Goal: Contribute content: Contribute content

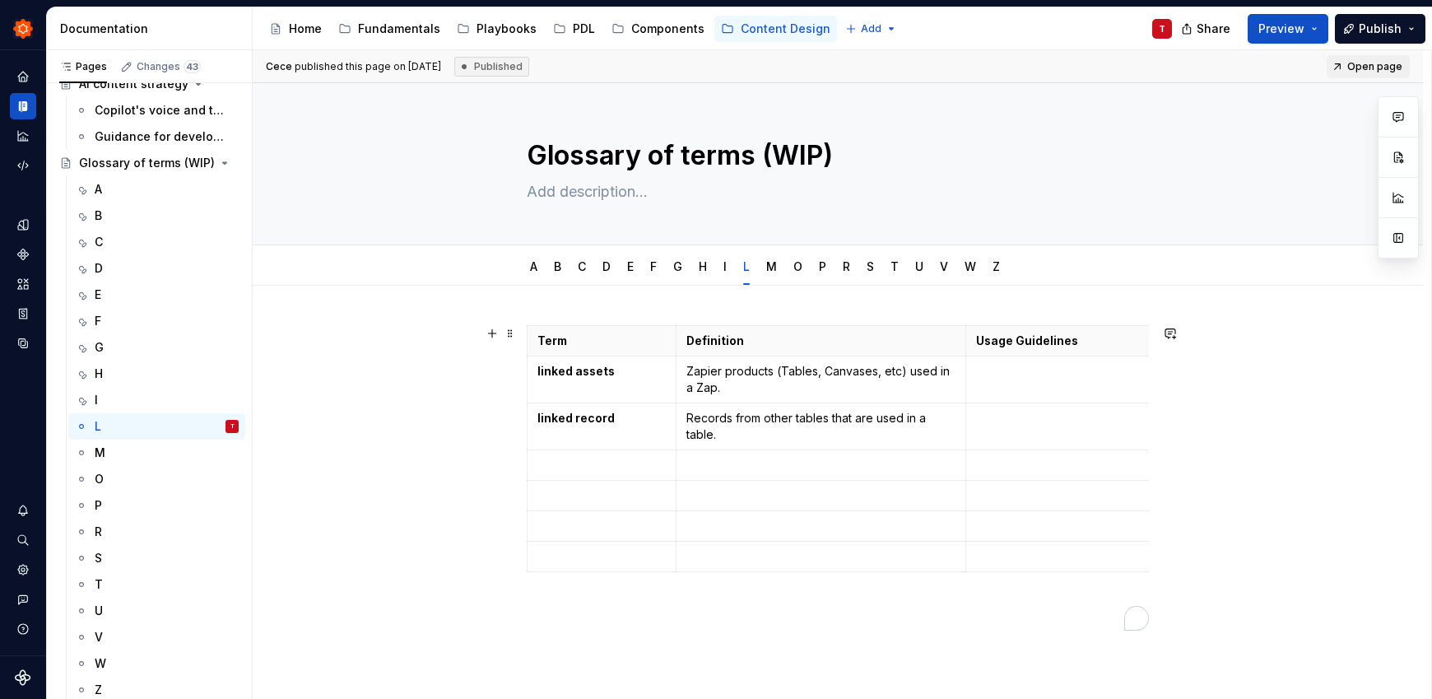
scroll to position [0, 371]
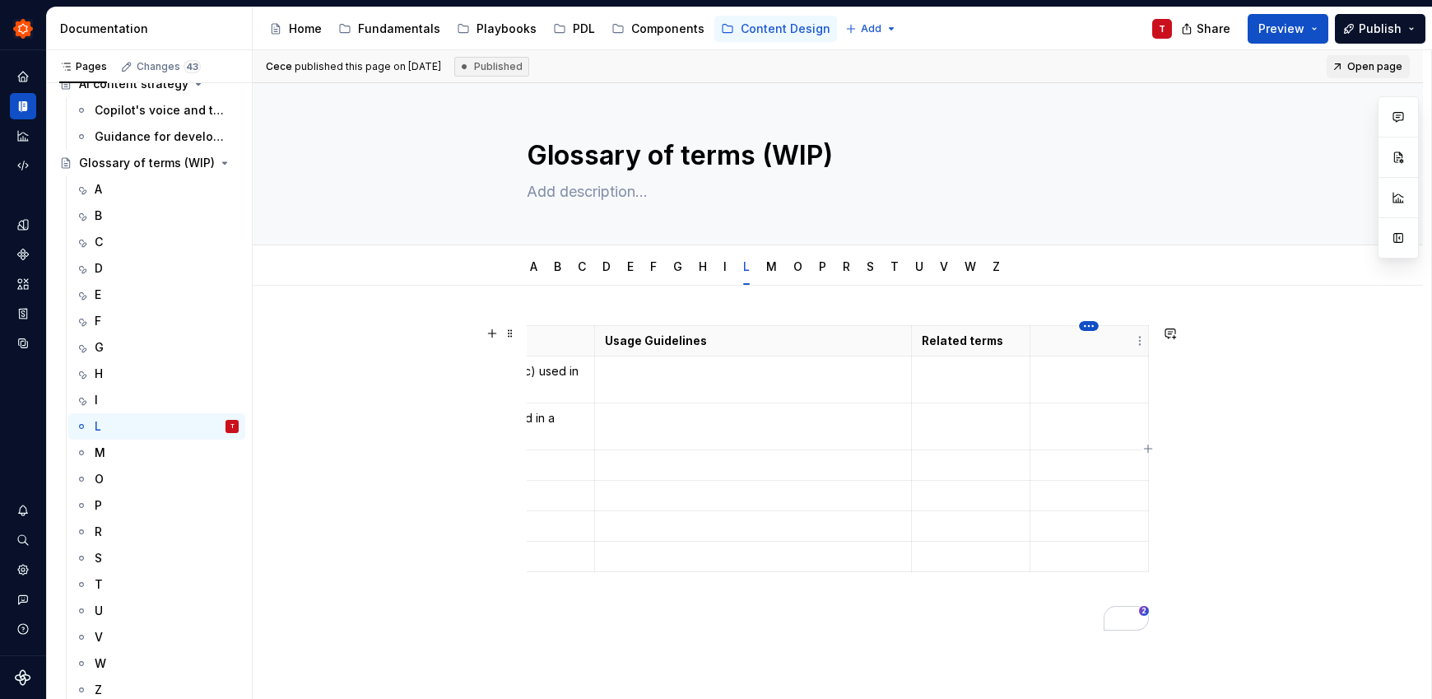
click at [1087, 328] on html "Zinnia T Design system data Documentation Accessibility guide for tree Page tre…" at bounding box center [716, 349] width 1432 height 699
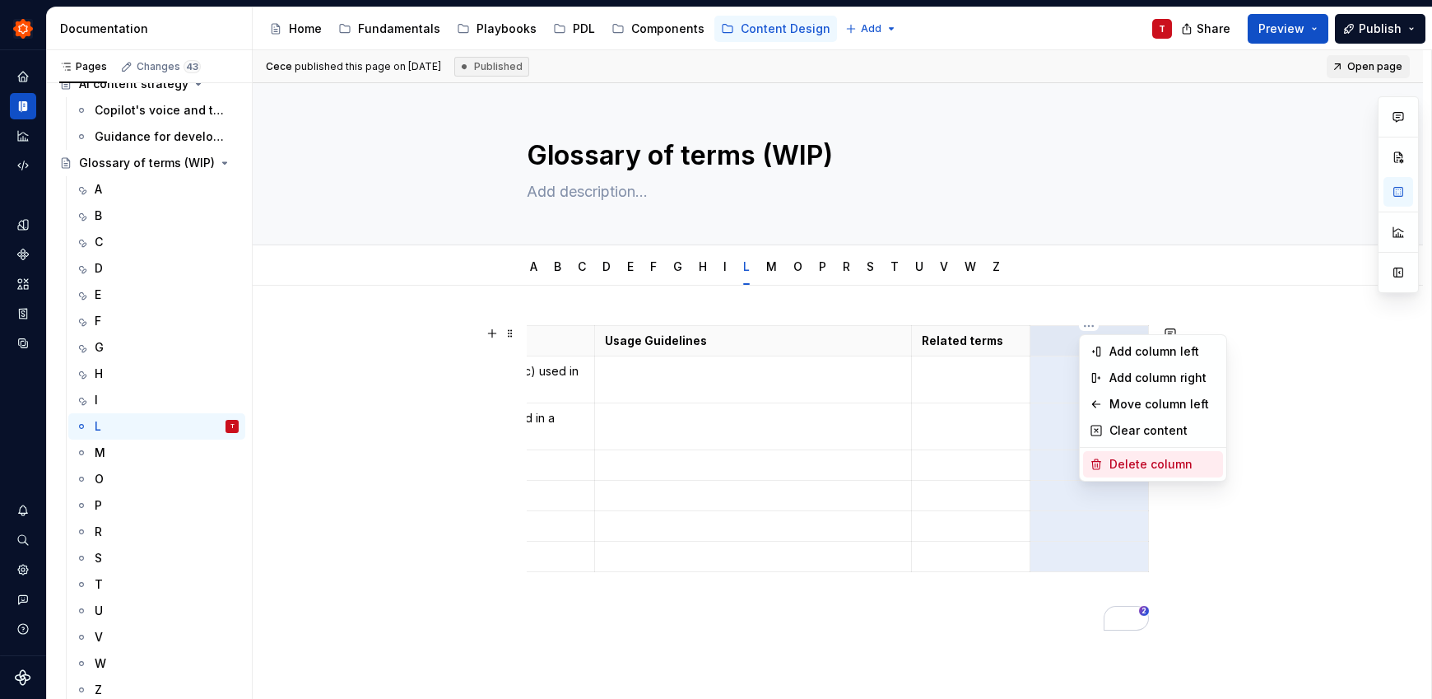
click at [1143, 469] on div "Delete column" at bounding box center [1162, 464] width 107 height 16
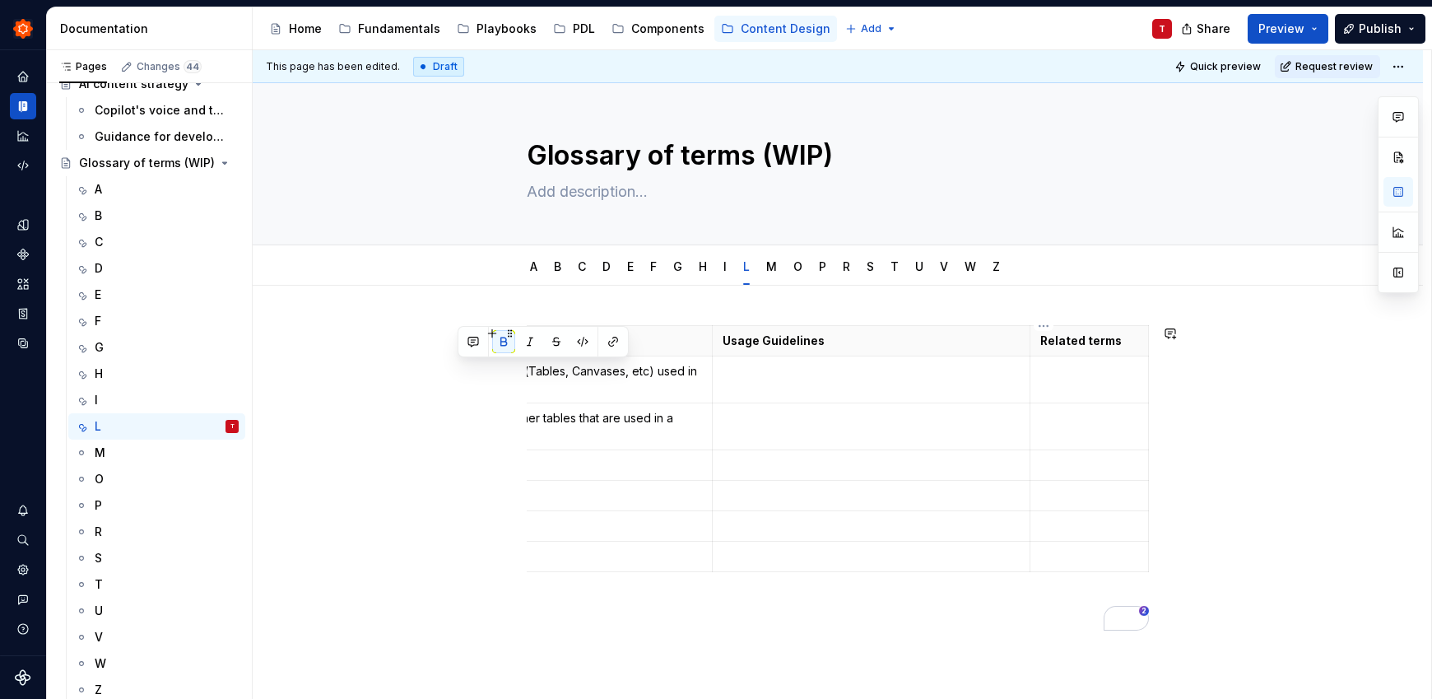
scroll to position [0, 80]
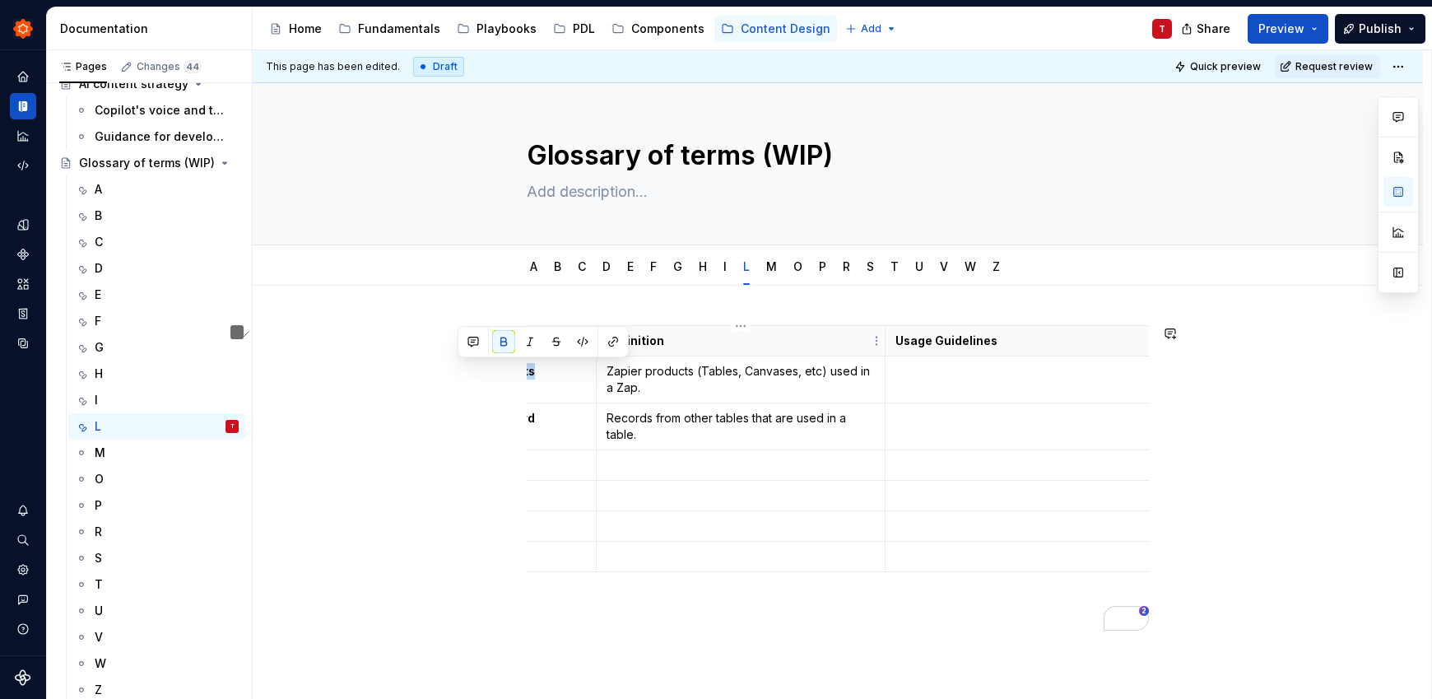
type textarea "*"
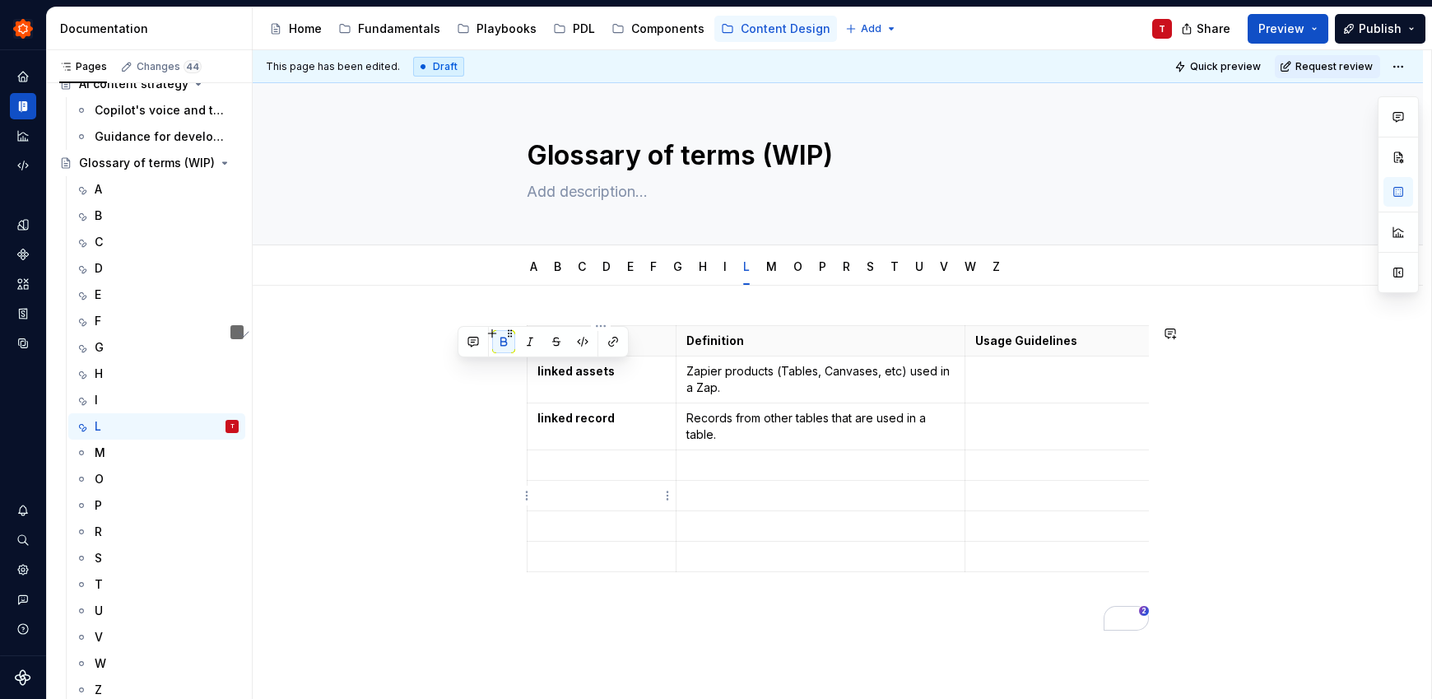
click at [602, 489] on p "To enrich screen reader interactions, please activate Accessibility in Grammarl…" at bounding box center [601, 495] width 128 height 16
click at [1032, 437] on td "To enrich screen reader interactions, please activate Accessibility in Grammarl…" at bounding box center [1124, 426] width 318 height 47
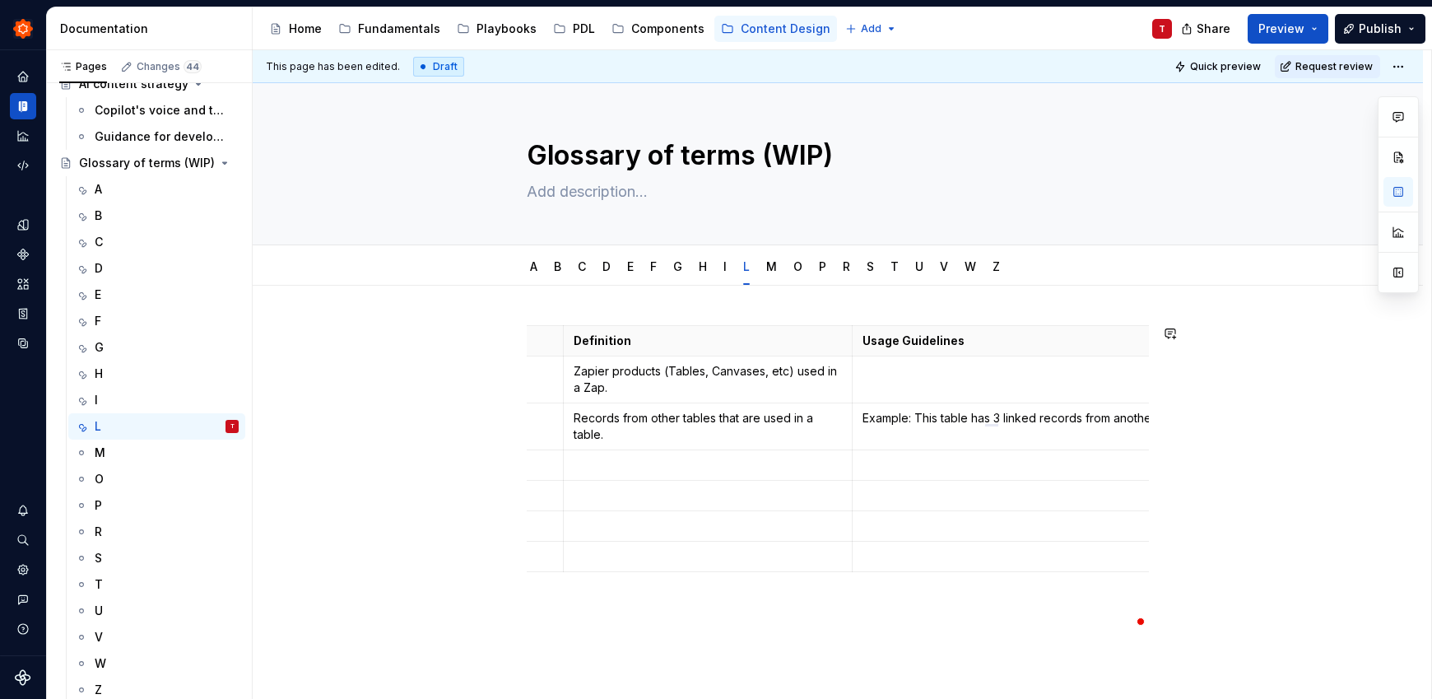
scroll to position [0, 124]
click at [922, 372] on p "To enrich screen reader interactions, please activate Accessibility in Grammarl…" at bounding box center [999, 371] width 297 height 16
drag, startPoint x: 901, startPoint y: 418, endPoint x: 851, endPoint y: 410, distance: 50.9
click at [851, 410] on p "Example: This table has 3 linked records from another table." at bounding box center [999, 426] width 297 height 33
click at [894, 384] on button "button" at bounding box center [896, 388] width 23 height 23
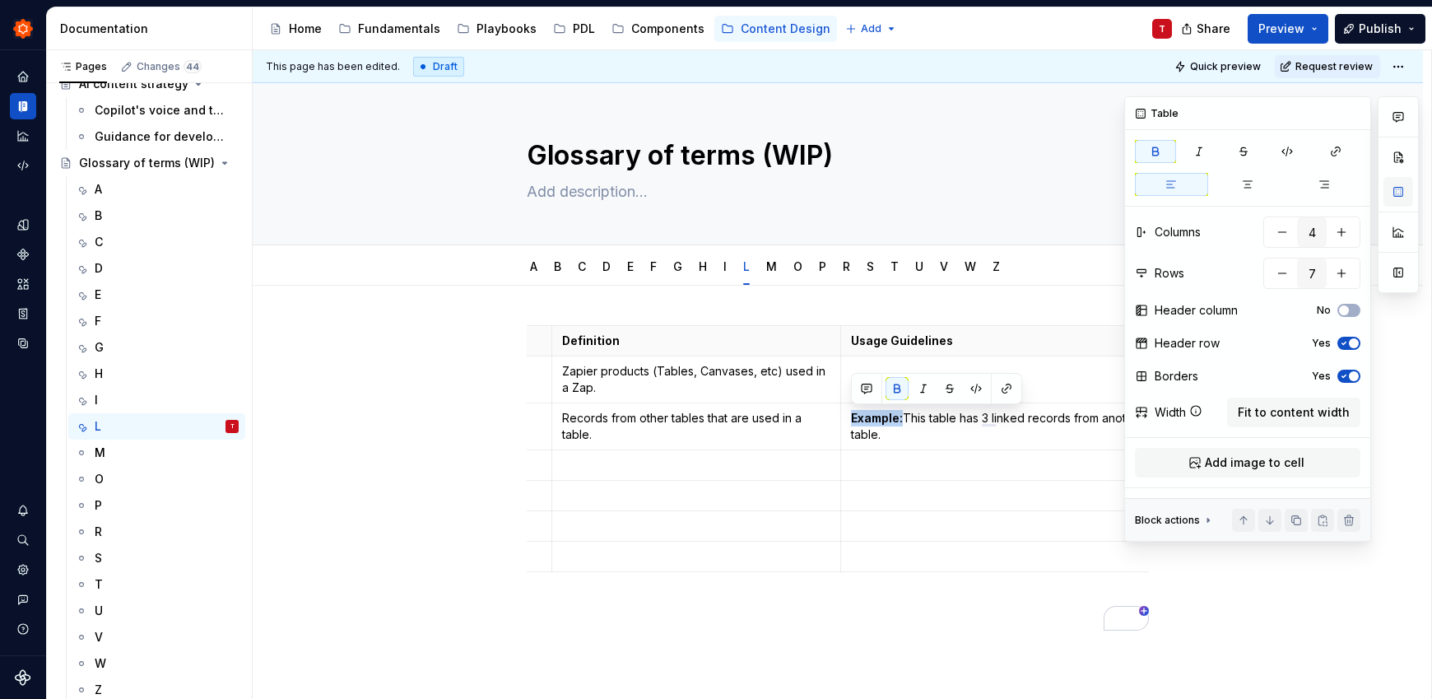
click at [1396, 189] on button "button" at bounding box center [1398, 192] width 30 height 30
click at [1307, 419] on span "Fit to content width" at bounding box center [1294, 412] width 112 height 16
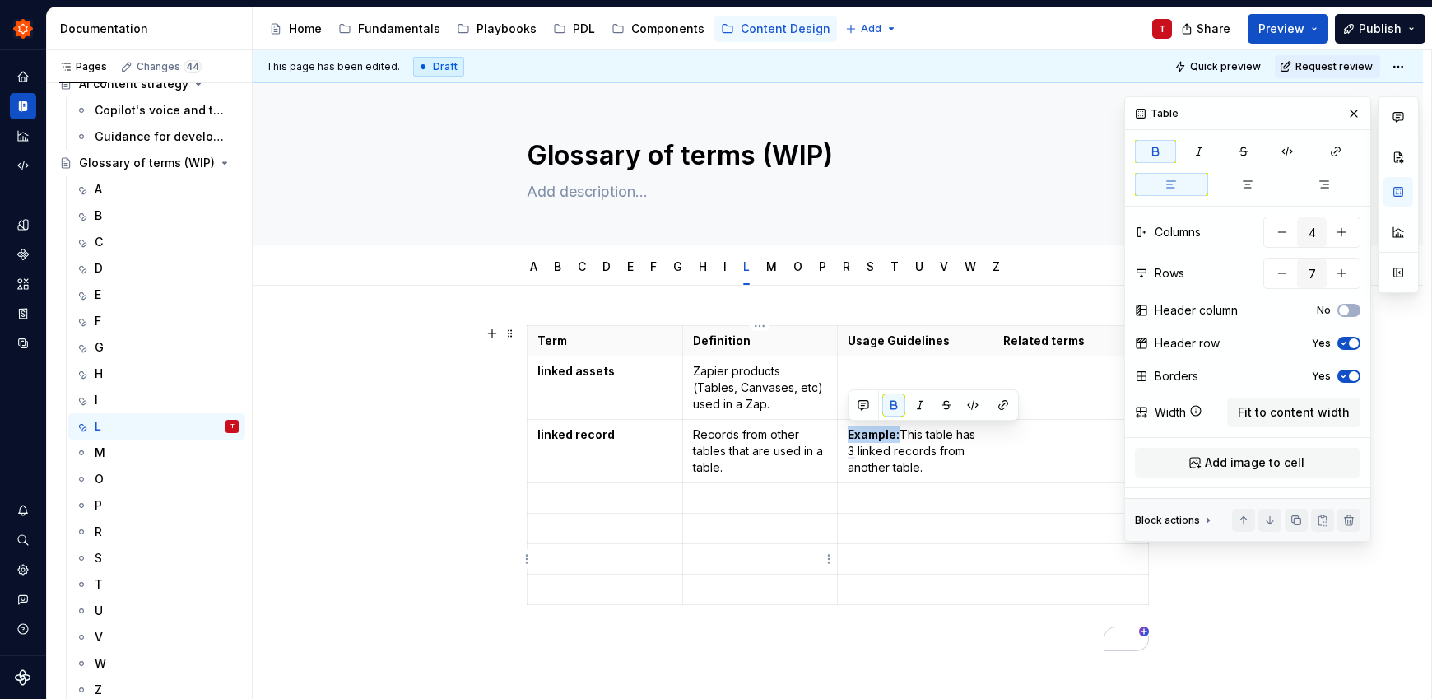
type textarea "*"
click at [838, 634] on p "To enrich screen reader interactions, please activate Accessibility in Grammarl…" at bounding box center [838, 641] width 622 height 20
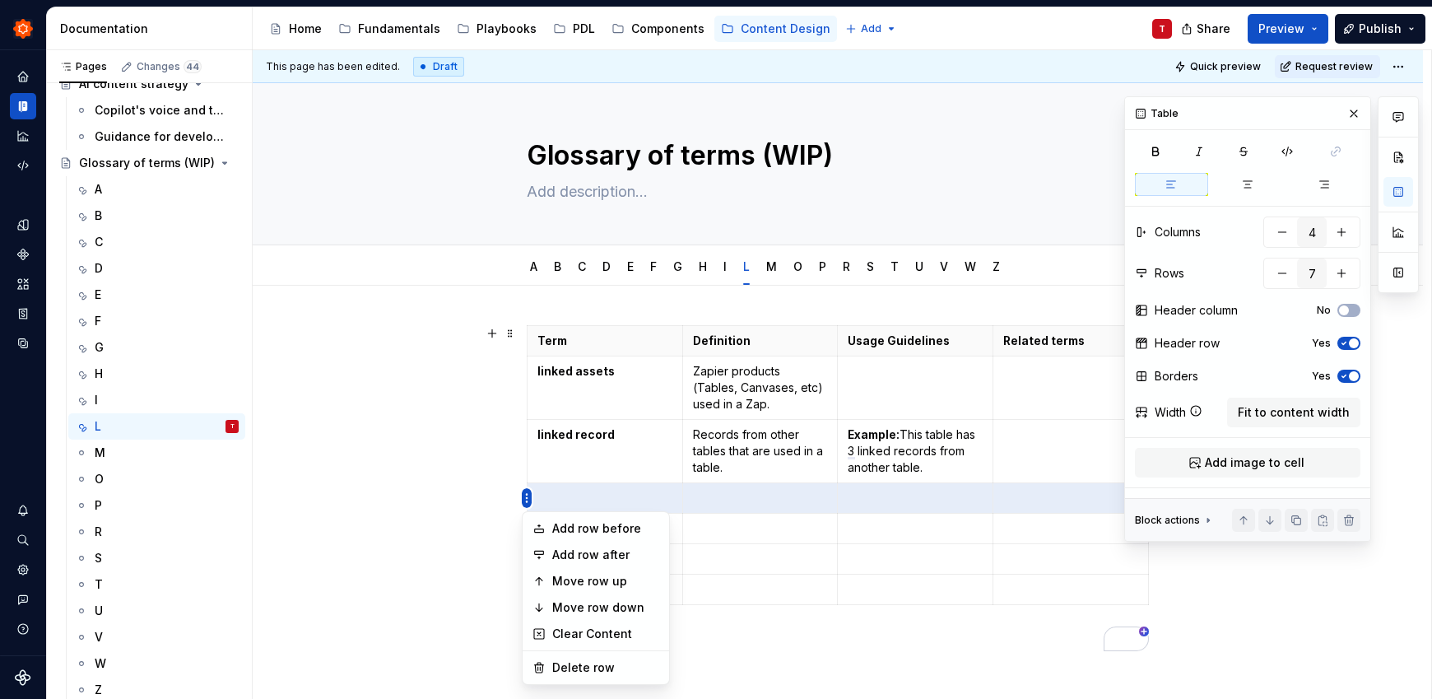
click at [529, 502] on html "Zinnia T Design system data Documentation Accessibility guide for tree Page tre…" at bounding box center [716, 349] width 1432 height 699
click at [583, 675] on div "Delete row" at bounding box center [605, 667] width 107 height 16
type input "6"
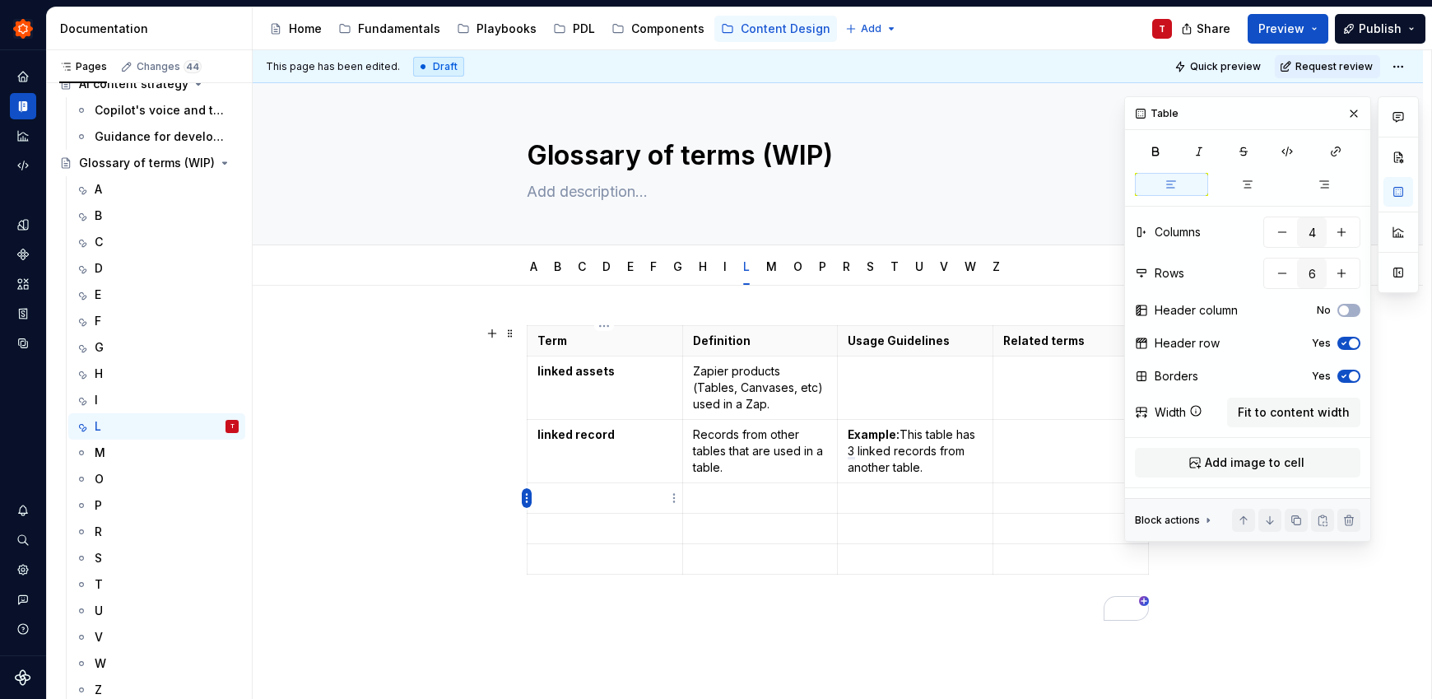
type textarea "*"
click at [526, 494] on html "Zinnia T Design system data Documentation Accessibility guide for tree Page tre…" at bounding box center [716, 349] width 1432 height 699
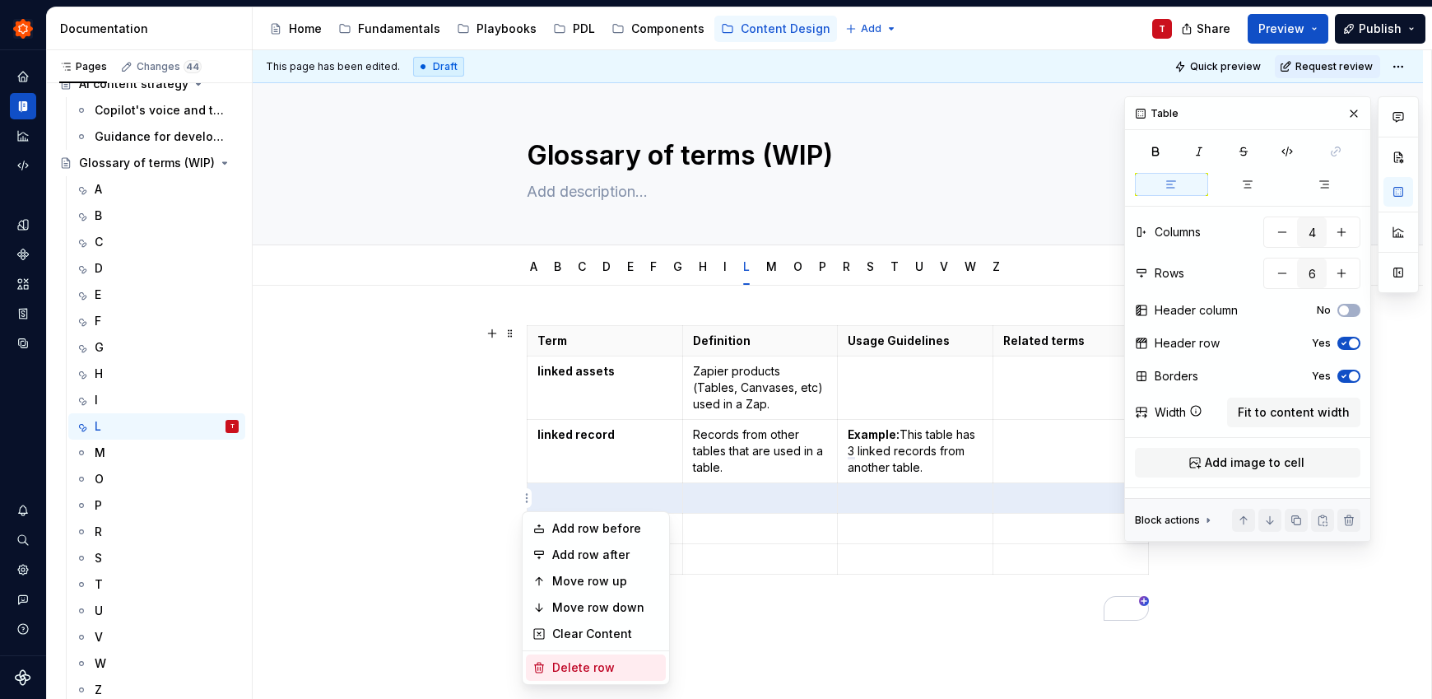
click at [575, 673] on div "Delete row" at bounding box center [605, 667] width 107 height 16
type input "5"
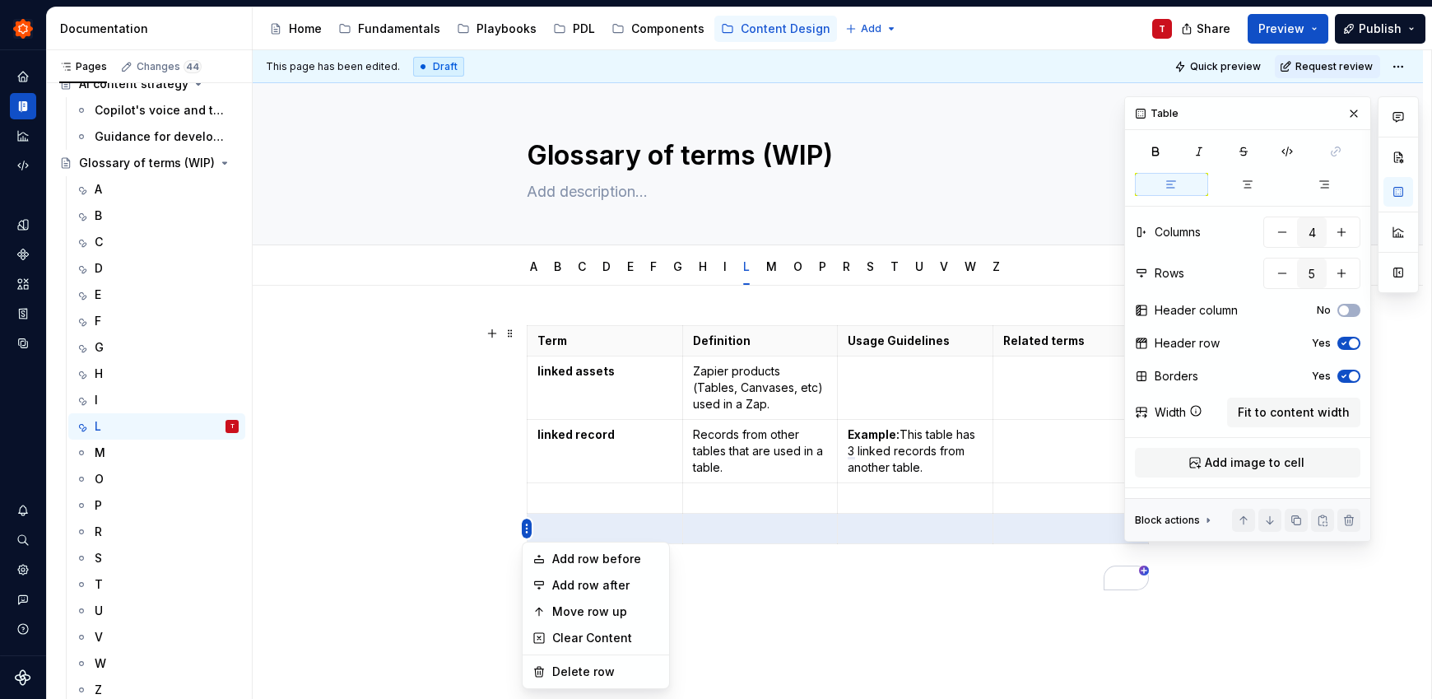
click at [527, 524] on html "Zinnia T Design system data Documentation Accessibility guide for tree Page tre…" at bounding box center [716, 349] width 1432 height 699
click at [615, 672] on div "Delete row" at bounding box center [605, 671] width 107 height 16
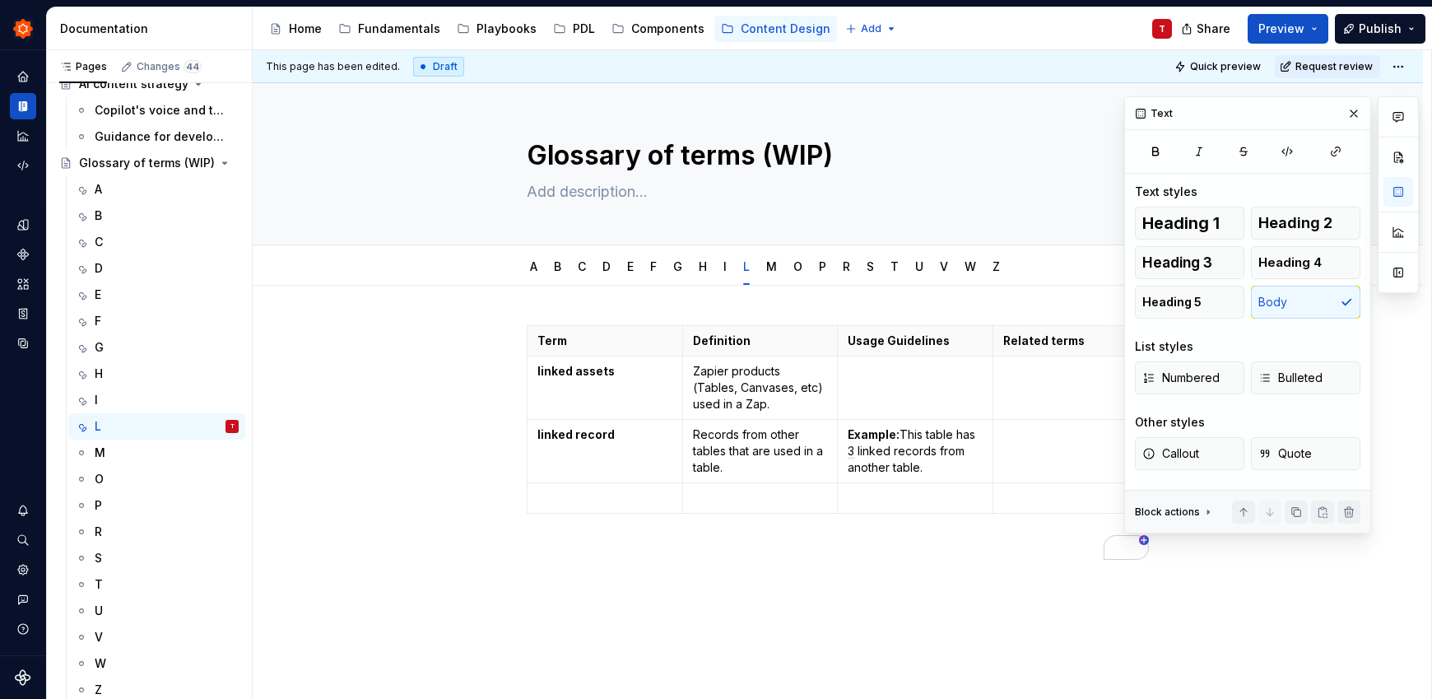
click at [807, 627] on div "Term Definition Usage Guidelines Related terms linked assets Zapier products (T…" at bounding box center [838, 538] width 1170 height 504
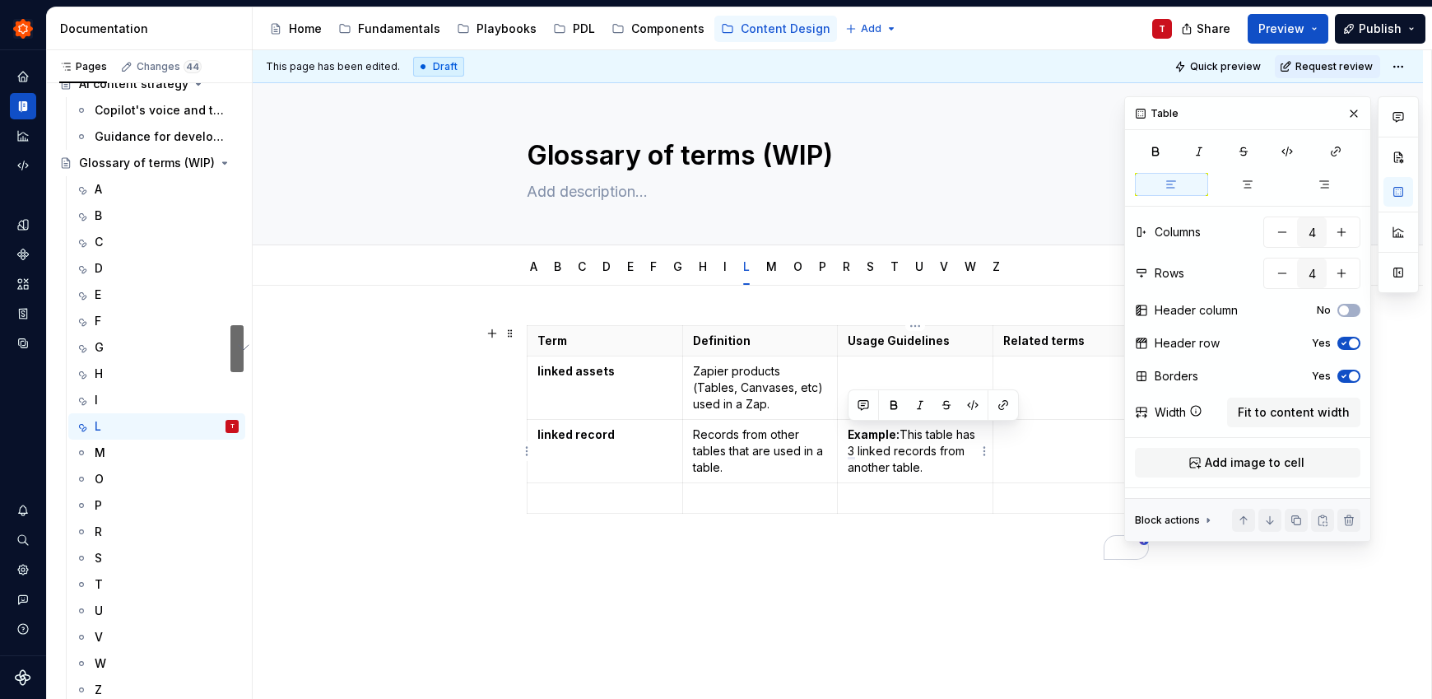
drag, startPoint x: 848, startPoint y: 435, endPoint x: 926, endPoint y: 463, distance: 83.0
click at [926, 463] on p "Example: This table has 3 linked records from another table." at bounding box center [915, 450] width 135 height 49
copy p "Example: This table has 3 linked records from another table."
click at [881, 377] on p "To enrich screen reader interactions, please activate Accessibility in Grammarl…" at bounding box center [915, 371] width 135 height 16
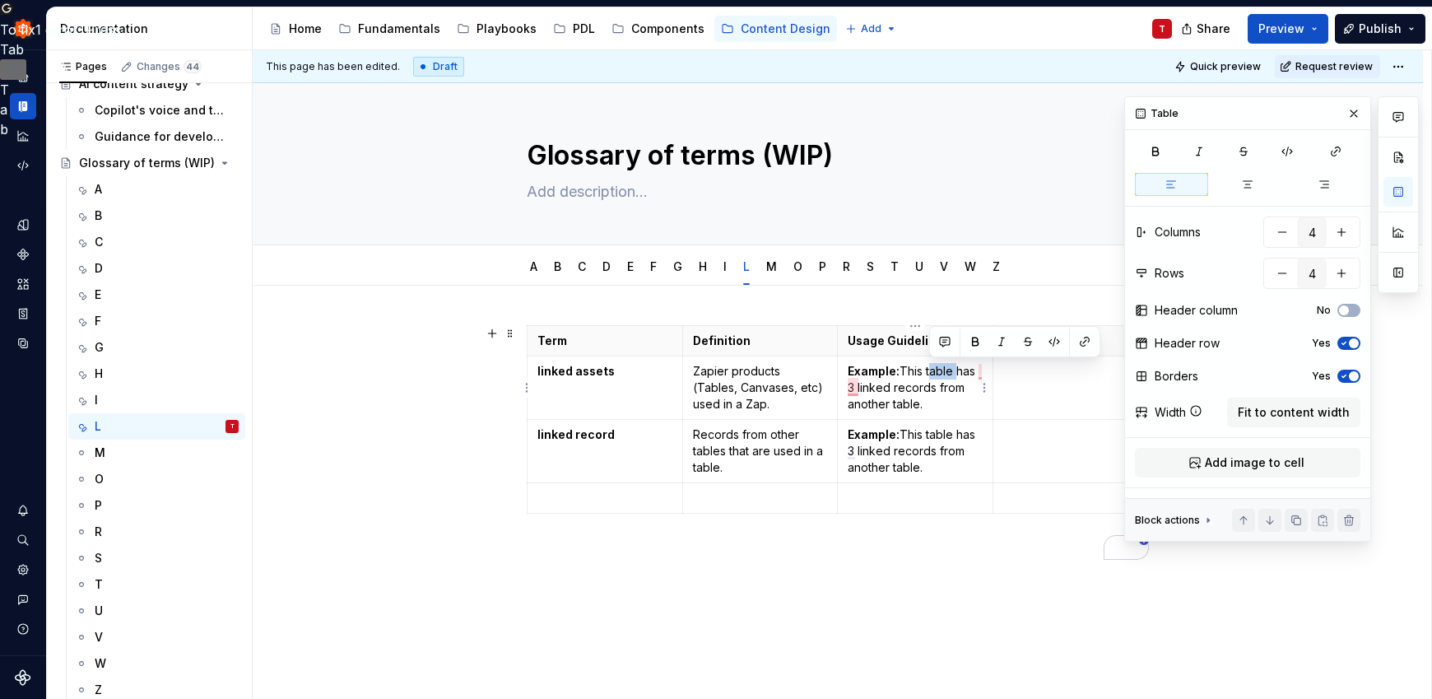
drag, startPoint x: 929, startPoint y: 368, endPoint x: 956, endPoint y: 373, distance: 27.6
click at [956, 373] on p "Example: This table has 3 linked records from another table." at bounding box center [915, 387] width 135 height 49
drag, startPoint x: 936, startPoint y: 388, endPoint x: 894, endPoint y: 379, distance: 43.7
click at [894, 379] on p "Example: This Zap has 3 linked records from another table." at bounding box center [915, 387] width 135 height 49
drag, startPoint x: 934, startPoint y: 388, endPoint x: 947, endPoint y: 403, distance: 19.8
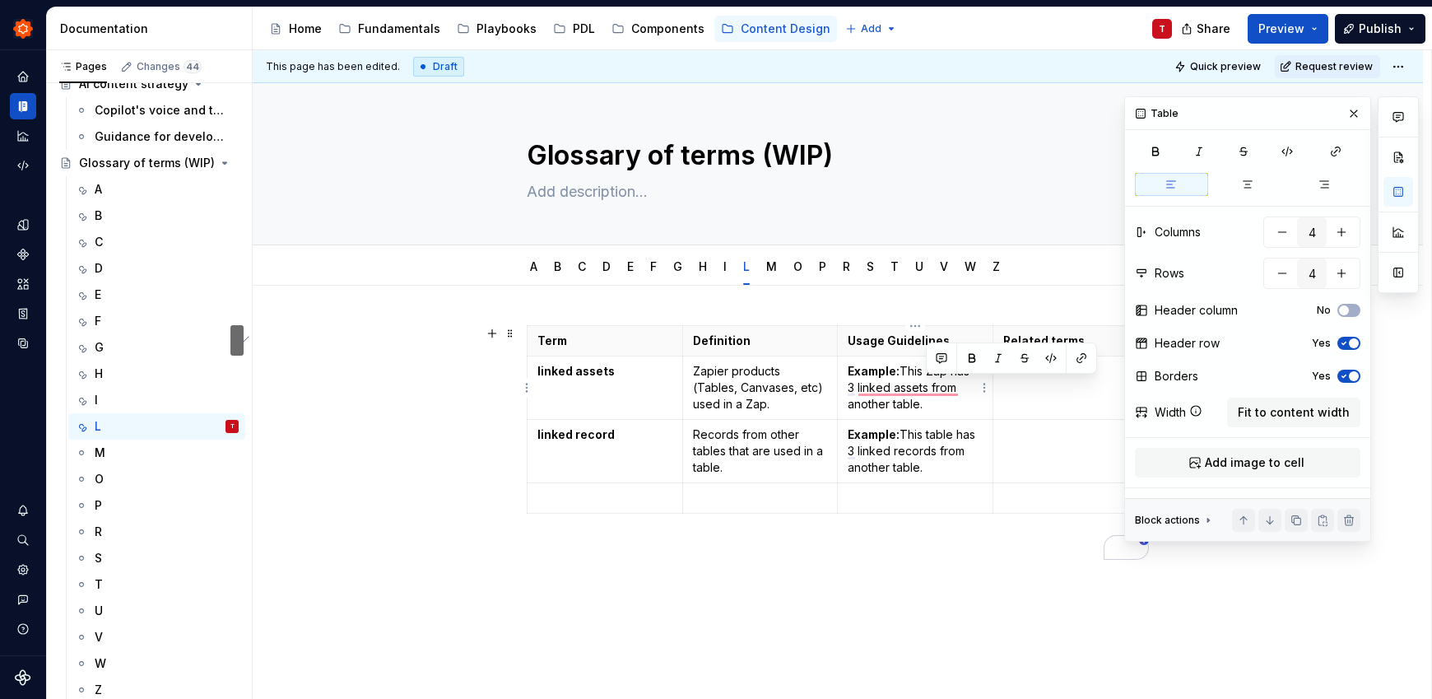
click at [947, 403] on p "Example: This Zap has 3 linked assets from another table." at bounding box center [915, 387] width 135 height 49
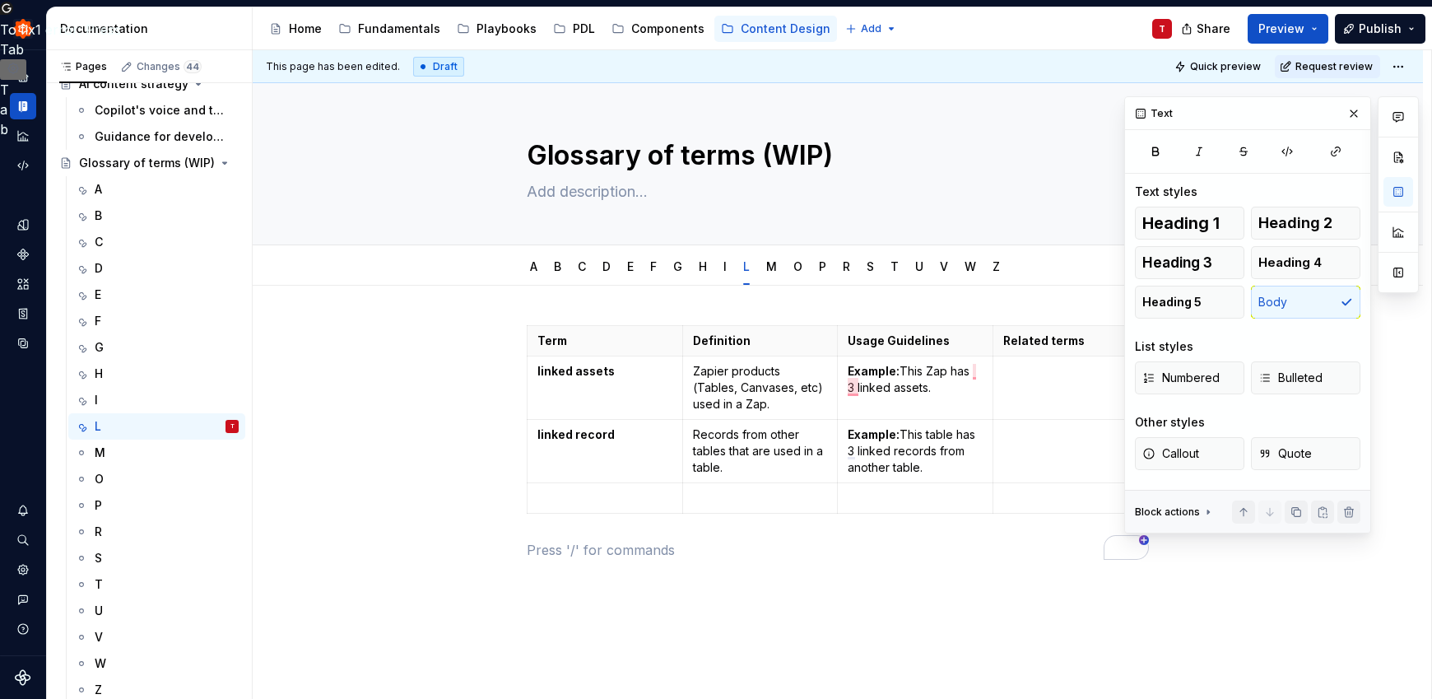
click at [925, 564] on div "Term Definition Usage Guidelines Related terms linked assets Zapier products (T…" at bounding box center [838, 452] width 622 height 254
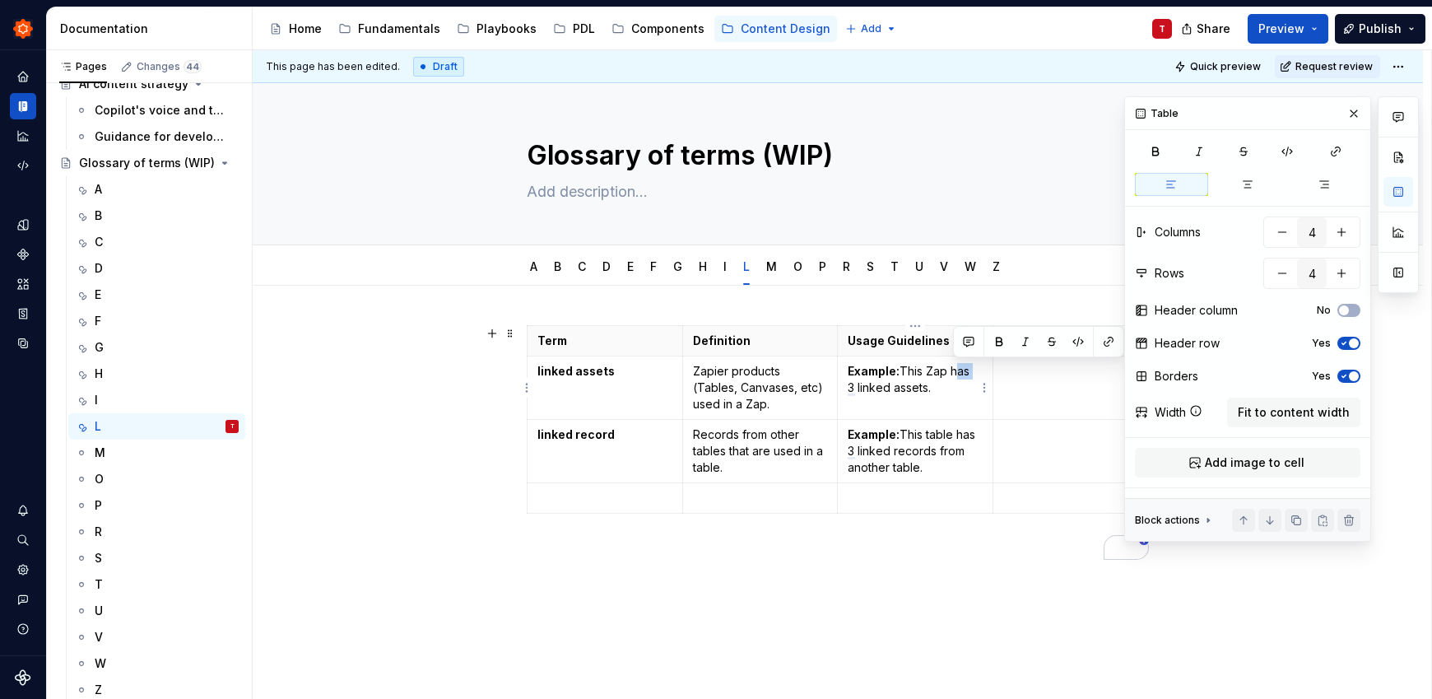
drag, startPoint x: 954, startPoint y: 372, endPoint x: 973, endPoint y: 372, distance: 19.7
click at [973, 372] on p "Example: This Zap has 3 linked assets." at bounding box center [915, 379] width 135 height 33
click at [912, 558] on p "To enrich screen reader interactions, please activate Accessibility in Grammarl…" at bounding box center [838, 550] width 622 height 20
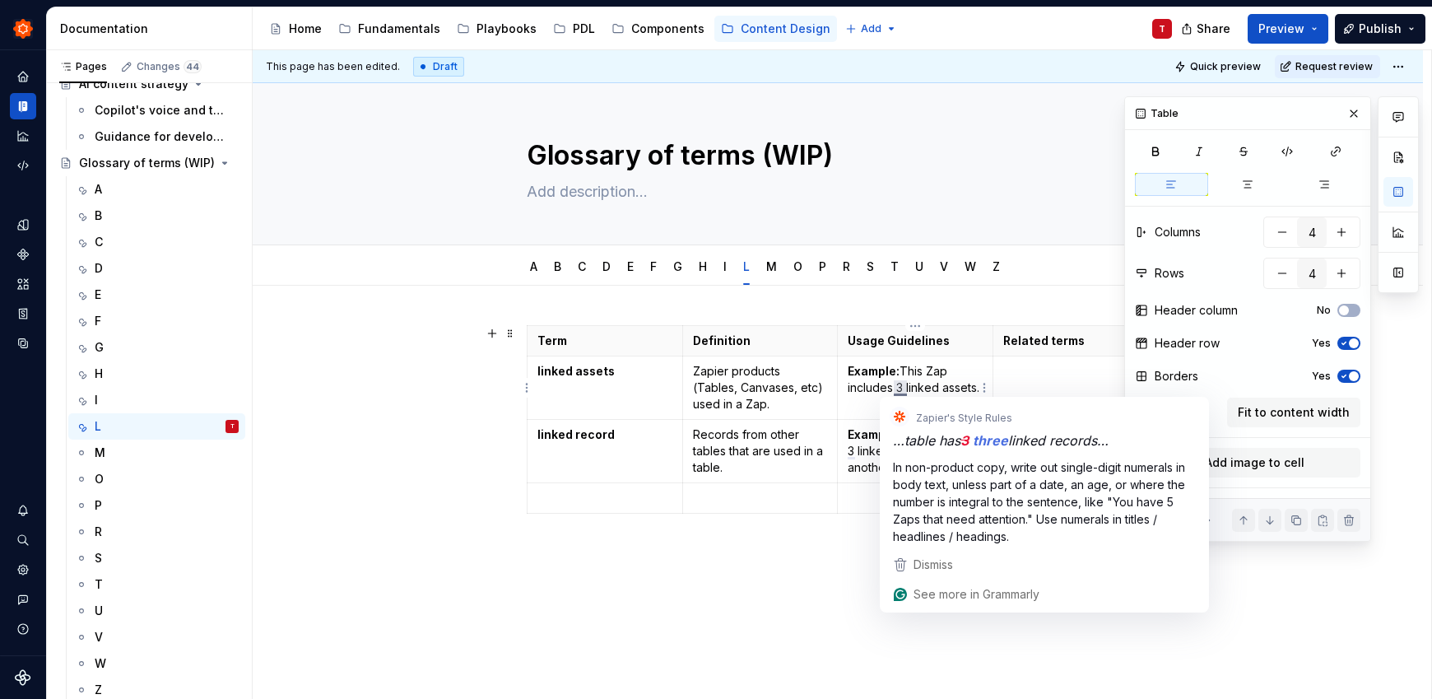
click at [899, 387] on p "Example: This Zap includes 3 linked assets." at bounding box center [915, 379] width 135 height 33
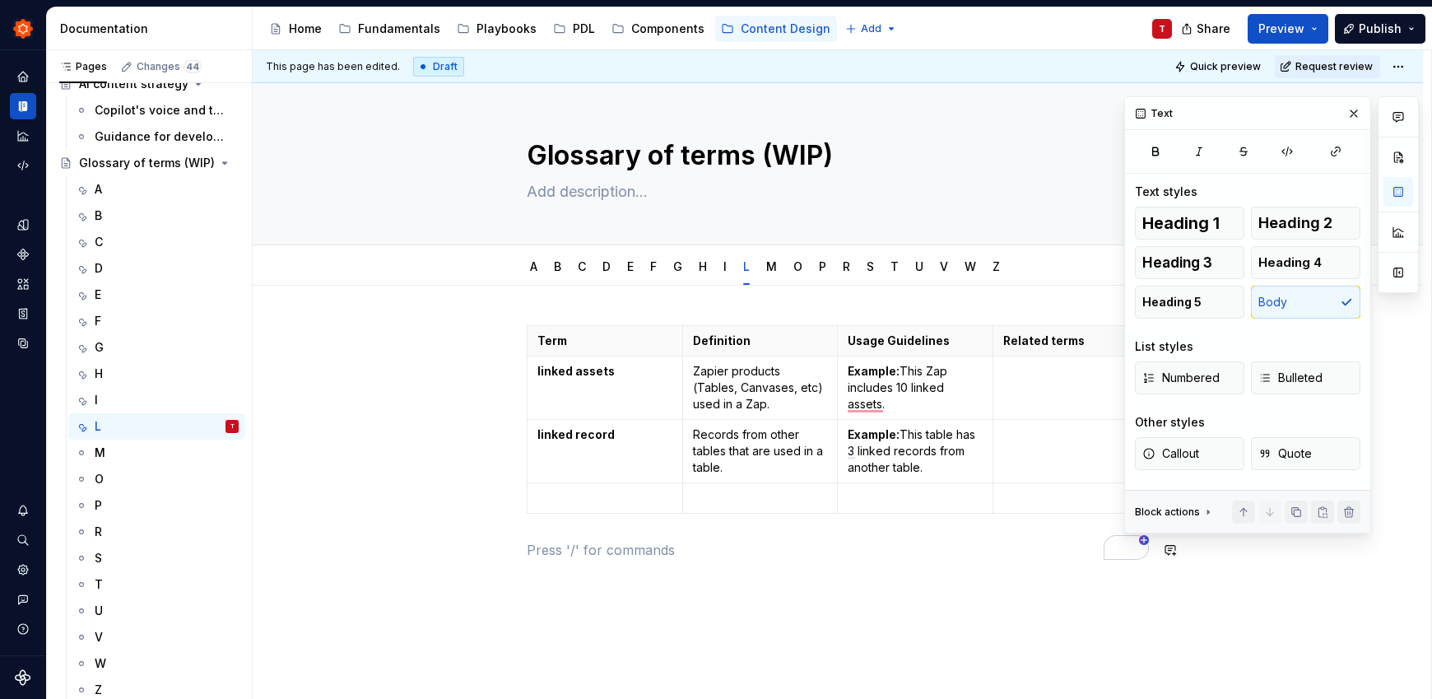
click at [894, 574] on div "Term Definition Usage Guidelines Related terms linked assets Zapier products (T…" at bounding box center [838, 452] width 622 height 254
click at [931, 592] on div "Term Definition Usage Guidelines Related terms linked assets Zapier products (T…" at bounding box center [838, 538] width 1170 height 504
click at [128, 455] on div "M" at bounding box center [167, 452] width 144 height 23
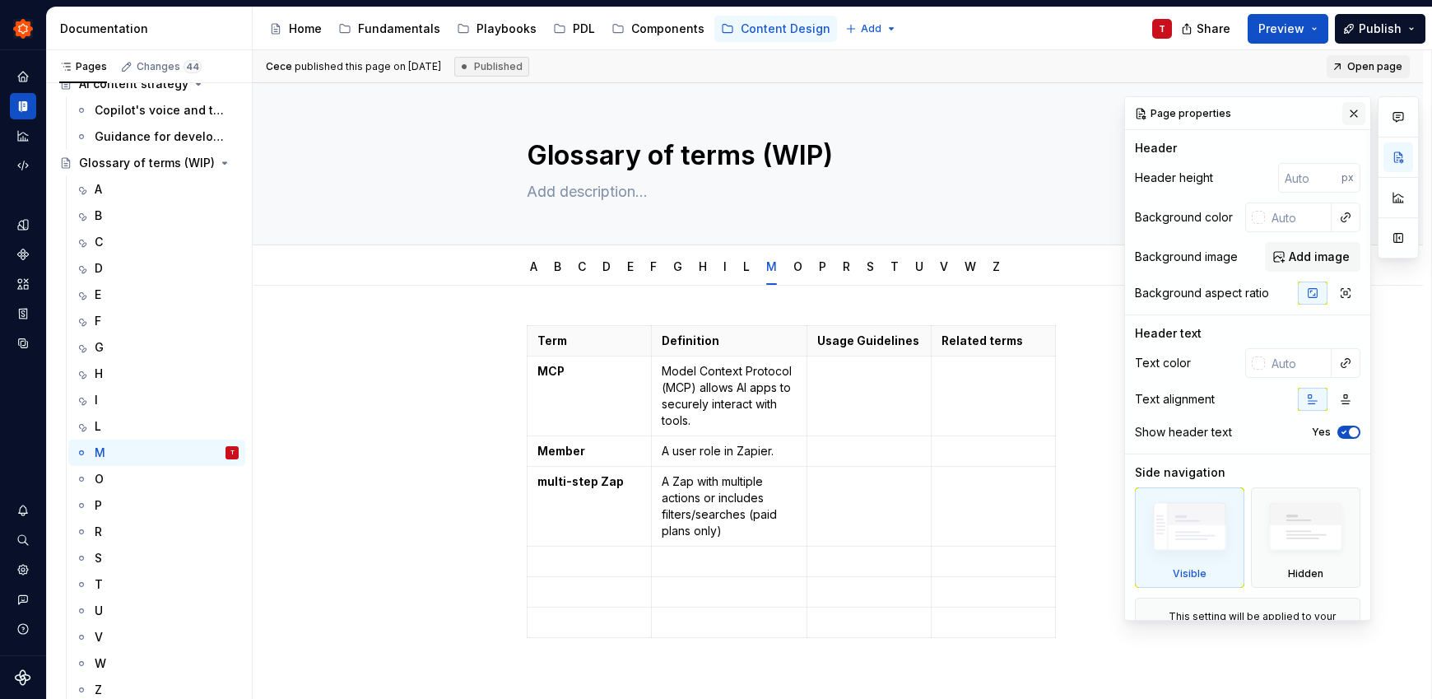
click at [1347, 114] on button "button" at bounding box center [1353, 113] width 23 height 23
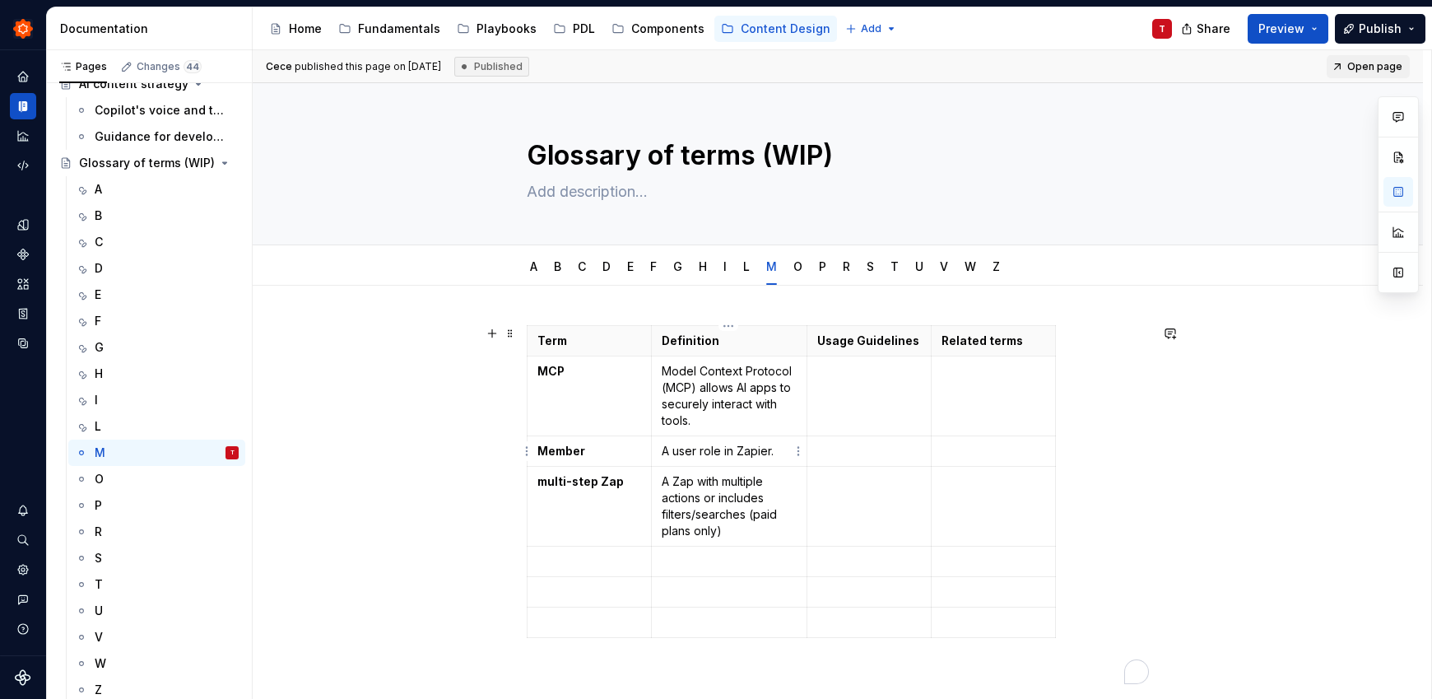
click at [769, 452] on p "A user role in Zapier." at bounding box center [729, 451] width 135 height 16
type textarea "*"
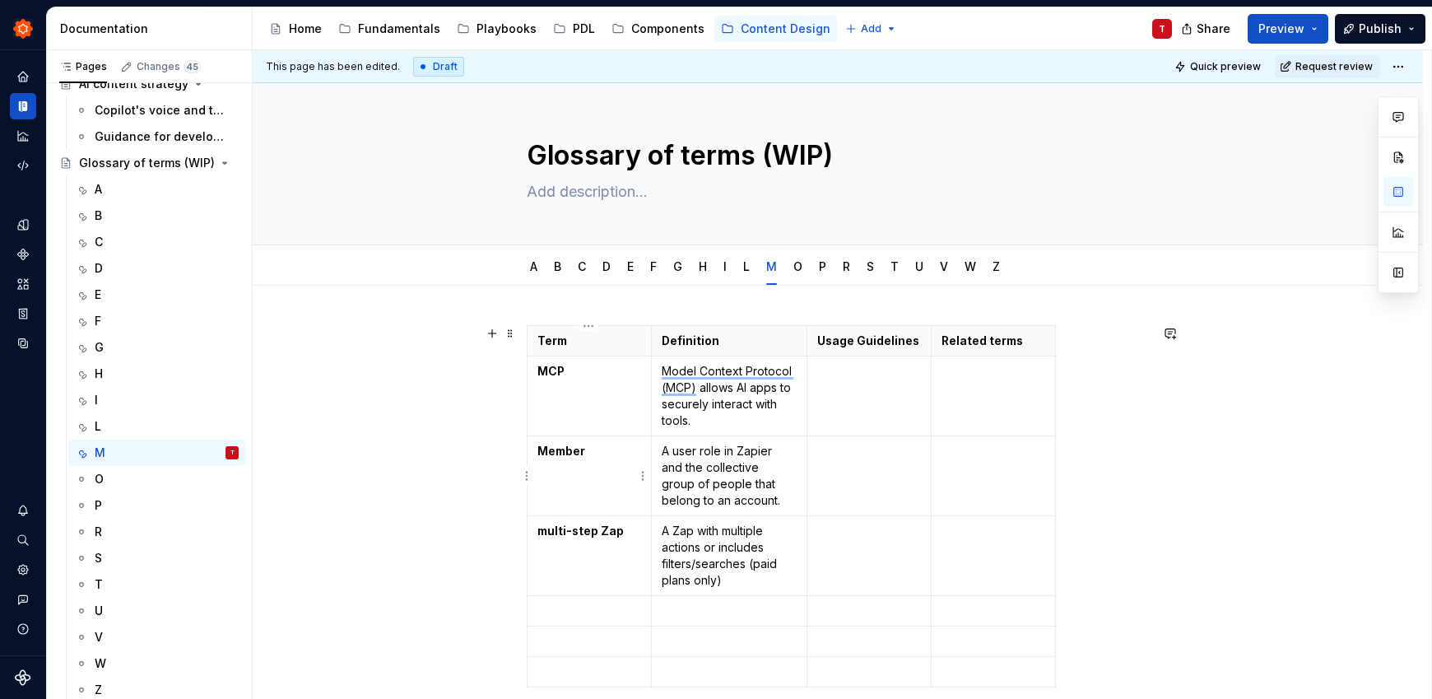
click at [546, 447] on strong "Member" at bounding box center [561, 451] width 48 height 14
click at [834, 467] on td "To enrich screen reader interactions, please activate Accessibility in Grammarl…" at bounding box center [868, 476] width 124 height 80
click at [128, 187] on div "A" at bounding box center [167, 189] width 144 height 23
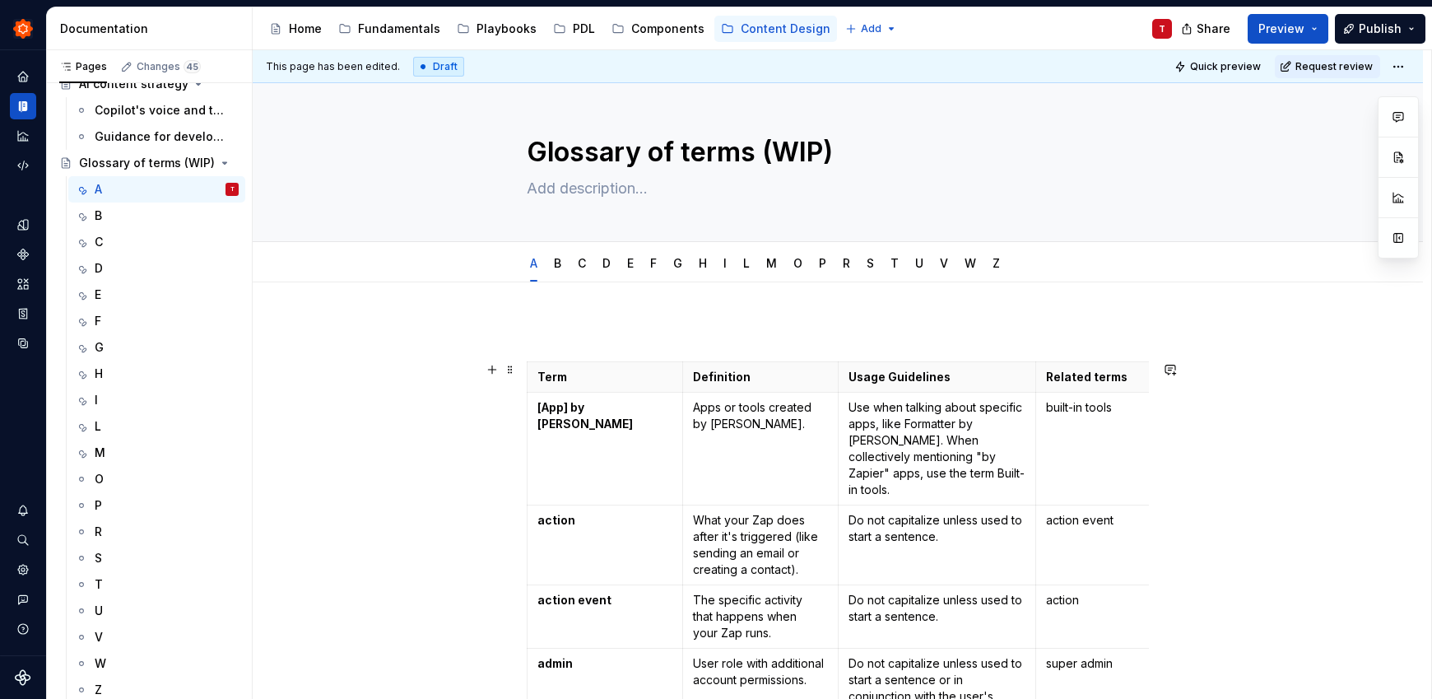
scroll to position [7, 0]
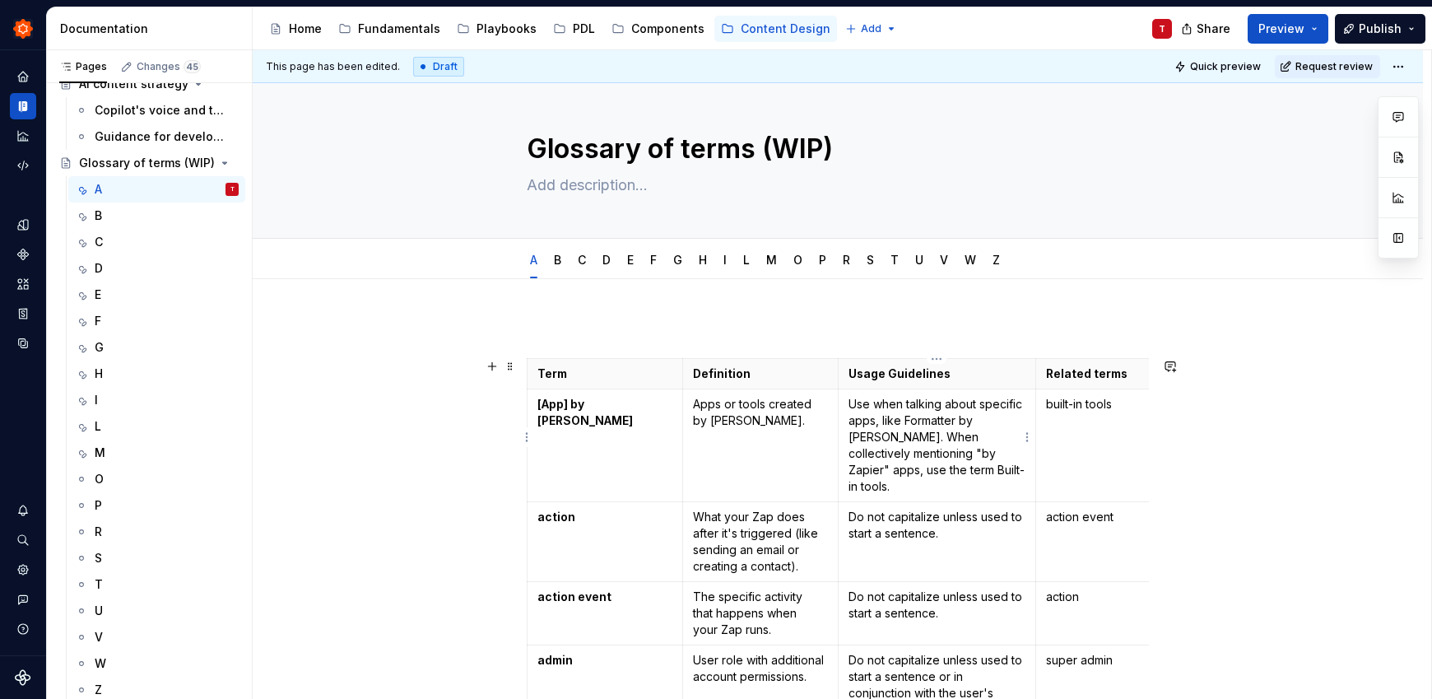
type textarea "*"
click at [953, 471] on p "Use when talking about specific apps, like Formatter by Zapier. When collective…" at bounding box center [937, 445] width 178 height 99
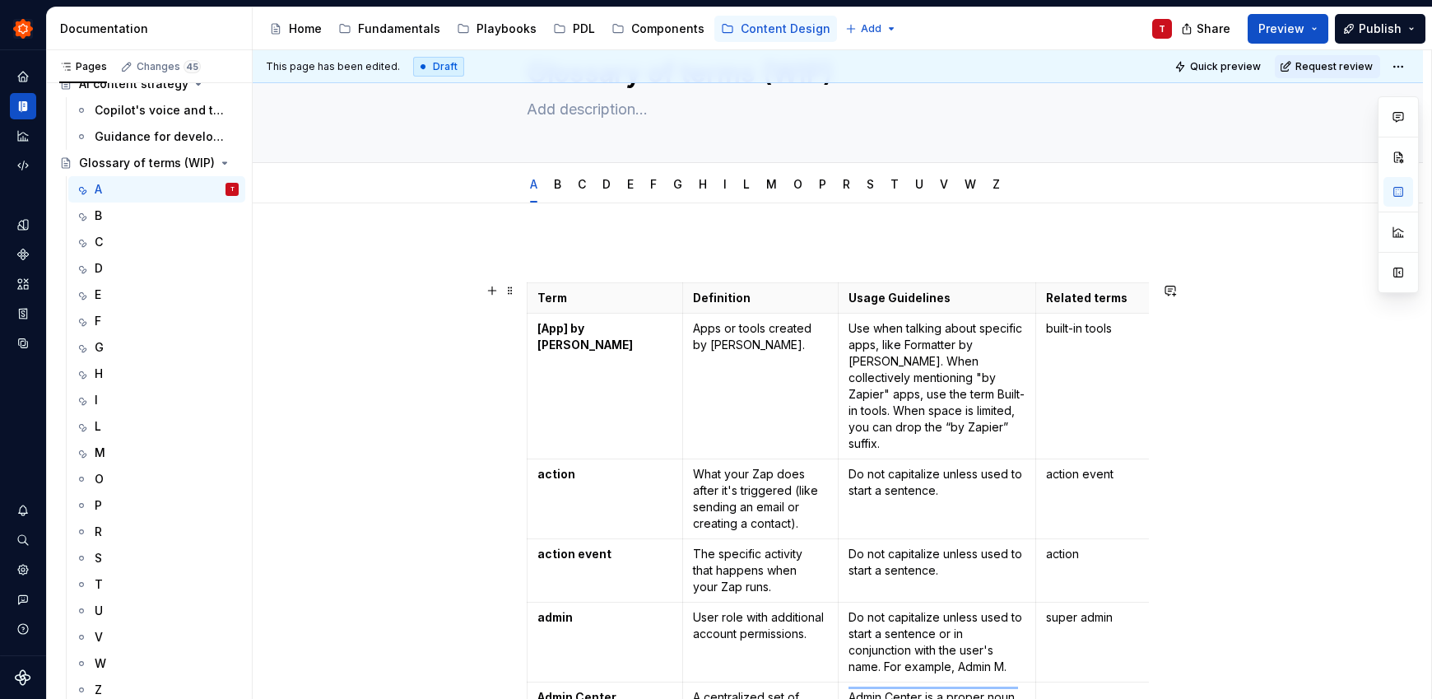
scroll to position [154, 0]
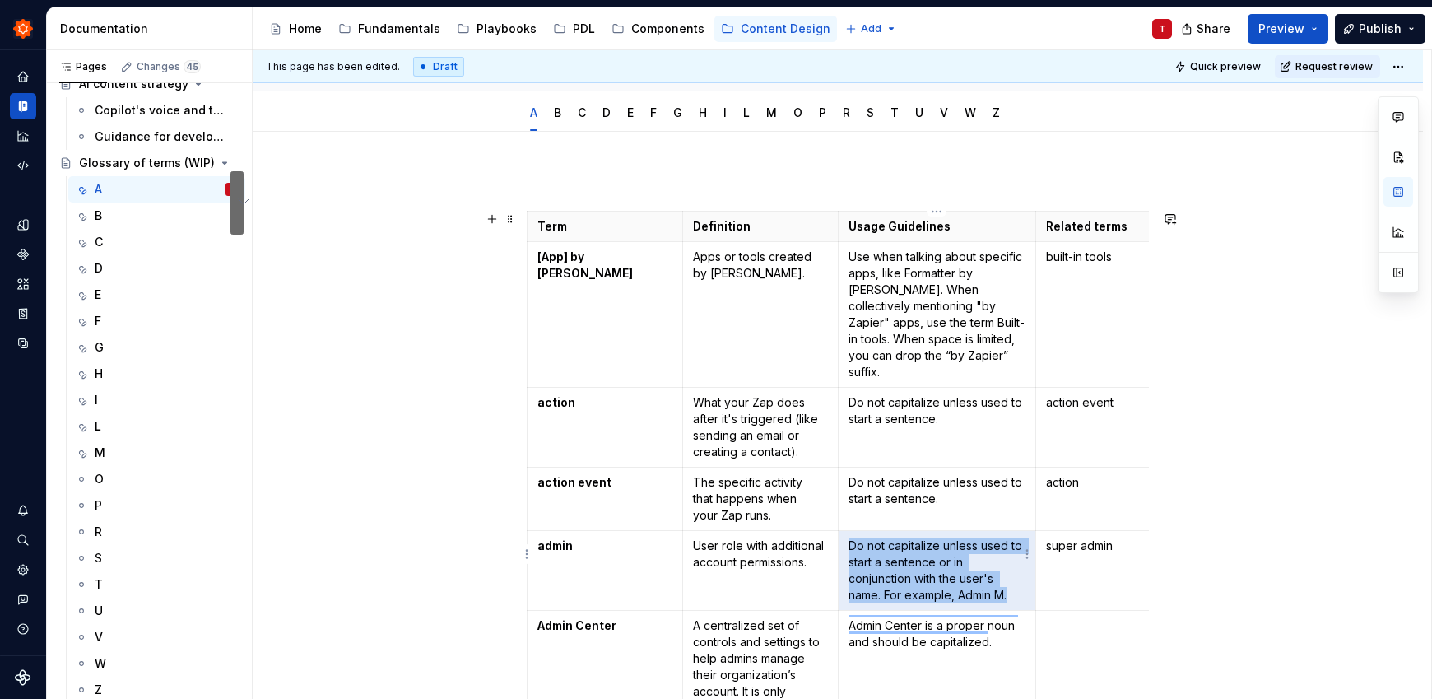
drag, startPoint x: 848, startPoint y: 532, endPoint x: 1013, endPoint y: 574, distance: 170.4
click at [1013, 574] on p "Do not capitalize unless used to start a sentence or in conjunction with the us…" at bounding box center [937, 570] width 178 height 66
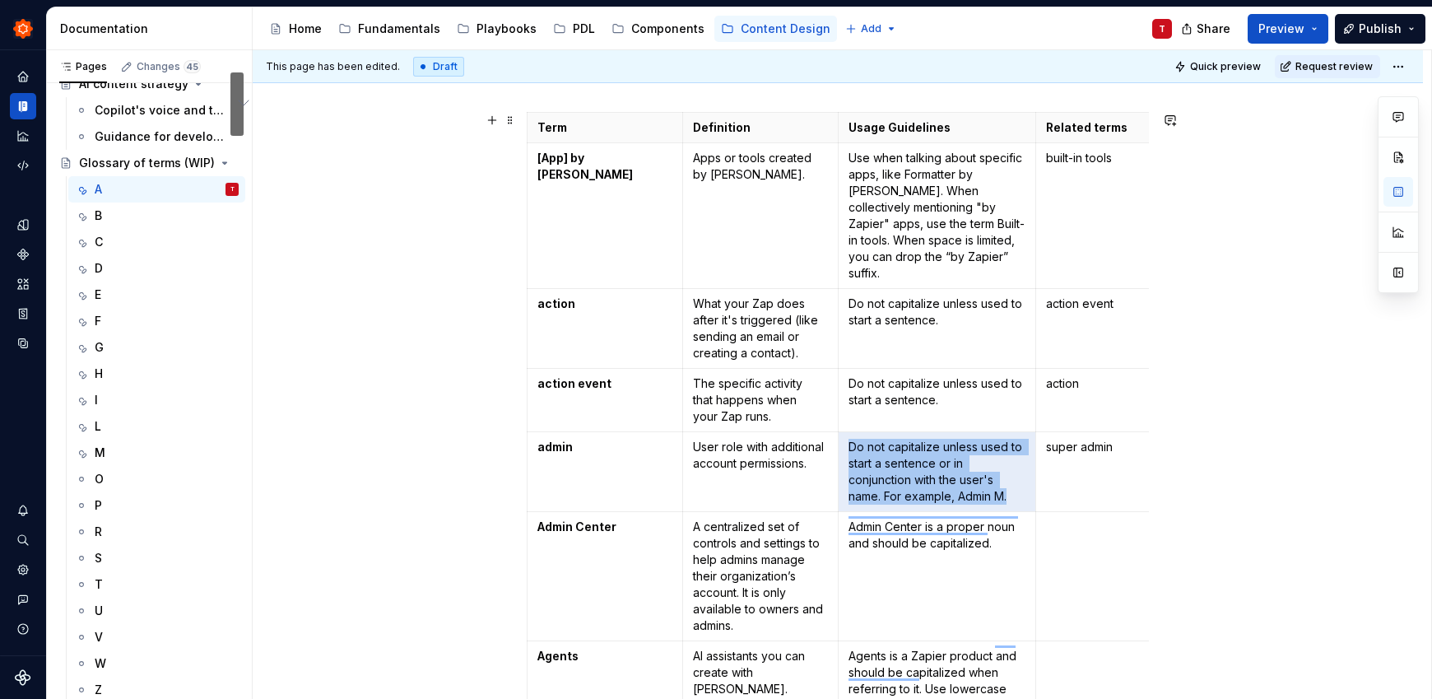
scroll to position [263, 0]
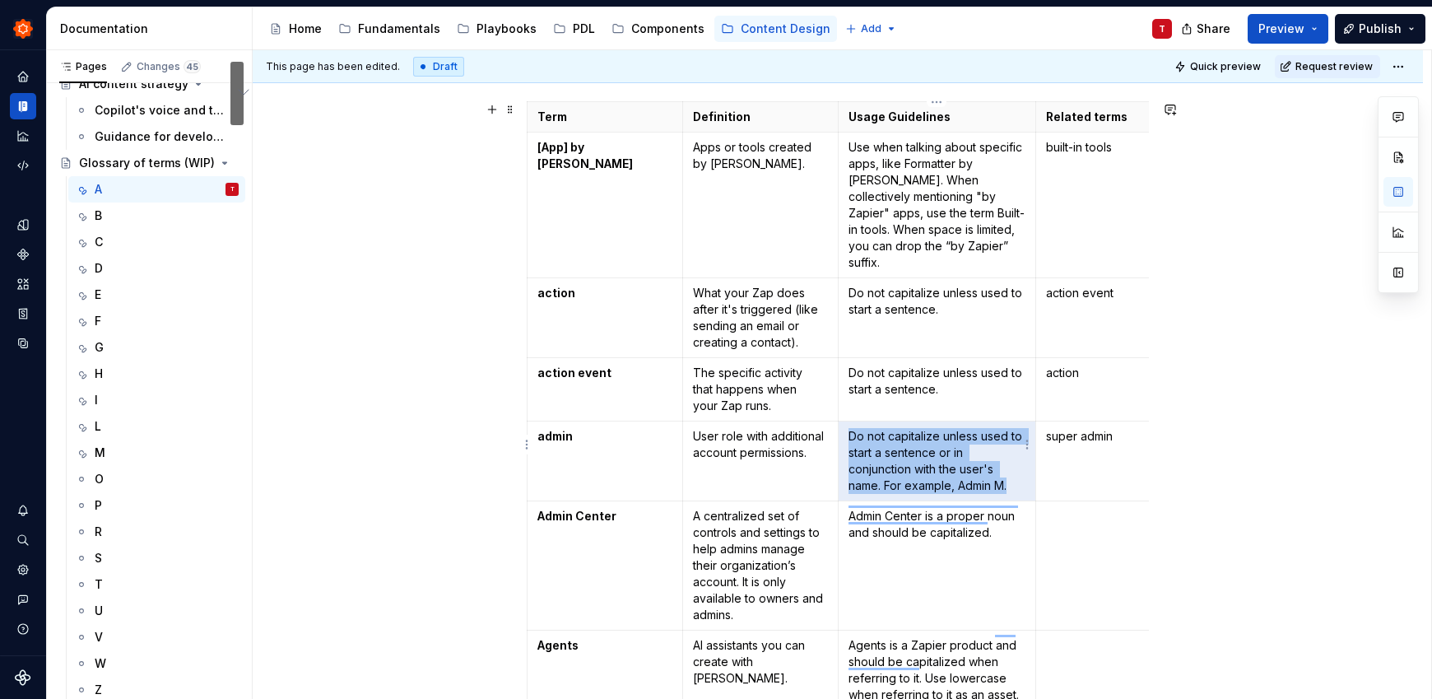
click at [1009, 471] on p "Do not capitalize unless used to start a sentence or in conjunction with the us…" at bounding box center [937, 461] width 178 height 66
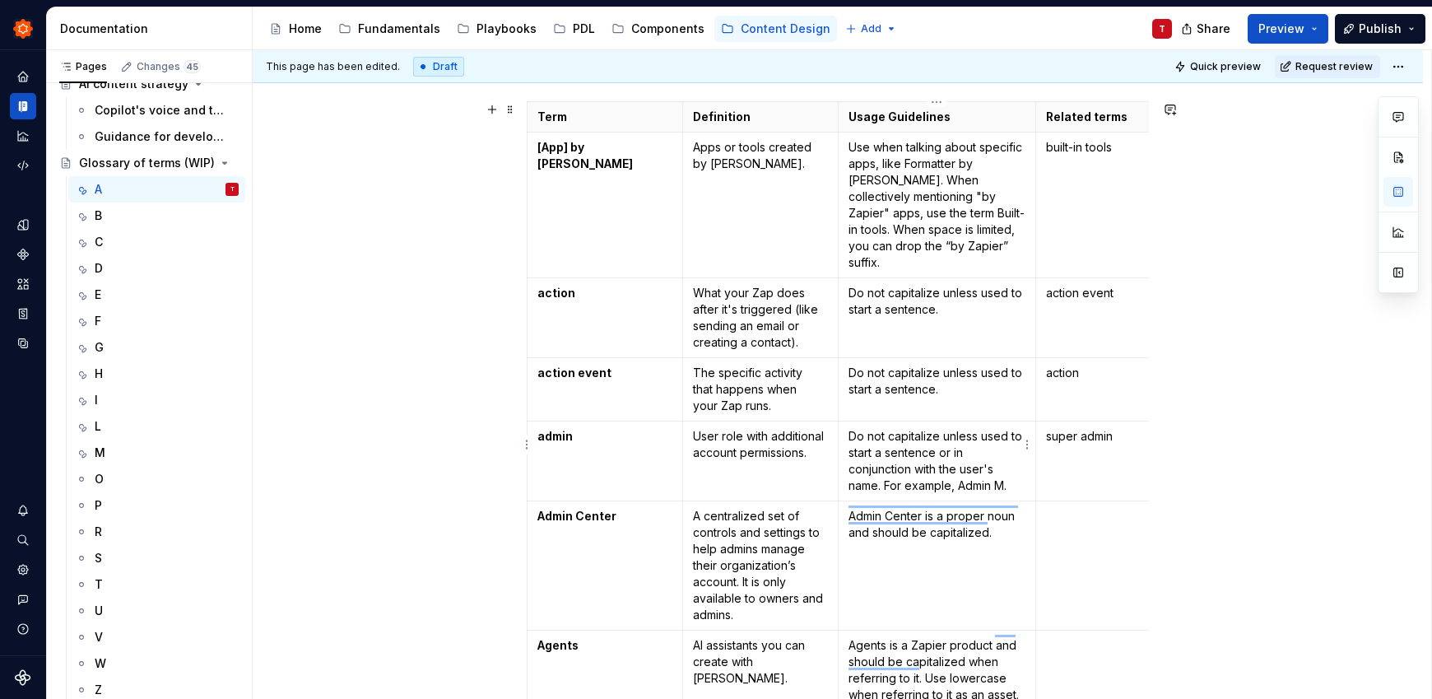
click at [1006, 471] on p "Do not capitalize unless used to start a sentence or in conjunction with the us…" at bounding box center [937, 461] width 178 height 66
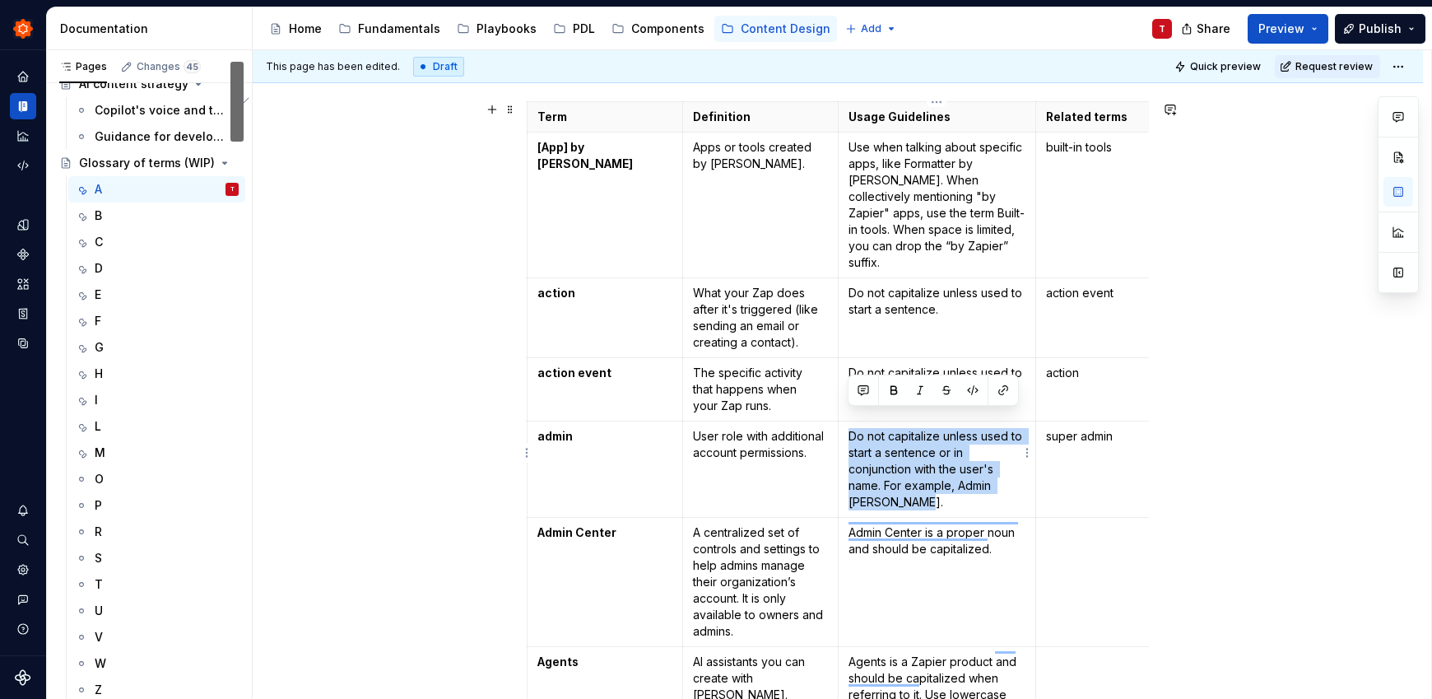
drag, startPoint x: 847, startPoint y: 419, endPoint x: 940, endPoint y: 484, distance: 114.1
click at [940, 484] on p "Do not capitalize unless used to start a sentence or in conjunction with the us…" at bounding box center [937, 469] width 178 height 82
copy p "Do not capitalize unless used to start a sentence or in conjunction with the us…"
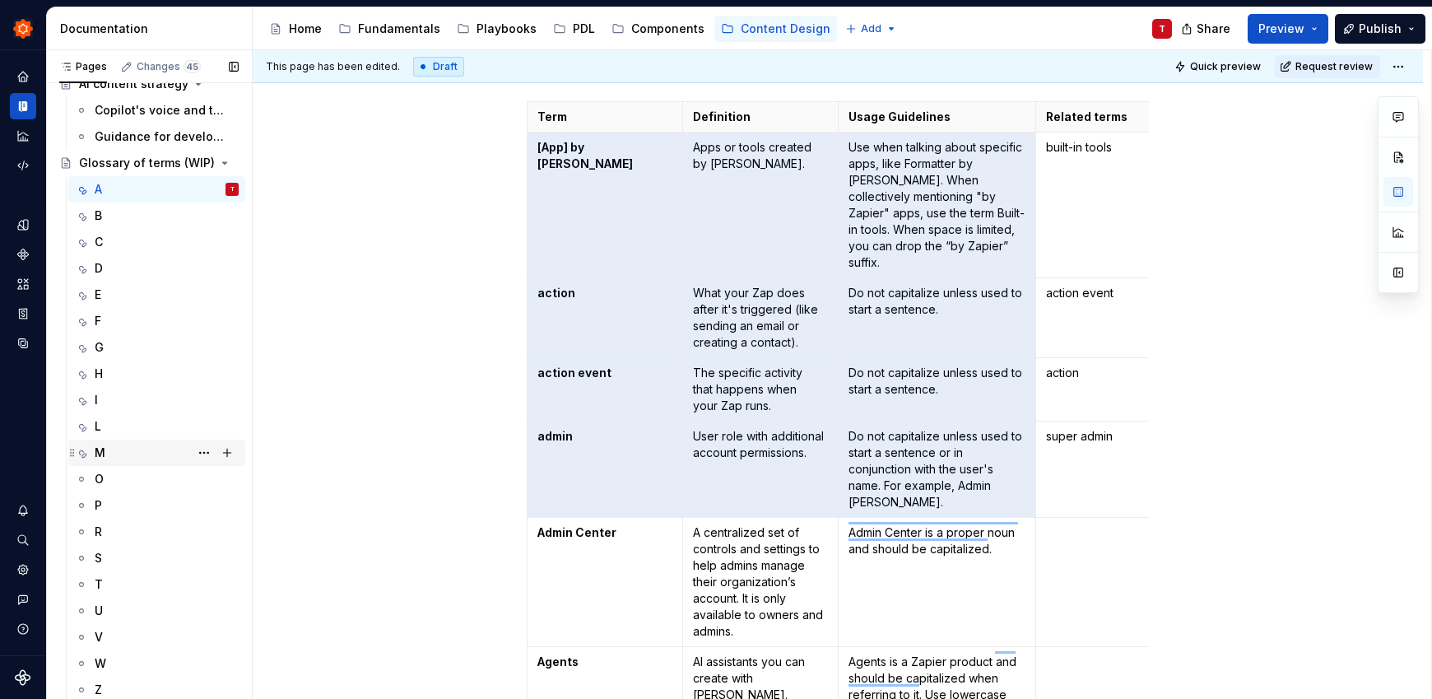
click at [143, 459] on div "M" at bounding box center [167, 452] width 144 height 23
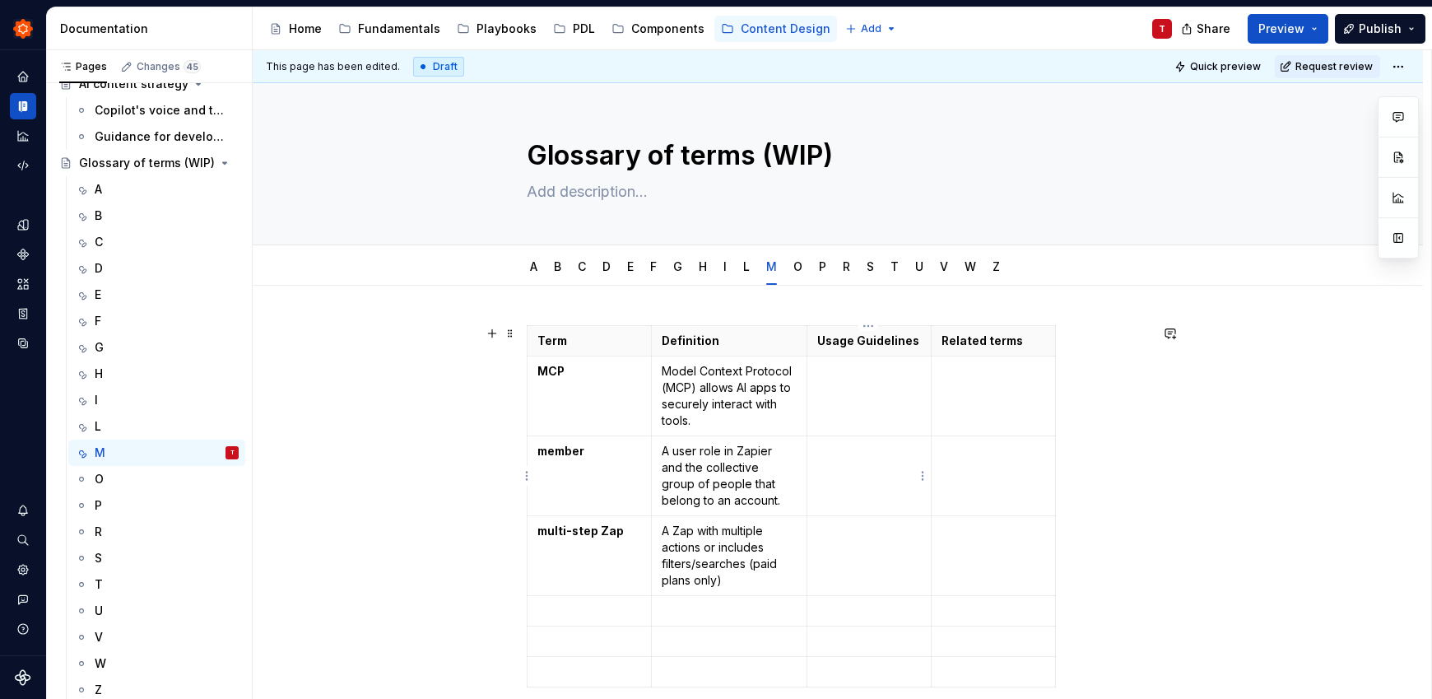
type textarea "*"
click at [863, 472] on td at bounding box center [868, 476] width 124 height 80
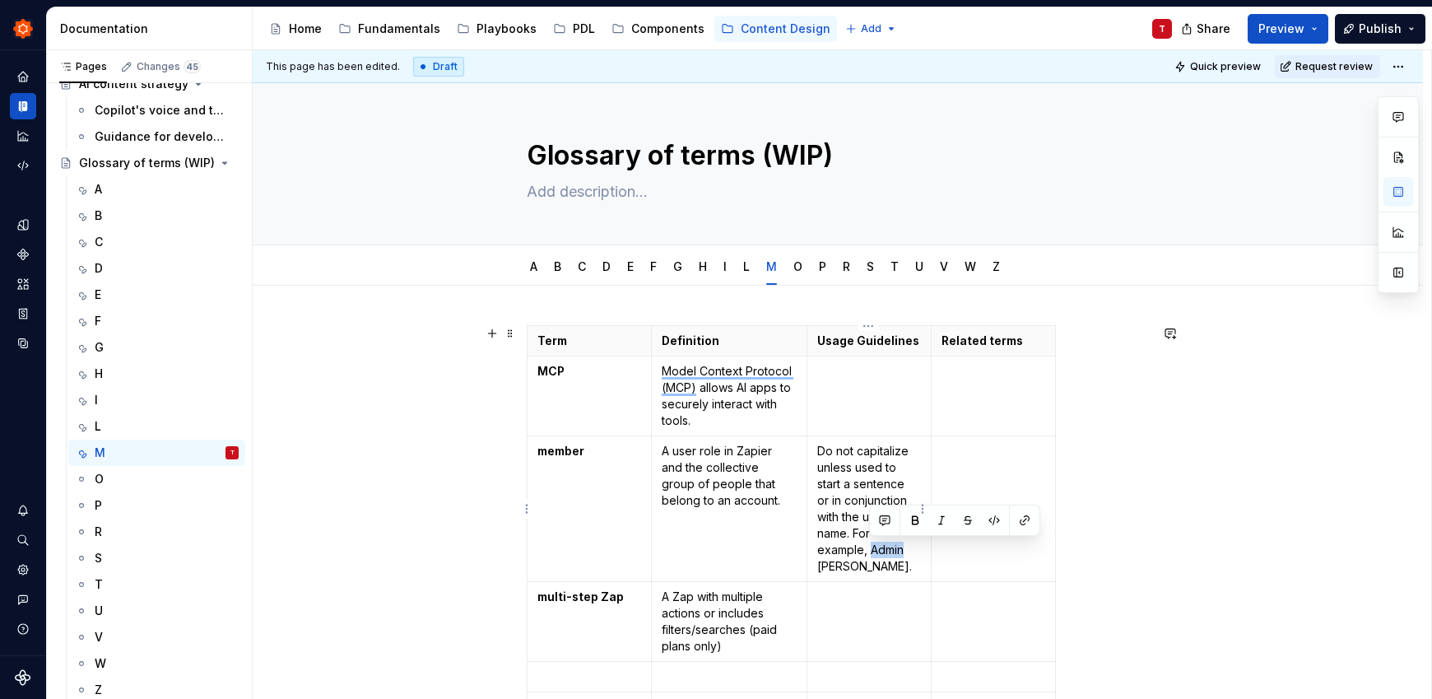
drag, startPoint x: 875, startPoint y: 551, endPoint x: 903, endPoint y: 548, distance: 28.2
click at [903, 548] on p "Do not capitalize unless used to start a sentence or in conjunction with the us…" at bounding box center [869, 509] width 104 height 132
drag, startPoint x: 817, startPoint y: 567, endPoint x: 889, endPoint y: 564, distance: 71.7
click at [889, 564] on p "Do not capitalize unless used to start a sentence or in conjunction with the us…" at bounding box center [869, 509] width 104 height 132
click at [969, 552] on td "To enrich screen reader interactions, please activate Accessibility in Grammarl…" at bounding box center [993, 509] width 124 height 146
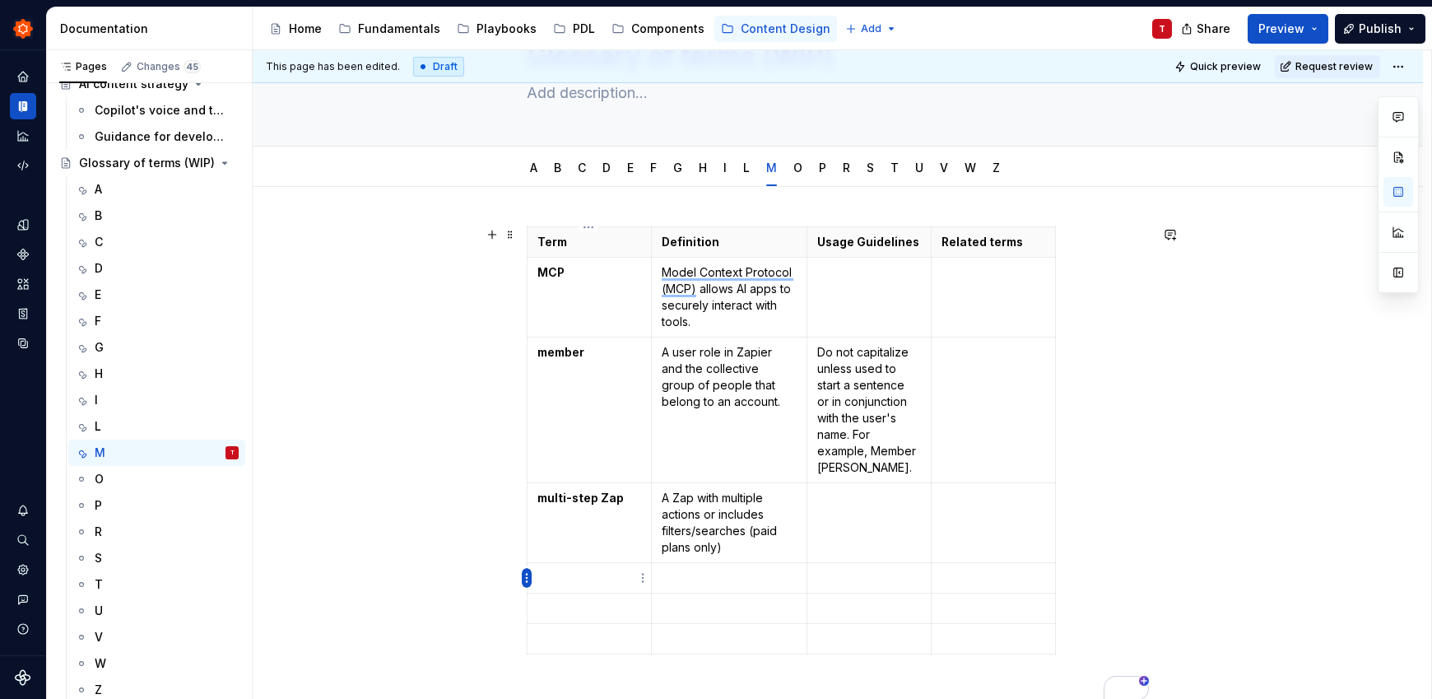
click at [527, 578] on html "Zinnia T Design system data Documentation Accessibility guide for tree Page tre…" at bounding box center [716, 349] width 1432 height 699
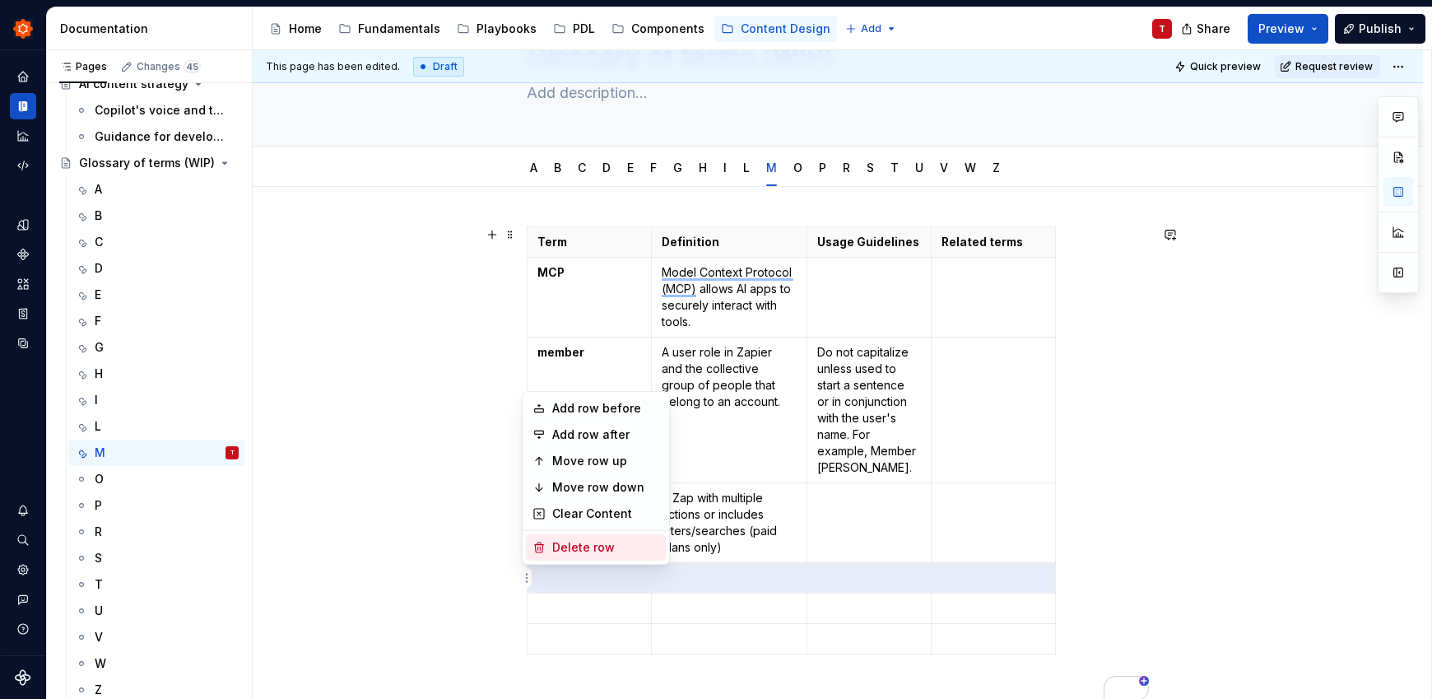
click at [565, 541] on div "Delete row" at bounding box center [605, 547] width 107 height 16
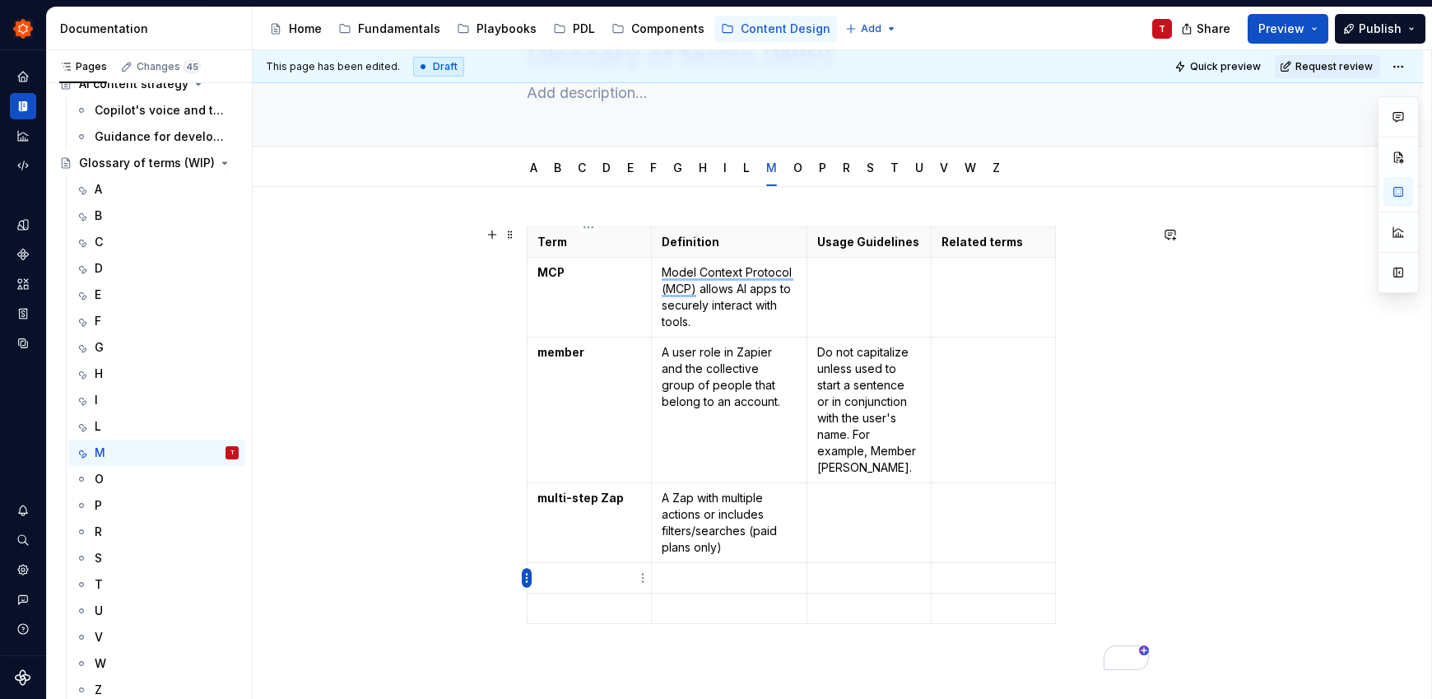
click at [526, 578] on html "Zinnia T Design system data Documentation Accessibility guide for tree Page tre…" at bounding box center [716, 349] width 1432 height 699
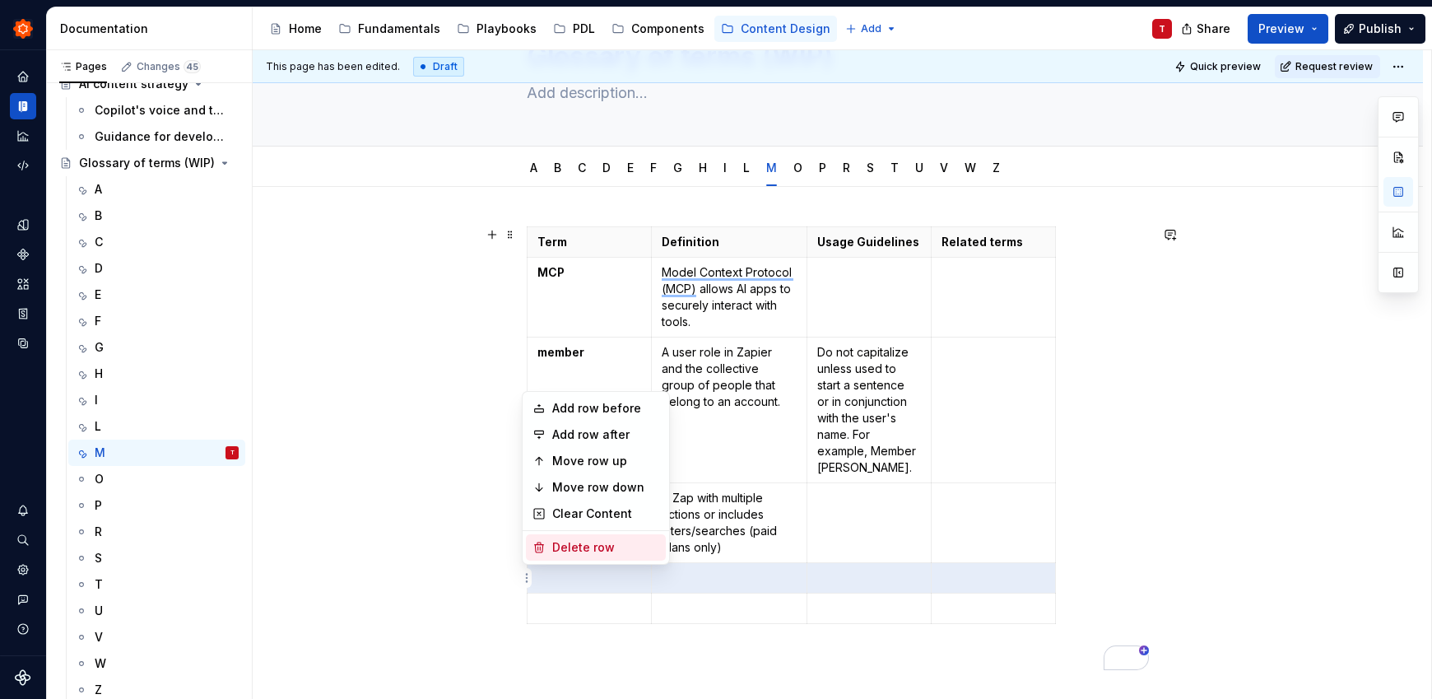
click at [558, 550] on div "Delete row" at bounding box center [605, 547] width 107 height 16
click at [529, 581] on html "Zinnia T Design system data Documentation Accessibility guide for tree Page tre…" at bounding box center [716, 349] width 1432 height 699
click at [576, 544] on div "Delete row" at bounding box center [605, 547] width 107 height 16
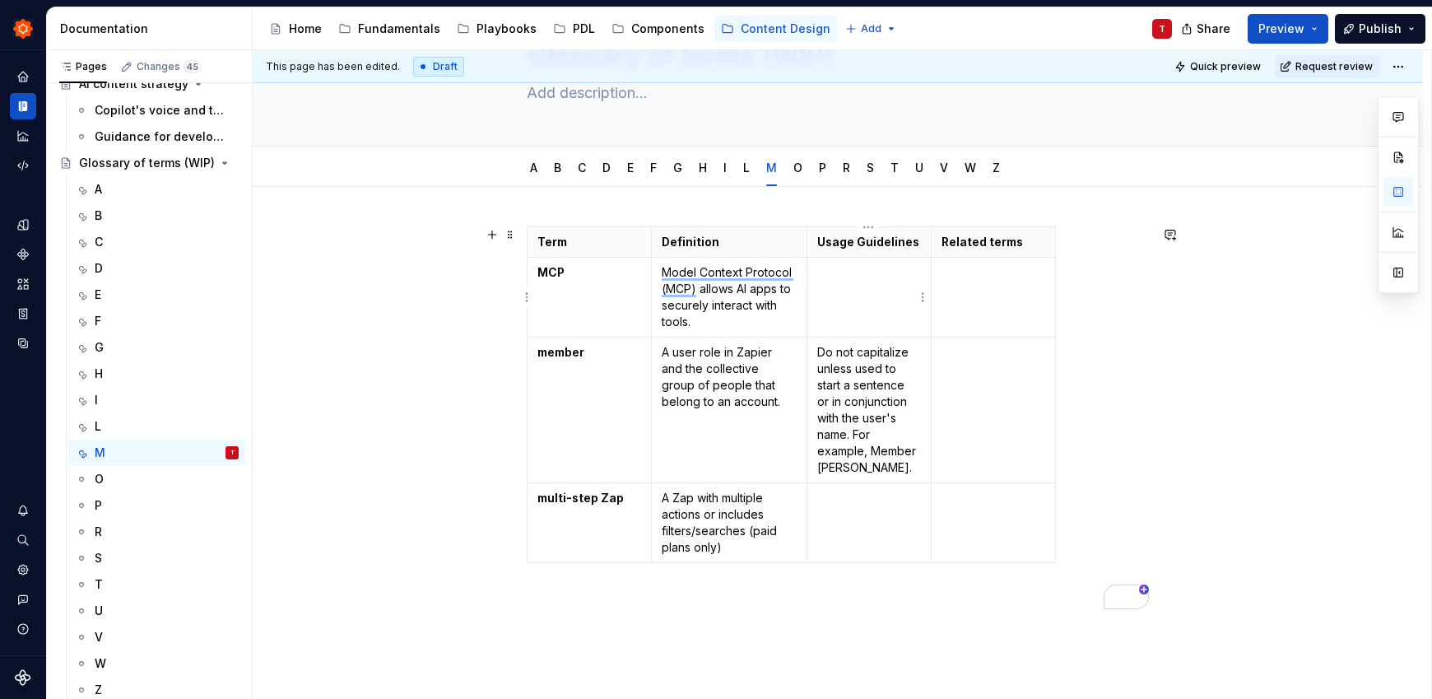
click at [851, 288] on td "To enrich screen reader interactions, please activate Accessibility in Grammarl…" at bounding box center [868, 298] width 124 height 80
click at [588, 275] on p "MCP" at bounding box center [589, 272] width 104 height 16
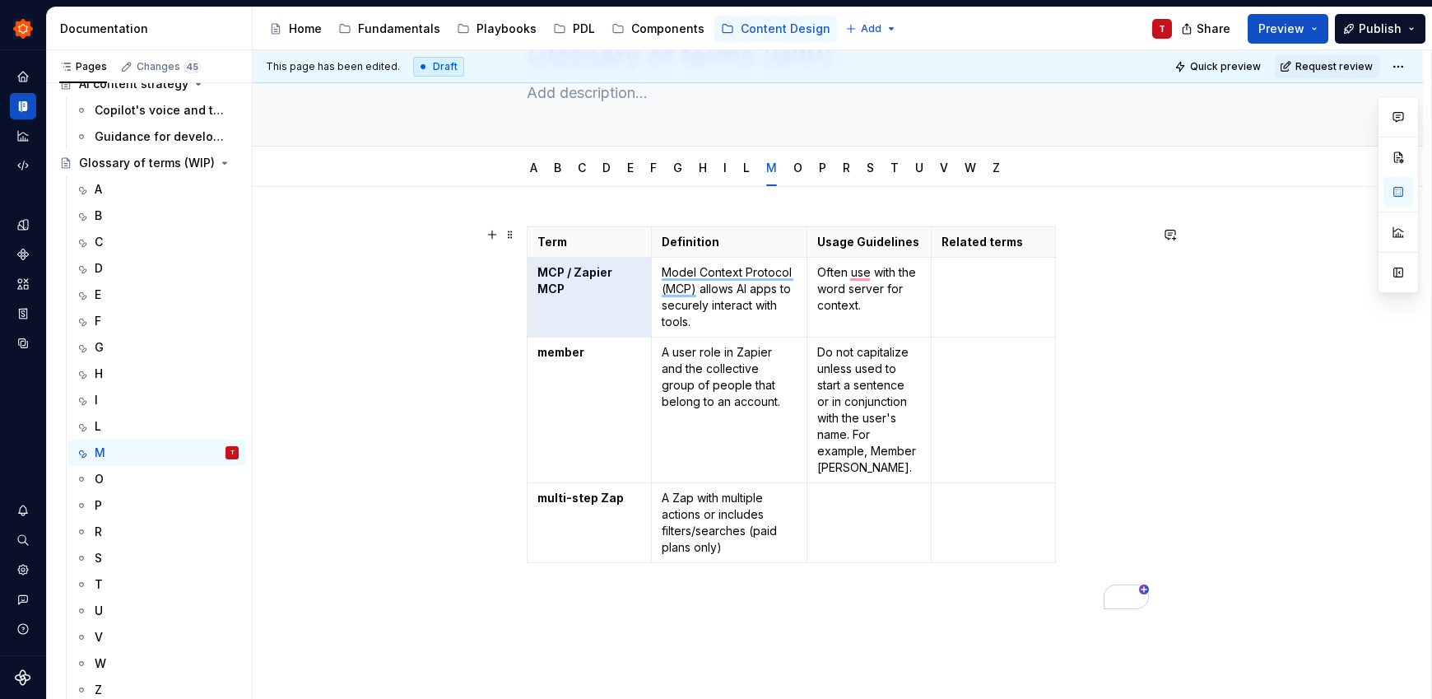
drag, startPoint x: 564, startPoint y: 273, endPoint x: 586, endPoint y: 259, distance: 26.3
click at [586, 259] on td "MCP / Zapier MCP" at bounding box center [589, 298] width 124 height 80
click at [595, 276] on strong "MCP / Zapier MCP" at bounding box center [575, 280] width 77 height 30
drag, startPoint x: 640, startPoint y: 270, endPoint x: 564, endPoint y: 267, distance: 75.7
click at [564, 267] on p "MCP / Zapier MCP" at bounding box center [589, 280] width 104 height 33
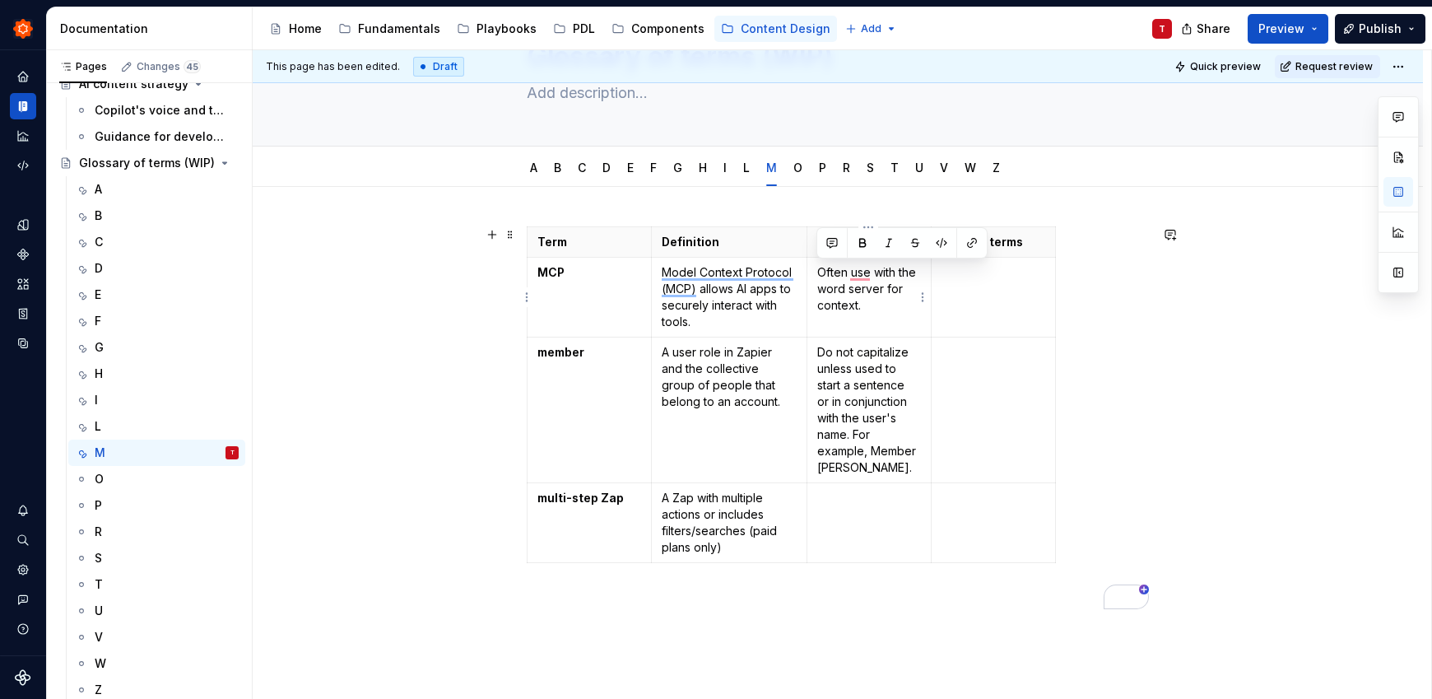
drag, startPoint x: 815, startPoint y: 276, endPoint x: 871, endPoint y: 307, distance: 64.1
click at [871, 307] on td "Often use with the word server for context." at bounding box center [868, 298] width 124 height 80
click at [883, 292] on p "Should always be in all caps." at bounding box center [869, 280] width 104 height 33
drag, startPoint x: 814, startPoint y: 272, endPoint x: 912, endPoint y: 272, distance: 97.9
click at [912, 272] on td "Should always be in all caps." at bounding box center [868, 298] width 124 height 80
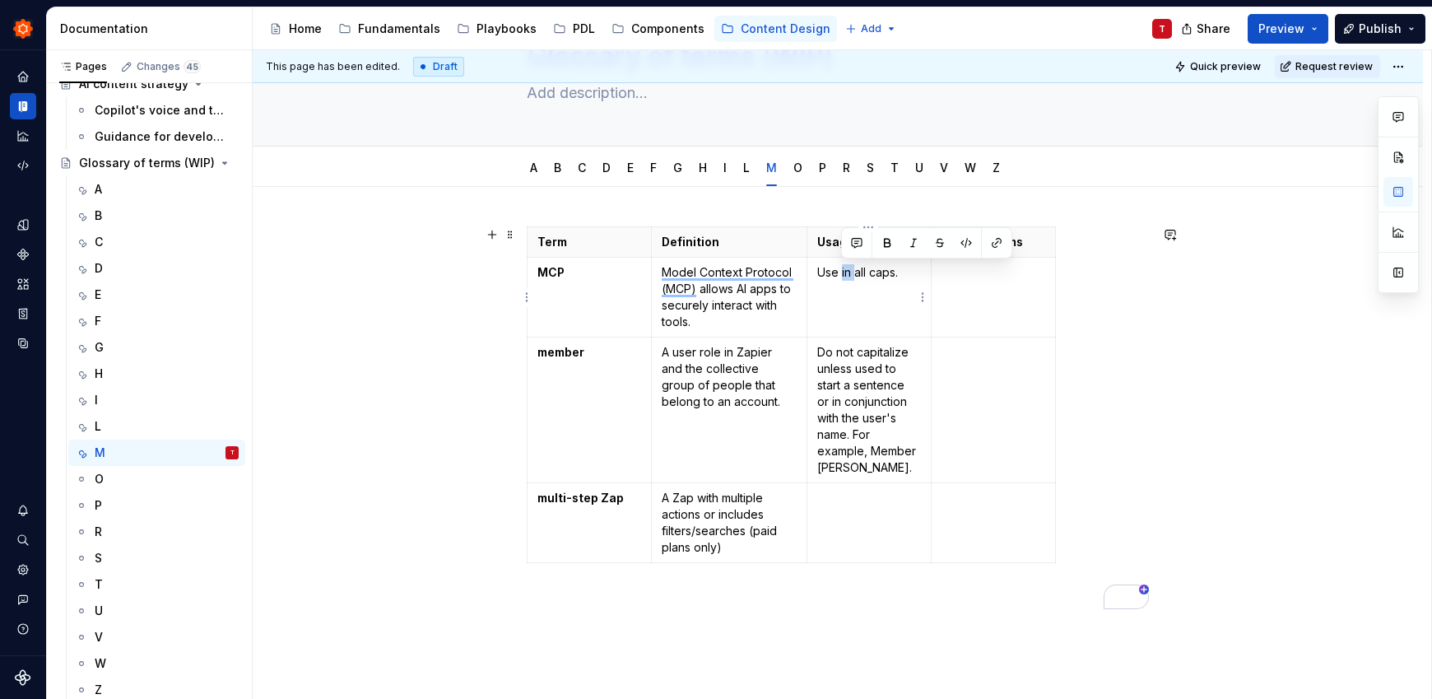
drag, startPoint x: 854, startPoint y: 269, endPoint x: 841, endPoint y: 271, distance: 13.3
click at [841, 271] on p "Use in all caps." at bounding box center [869, 272] width 104 height 16
click at [885, 276] on p "Use all caps." at bounding box center [869, 272] width 104 height 16
click at [149, 476] on div "O" at bounding box center [167, 478] width 144 height 23
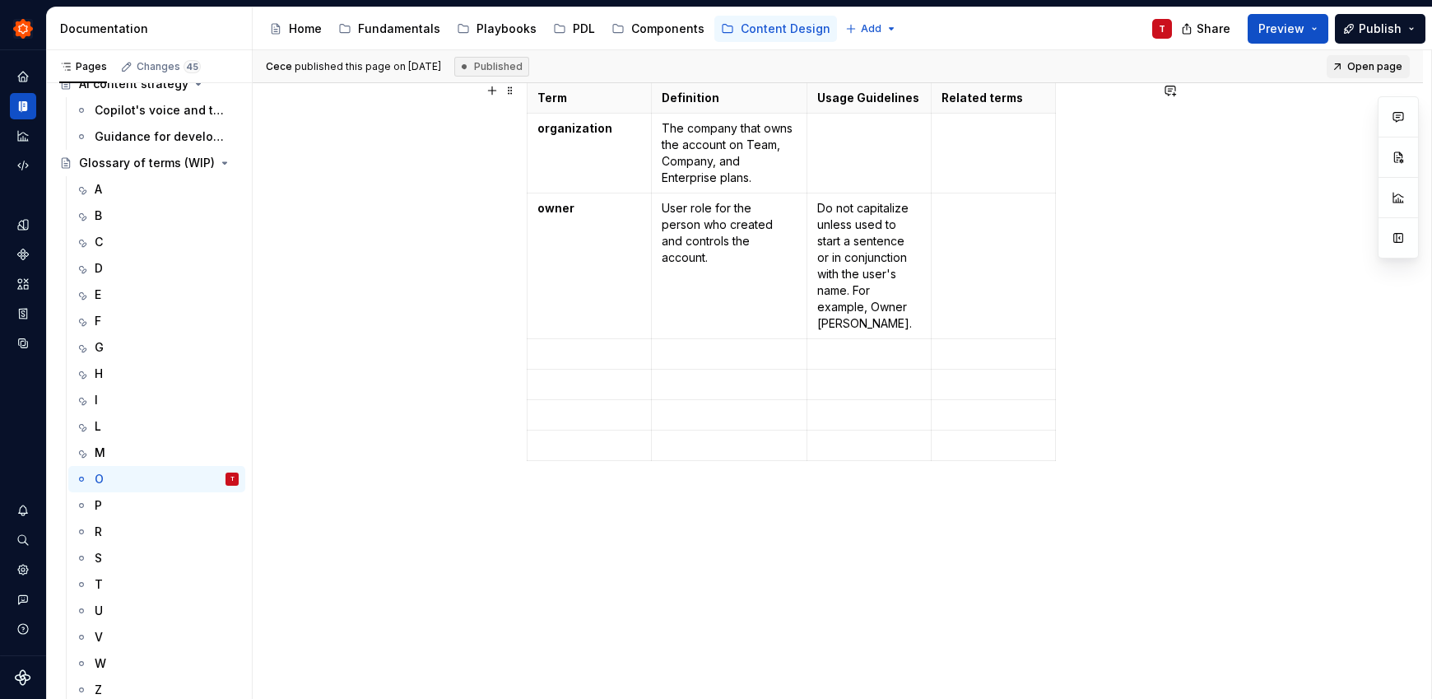
scroll to position [246, 0]
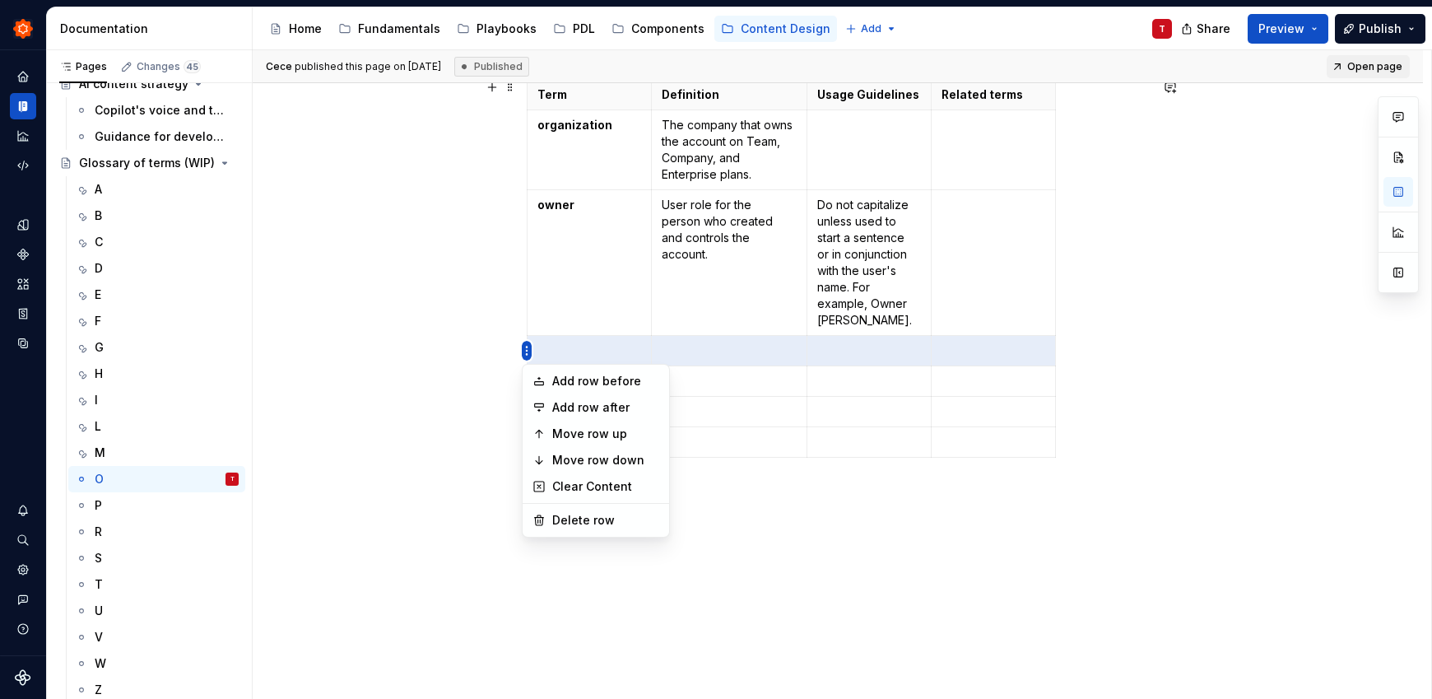
click at [528, 352] on html "Zinnia T Design system data Documentation Accessibility guide for tree Page tre…" at bounding box center [716, 349] width 1432 height 699
click at [575, 515] on div "Delete row" at bounding box center [605, 520] width 107 height 16
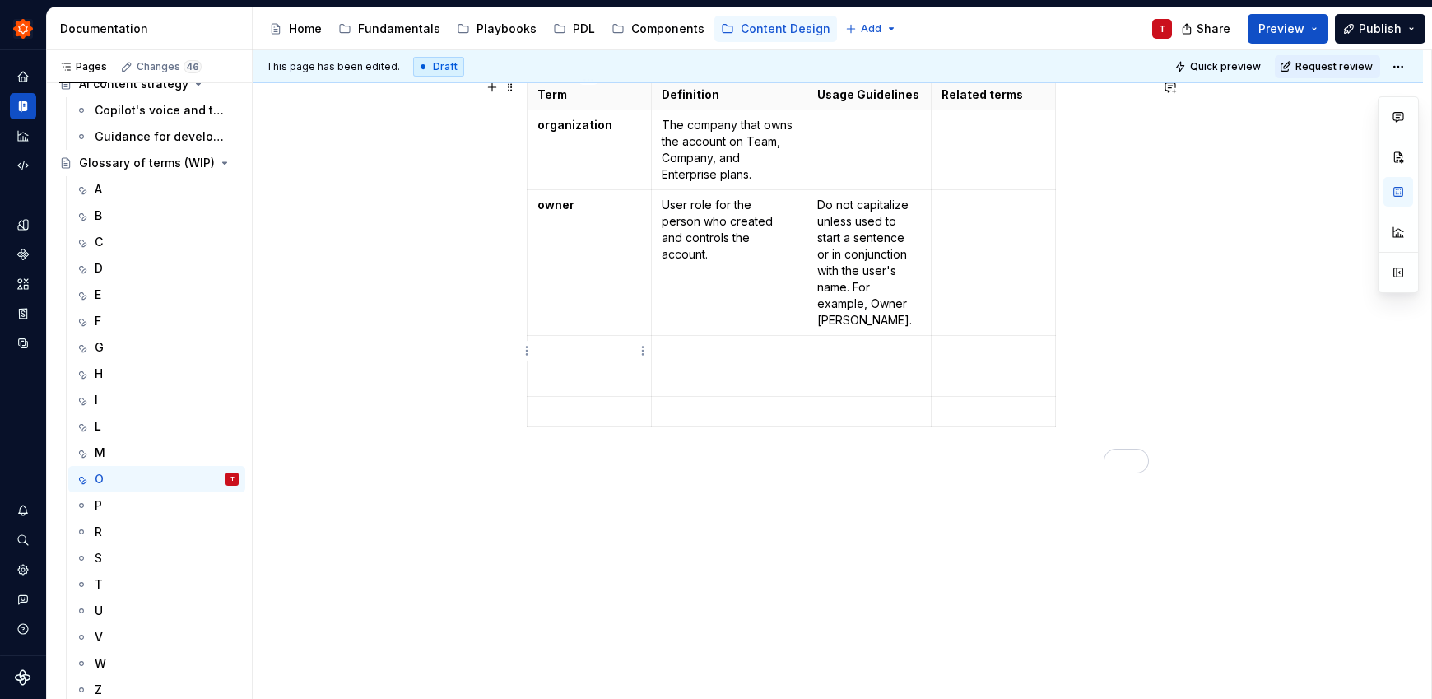
click at [527, 349] on html "Zinnia T Design system data Documentation Accessibility guide for tree Page tre…" at bounding box center [716, 349] width 1432 height 699
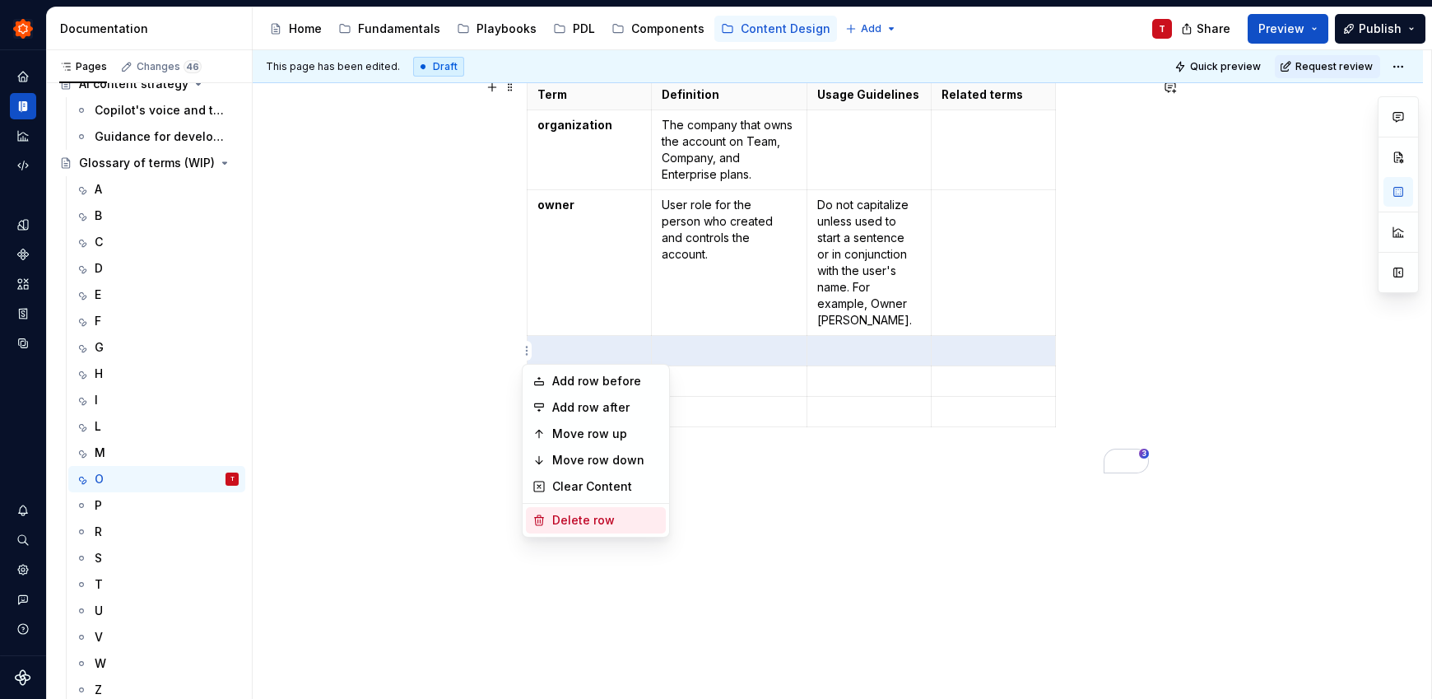
click at [560, 522] on div "Delete row" at bounding box center [605, 520] width 107 height 16
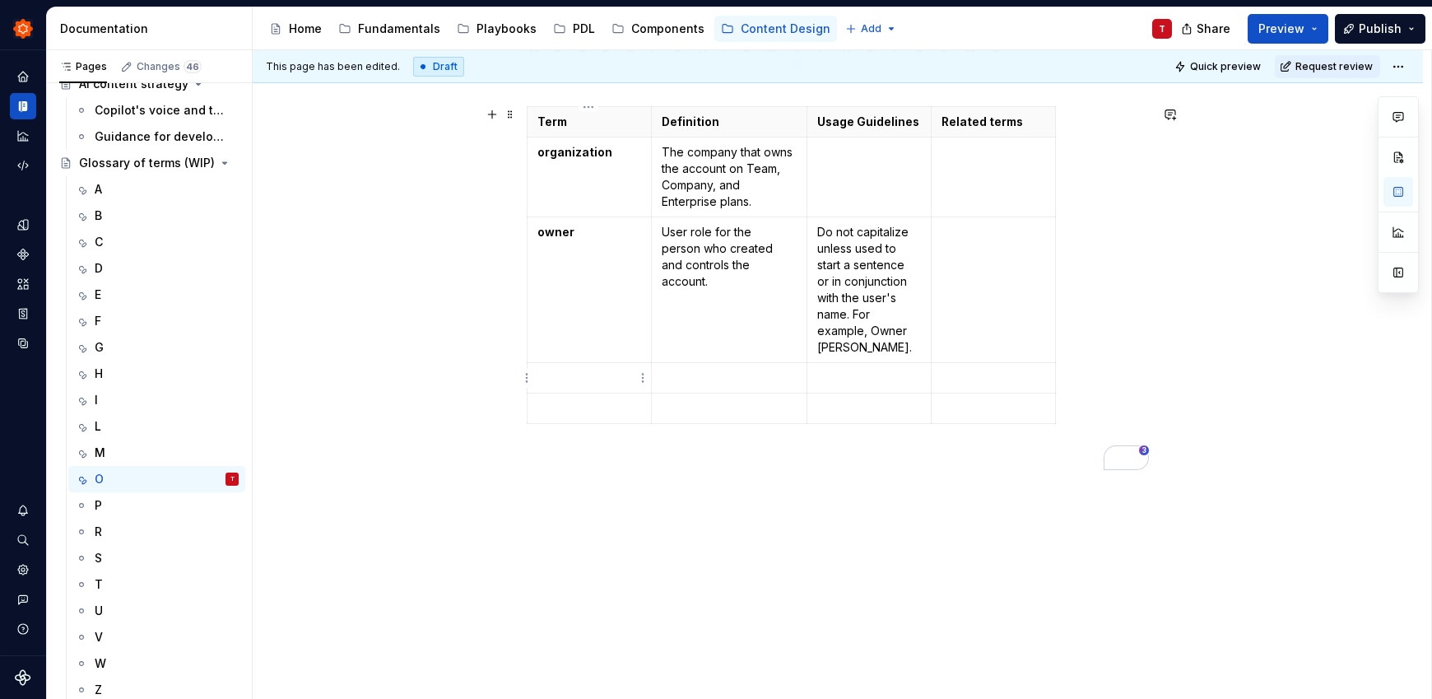
scroll to position [219, 0]
click at [528, 380] on html "Zinnia T Design system data Documentation Accessibility guide for tree Page tre…" at bounding box center [716, 349] width 1432 height 699
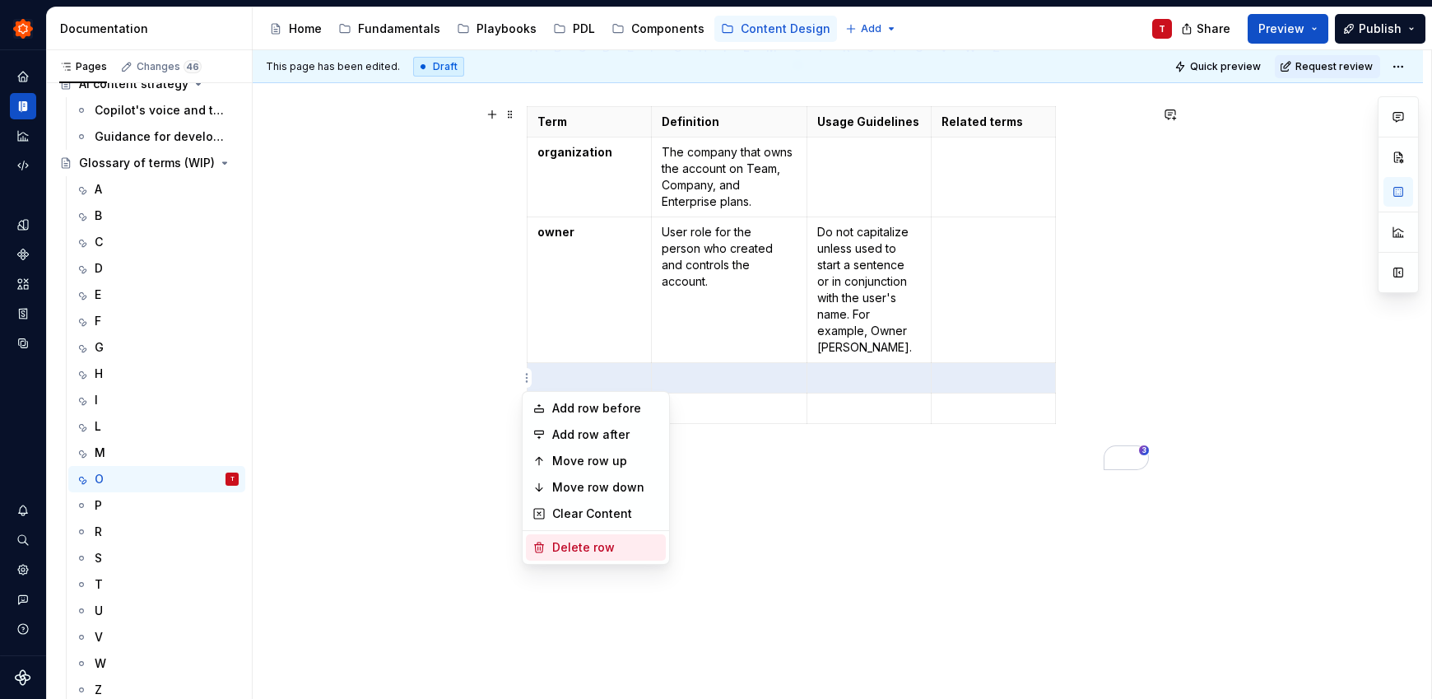
click at [575, 548] on div "Delete row" at bounding box center [605, 547] width 107 height 16
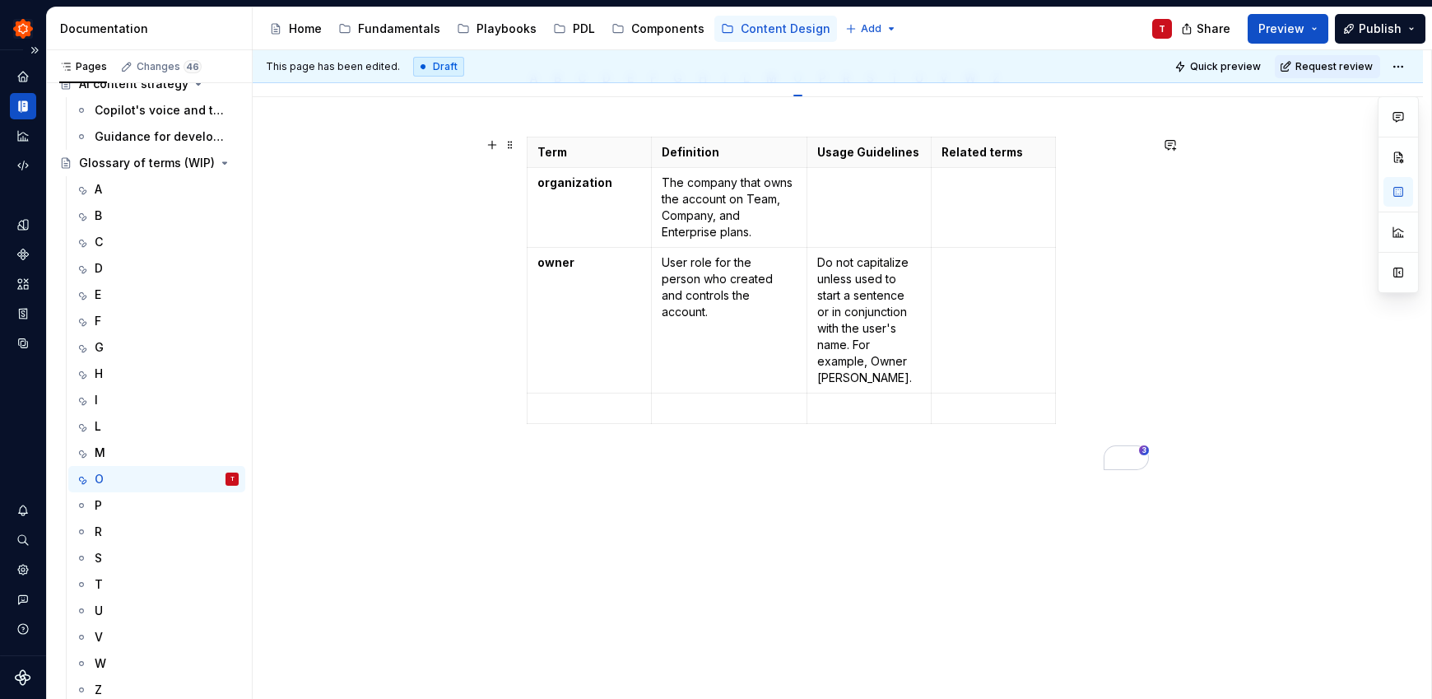
scroll to position [185, 0]
click at [529, 411] on html "Zinnia T Design system data Documentation Accessibility guide for tree Page tre…" at bounding box center [716, 349] width 1432 height 699
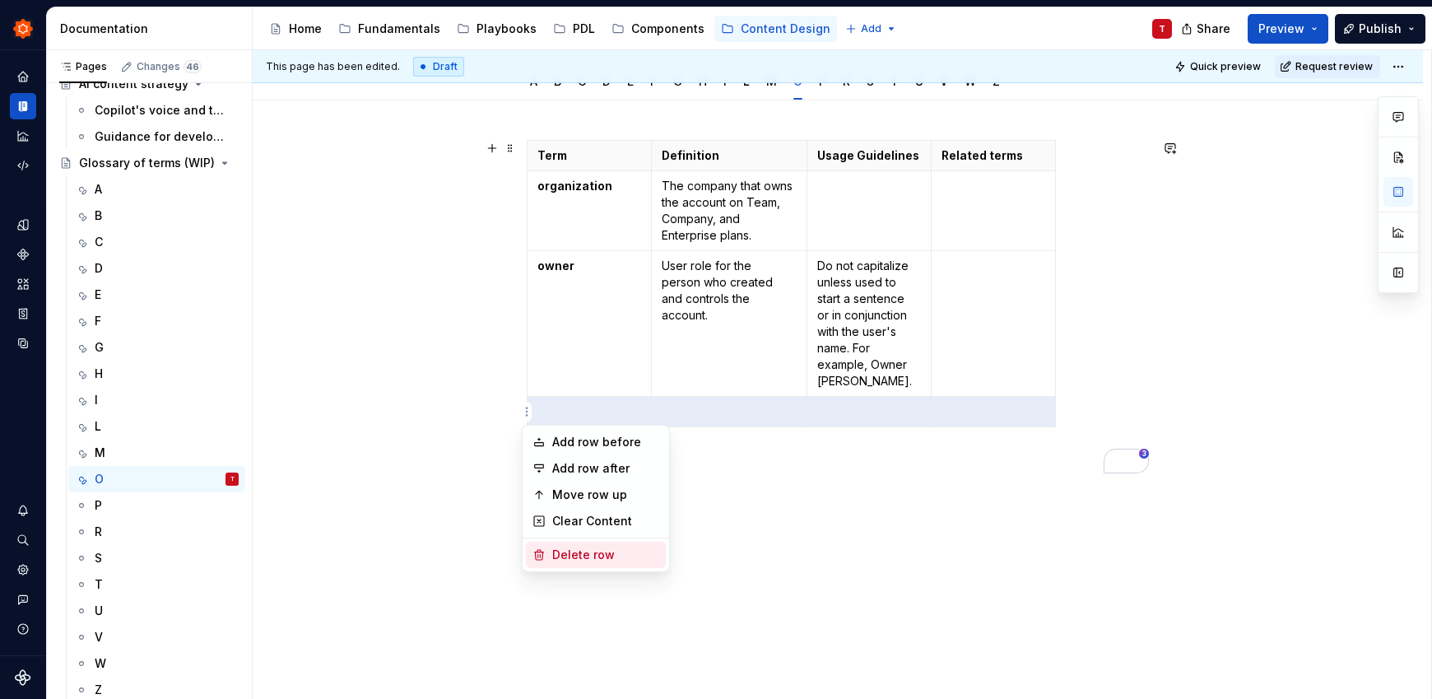
click at [585, 555] on div "Delete row" at bounding box center [605, 554] width 107 height 16
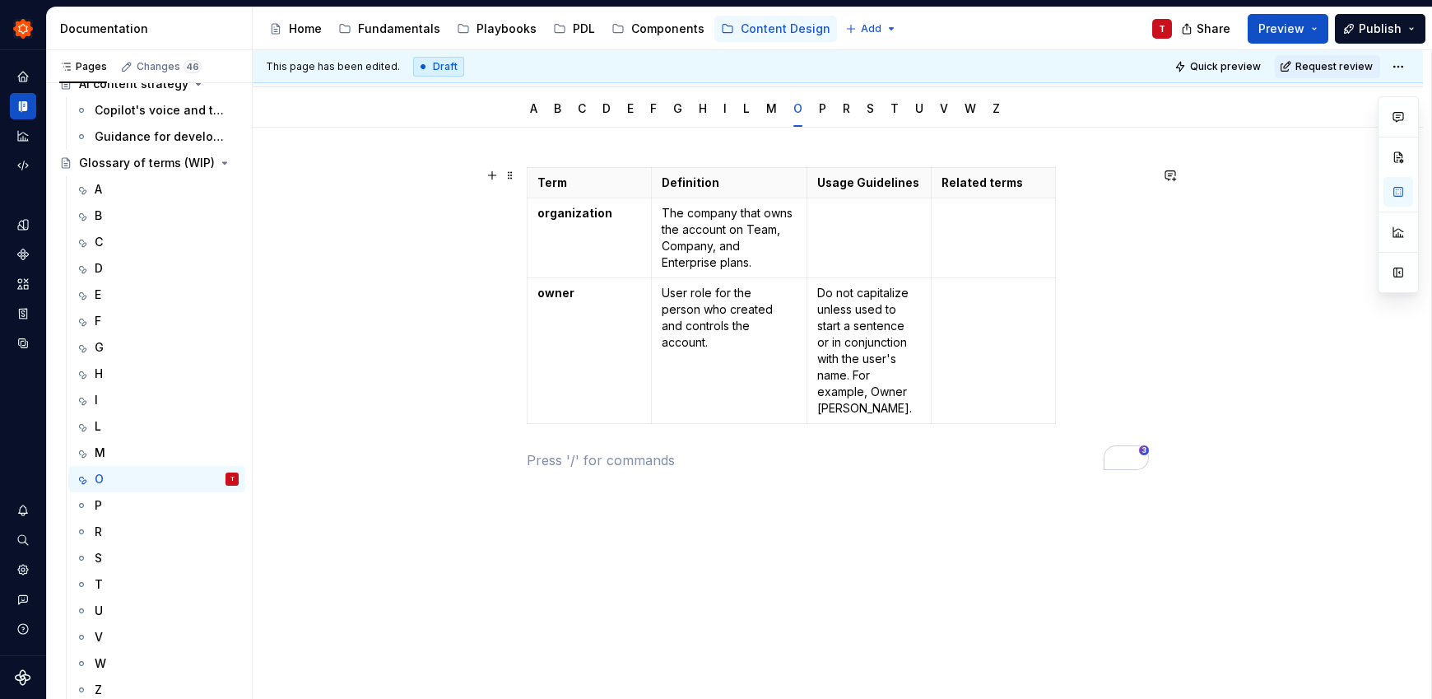
scroll to position [158, 0]
type textarea "*"
click at [898, 222] on td "To enrich screen reader interactions, please activate Accessibility in Grammarl…" at bounding box center [868, 238] width 124 height 80
paste div "To enrich screen reader interactions, please activate Accessibility in Grammarl…"
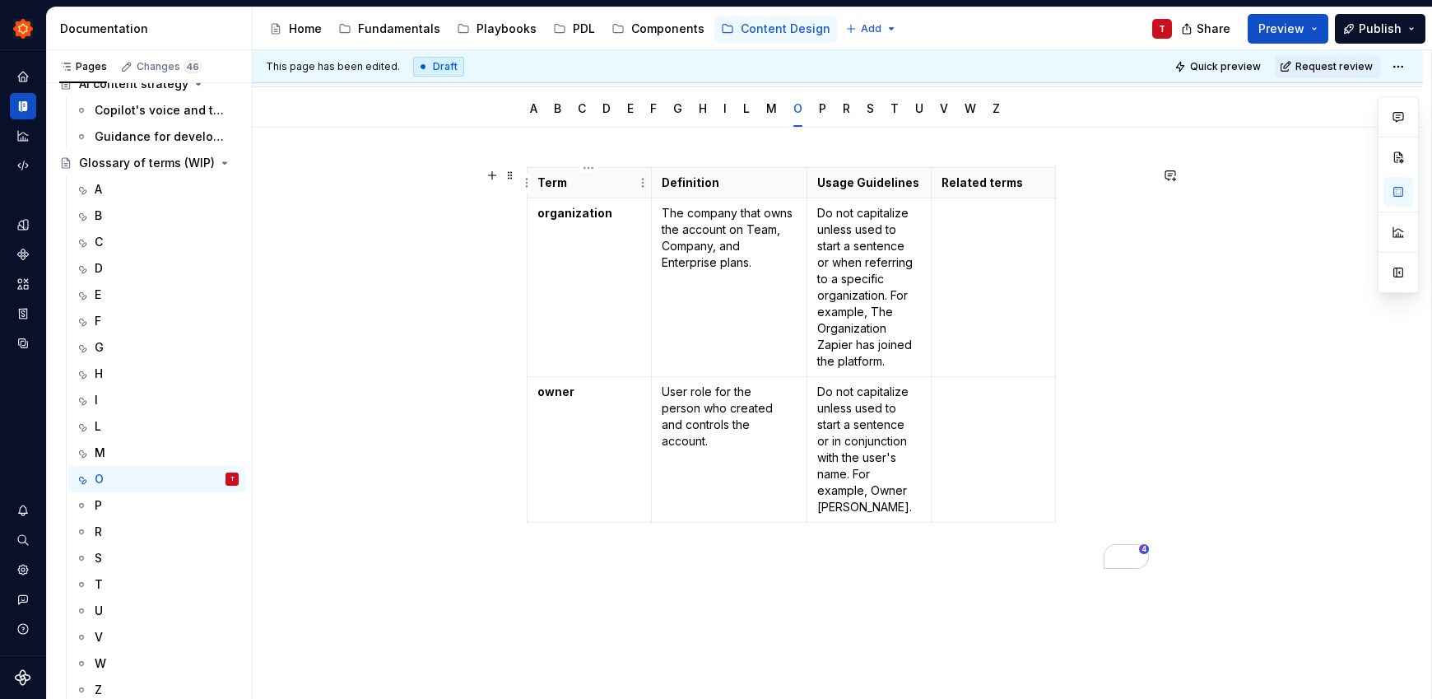
click at [608, 197] on th "Term" at bounding box center [589, 183] width 124 height 30
click at [585, 367] on td "organization" at bounding box center [589, 287] width 124 height 179
click at [600, 258] on td "organization" at bounding box center [589, 287] width 124 height 179
click at [578, 383] on p "owner" at bounding box center [589, 391] width 104 height 16
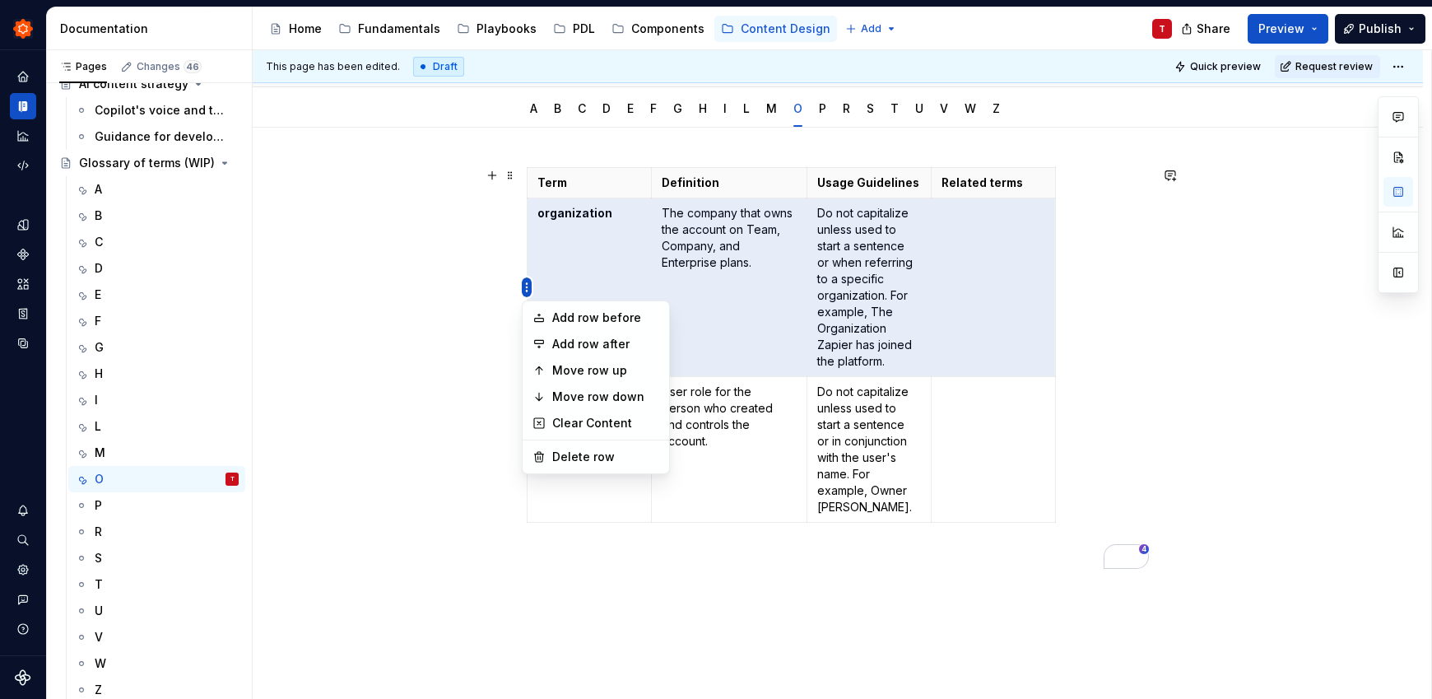
click at [527, 294] on html "Zinnia T Design system data Documentation Accessibility guide for tree Page tre…" at bounding box center [716, 349] width 1432 height 699
click at [574, 322] on div "Add row before" at bounding box center [605, 317] width 107 height 16
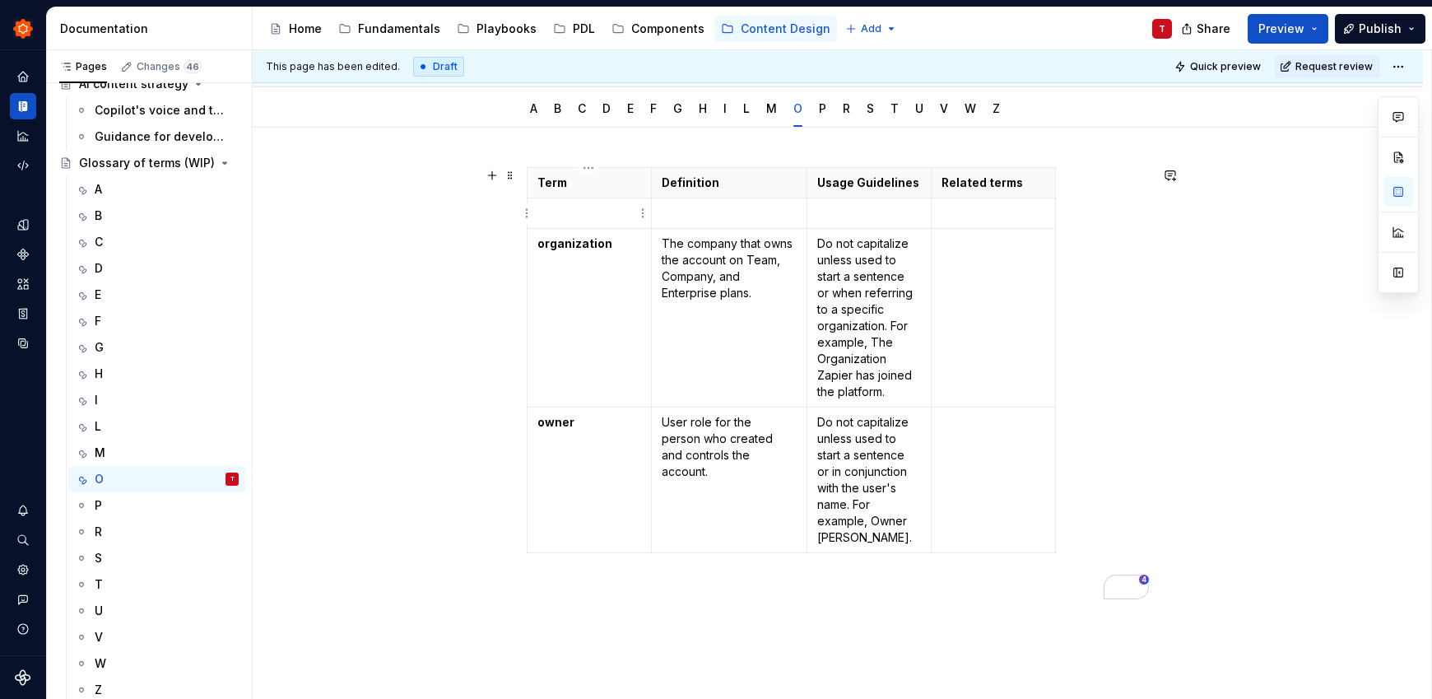
click at [599, 208] on p "To enrich screen reader interactions, please activate Accessibility in Grammarl…" at bounding box center [589, 213] width 104 height 16
drag, startPoint x: 575, startPoint y: 212, endPoint x: 534, endPoint y: 207, distance: 41.5
click at [534, 207] on td "OK" at bounding box center [589, 213] width 124 height 30
click at [583, 182] on button "button" at bounding box center [583, 183] width 23 height 23
click at [727, 215] on p "To enrich screen reader interactions, please activate Accessibility in Grammarl…" at bounding box center [729, 213] width 135 height 16
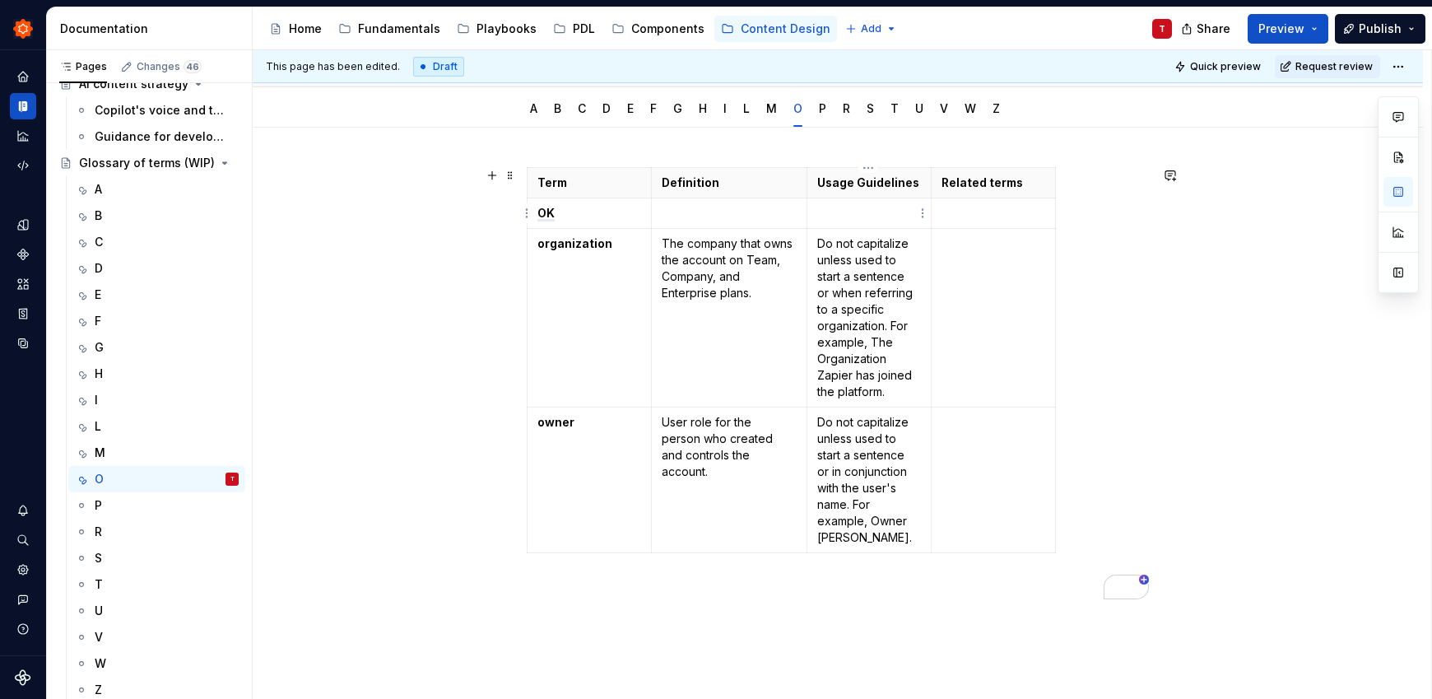
click at [826, 219] on p "To enrich screen reader interactions, please activate Accessibility in Grammarl…" at bounding box center [869, 213] width 104 height 16
click at [998, 304] on td "To enrich screen reader interactions, please activate Accessibility in Grammarl…" at bounding box center [993, 318] width 124 height 179
click at [140, 500] on div "P" at bounding box center [167, 505] width 144 height 23
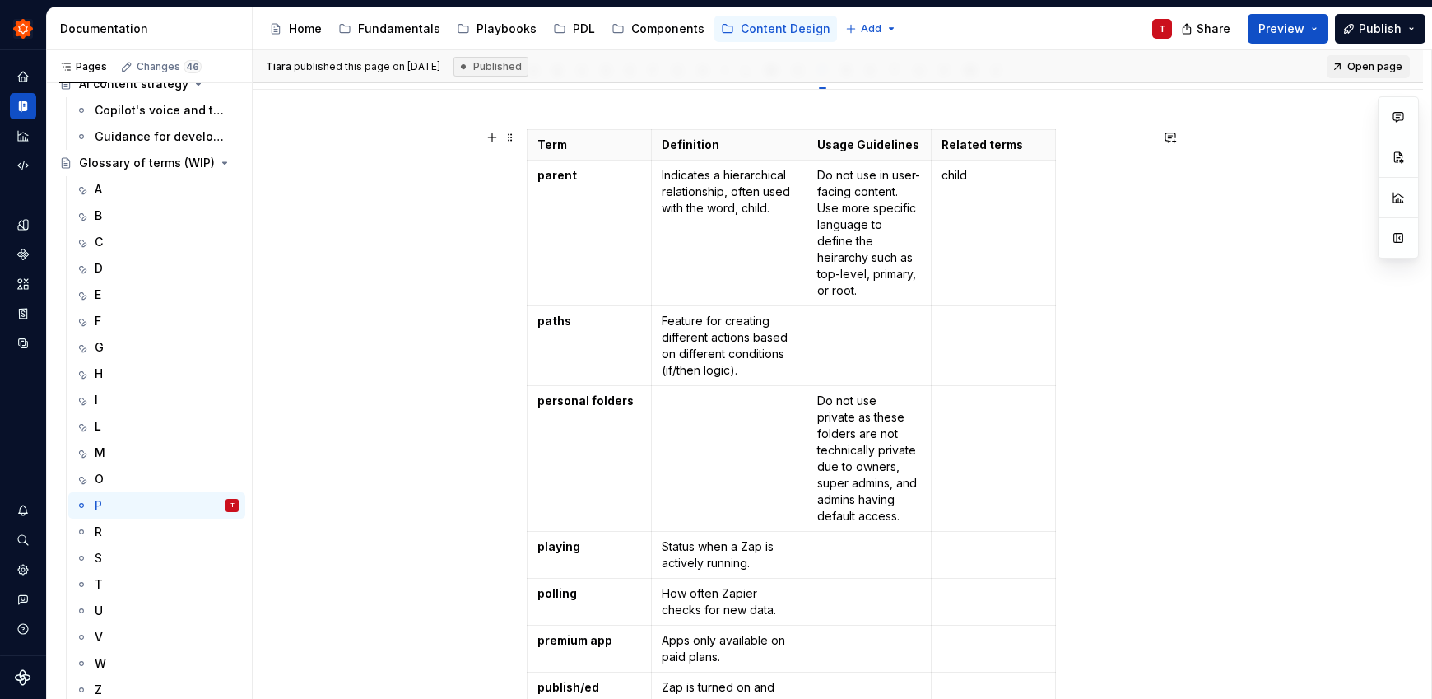
scroll to position [197, 0]
click at [95, 481] on div "O" at bounding box center [99, 479] width 9 height 16
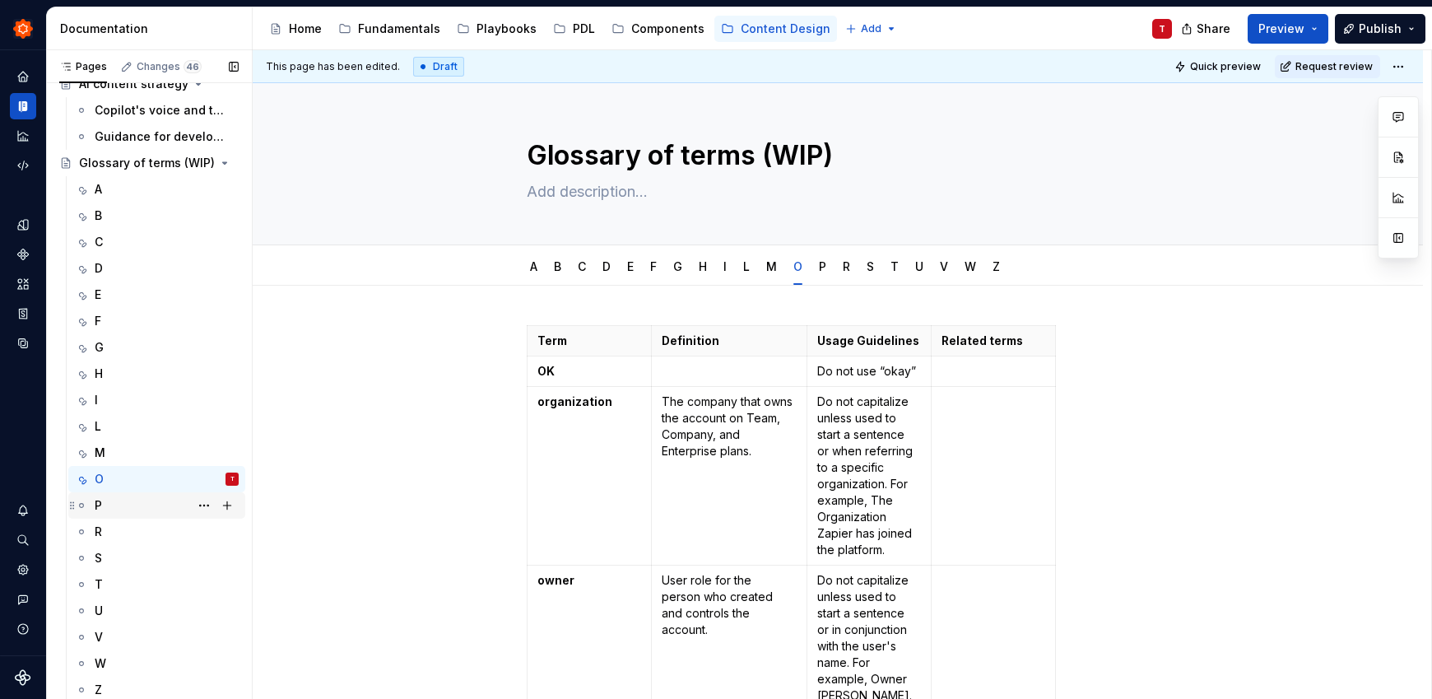
click at [107, 513] on div "P" at bounding box center [167, 505] width 144 height 23
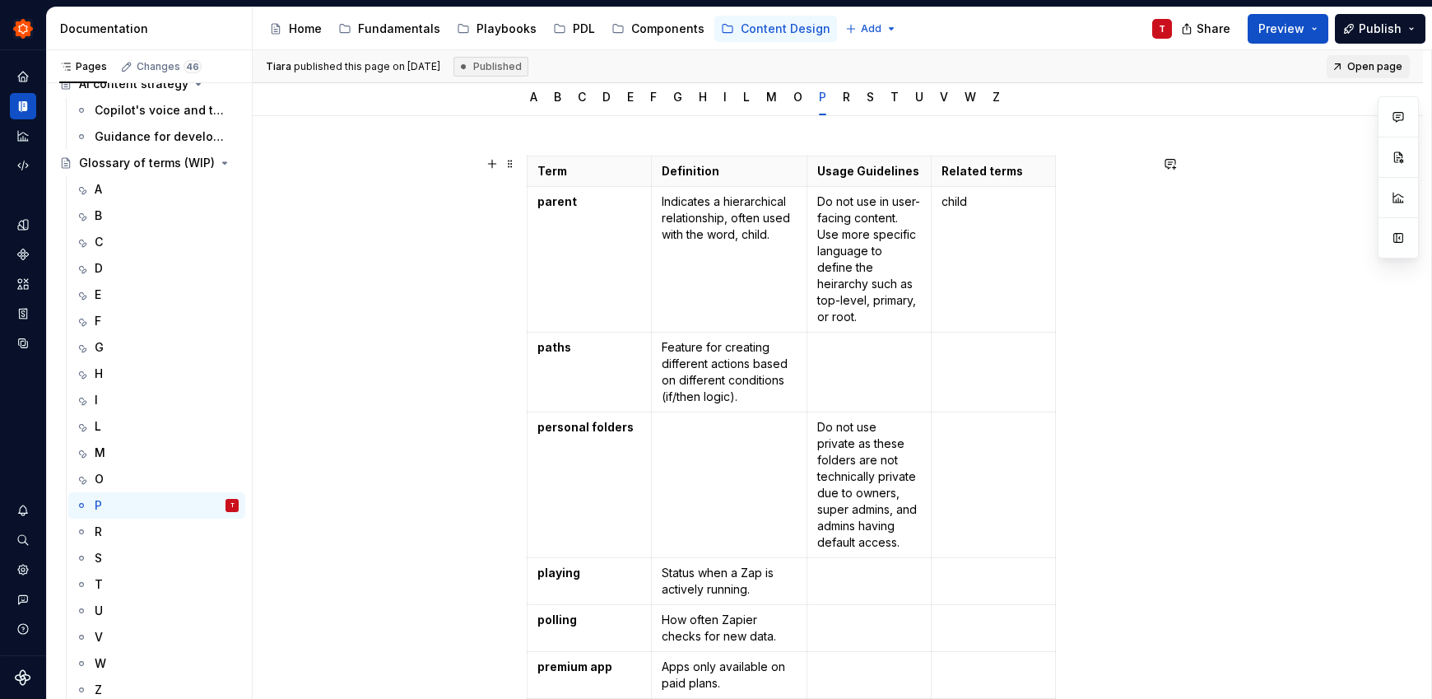
scroll to position [193, 0]
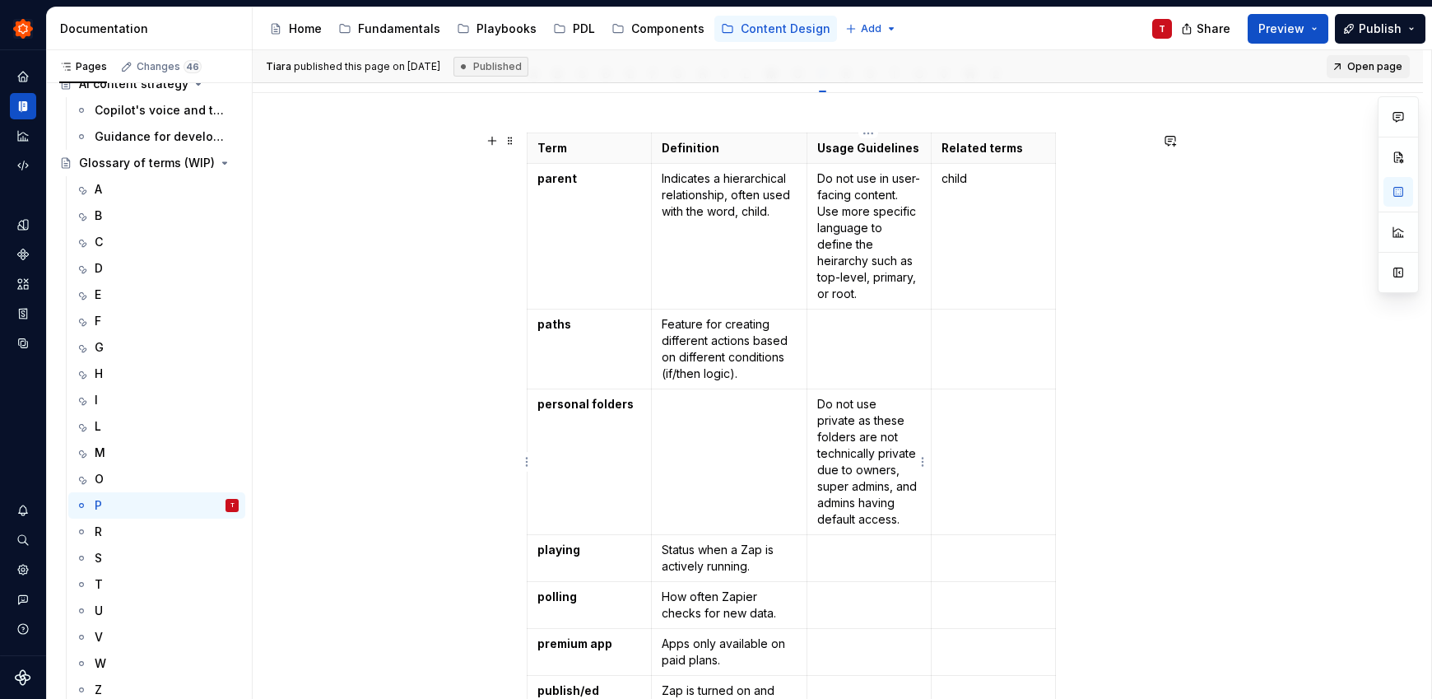
click at [818, 409] on p "Do not use private as these folders are not technically private due to owners, …" at bounding box center [869, 462] width 104 height 132
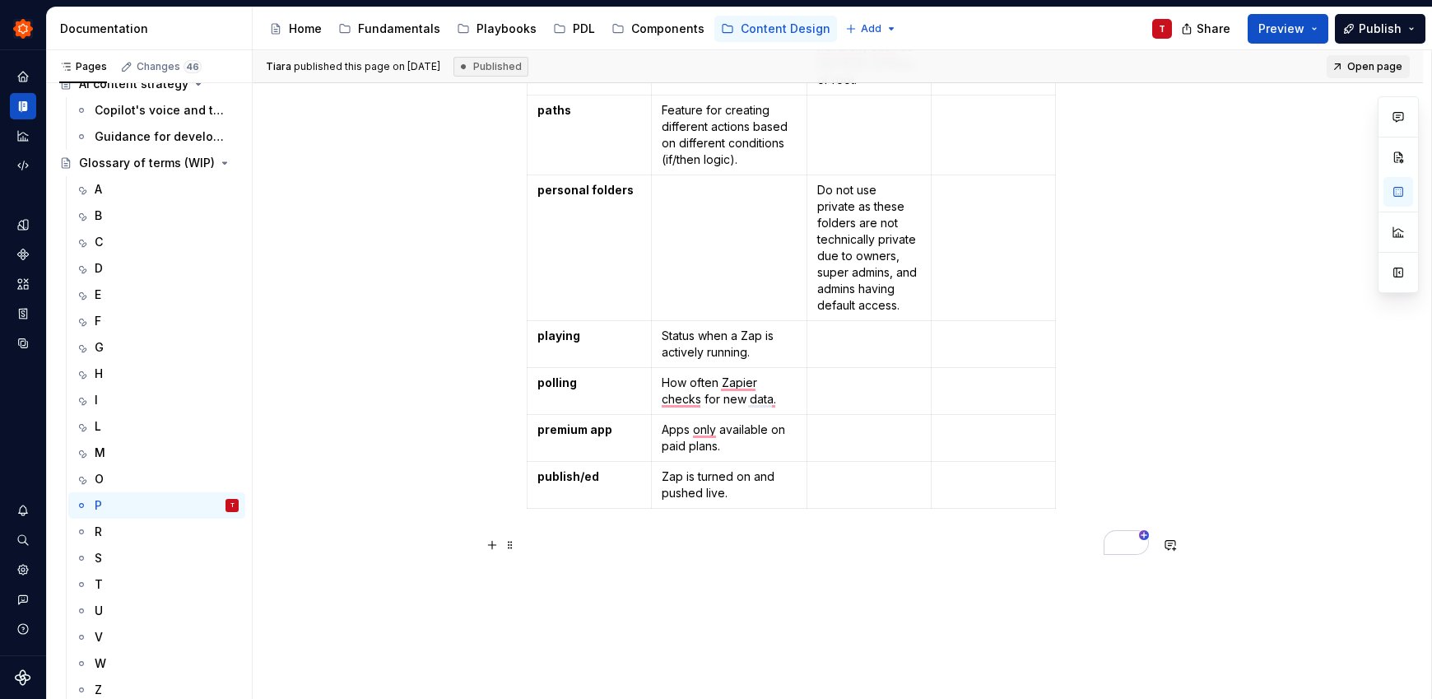
scroll to position [407, 0]
click at [872, 349] on td "To enrich screen reader interactions, please activate Accessibility in Grammarl…" at bounding box center [868, 343] width 124 height 47
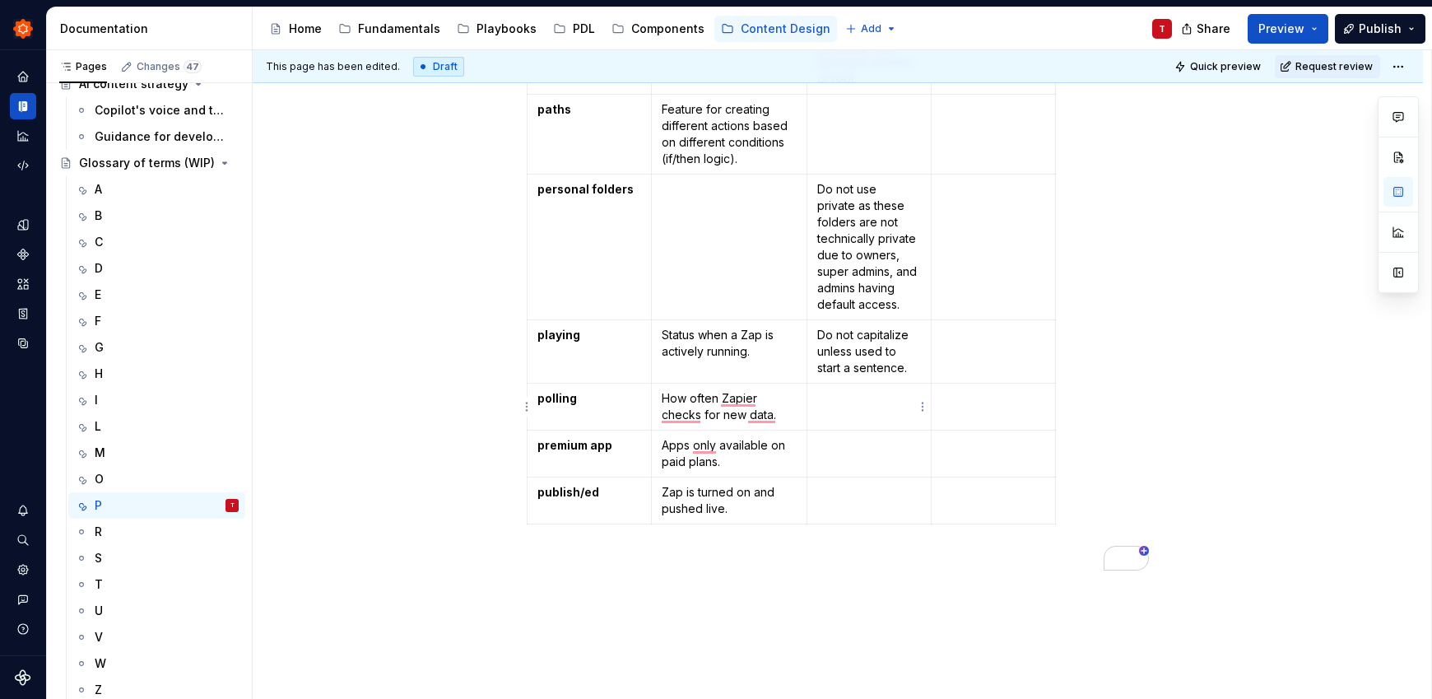
click at [862, 392] on p "To enrich screen reader interactions, please activate Accessibility in Grammarl…" at bounding box center [869, 398] width 104 height 16
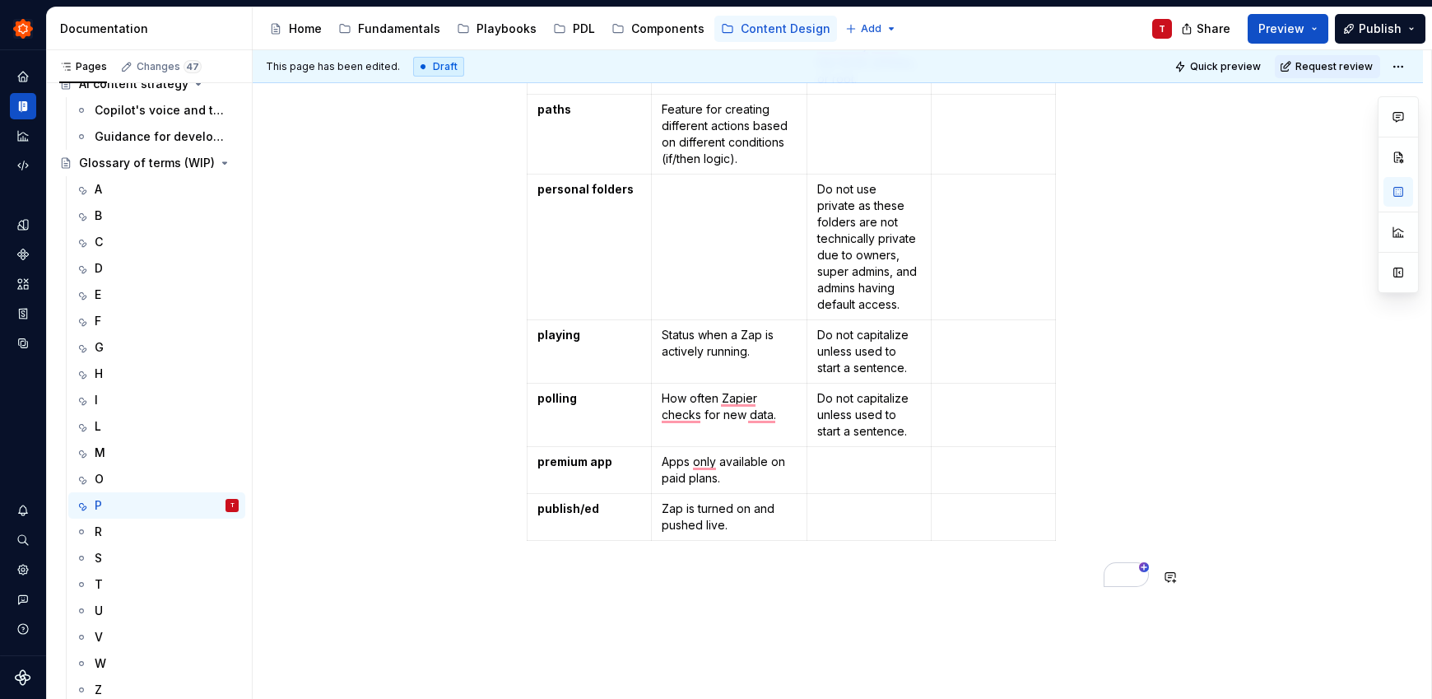
click at [821, 599] on div "Term Definition Usage Guidelines Related terms parent Indicates a hierarchical …" at bounding box center [838, 262] width 622 height 689
click at [834, 527] on td "To enrich screen reader interactions, please activate Accessibility in Grammarl…" at bounding box center [868, 517] width 124 height 47
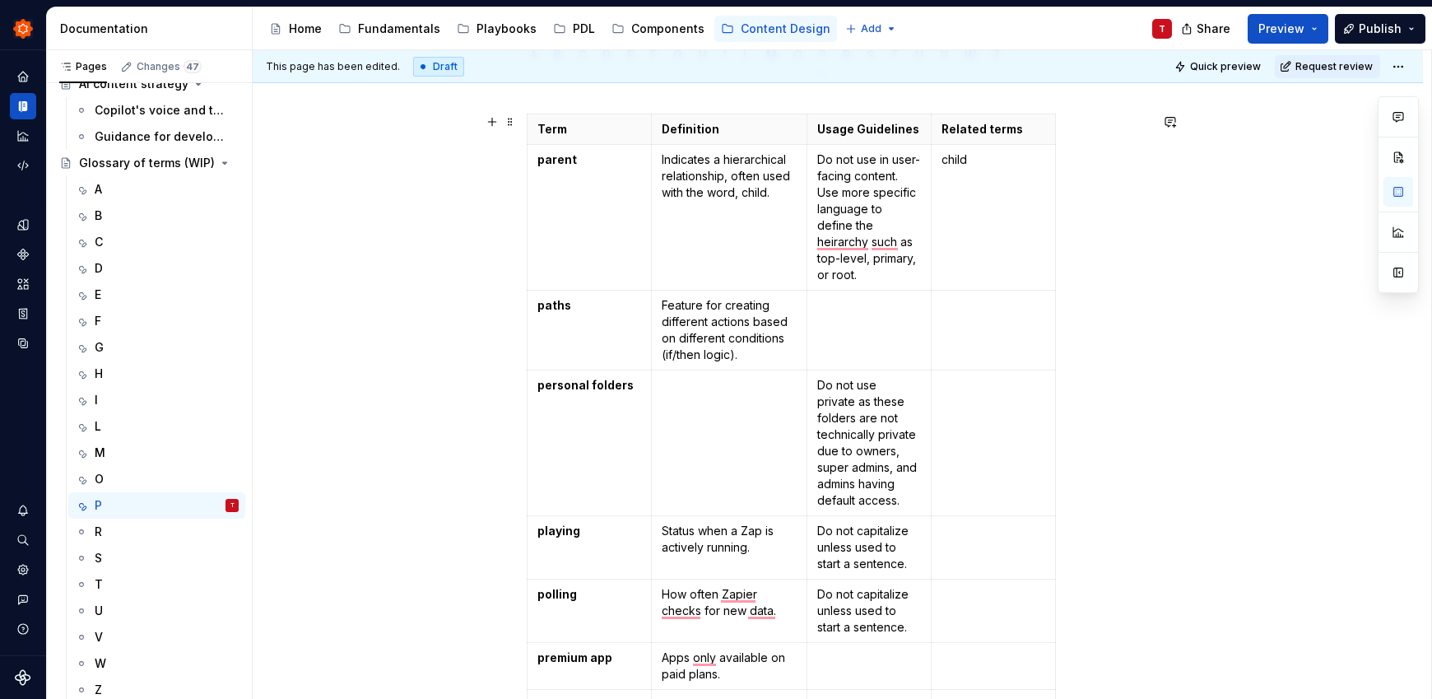
scroll to position [276, 0]
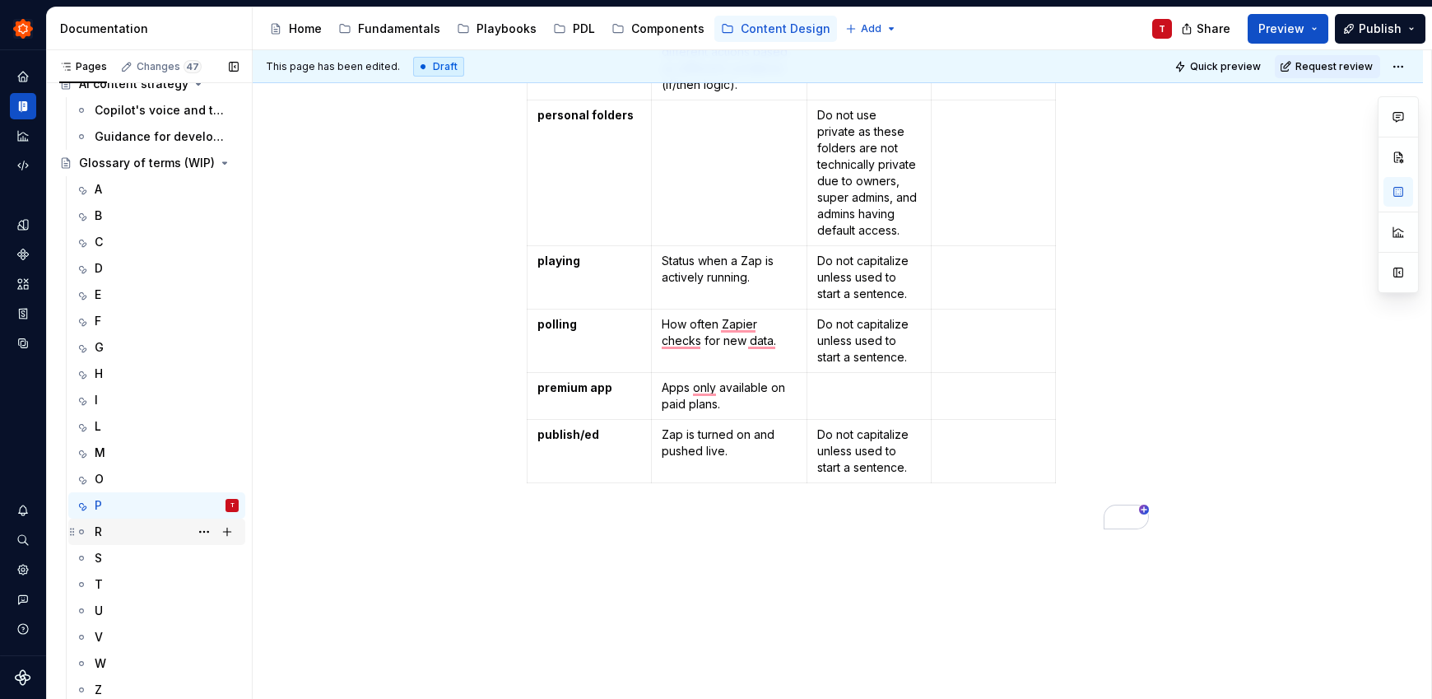
click at [131, 525] on div "R" at bounding box center [167, 531] width 144 height 23
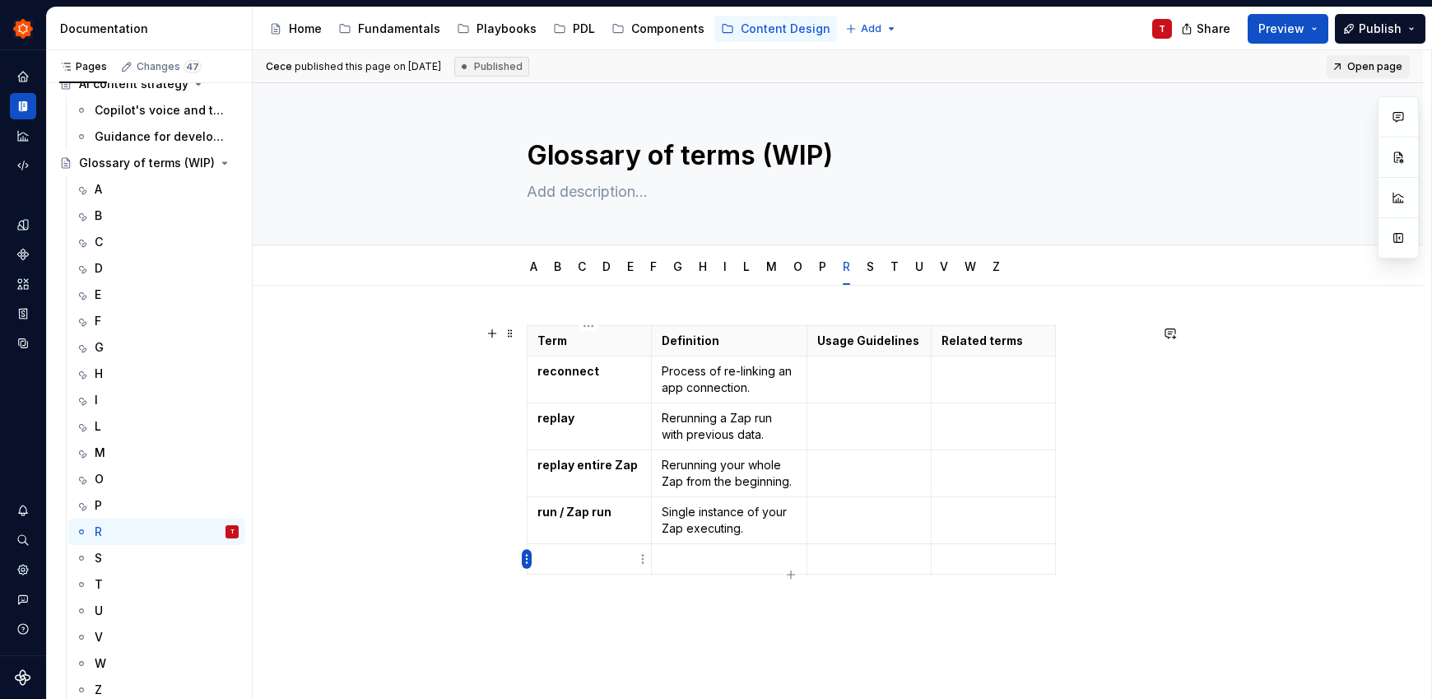
click at [526, 554] on html "Zinnia T Design system data Documentation Accessibility guide for tree Page tre…" at bounding box center [716, 349] width 1432 height 699
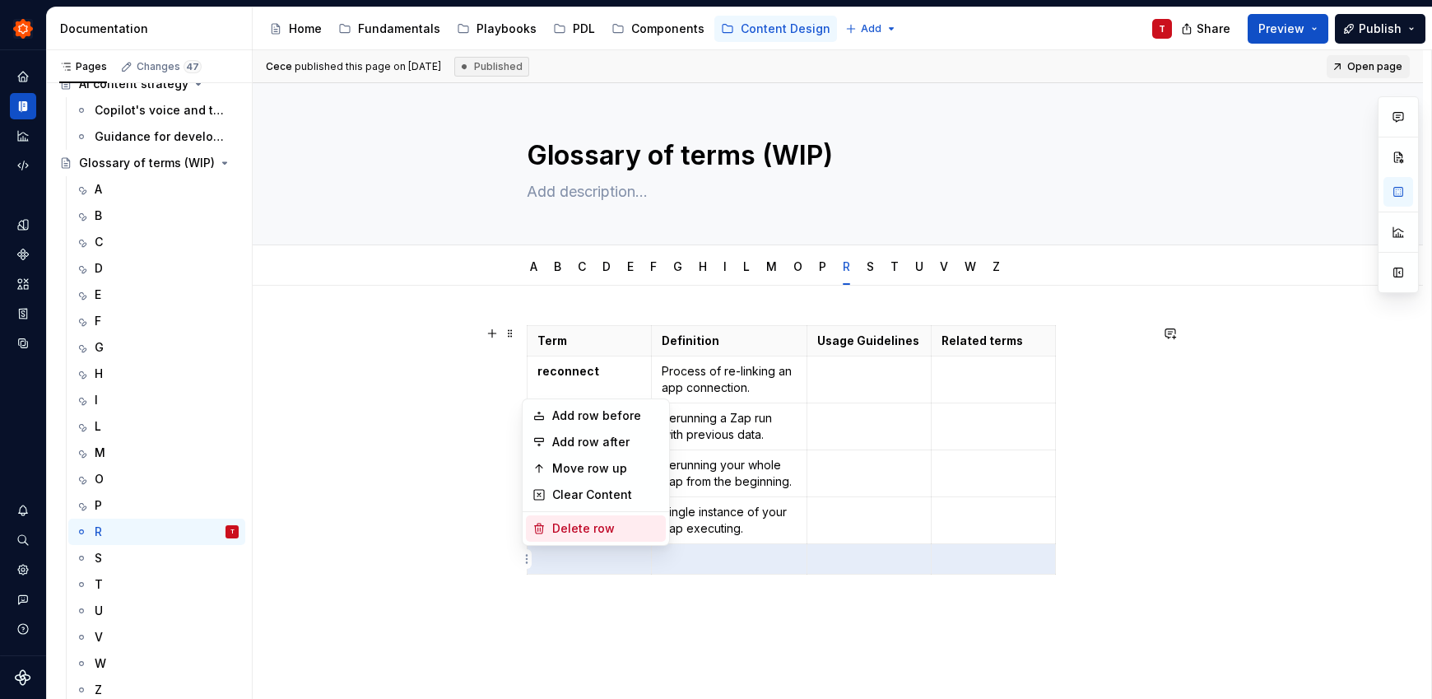
click at [564, 528] on div "Delete row" at bounding box center [605, 528] width 107 height 16
type textarea "*"
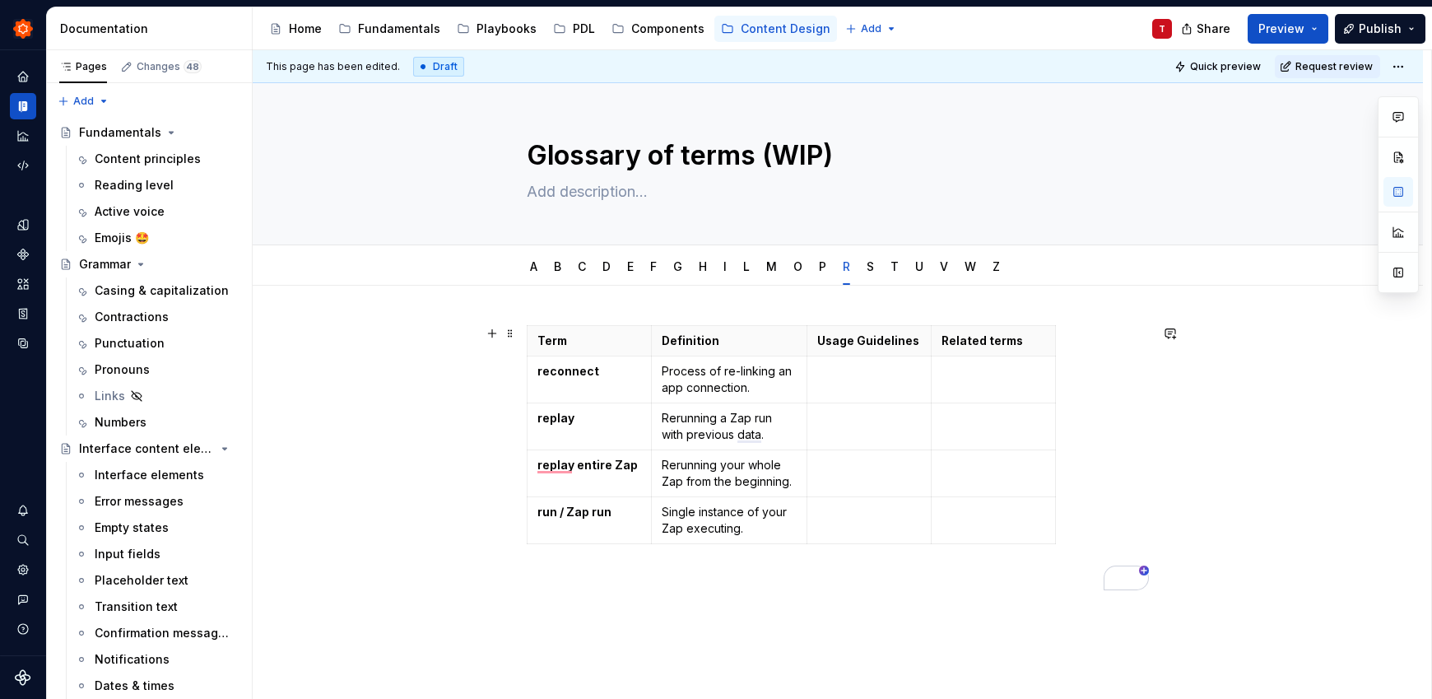
scroll to position [733, 0]
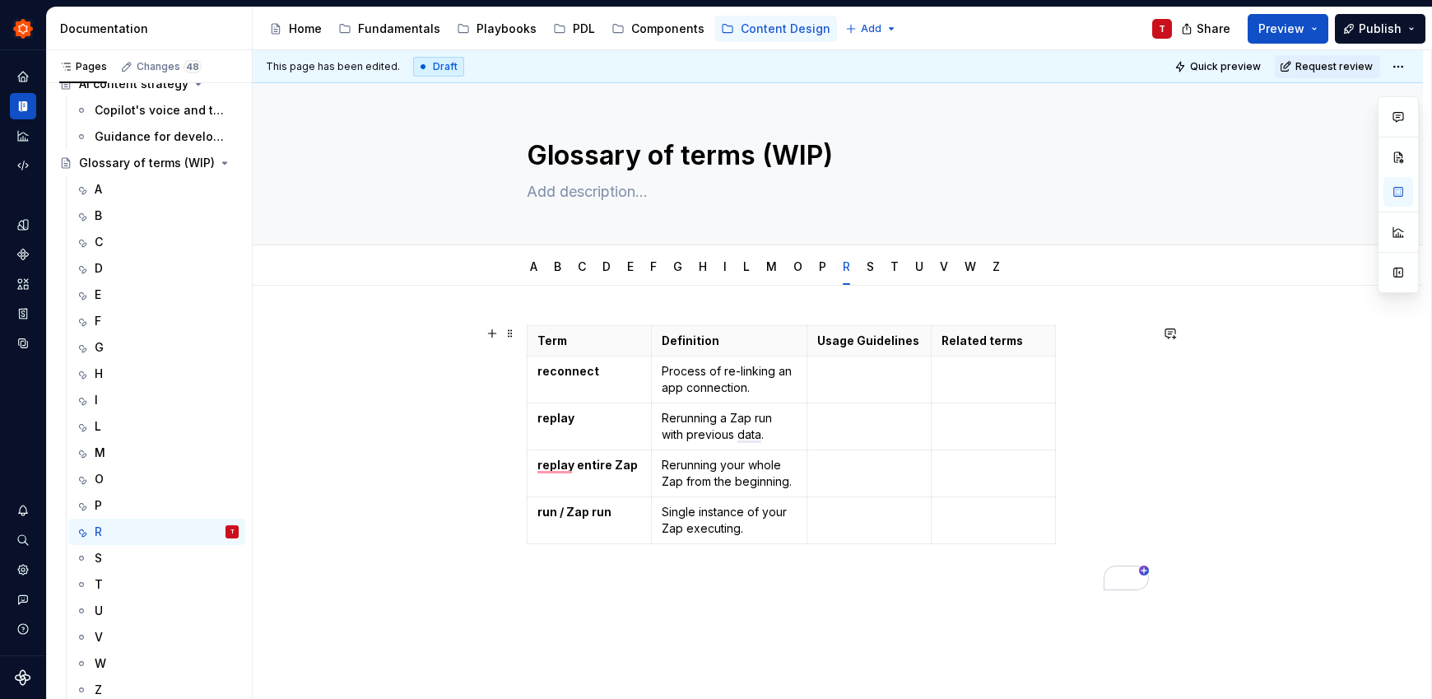
type textarea "*"
click at [863, 518] on p "To enrich screen reader interactions, please activate Accessibility in Grammarl…" at bounding box center [869, 512] width 104 height 16
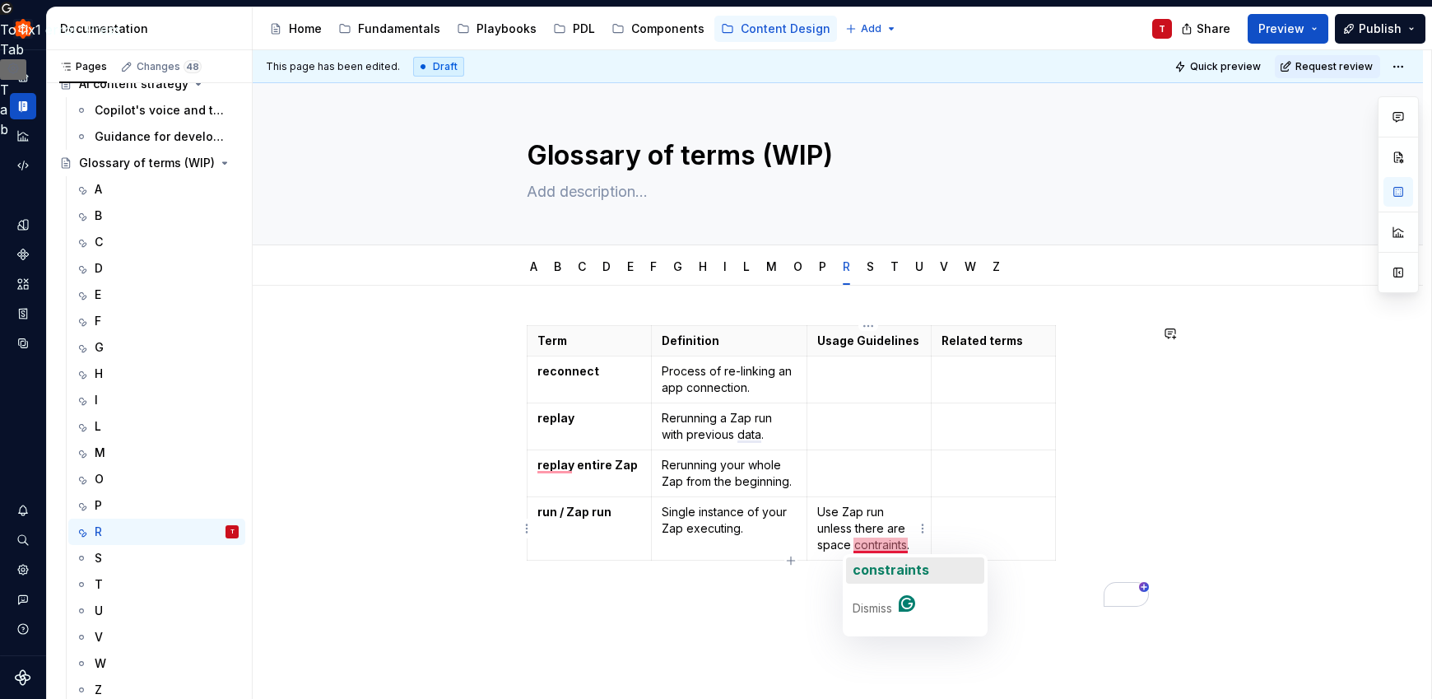
click at [889, 573] on span "constraints" at bounding box center [890, 569] width 77 height 16
drag, startPoint x: 885, startPoint y: 512, endPoint x: 924, endPoint y: 514, distance: 39.6
click at [885, 512] on p "Use Zap run unless there are space constraints." at bounding box center [869, 528] width 104 height 49
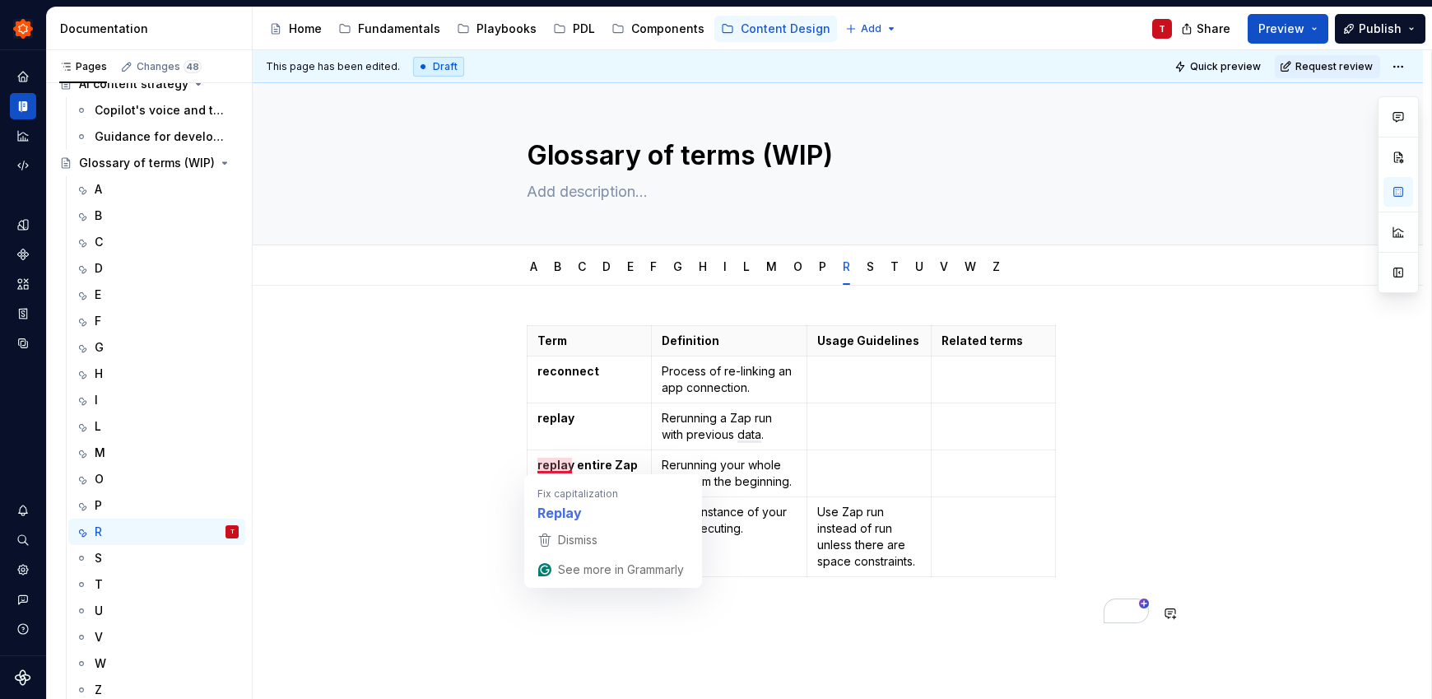
click at [765, 670] on div "Term Definition Usage Guidelines Related terms reconnect Process of re-linking …" at bounding box center [838, 569] width 1170 height 567
click at [848, 379] on p "To enrich screen reader interactions, please activate Accessibility in Grammarl…" at bounding box center [869, 371] width 104 height 16
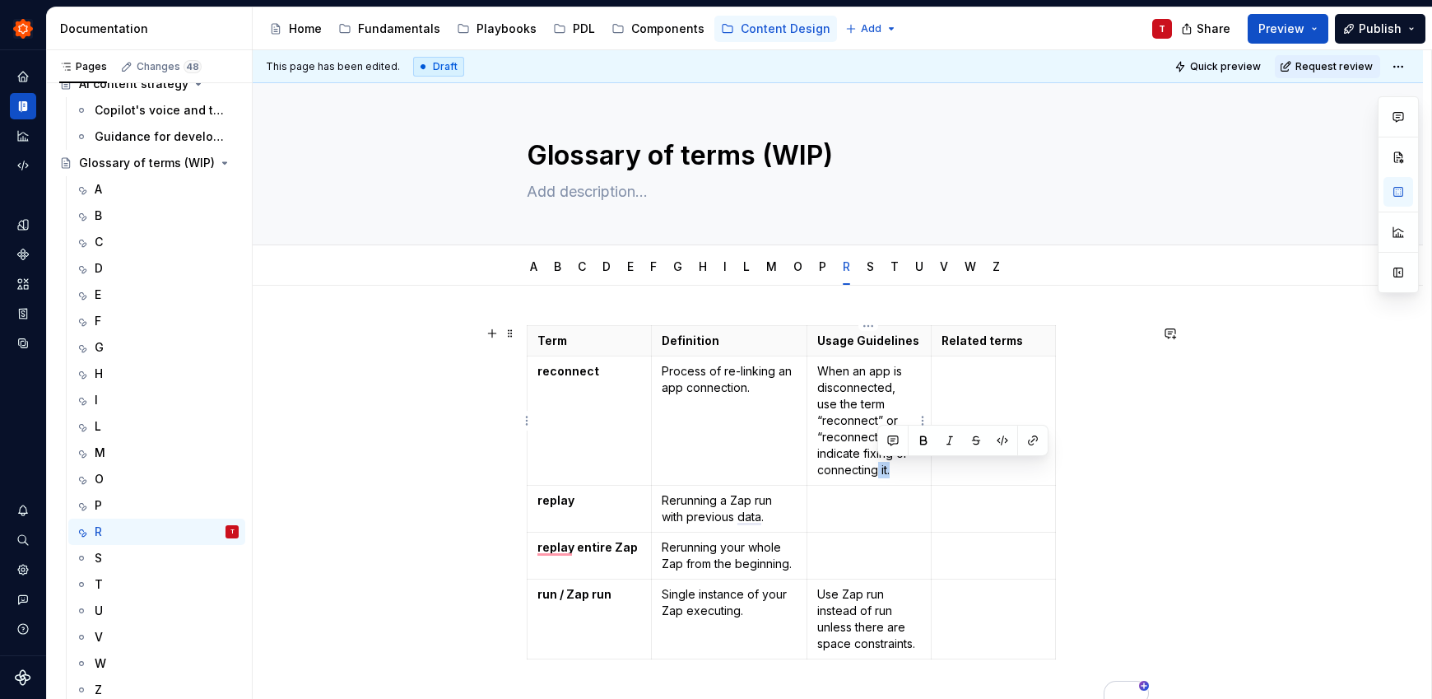
drag, startPoint x: 892, startPoint y: 471, endPoint x: 878, endPoint y: 471, distance: 14.0
click at [878, 471] on p "When an app is disconnected, use the term “reconnect” or “reconnected” to indic…" at bounding box center [869, 420] width 104 height 115
drag, startPoint x: 861, startPoint y: 455, endPoint x: 906, endPoint y: 447, distance: 46.0
click at [861, 455] on p "When an app is disconnected, use the term “reconnect” or “reconnected” to indic…" at bounding box center [869, 420] width 104 height 115
drag, startPoint x: 865, startPoint y: 453, endPoint x: 902, endPoint y: 471, distance: 41.2
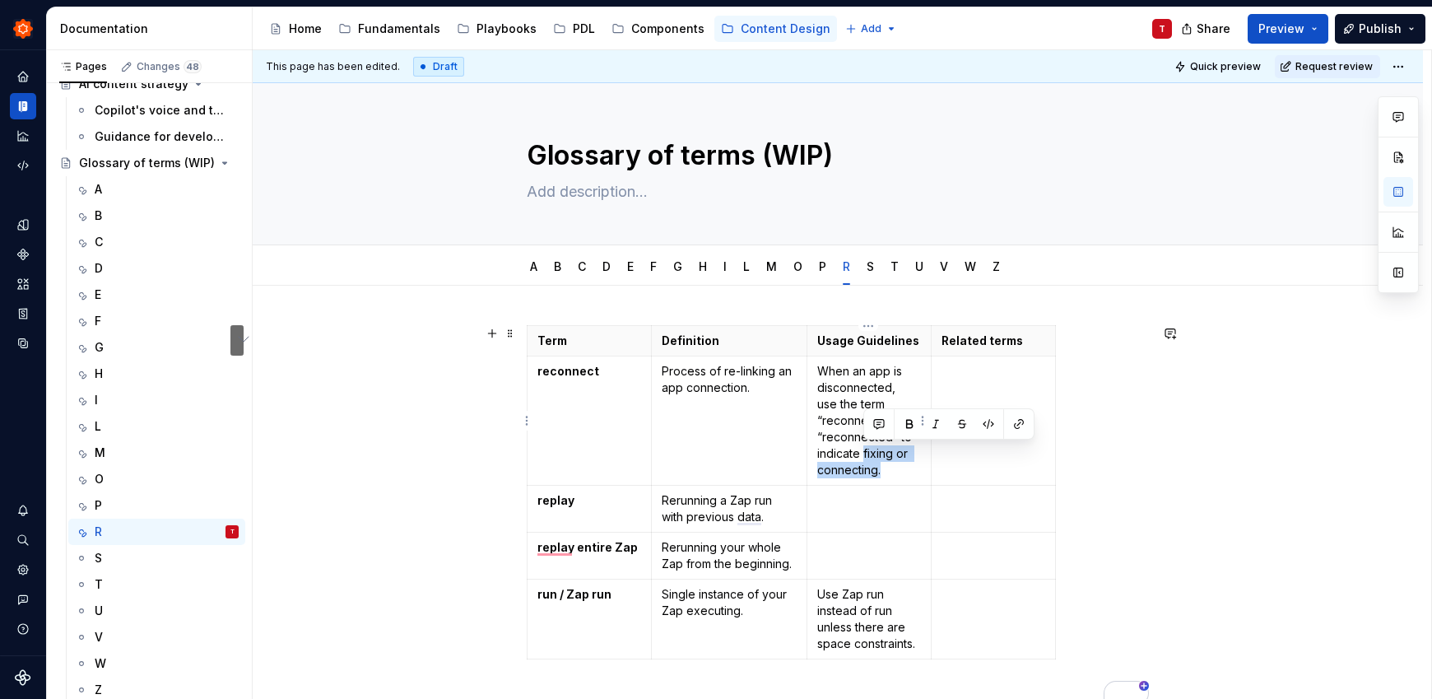
click at [902, 471] on p "When an app is disconnected, use the term “reconnect” or “reconnected” to indic…" at bounding box center [869, 420] width 104 height 115
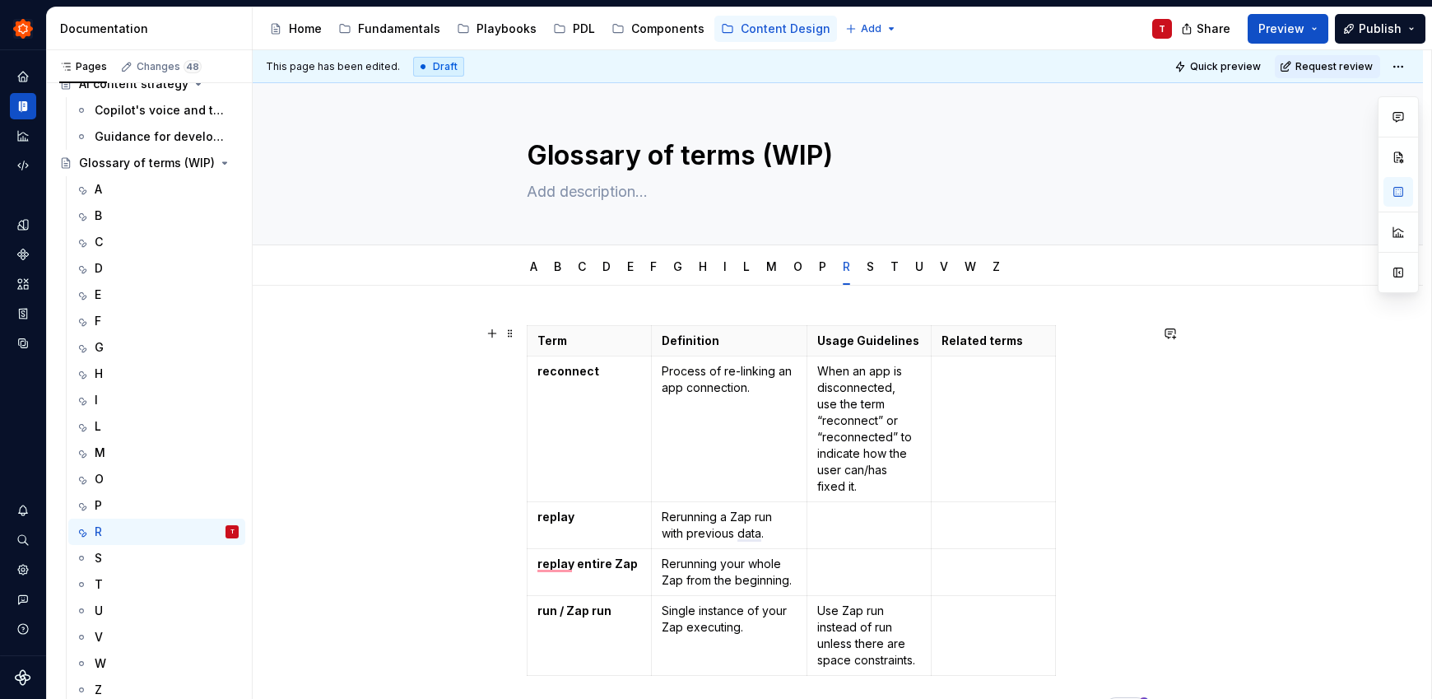
click at [448, 512] on div "Term Definition Usage Guidelines Related terms reconnect Process of re-linking …" at bounding box center [838, 619] width 1170 height 666
drag, startPoint x: 858, startPoint y: 488, endPoint x: 815, endPoint y: 486, distance: 42.8
click at [817, 486] on p "When an app is disconnected, use the term “reconnect” or “reconnected” to indic…" at bounding box center [869, 429] width 104 height 132
click at [868, 486] on p "When an app is disconnected, use the term “reconnect” or “reconnected” to indic…" at bounding box center [869, 429] width 104 height 132
drag, startPoint x: 866, startPoint y: 489, endPoint x: 865, endPoint y: 467, distance: 21.5
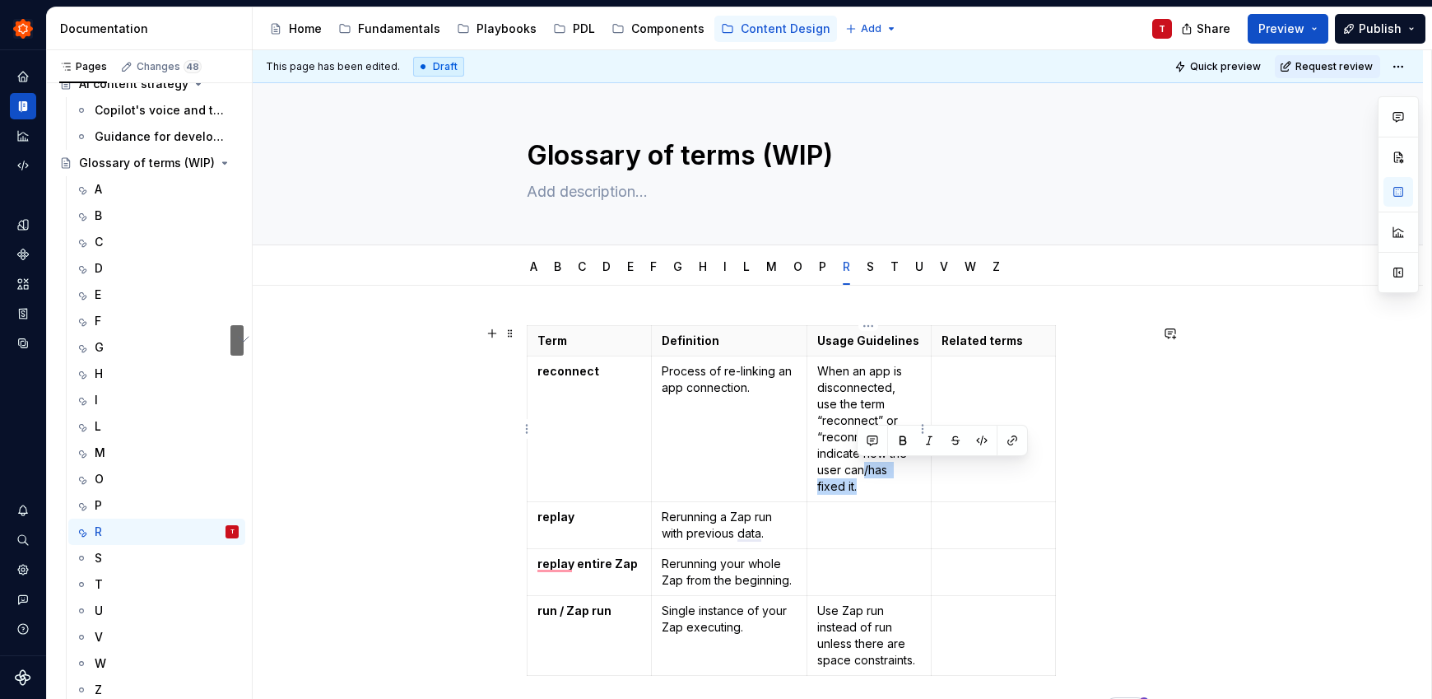
click at [865, 467] on p "When an app is disconnected, use the term “reconnect” or “reconnected” to indic…" at bounding box center [869, 429] width 104 height 132
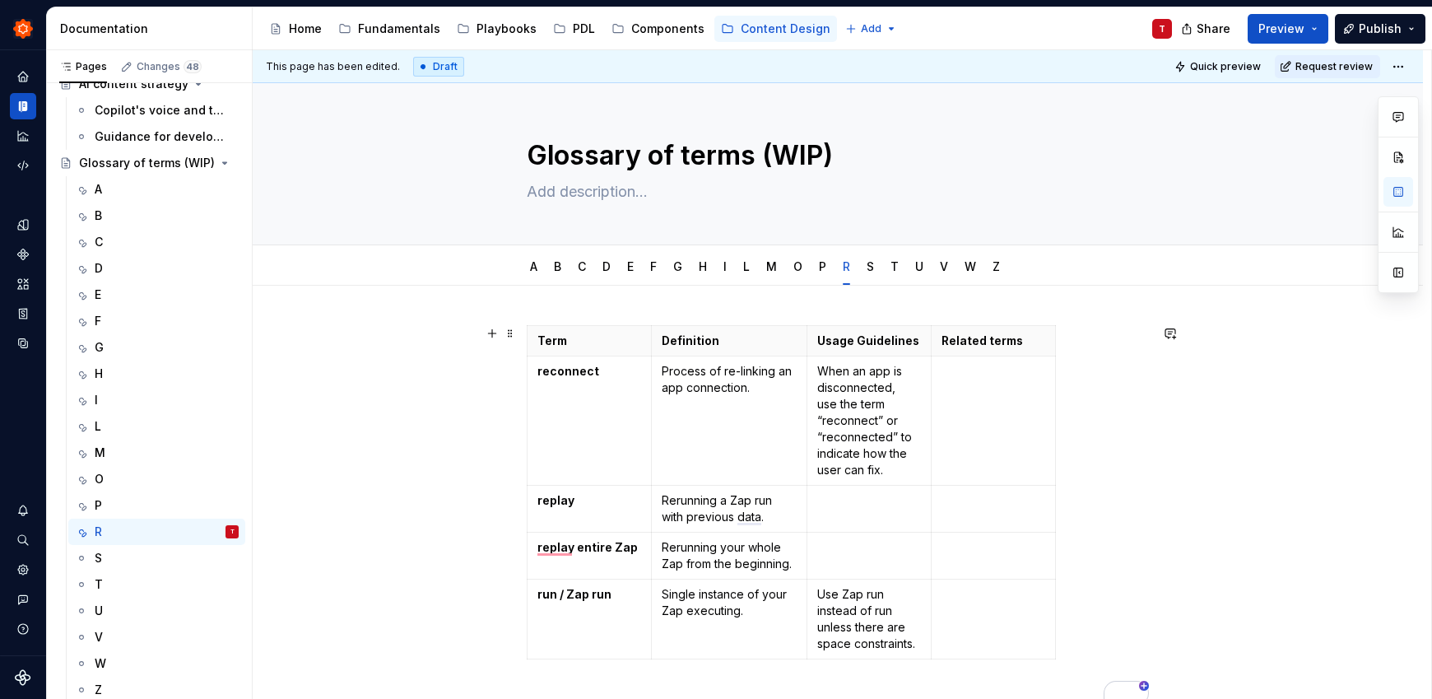
click at [416, 430] on div "Term Definition Usage Guidelines Related terms reconnect Process of re-linking …" at bounding box center [838, 610] width 1170 height 649
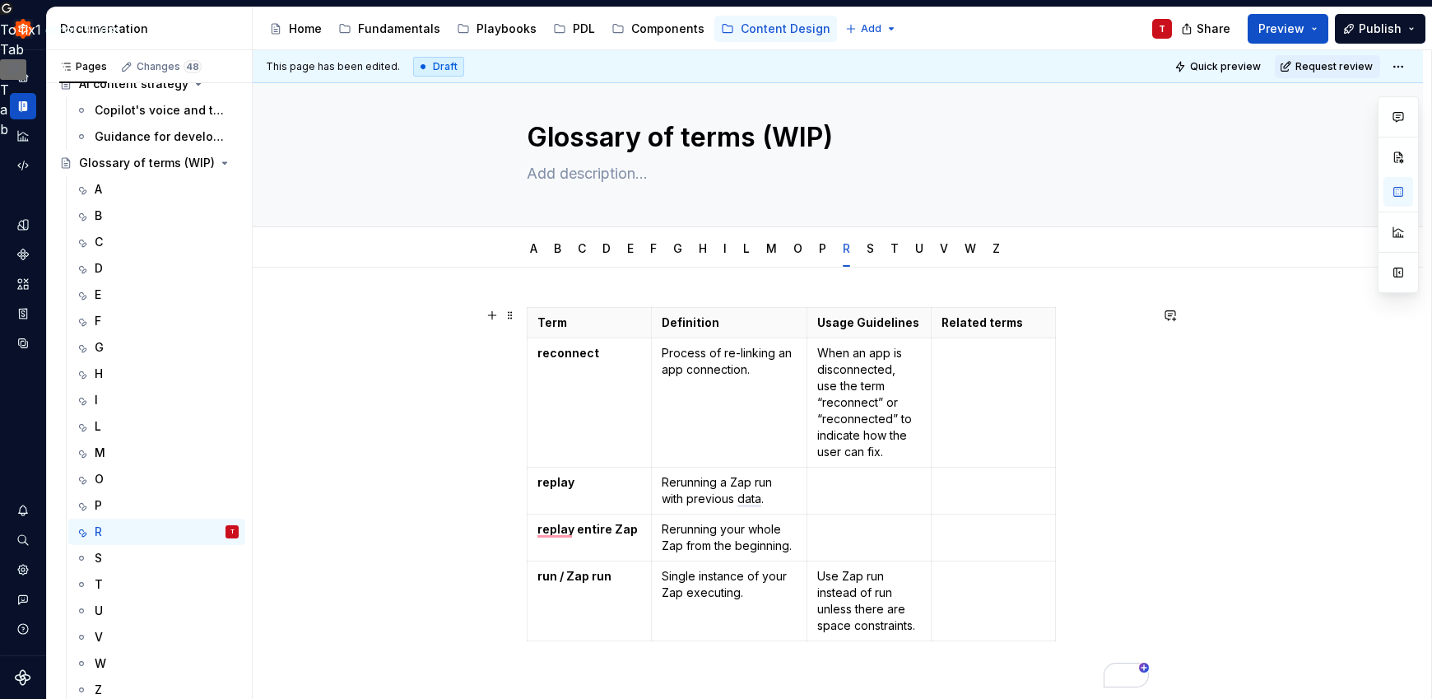
scroll to position [27, 0]
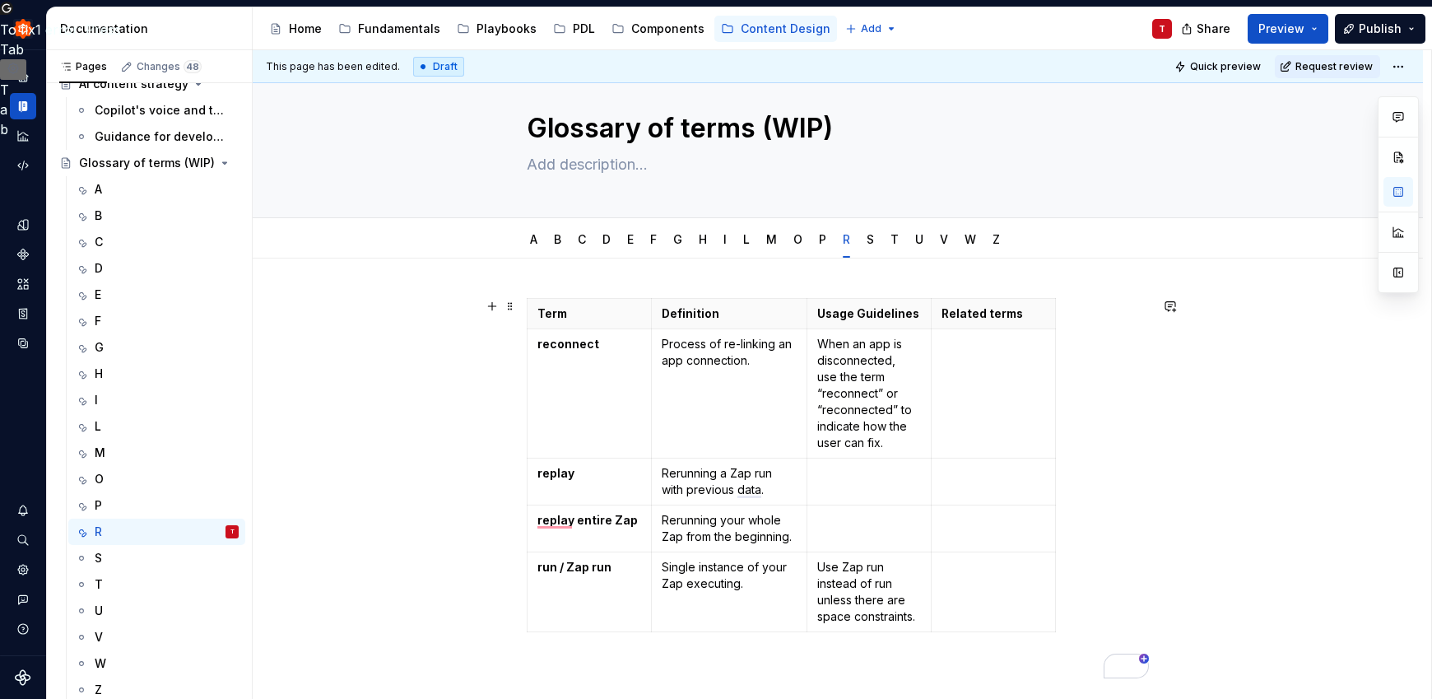
click at [1157, 504] on div "Term Definition Usage Guidelines Related terms reconnect Process of re-linking …" at bounding box center [838, 582] width 1170 height 649
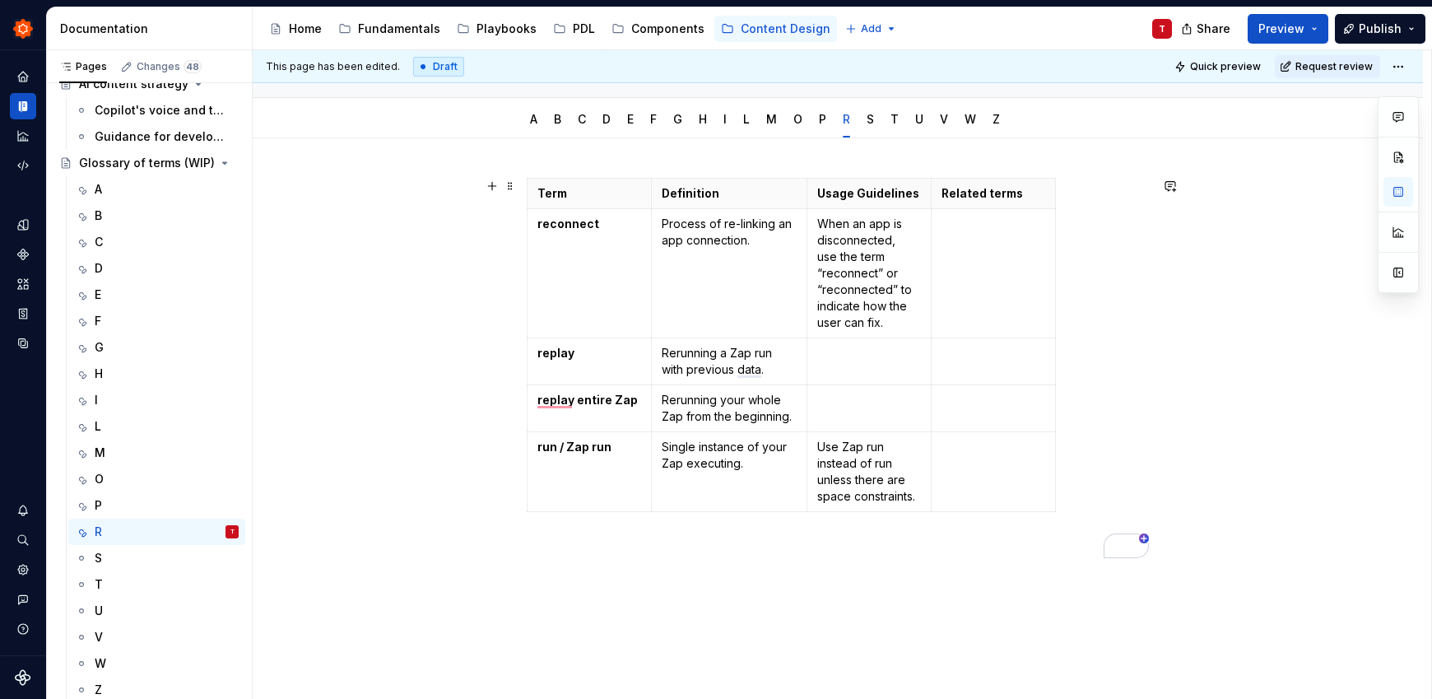
scroll to position [151, 0]
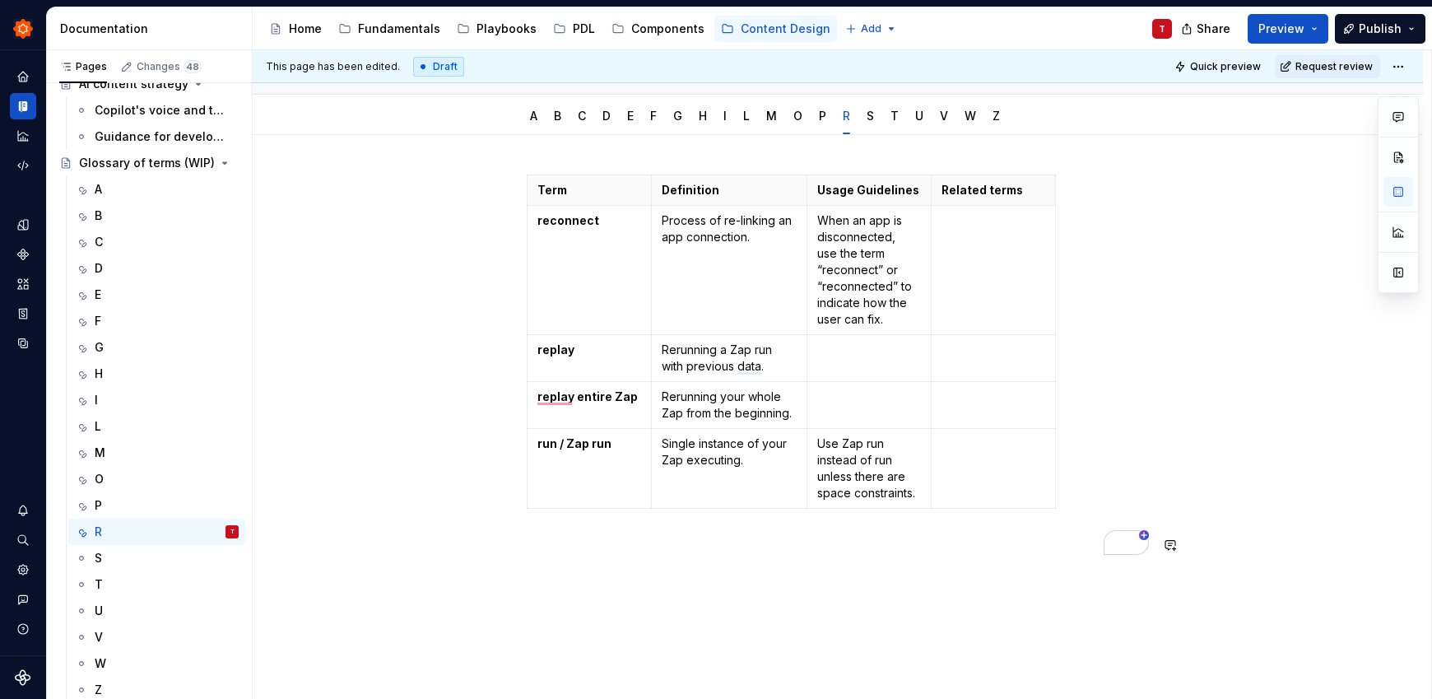
click at [576, 619] on div "Term Definition Usage Guidelines Related terms reconnect Process of re-linking …" at bounding box center [838, 459] width 1170 height 649
click at [676, 346] on p "Rerunning a Zap run with previous data." at bounding box center [729, 357] width 135 height 33
click at [927, 582] on div "Term Definition Usage Guidelines Related terms reconnect Process of re-linking …" at bounding box center [838, 459] width 1170 height 649
click at [130, 550] on div "S" at bounding box center [167, 557] width 144 height 23
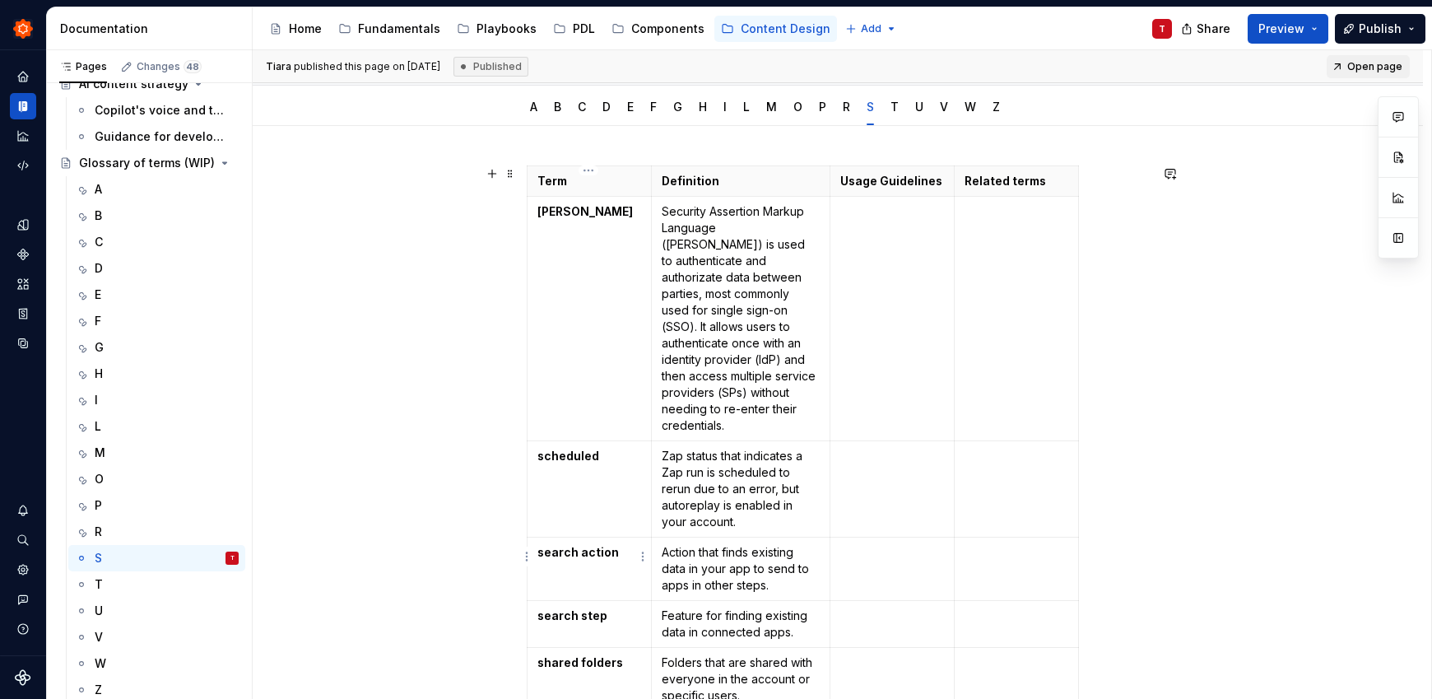
scroll to position [171, 0]
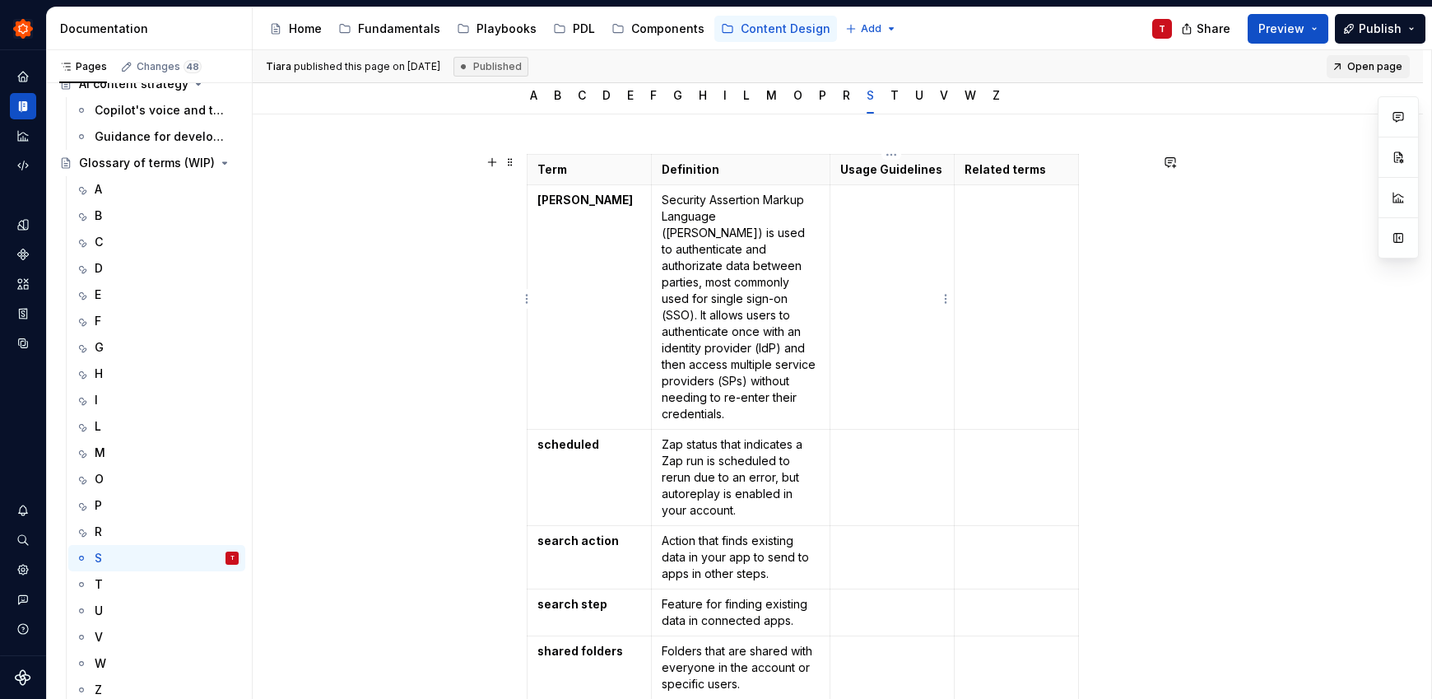
click at [928, 253] on td at bounding box center [891, 307] width 124 height 244
click at [875, 212] on td "To enrich screen reader interactions, please activate Accessibility in Grammarl…" at bounding box center [891, 307] width 124 height 244
type textarea "*"
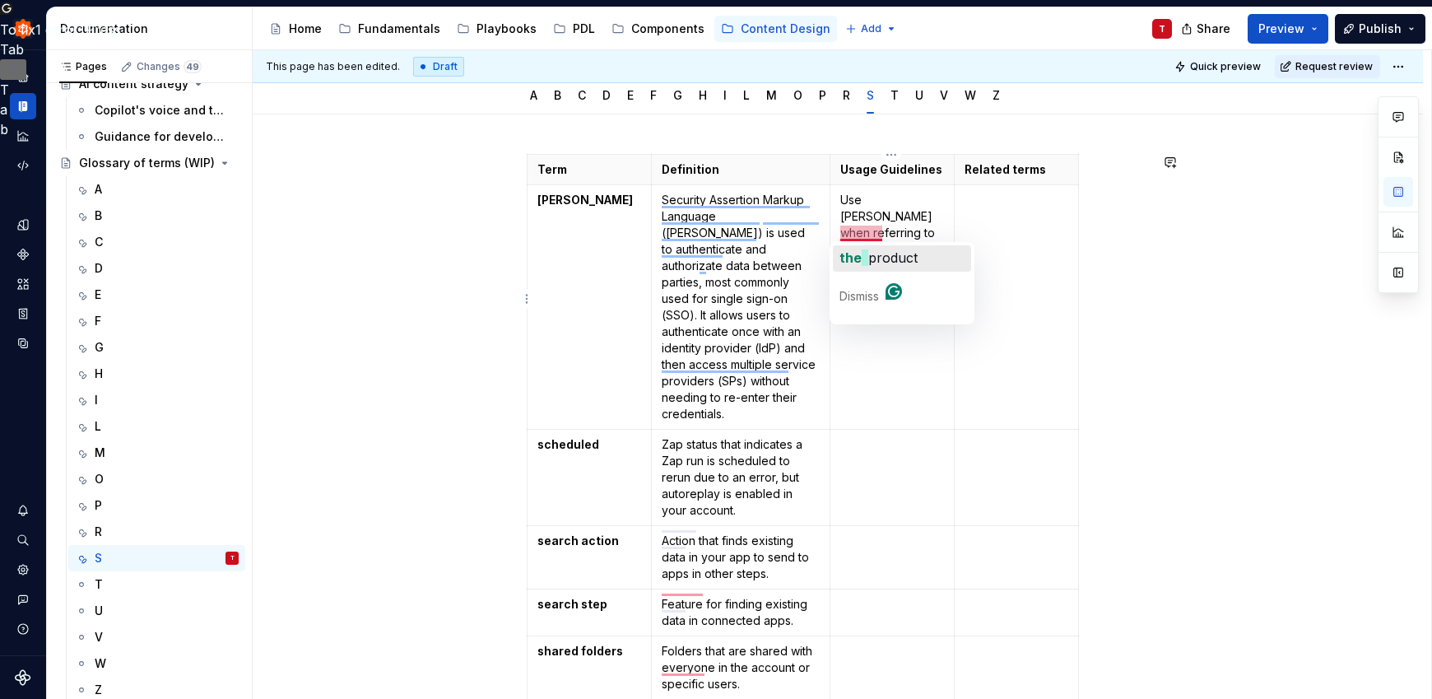
click at [874, 256] on span "product" at bounding box center [892, 257] width 49 height 16
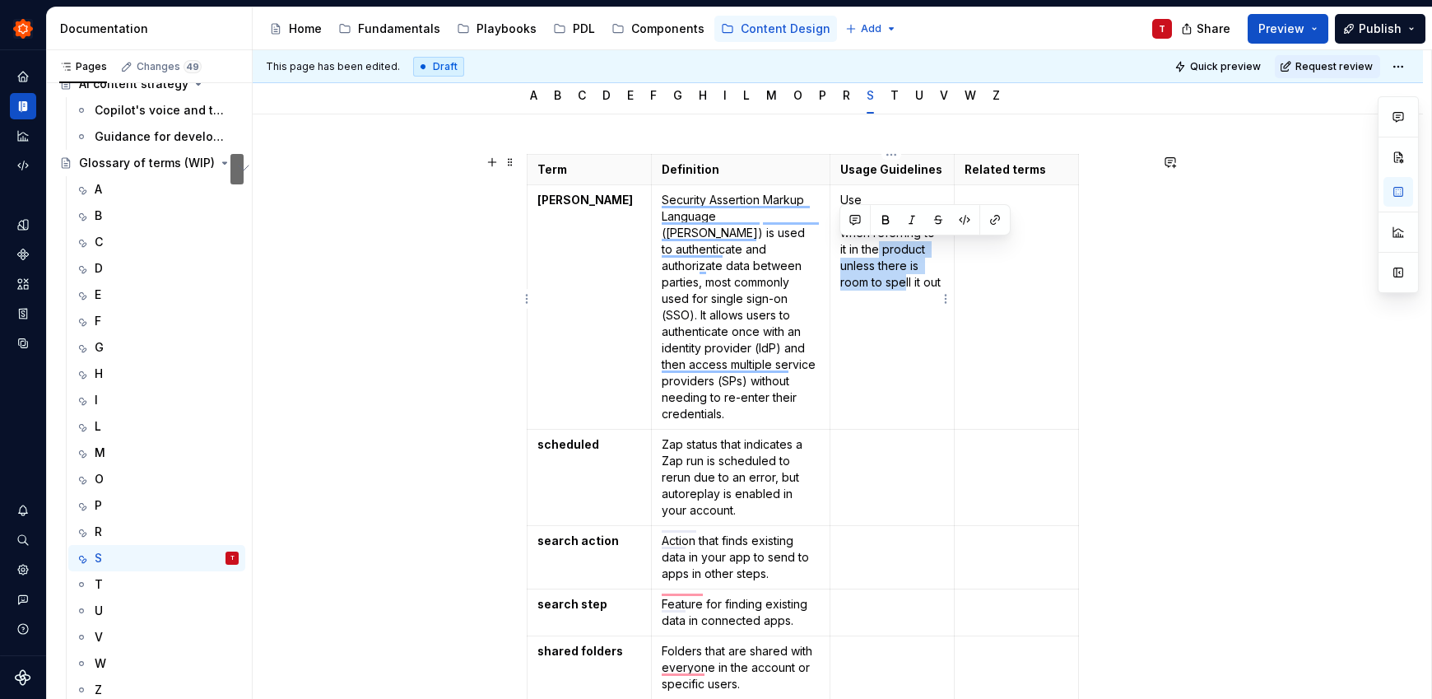
drag, startPoint x: 842, startPoint y: 248, endPoint x: 946, endPoint y: 262, distance: 105.4
click at [946, 262] on td "Use [PERSON_NAME] when referring to it in the product unless there is room to s…" at bounding box center [891, 307] width 124 height 244
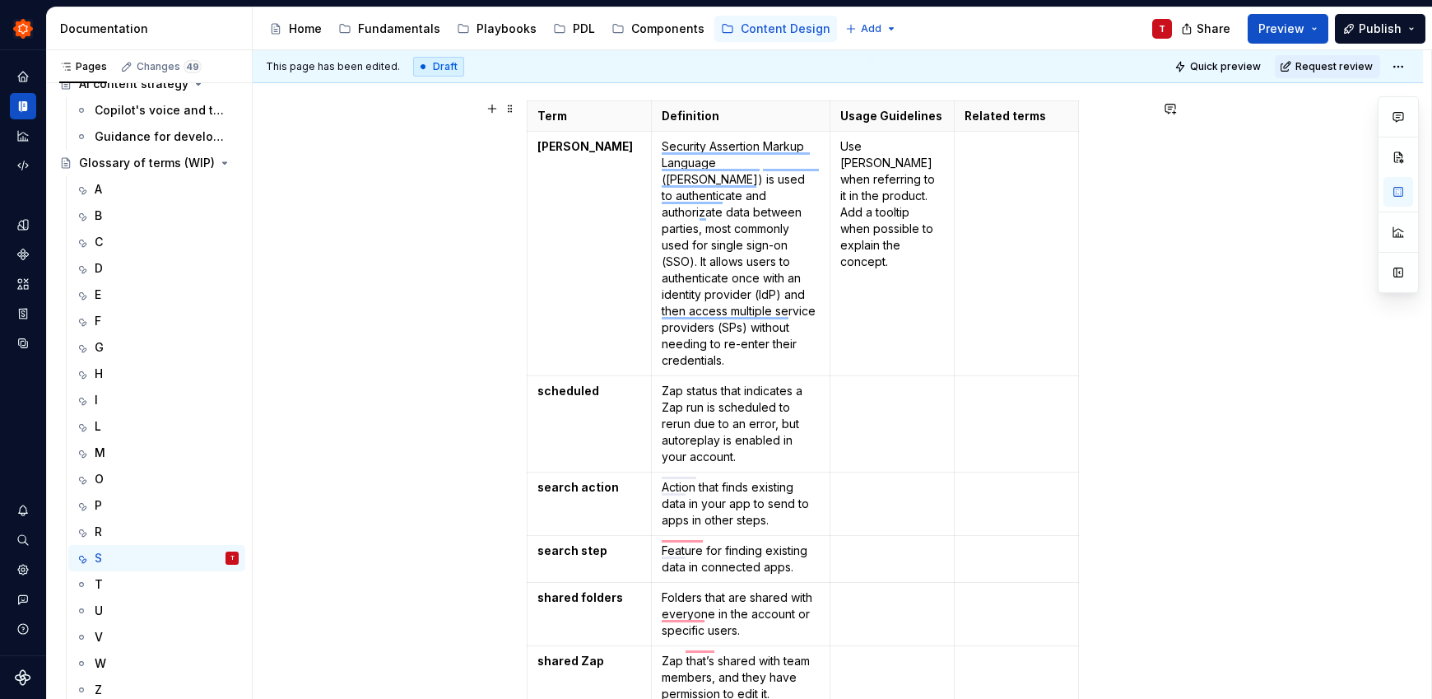
scroll to position [228, 0]
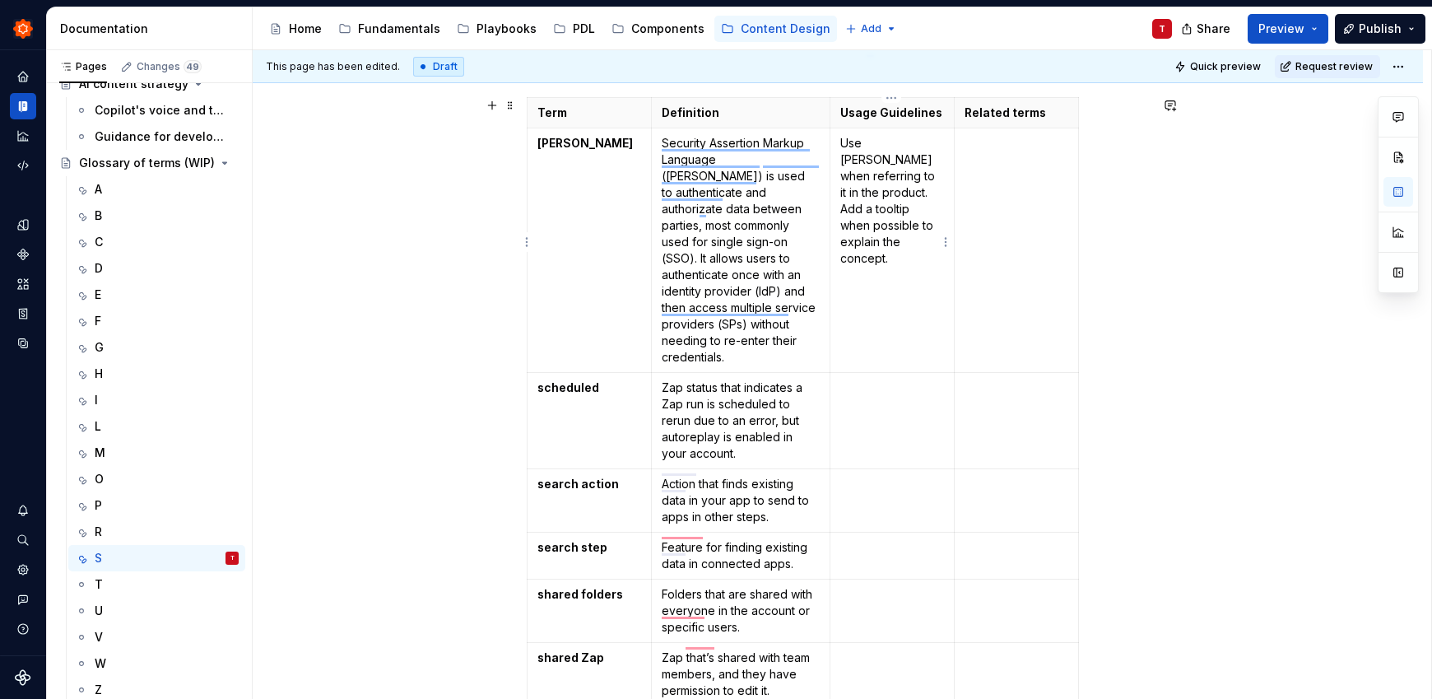
click at [898, 141] on p "Use [PERSON_NAME] when referring to it in the product. Add a tooltip when possi…" at bounding box center [892, 201] width 104 height 132
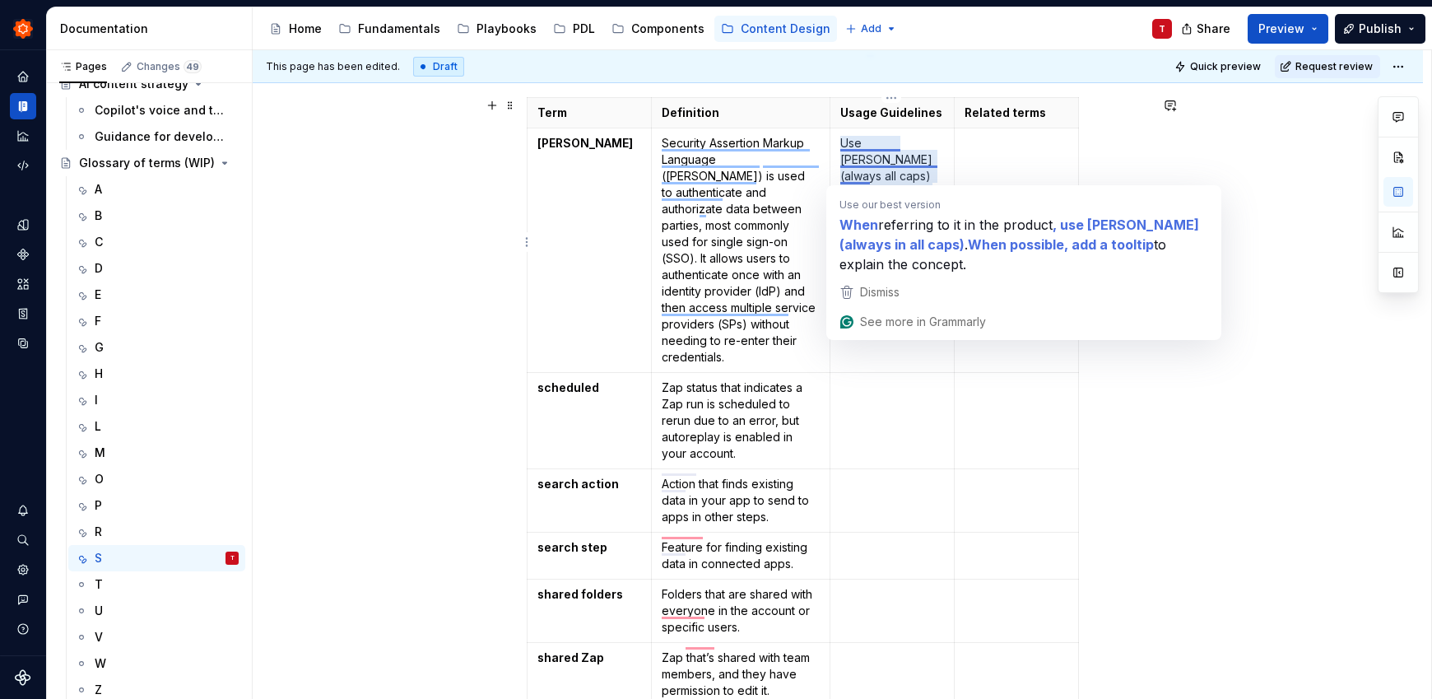
click at [865, 140] on p "Use [PERSON_NAME] (always all caps) when referring to it in the product. Add a …" at bounding box center [892, 209] width 104 height 148
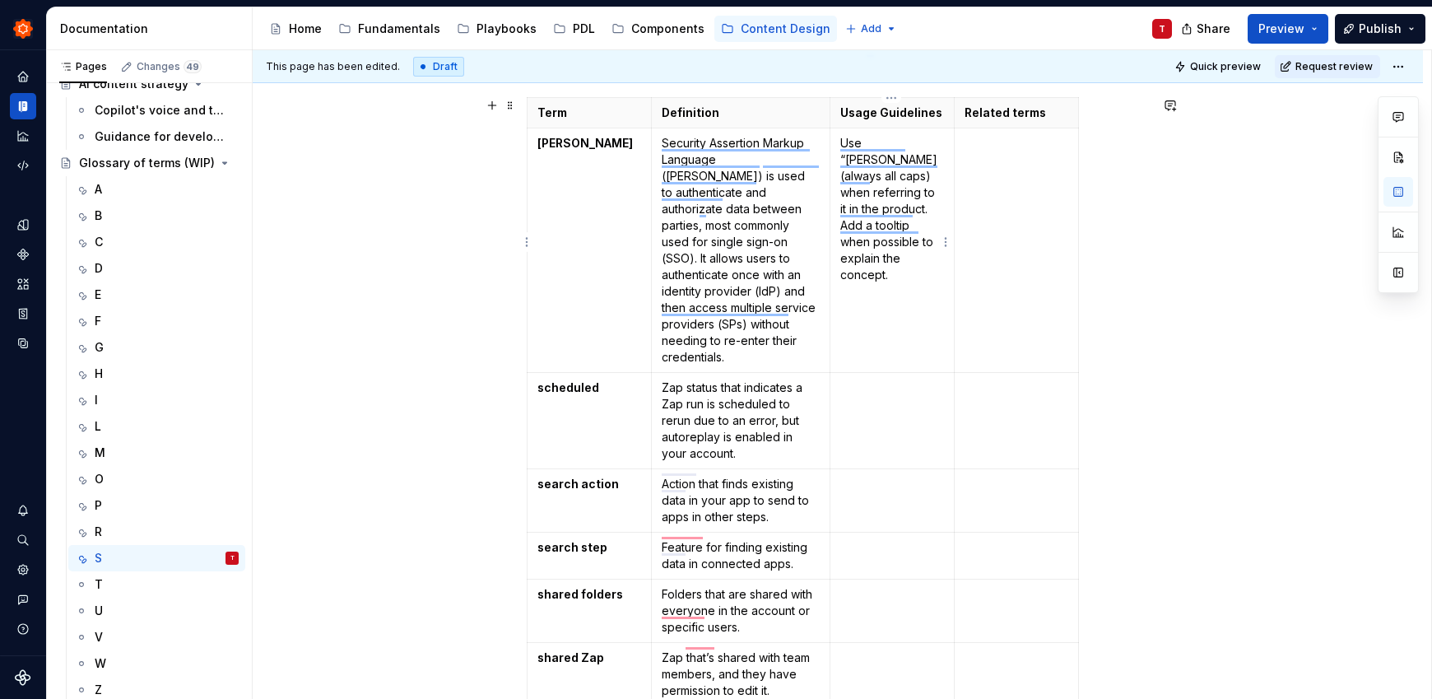
click at [903, 135] on p "Use “[PERSON_NAME] (always all caps) when referring to it in the product. Add a…" at bounding box center [892, 209] width 104 height 148
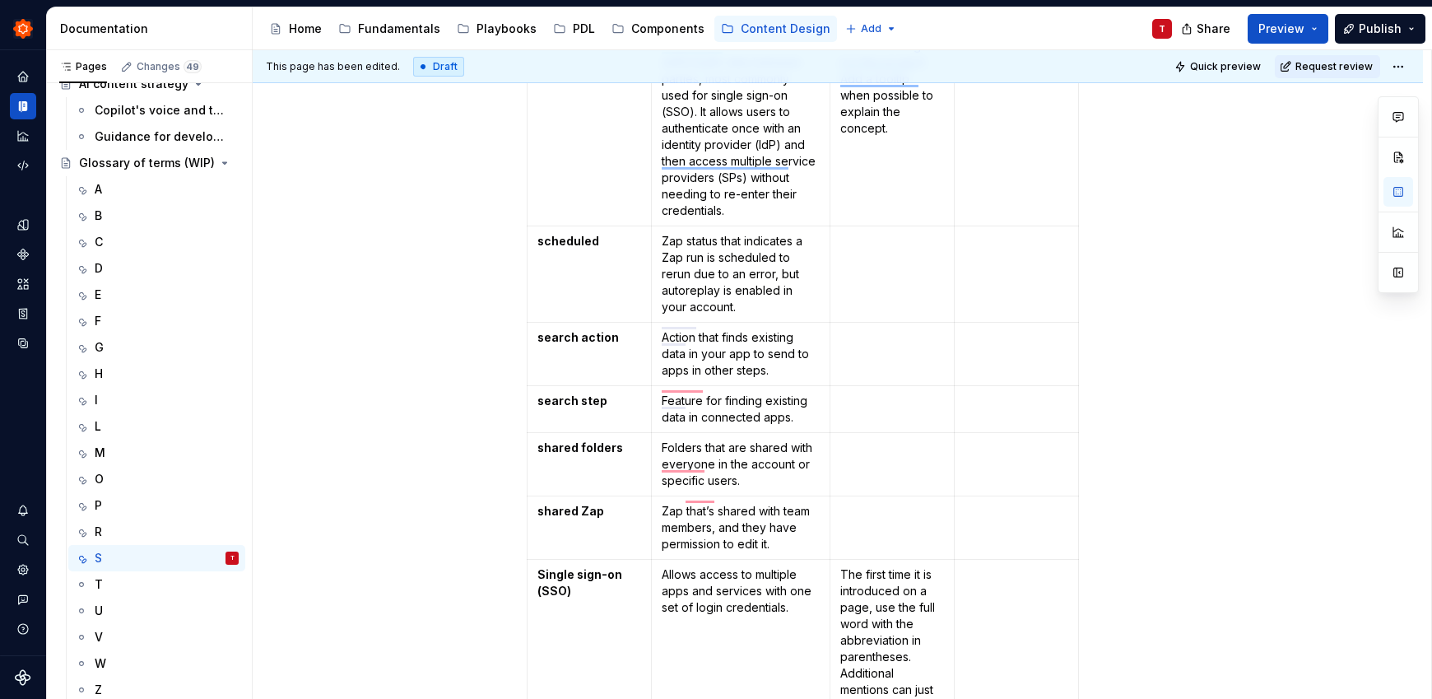
scroll to position [421, 0]
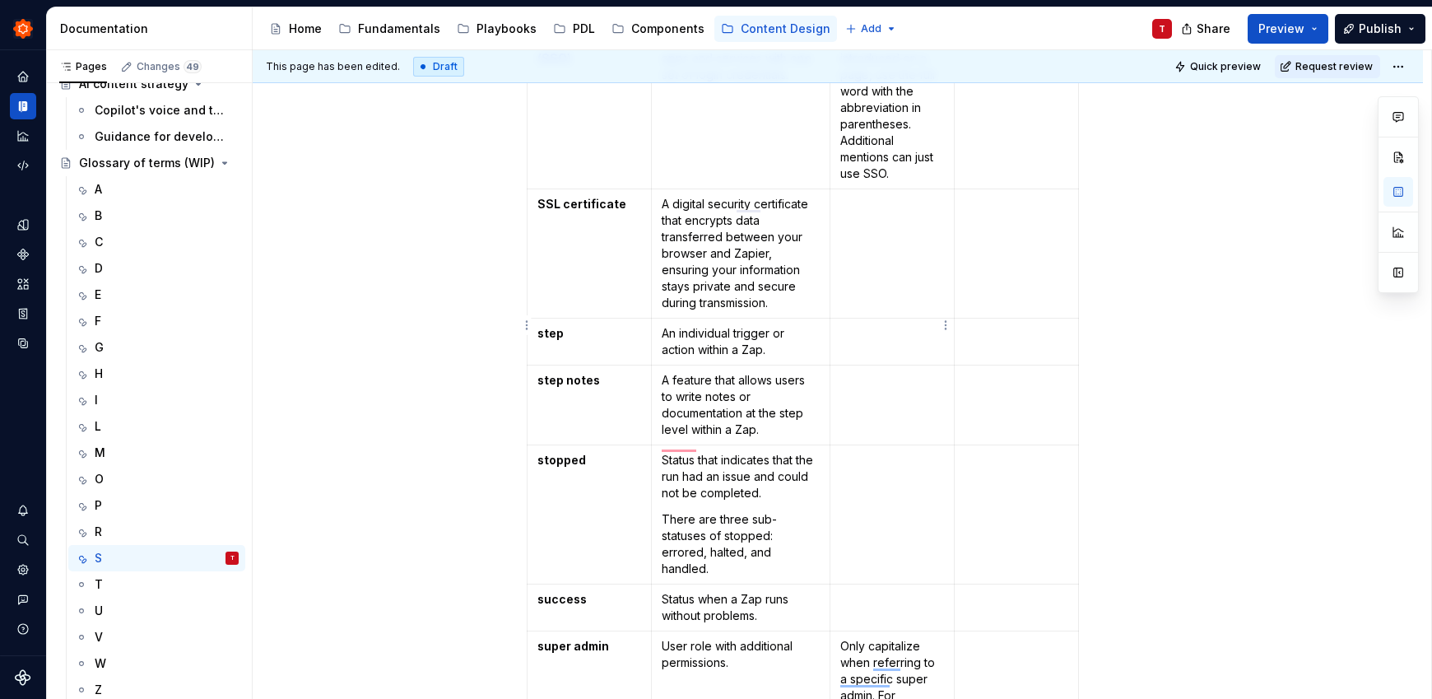
click at [867, 325] on td "To enrich screen reader interactions, please activate Accessibility in Grammarl…" at bounding box center [891, 341] width 124 height 47
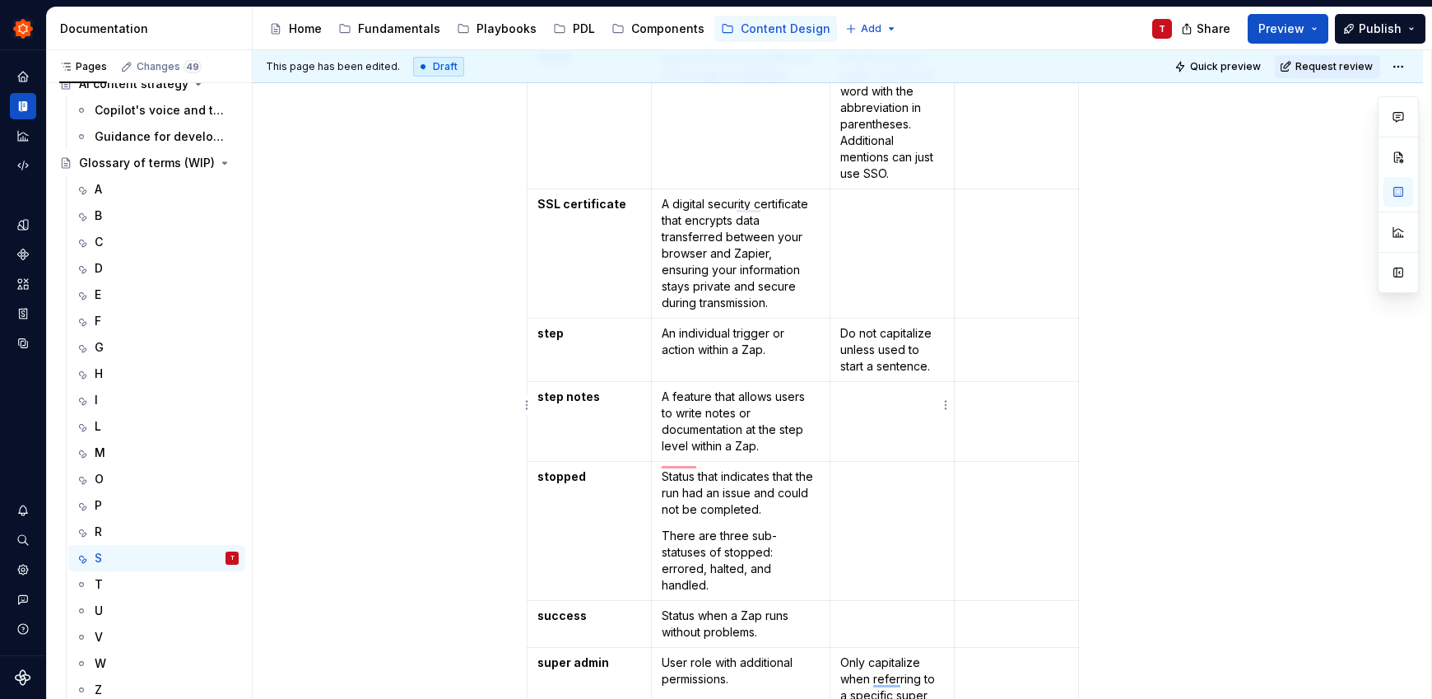
click at [873, 400] on td "To enrich screen reader interactions, please activate Accessibility in Grammarl…" at bounding box center [891, 422] width 124 height 80
click at [927, 470] on td "To enrich screen reader interactions, please activate Accessibility in Grammarl…" at bounding box center [891, 531] width 124 height 139
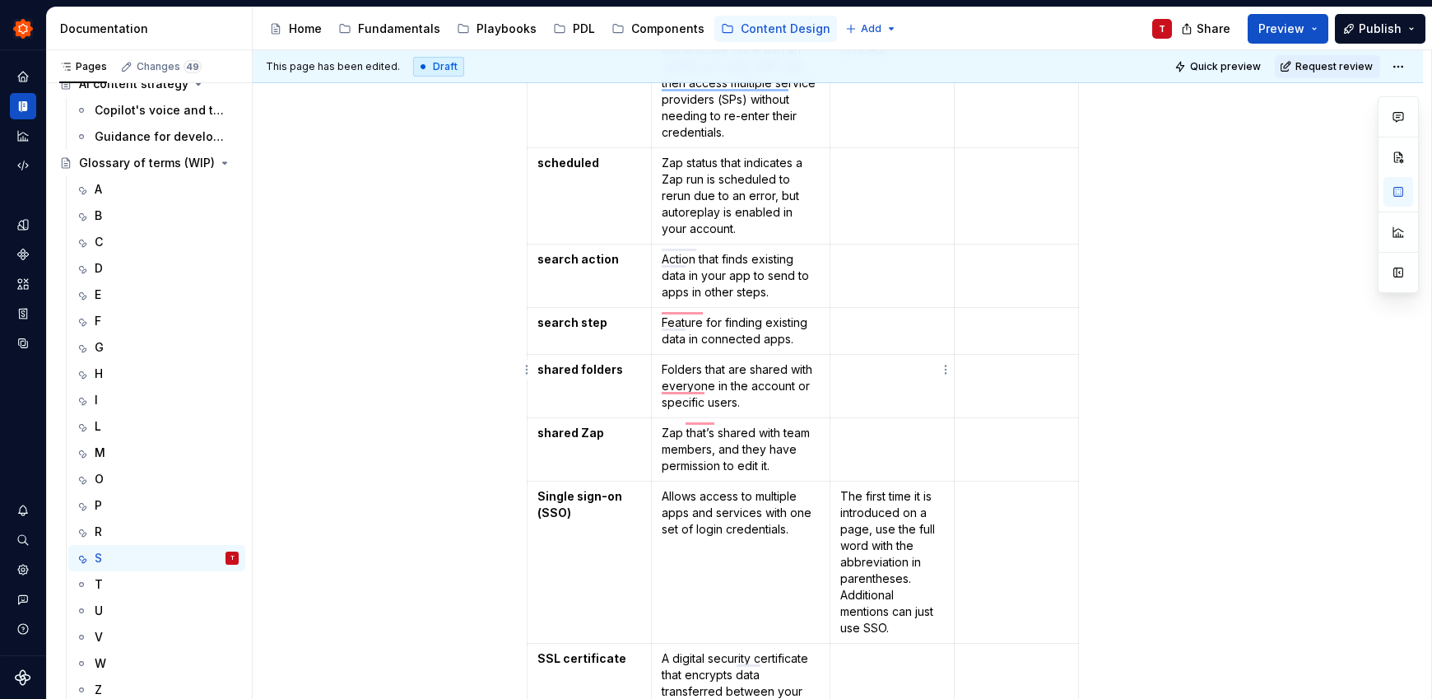
click at [895, 366] on td "To enrich screen reader interactions, please activate Accessibility in Grammarl…" at bounding box center [891, 386] width 124 height 63
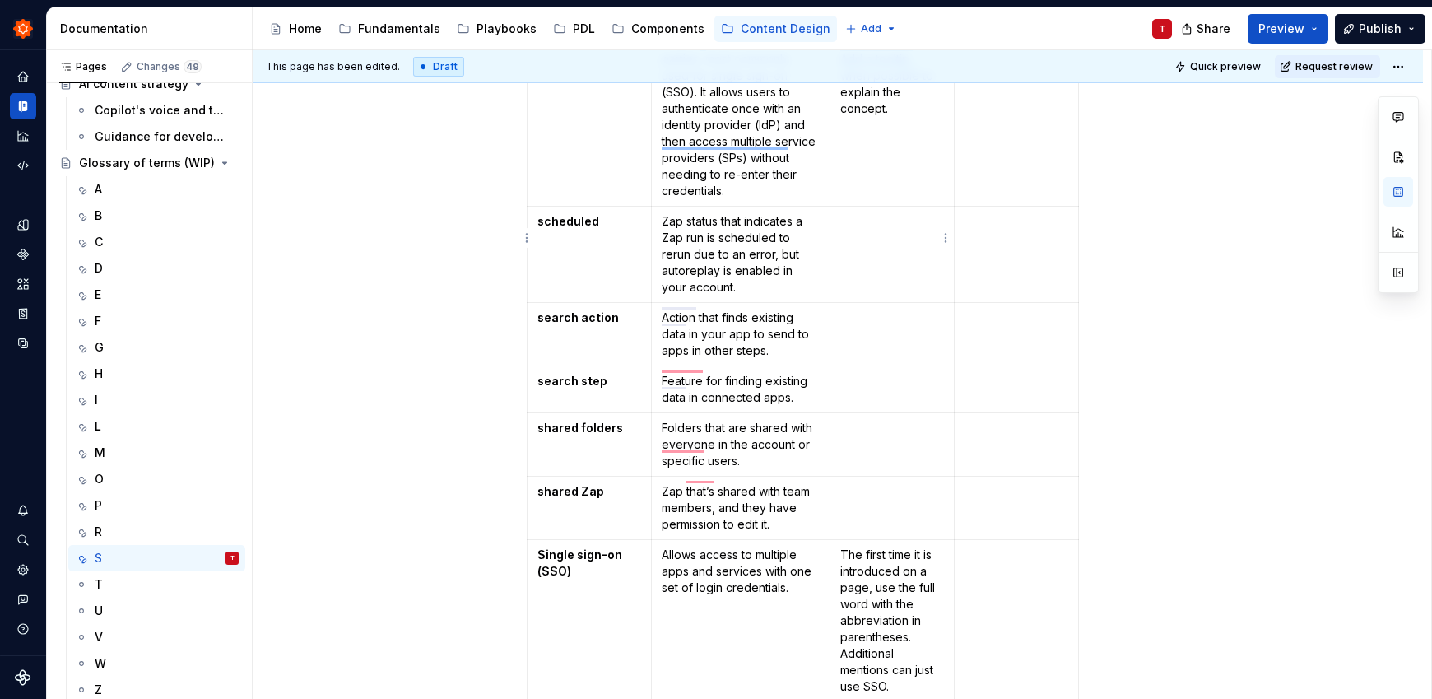
click at [900, 245] on td "To enrich screen reader interactions, please activate Accessibility in Grammarl…" at bounding box center [891, 255] width 124 height 96
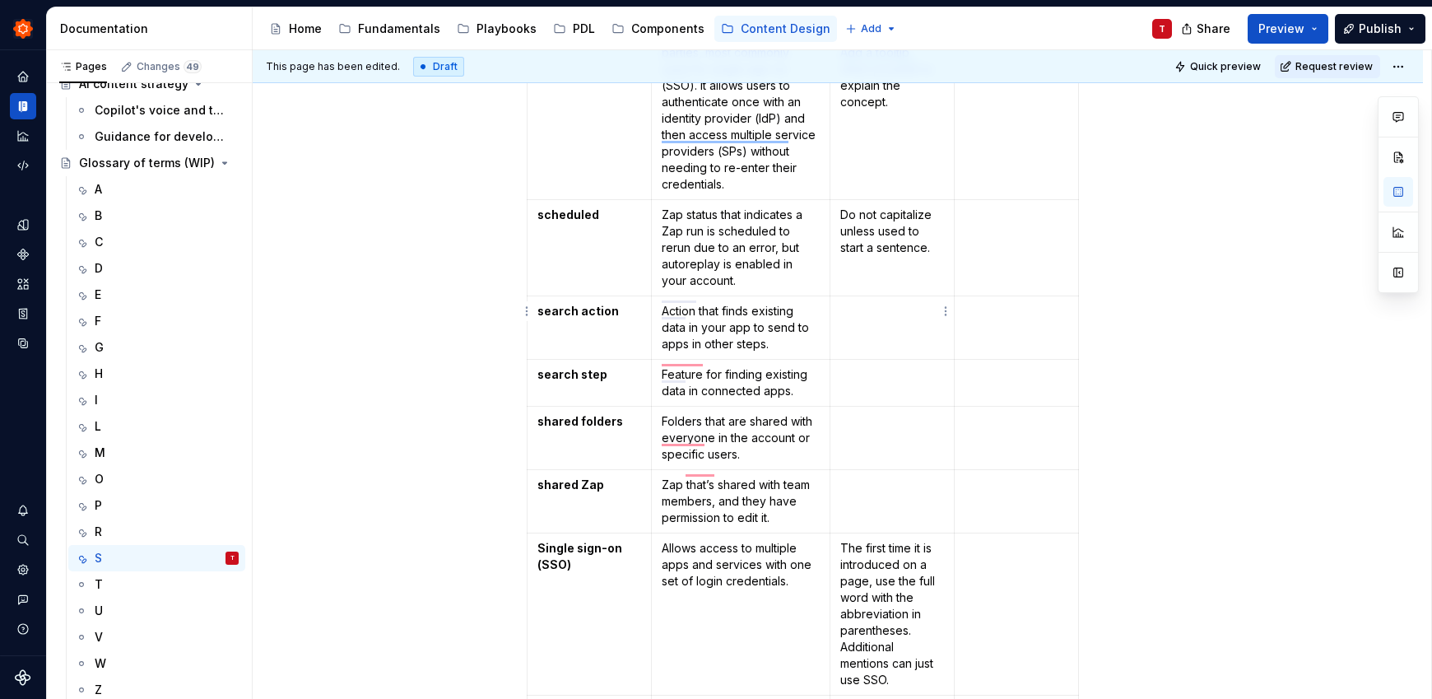
click at [869, 303] on p "To enrich screen reader interactions, please activate Accessibility in Grammarl…" at bounding box center [892, 311] width 104 height 16
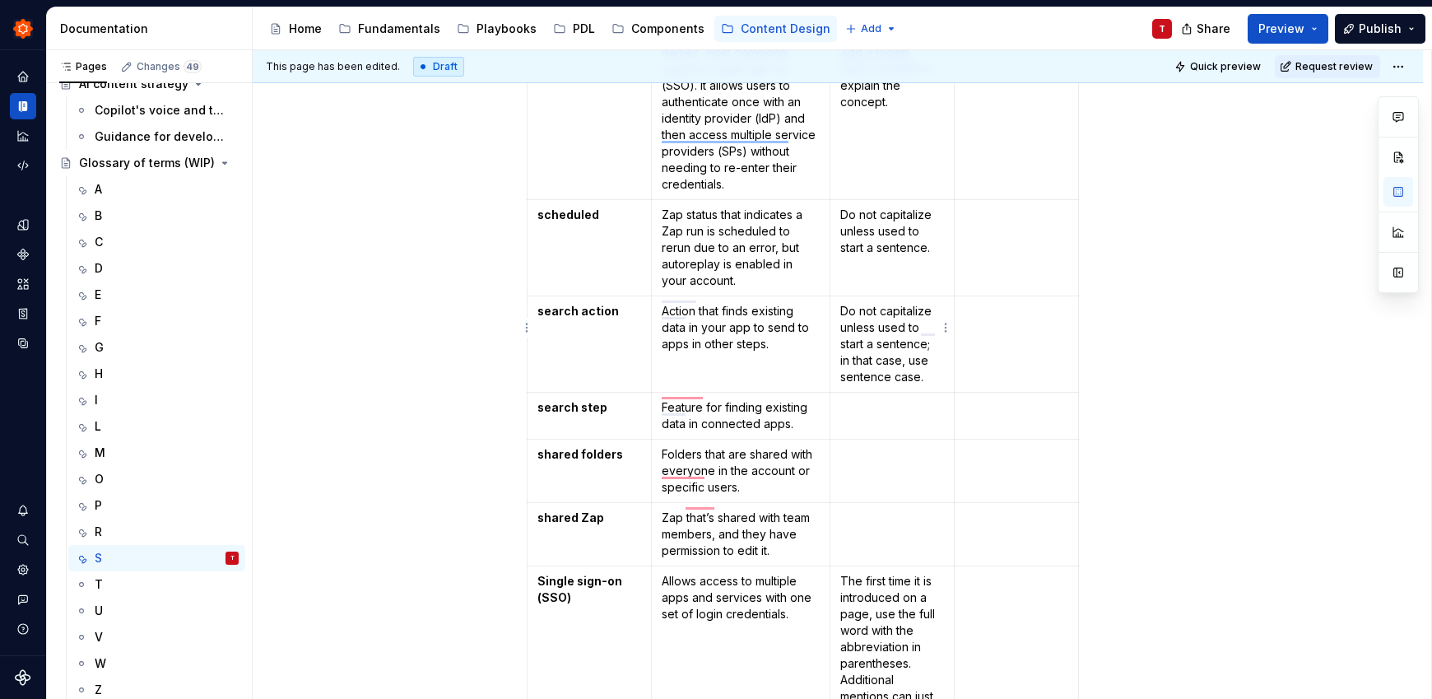
click at [887, 367] on p "Do not capitalize unless used to start a sentence; in that case, use sentence c…" at bounding box center [892, 344] width 104 height 82
click at [893, 401] on td "To enrich screen reader interactions, please activate Accessibility in Grammarl…" at bounding box center [891, 415] width 124 height 47
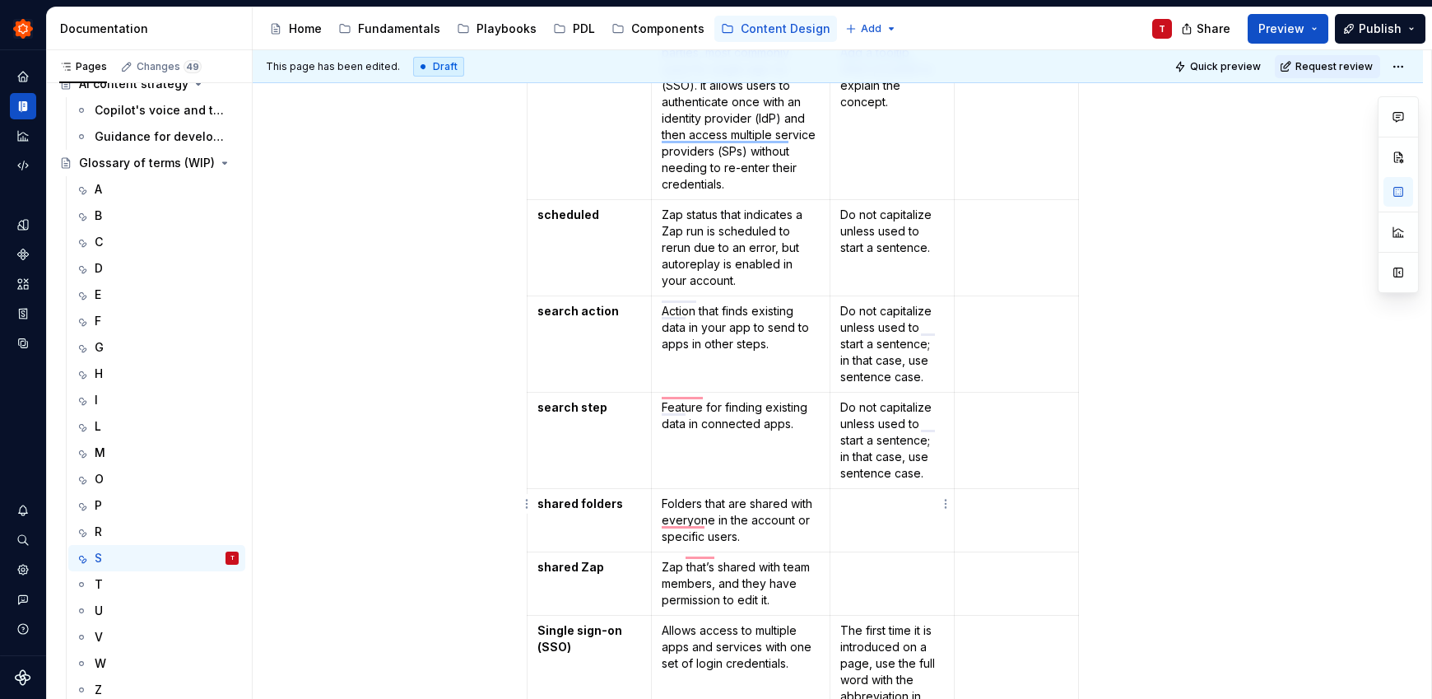
click at [882, 495] on p "To enrich screen reader interactions, please activate Accessibility in Grammarl…" at bounding box center [892, 503] width 104 height 16
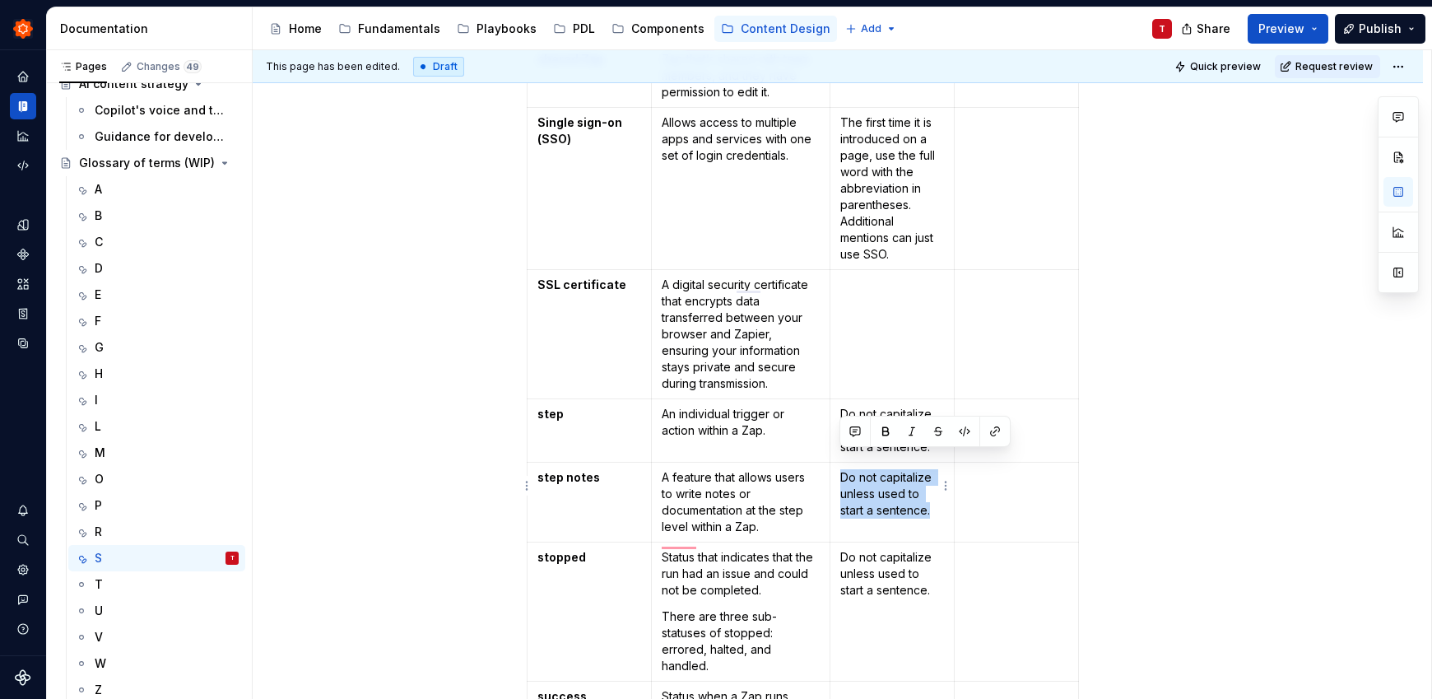
drag, startPoint x: 936, startPoint y: 494, endPoint x: 843, endPoint y: 462, distance: 98.4
click at [843, 469] on p "Do not capitalize unless used to start a sentence." at bounding box center [892, 493] width 104 height 49
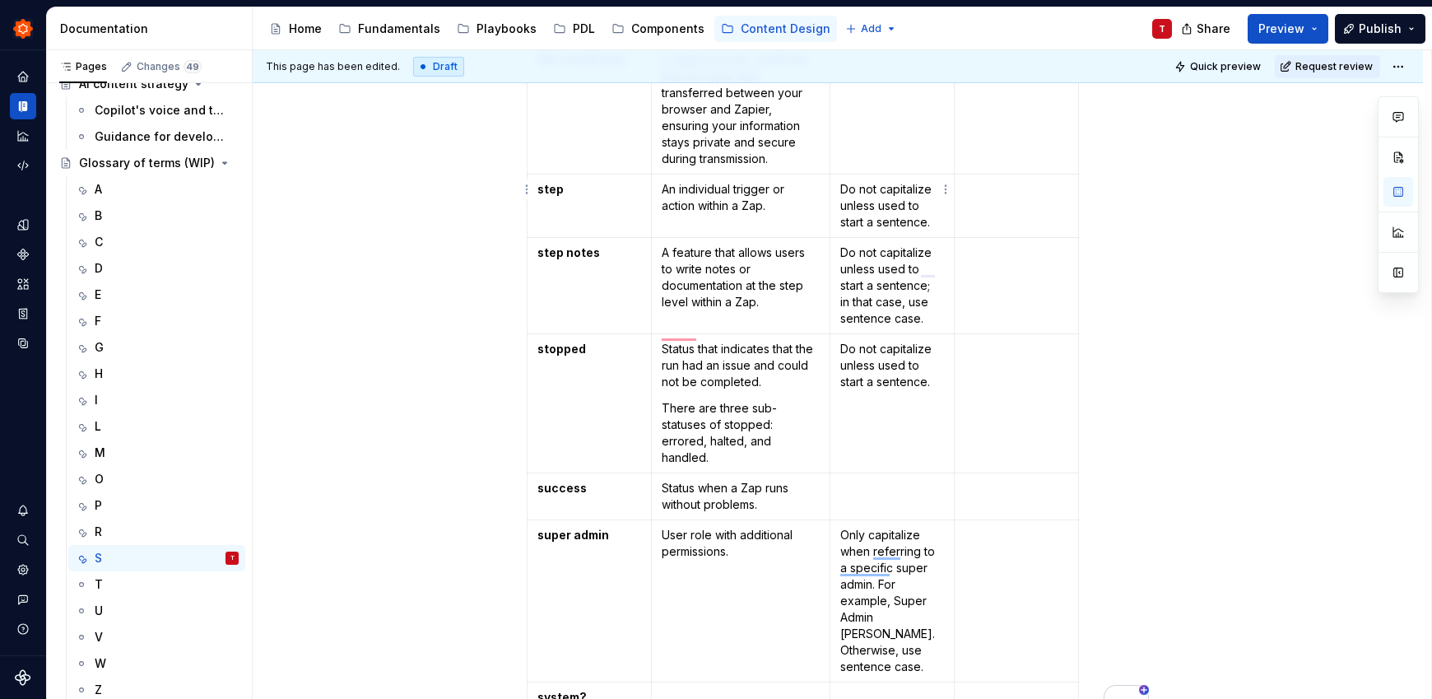
click at [871, 181] on p "Do not capitalize unless used to start a sentence." at bounding box center [892, 205] width 104 height 49
click at [885, 473] on td "To enrich screen reader interactions, please activate Accessibility in Grammarl…" at bounding box center [891, 496] width 124 height 47
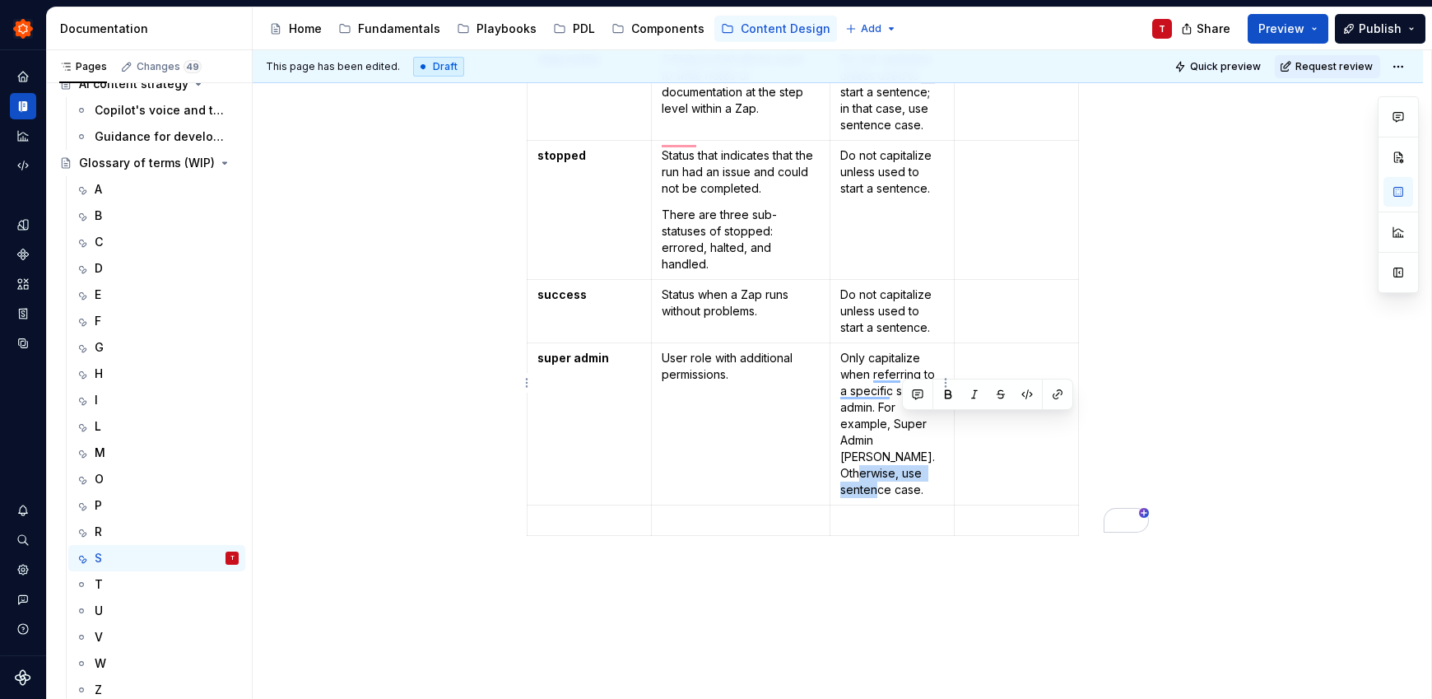
drag, startPoint x: 912, startPoint y: 428, endPoint x: 921, endPoint y: 434, distance: 11.2
click at [921, 434] on p "Only capitalize when referring to a specific super admin. For example, Super Ad…" at bounding box center [892, 424] width 104 height 148
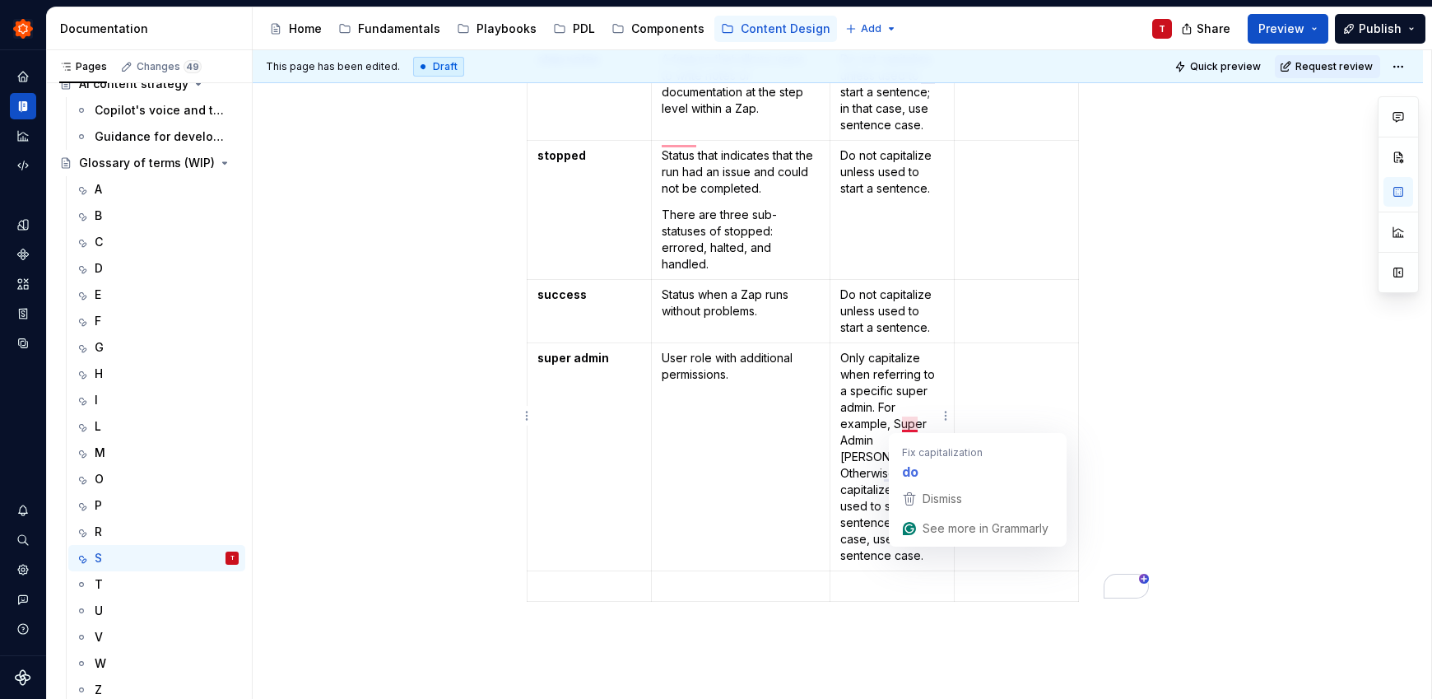
click at [907, 425] on p "Only capitalize when referring to a specific super admin. For example, Super Ad…" at bounding box center [892, 457] width 104 height 214
click at [904, 628] on p "To enrich screen reader interactions, please activate Accessibility in Grammarl…" at bounding box center [838, 638] width 622 height 20
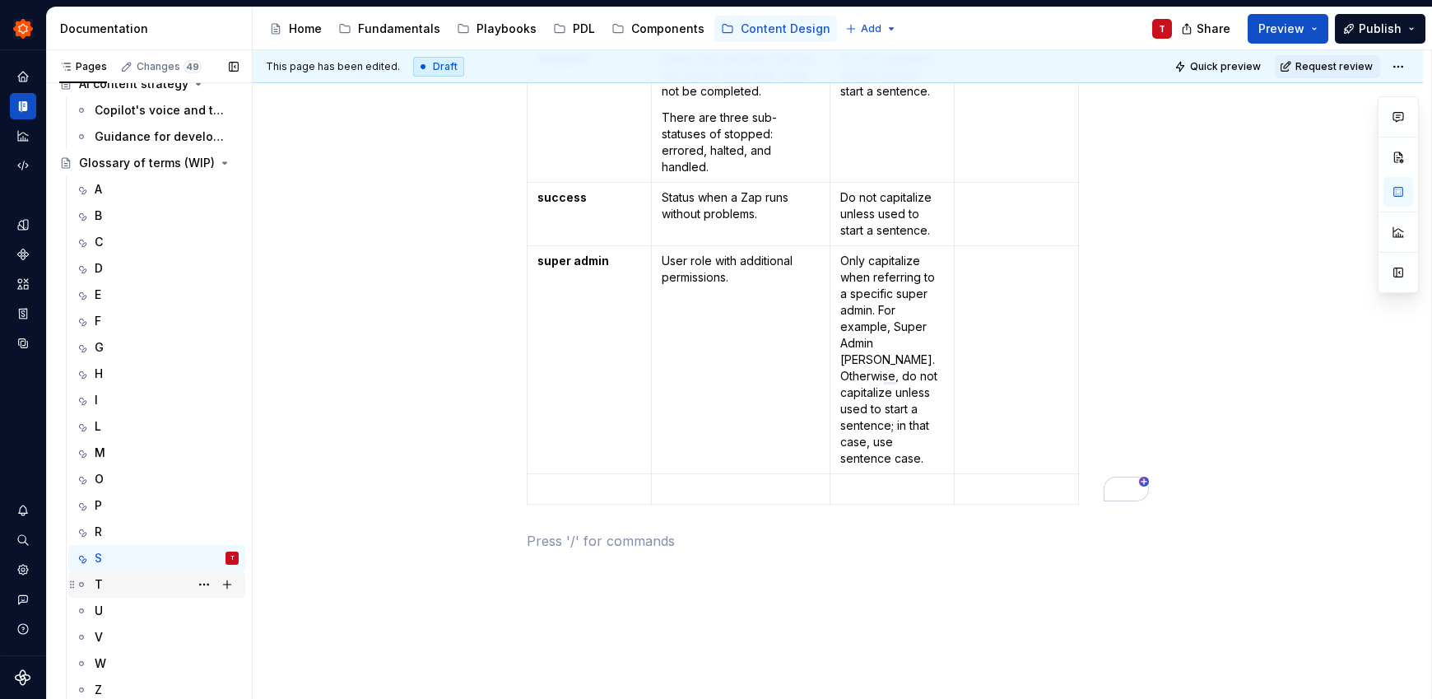
click at [182, 578] on div "T" at bounding box center [167, 584] width 144 height 23
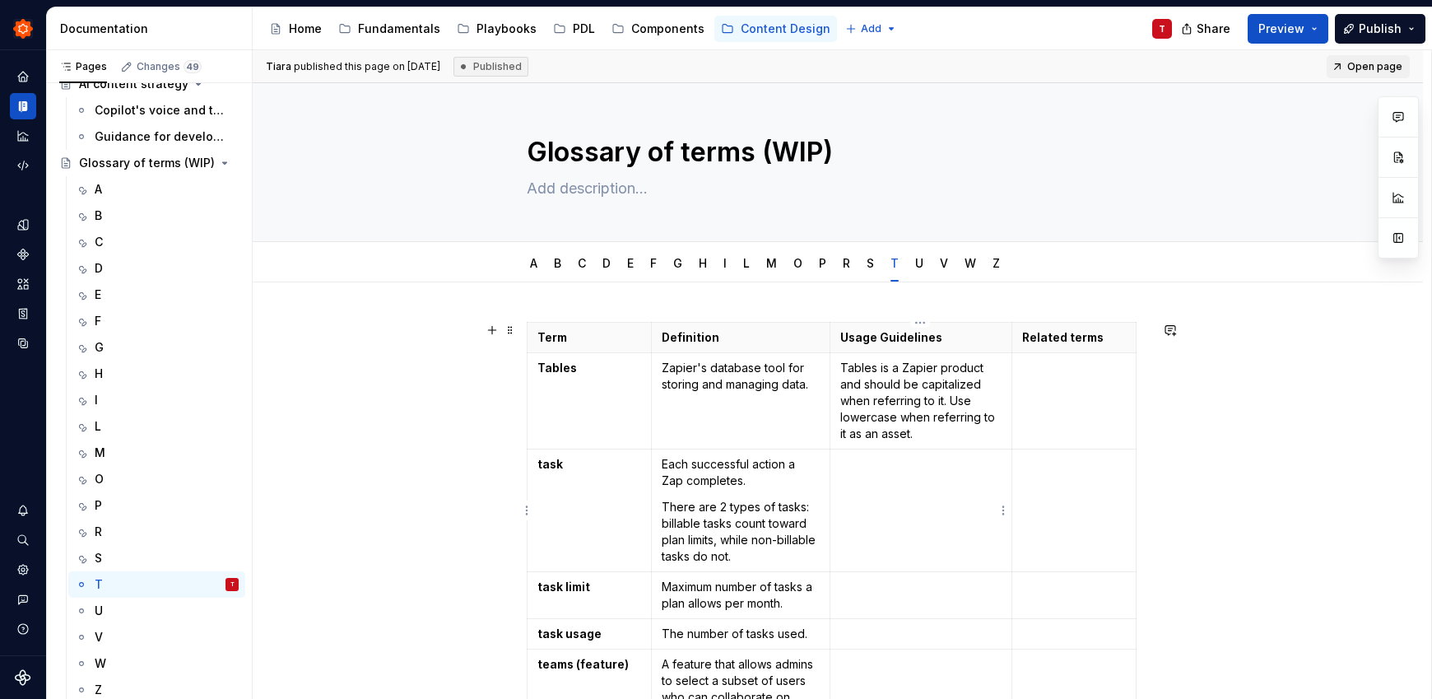
click at [899, 484] on td at bounding box center [920, 510] width 182 height 123
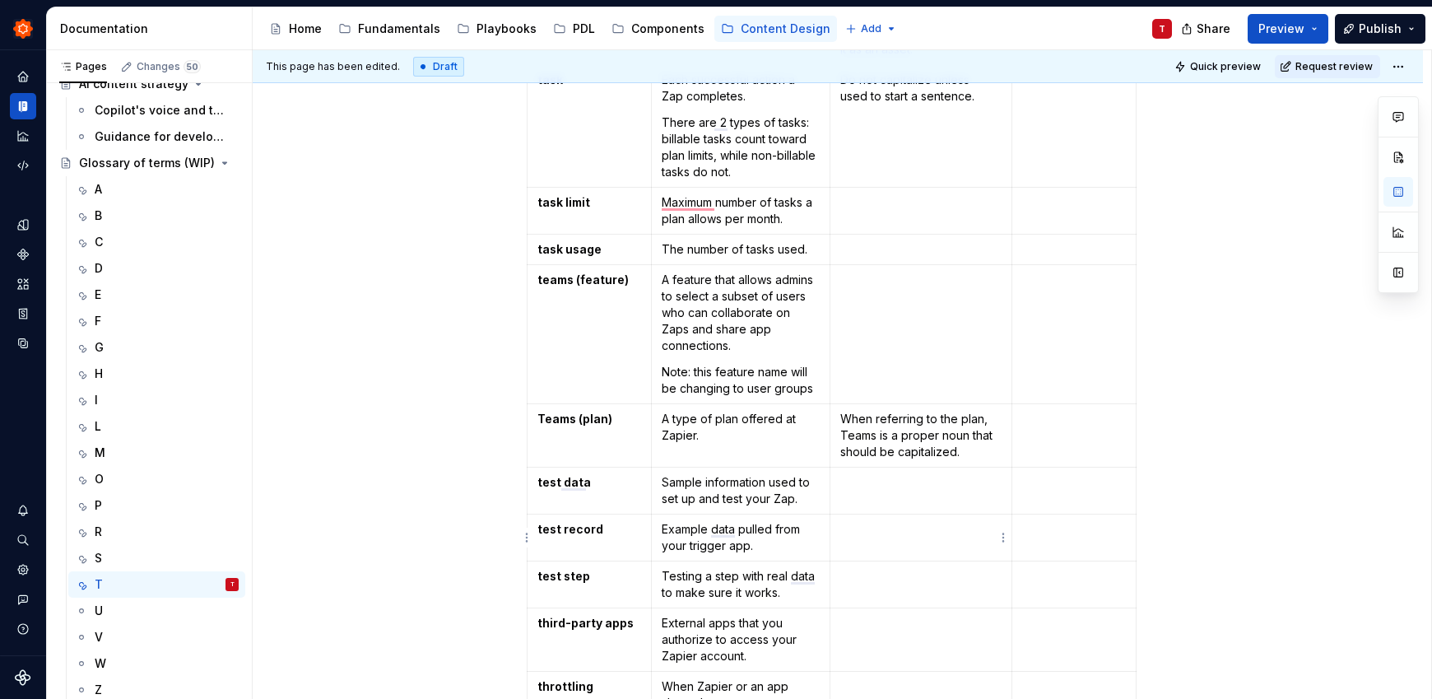
scroll to position [388, 0]
drag, startPoint x: 812, startPoint y: 392, endPoint x: 660, endPoint y: 374, distance: 153.3
click at [660, 374] on td "A feature that allows admins to select a subset of users who can collaborate on…" at bounding box center [741, 334] width 179 height 139
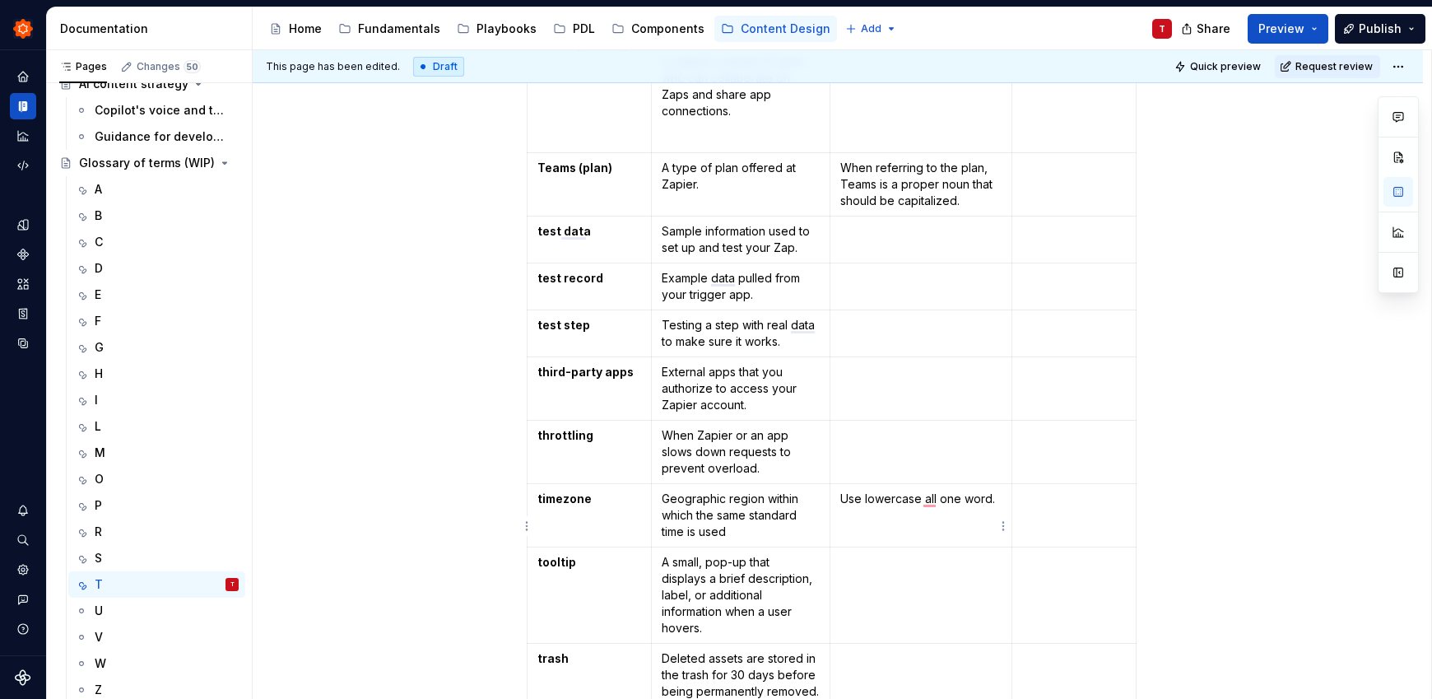
scroll to position [622, 0]
click at [920, 455] on td "To enrich screen reader interactions, please activate Accessibility in Grammarl…" at bounding box center [920, 451] width 182 height 63
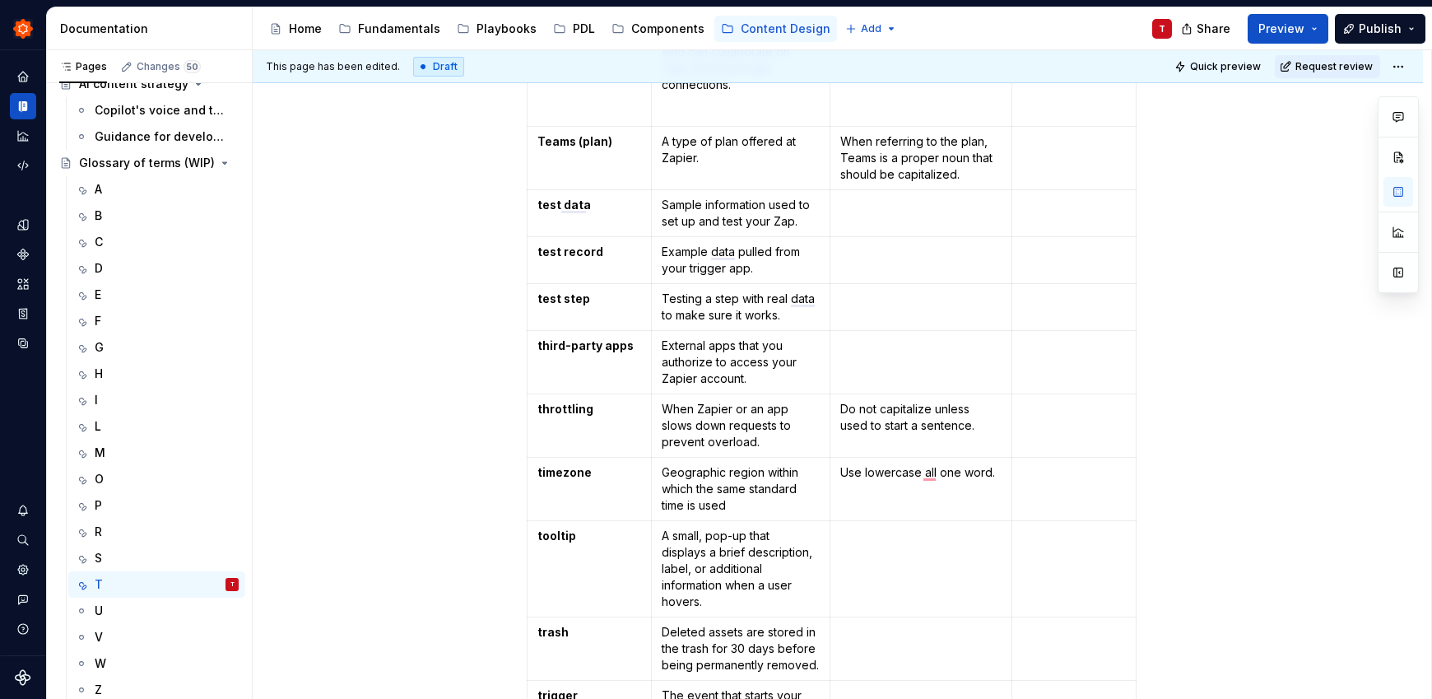
scroll to position [673, 0]
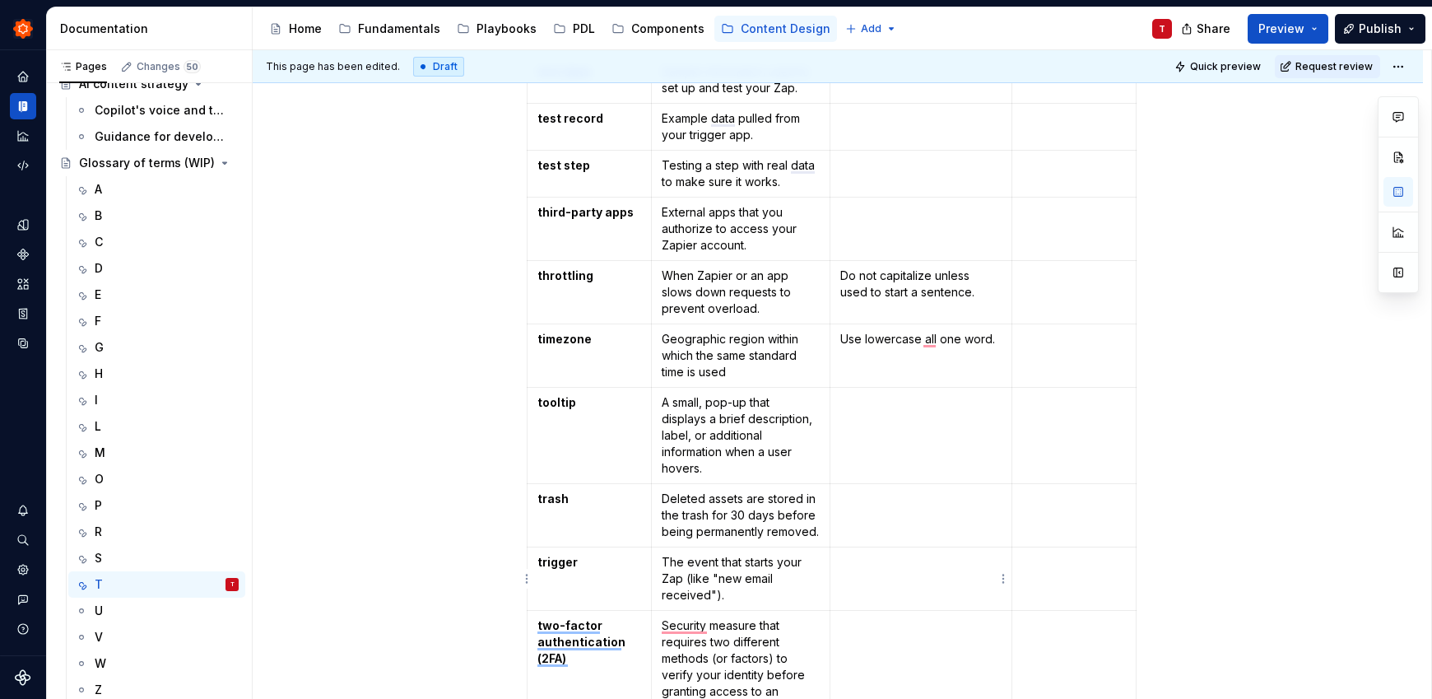
click at [889, 569] on p "To enrich screen reader interactions, please activate Accessibility in Grammarl…" at bounding box center [920, 562] width 161 height 16
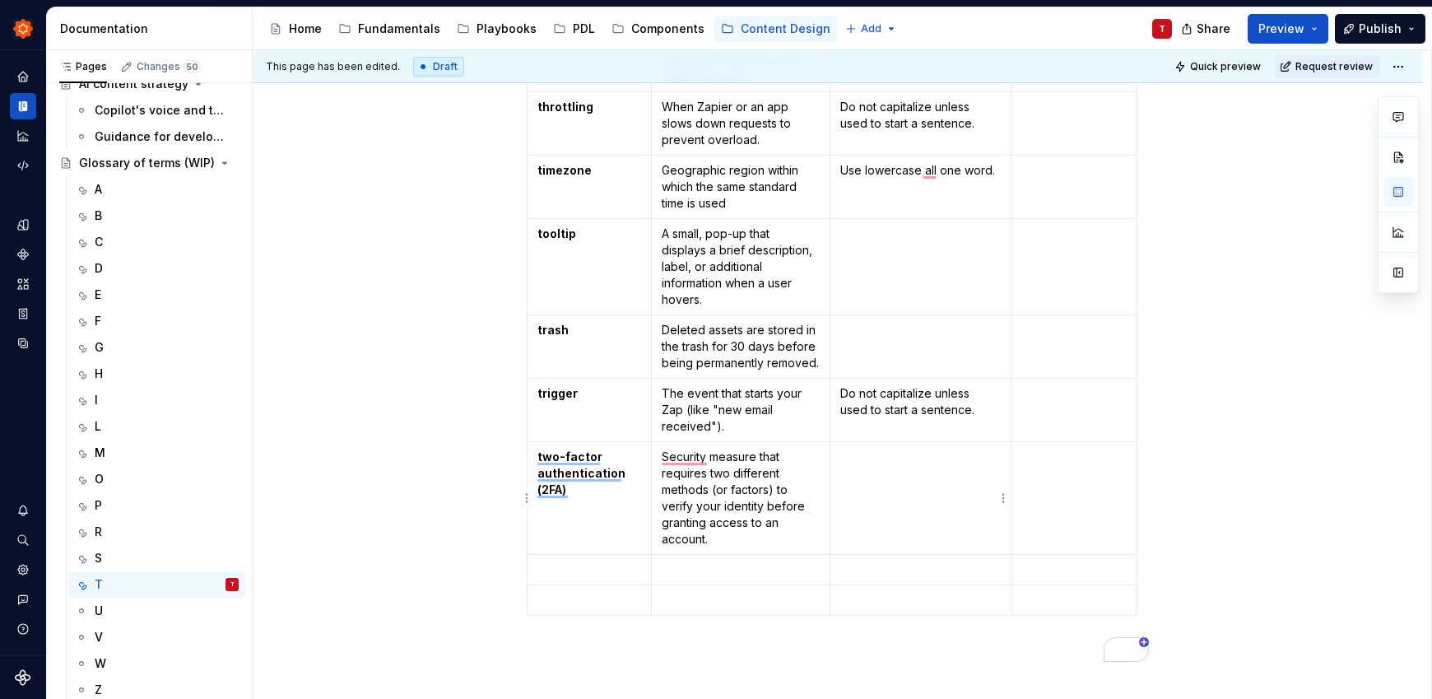
click at [885, 489] on td "To enrich screen reader interactions, please activate Accessibility in Grammarl…" at bounding box center [920, 498] width 182 height 113
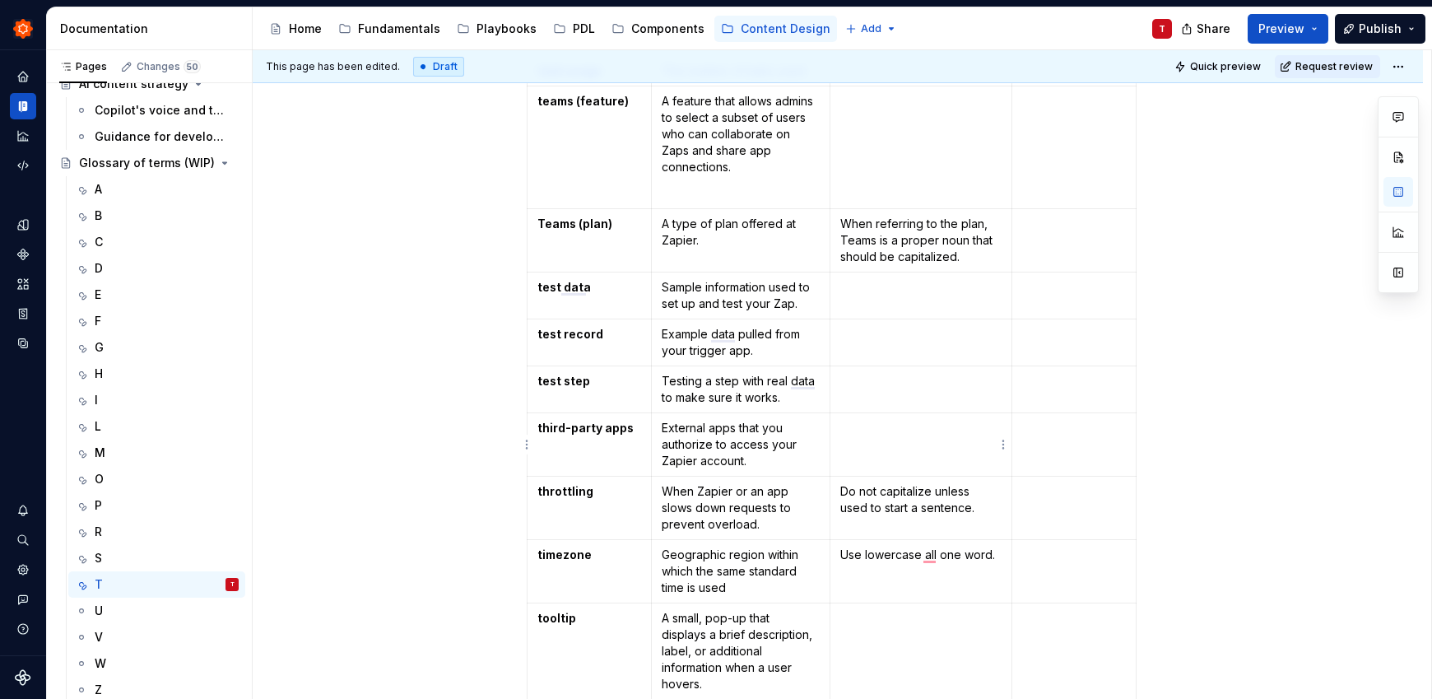
click at [895, 435] on p "To enrich screen reader interactions, please activate Accessibility in Grammarl…" at bounding box center [920, 428] width 161 height 16
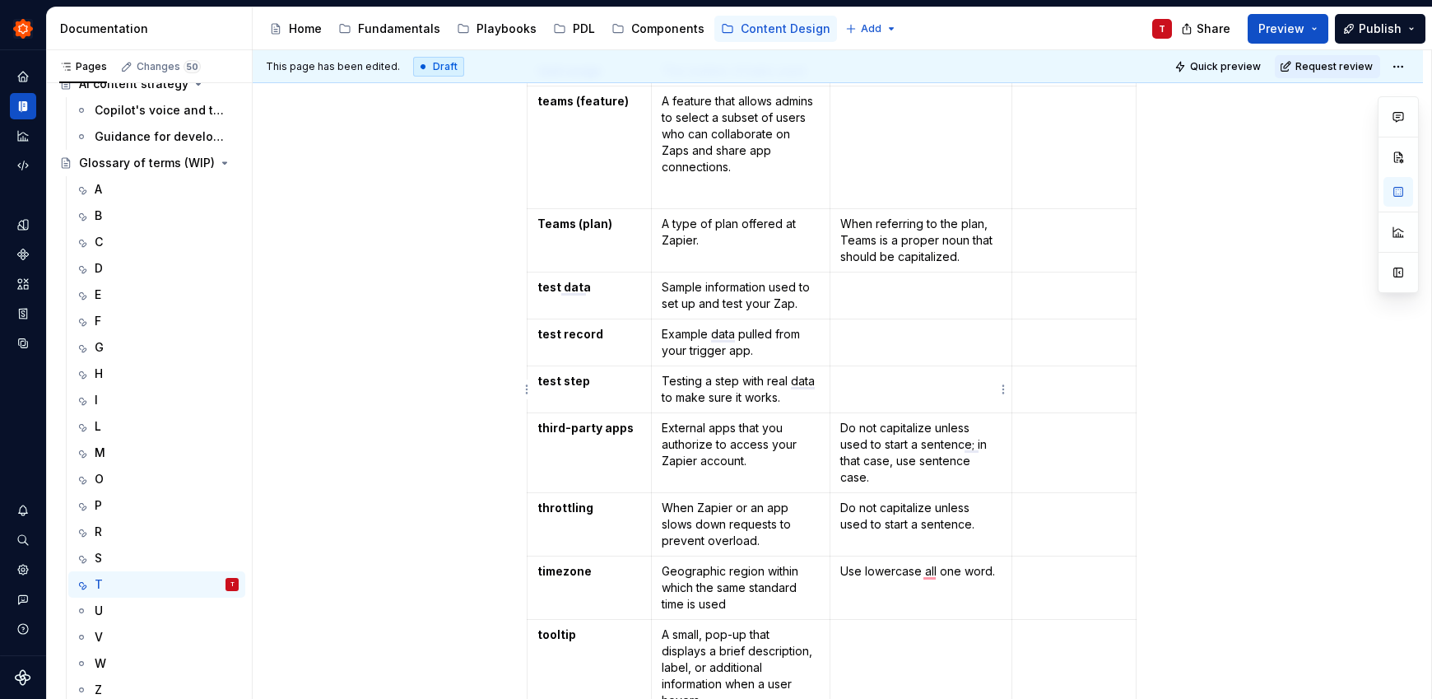
click at [913, 392] on td "To enrich screen reader interactions, please activate Accessibility in Grammarl…" at bounding box center [920, 389] width 182 height 47
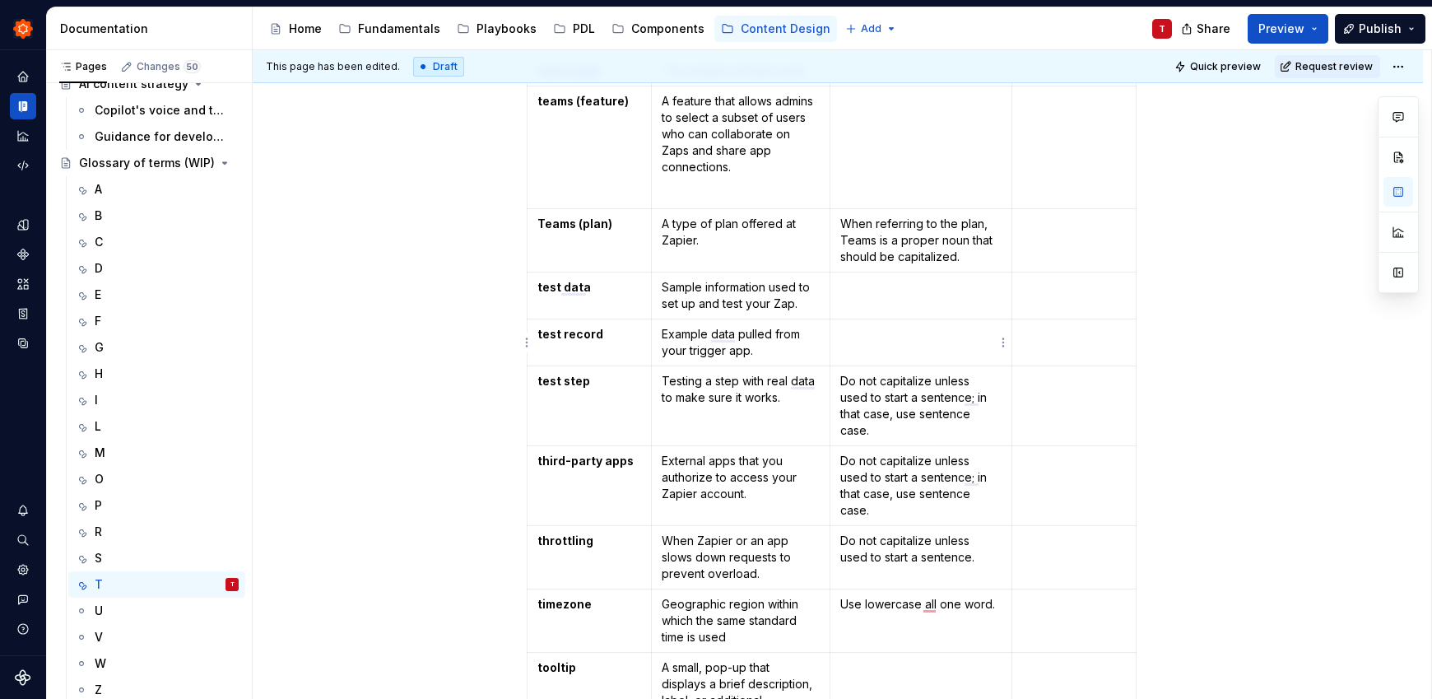
click at [913, 344] on td "To enrich screen reader interactions, please activate Accessibility in Grammarl…" at bounding box center [920, 342] width 182 height 47
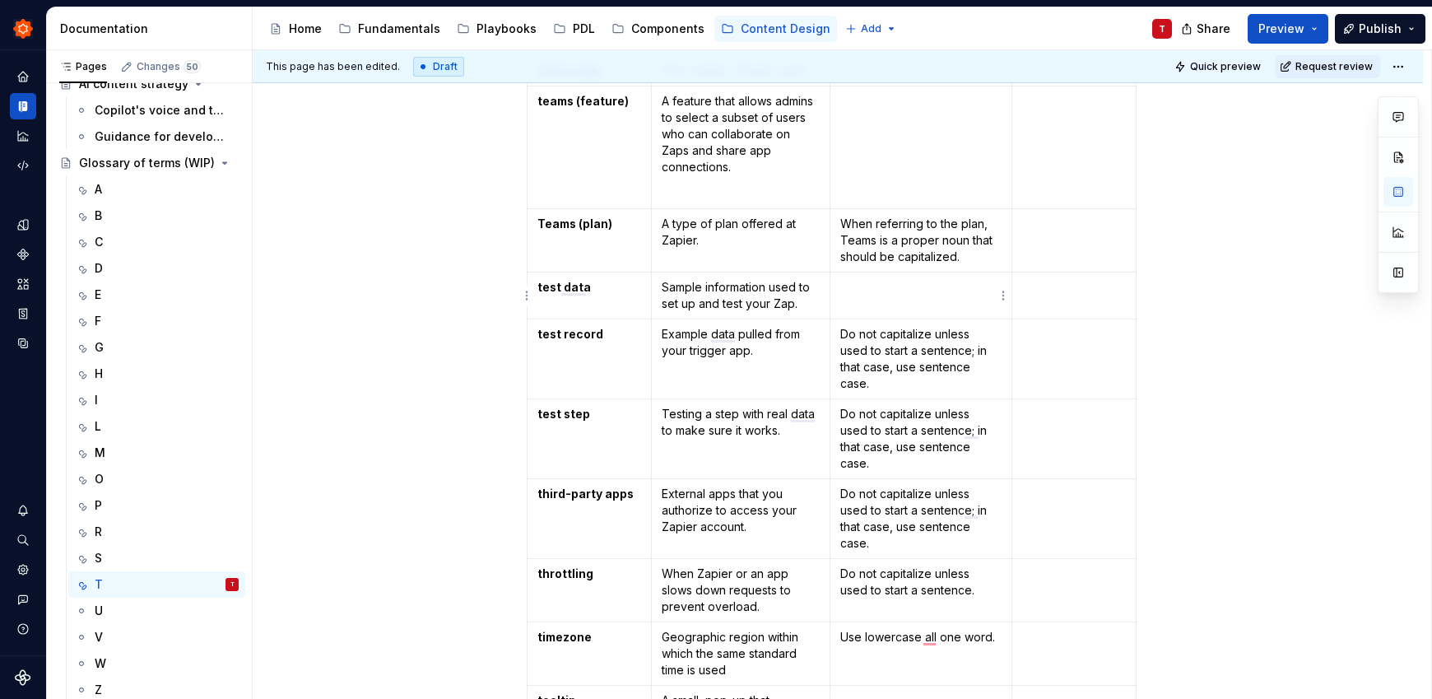
click at [915, 307] on td "To enrich screen reader interactions, please activate Accessibility in Grammarl…" at bounding box center [920, 295] width 182 height 47
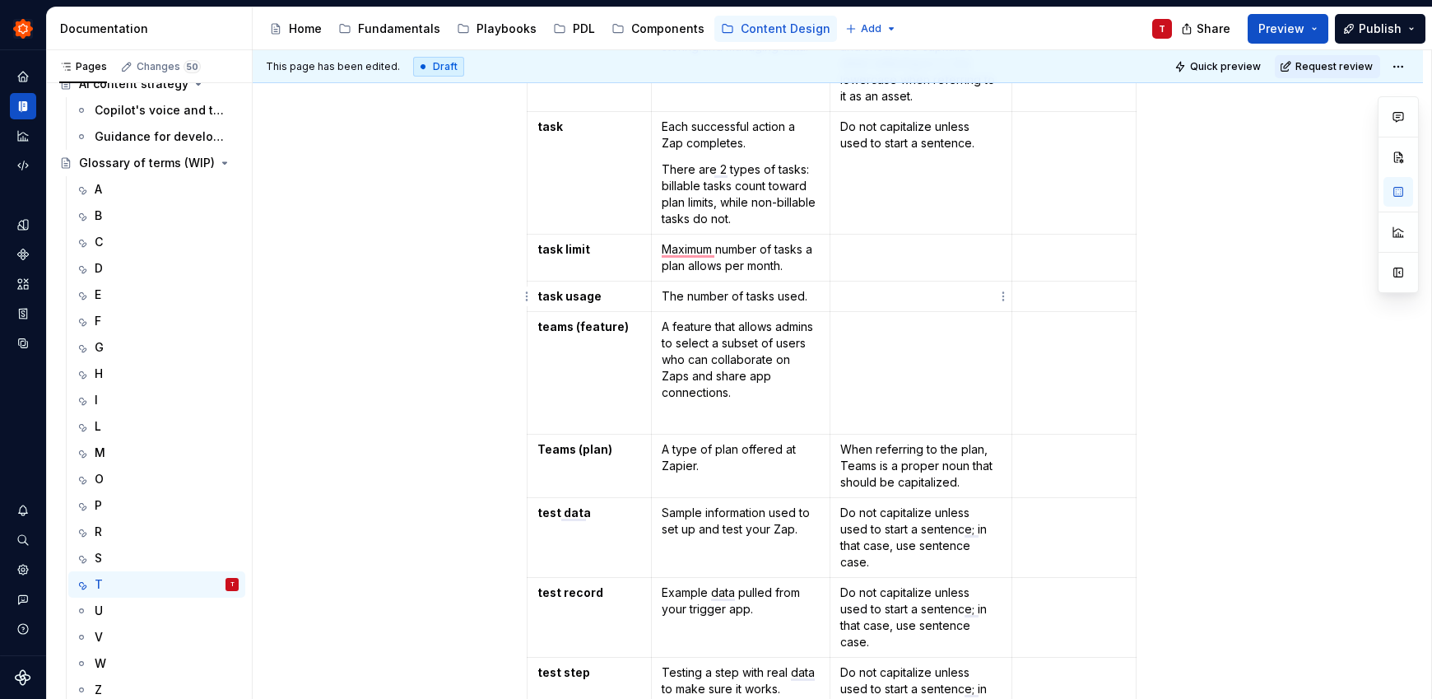
click at [883, 295] on p "To enrich screen reader interactions, please activate Accessibility in Grammarl…" at bounding box center [920, 296] width 161 height 16
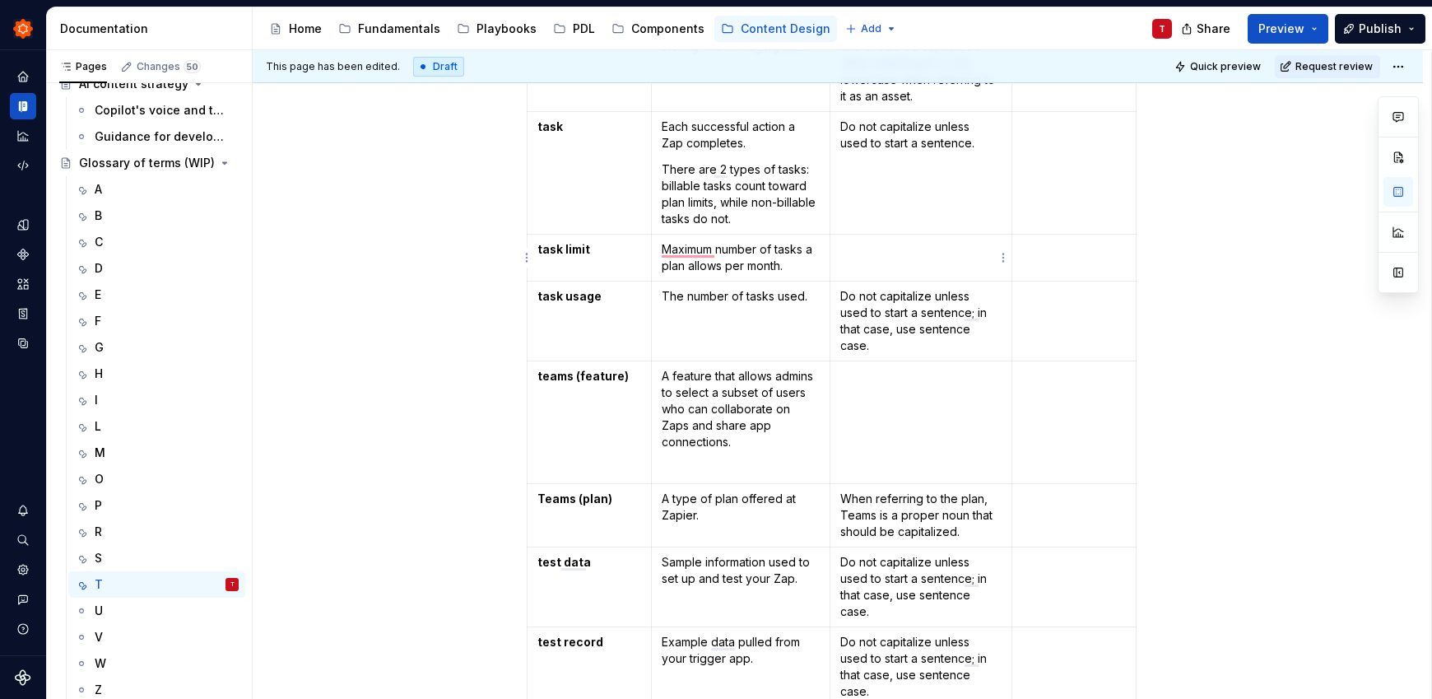
click at [897, 251] on p "To enrich screen reader interactions, please activate Accessibility in Grammarl…" at bounding box center [920, 249] width 161 height 16
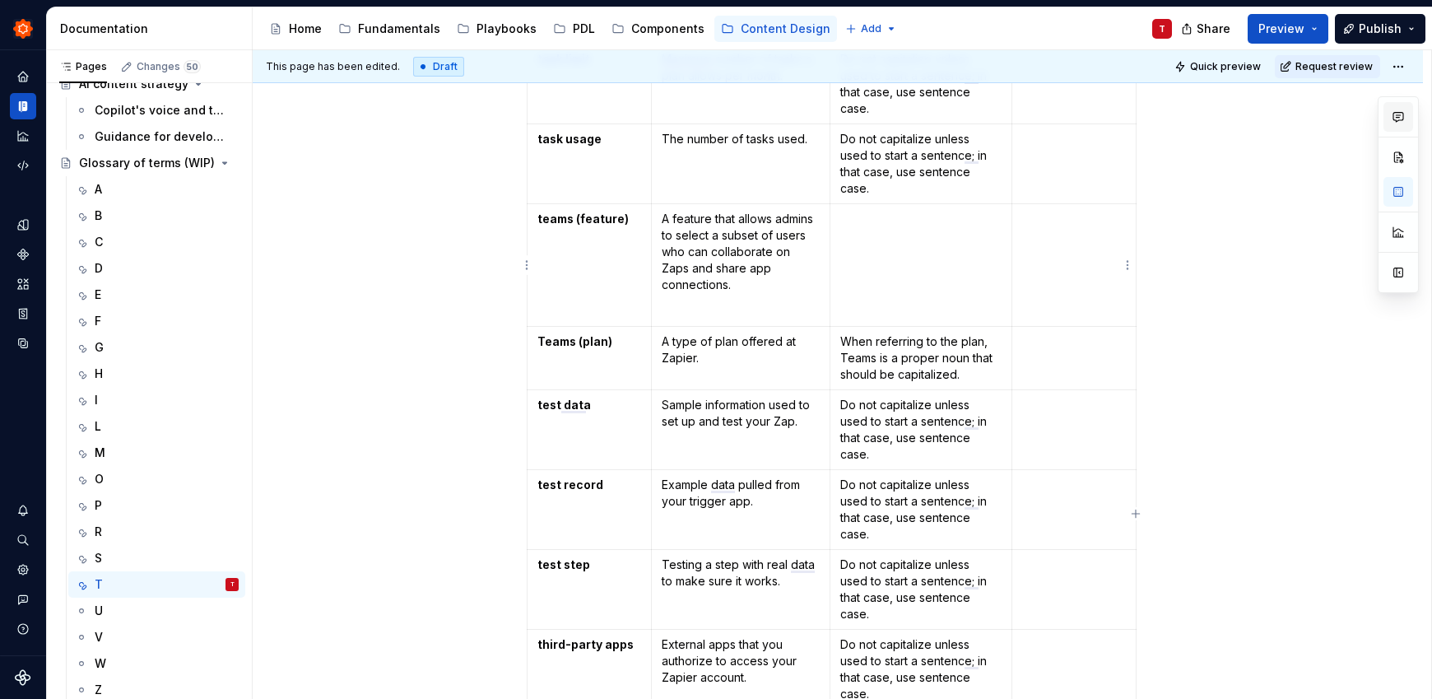
type textarea "*"
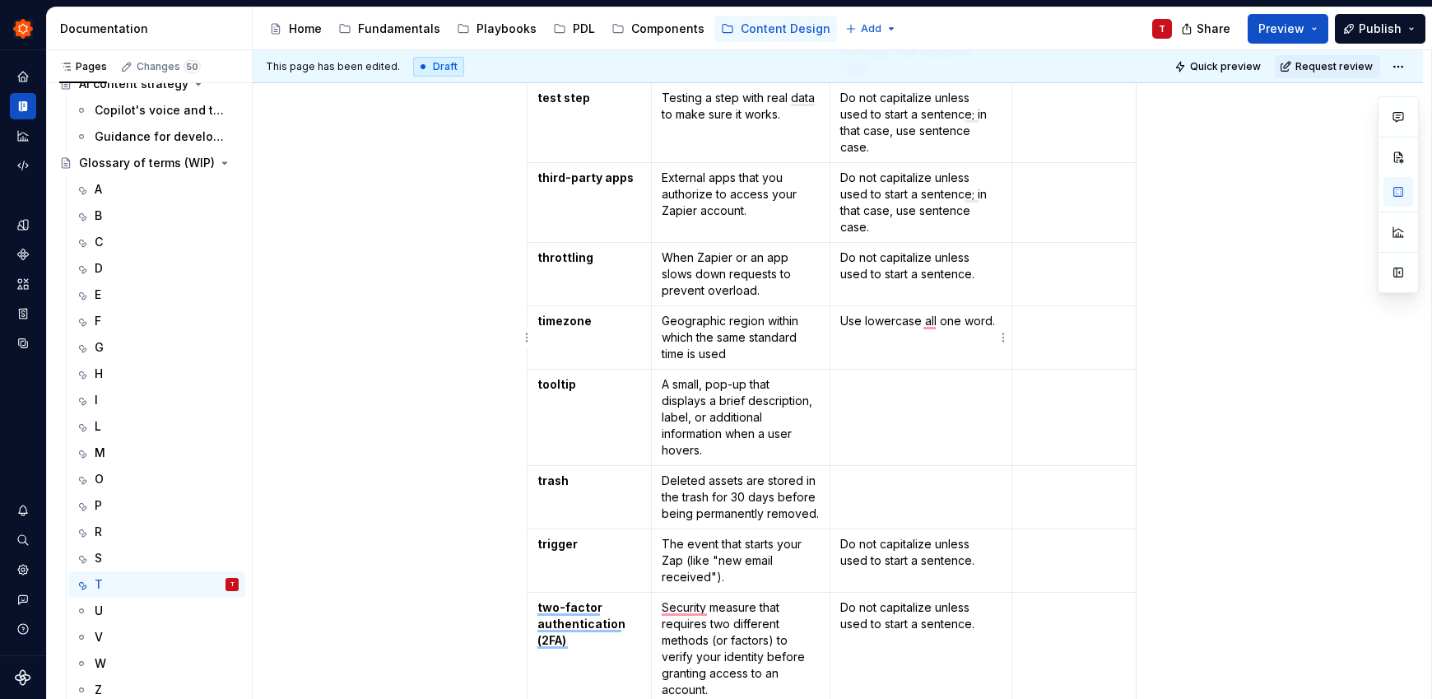
click at [910, 320] on p "Use lowercase all one word." at bounding box center [920, 321] width 161 height 16
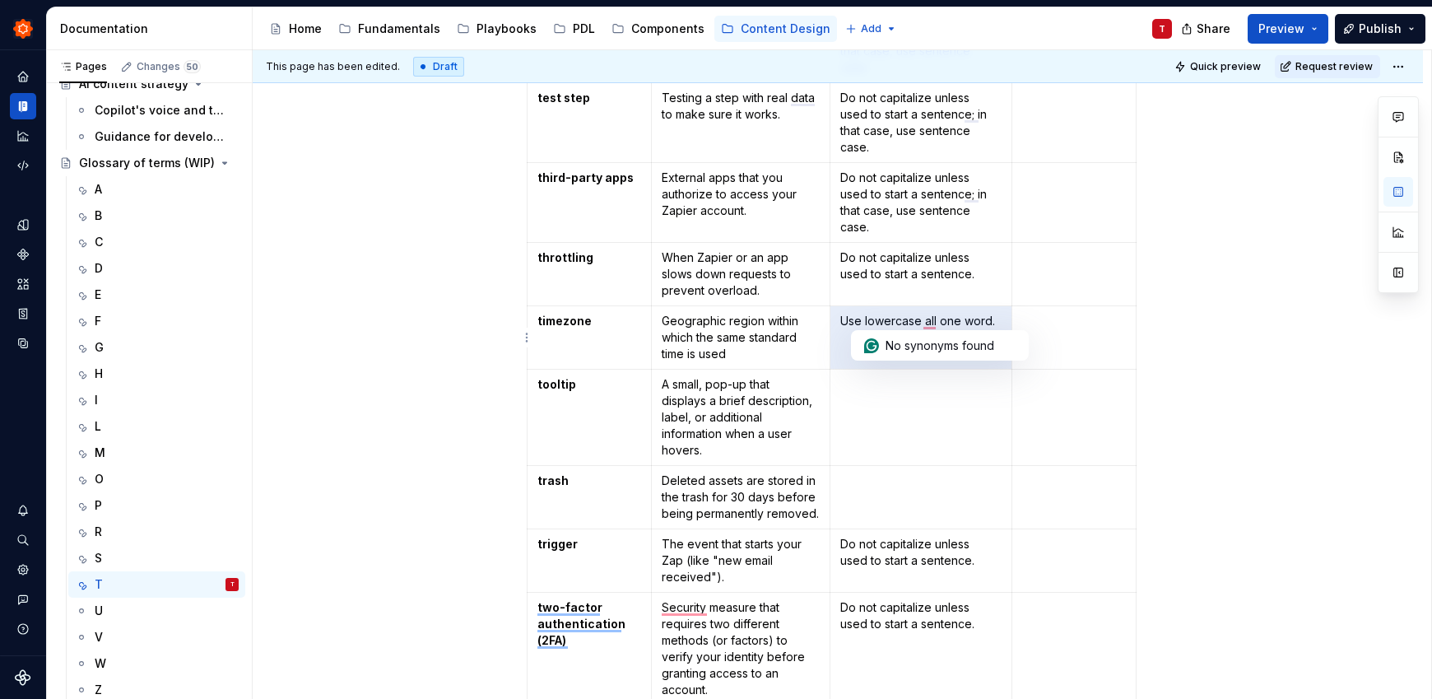
click at [910, 320] on p "Use lowercase all one word." at bounding box center [920, 321] width 161 height 16
click at [874, 416] on td "To enrich screen reader interactions, please activate Accessibility in Grammarl…" at bounding box center [920, 417] width 182 height 96
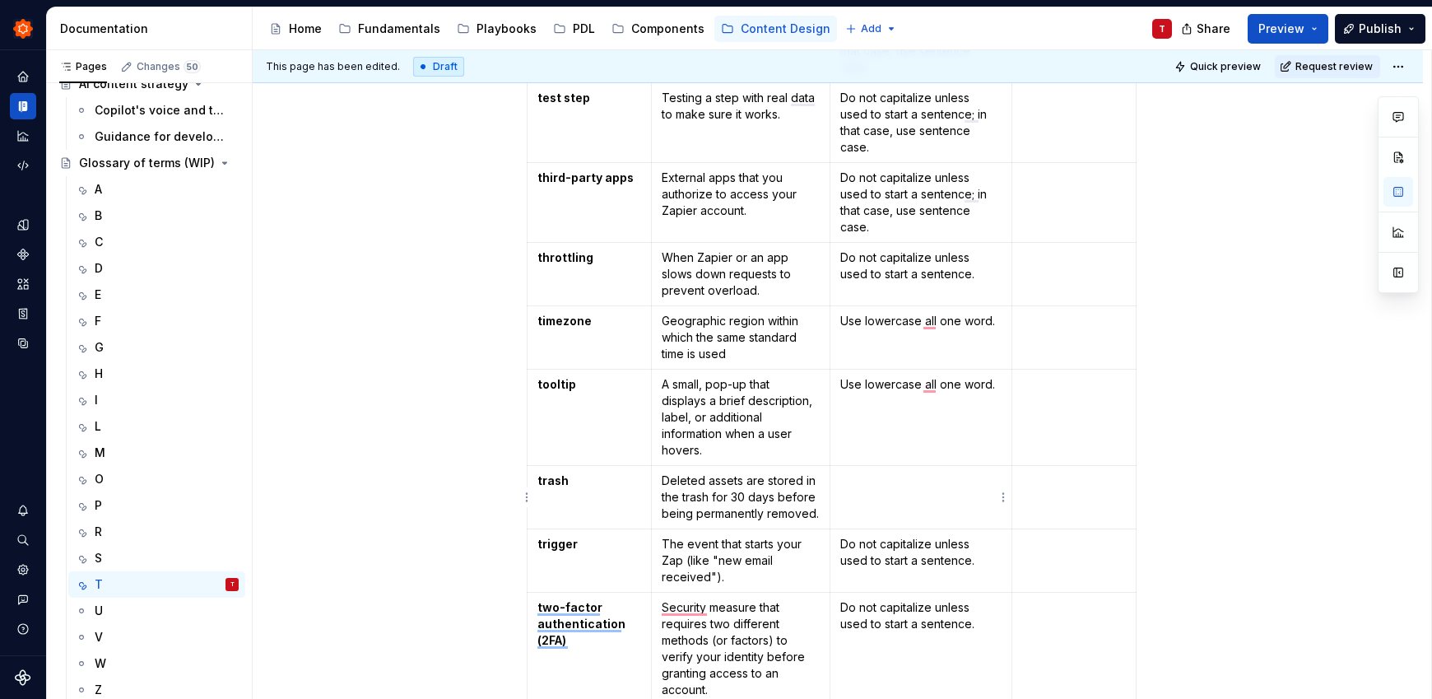
click at [879, 497] on td "To enrich screen reader interactions, please activate Accessibility in Grammarl…" at bounding box center [920, 497] width 182 height 63
drag, startPoint x: 839, startPoint y: 257, endPoint x: 979, endPoint y: 276, distance: 141.3
click at [979, 276] on p "Do not capitalize unless used to start a sentence." at bounding box center [920, 265] width 161 height 33
copy p "Do not capitalize unless used to start a sentence."
drag, startPoint x: 921, startPoint y: 323, endPoint x: 838, endPoint y: 323, distance: 82.3
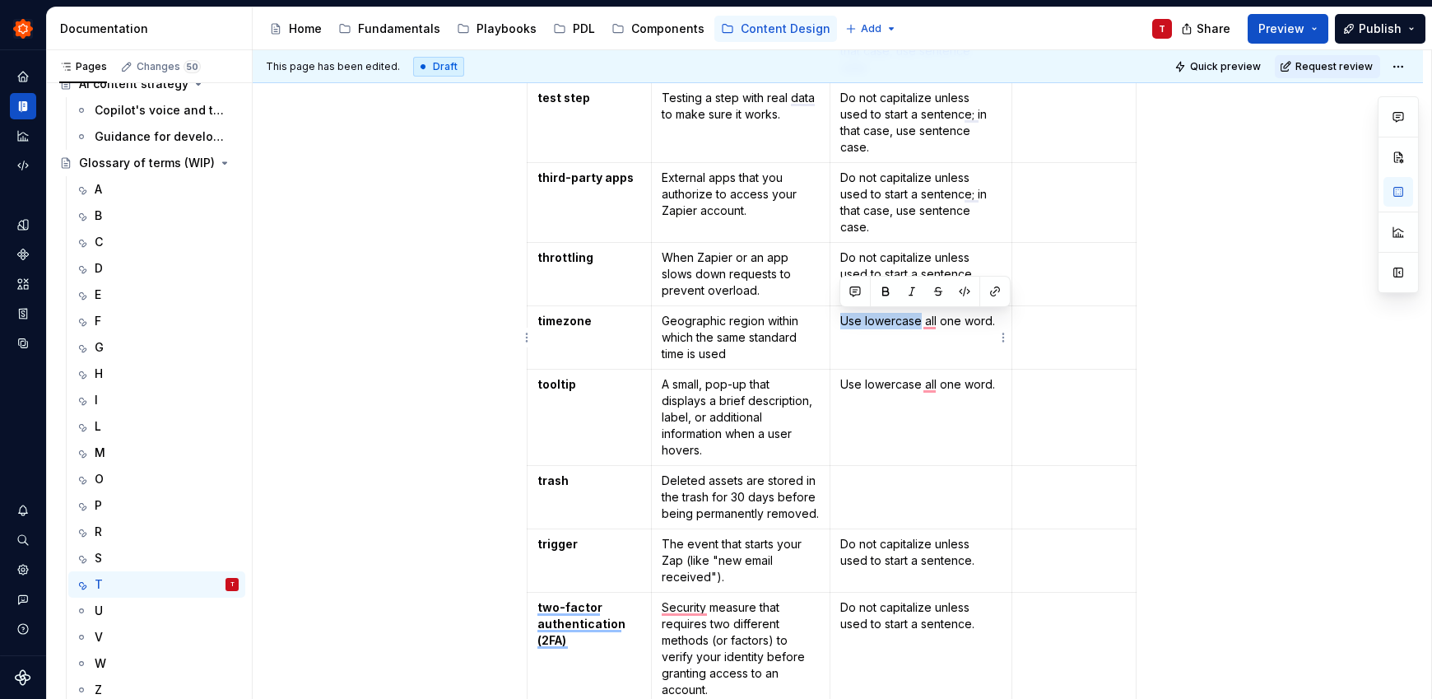
click at [840, 323] on p "Use lowercase all one word." at bounding box center [920, 321] width 161 height 16
paste div "To enrich screen reader interactions, please activate Accessibility in Grammarl…"
drag, startPoint x: 928, startPoint y: 355, endPoint x: 840, endPoint y: 320, distance: 94.6
click at [840, 320] on p "Do not capitalize unless used to start a sentence; all one word." at bounding box center [920, 337] width 161 height 49
copy p "Do not capitalize unless used to start a sentence; all one word."
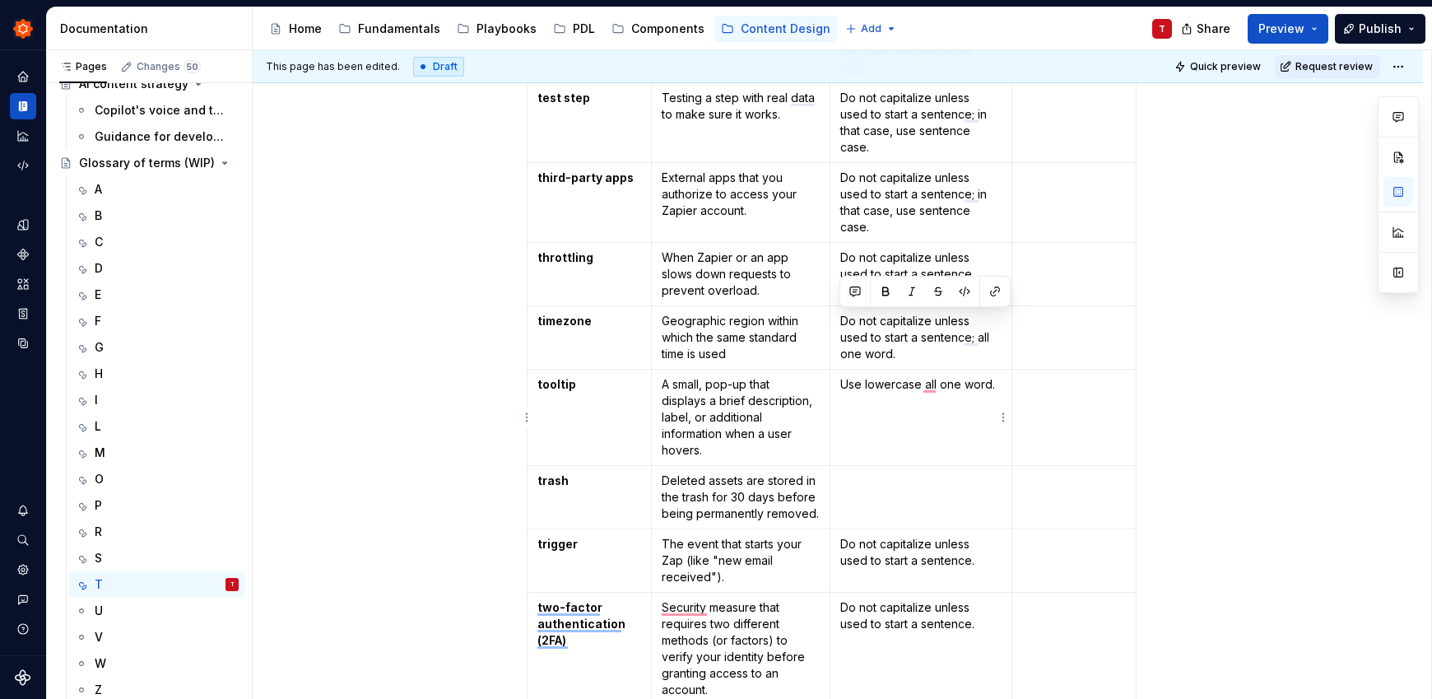
click at [904, 379] on p "Use lowercase all one word." at bounding box center [920, 384] width 161 height 16
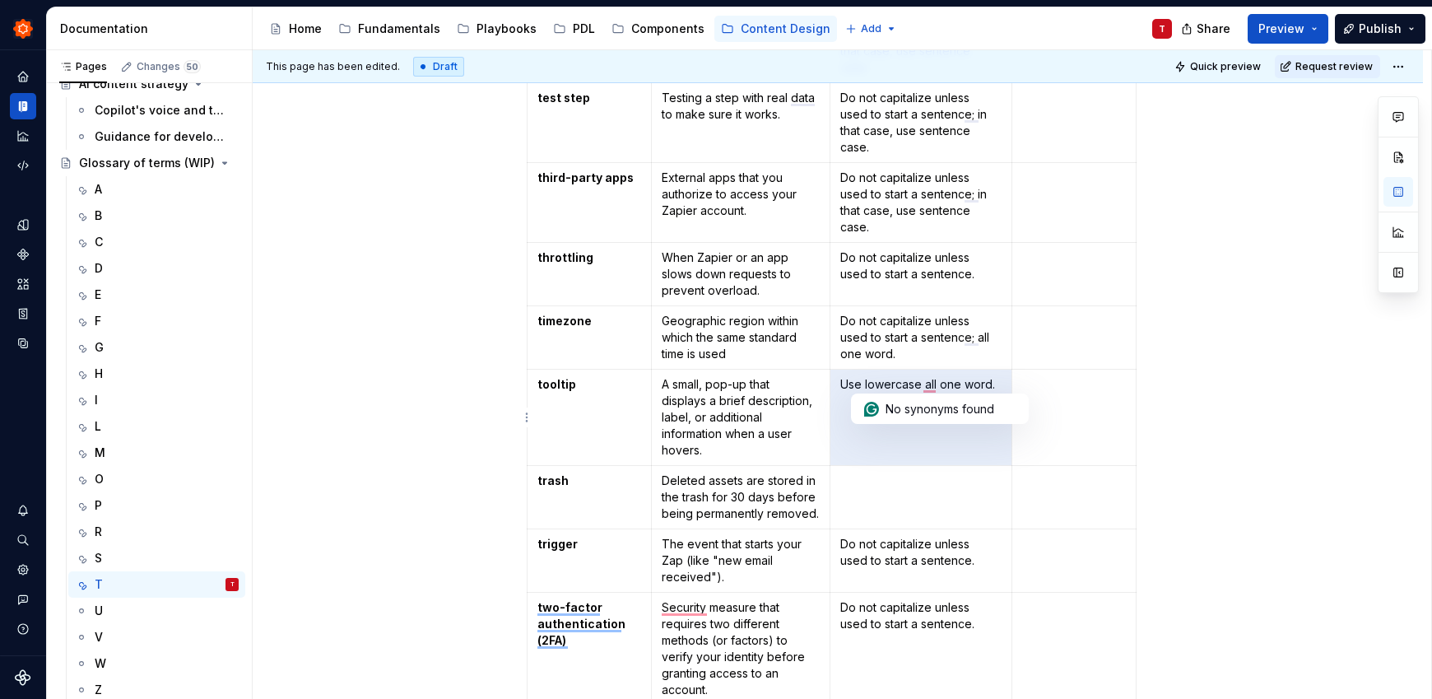
click at [904, 379] on p "Use lowercase all one word." at bounding box center [920, 384] width 161 height 16
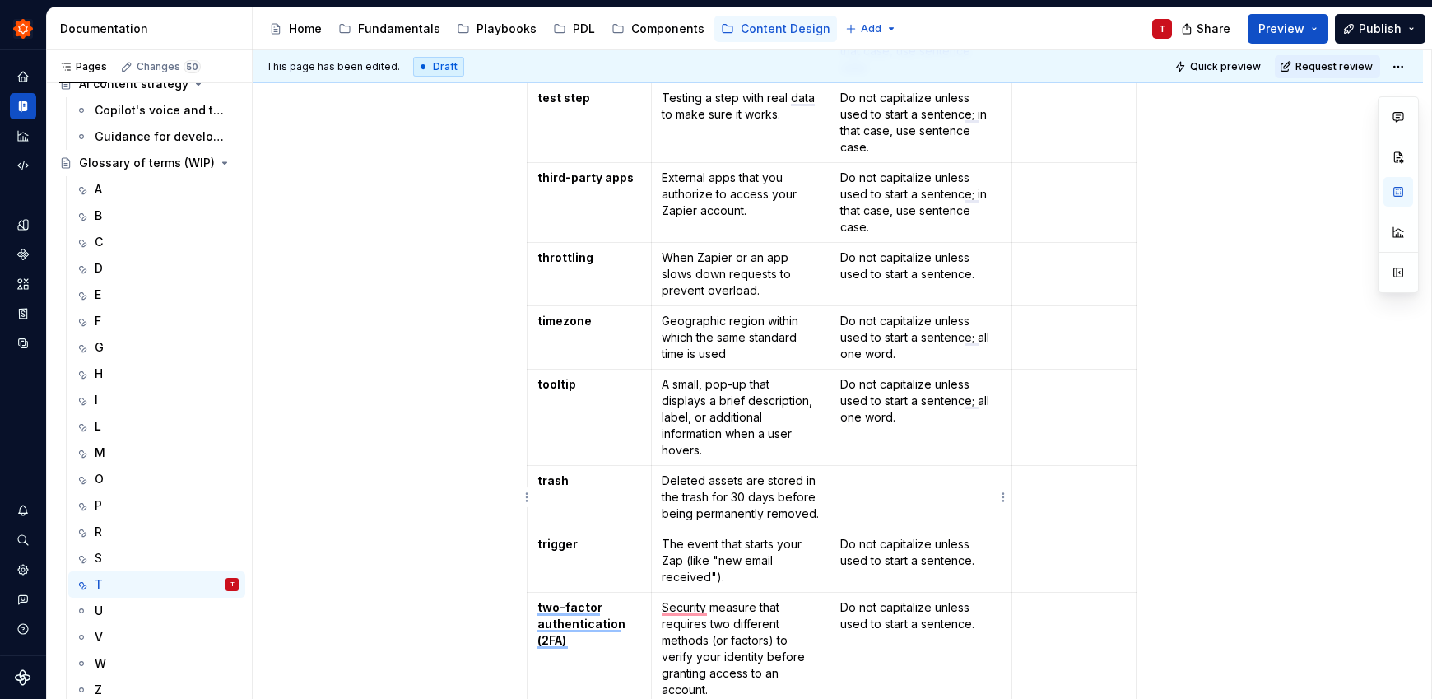
click at [877, 499] on td "To enrich screen reader interactions, please activate Accessibility in Grammarl…" at bounding box center [920, 497] width 182 height 63
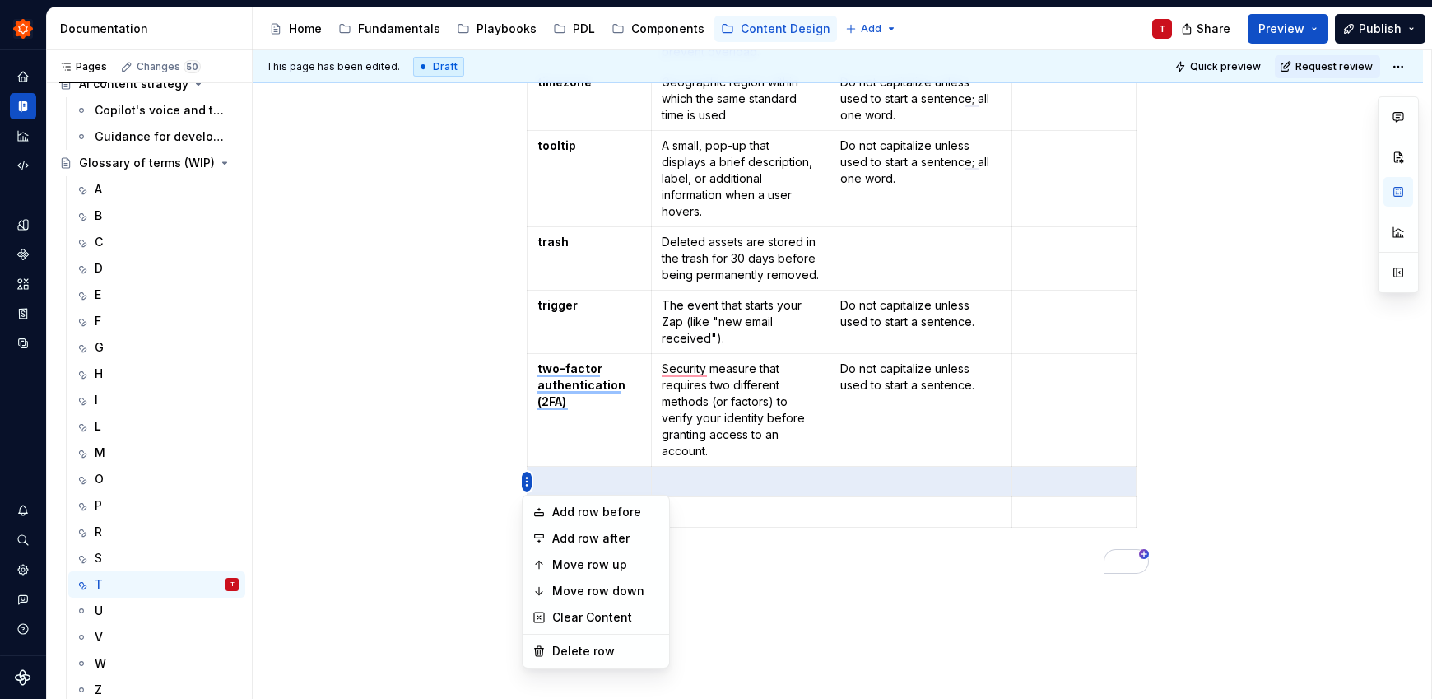
click at [525, 481] on html "Zinnia T Design system data Documentation Accessibility guide for tree Page tre…" at bounding box center [716, 349] width 1432 height 699
click at [563, 649] on div "Delete row" at bounding box center [605, 651] width 107 height 16
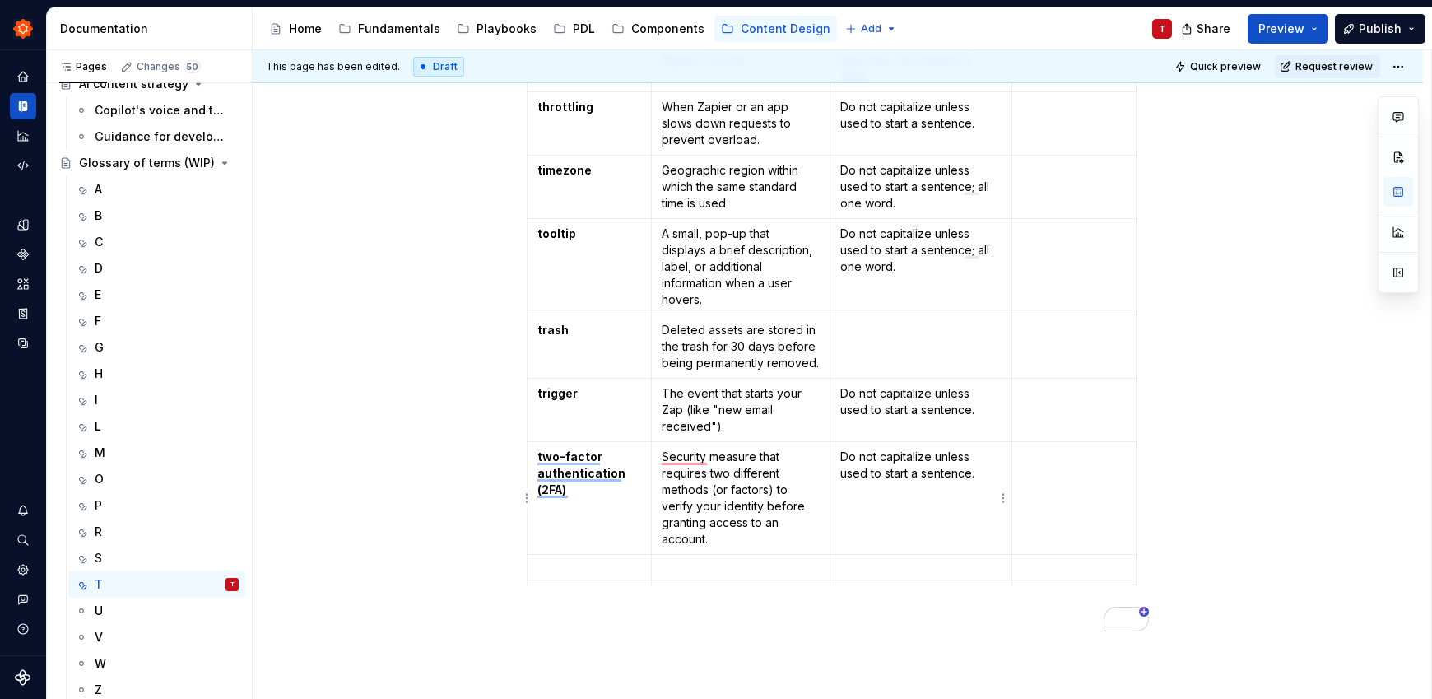
click at [888, 510] on td "Do not capitalize unless used to start a sentence." at bounding box center [920, 498] width 182 height 113
click at [165, 614] on div "U" at bounding box center [167, 610] width 144 height 23
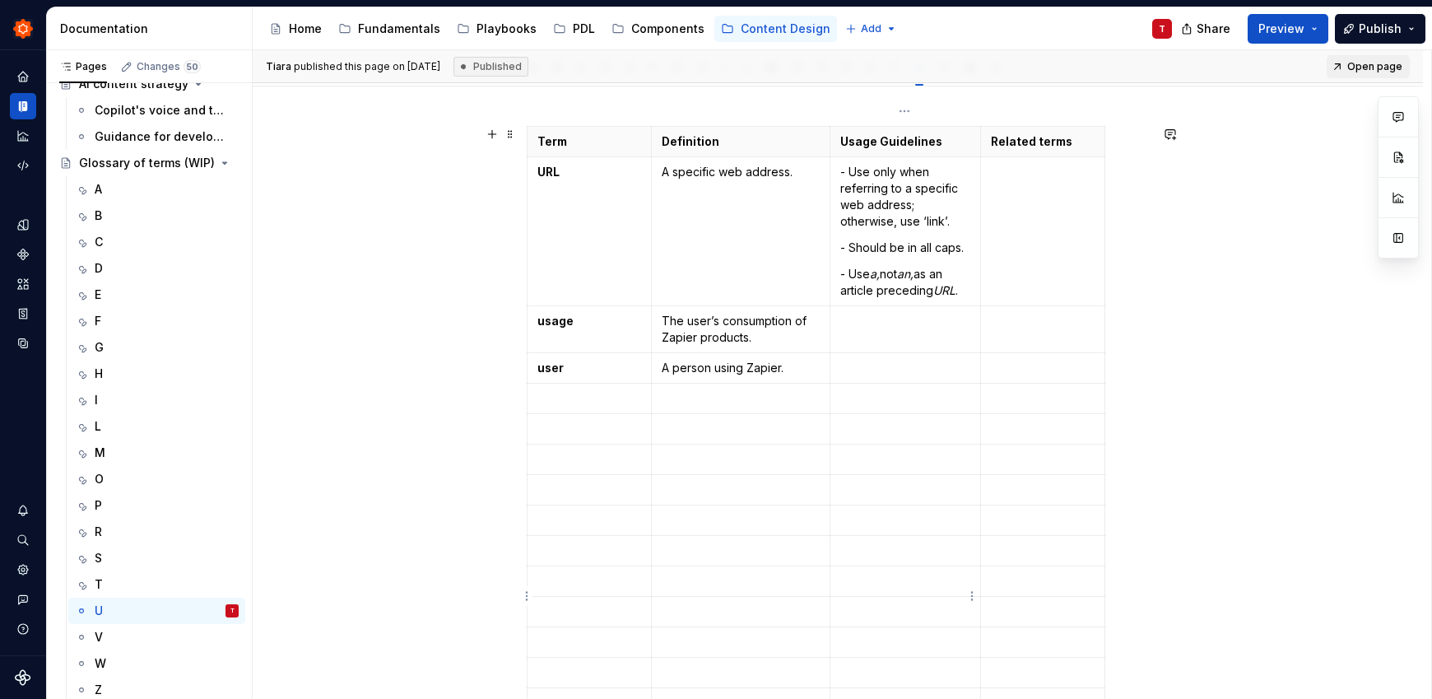
scroll to position [396, 0]
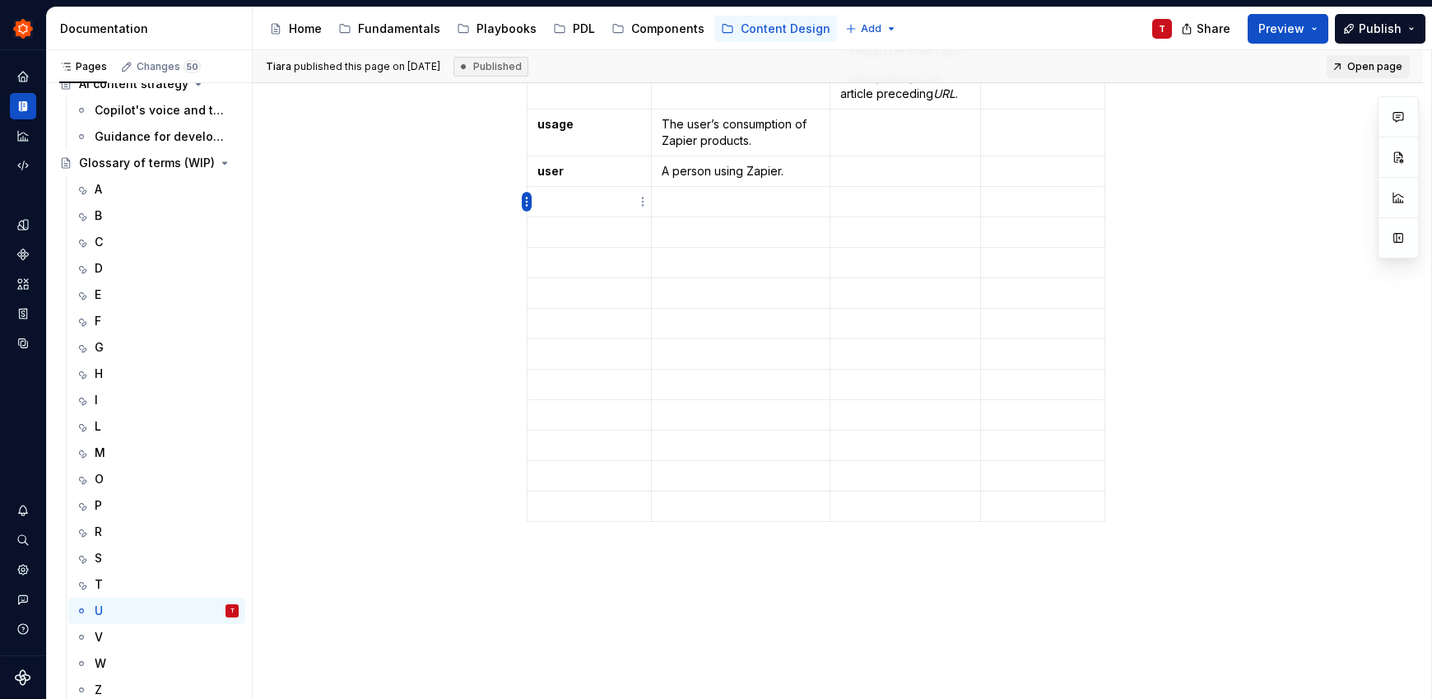
click at [523, 206] on html "Zinnia T Design system data Documentation Accessibility guide for tree Page tre…" at bounding box center [716, 349] width 1432 height 699
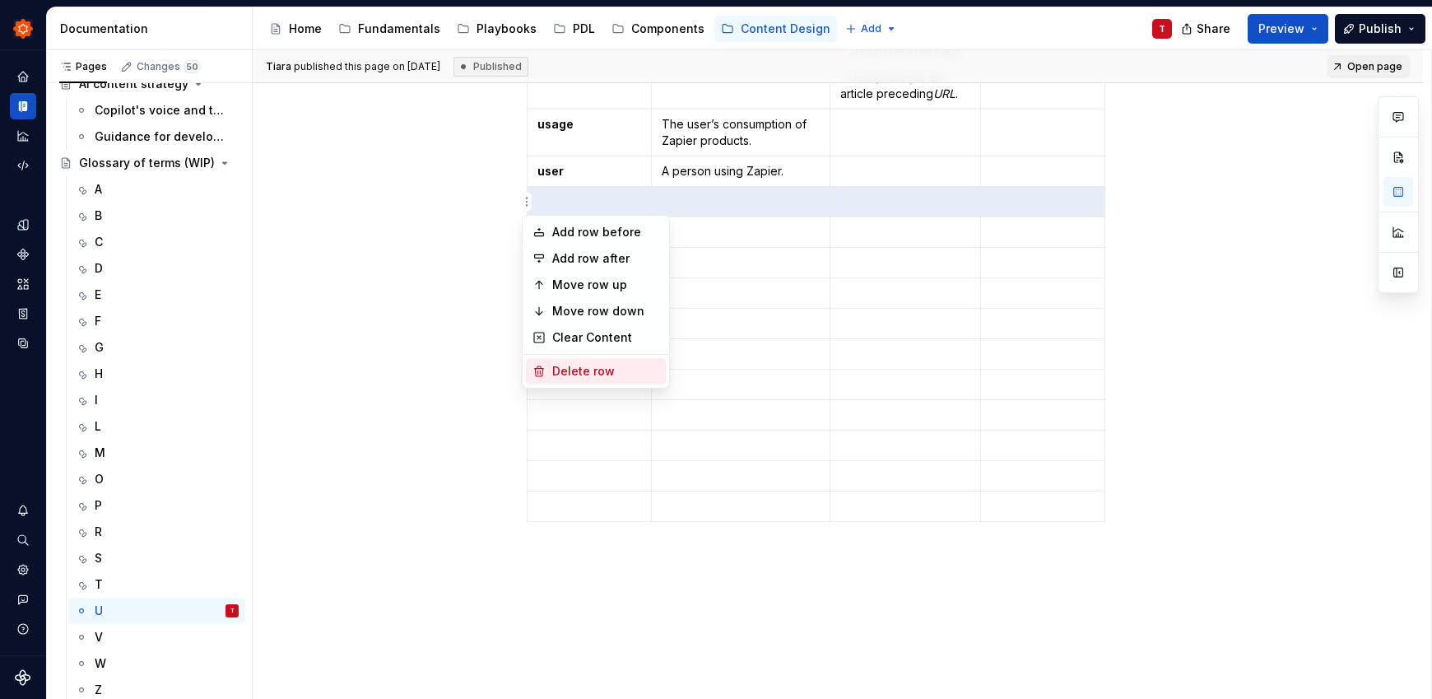
click at [555, 365] on div "Delete row" at bounding box center [605, 371] width 107 height 16
type textarea "*"
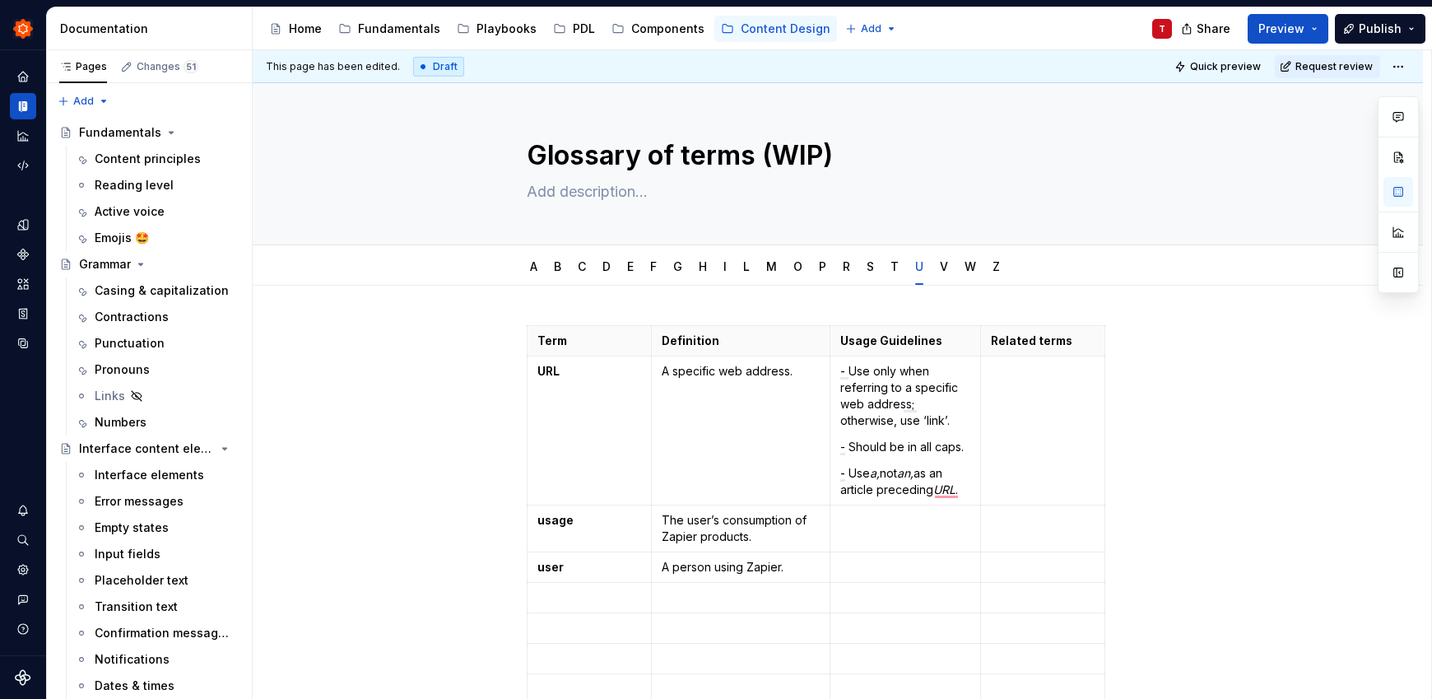
scroll to position [396, 0]
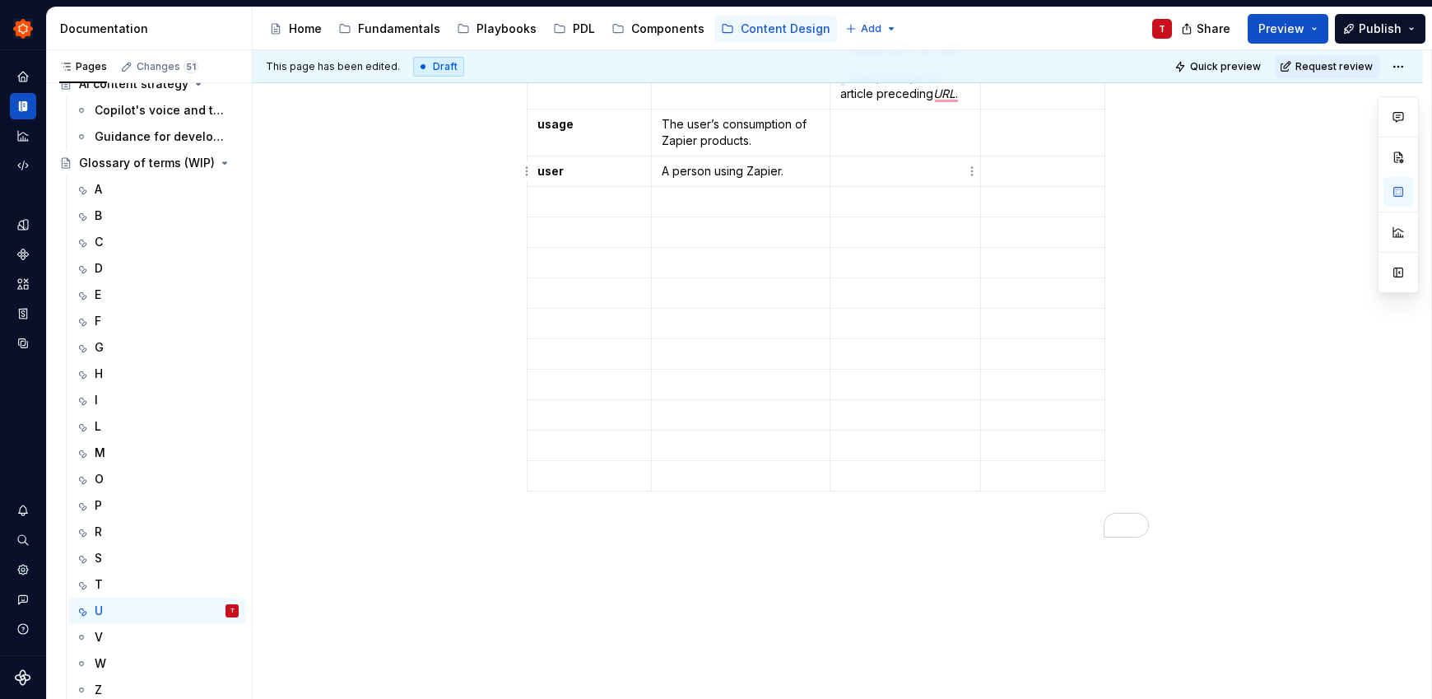
click at [921, 174] on p "To enrich screen reader interactions, please activate Accessibility in Grammarl…" at bounding box center [905, 171] width 130 height 16
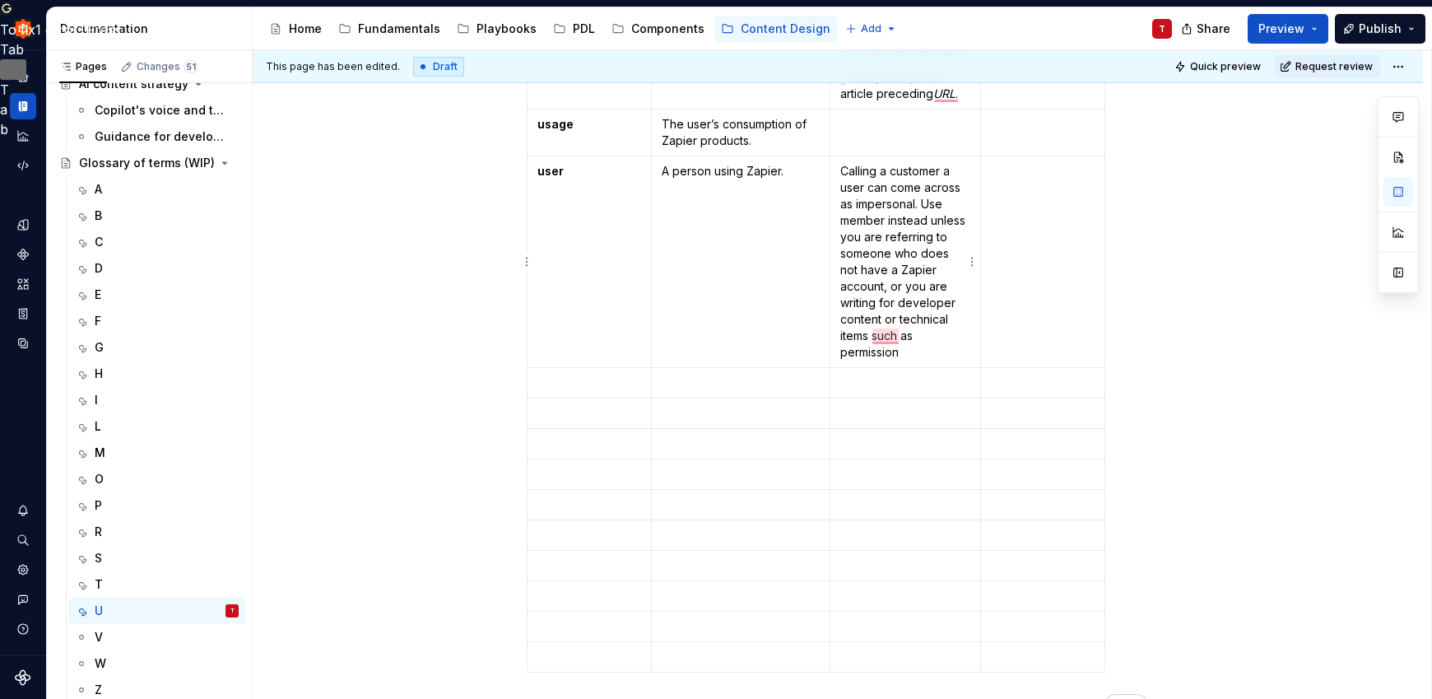
click at [869, 337] on p "Calling a customer a user can come across as impersonal. Use member instead unl…" at bounding box center [905, 261] width 130 height 197
click at [921, 354] on p "Calling a customer a user can come across as impersonal. Use member instead unl…" at bounding box center [905, 261] width 130 height 197
click at [942, 352] on span "button" at bounding box center [942, 360] width 4 height 16
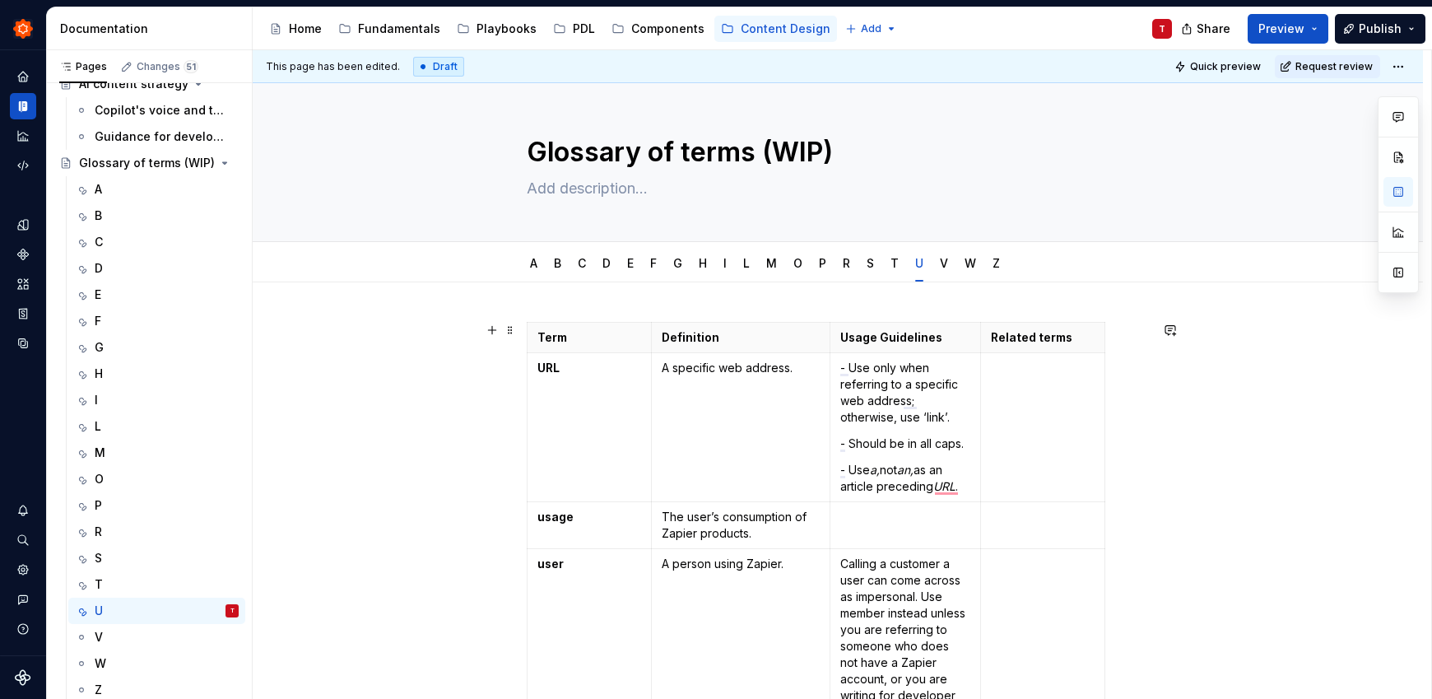
scroll to position [151, 0]
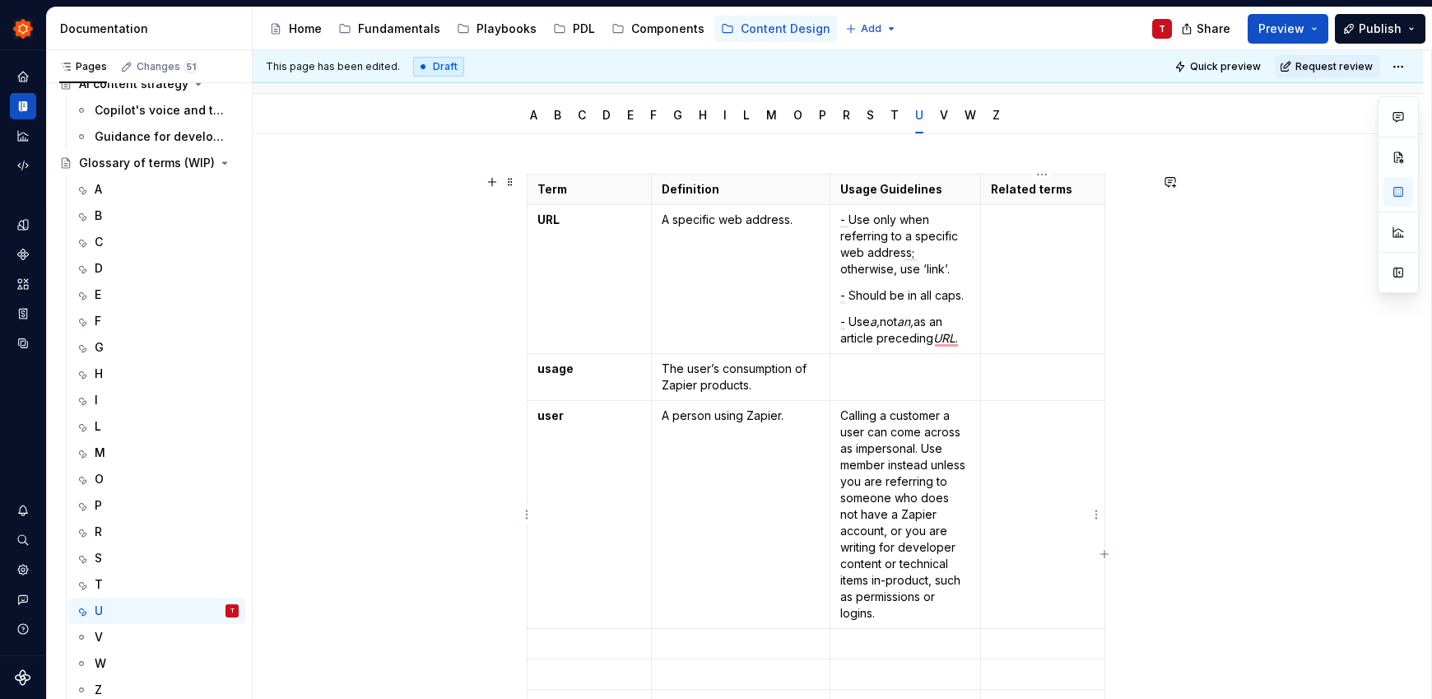
click at [1036, 432] on td "To enrich screen reader interactions, please activate Accessibility in Grammarl…" at bounding box center [1042, 515] width 124 height 228
click at [1031, 376] on p "To enrich screen reader interactions, please activate Accessibility in Grammarl…" at bounding box center [1043, 368] width 104 height 16
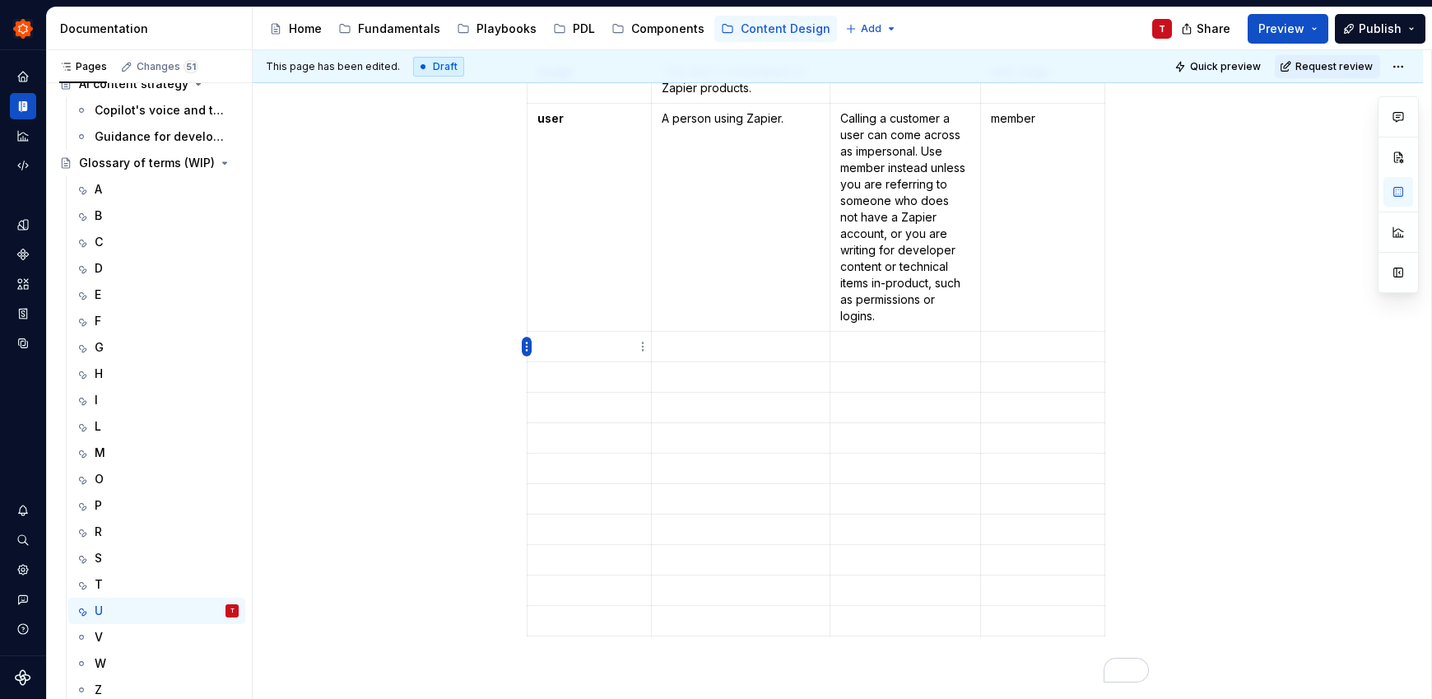
click at [530, 346] on html "Zinnia T Design system data Documentation Accessibility guide for tree Page tre…" at bounding box center [716, 349] width 1432 height 699
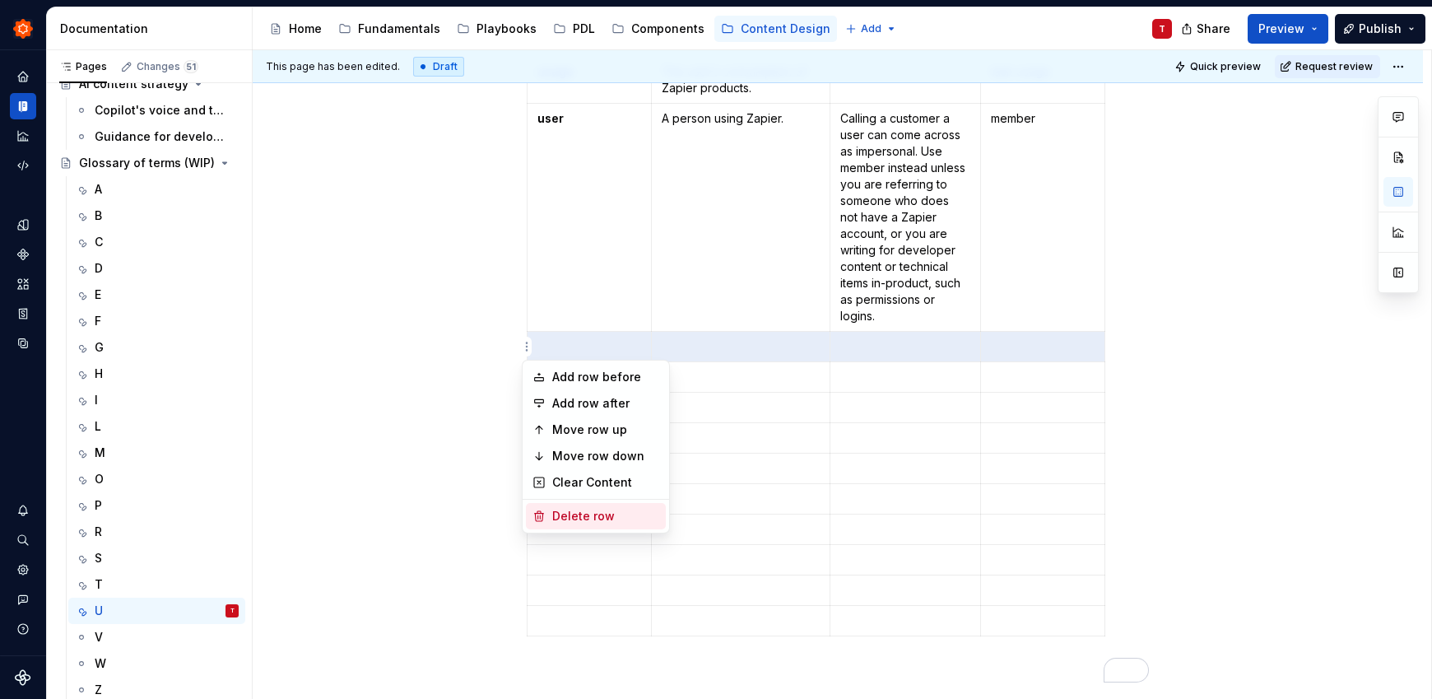
click at [578, 514] on div "Delete row" at bounding box center [605, 516] width 107 height 16
click at [527, 351] on html "Zinnia T Design system data Documentation Accessibility guide for tree Page tre…" at bounding box center [716, 349] width 1432 height 699
click at [563, 518] on div "Delete row" at bounding box center [605, 516] width 107 height 16
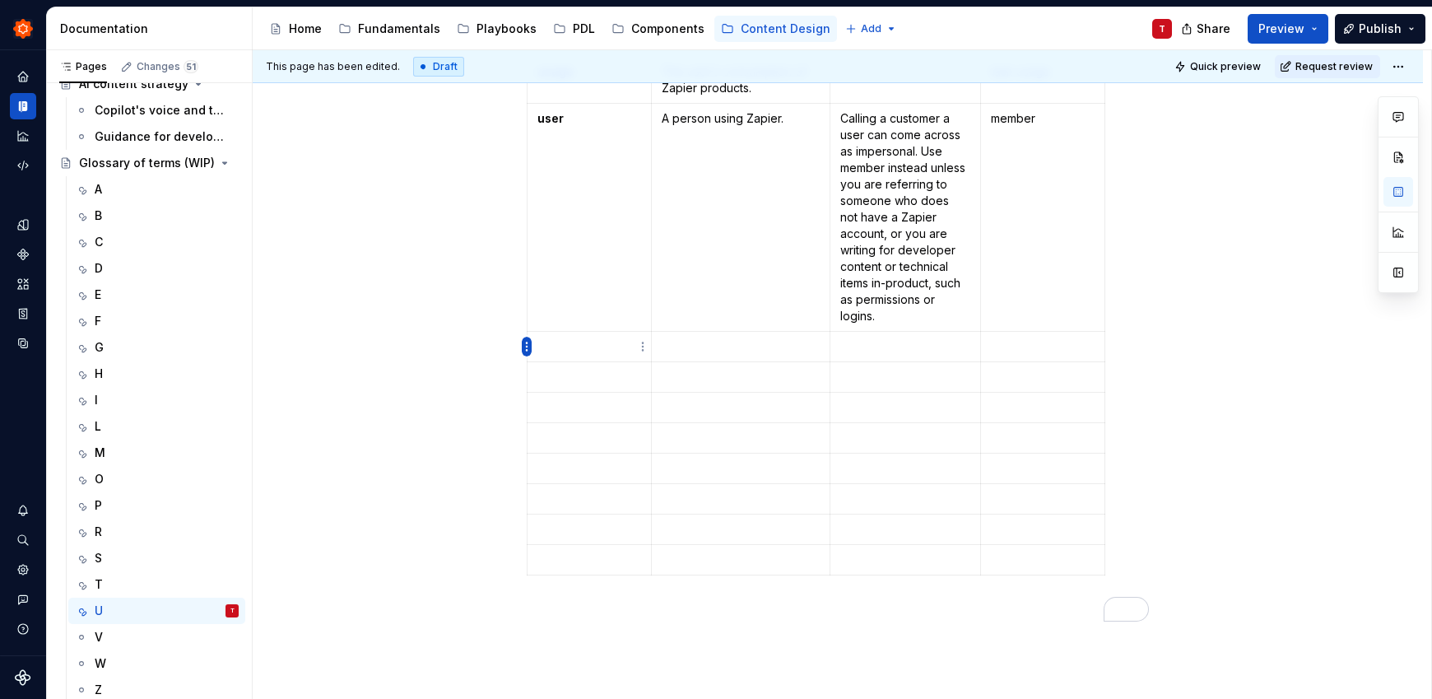
click at [527, 346] on html "Zinnia T Design system data Documentation Accessibility guide for tree Page tre…" at bounding box center [716, 349] width 1432 height 699
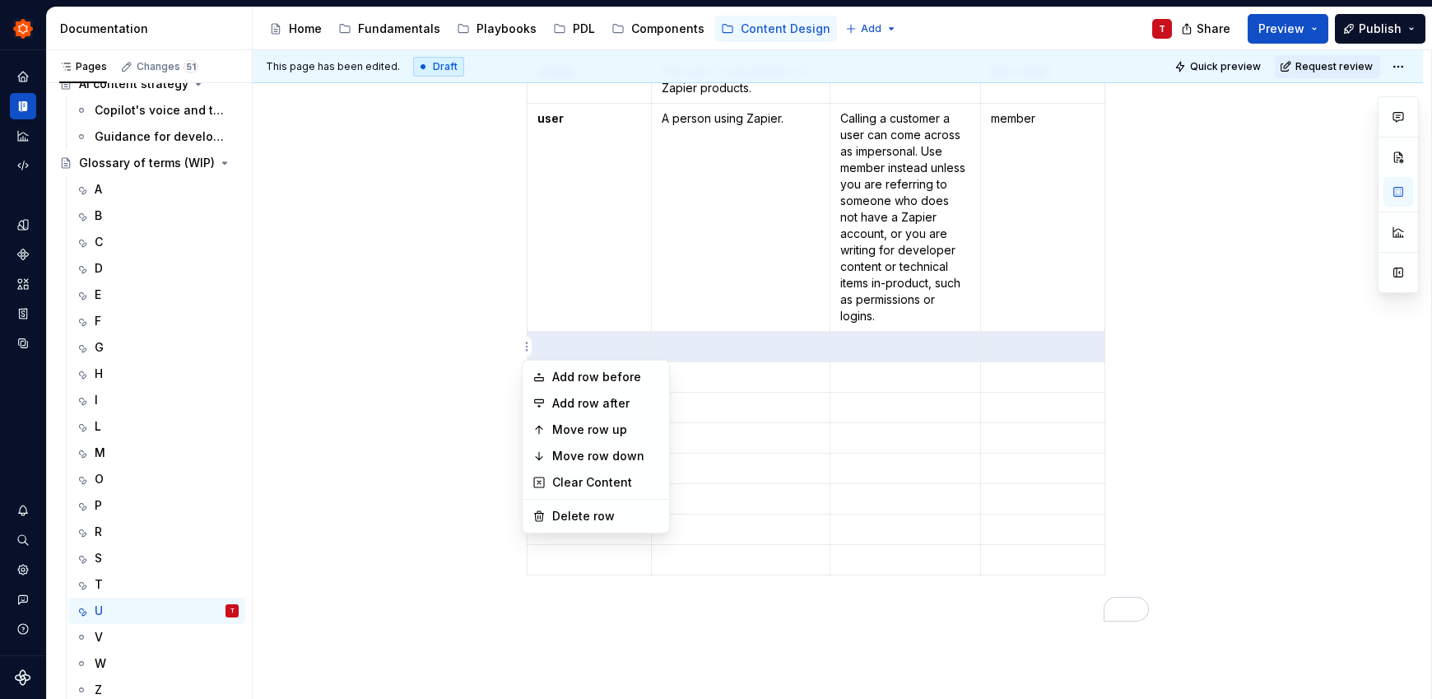
click at [579, 529] on div "Add row before Add row after Move row up Move row down Clear Content Delete row" at bounding box center [596, 447] width 148 height 174
click at [582, 523] on div "Delete row" at bounding box center [605, 516] width 107 height 16
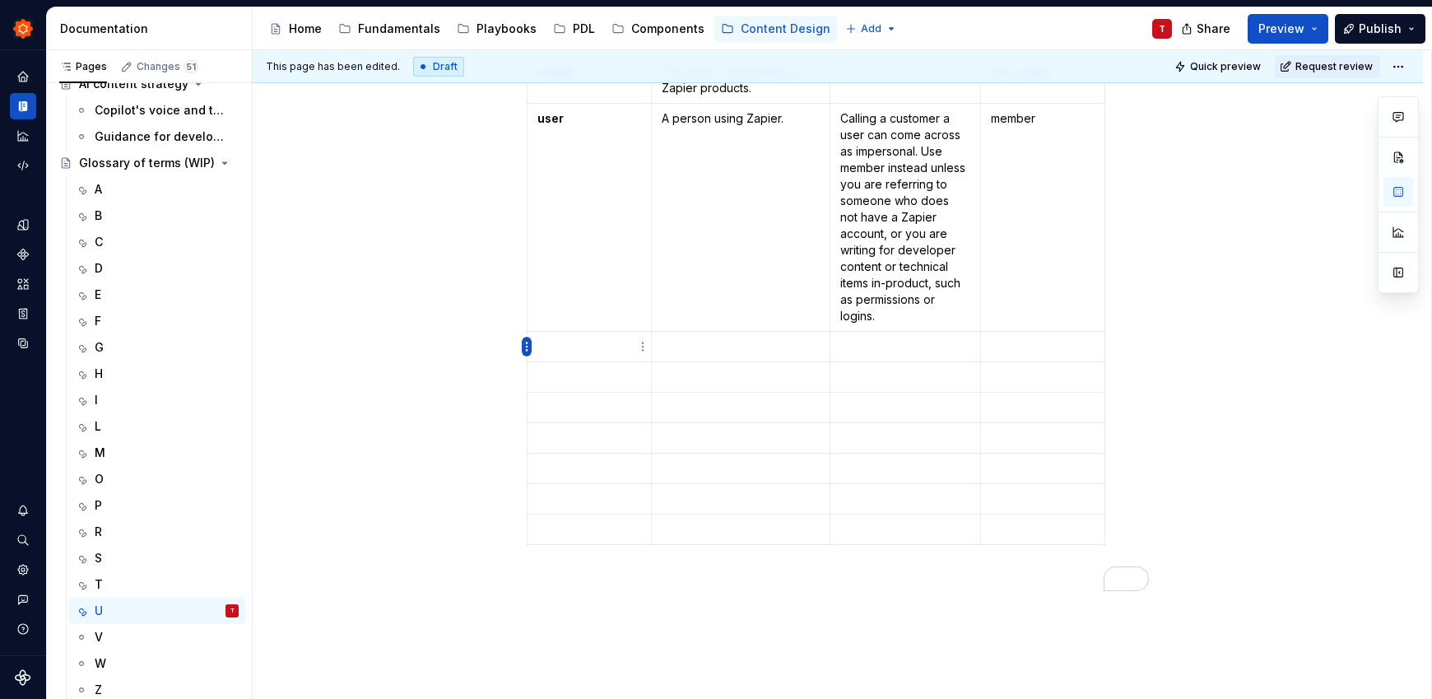
click at [528, 349] on html "Zinnia T Design system data Documentation Accessibility guide for tree Page tre…" at bounding box center [716, 349] width 1432 height 699
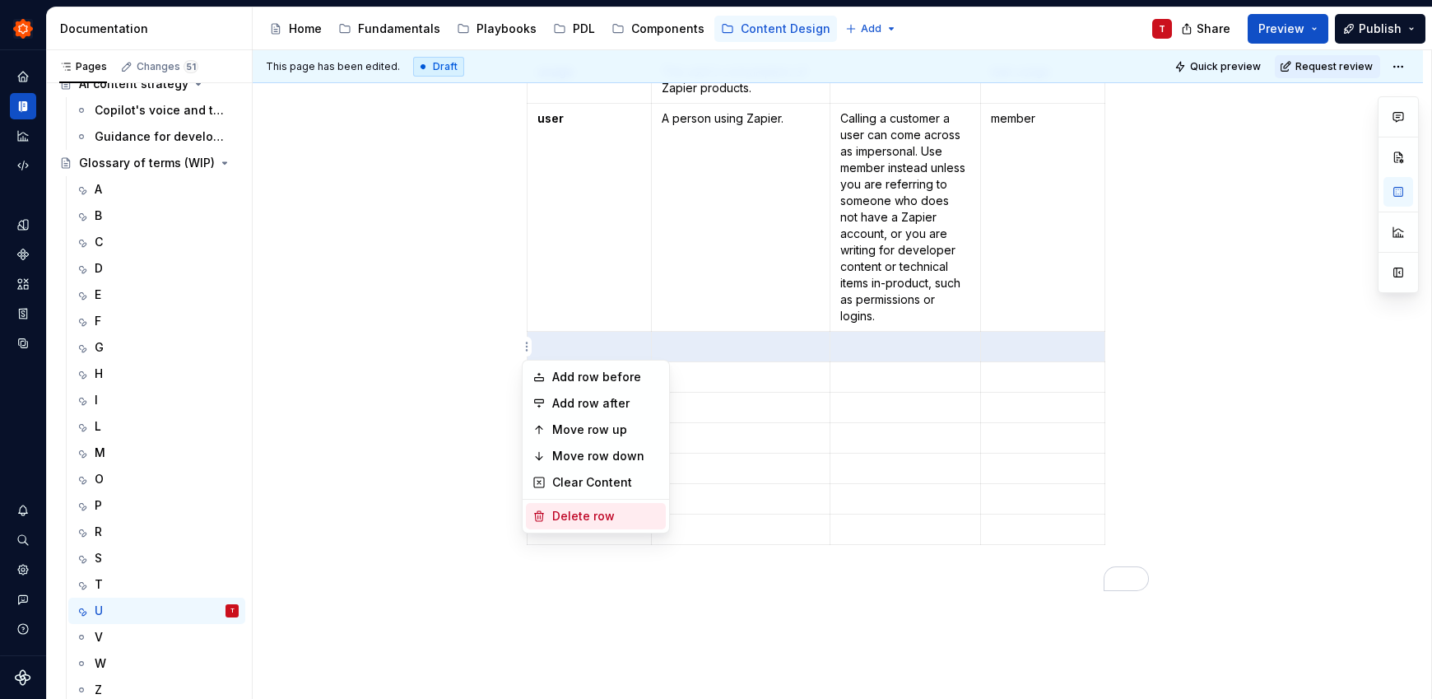
click at [542, 509] on icon at bounding box center [538, 515] width 13 height 13
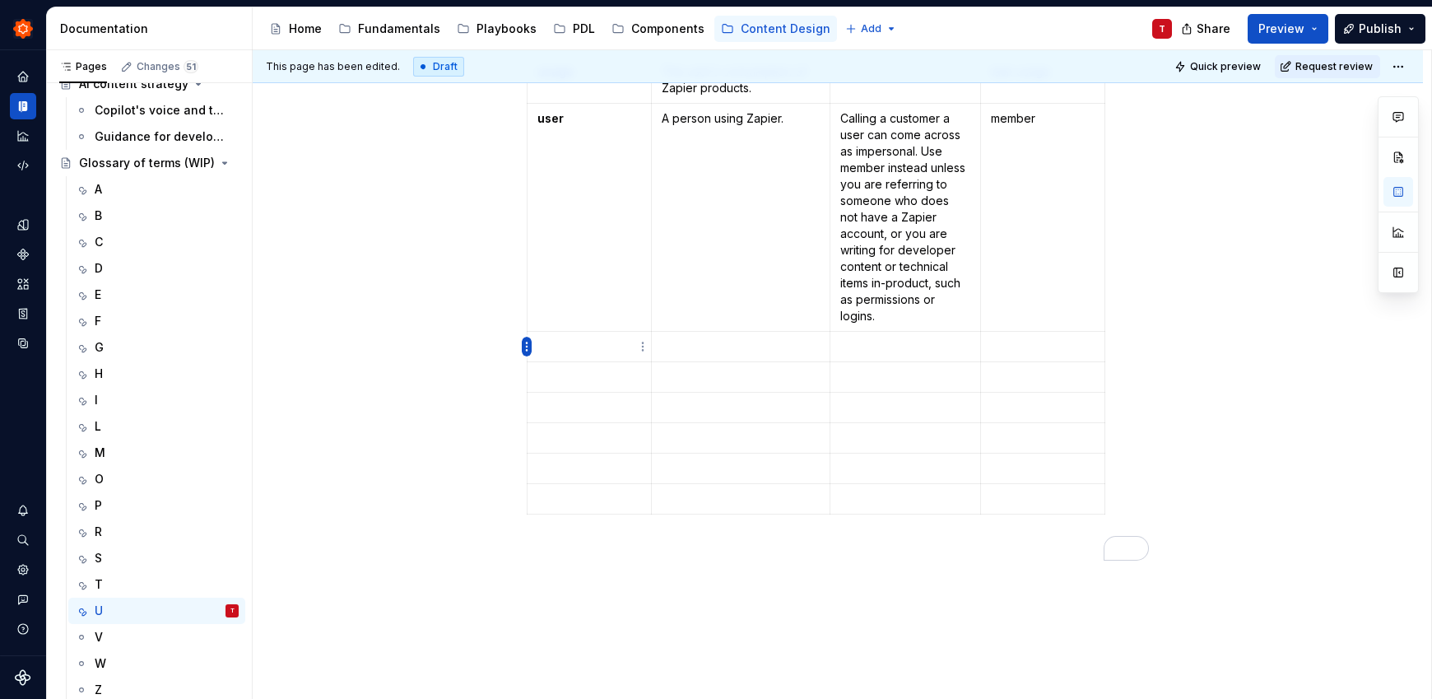
click at [528, 346] on html "Zinnia T Design system data Documentation Accessibility guide for tree Page tre…" at bounding box center [716, 349] width 1432 height 699
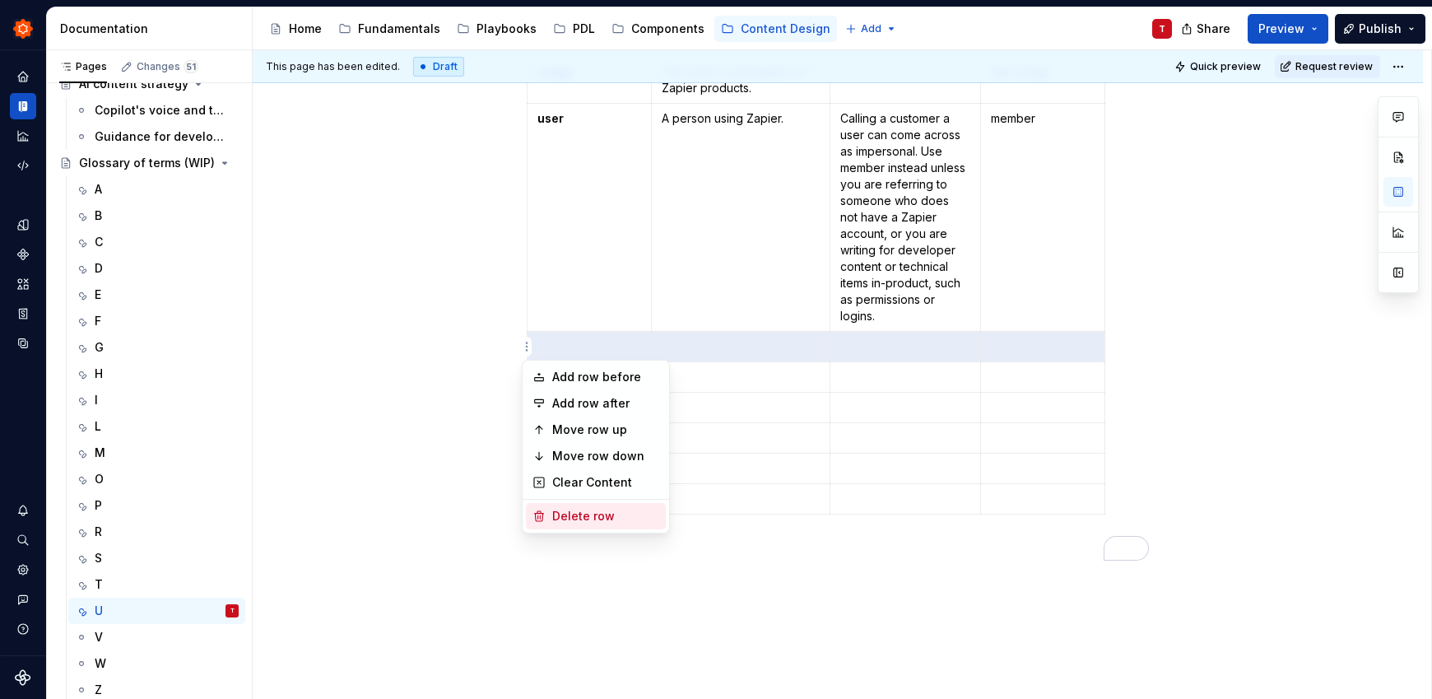
click at [586, 509] on div "Delete row" at bounding box center [605, 516] width 107 height 16
click at [529, 347] on html "Zinnia T Design system data Documentation Accessibility guide for tree Page tre…" at bounding box center [716, 349] width 1432 height 699
click at [577, 513] on div "Delete row" at bounding box center [605, 516] width 107 height 16
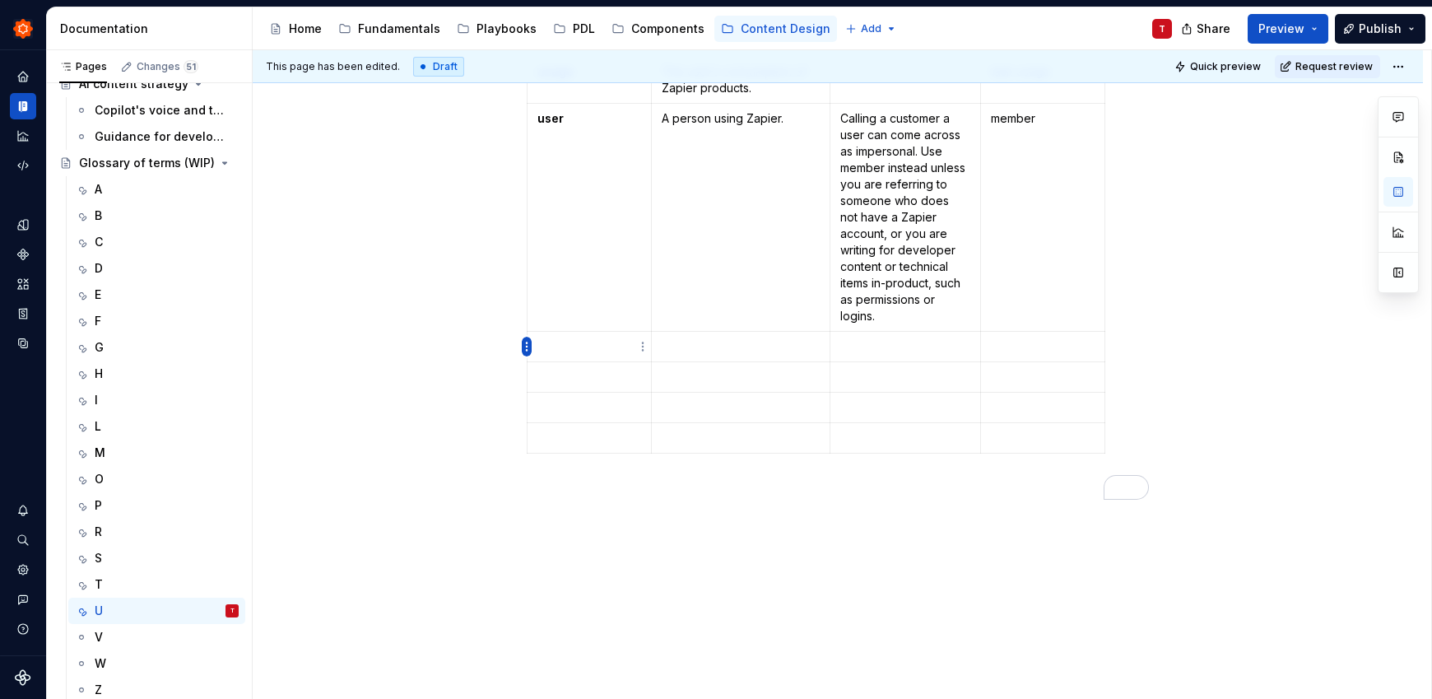
click at [525, 347] on html "Zinnia T Design system data Documentation Accessibility guide for tree Page tre…" at bounding box center [716, 349] width 1432 height 699
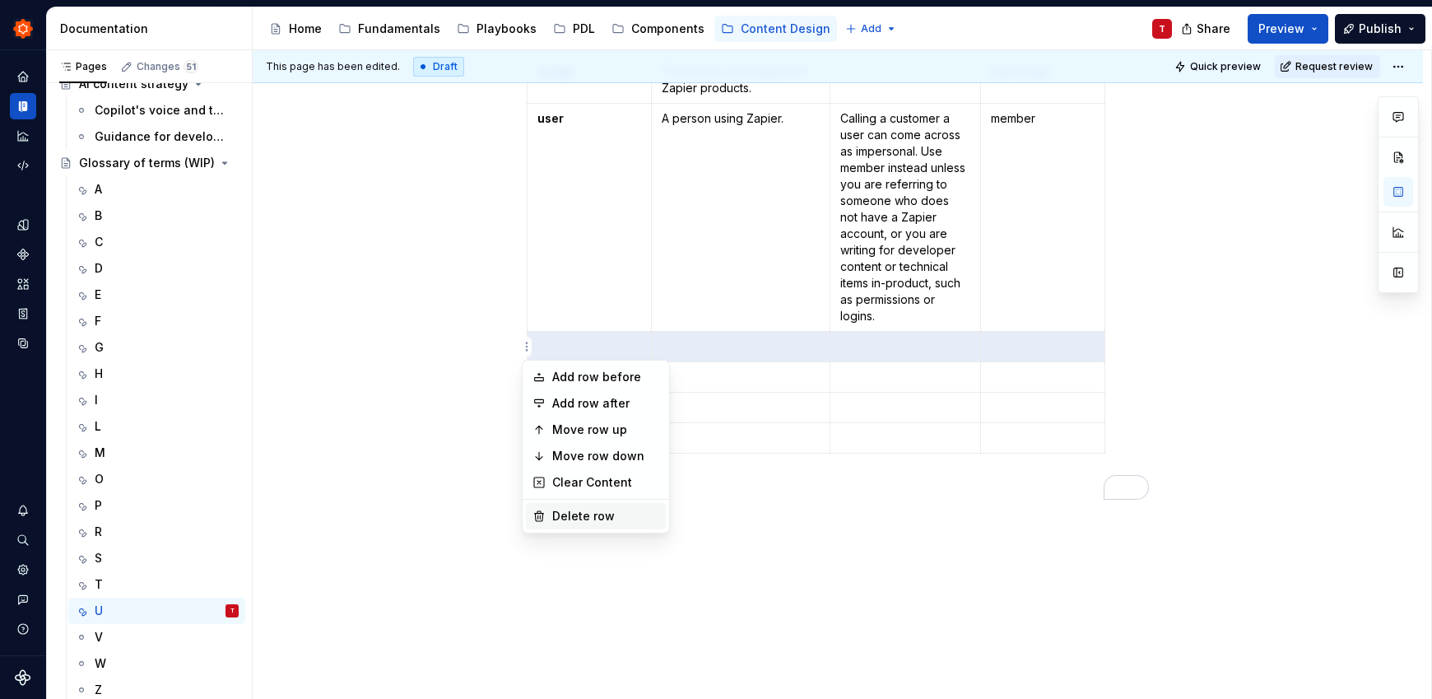
click at [591, 508] on div "Delete row" at bounding box center [605, 516] width 107 height 16
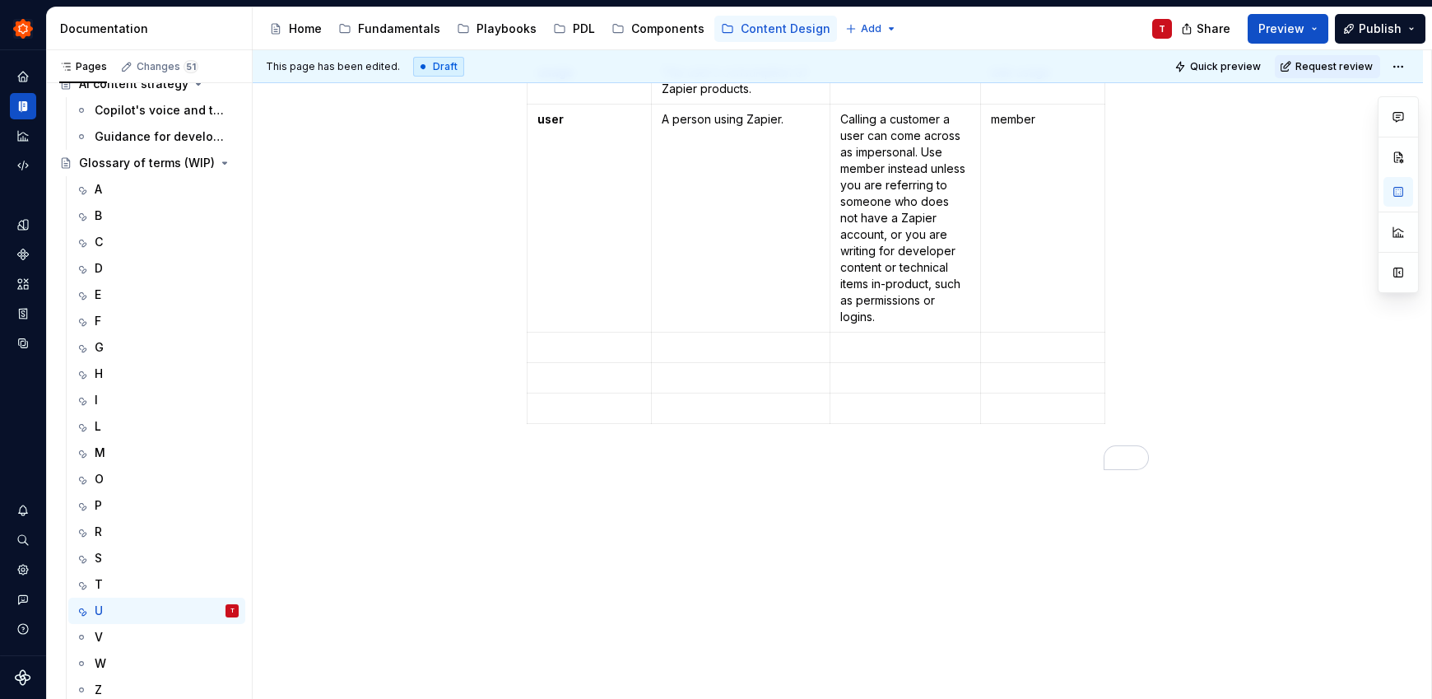
scroll to position [448, 0]
click at [527, 346] on html "Zinnia T Design system data Documentation Accessibility guide for tree Page tre…" at bounding box center [716, 349] width 1432 height 699
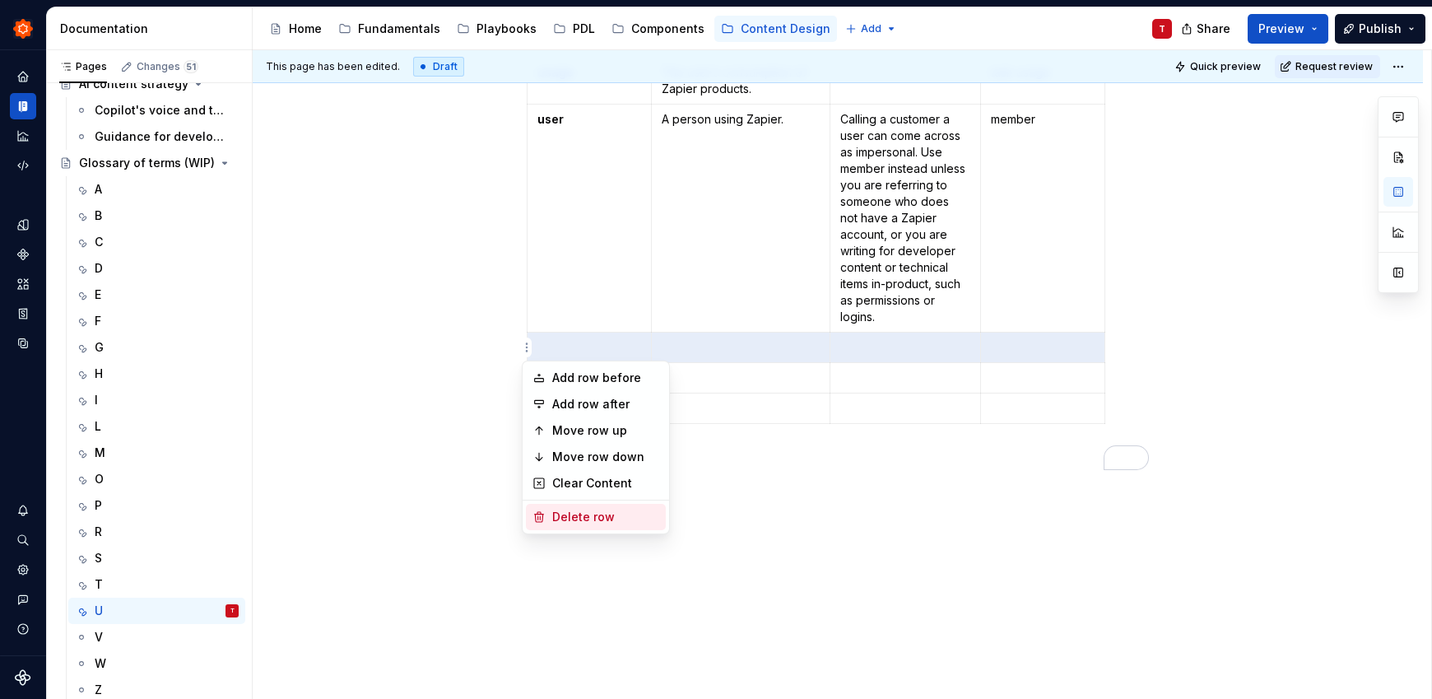
click at [595, 515] on div "Delete row" at bounding box center [605, 517] width 107 height 16
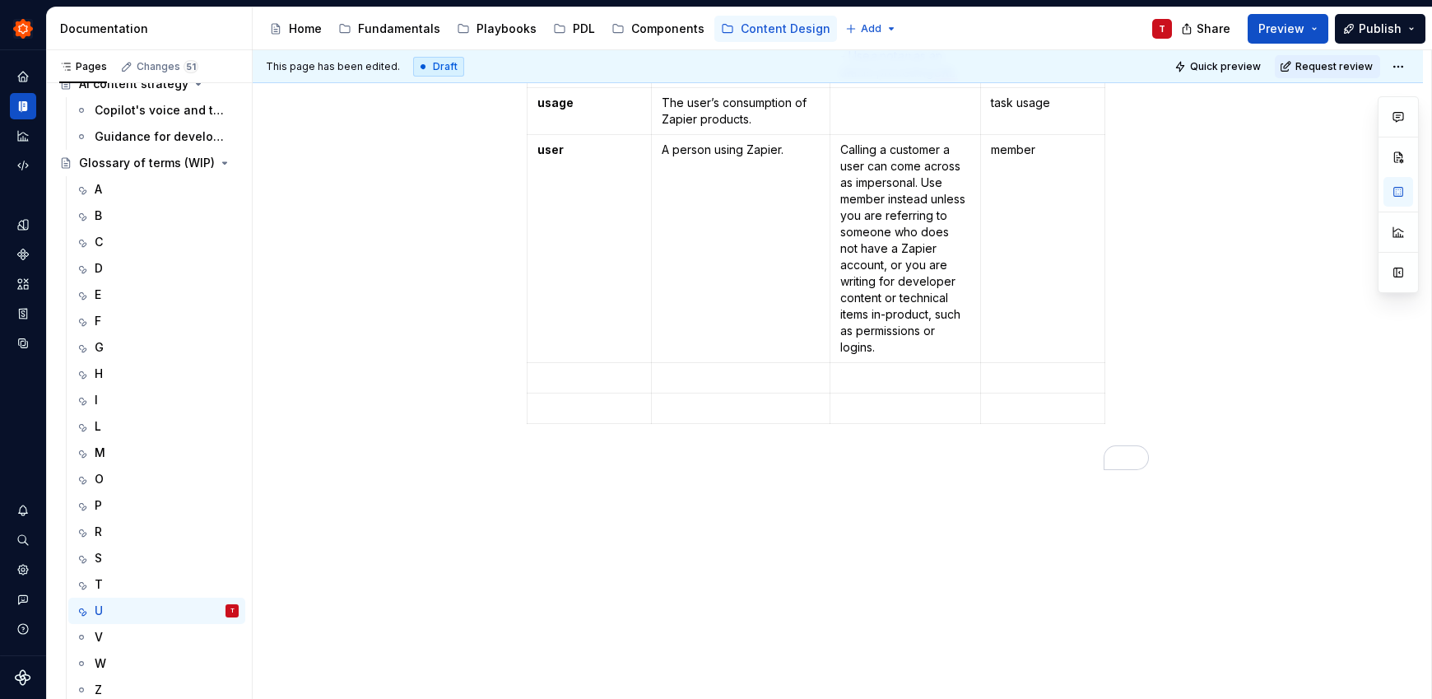
scroll to position [417, 0]
click at [526, 380] on html "Zinnia T Design system data Documentation Accessibility guide for tree Page tre…" at bounding box center [716, 349] width 1432 height 699
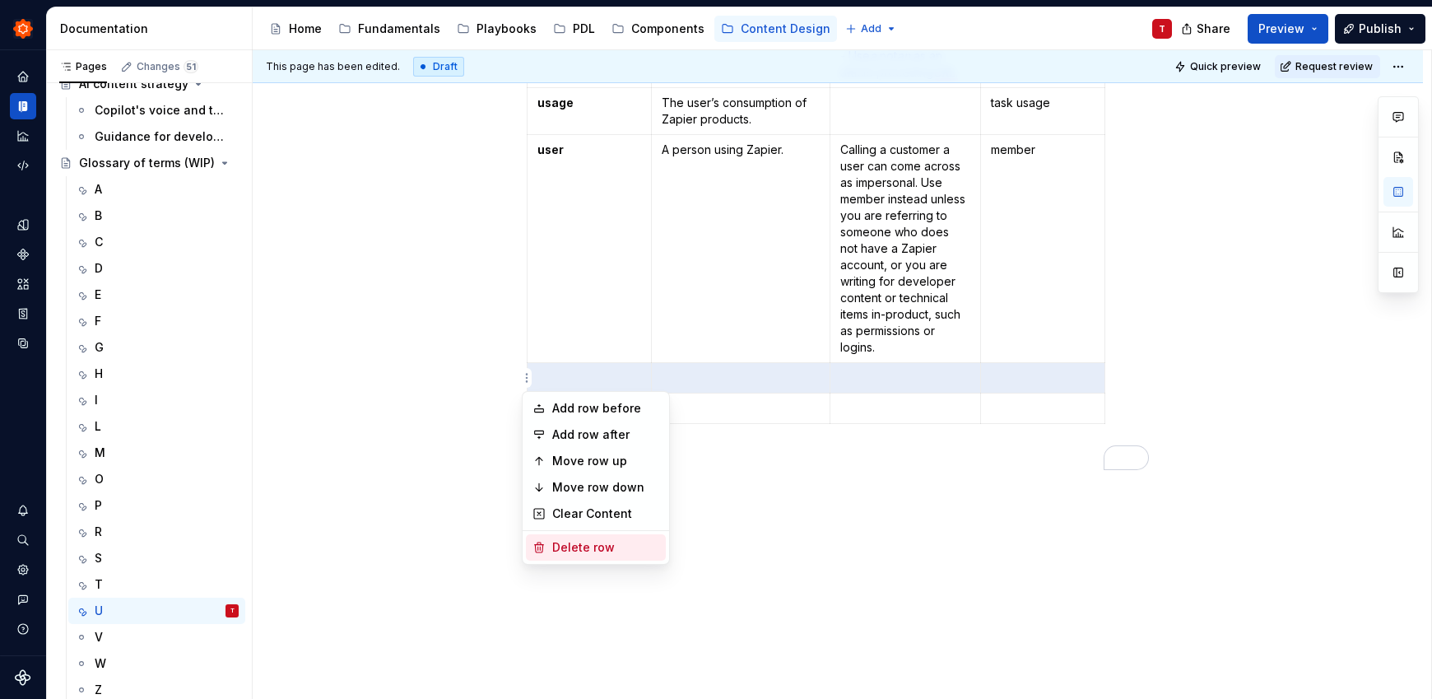
click at [598, 541] on div "Delete row" at bounding box center [605, 547] width 107 height 16
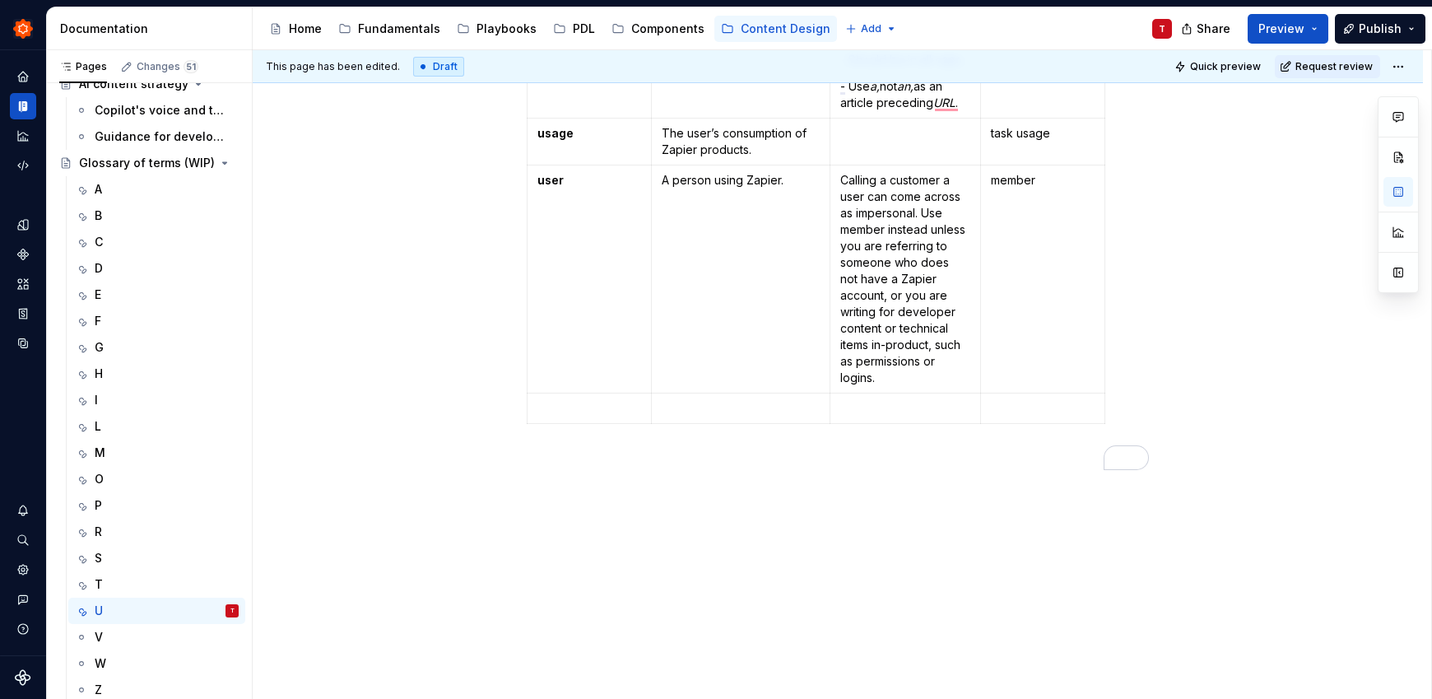
scroll to position [387, 0]
click at [527, 413] on html "Zinnia T Design system data Documentation Accessibility guide for tree Page tre…" at bounding box center [716, 349] width 1432 height 699
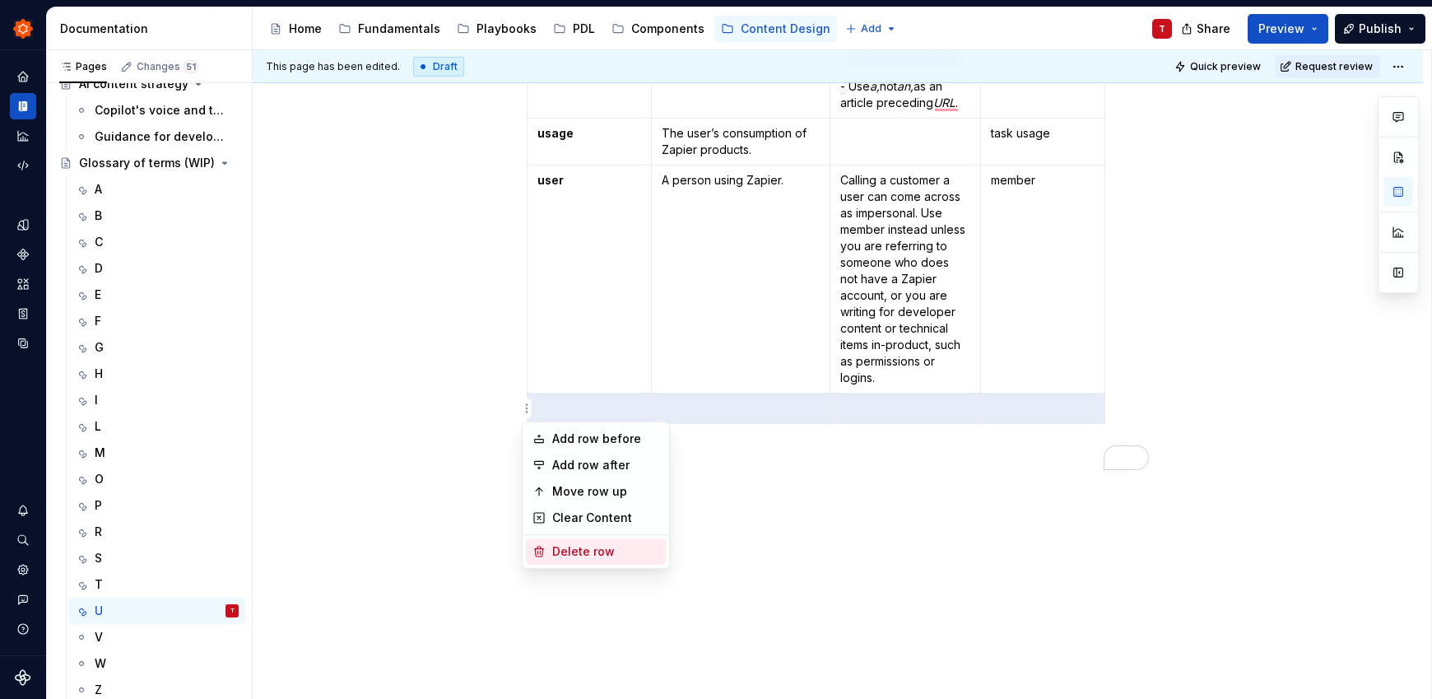
click at [635, 551] on div "Delete row" at bounding box center [605, 551] width 107 height 16
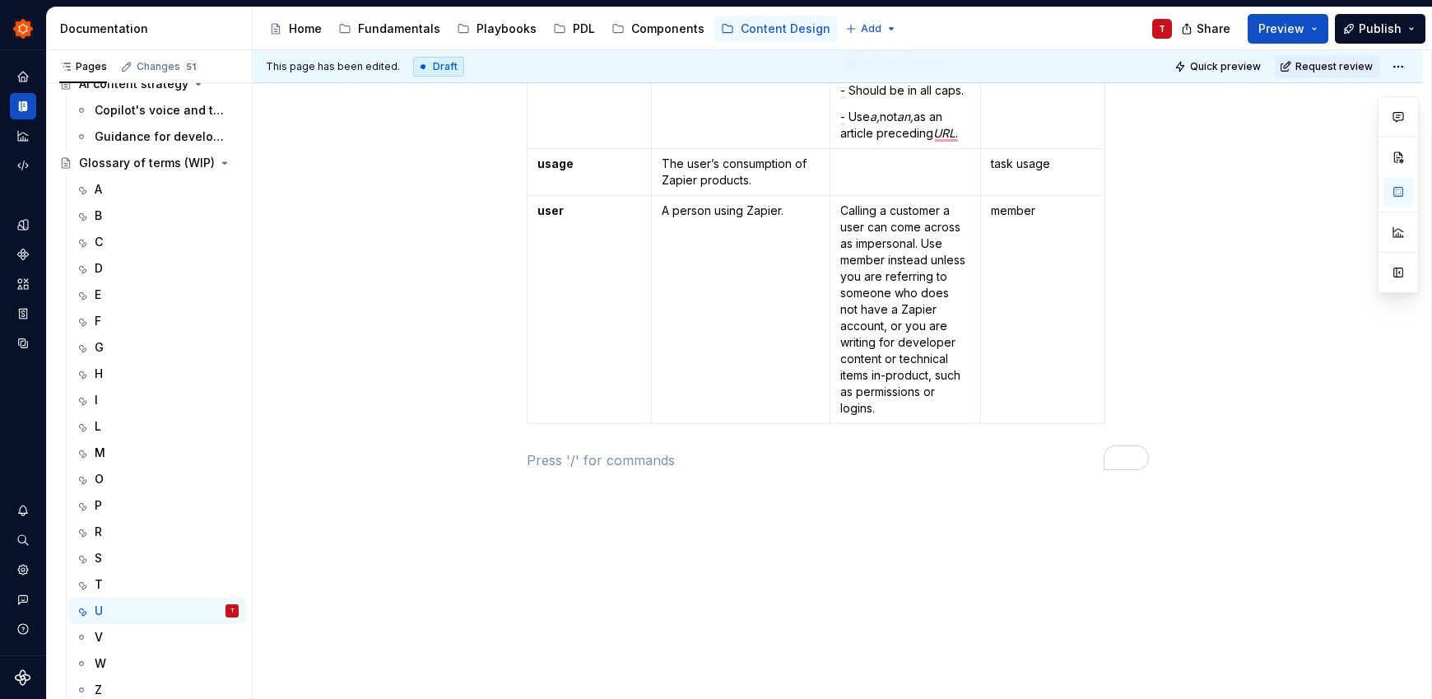
scroll to position [356, 0]
click at [125, 640] on div "V" at bounding box center [167, 636] width 144 height 23
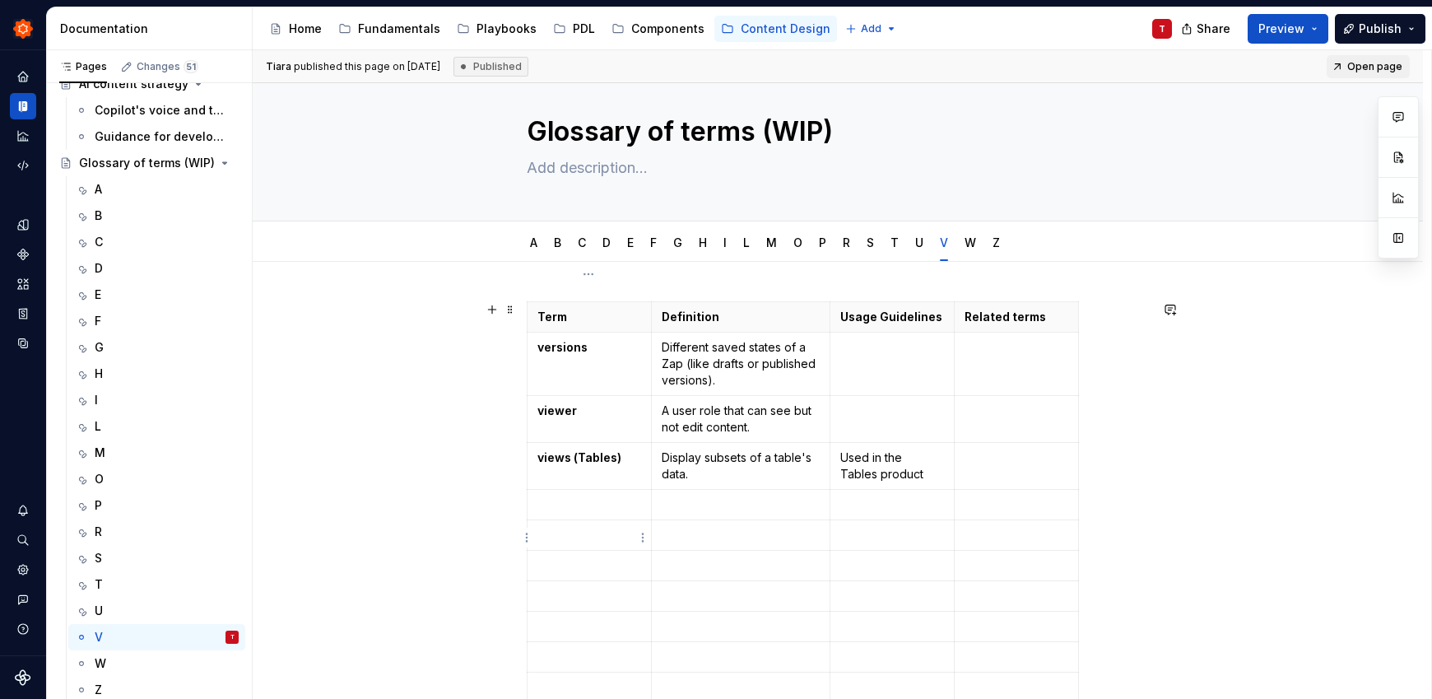
scroll to position [116, 0]
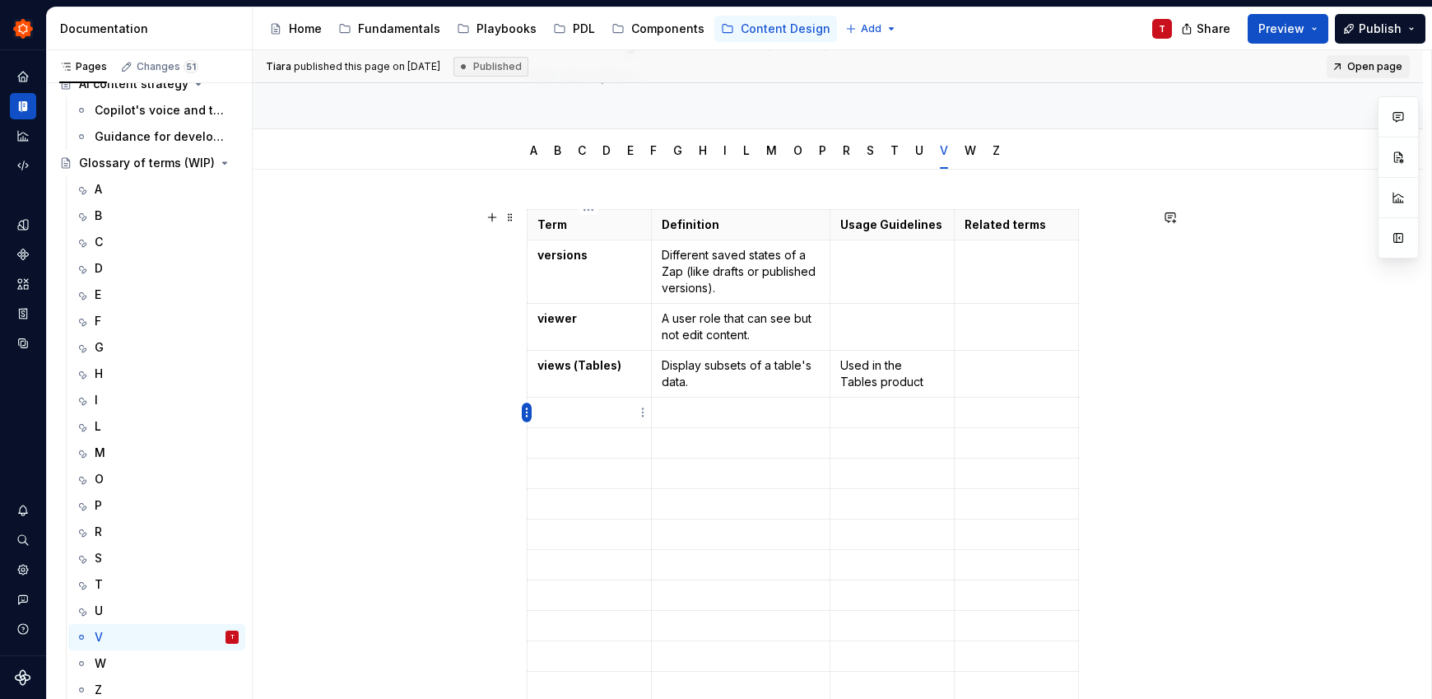
click at [528, 415] on html "Zinnia T Design system data Documentation Accessibility guide for tree Page tre…" at bounding box center [716, 349] width 1432 height 699
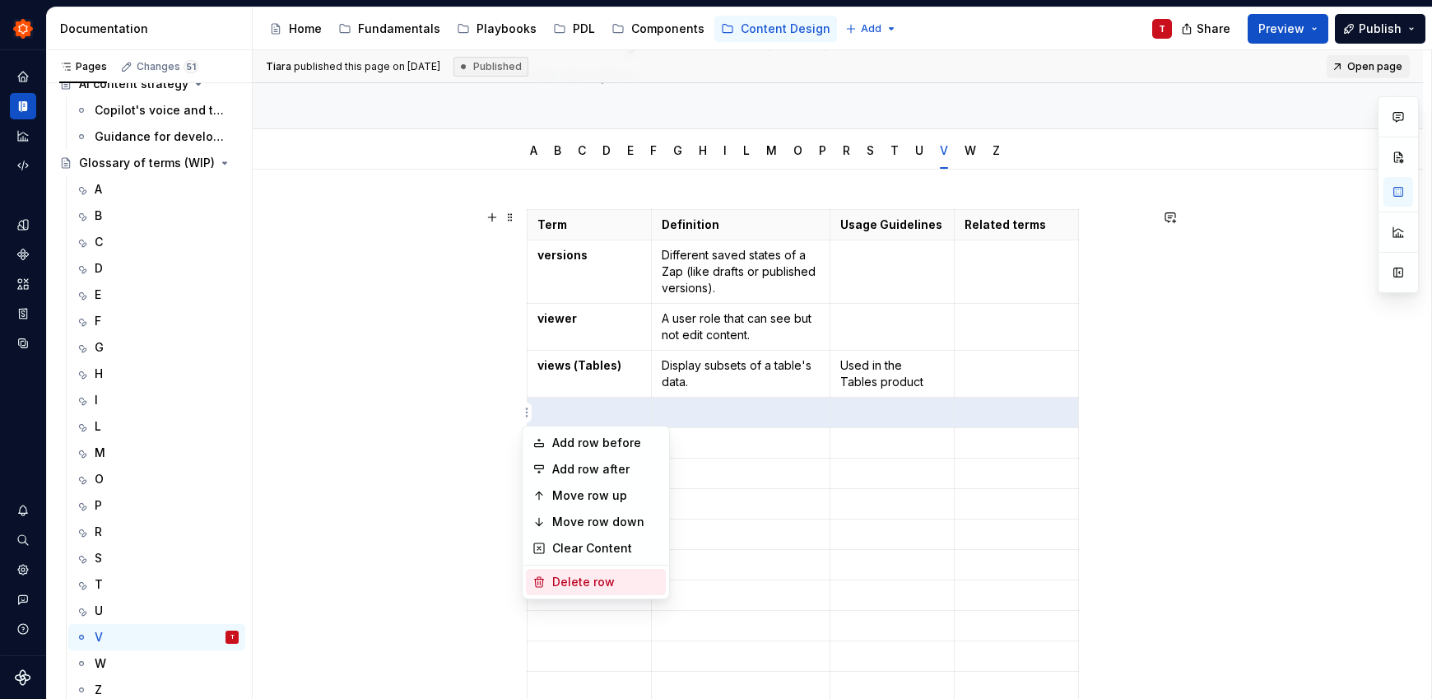
click at [550, 582] on div "Delete row" at bounding box center [596, 582] width 140 height 26
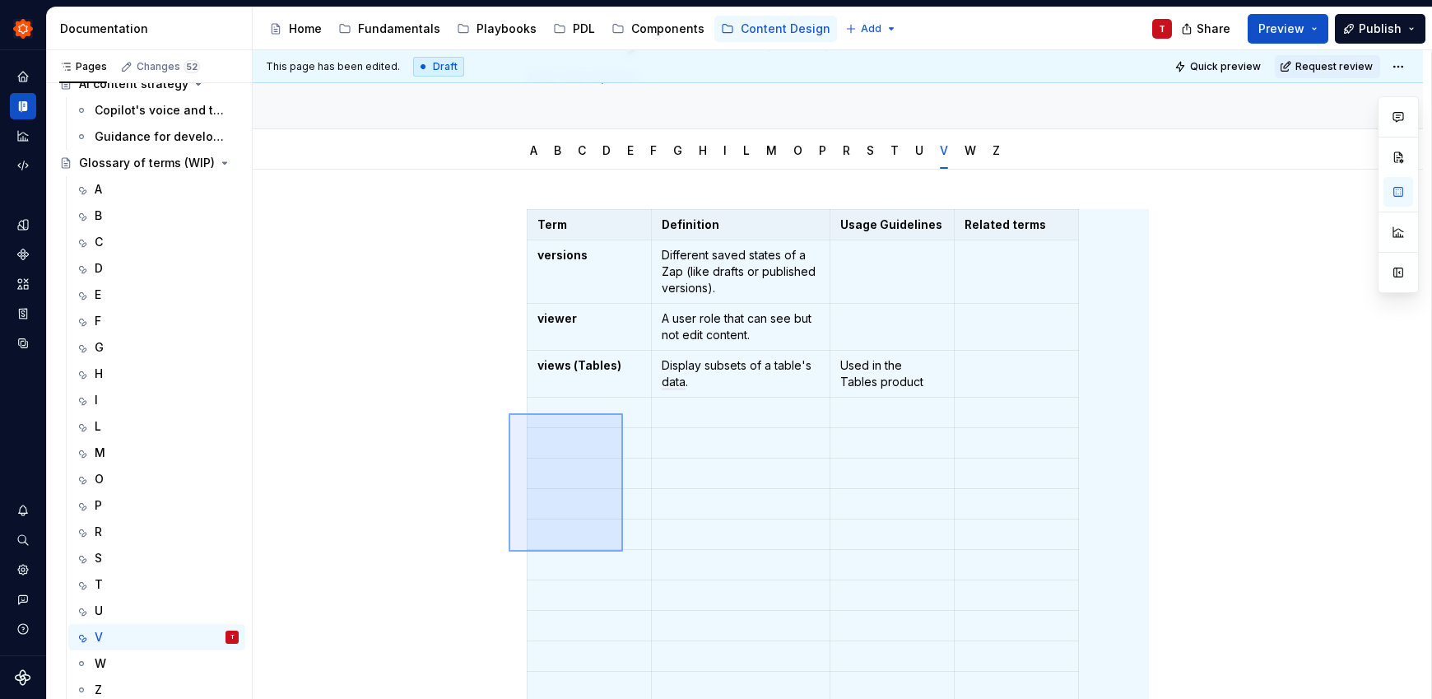
drag, startPoint x: 514, startPoint y: 415, endPoint x: 623, endPoint y: 551, distance: 174.5
click at [623, 551] on div "This page has been edited. Draft Quick preview Request review Glossary of terms…" at bounding box center [842, 374] width 1178 height 649
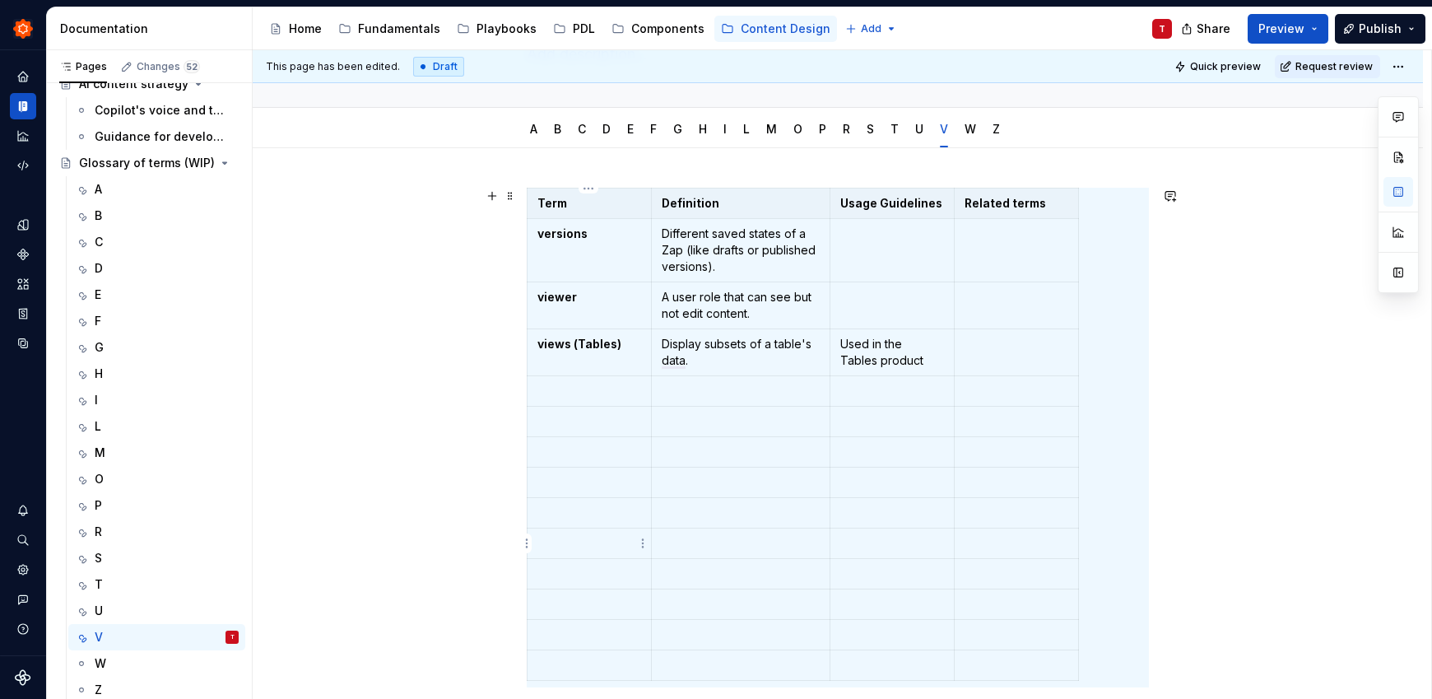
drag, startPoint x: 625, startPoint y: 541, endPoint x: 617, endPoint y: 506, distance: 36.3
click at [625, 541] on p "To enrich screen reader interactions, please activate Accessibility in Grammarl…" at bounding box center [589, 543] width 104 height 16
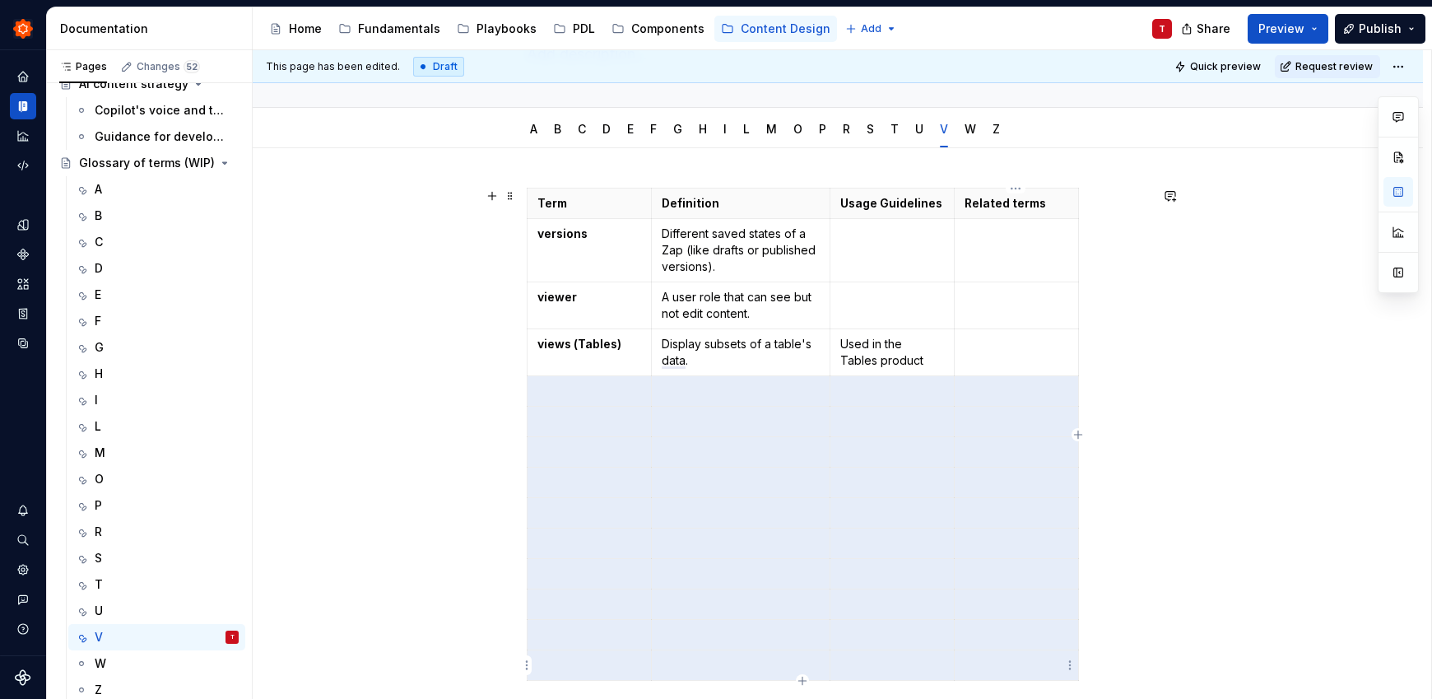
drag, startPoint x: 558, startPoint y: 399, endPoint x: 896, endPoint y: 629, distance: 408.7
click at [972, 654] on tbody "Term Definition Usage Guidelines Related terms versions Different saved states …" at bounding box center [802, 434] width 551 height 492
click at [526, 514] on html "Zinnia T Design system data Documentation Accessibility guide for tree Page tre…" at bounding box center [716, 349] width 1432 height 699
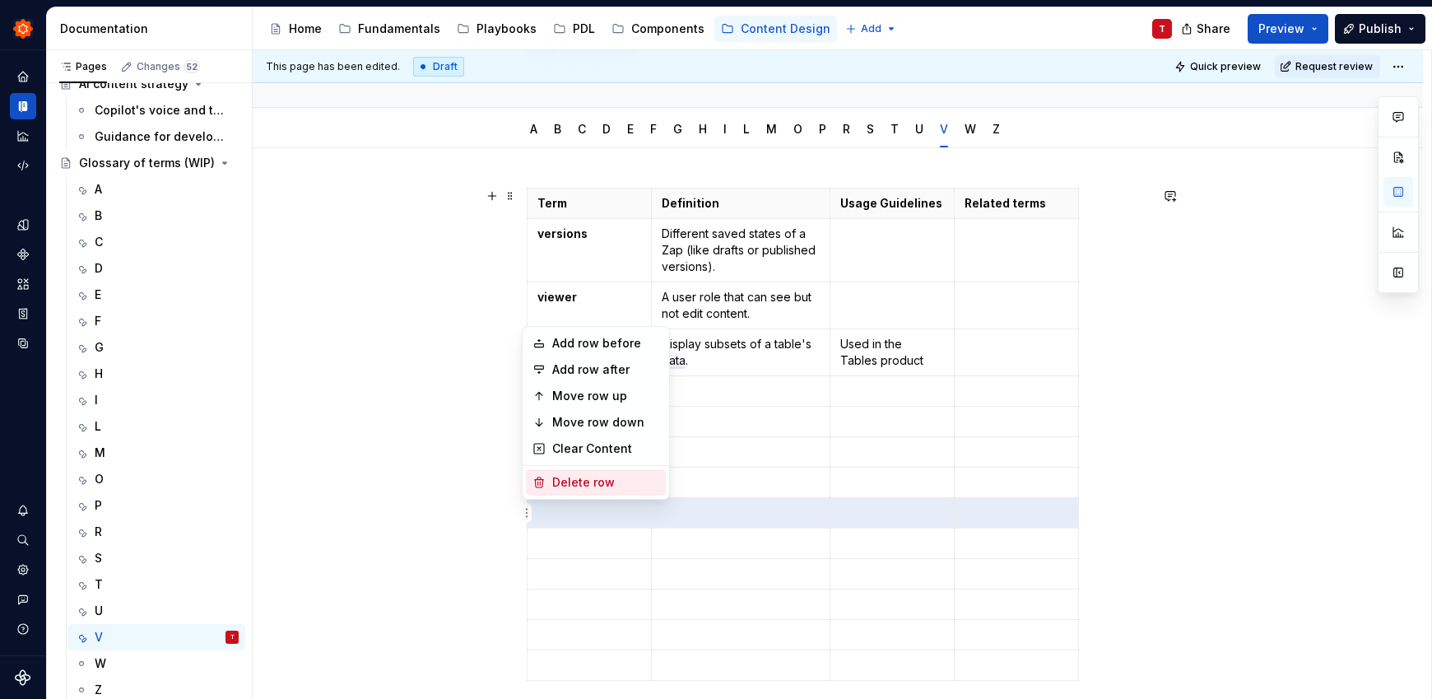
click at [569, 480] on div "Delete row" at bounding box center [605, 482] width 107 height 16
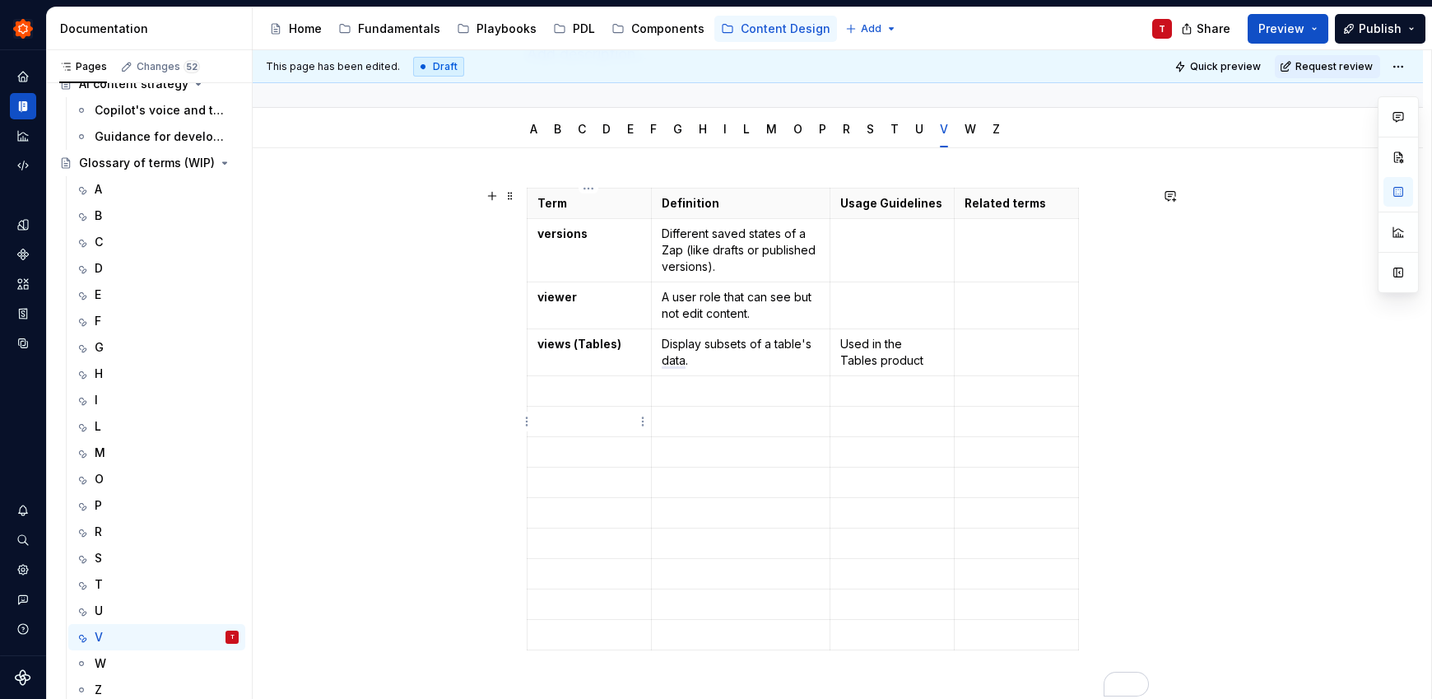
click at [527, 420] on html "Zinnia T Design system data Documentation Accessibility guide for tree Page tre…" at bounding box center [716, 349] width 1432 height 699
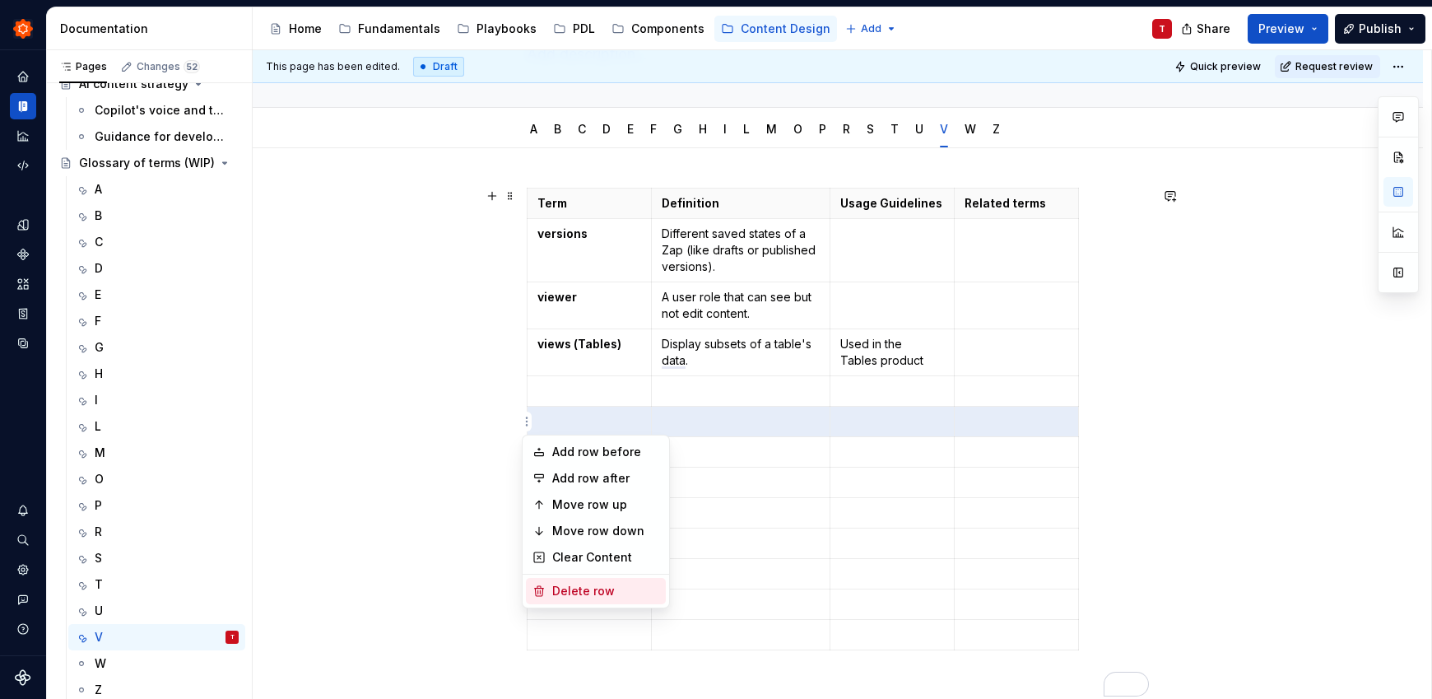
click at [576, 592] on div "Delete row" at bounding box center [605, 591] width 107 height 16
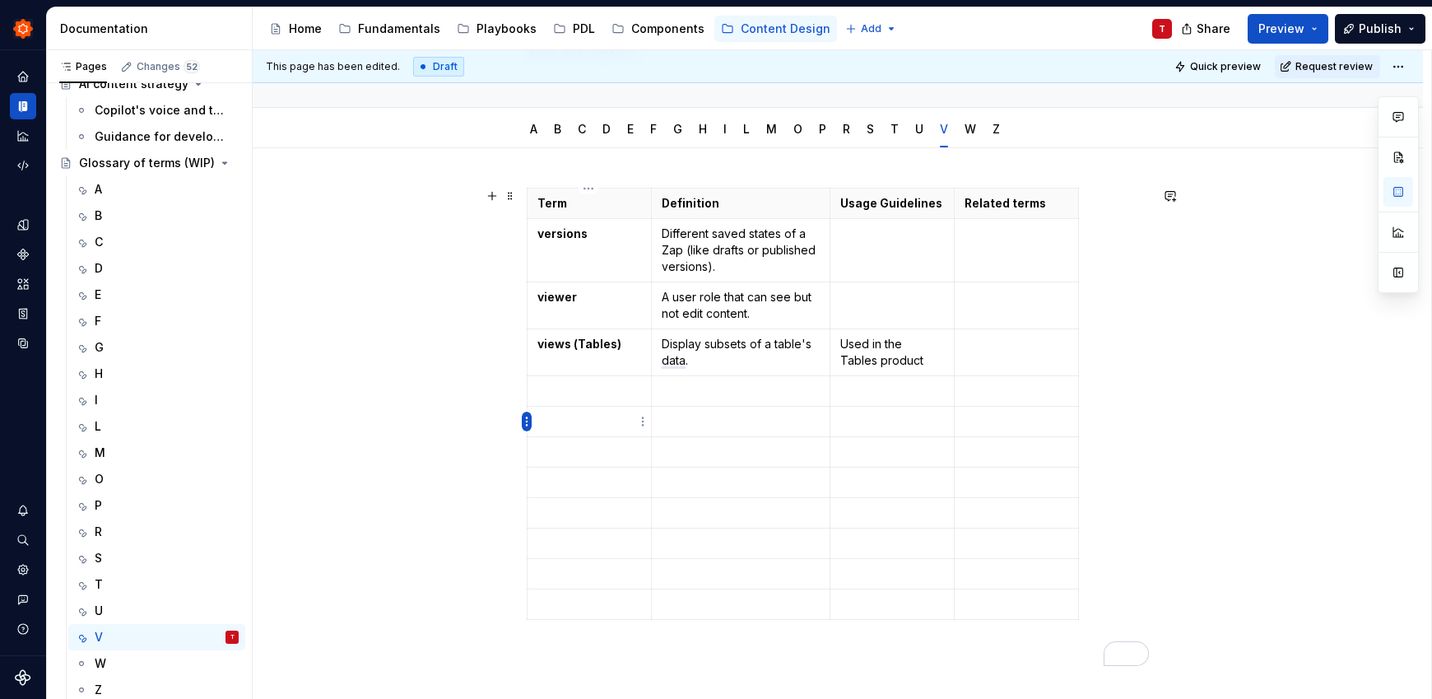
click at [529, 427] on html "Zinnia T Design system data Documentation Accessibility guide for tree Page tre…" at bounding box center [716, 349] width 1432 height 699
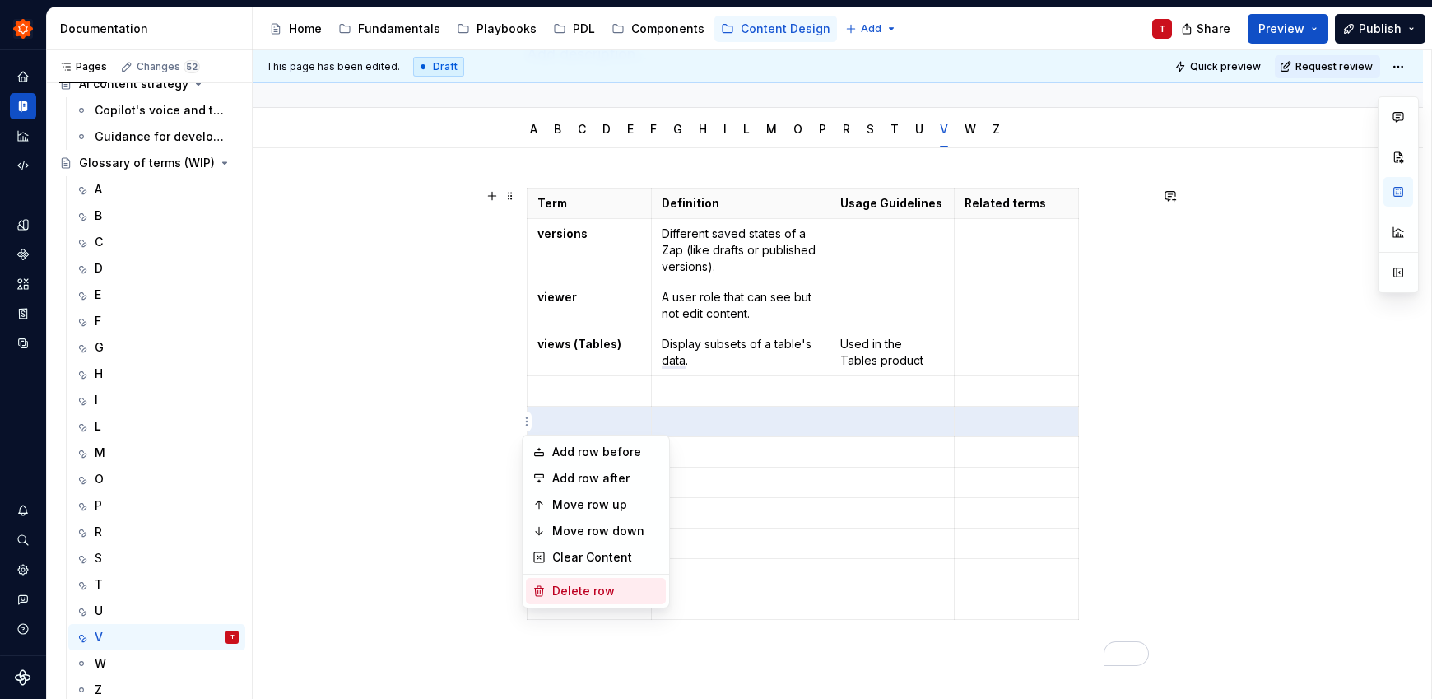
click at [608, 586] on div "Delete row" at bounding box center [605, 591] width 107 height 16
click at [525, 419] on html "Zinnia T Design system data Documentation Accessibility guide for tree Page tre…" at bounding box center [716, 349] width 1432 height 699
click at [616, 589] on div "Delete row" at bounding box center [605, 591] width 107 height 16
click at [525, 424] on html "Zinnia T Design system data Documentation Accessibility guide for tree Page tre…" at bounding box center [716, 349] width 1432 height 699
click at [526, 422] on html "Zinnia T Design system data Documentation Accessibility guide for tree Page tre…" at bounding box center [716, 349] width 1432 height 699
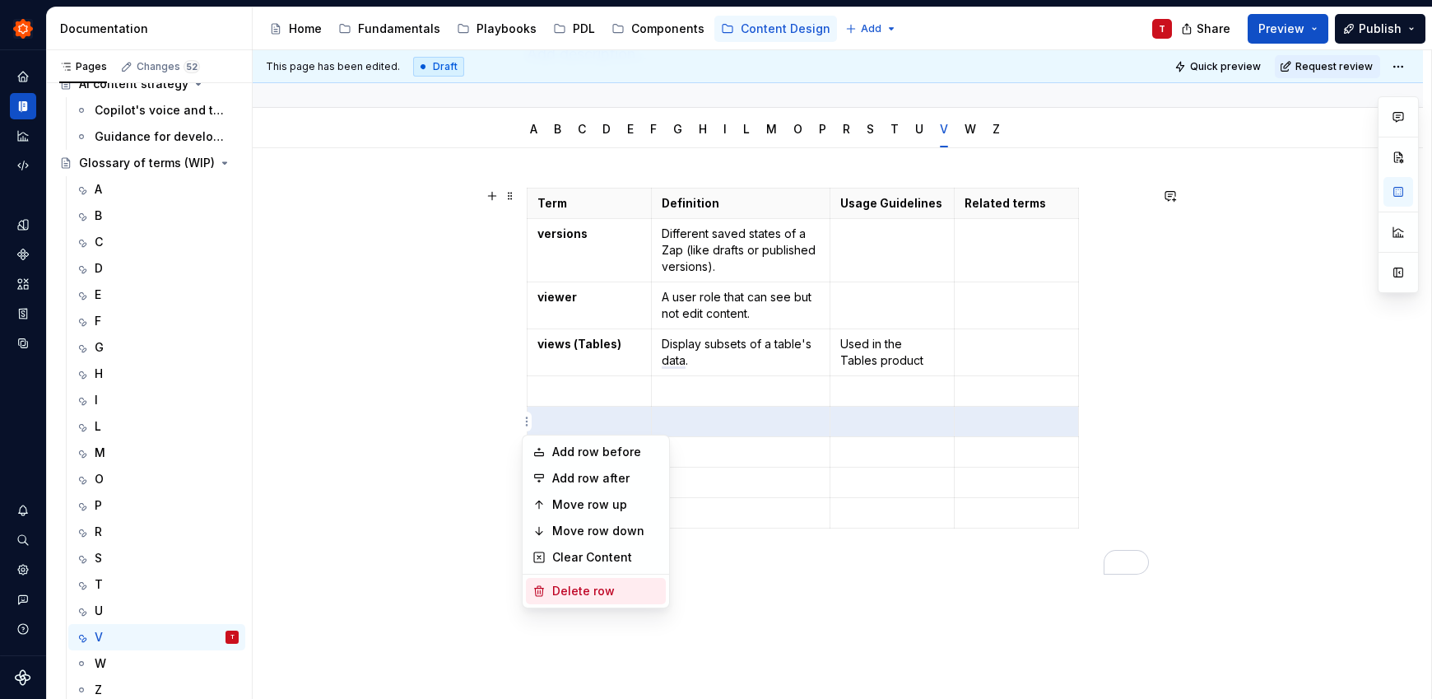
click at [600, 588] on div "Delete row" at bounding box center [605, 591] width 107 height 16
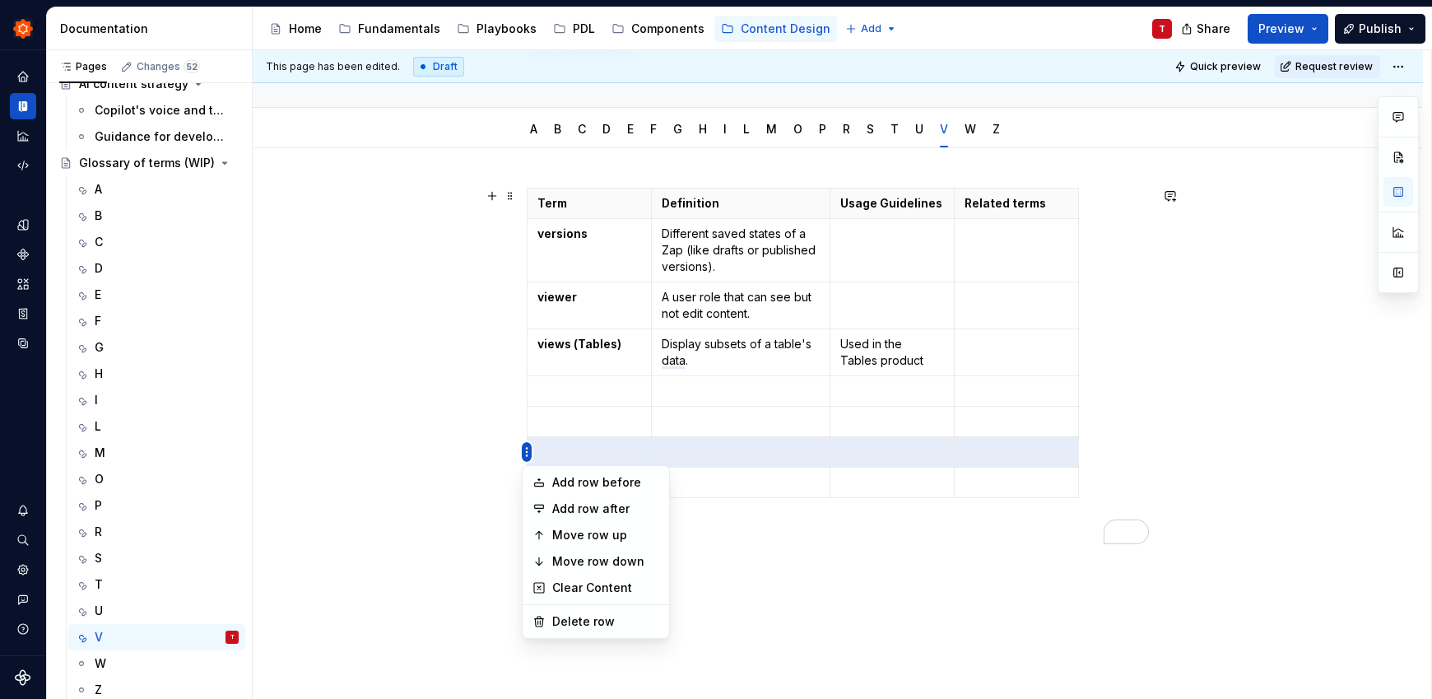
click at [525, 452] on html "Zinnia T Design system data Documentation Accessibility guide for tree Page tre…" at bounding box center [716, 349] width 1432 height 699
click at [593, 616] on div "Delete row" at bounding box center [605, 621] width 107 height 16
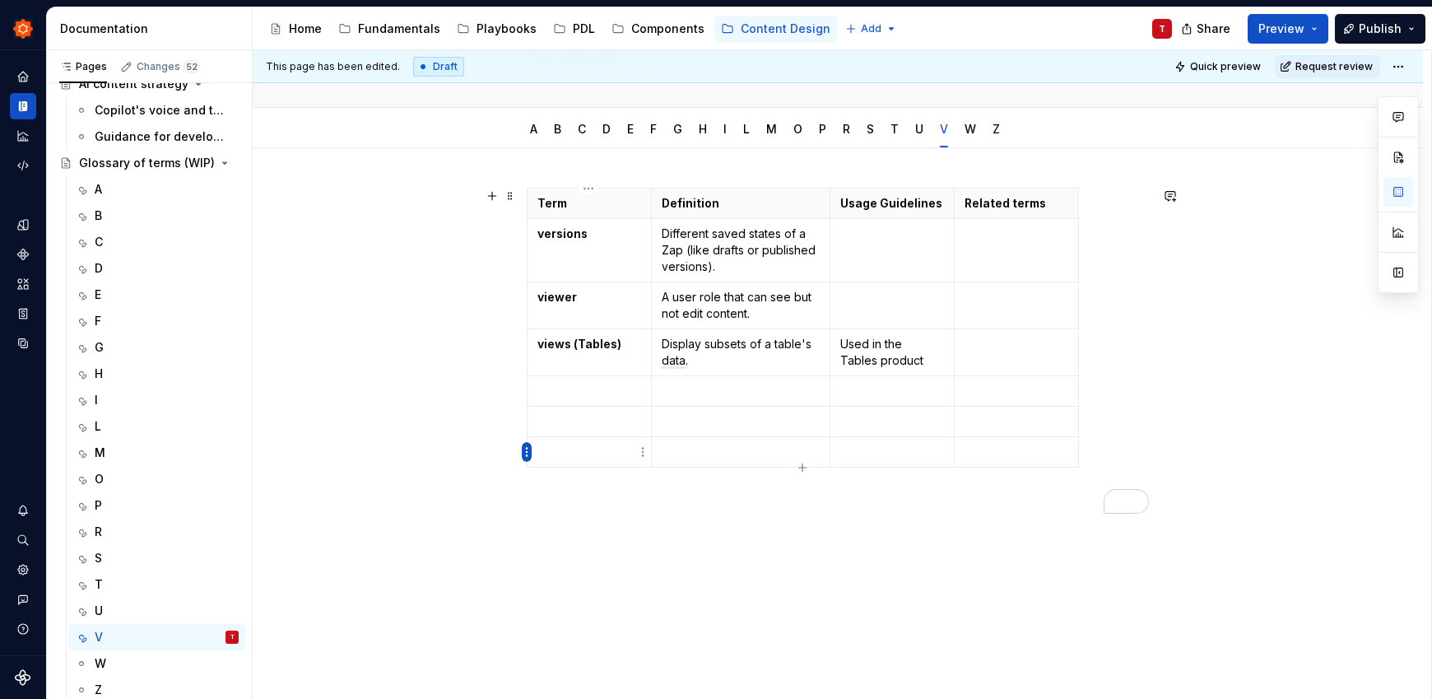
click at [527, 448] on html "Zinnia T Design system data Documentation Accessibility guide for tree Page tre…" at bounding box center [716, 349] width 1432 height 699
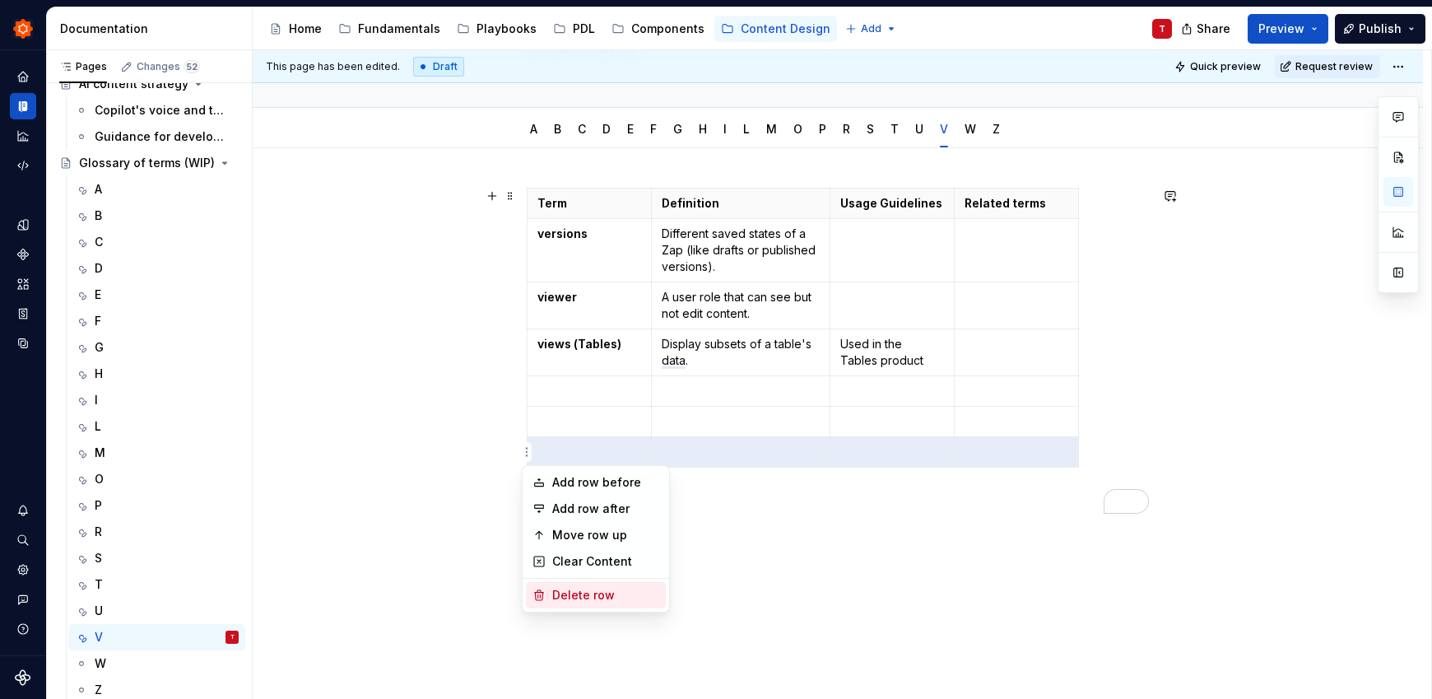
click at [599, 597] on div "Delete row" at bounding box center [605, 595] width 107 height 16
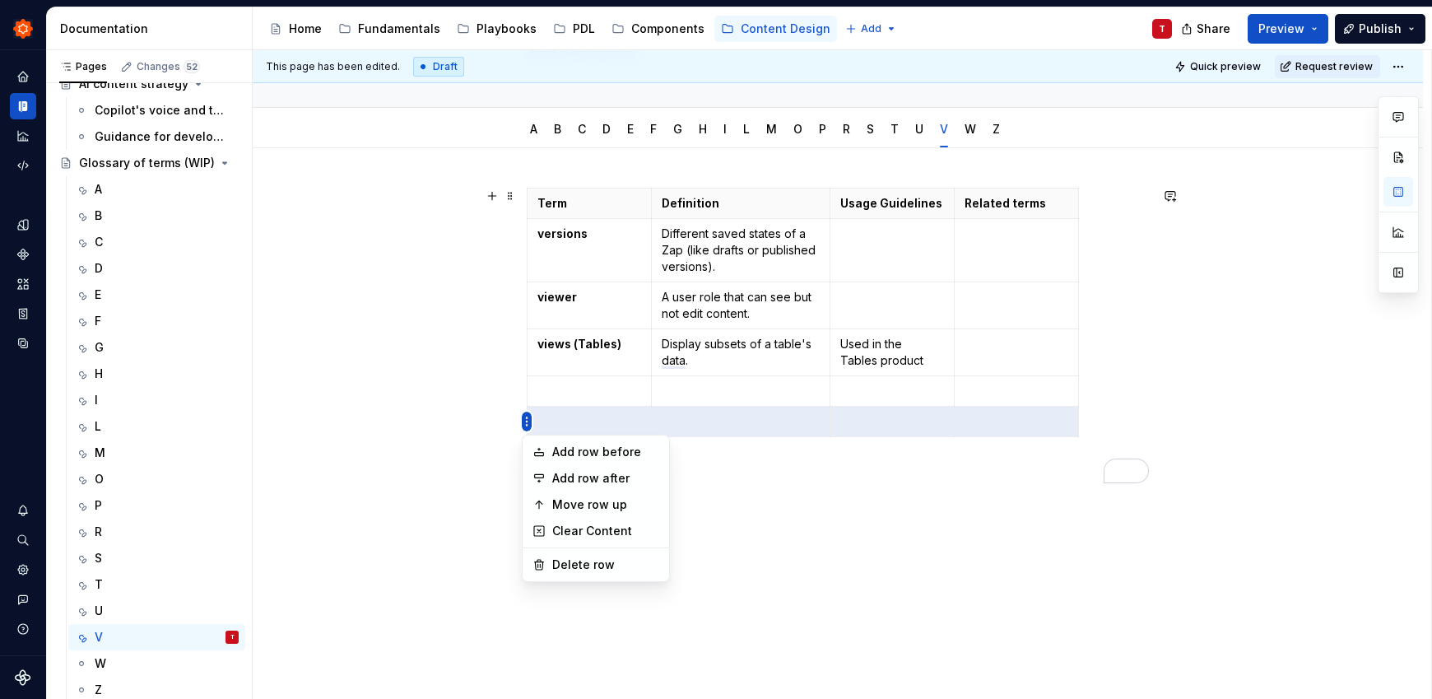
click at [530, 424] on html "Zinnia T Design system data Documentation Accessibility guide for tree Page tre…" at bounding box center [716, 349] width 1432 height 699
click at [603, 568] on div "Delete row" at bounding box center [605, 564] width 107 height 16
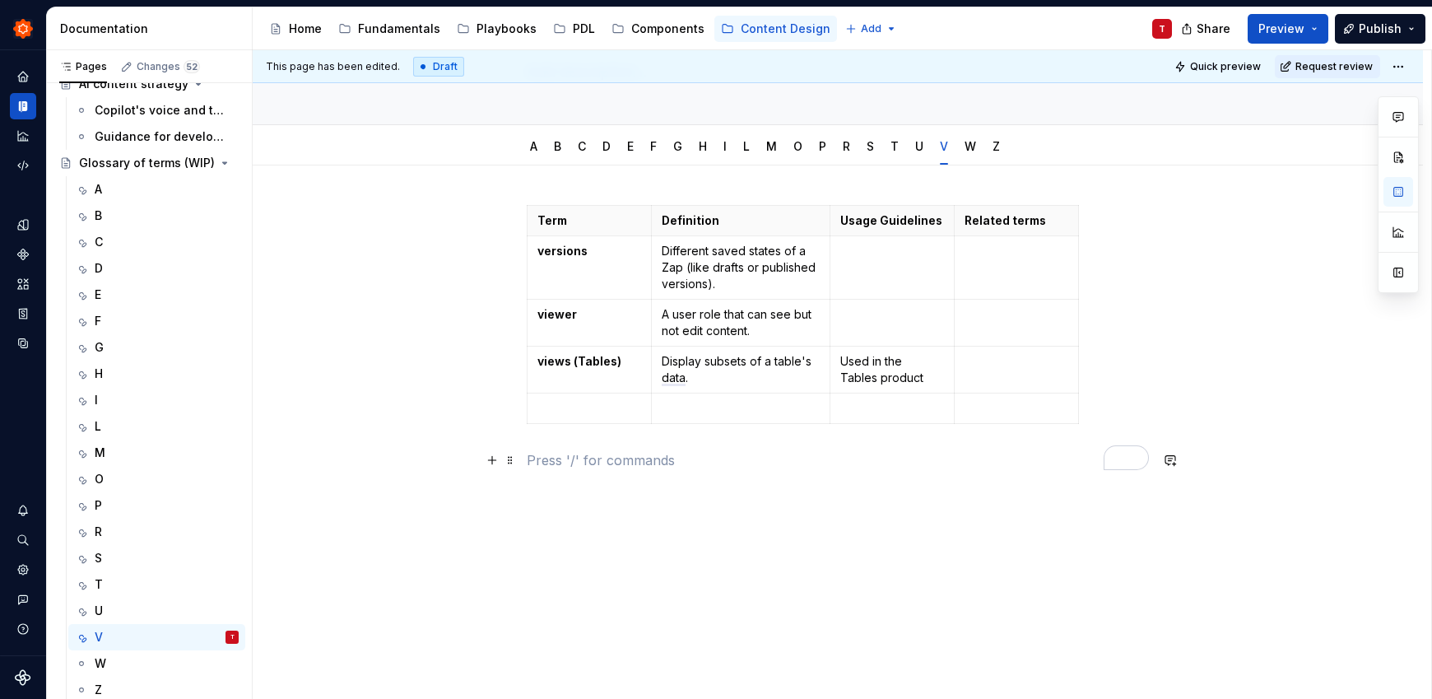
scroll to position [120, 0]
click at [527, 406] on html "Zinnia T Design system data Documentation Accessibility guide for tree Page tre…" at bounding box center [716, 349] width 1432 height 699
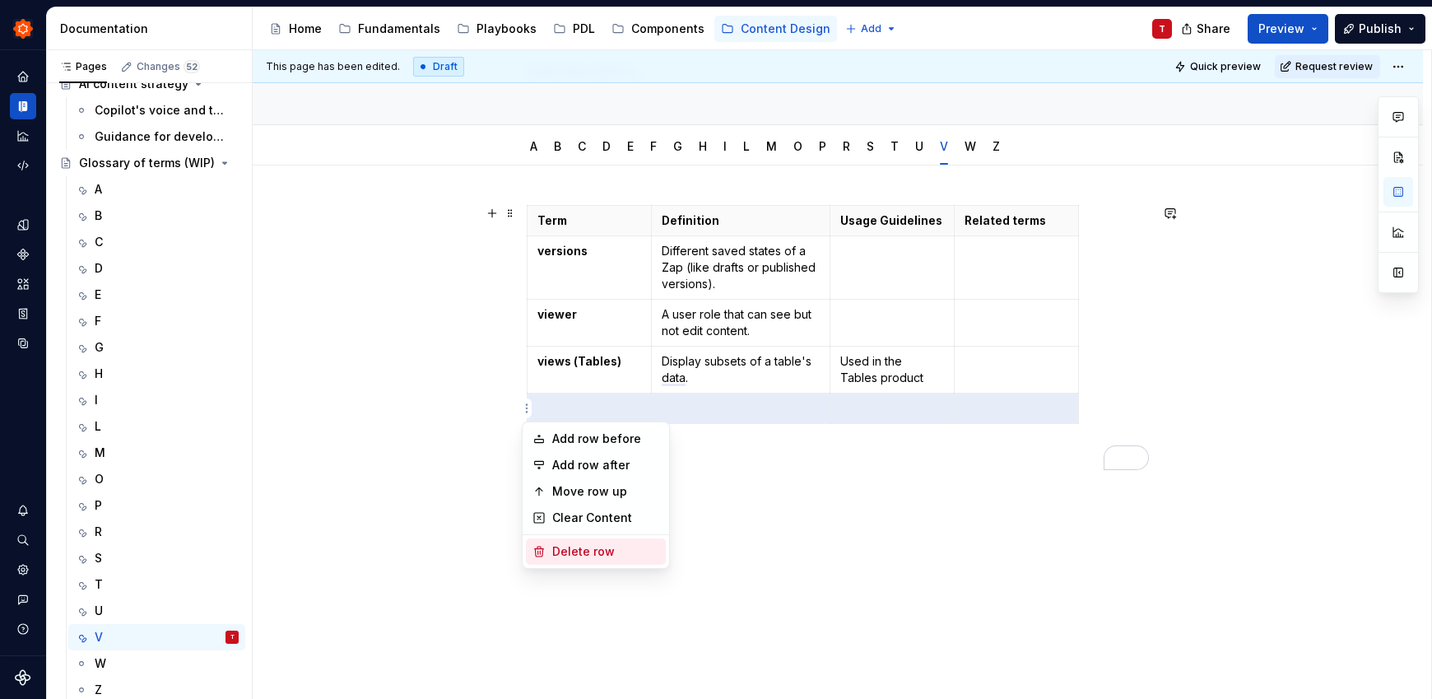
click at [592, 547] on div "Delete row" at bounding box center [605, 551] width 107 height 16
type textarea "*"
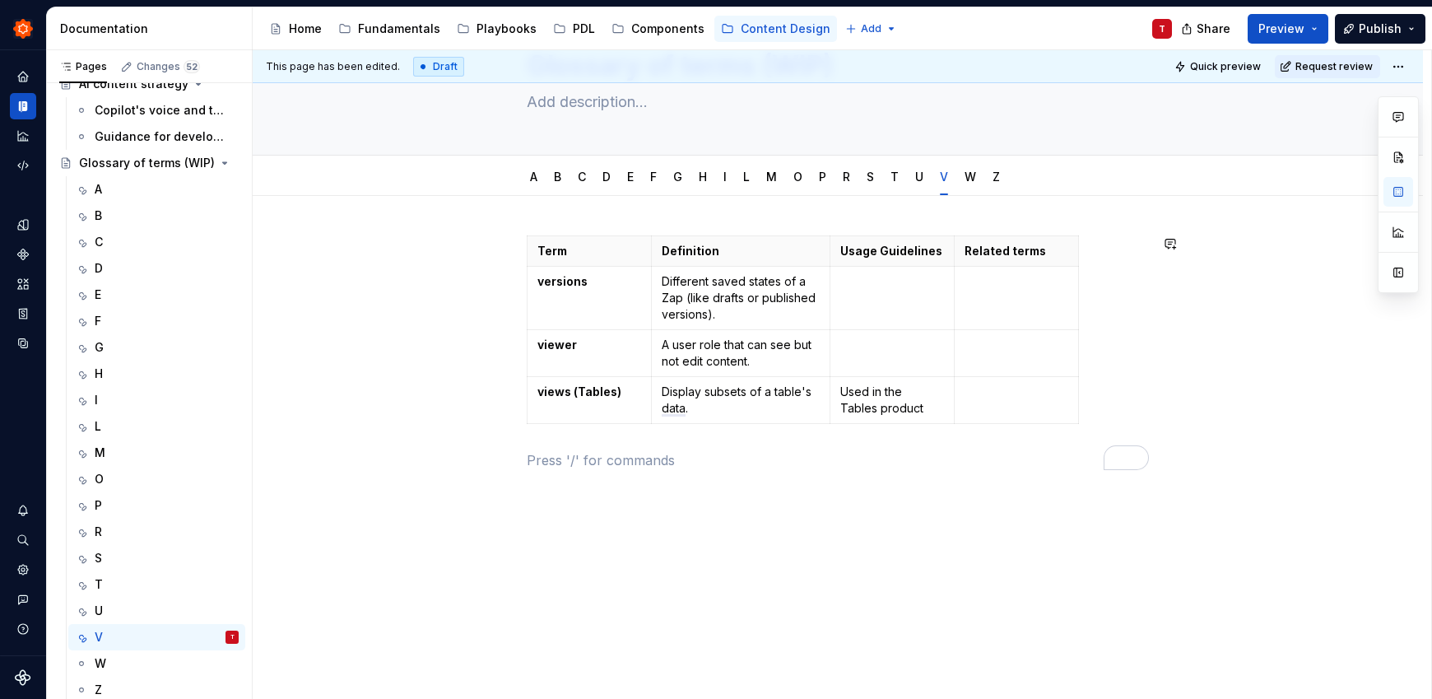
scroll to position [90, 0]
click at [925, 411] on p "Used in the Tables product" at bounding box center [892, 399] width 104 height 33
click at [911, 351] on p "To enrich screen reader interactions, please activate Accessibility in Grammarl…" at bounding box center [892, 345] width 104 height 16
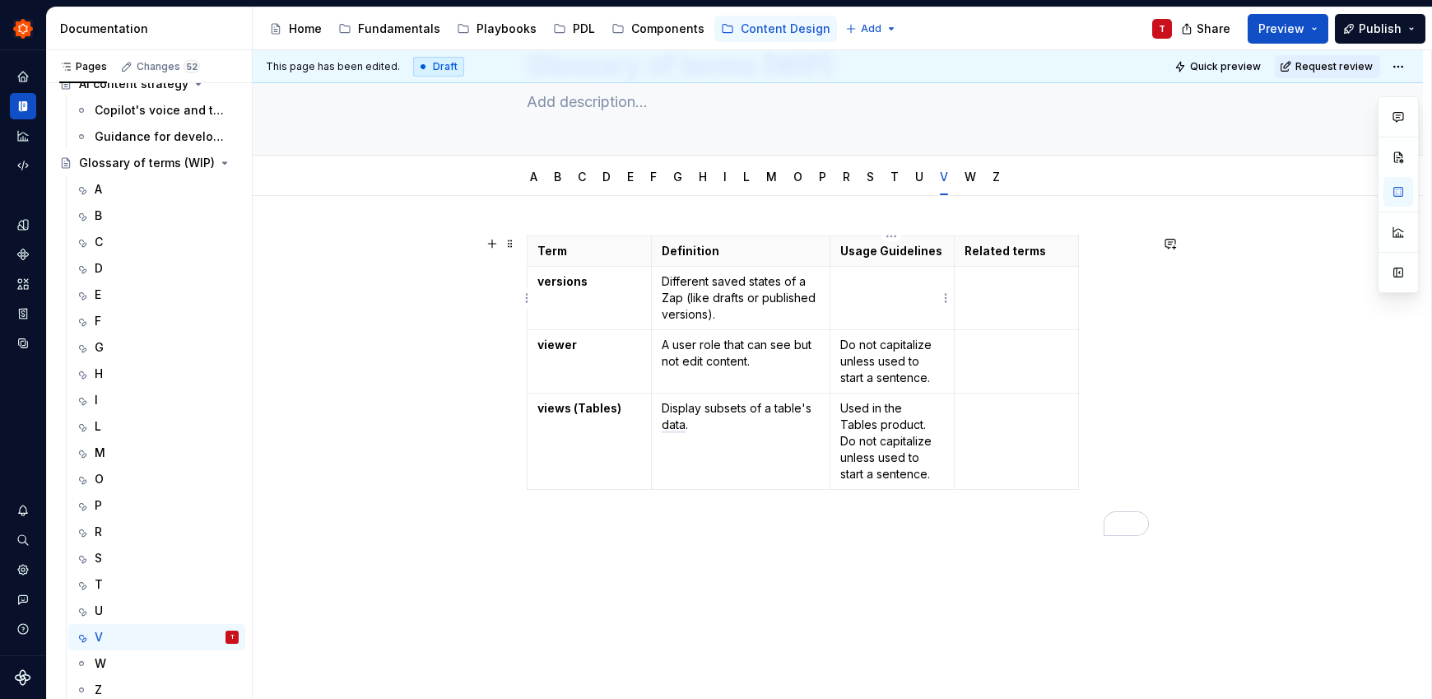
click at [857, 287] on p "To enrich screen reader interactions, please activate Accessibility in Grammarl…" at bounding box center [892, 281] width 104 height 16
click at [1024, 292] on td "To enrich screen reader interactions, please activate Accessibility in Grammarl…" at bounding box center [1016, 298] width 124 height 63
click at [652, 629] on div "Term Definition Usage Guidelines Related terms versions Different saved states …" at bounding box center [838, 480] width 1170 height 569
click at [137, 666] on div "W" at bounding box center [167, 663] width 144 height 23
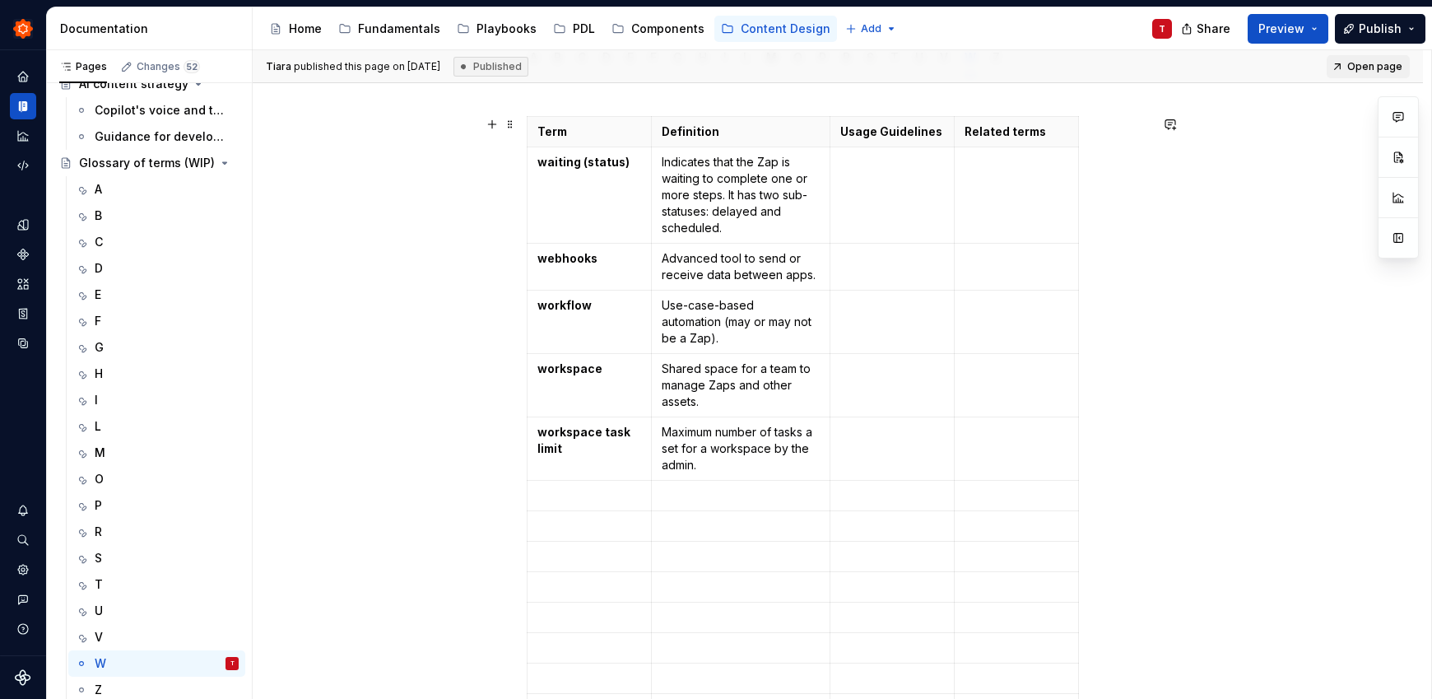
scroll to position [212, 0]
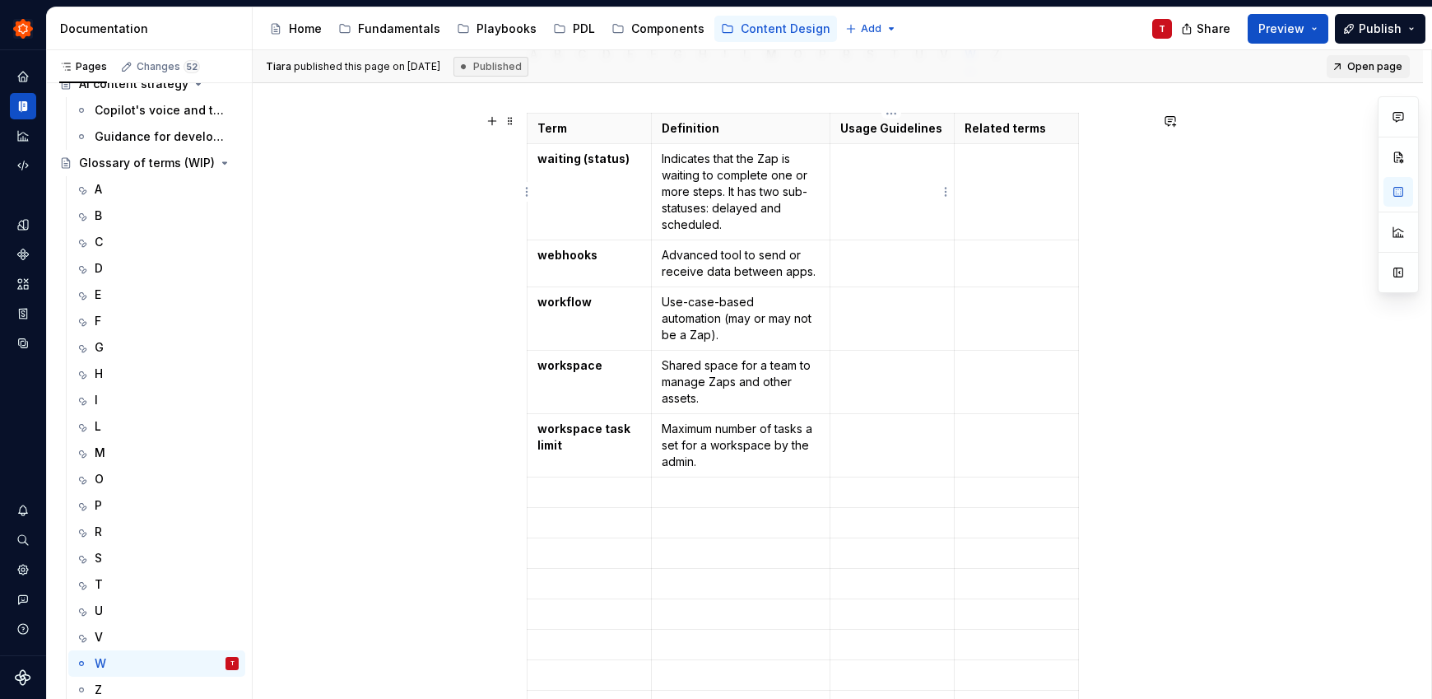
type textarea "*"
click at [893, 176] on td "To enrich screen reader interactions, please activate Accessibility in Grammarl…" at bounding box center [891, 192] width 124 height 96
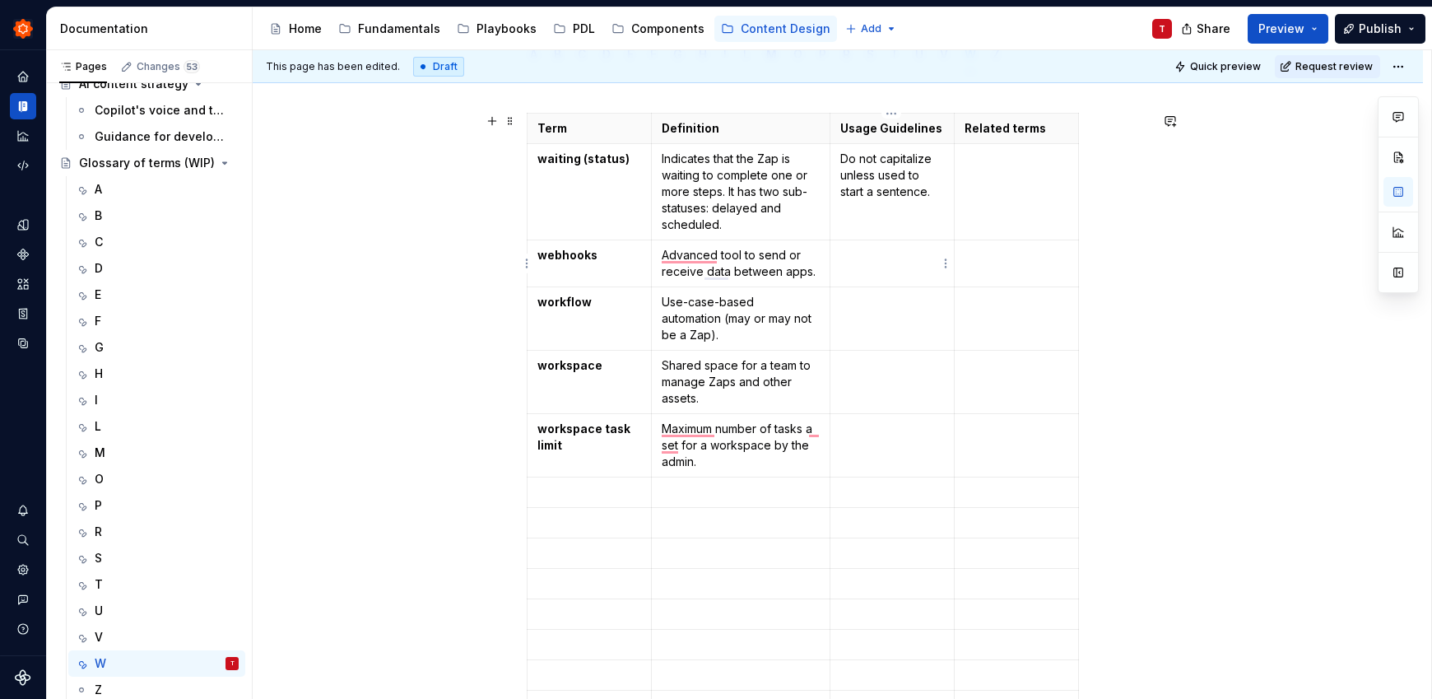
click at [900, 267] on td "To enrich screen reader interactions, please activate Accessibility in Grammarl…" at bounding box center [891, 263] width 124 height 47
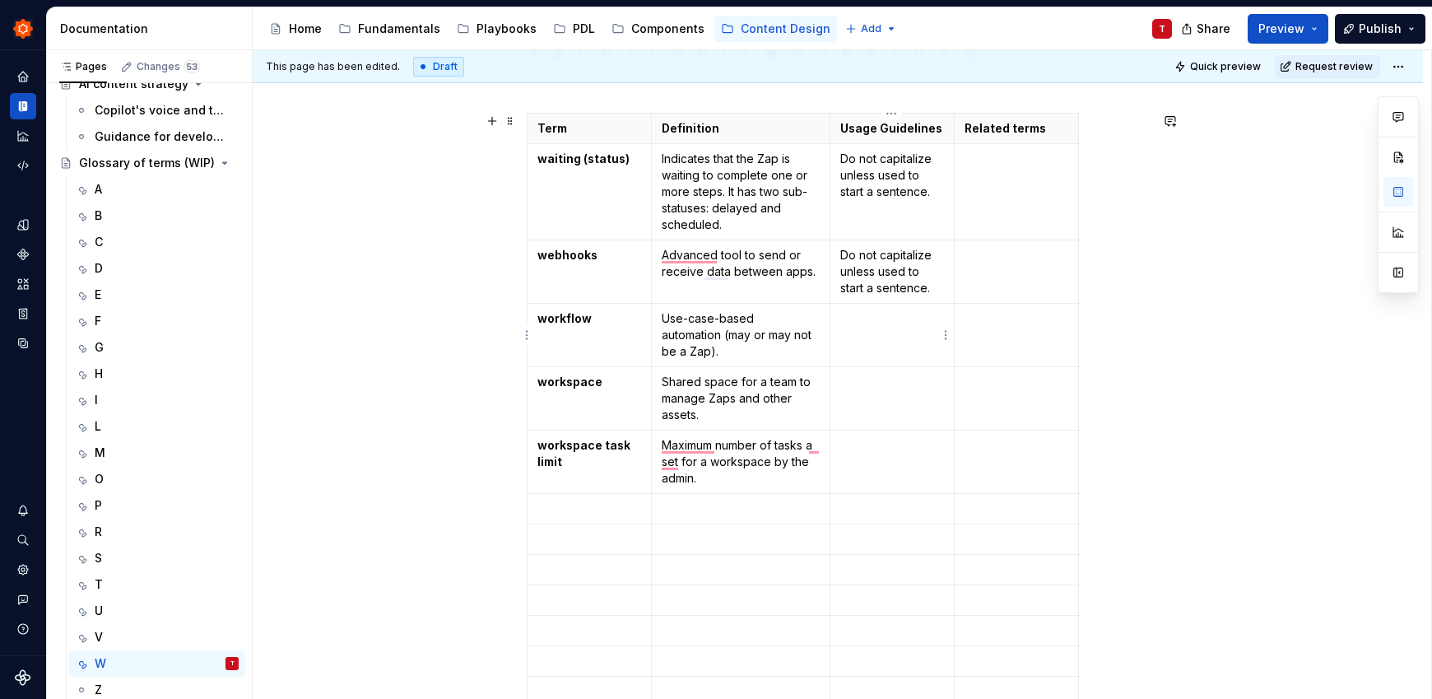
click at [887, 341] on td "To enrich screen reader interactions, please activate Accessibility in Grammarl…" at bounding box center [891, 335] width 124 height 63
click at [875, 419] on td "To enrich screen reader interactions, please activate Accessibility in Grammarl…" at bounding box center [891, 398] width 124 height 63
paste div "To enrich screen reader interactions, please activate Accessibility in Grammarl…"
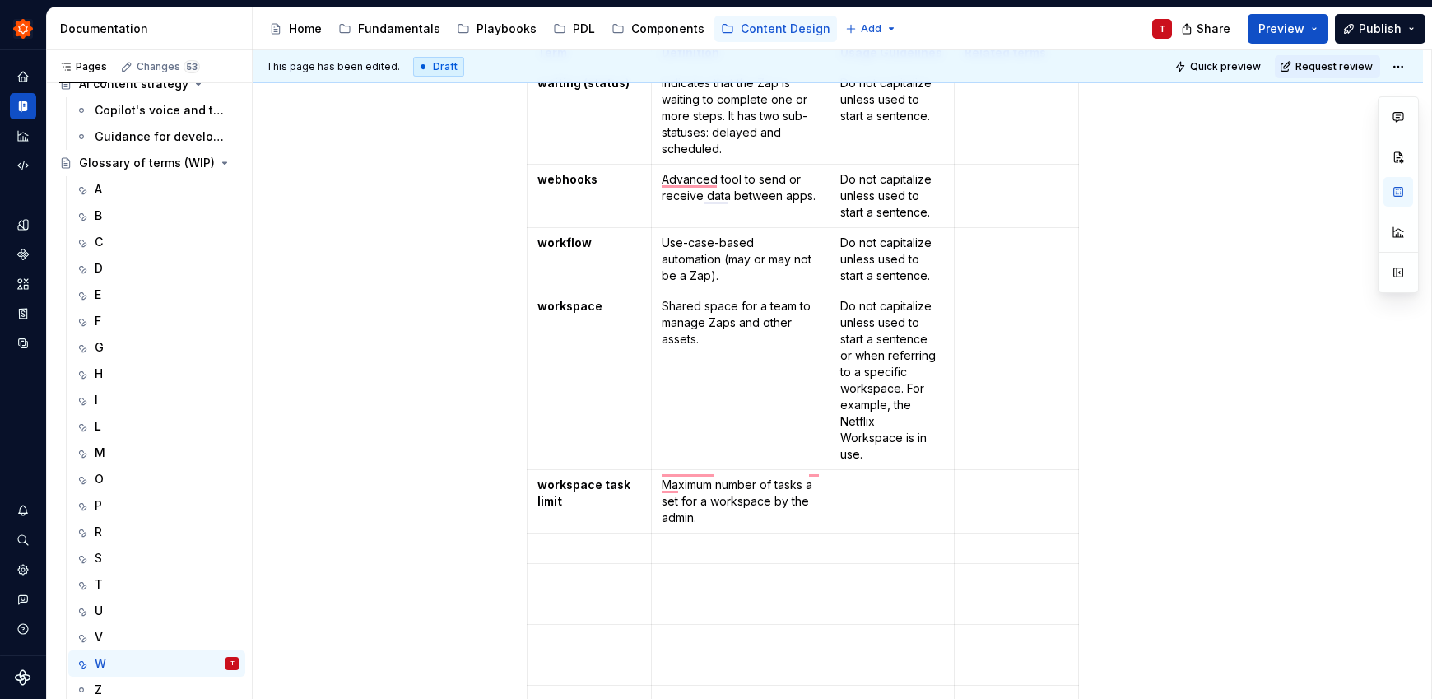
scroll to position [300, 0]
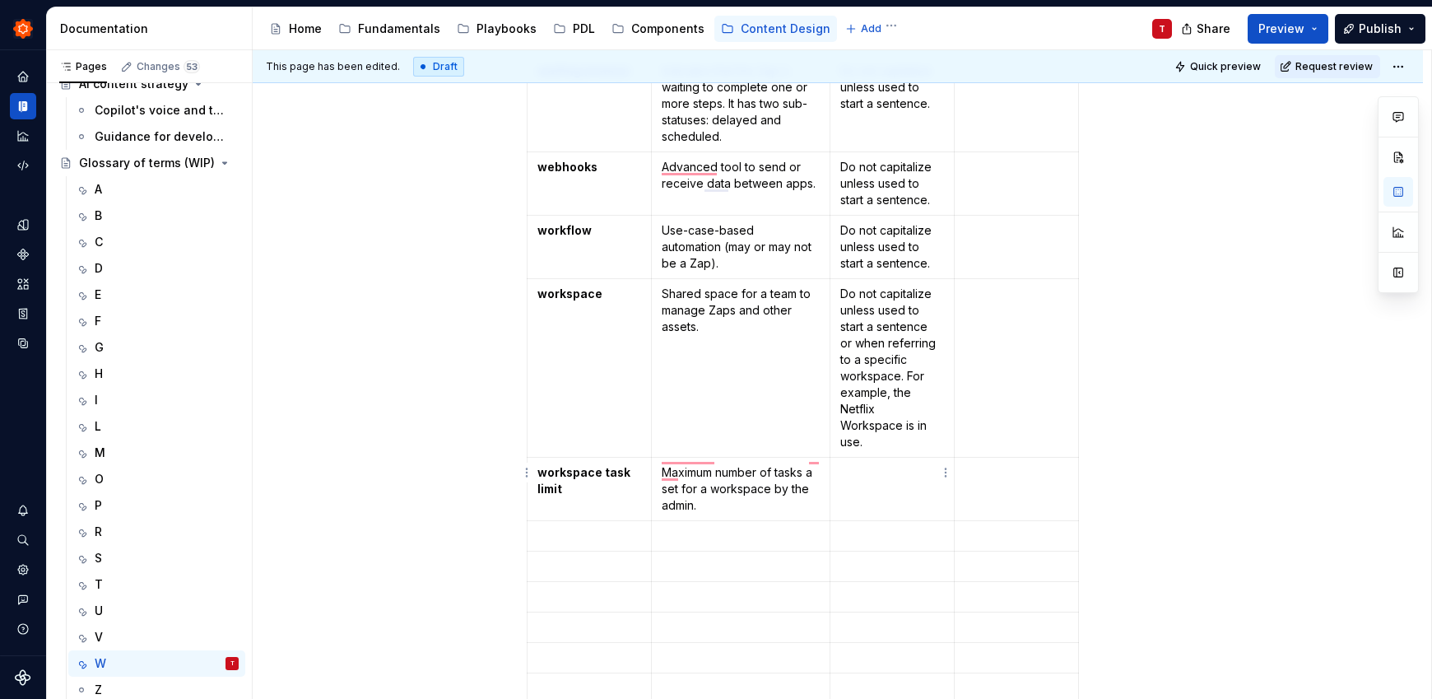
click at [888, 464] on p "To enrich screen reader interactions, please activate Accessibility in Grammarl…" at bounding box center [892, 472] width 104 height 16
click at [1286, 481] on div "This page has been edited. Draft Quick preview Request review Glossary of terms…" at bounding box center [842, 374] width 1178 height 649
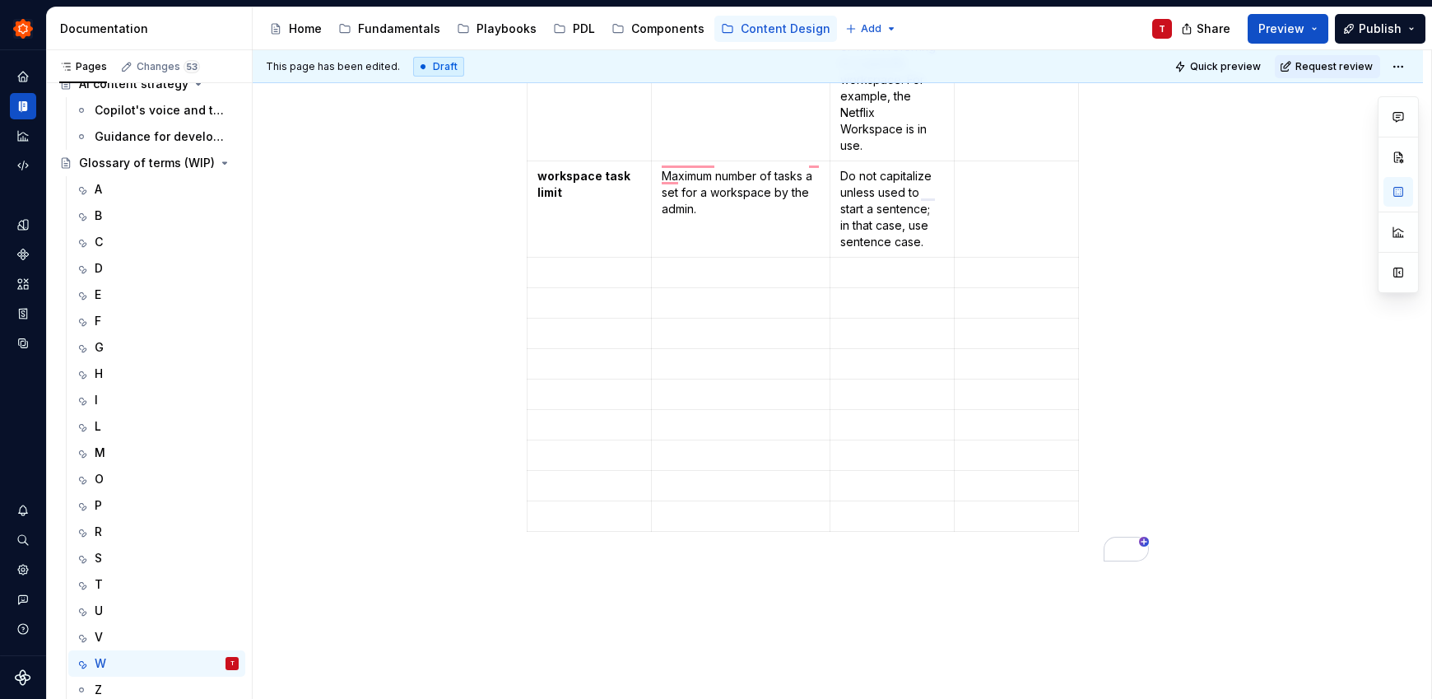
scroll to position [688, 0]
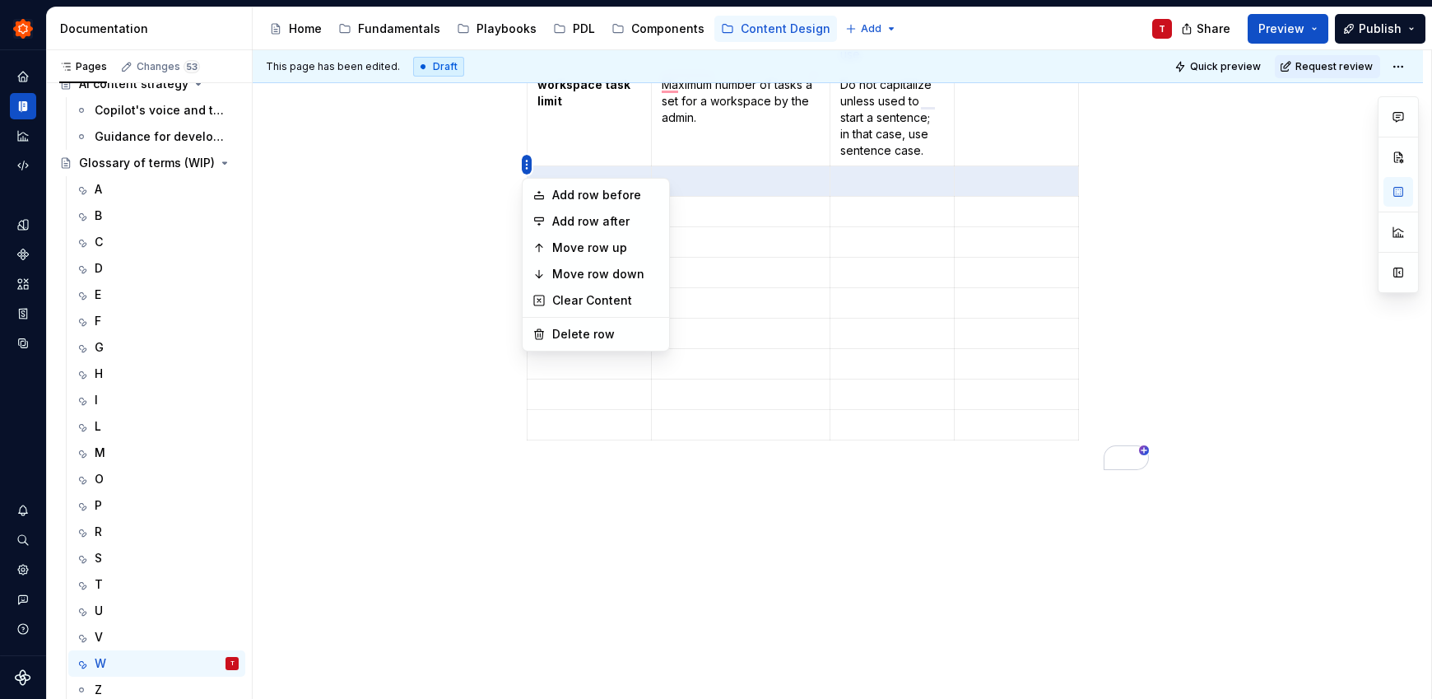
click at [527, 163] on html "Zinnia T Design system data Documentation Accessibility guide for tree Page tre…" at bounding box center [716, 349] width 1432 height 699
click at [569, 340] on div "Delete row" at bounding box center [605, 334] width 107 height 16
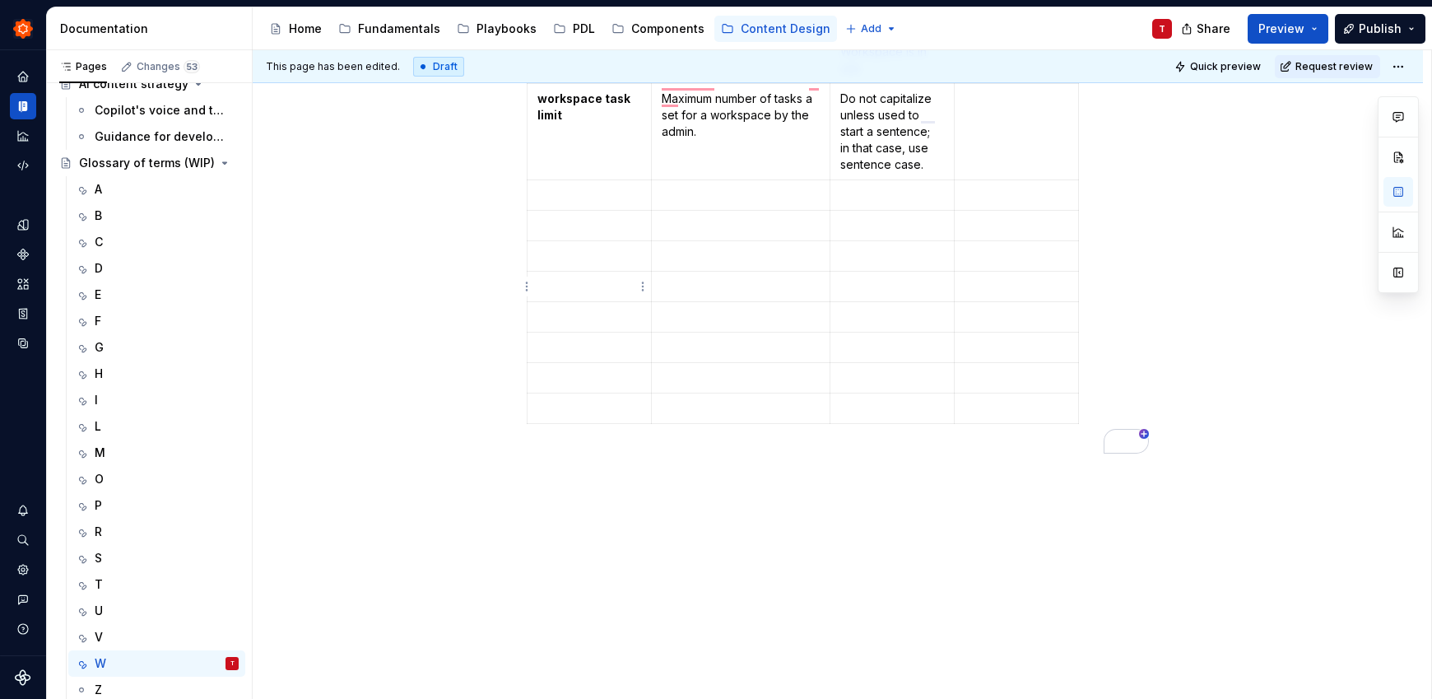
scroll to position [657, 0]
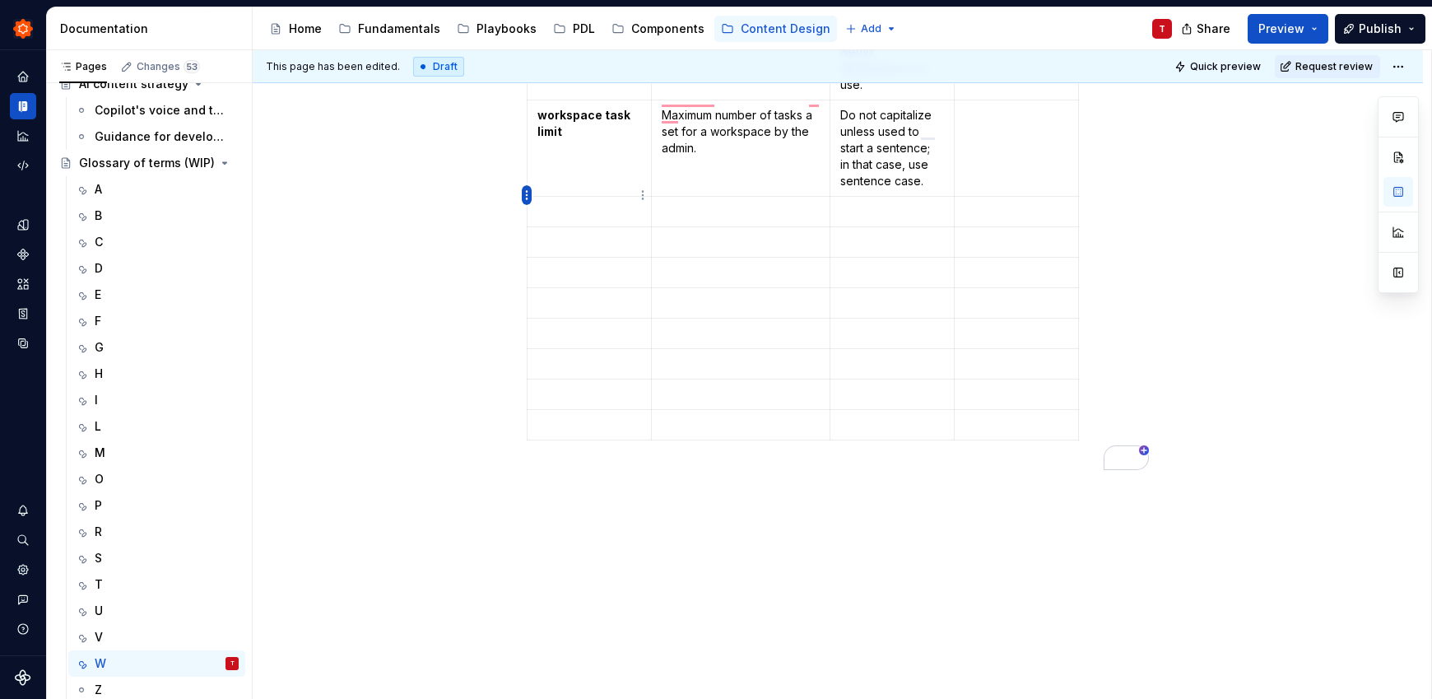
click at [529, 201] on html "Zinnia T Design system data Documentation Accessibility guide for tree Page tre…" at bounding box center [716, 349] width 1432 height 699
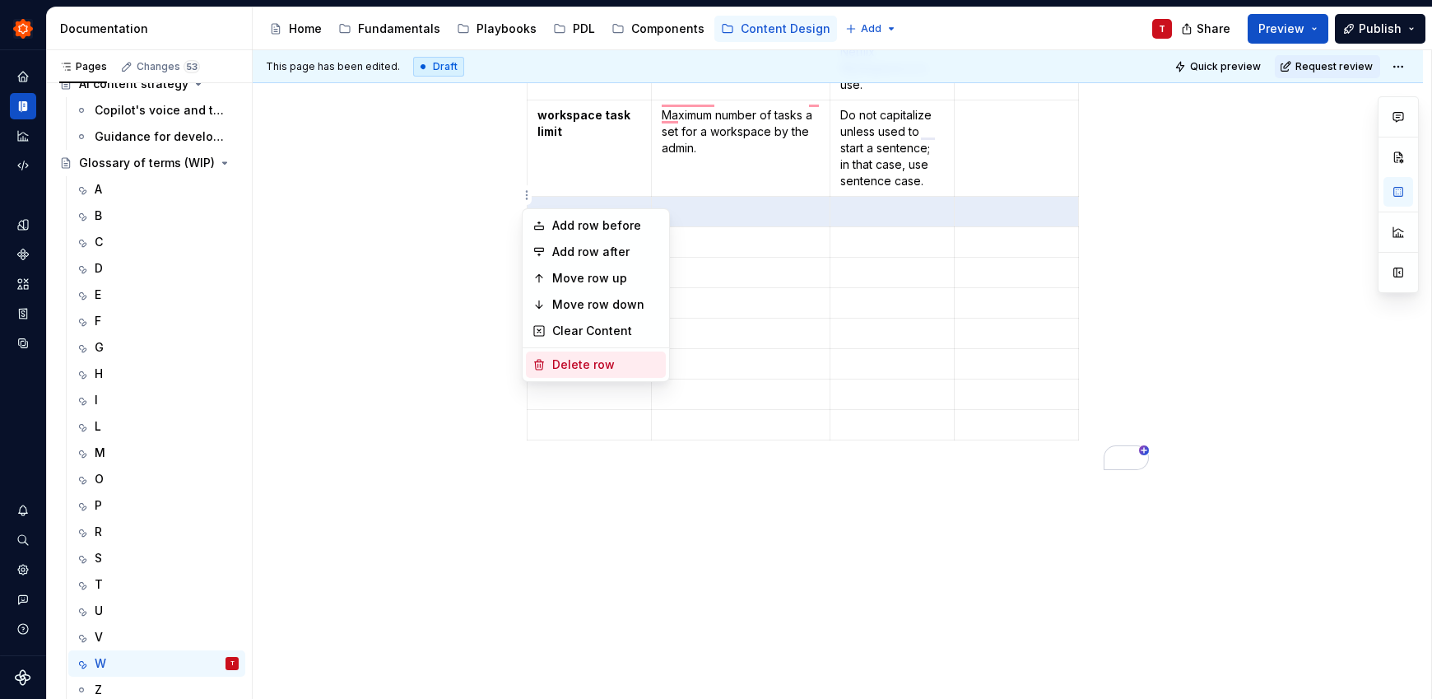
click at [595, 361] on div "Delete row" at bounding box center [605, 364] width 107 height 16
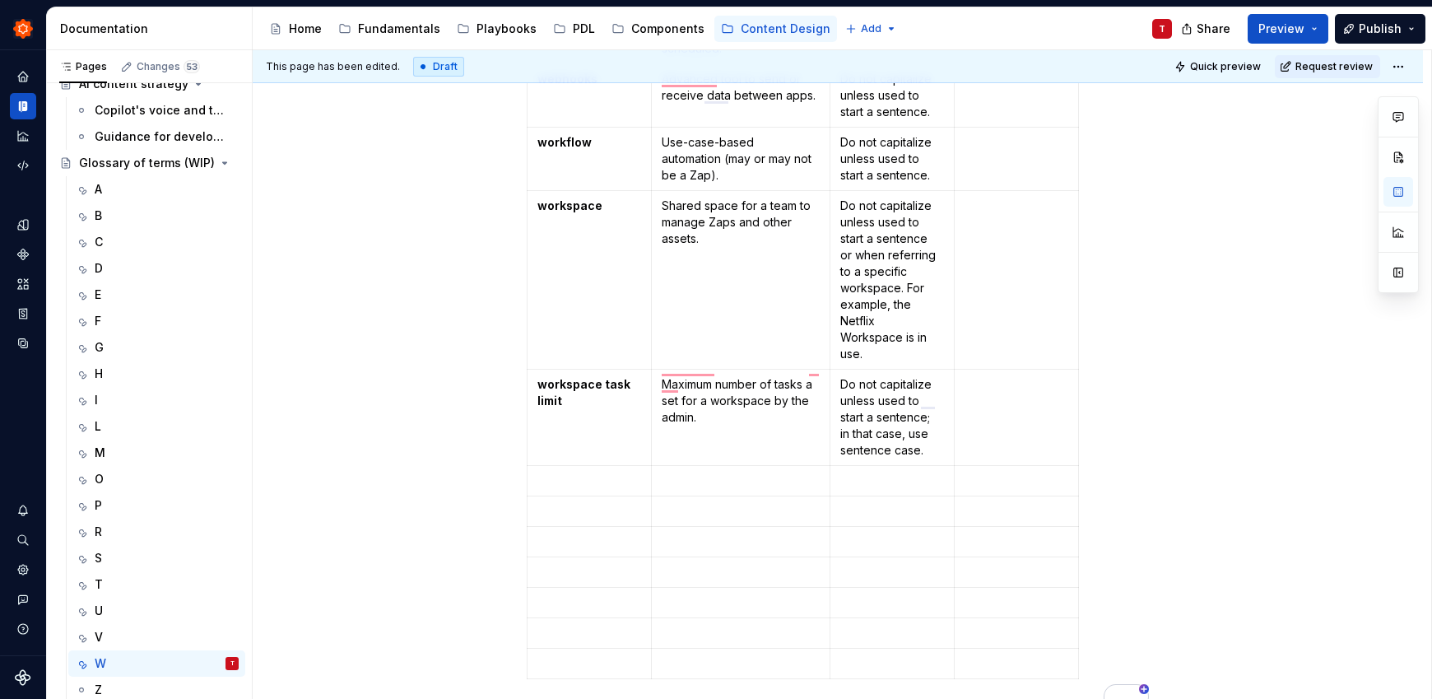
scroll to position [385, 0]
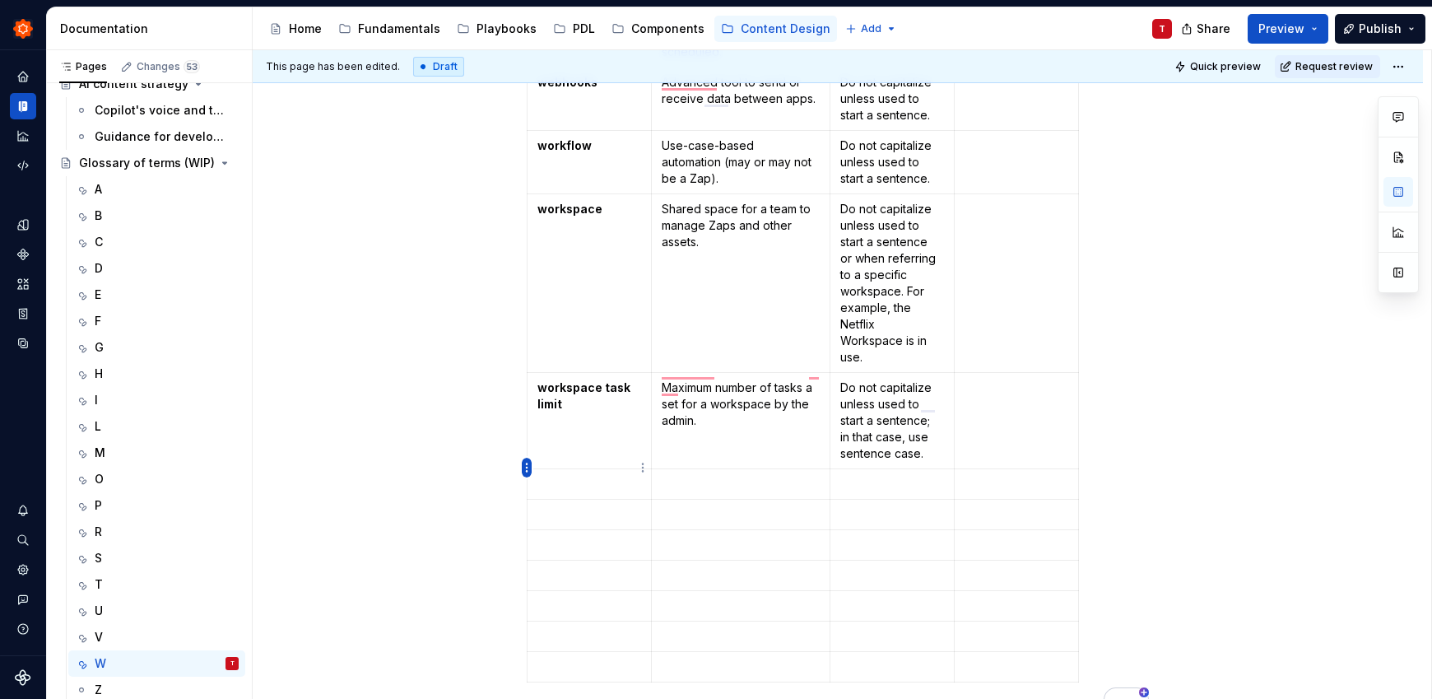
click at [528, 470] on html "Zinnia T Design system data Documentation Accessibility guide for tree Page tre…" at bounding box center [716, 349] width 1432 height 699
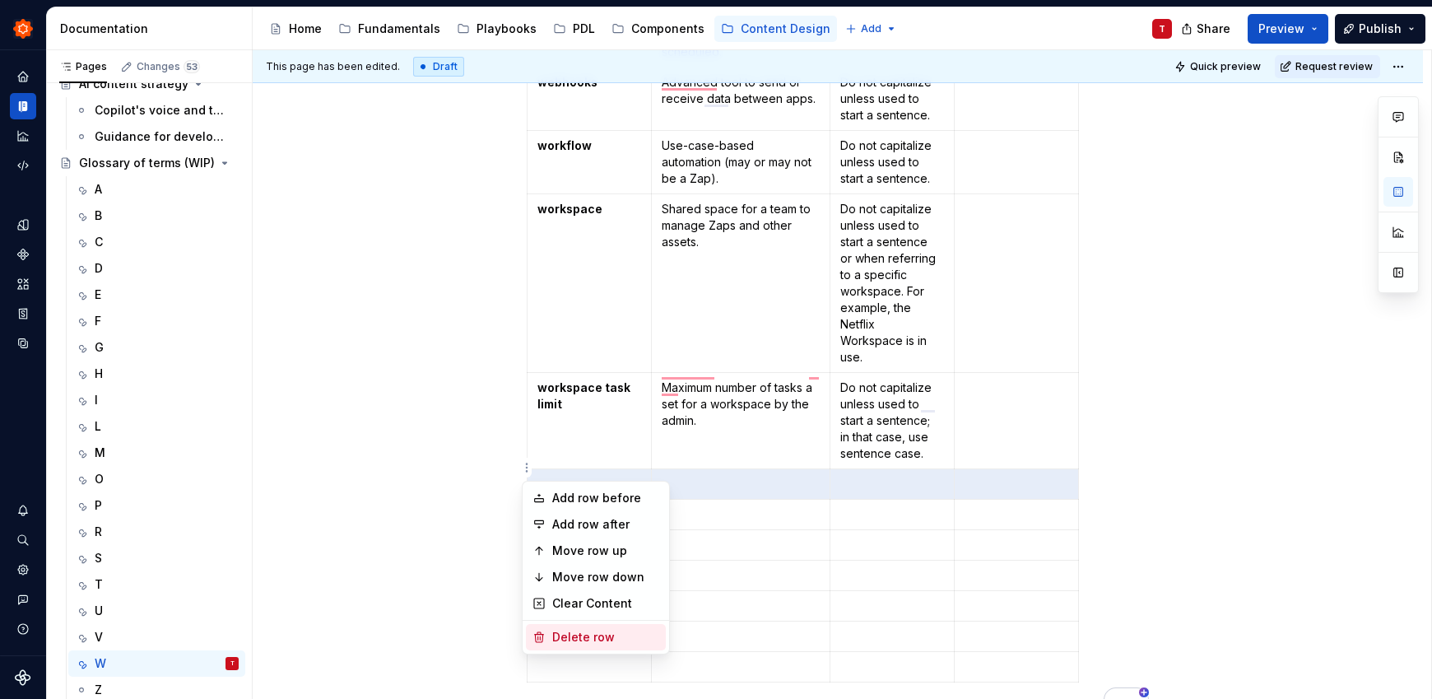
click at [565, 642] on div "Delete row" at bounding box center [605, 637] width 107 height 16
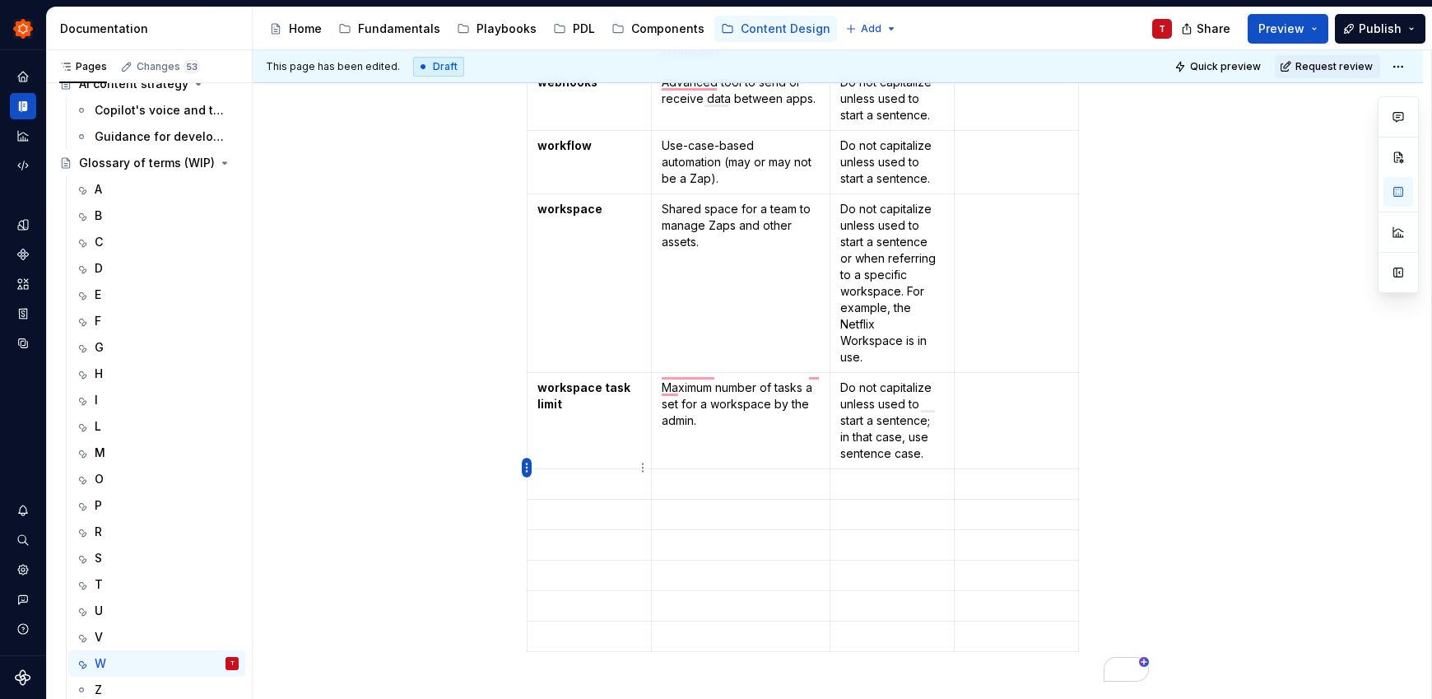
click at [523, 463] on html "Zinnia T Design system data Documentation Accessibility guide for tree Page tre…" at bounding box center [716, 349] width 1432 height 699
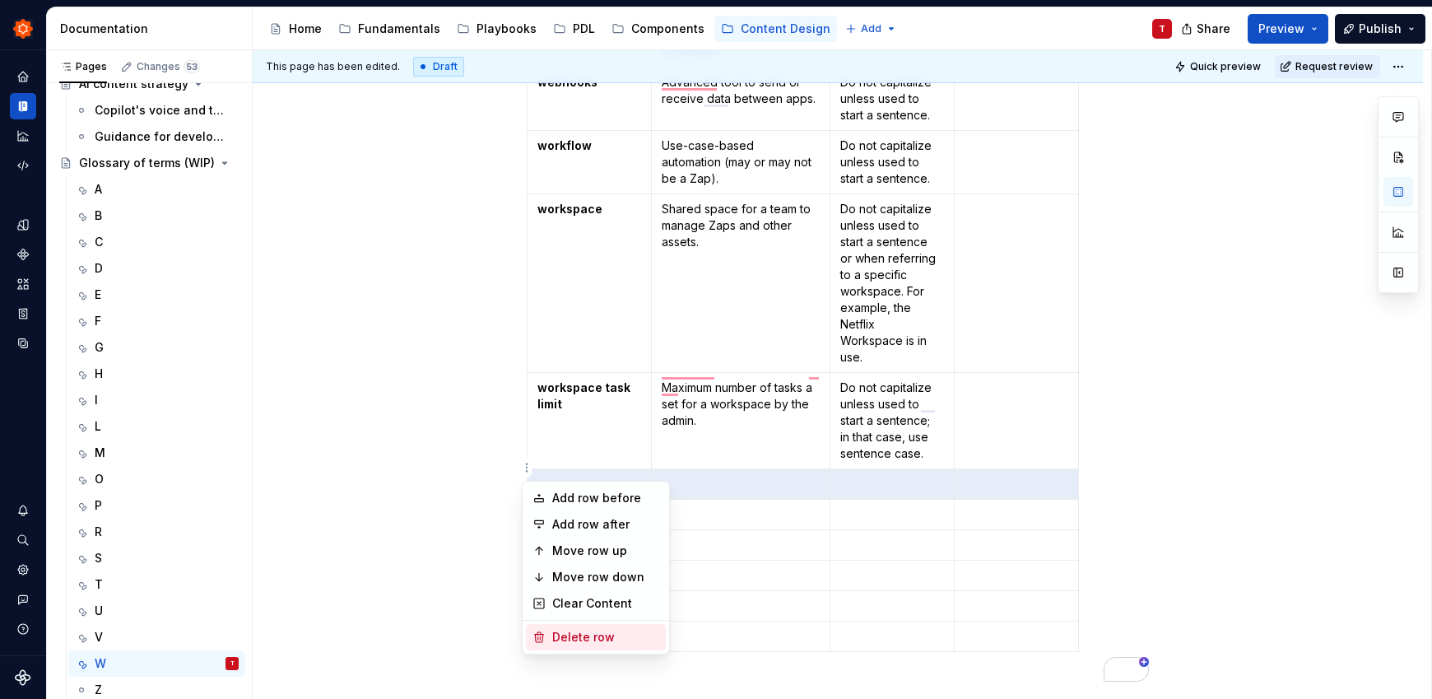
click at [615, 634] on div "Delete row" at bounding box center [605, 637] width 107 height 16
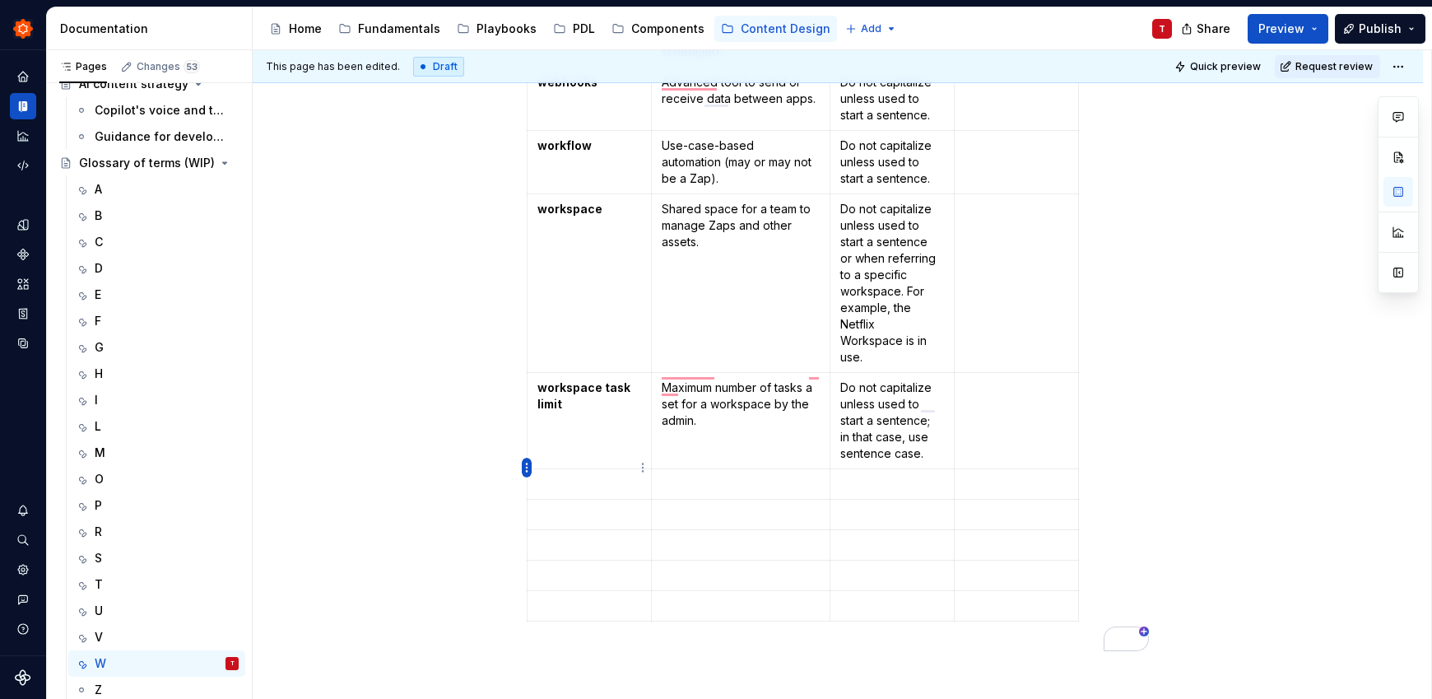
click at [527, 466] on html "Zinnia T Design system data Documentation Accessibility guide for tree Page tre…" at bounding box center [716, 349] width 1432 height 699
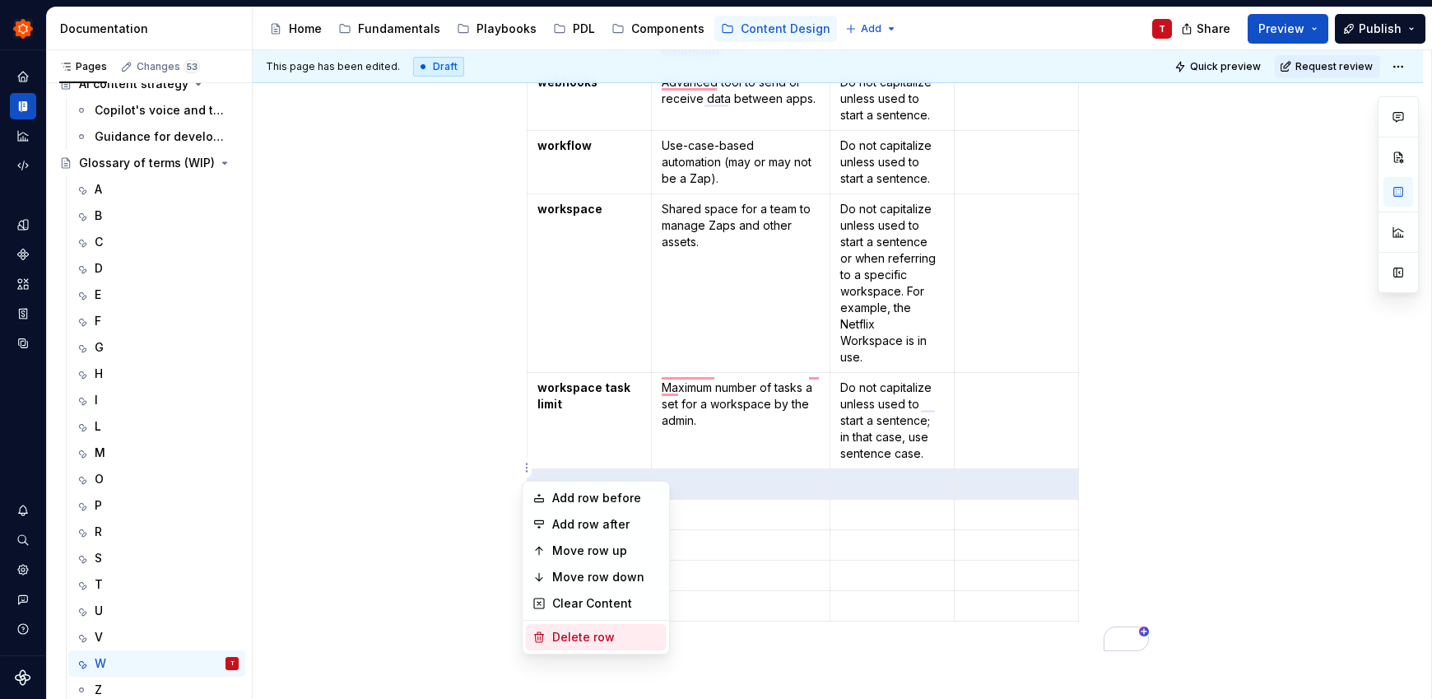
click at [606, 638] on div "Delete row" at bounding box center [605, 637] width 107 height 16
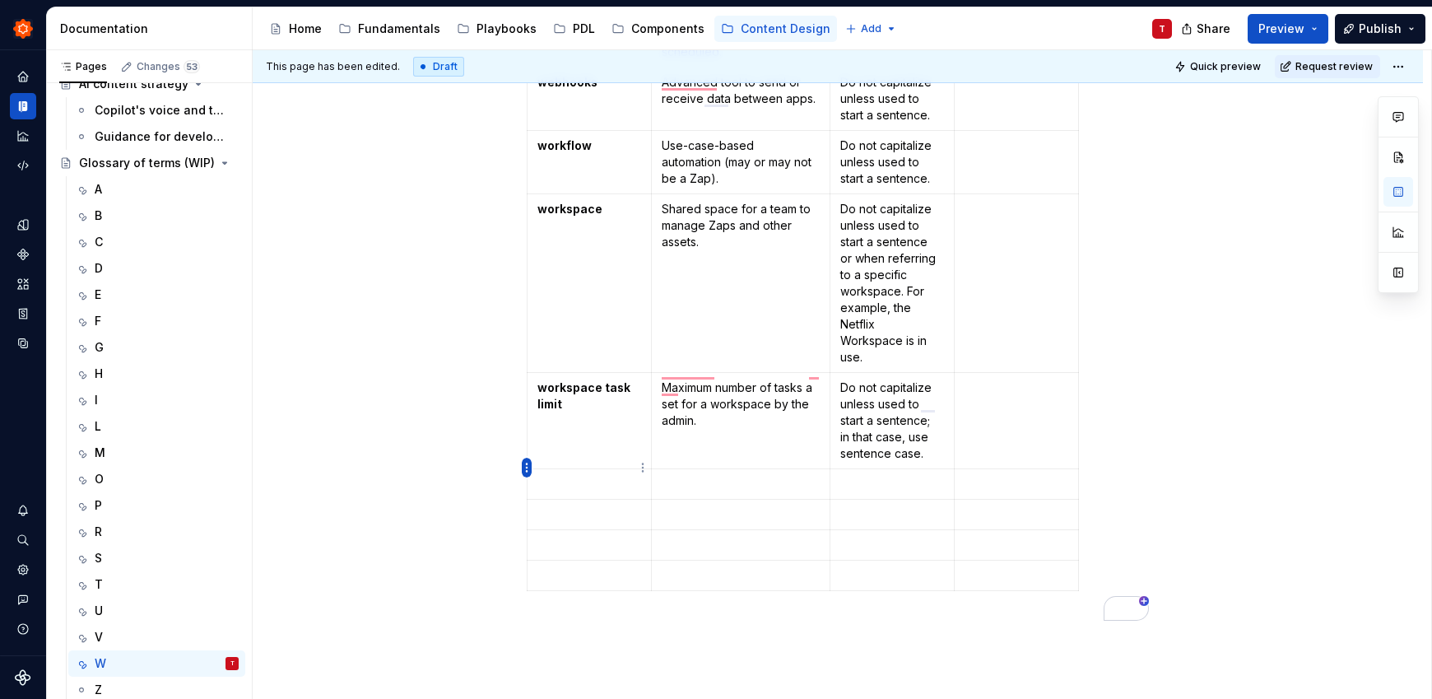
click at [525, 464] on html "Zinnia T Design system data Documentation Accessibility guide for tree Page tre…" at bounding box center [716, 349] width 1432 height 699
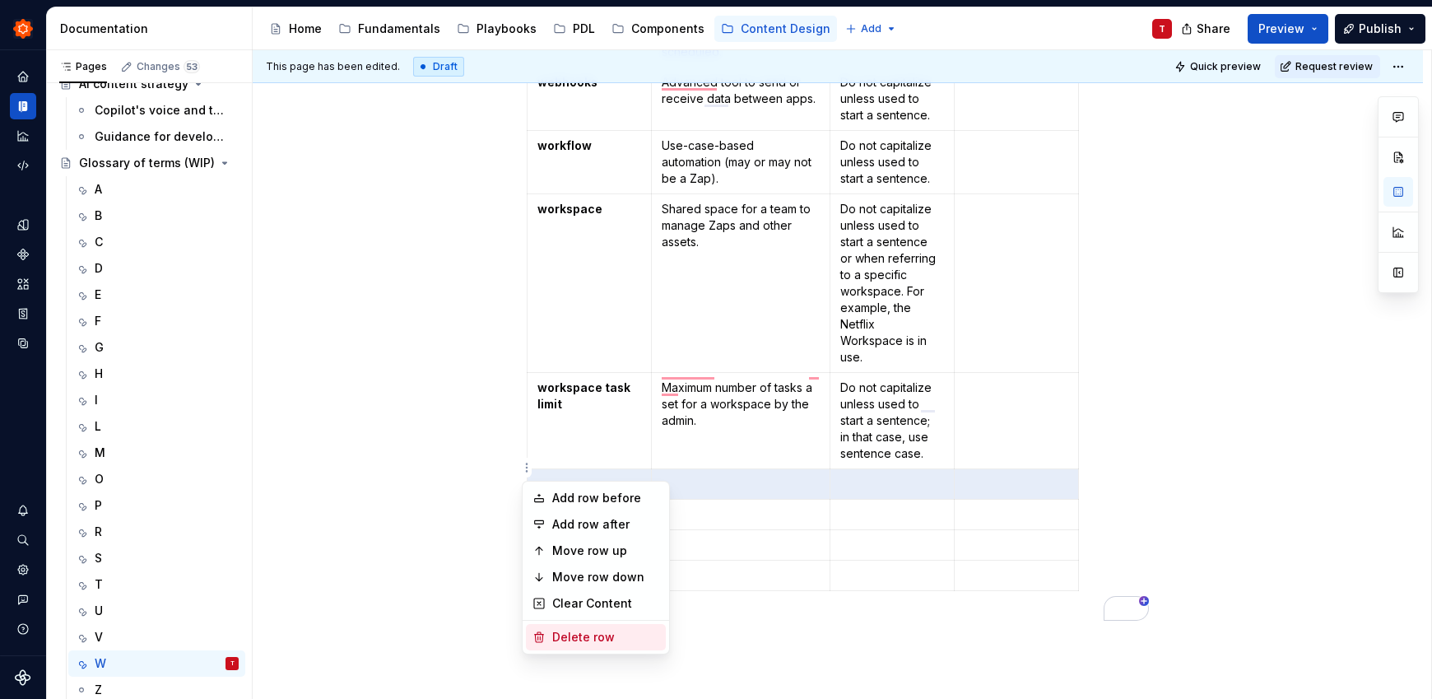
click at [574, 639] on div "Delete row" at bounding box center [605, 637] width 107 height 16
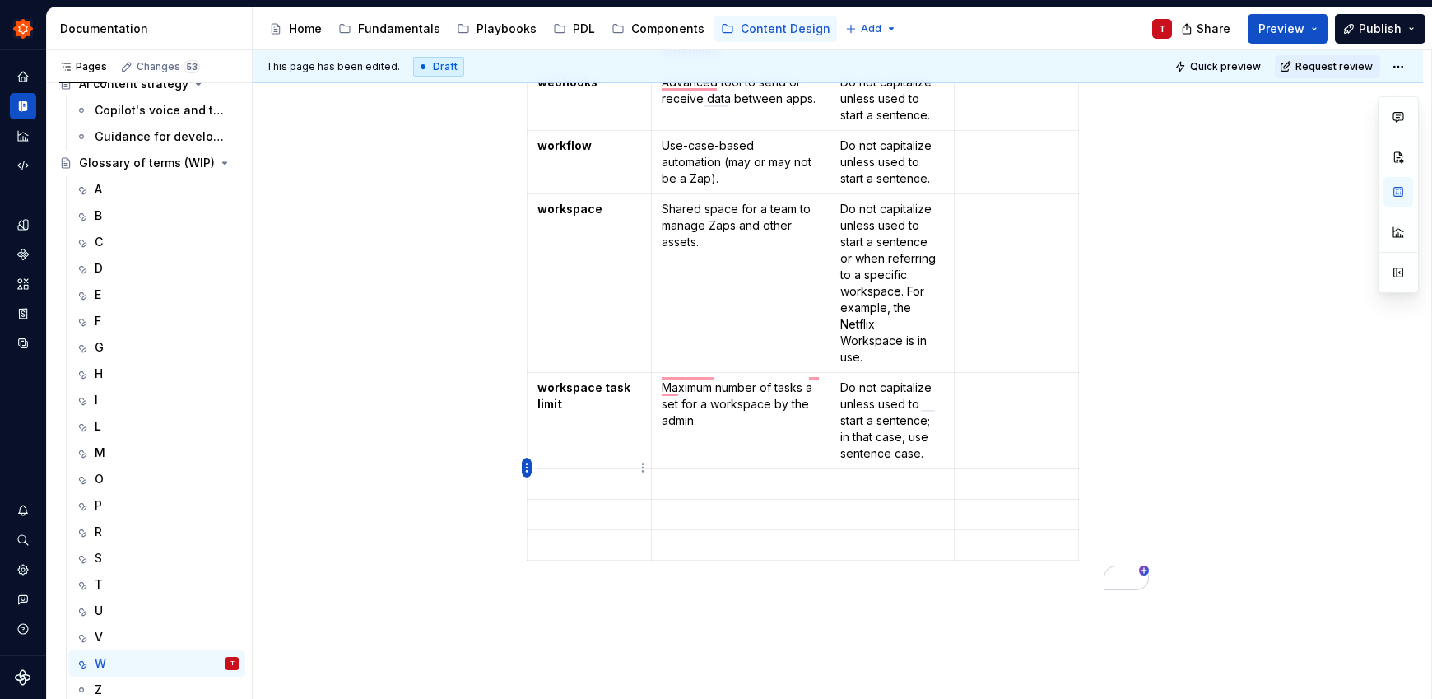
click at [527, 467] on html "Zinnia T Design system data Documentation Accessibility guide for tree Page tre…" at bounding box center [716, 349] width 1432 height 699
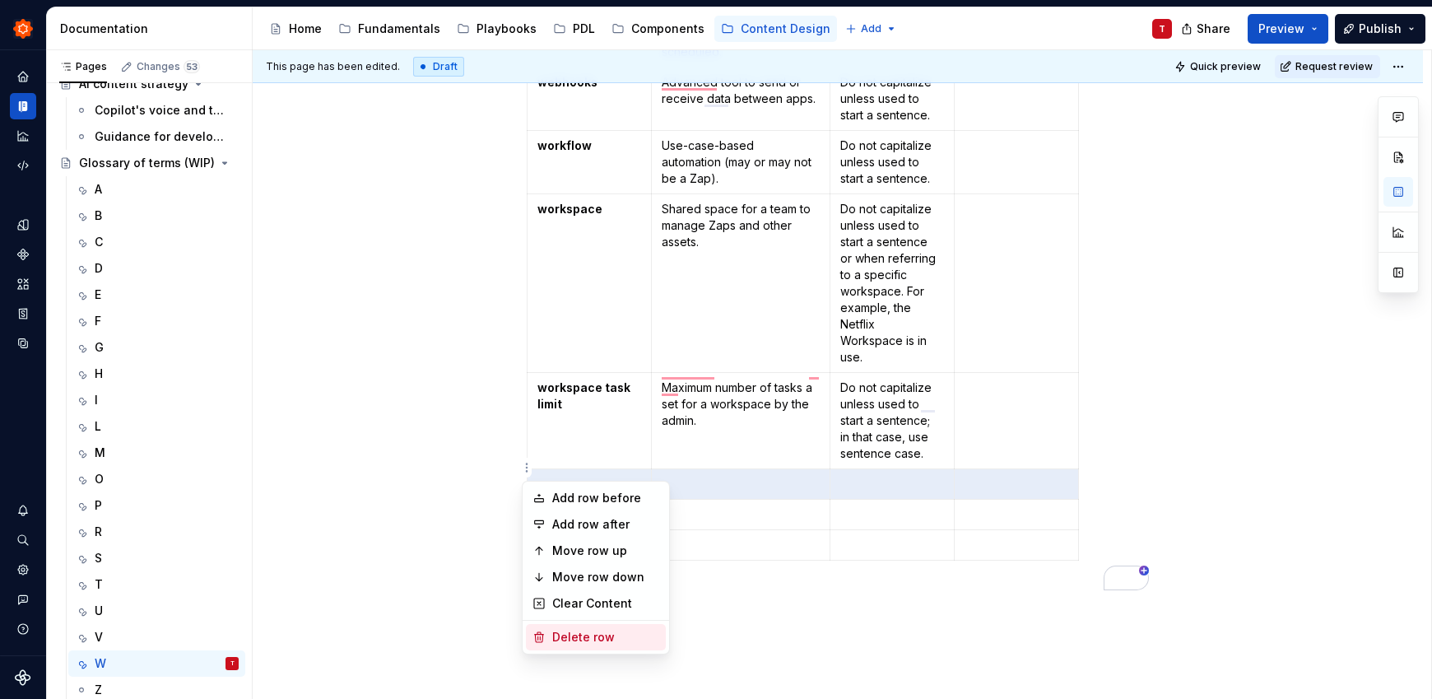
click at [583, 640] on div "Delete row" at bounding box center [605, 637] width 107 height 16
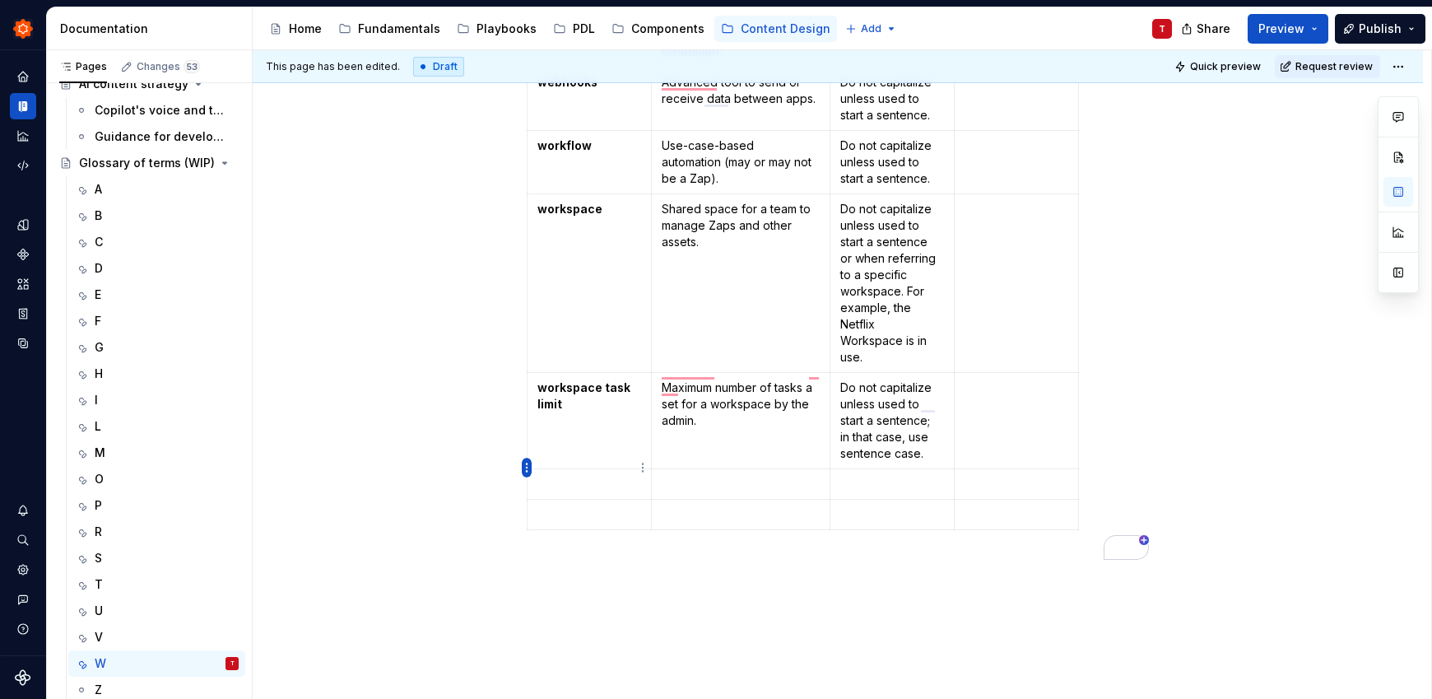
click at [525, 467] on html "Zinnia T Design system data Documentation Accessibility guide for tree Page tre…" at bounding box center [716, 349] width 1432 height 699
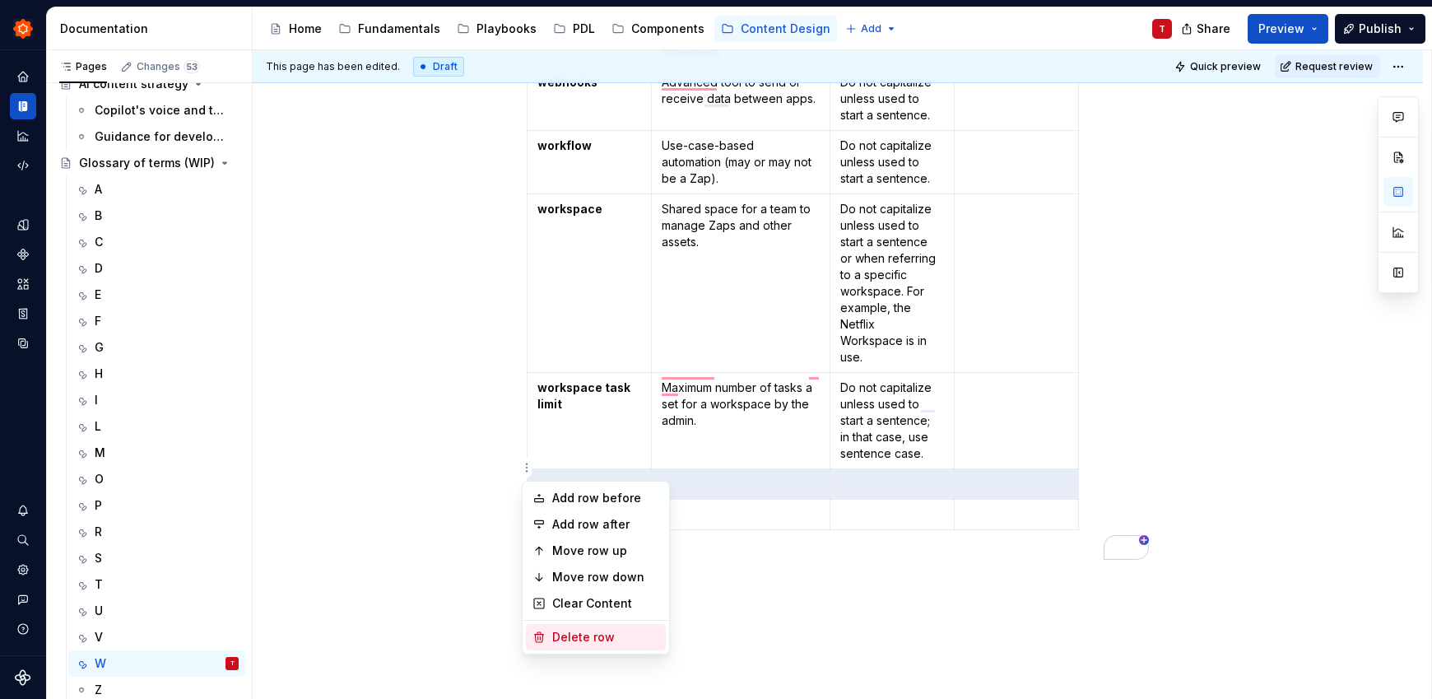
click at [567, 643] on div "Delete row" at bounding box center [605, 637] width 107 height 16
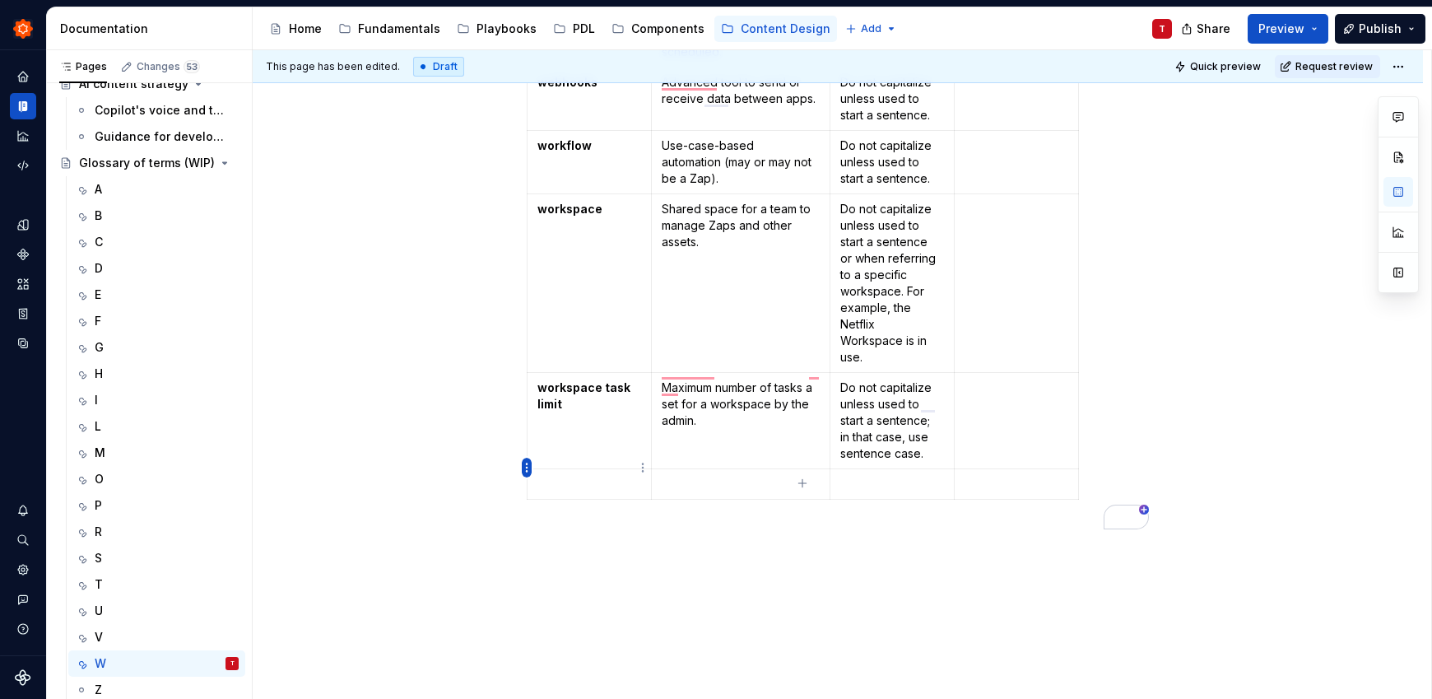
click at [527, 470] on html "Zinnia T Design system data Documentation Accessibility guide for tree Page tre…" at bounding box center [716, 349] width 1432 height 699
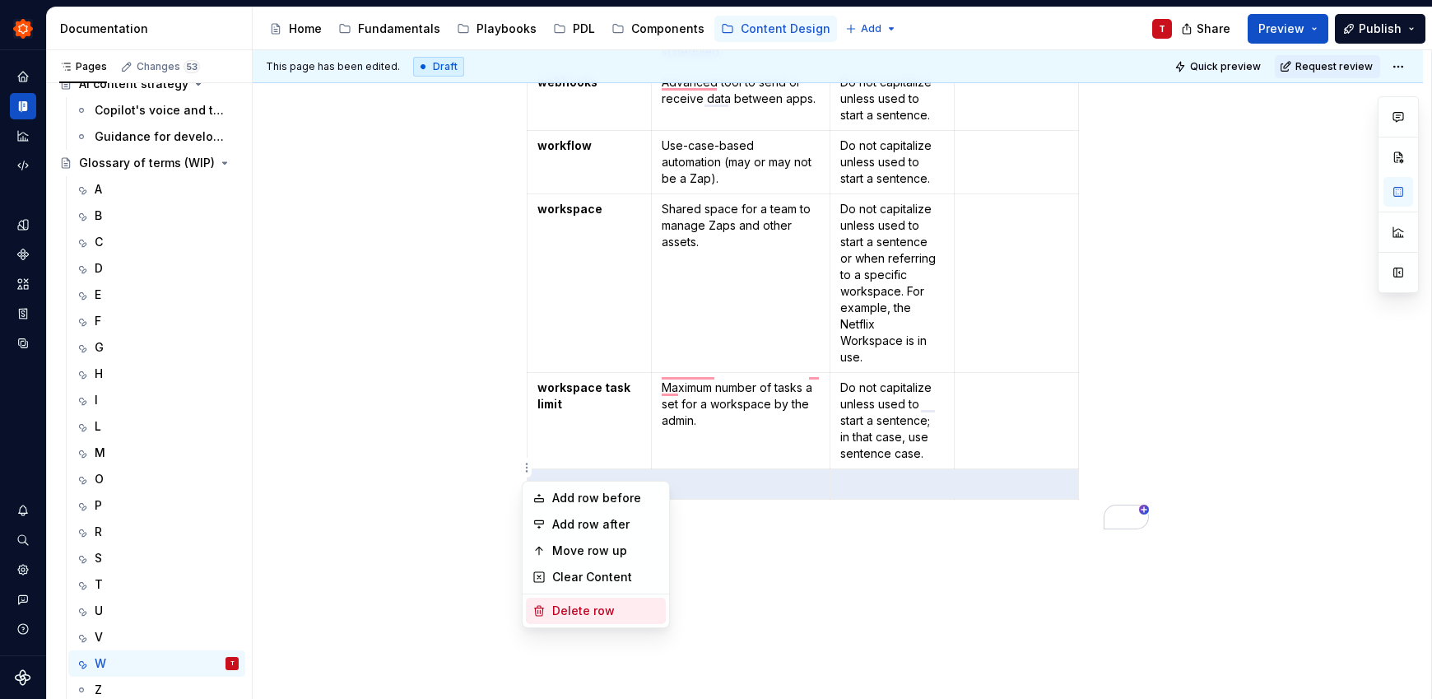
click at [587, 606] on div "Delete row" at bounding box center [605, 610] width 107 height 16
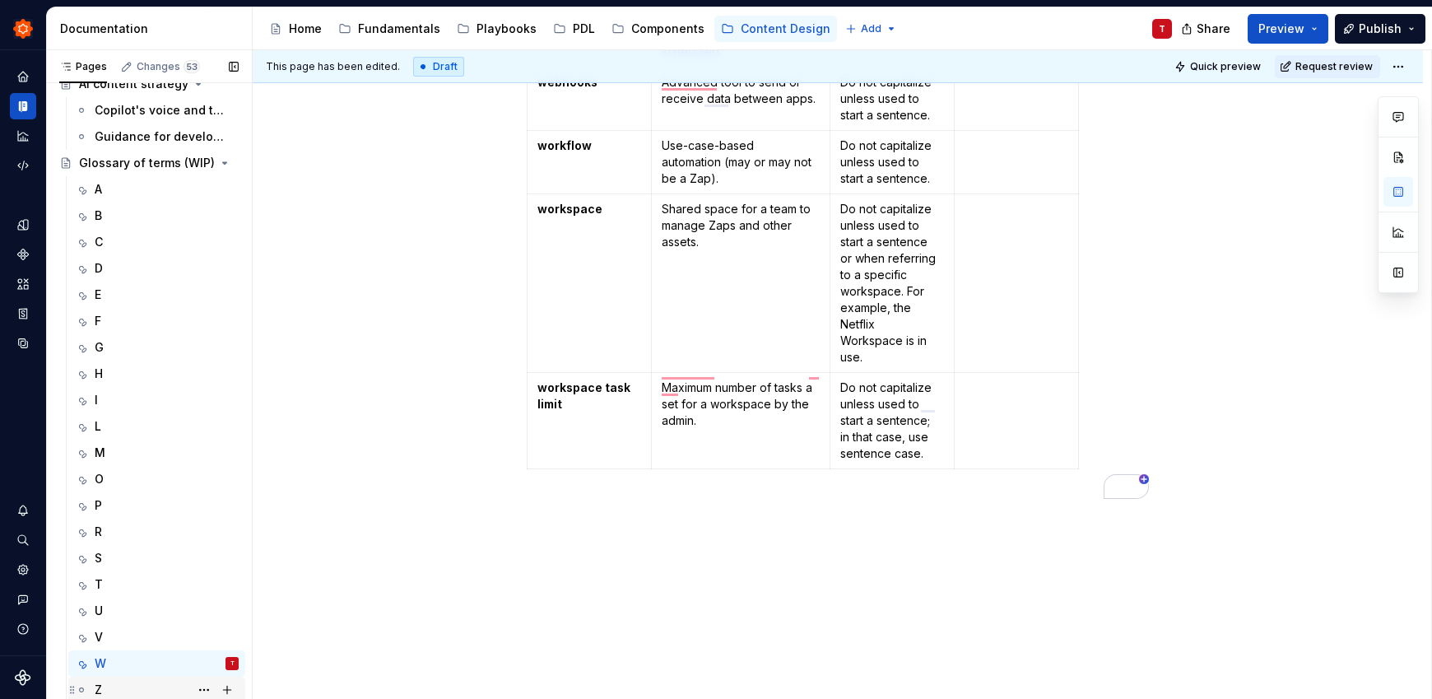
click at [132, 690] on div "Z" at bounding box center [167, 689] width 144 height 23
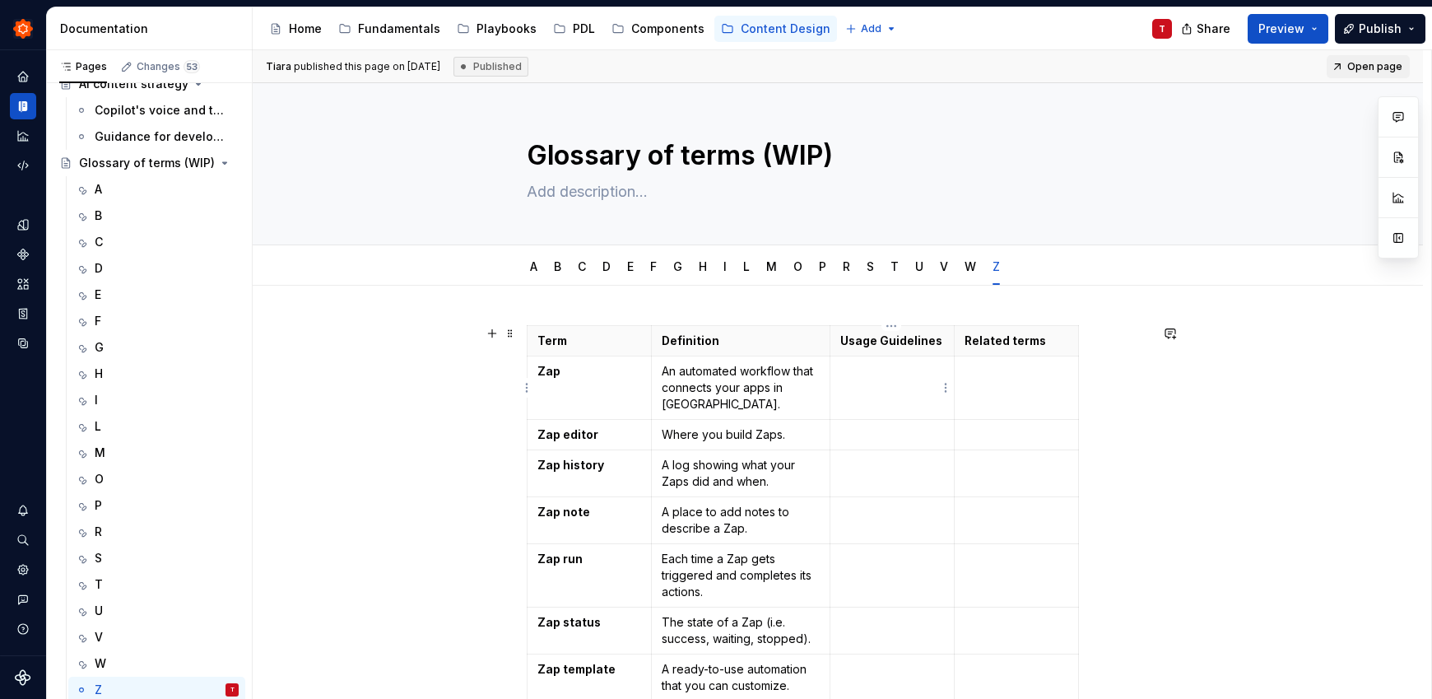
type textarea "*"
click at [846, 391] on td at bounding box center [891, 387] width 124 height 63
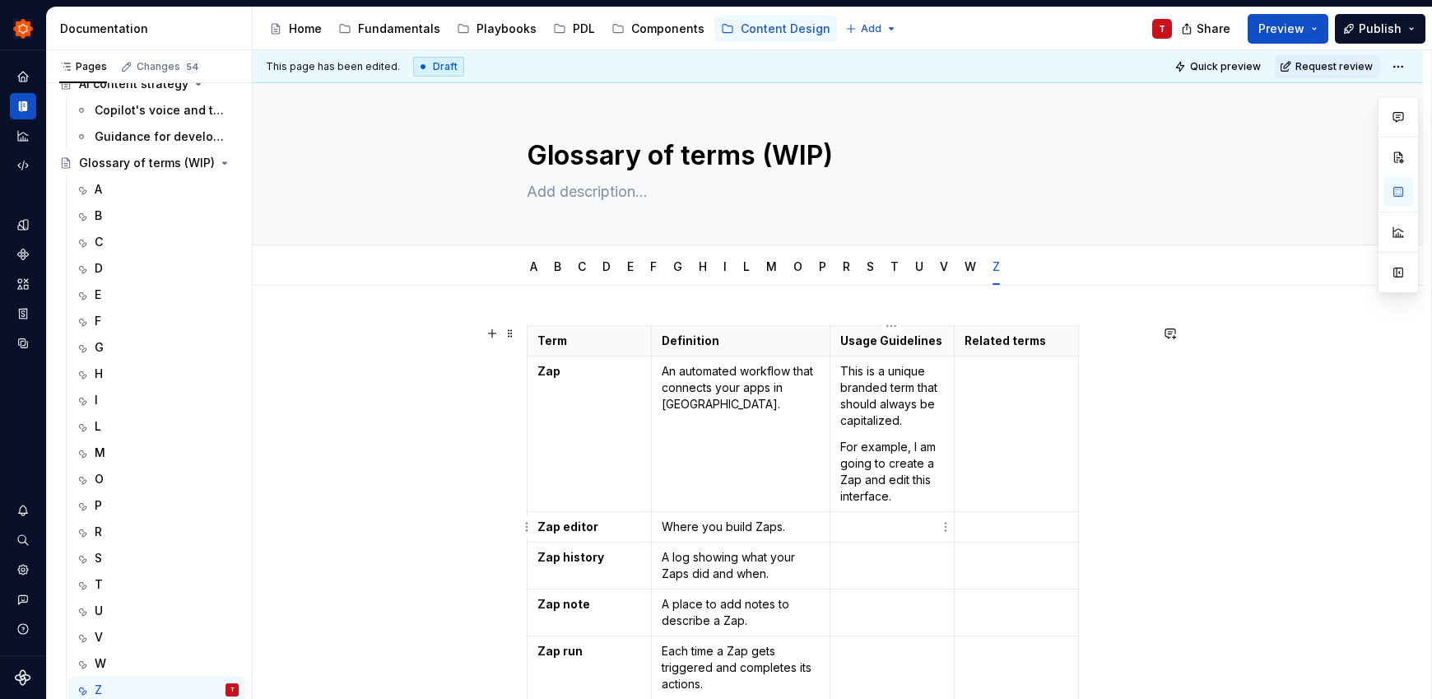
click at [897, 537] on td "To enrich screen reader interactions, please activate Accessibility in Grammarl…" at bounding box center [891, 527] width 124 height 30
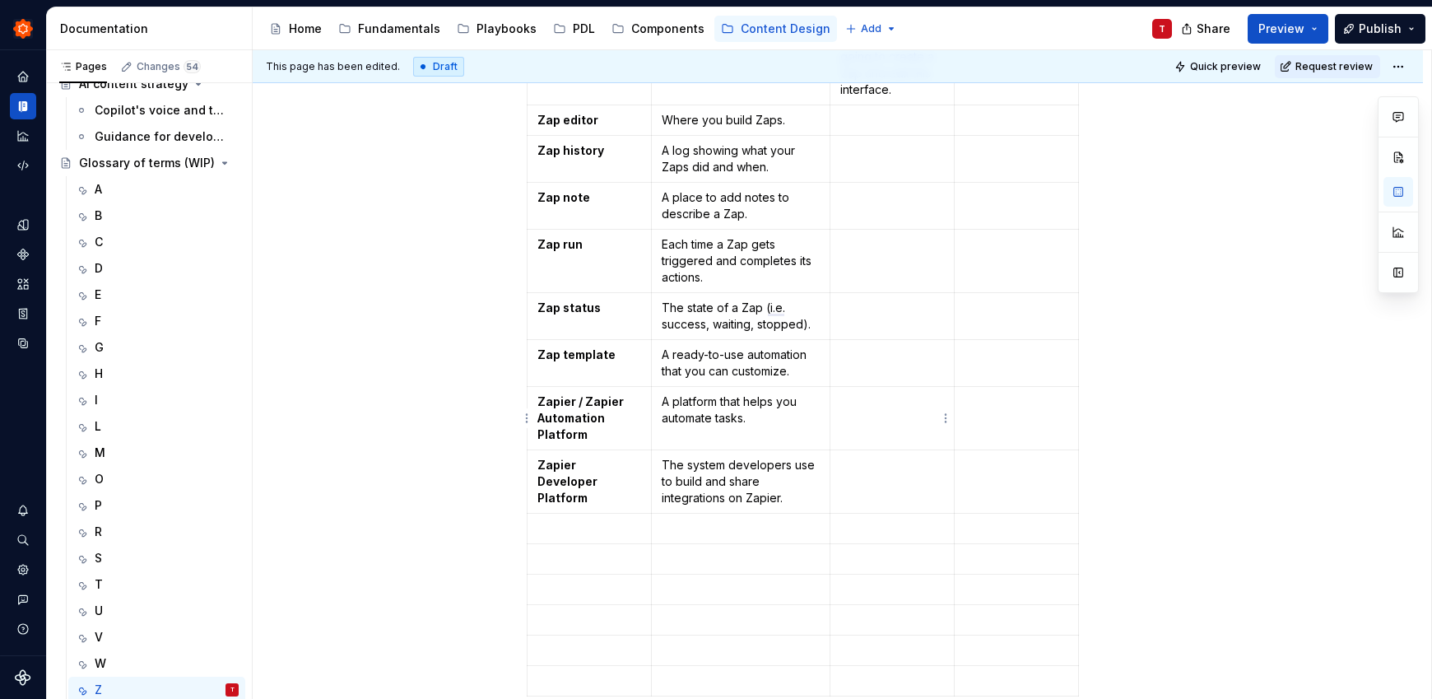
click at [912, 424] on td "To enrich screen reader interactions, please activate Accessibility in Grammarl…" at bounding box center [891, 418] width 124 height 63
drag, startPoint x: 583, startPoint y: 403, endPoint x: 607, endPoint y: 440, distance: 44.1
click at [607, 440] on p "Zapier / Zapier Automation Platform" at bounding box center [589, 417] width 104 height 49
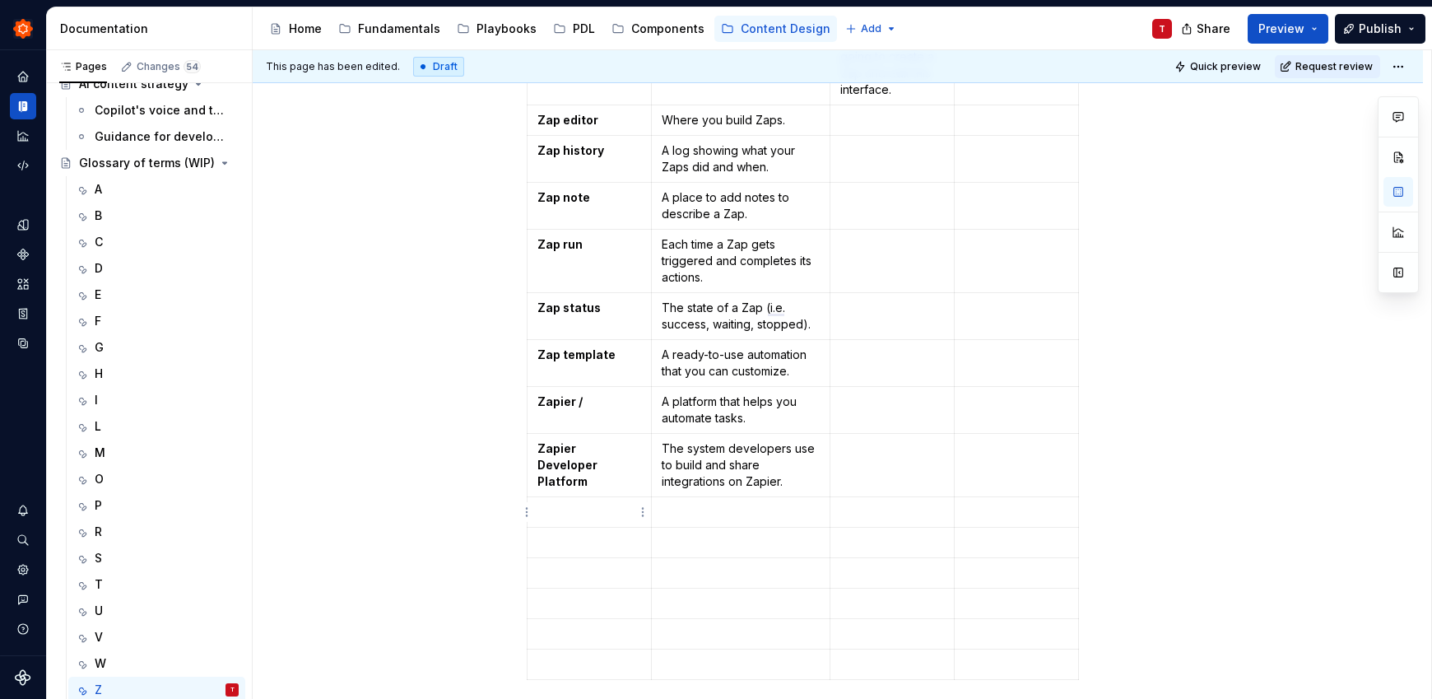
click at [588, 512] on p "To enrich screen reader interactions, please activate Accessibility in Grammarl…" at bounding box center [589, 512] width 104 height 16
click at [605, 399] on p "Zapier /" at bounding box center [589, 401] width 104 height 16
drag, startPoint x: 657, startPoint y: 397, endPoint x: 748, endPoint y: 422, distance: 94.8
click at [748, 422] on td "A platform that helps you automate tasks." at bounding box center [740, 410] width 179 height 47
copy p "A platform that helps you automate tasks."
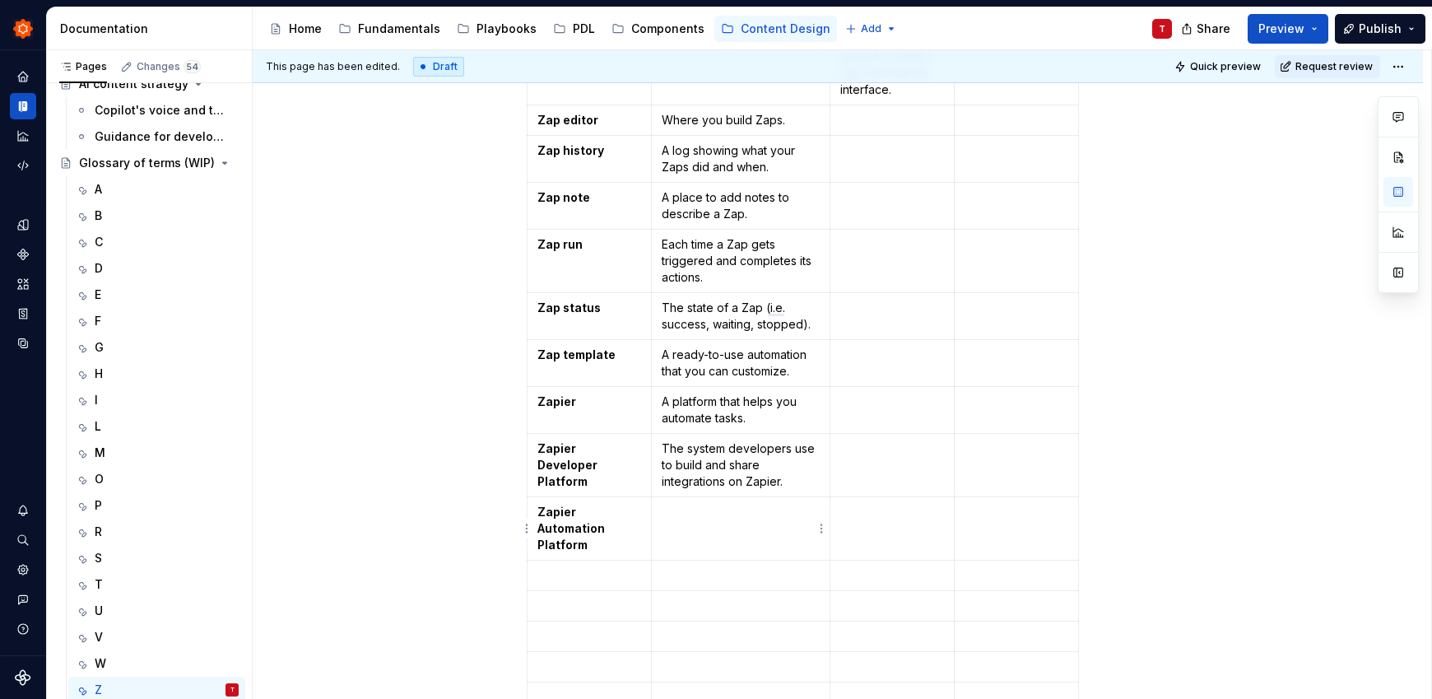
click at [783, 524] on td "To enrich screen reader interactions, please activate Accessibility in Grammarl…" at bounding box center [740, 528] width 179 height 63
click at [680, 401] on p "A platform that helps you automate tasks." at bounding box center [741, 409] width 158 height 33
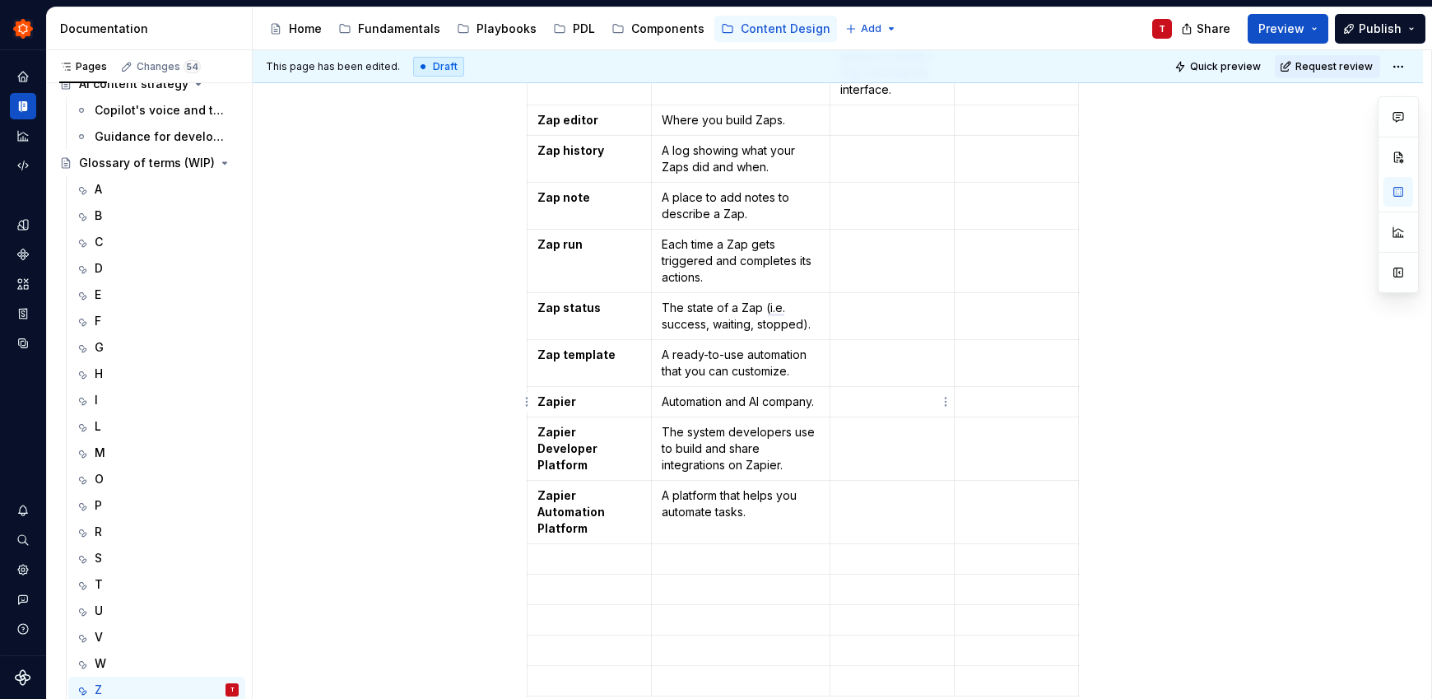
click at [859, 401] on p "To enrich screen reader interactions, please activate Accessibility in Grammarl…" at bounding box center [892, 401] width 104 height 16
click at [866, 397] on p "Always capitalize" at bounding box center [892, 401] width 104 height 16
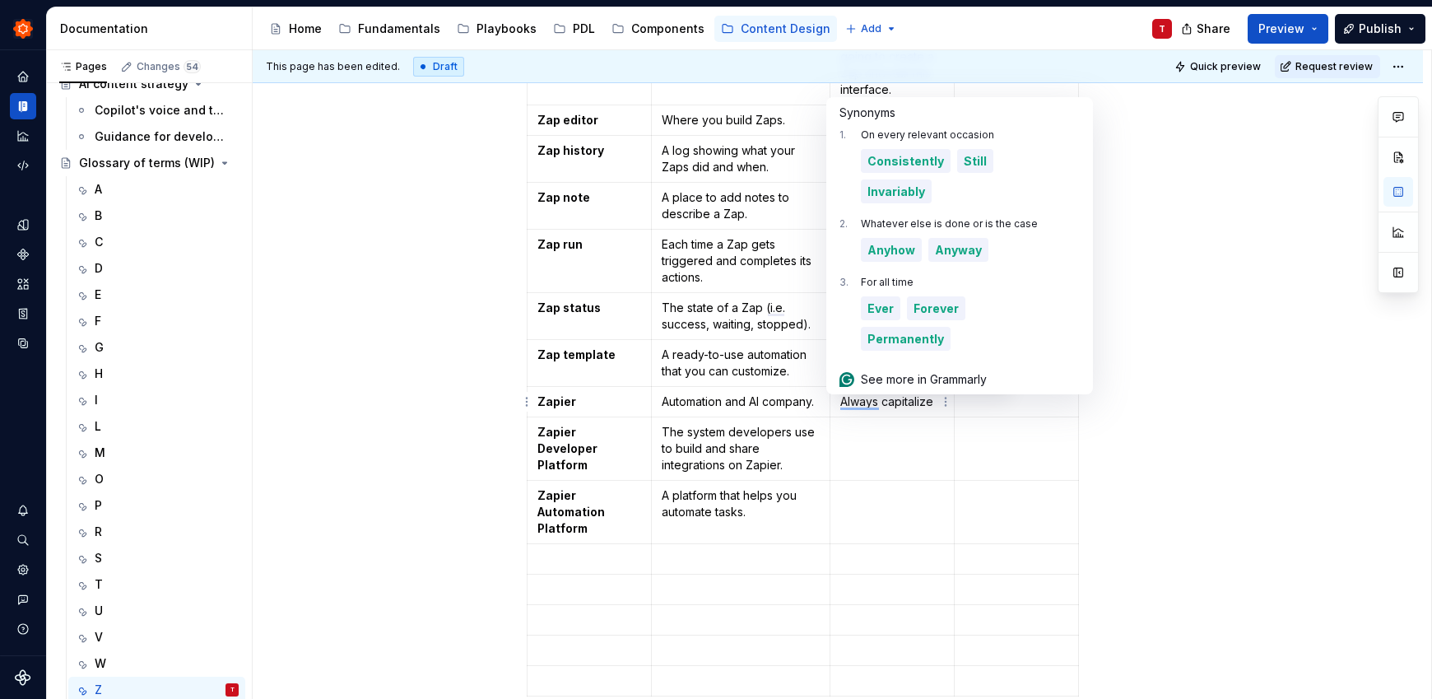
click at [866, 397] on p "Always capitalize" at bounding box center [892, 401] width 104 height 16
click at [880, 438] on p "To enrich screen reader interactions, please activate Accessibility in Grammarl…" at bounding box center [892, 432] width 104 height 16
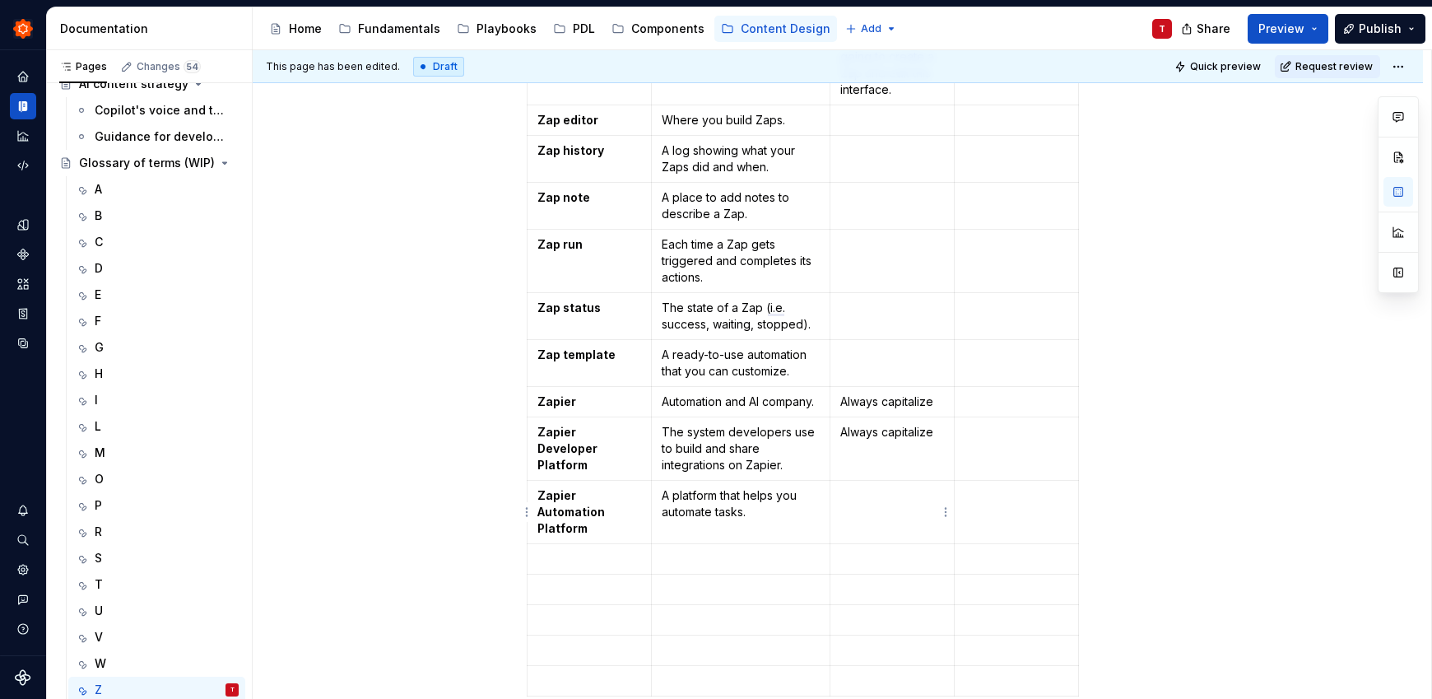
click at [881, 506] on td "To enrich screen reader interactions, please activate Accessibility in Grammarl…" at bounding box center [891, 512] width 124 height 63
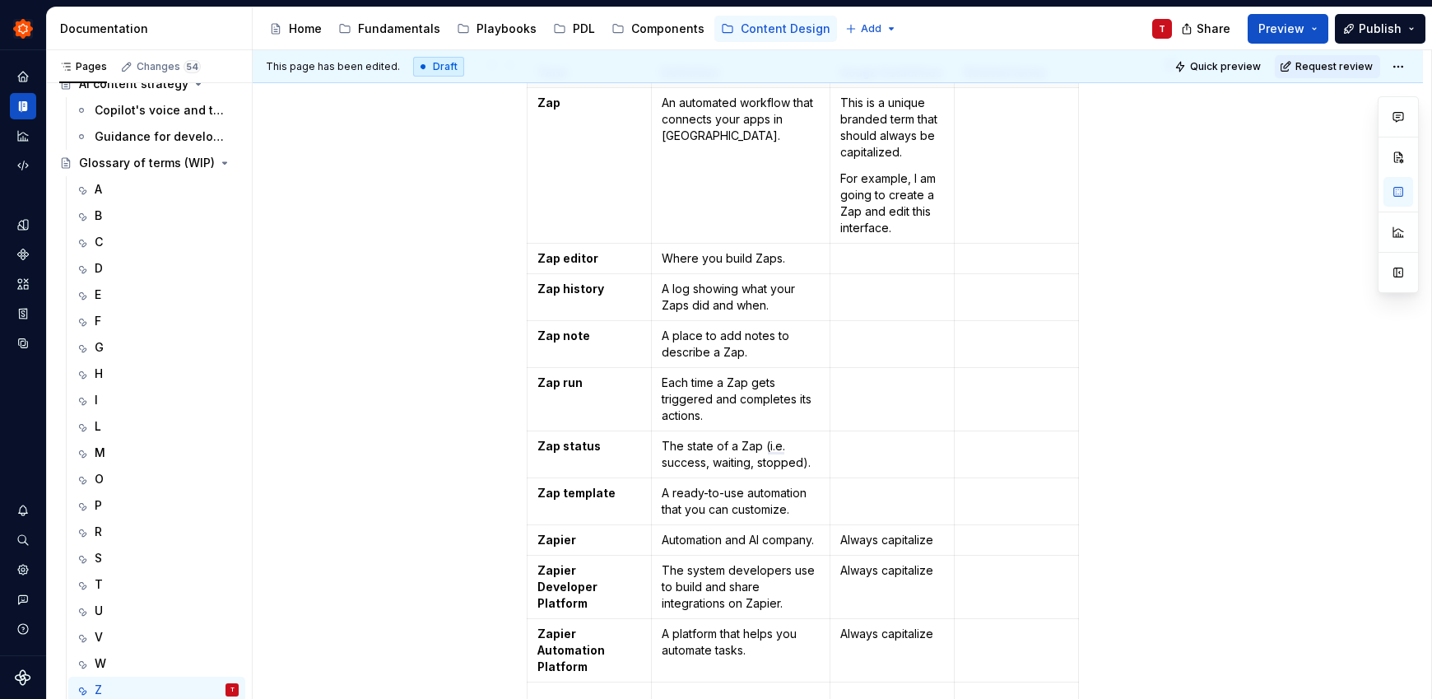
scroll to position [253, 0]
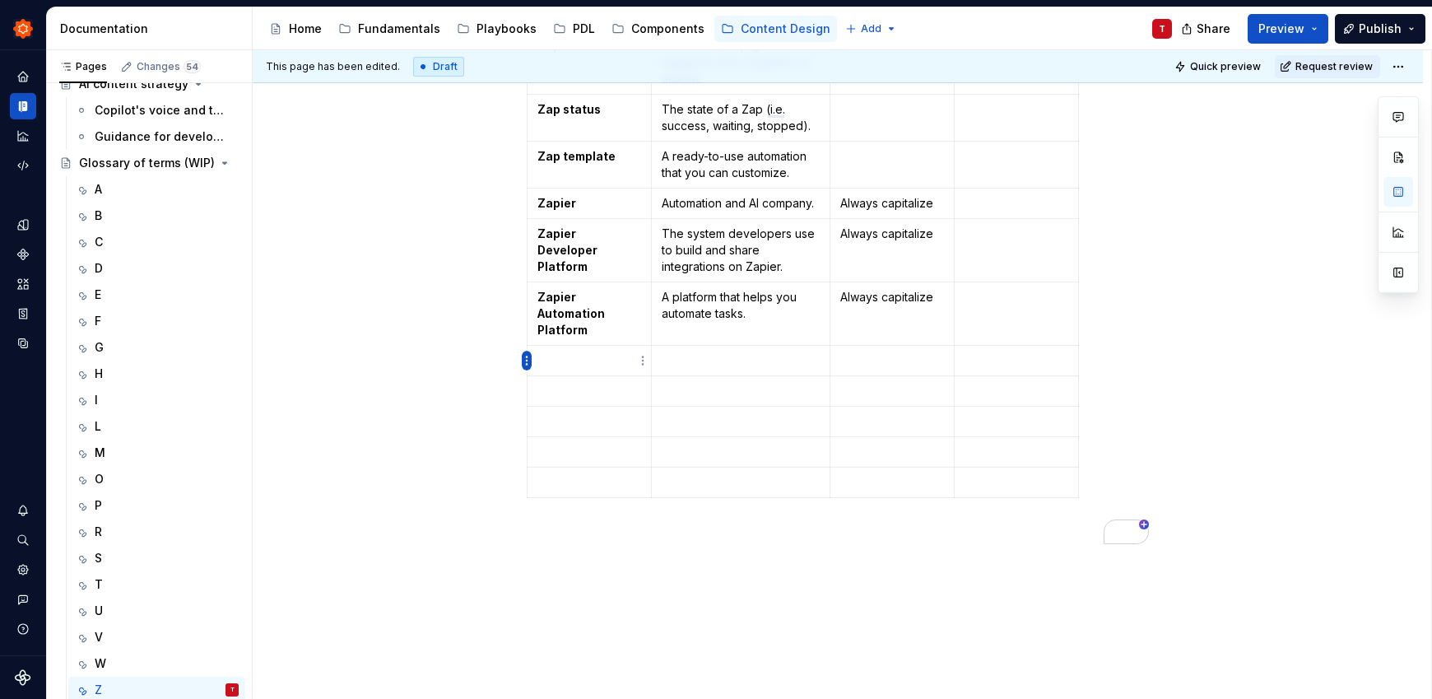
click at [526, 361] on html "Zinnia T Design system data Documentation Accessibility guide for tree Page tre…" at bounding box center [716, 349] width 1432 height 699
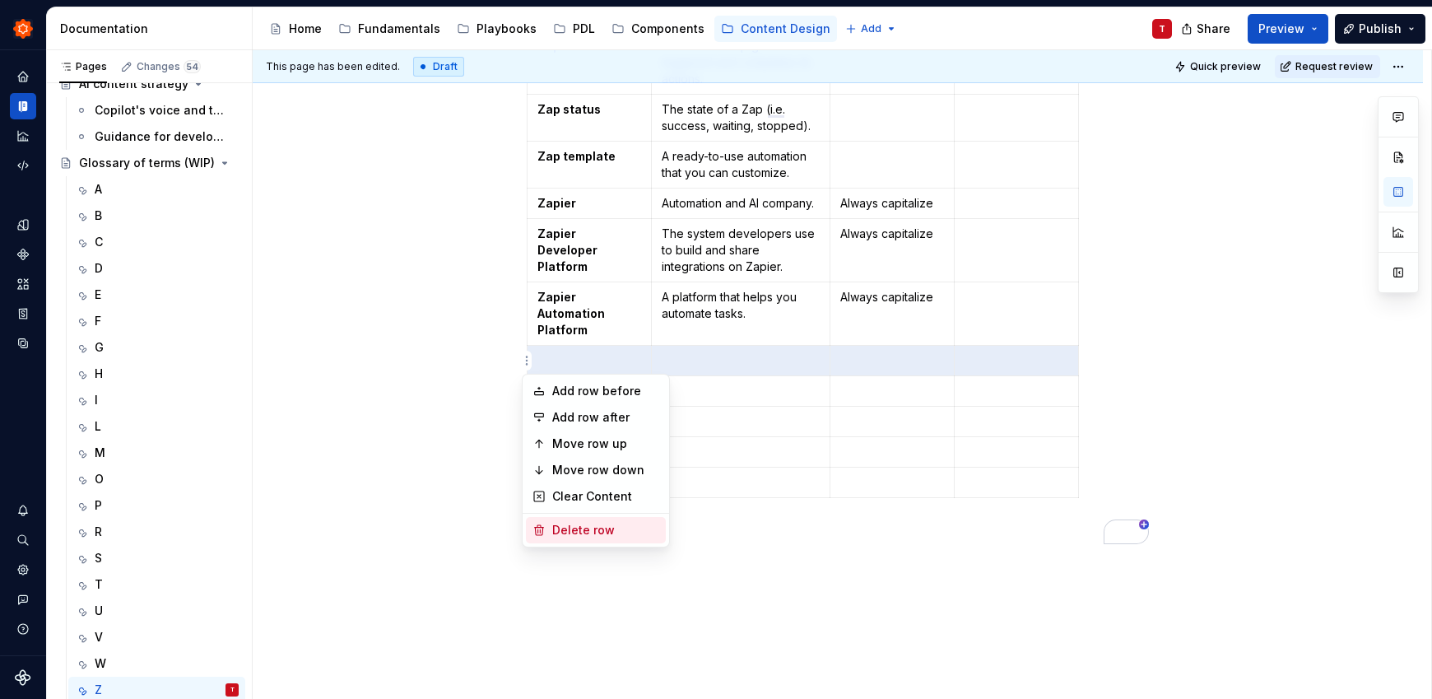
click at [550, 524] on div "Delete row" at bounding box center [596, 530] width 140 height 26
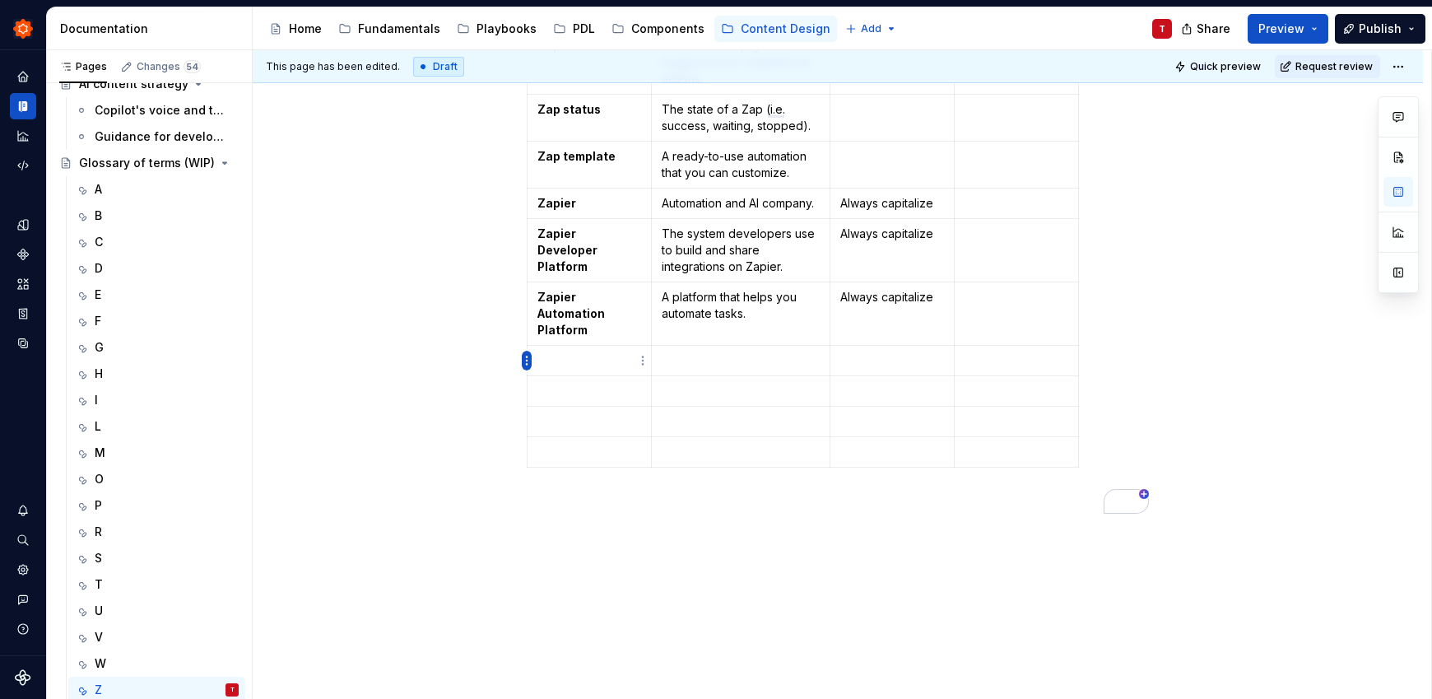
click at [527, 357] on html "Zinnia T Design system data Documentation Accessibility guide for tree Page tre…" at bounding box center [716, 349] width 1432 height 699
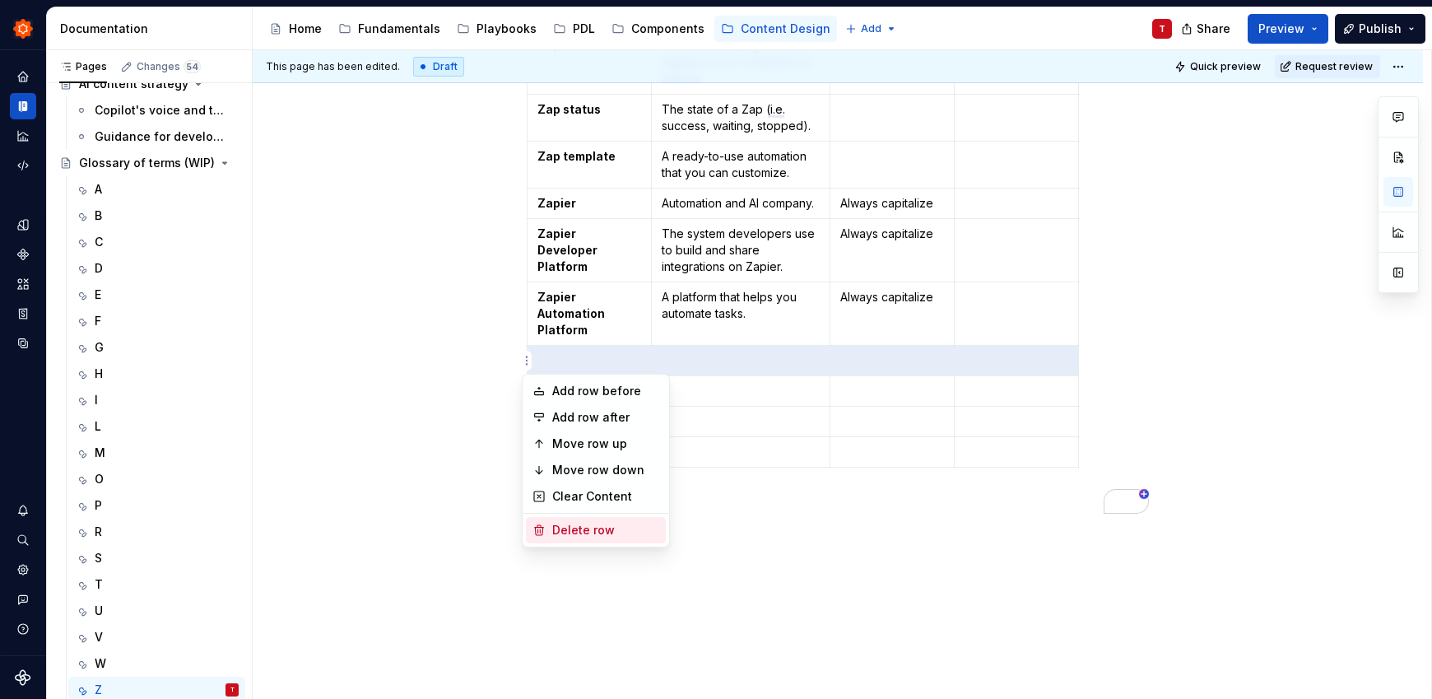
click at [582, 534] on div "Delete row" at bounding box center [605, 530] width 107 height 16
click at [528, 360] on html "Zinnia T Design system data Documentation Accessibility guide for tree Page tre…" at bounding box center [716, 349] width 1432 height 699
click at [582, 520] on div "Delete row" at bounding box center [596, 530] width 140 height 26
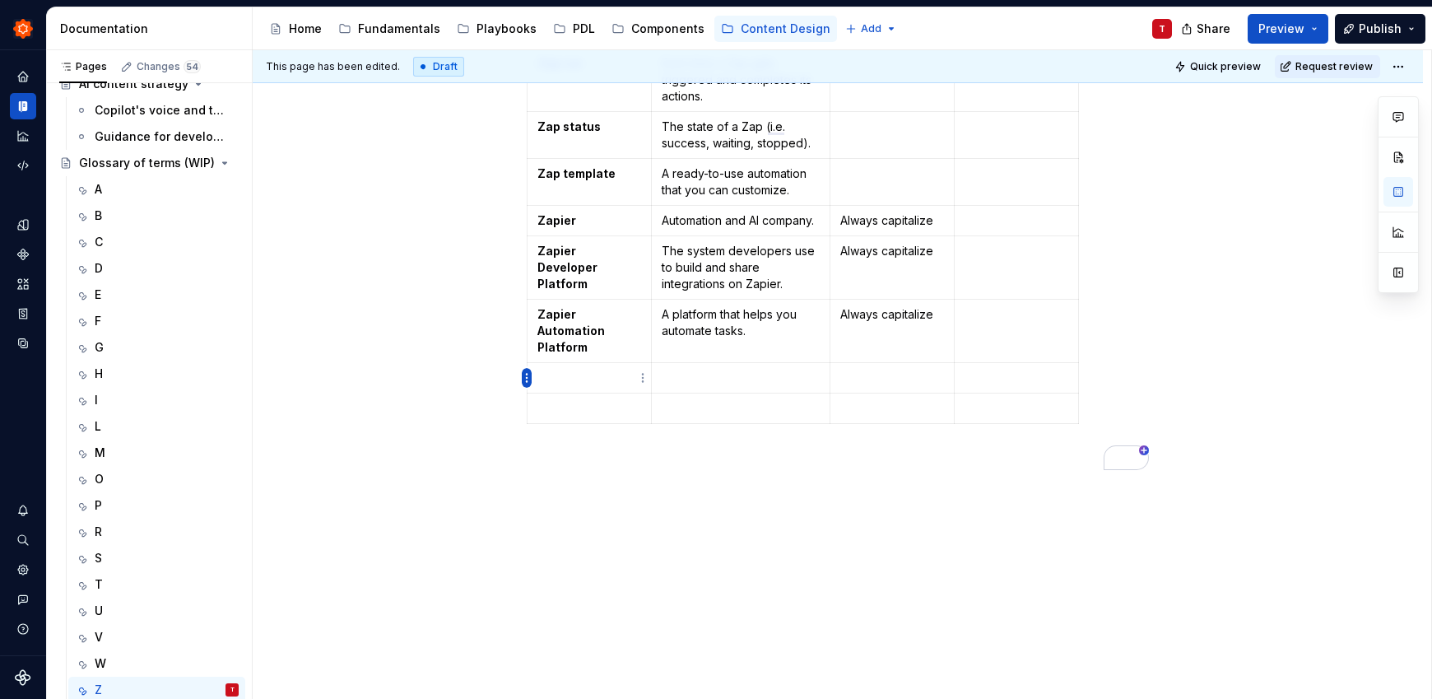
click at [526, 375] on html "Zinnia T Design system data Documentation Accessibility guide for tree Page tre…" at bounding box center [716, 349] width 1432 height 699
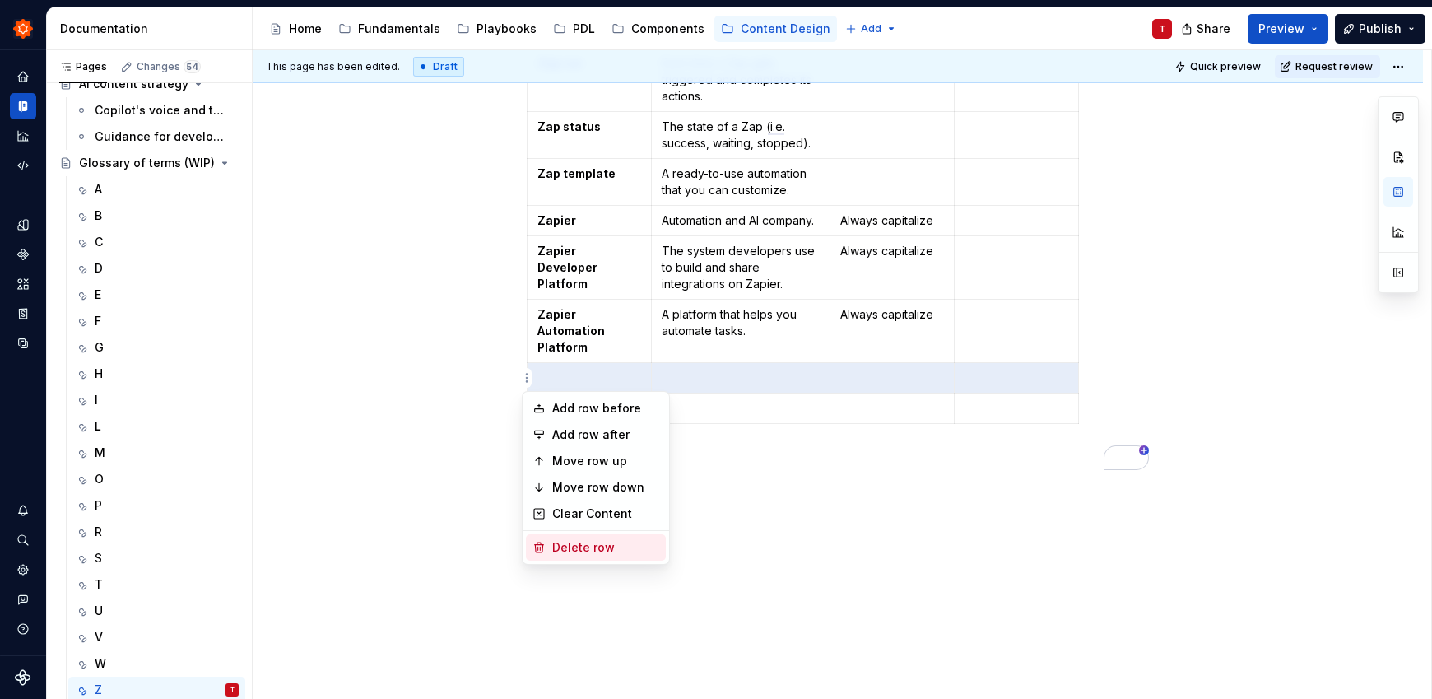
click at [562, 556] on div "Delete row" at bounding box center [596, 547] width 140 height 26
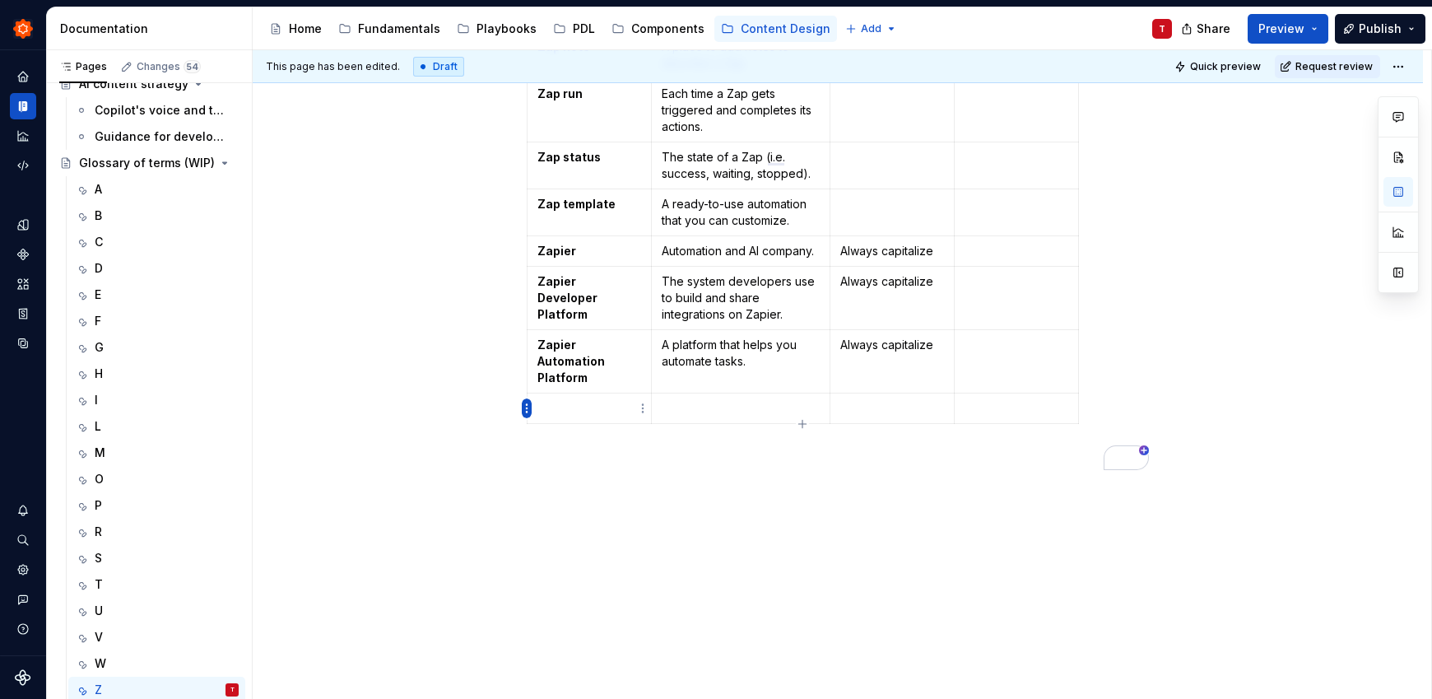
click at [527, 406] on html "Zinnia T Design system data Documentation Accessibility guide for tree Page tre…" at bounding box center [716, 349] width 1432 height 699
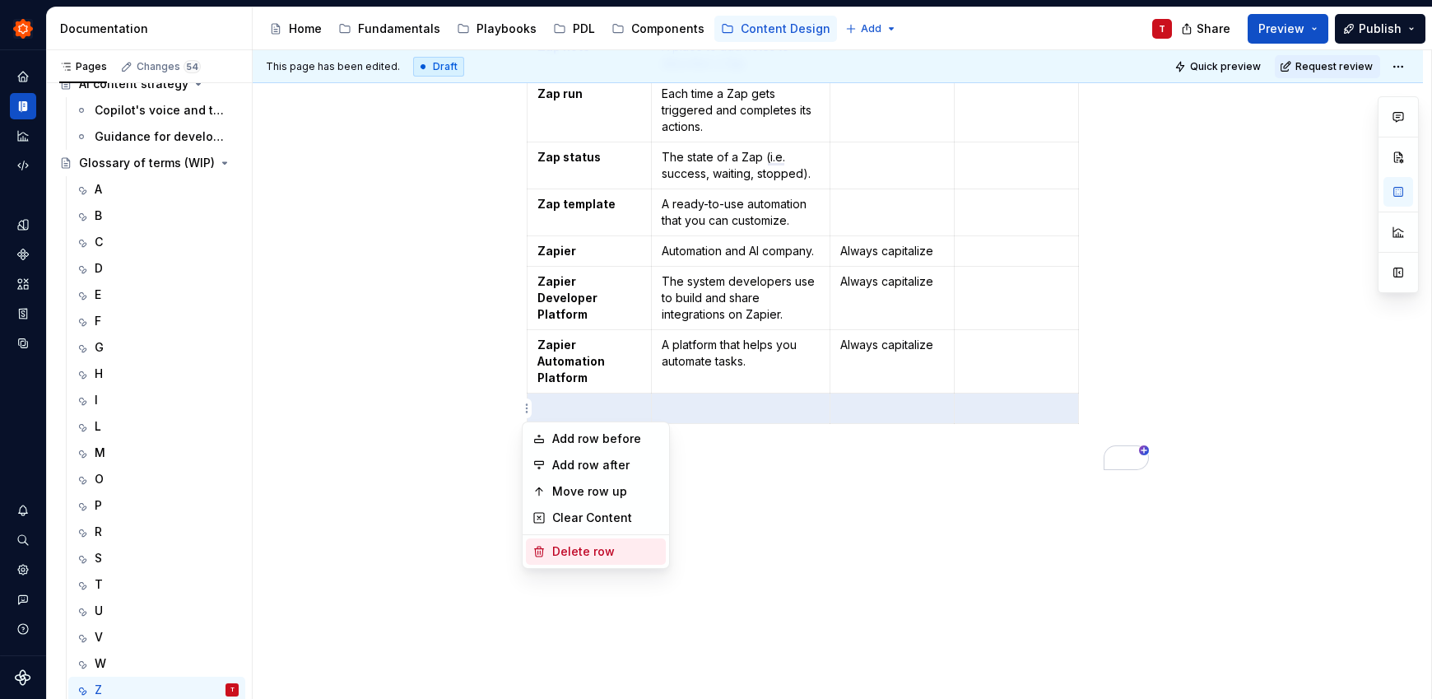
click at [592, 548] on div "Delete row" at bounding box center [605, 551] width 107 height 16
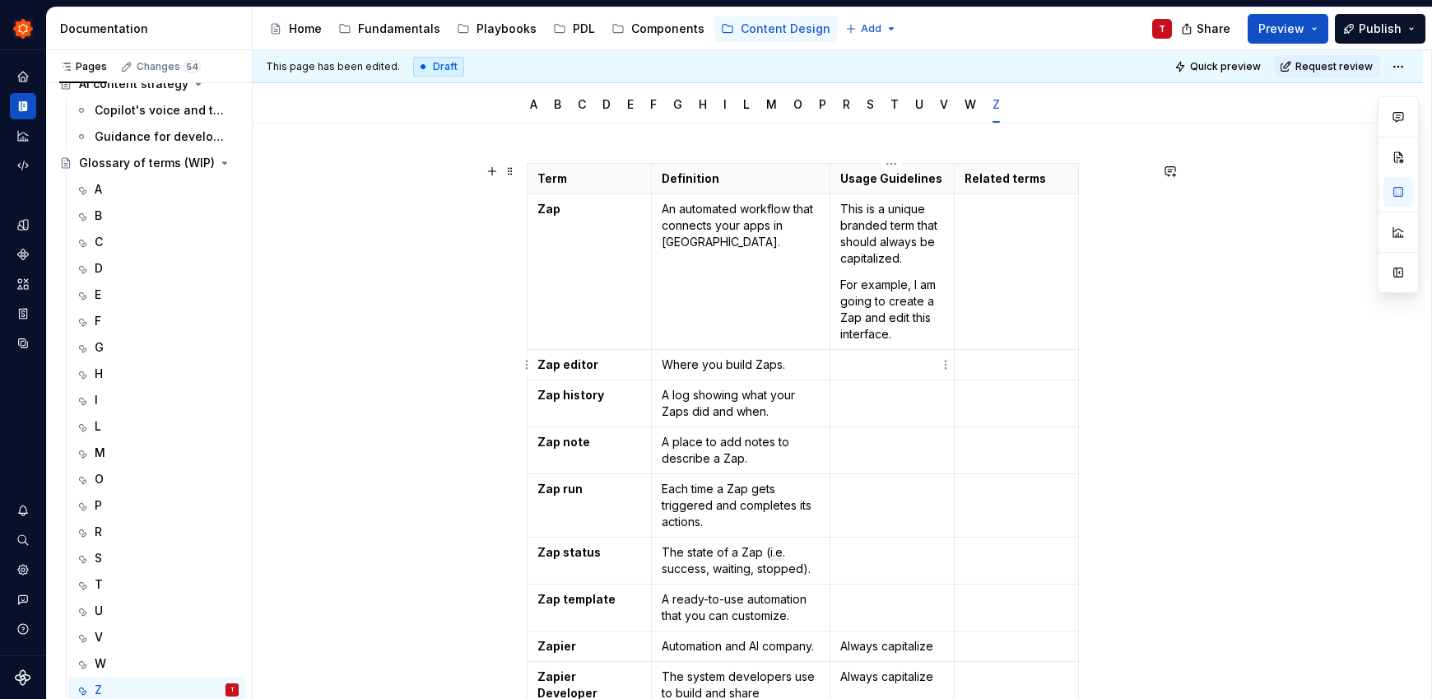
click at [885, 361] on p "To enrich screen reader interactions, please activate Accessibility in Grammarl…" at bounding box center [892, 364] width 104 height 16
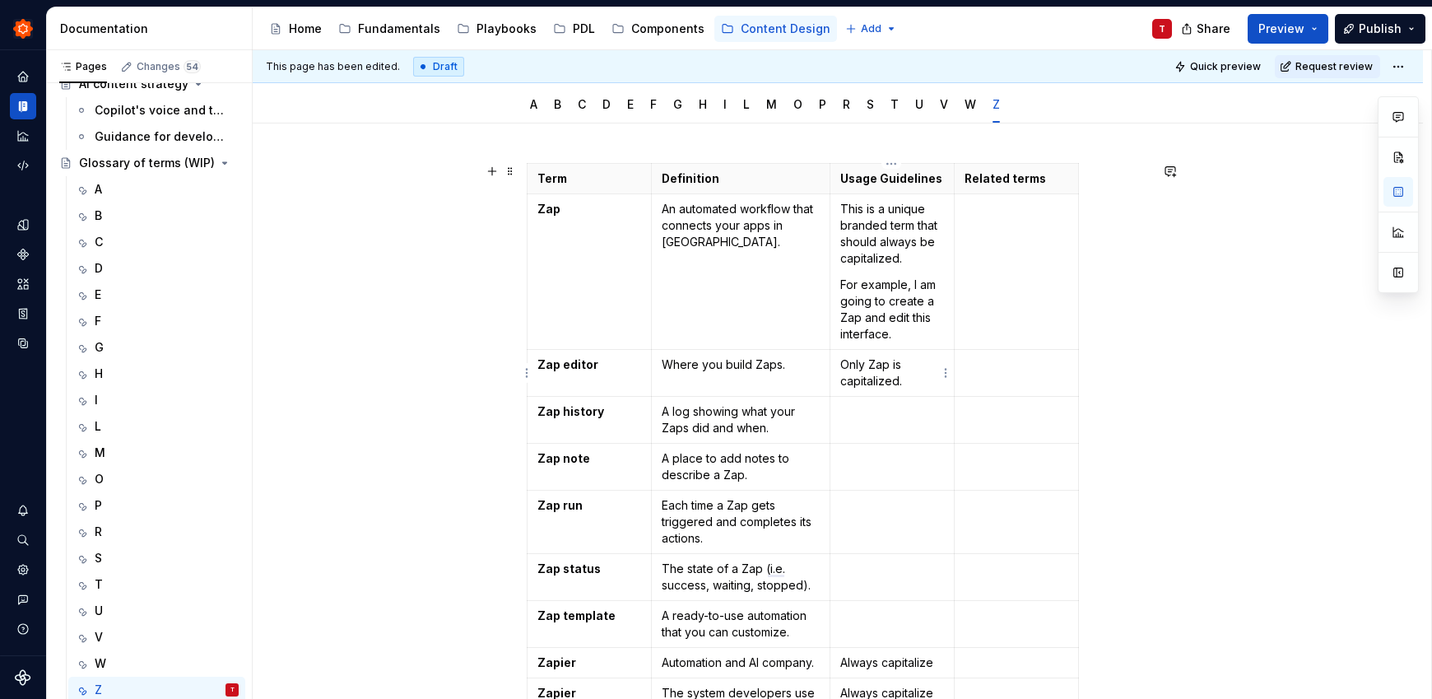
click at [858, 371] on p "Only Zap is capitalized." at bounding box center [892, 372] width 104 height 33
click at [893, 415] on p "To enrich screen reader interactions, please activate Accessibility in Grammarl…" at bounding box center [892, 411] width 104 height 16
click at [878, 470] on td "To enrich screen reader interactions, please activate Accessibility in Grammarl…" at bounding box center [891, 467] width 124 height 47
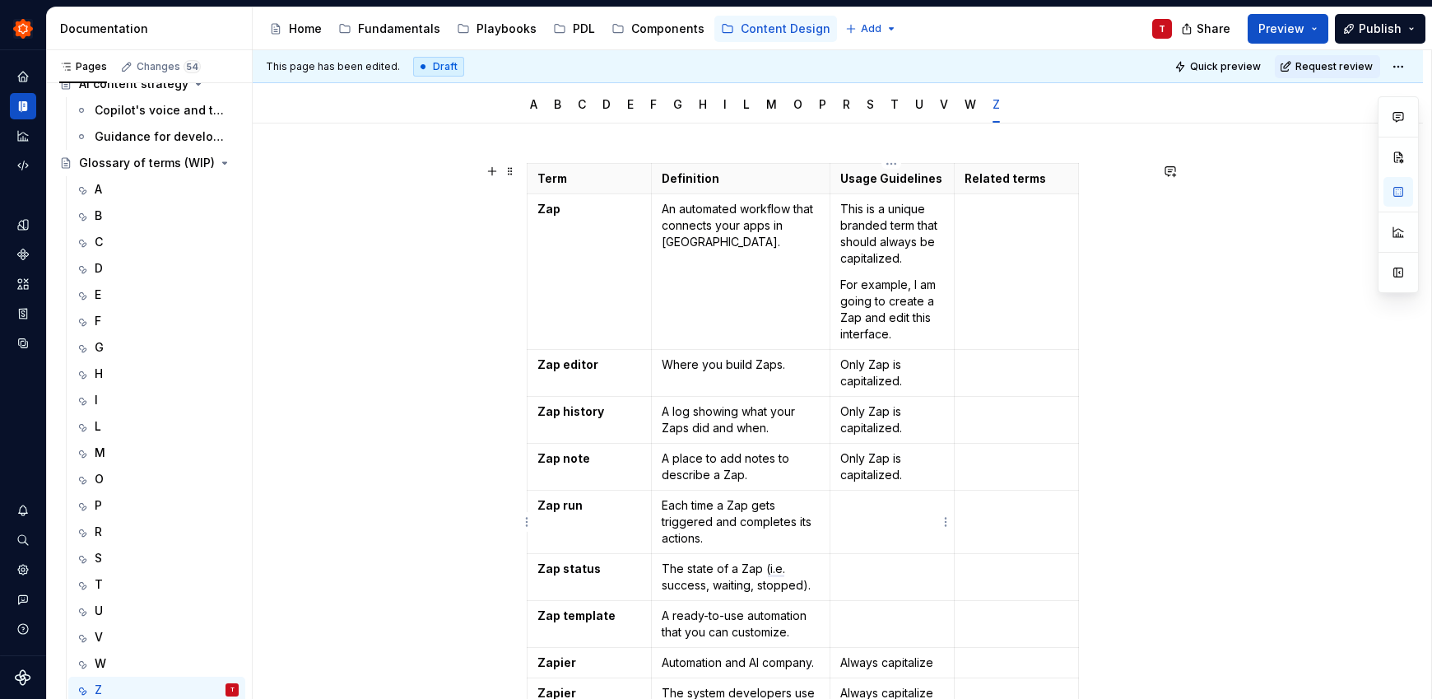
click at [885, 536] on td "To enrich screen reader interactions, please activate Accessibility in Grammarl…" at bounding box center [891, 521] width 124 height 63
click at [894, 588] on td "To enrich screen reader interactions, please activate Accessibility in Grammarl…" at bounding box center [891, 577] width 124 height 47
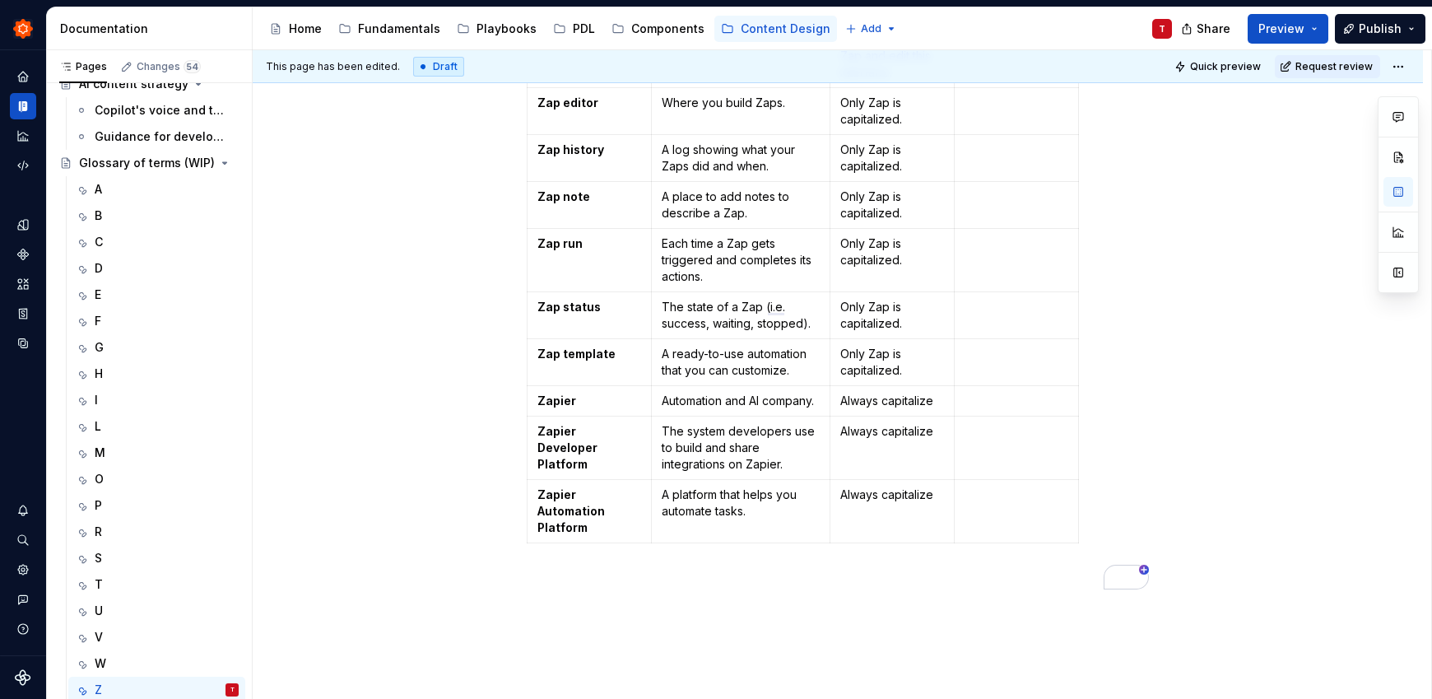
scroll to position [427, 0]
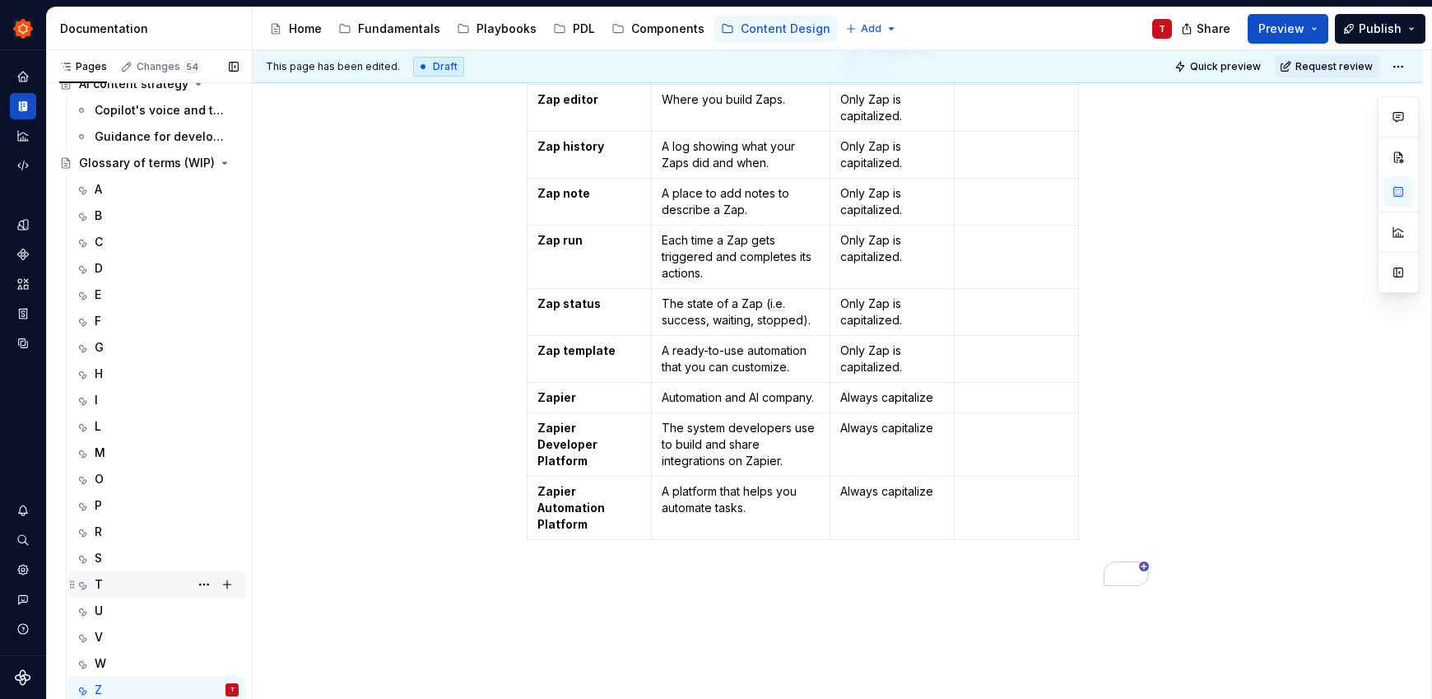
click at [128, 588] on div "T" at bounding box center [167, 584] width 144 height 23
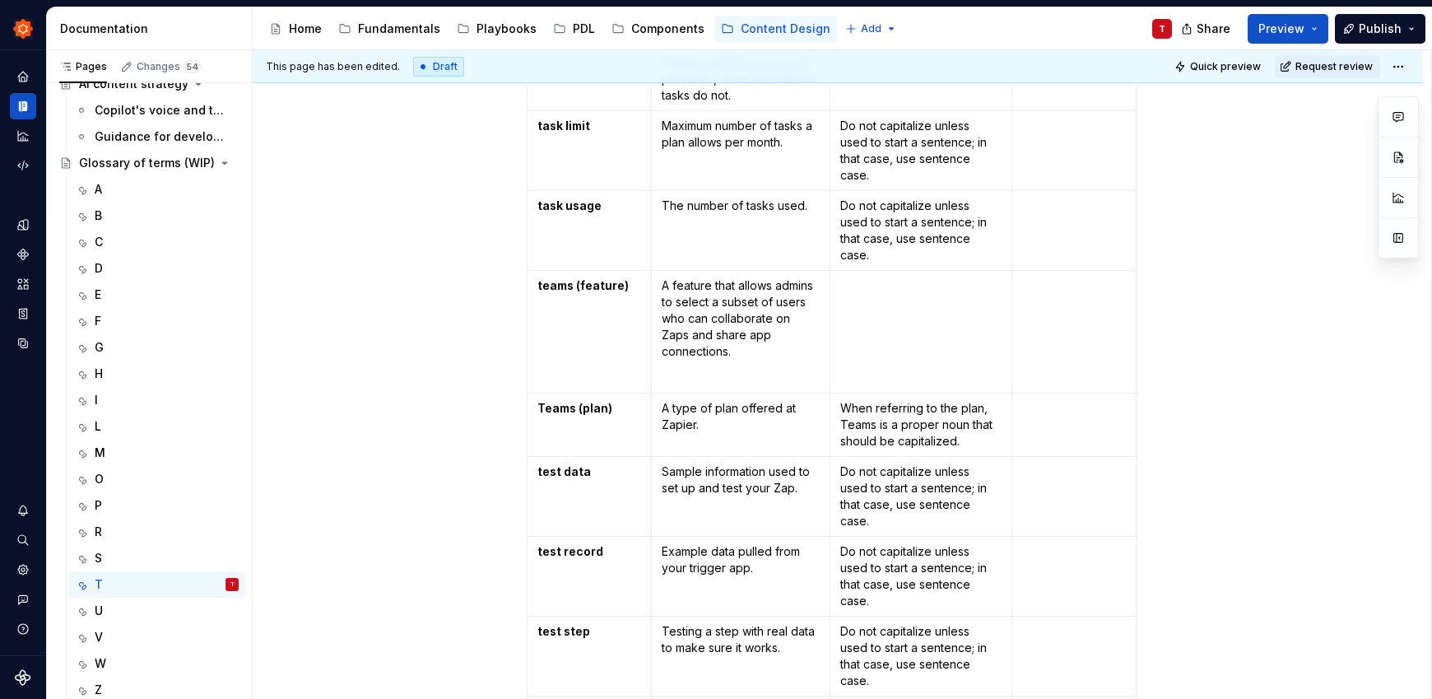
scroll to position [499, 0]
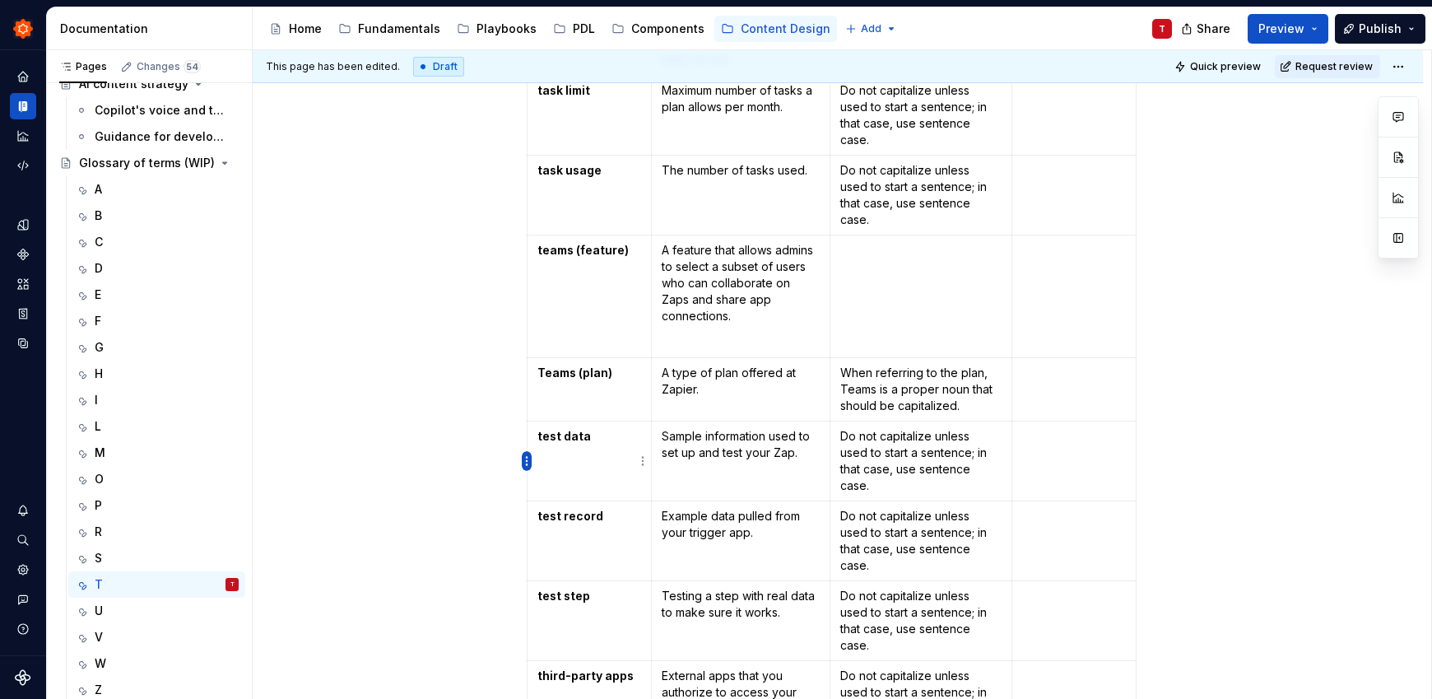
click at [527, 458] on html "Zinnia T Design system data Documentation Accessibility guide for tree Page tre…" at bounding box center [716, 349] width 1432 height 699
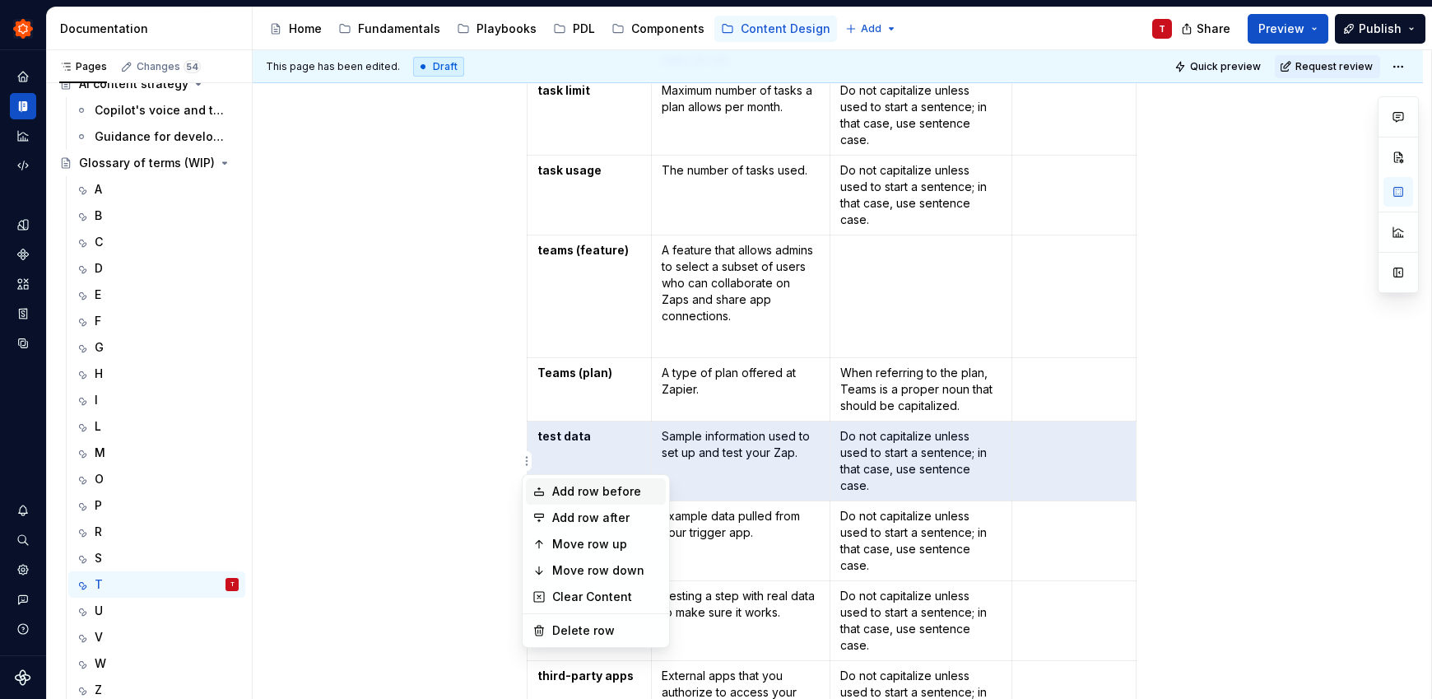
click at [584, 491] on div "Add row before" at bounding box center [605, 491] width 107 height 16
type textarea "*"
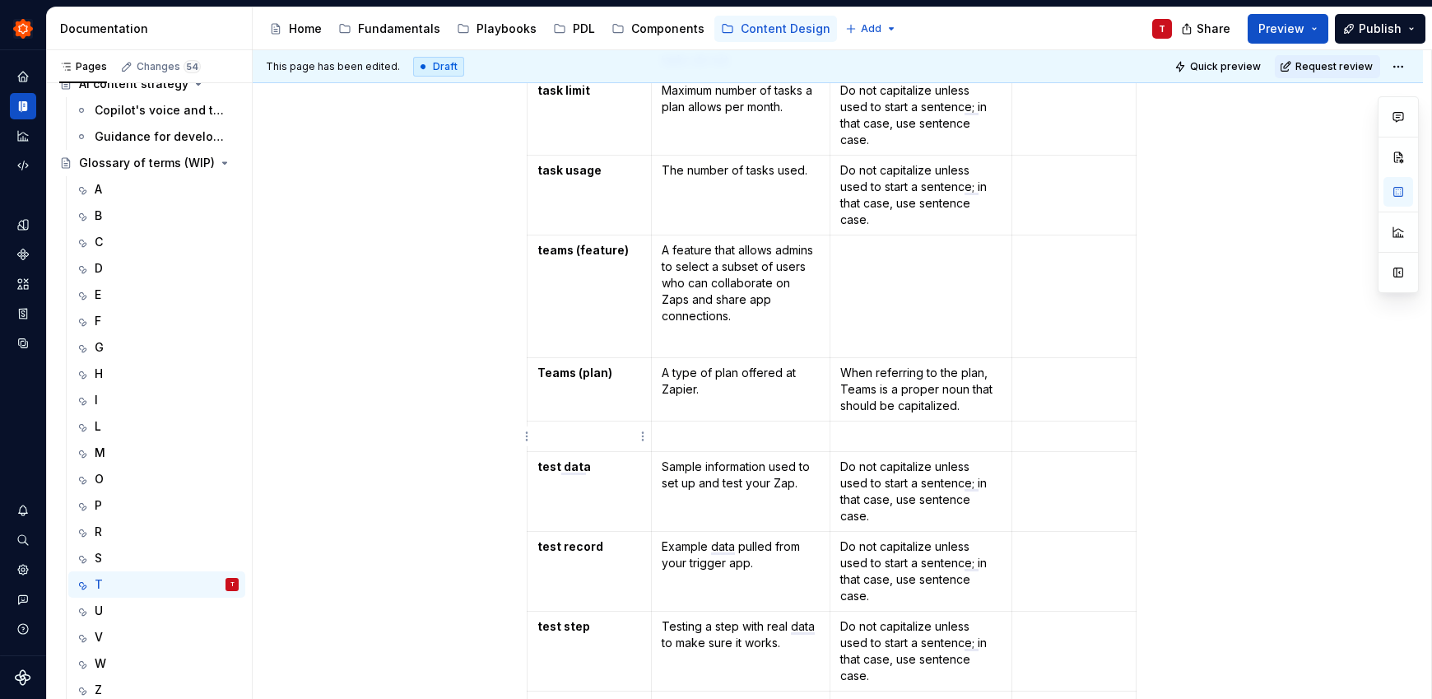
click at [579, 444] on td "To enrich screen reader interactions, please activate Accessibility in Grammarl…" at bounding box center [589, 436] width 124 height 30
click at [560, 441] on p "template" at bounding box center [589, 436] width 104 height 16
click at [561, 437] on p "template" at bounding box center [589, 436] width 104 height 16
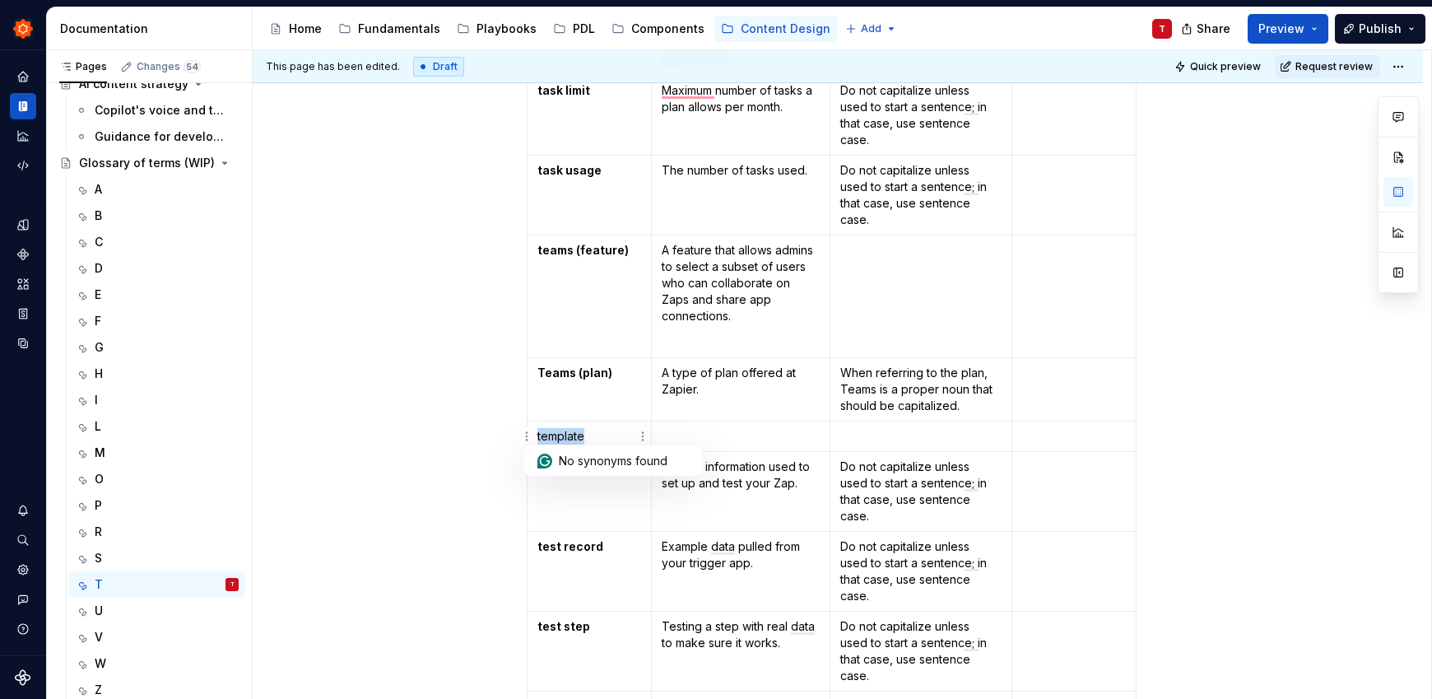
click at [561, 437] on p "template" at bounding box center [589, 436] width 104 height 16
click at [583, 409] on button "button" at bounding box center [583, 406] width 23 height 23
click at [711, 435] on p "To enrich screen reader interactions, please activate Accessibility in Grammarl…" at bounding box center [741, 436] width 158 height 16
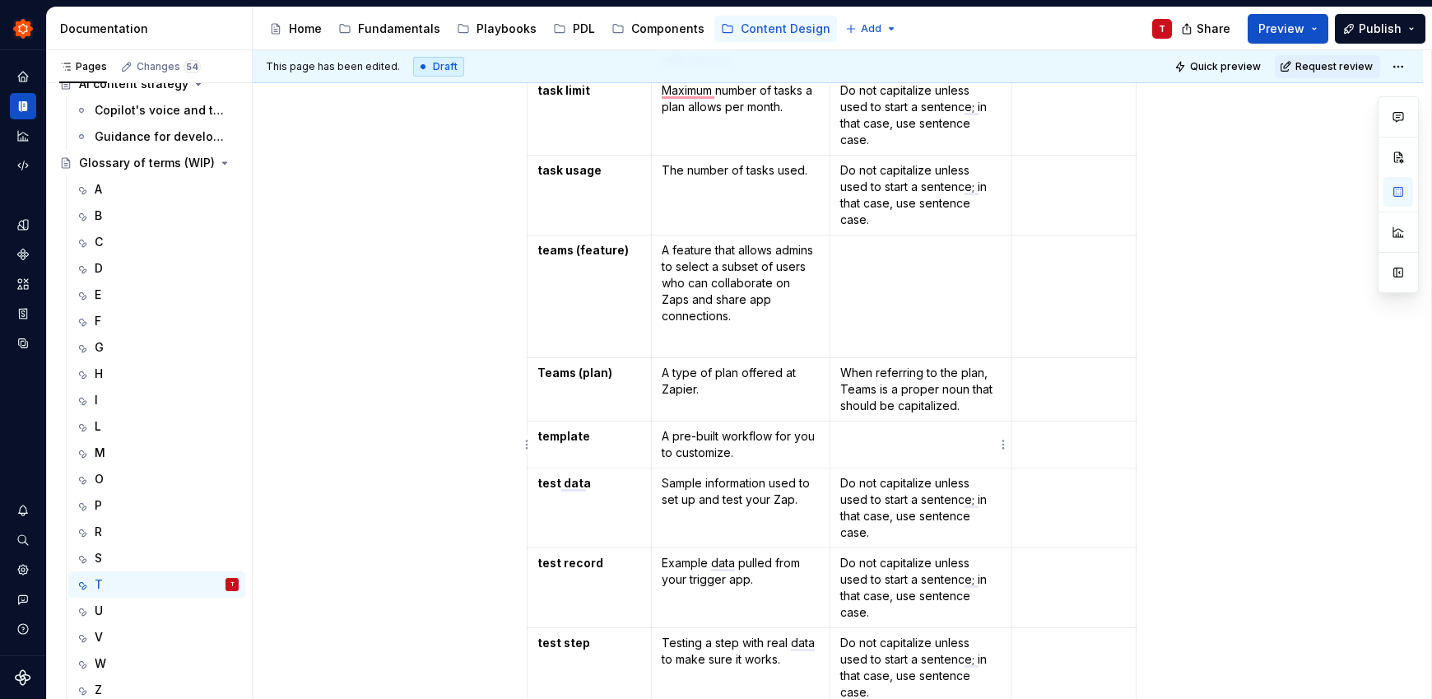
click at [860, 446] on td "To enrich screen reader interactions, please activate Accessibility in Grammarl…" at bounding box center [920, 444] width 182 height 47
drag, startPoint x: 774, startPoint y: 434, endPoint x: 786, endPoint y: 456, distance: 24.3
click at [786, 456] on p "A pre-built workflow for you to customize." at bounding box center [741, 444] width 158 height 33
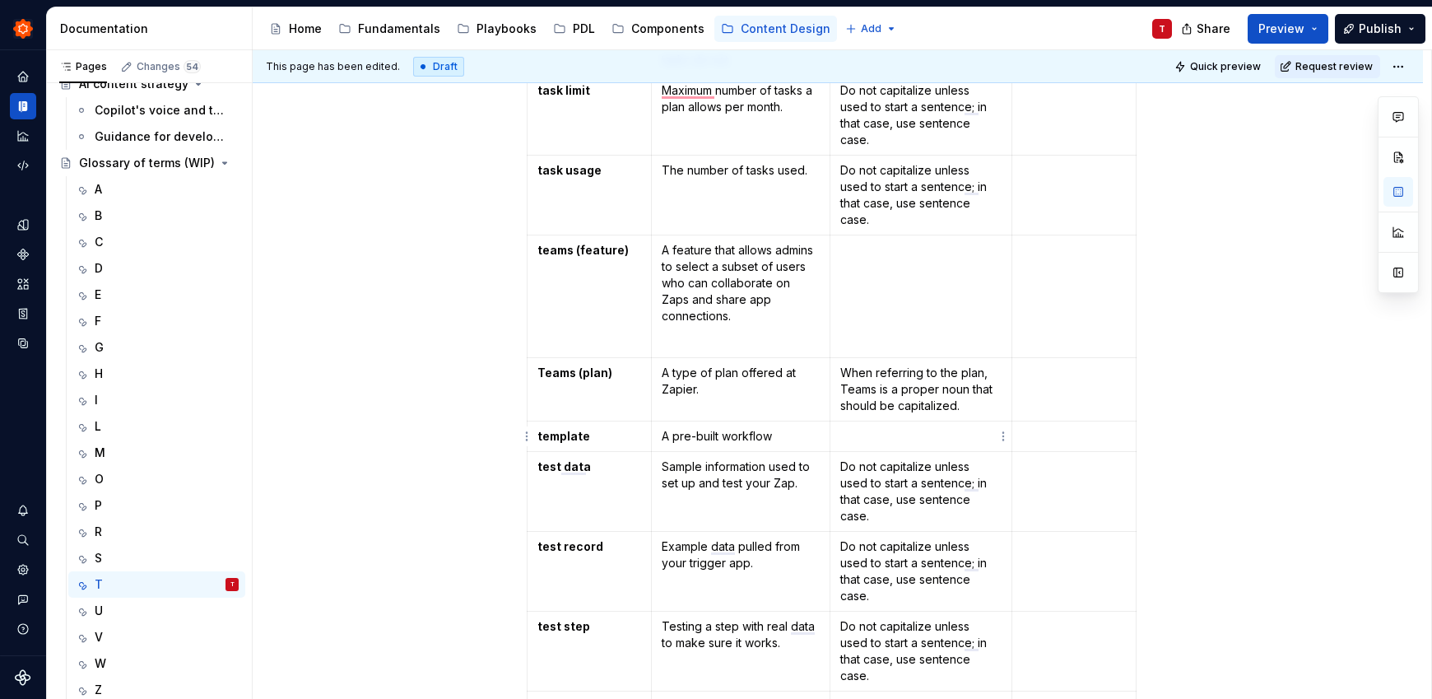
click at [885, 434] on p "To enrich screen reader interactions, please activate Accessibility in Grammarl…" at bounding box center [920, 436] width 161 height 16
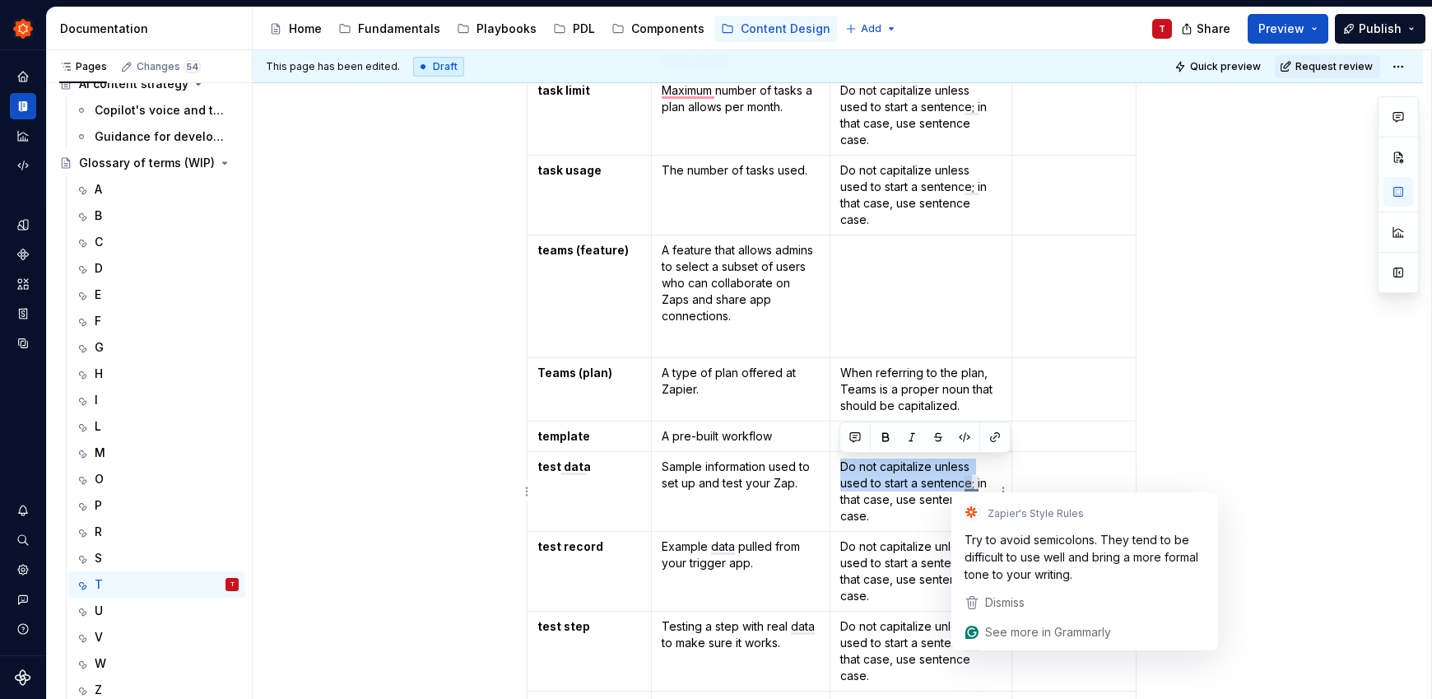
drag, startPoint x: 838, startPoint y: 465, endPoint x: 970, endPoint y: 478, distance: 132.3
click at [970, 478] on td "Do not capitalize unless used to start a sentence; in that case, use sentence c…" at bounding box center [920, 492] width 182 height 80
copy p "Do not capitalize unless used to start a sentence"
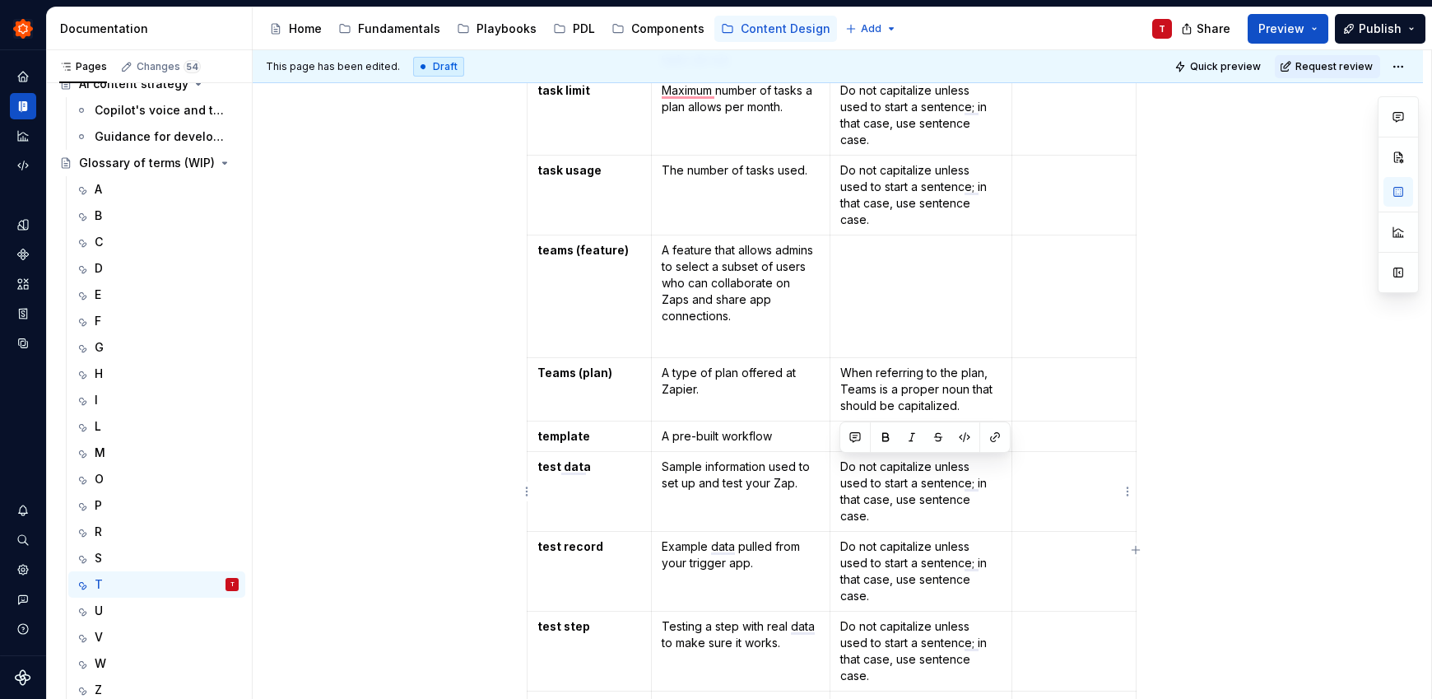
click at [1060, 513] on td "To enrich screen reader interactions, please activate Accessibility in Grammarl…" at bounding box center [1073, 492] width 124 height 80
click at [908, 431] on p "To enrich screen reader interactions, please activate Accessibility in Grammarl…" at bounding box center [920, 436] width 161 height 16
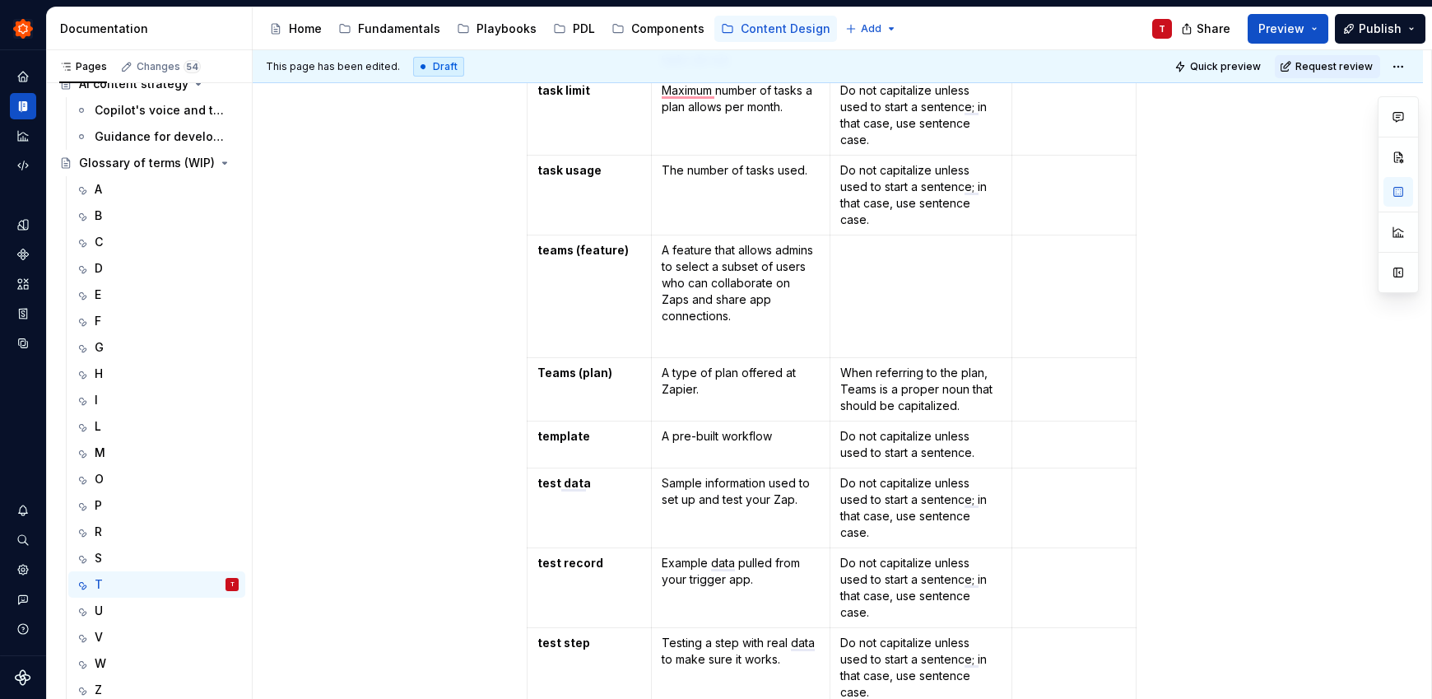
click at [1258, 279] on div "Term Definition Usage Guidelines Related terms Tables Zapier's database tool fo…" at bounding box center [838, 676] width 1170 height 1780
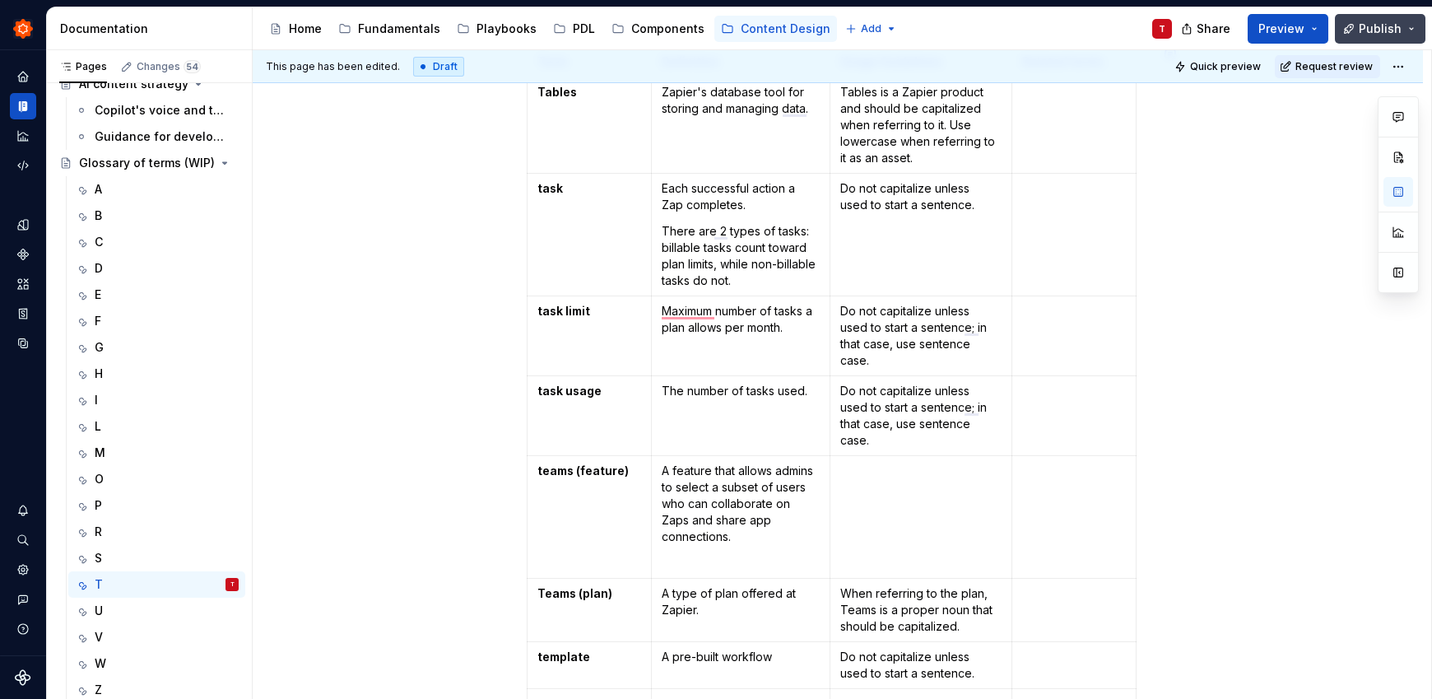
click at [1395, 35] on span "Publish" at bounding box center [1379, 29] width 43 height 16
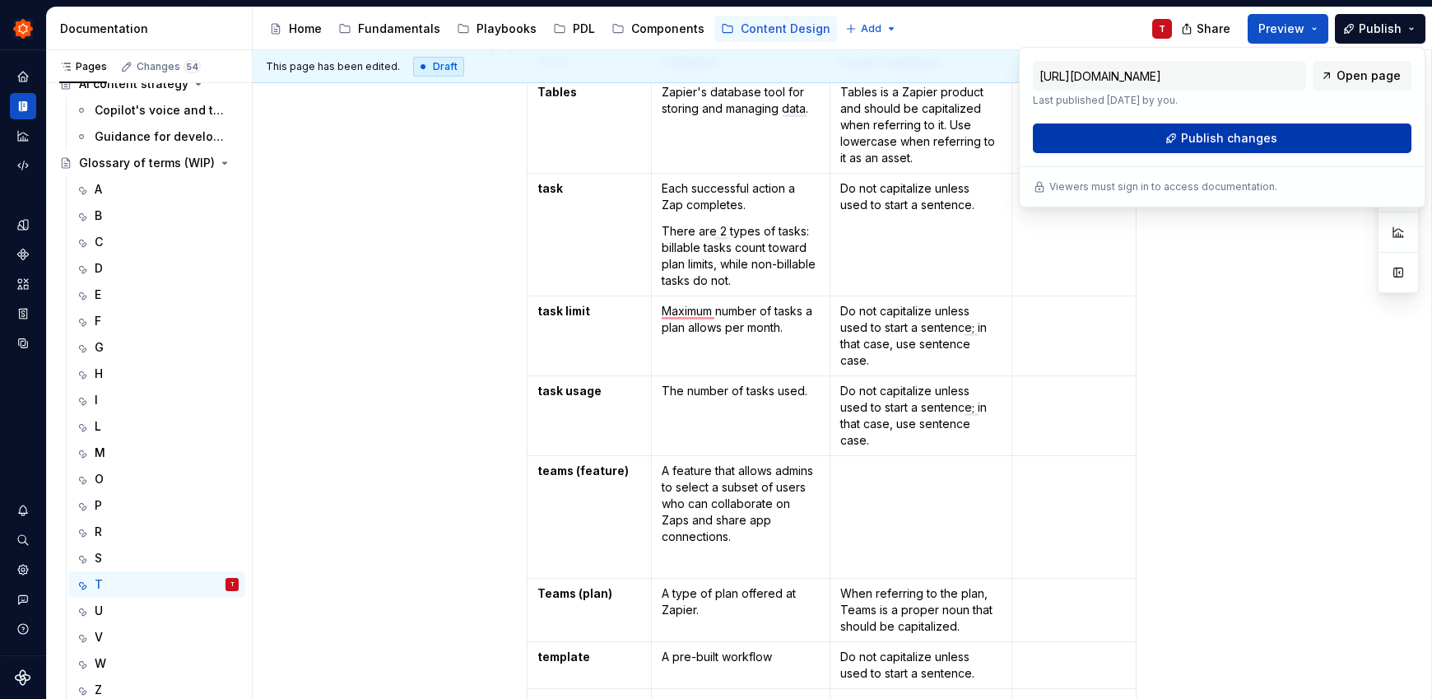
click at [1326, 142] on button "Publish changes" at bounding box center [1222, 138] width 379 height 30
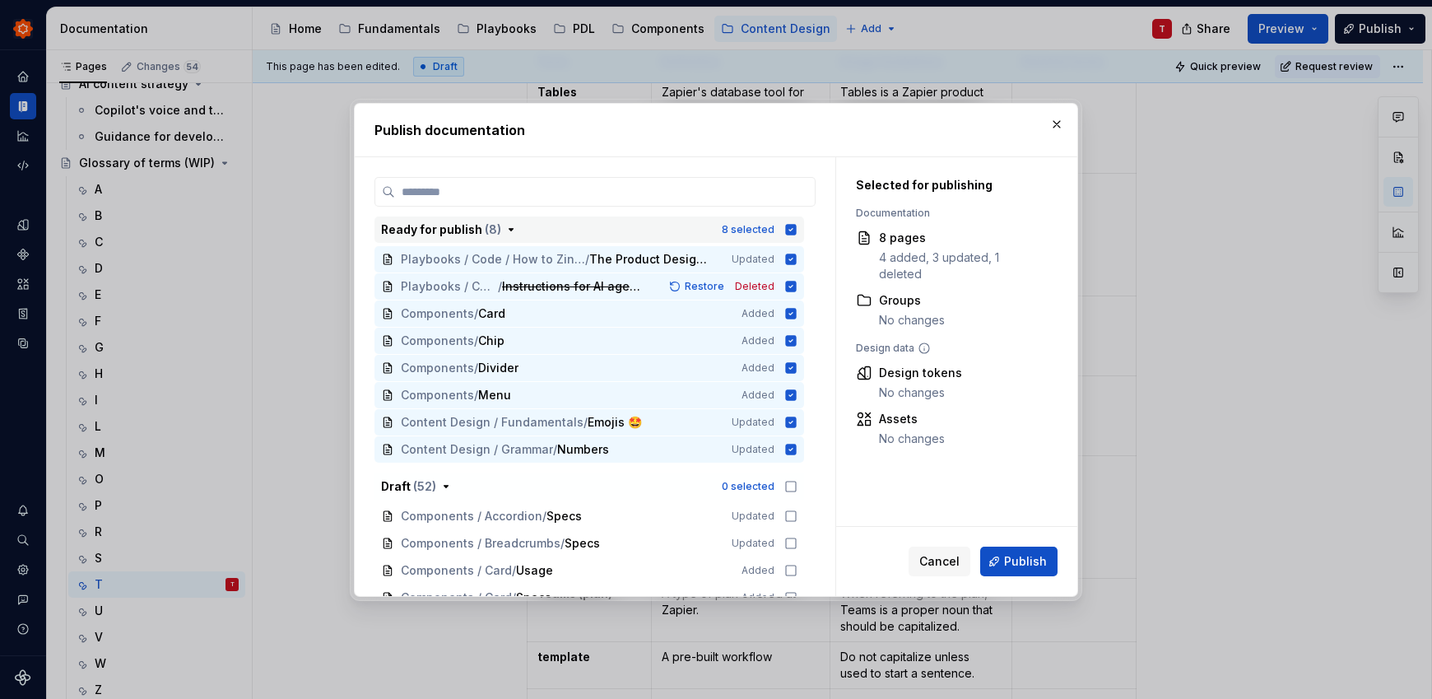
click at [791, 226] on icon "button" at bounding box center [791, 229] width 11 height 11
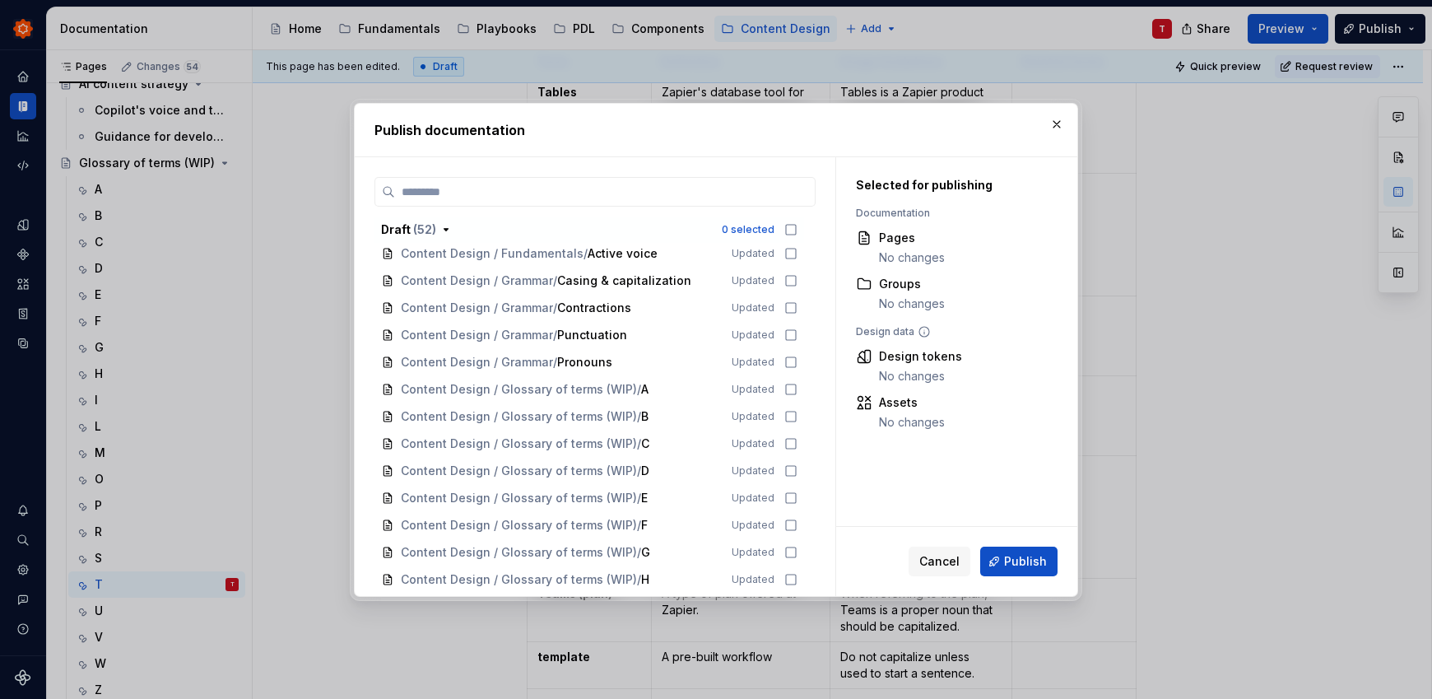
scroll to position [992, 0]
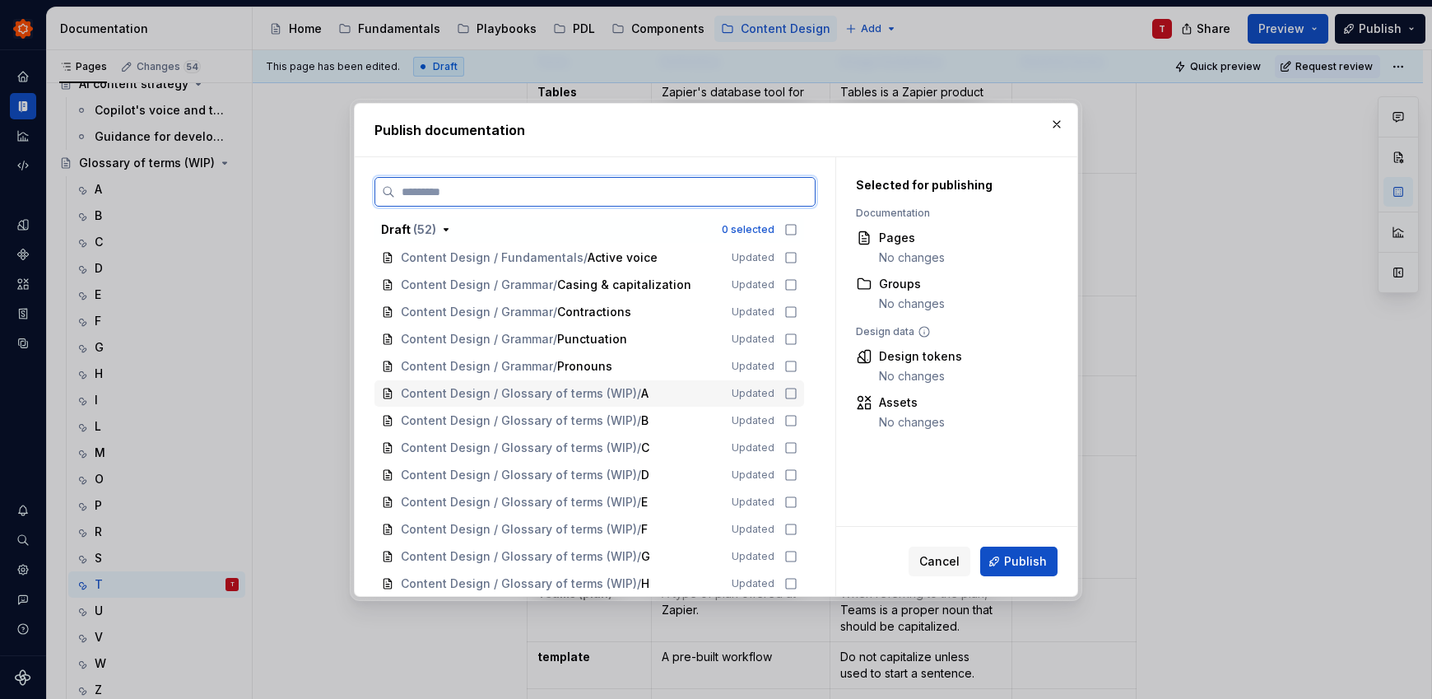
click at [787, 394] on icon at bounding box center [790, 393] width 13 height 13
drag, startPoint x: 792, startPoint y: 424, endPoint x: 790, endPoint y: 439, distance: 14.9
click at [792, 424] on icon at bounding box center [790, 420] width 13 height 13
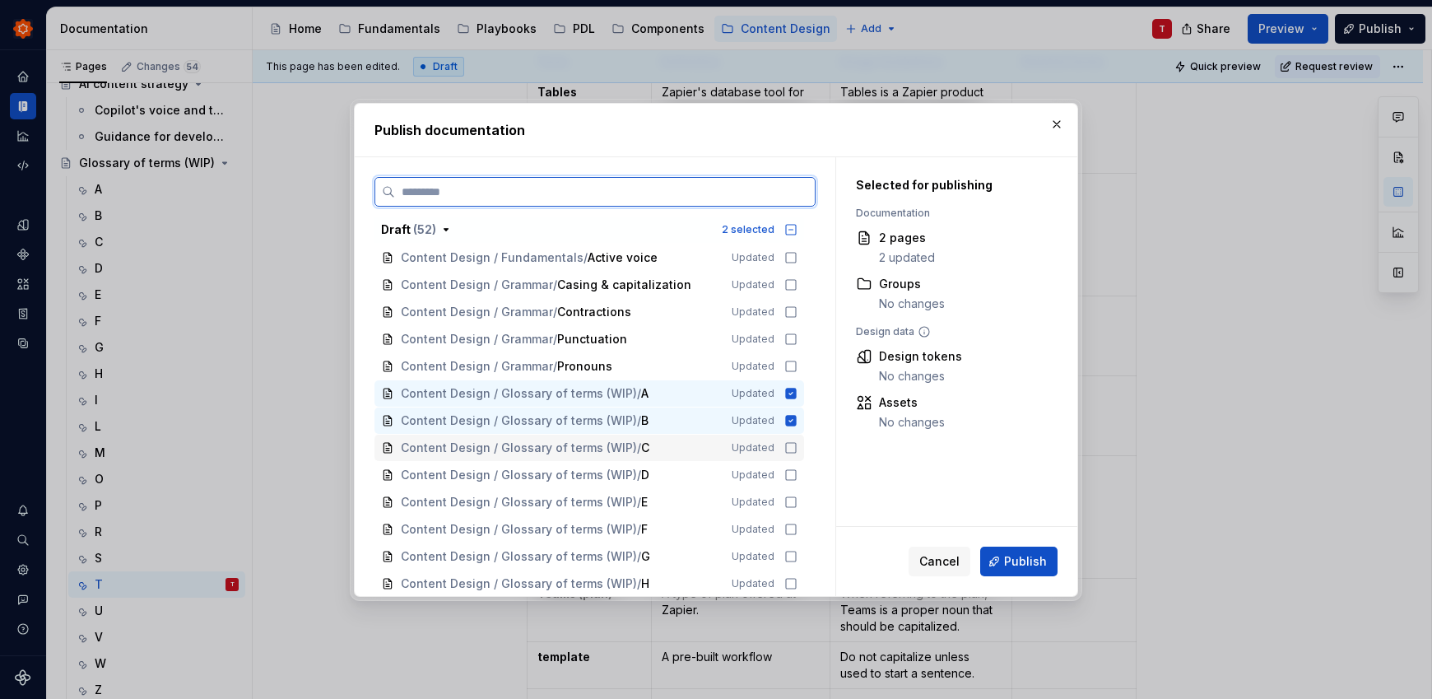
click at [790, 446] on icon at bounding box center [790, 447] width 13 height 13
click at [792, 478] on icon at bounding box center [790, 474] width 13 height 13
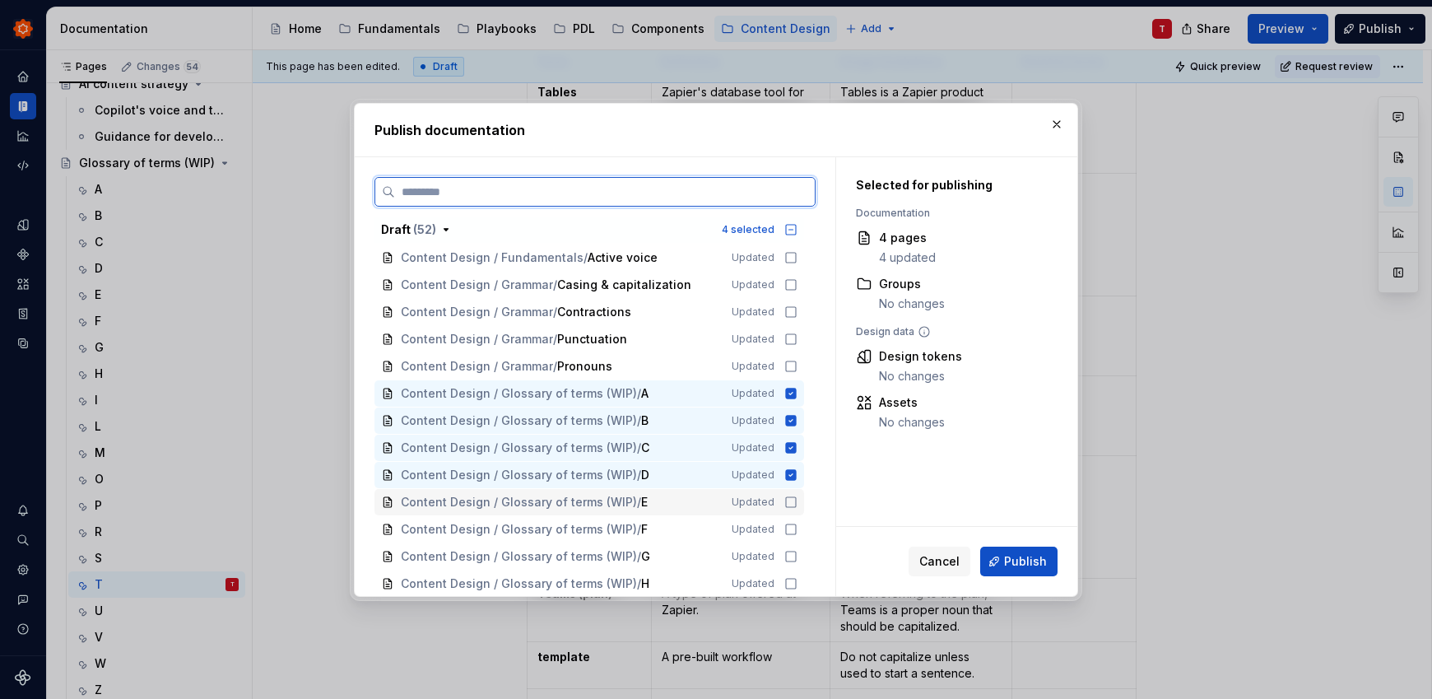
click at [790, 498] on icon at bounding box center [790, 501] width 13 height 13
click at [792, 531] on icon at bounding box center [790, 528] width 13 height 13
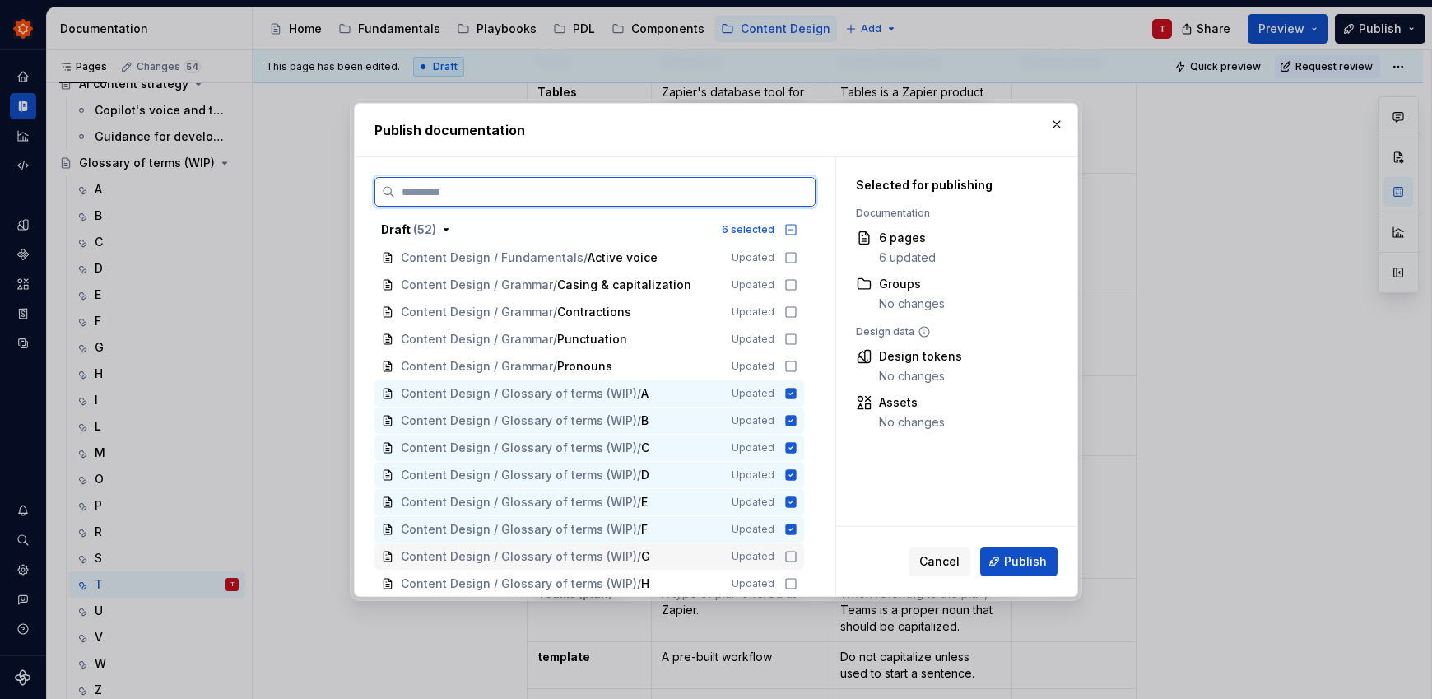
click at [789, 559] on icon at bounding box center [790, 556] width 13 height 13
click at [788, 578] on icon at bounding box center [790, 583] width 13 height 13
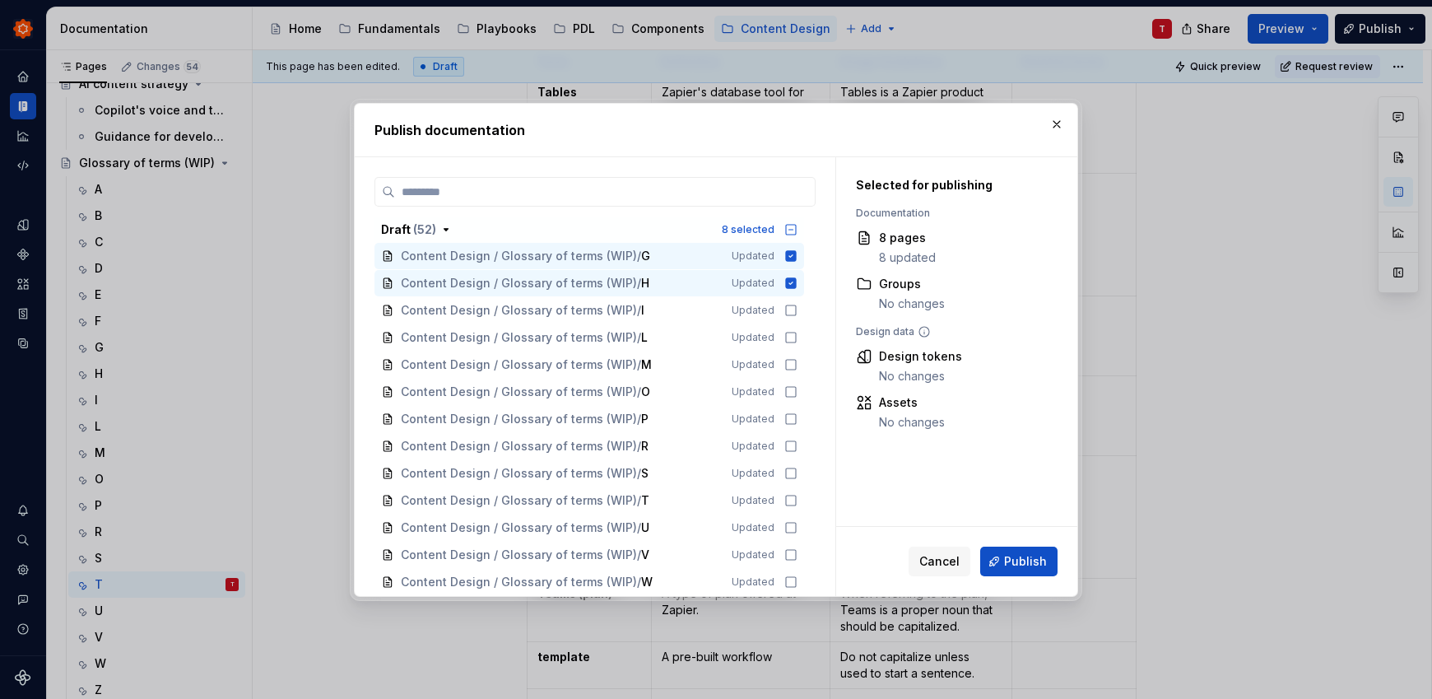
scroll to position [1294, 0]
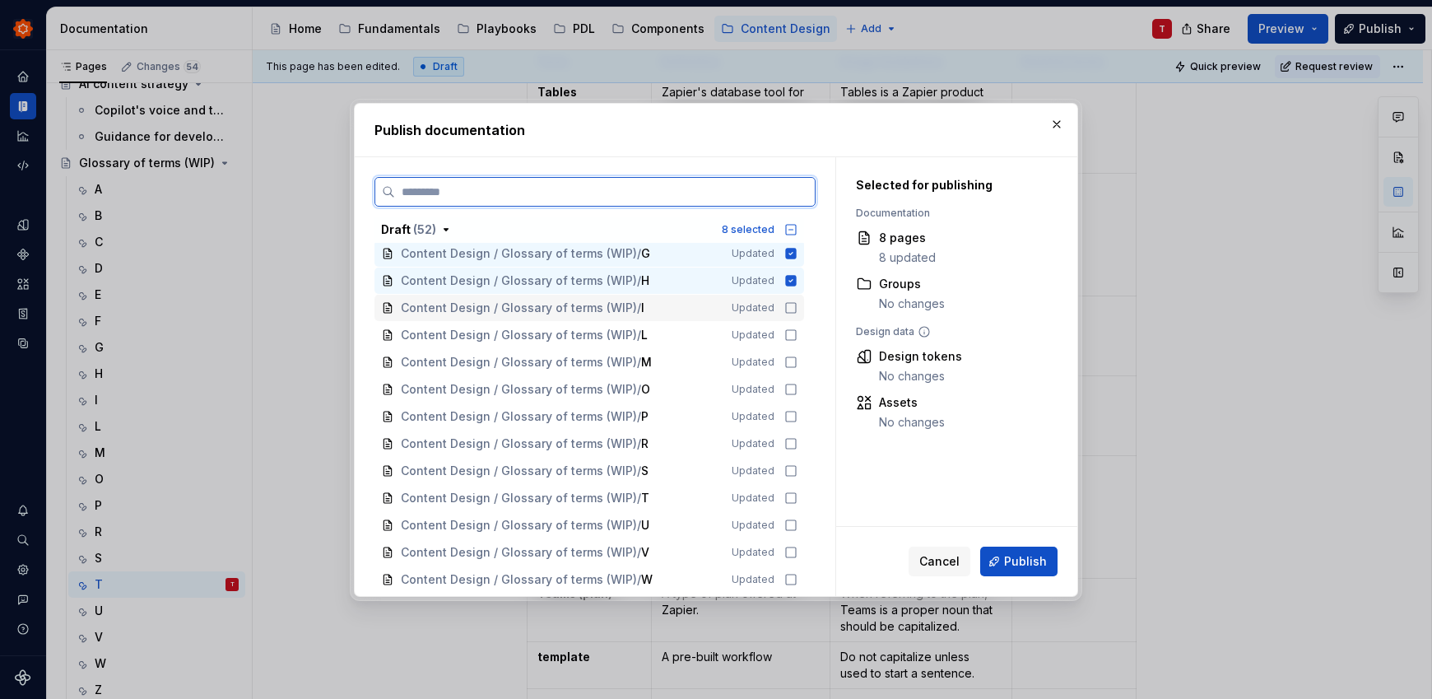
drag, startPoint x: 787, startPoint y: 309, endPoint x: 797, endPoint y: 337, distance: 28.6
click at [787, 309] on icon at bounding box center [790, 307] width 13 height 13
click at [786, 339] on icon at bounding box center [791, 335] width 10 height 10
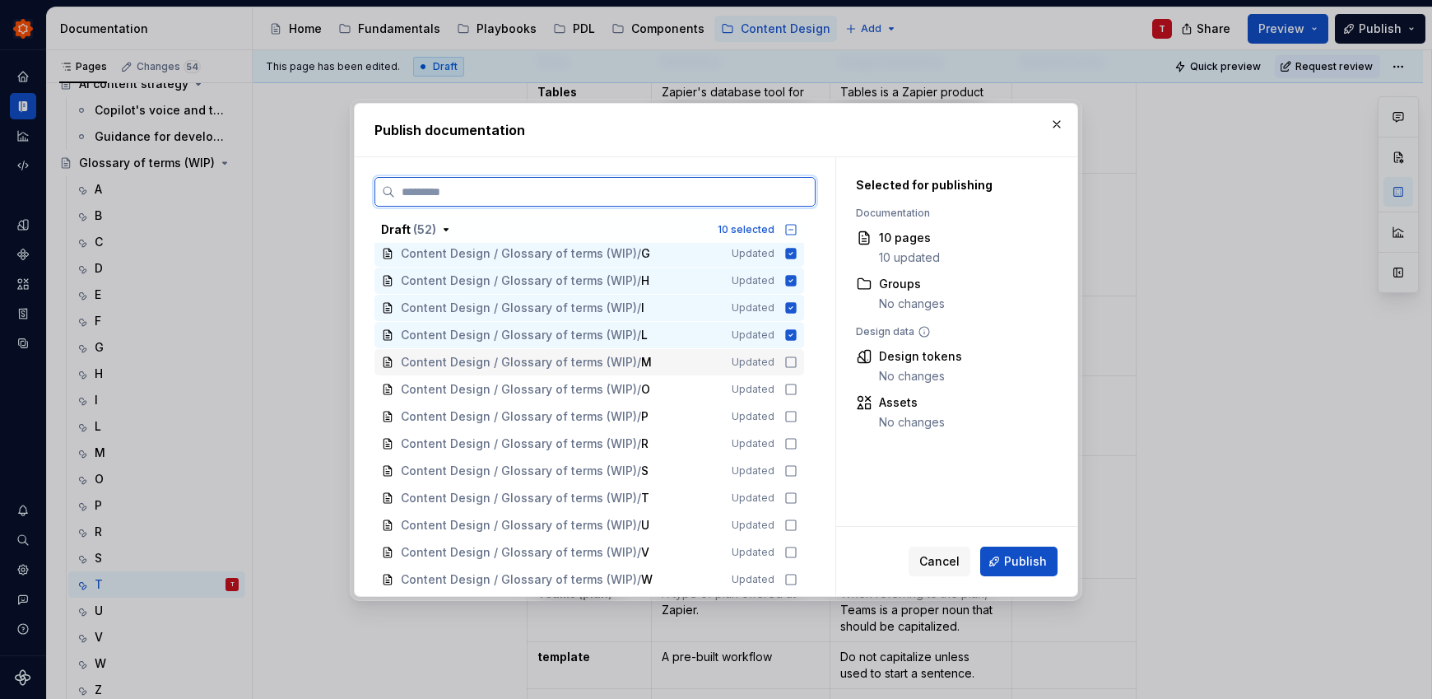
click at [793, 367] on icon at bounding box center [790, 361] width 13 height 13
drag, startPoint x: 793, startPoint y: 389, endPoint x: 792, endPoint y: 412, distance: 23.1
click at [793, 389] on icon at bounding box center [790, 389] width 13 height 13
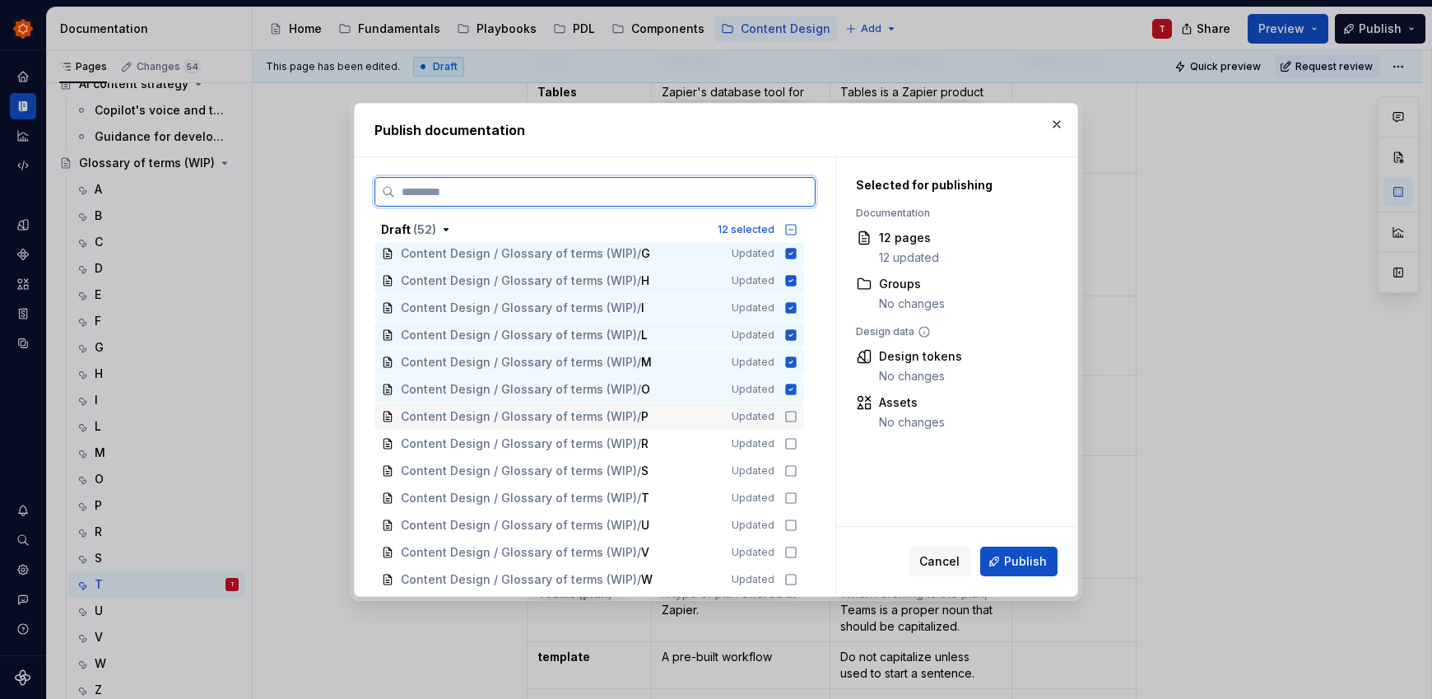
click at [792, 419] on icon at bounding box center [790, 416] width 13 height 13
click at [789, 444] on icon at bounding box center [790, 443] width 13 height 13
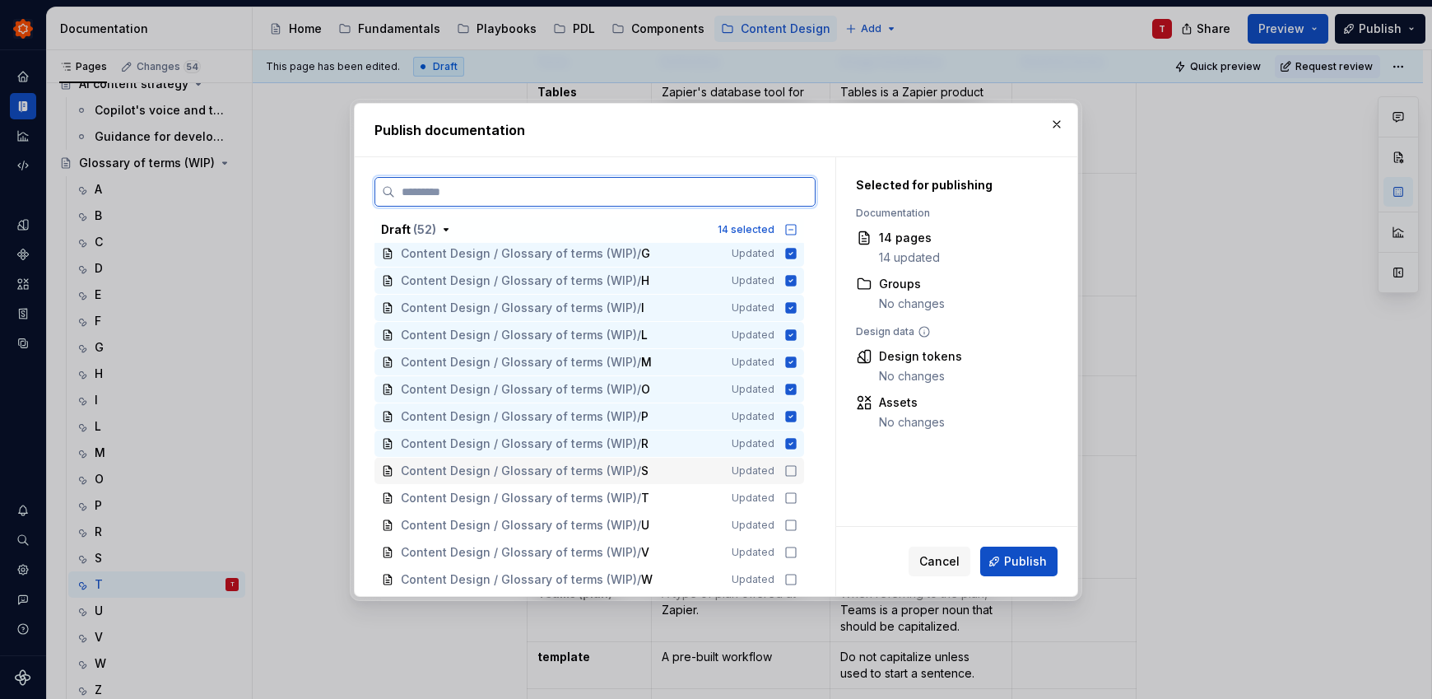
drag, startPoint x: 789, startPoint y: 467, endPoint x: 791, endPoint y: 481, distance: 14.1
click at [789, 467] on icon at bounding box center [790, 470] width 13 height 13
click at [791, 496] on icon at bounding box center [790, 497] width 13 height 13
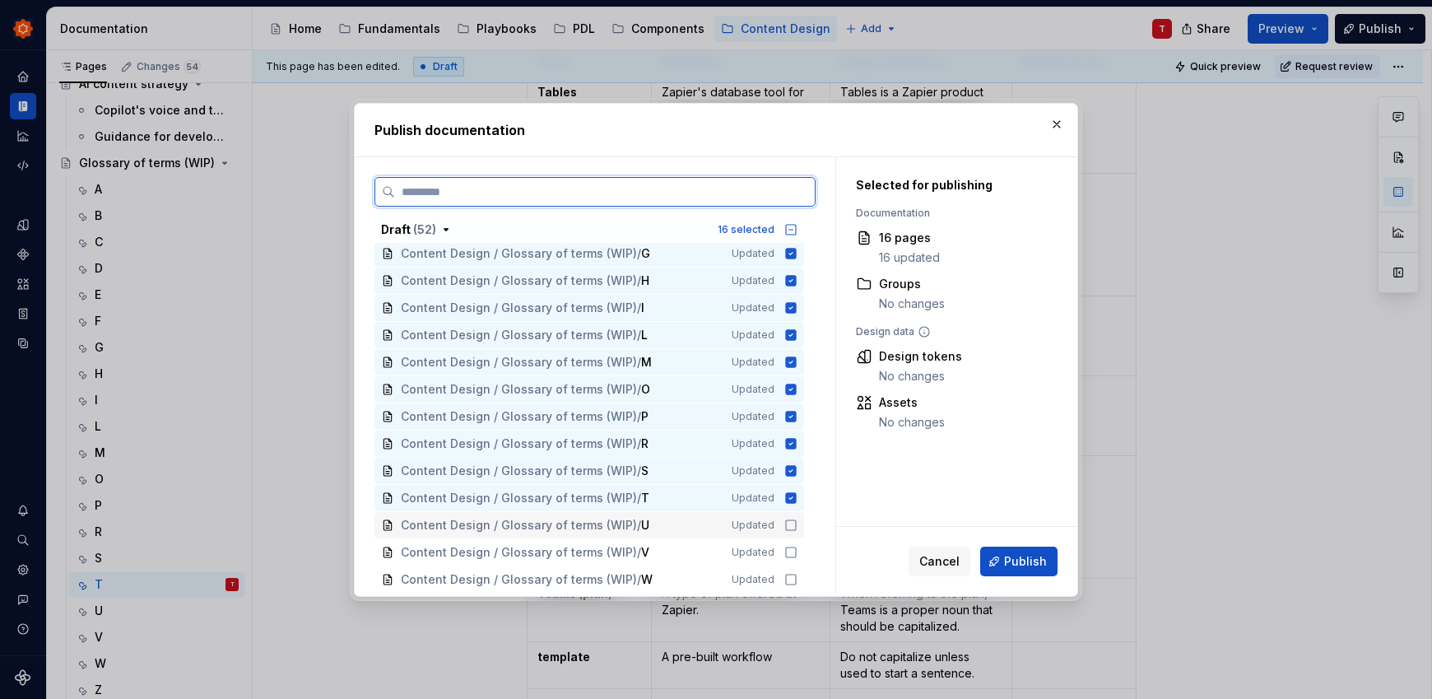
click at [790, 516] on div "Content Design / Glossary of terms (WIP) / U Updated" at bounding box center [589, 525] width 430 height 26
click at [792, 555] on icon at bounding box center [790, 552] width 13 height 13
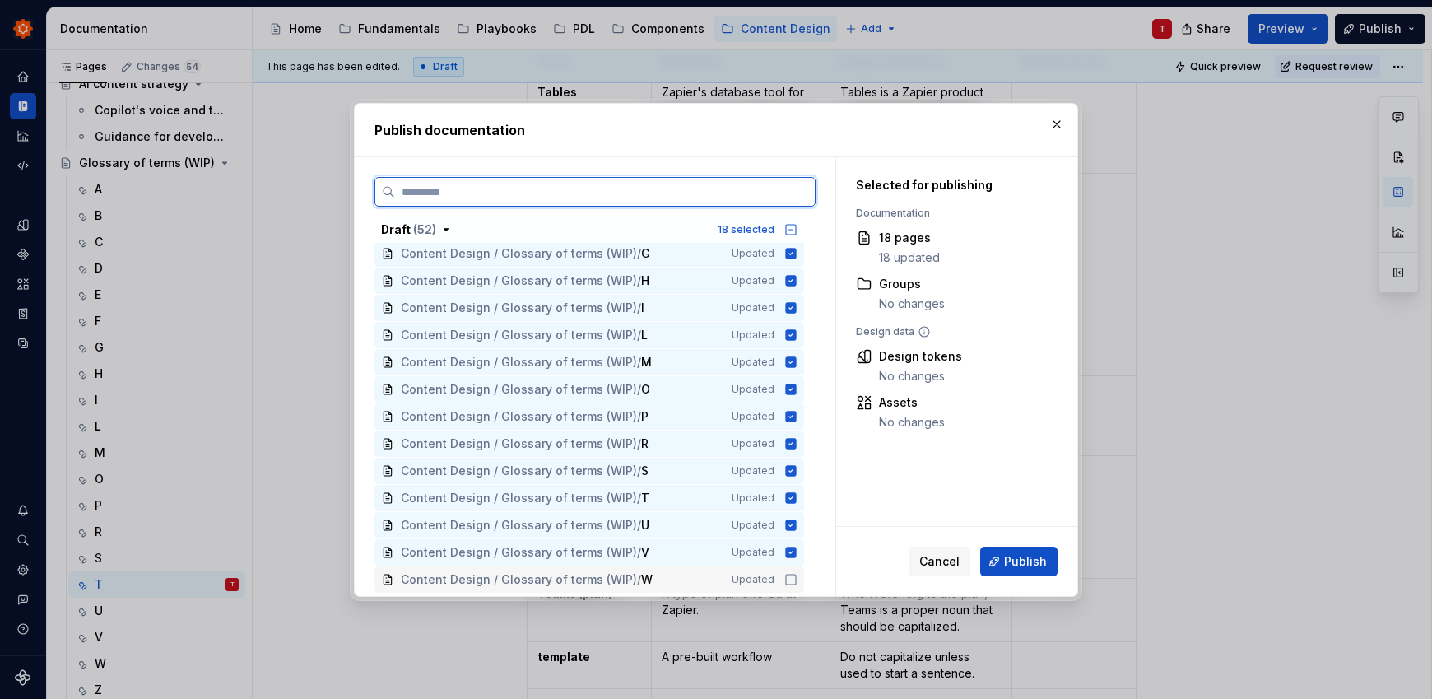
click at [792, 571] on div "Content Design / Glossary of terms (WIP) / W Updated" at bounding box center [589, 579] width 430 height 26
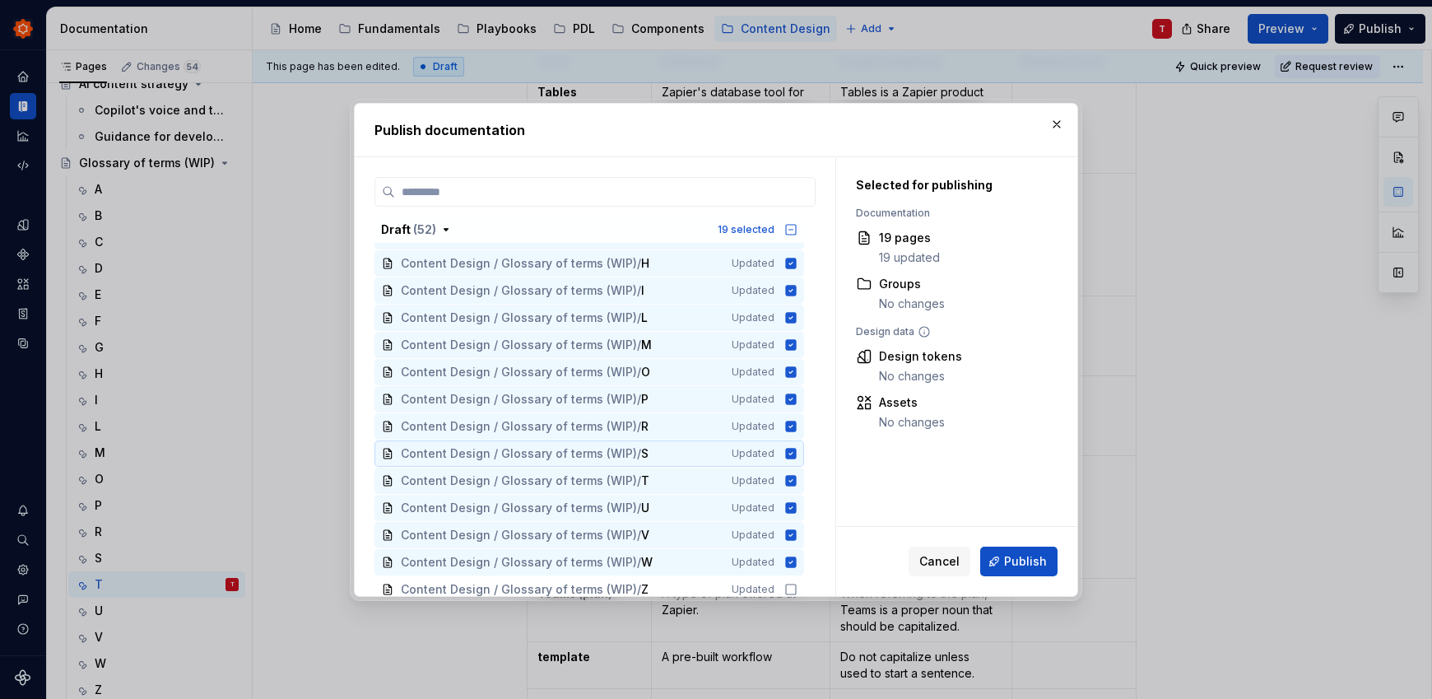
scroll to position [1319, 0]
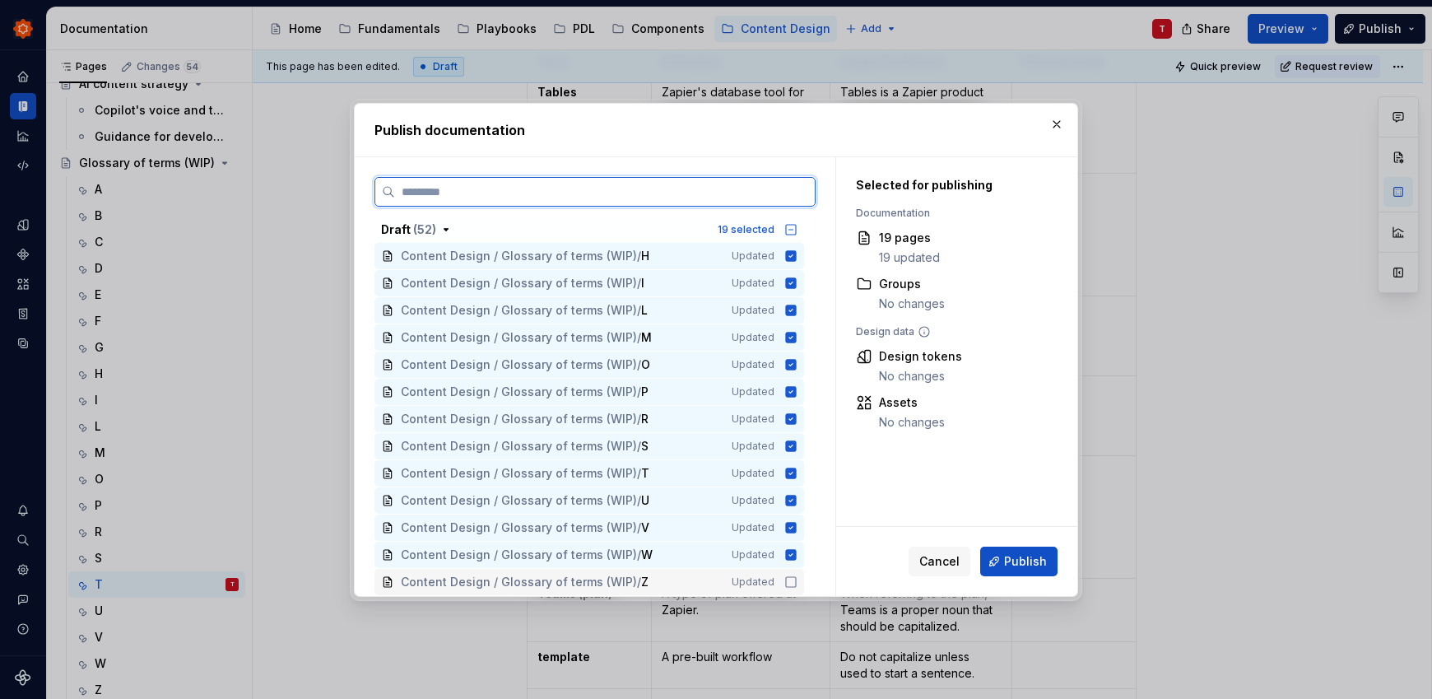
click at [791, 585] on icon at bounding box center [790, 581] width 13 height 13
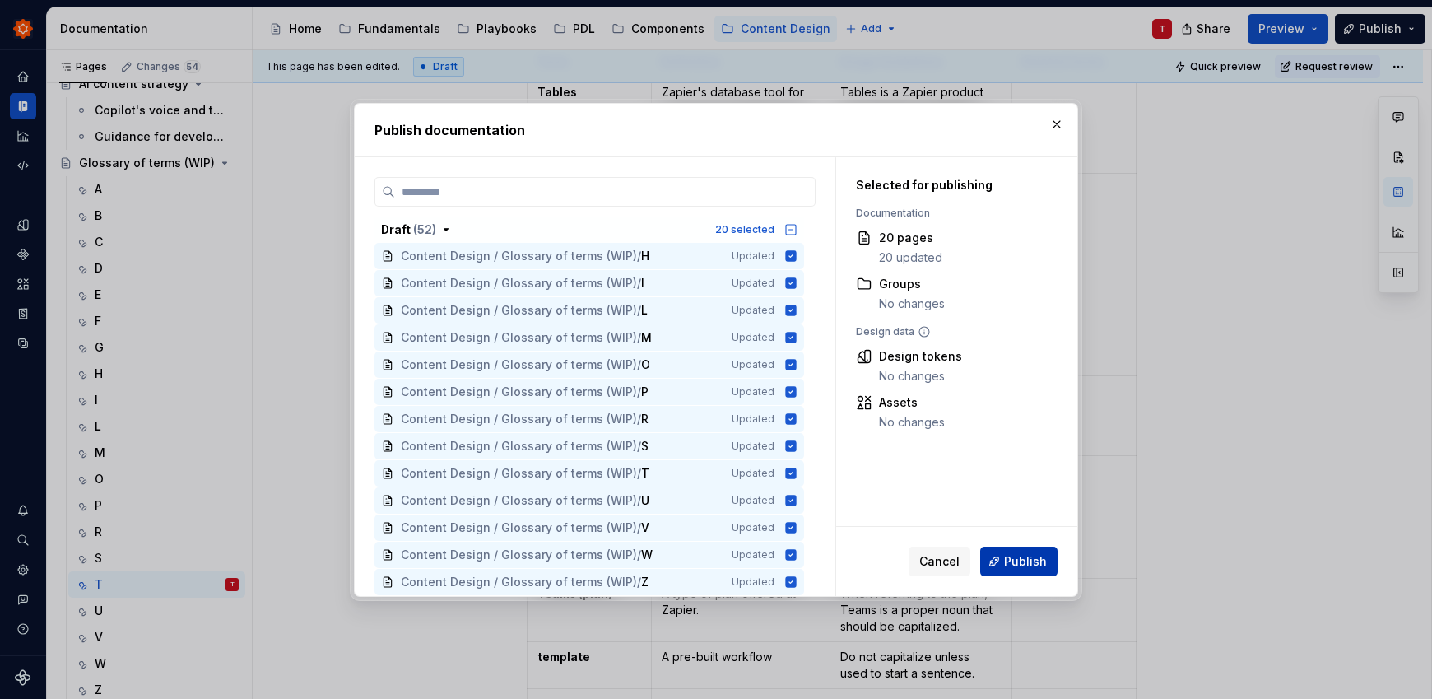
click at [1024, 558] on span "Publish" at bounding box center [1025, 561] width 43 height 16
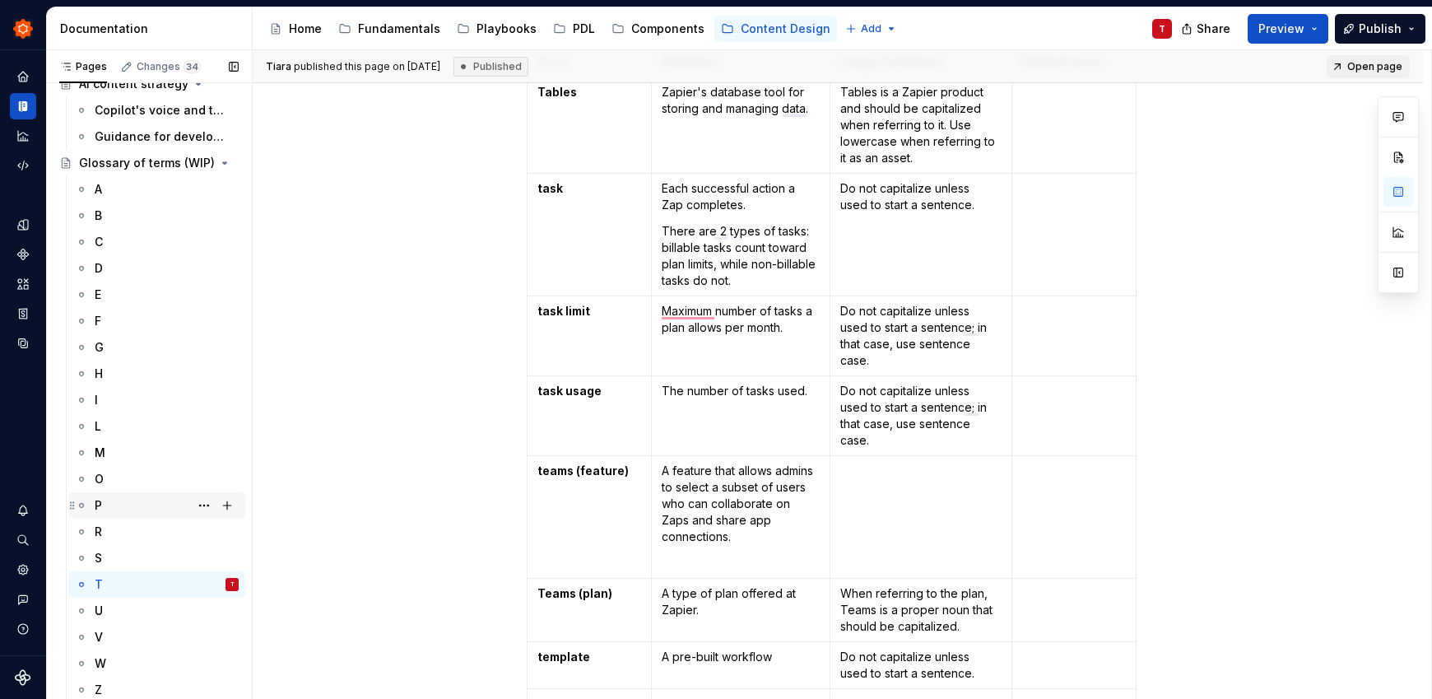
click at [125, 510] on div "P" at bounding box center [167, 505] width 144 height 23
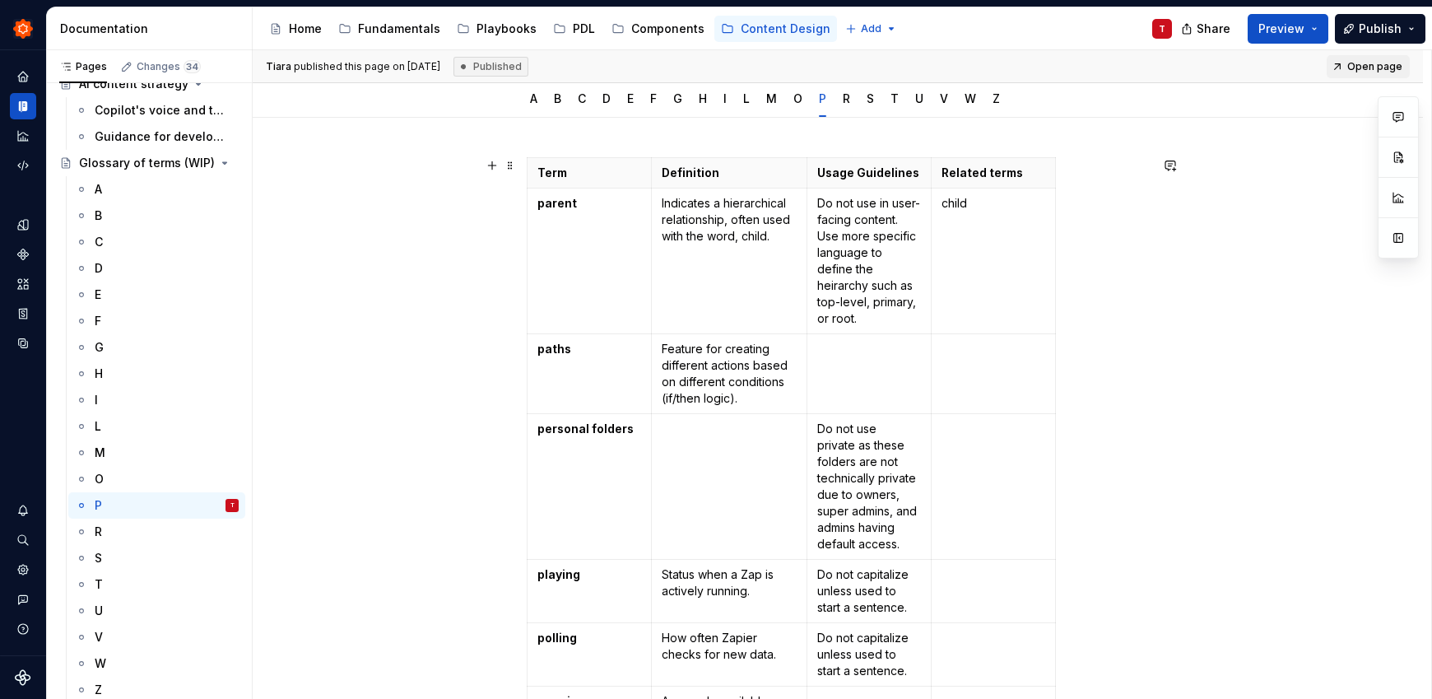
scroll to position [169, 0]
click at [529, 374] on html "Zinnia T Design system data Documentation Accessibility guide for tree Page tre…" at bounding box center [716, 349] width 1432 height 699
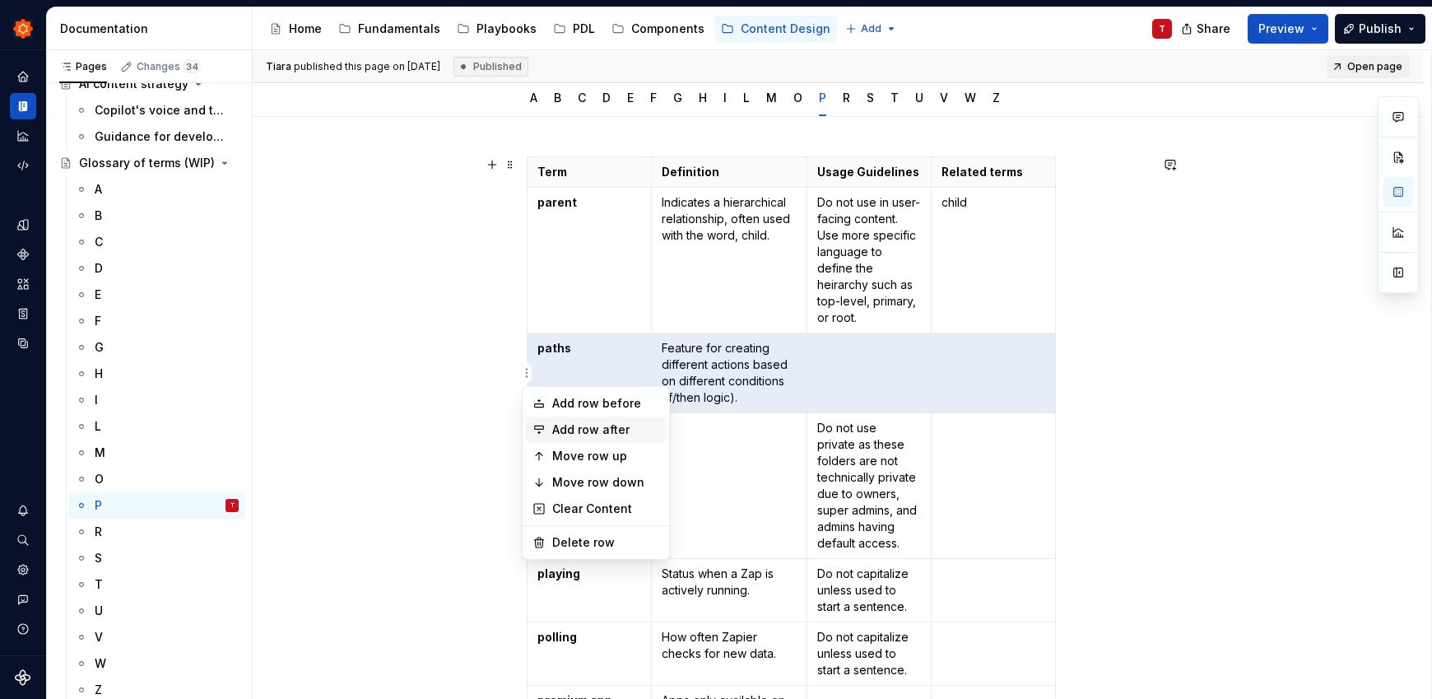
click at [583, 429] on div "Add row after" at bounding box center [605, 429] width 107 height 16
type textarea "*"
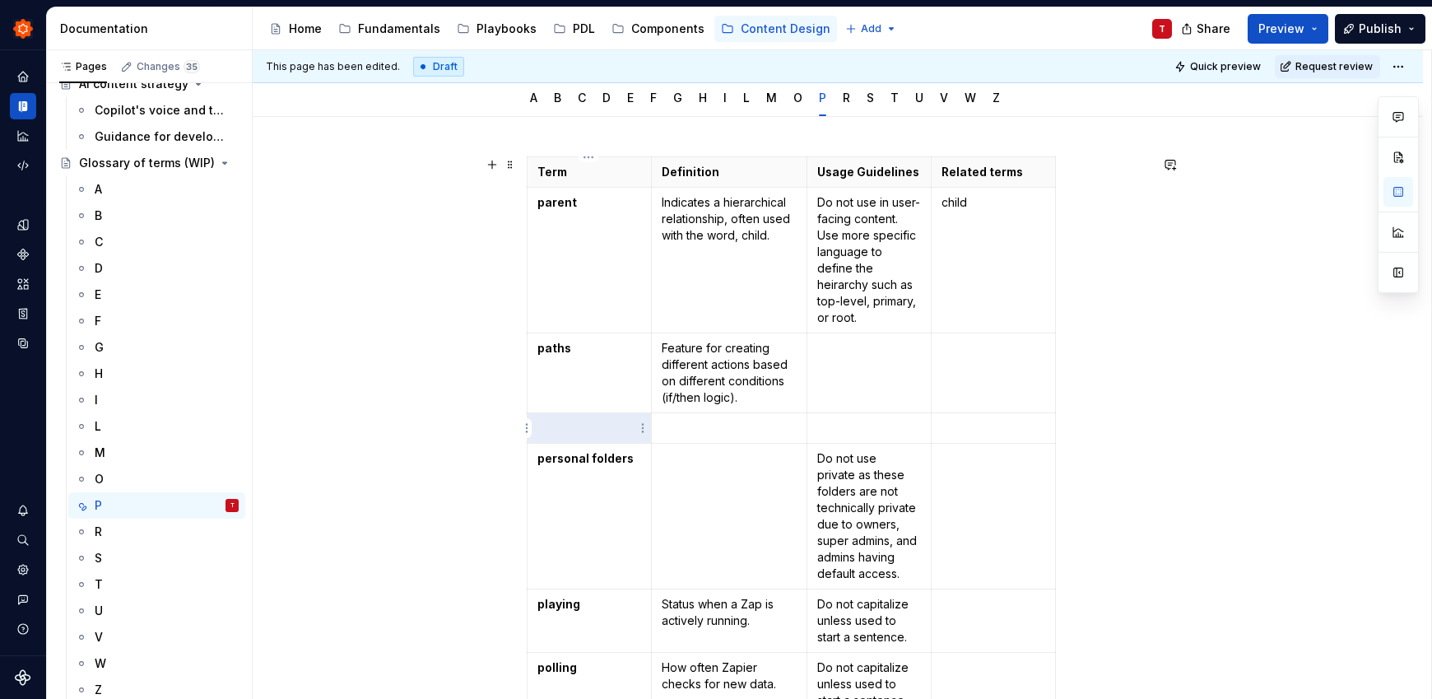
click at [583, 430] on p "To enrich screen reader interactions, please activate Accessibility in Grammarl…" at bounding box center [589, 428] width 104 height 16
click at [831, 429] on p "To enrich screen reader interactions, please activate Accessibility in Grammarl…" at bounding box center [869, 428] width 104 height 16
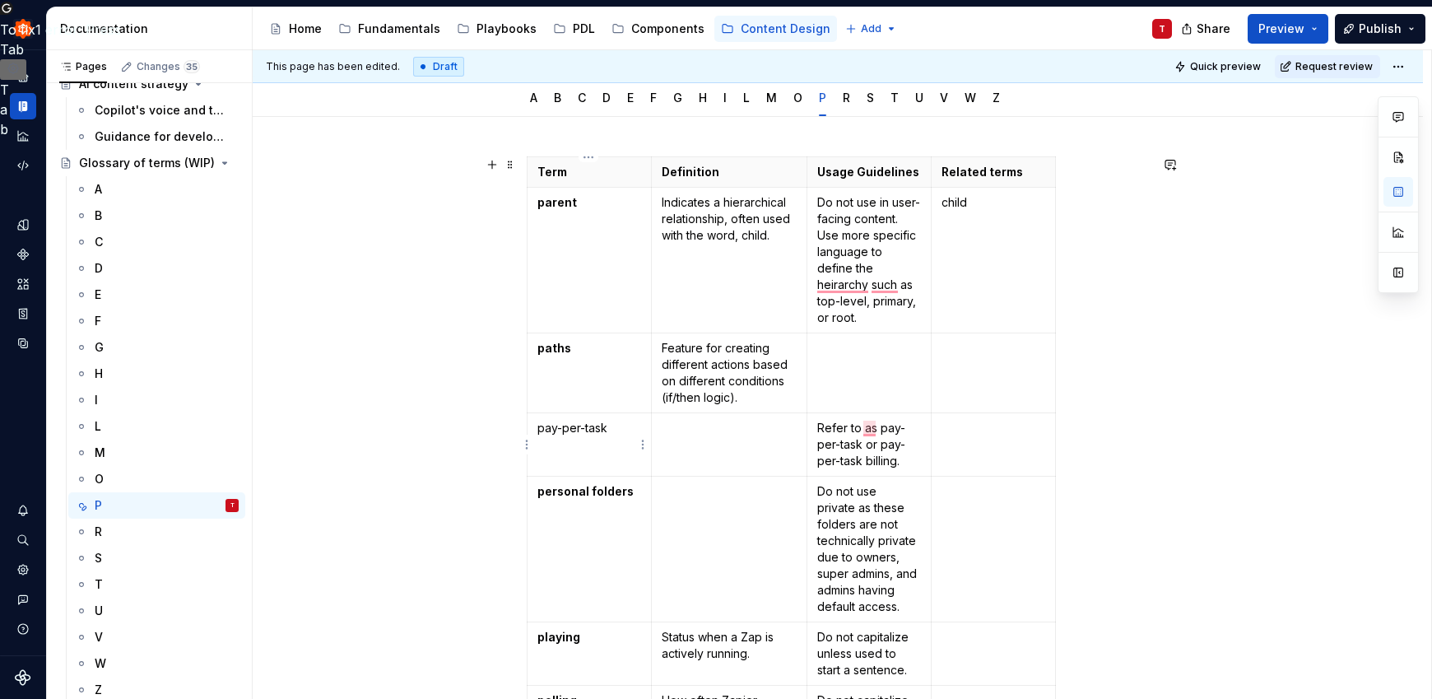
click at [563, 427] on p "pay-per-task" at bounding box center [589, 428] width 104 height 16
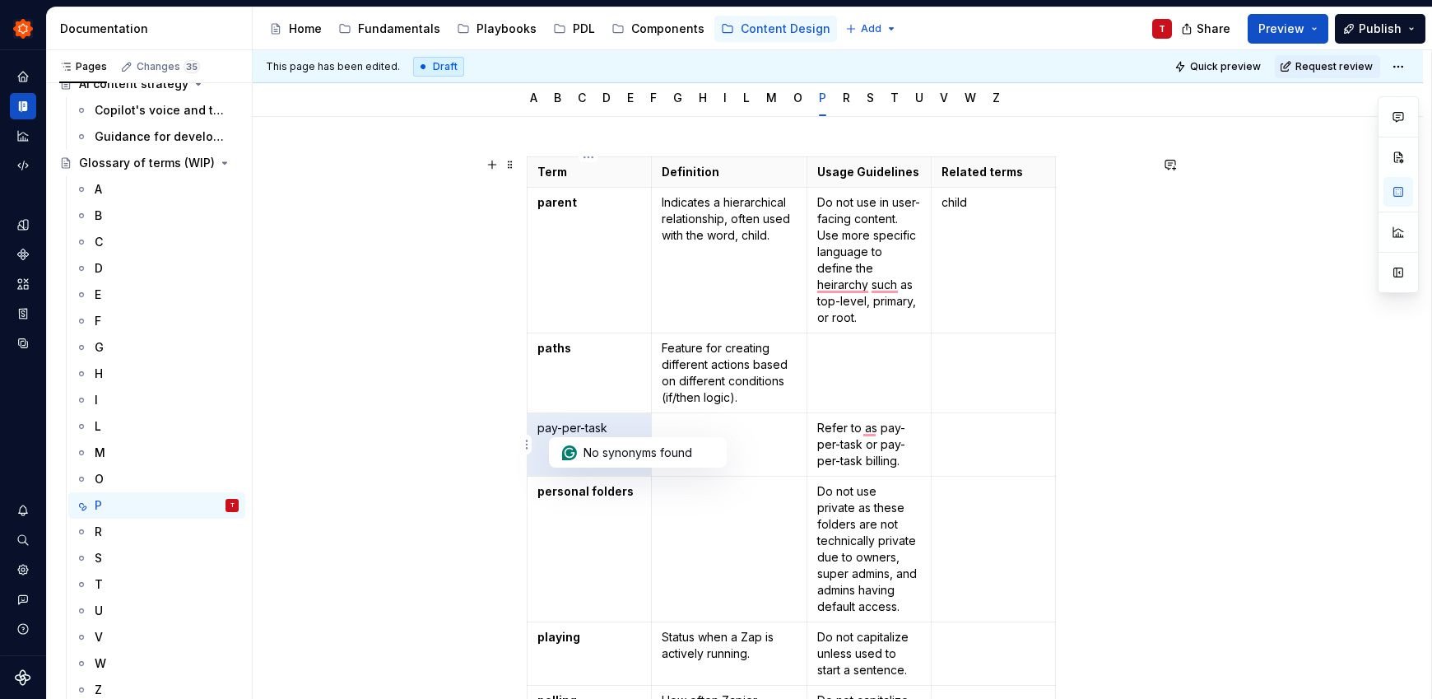
click at [569, 430] on p "pay-per-task" at bounding box center [589, 428] width 104 height 16
click at [576, 426] on p "pay-per-task" at bounding box center [589, 428] width 104 height 16
click at [576, 425] on p "pay-per-task" at bounding box center [589, 428] width 104 height 16
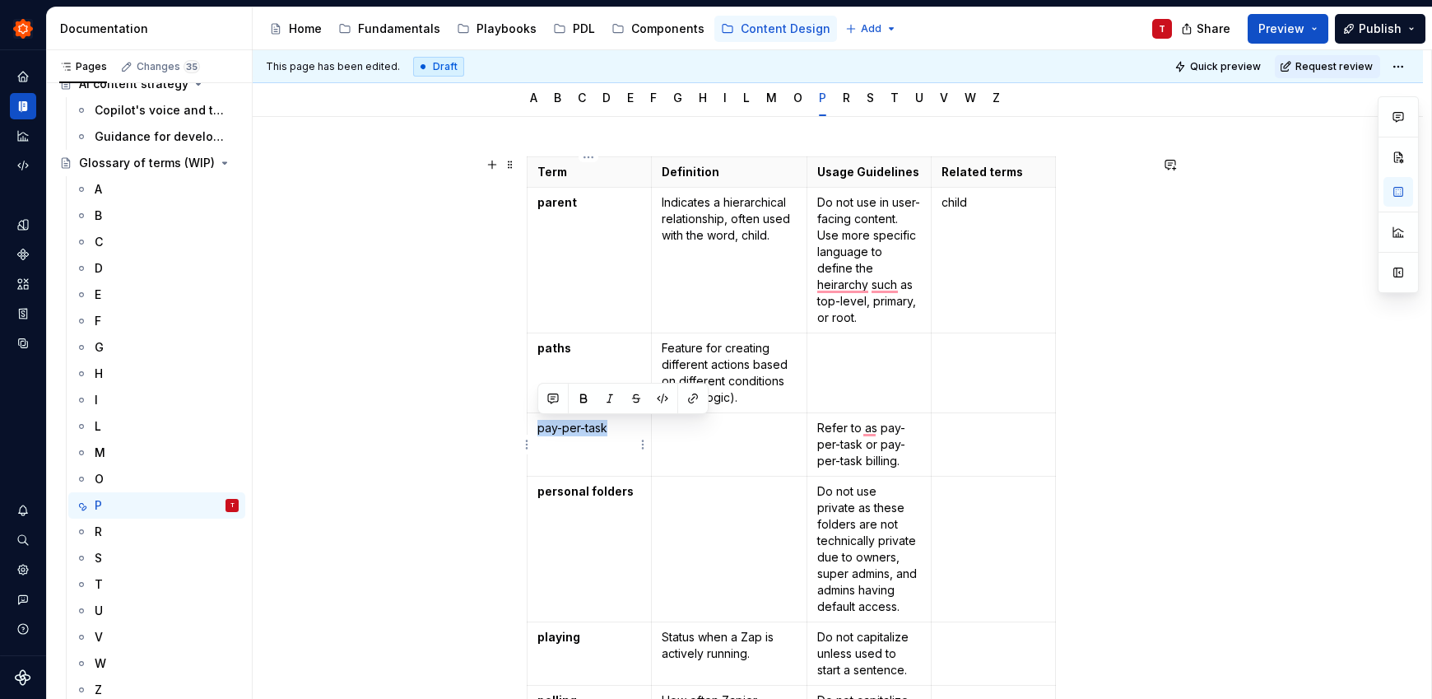
drag, startPoint x: 607, startPoint y: 426, endPoint x: 553, endPoint y: 421, distance: 54.5
click at [537, 425] on p "pay-per-task" at bounding box center [589, 428] width 104 height 16
drag, startPoint x: 585, startPoint y: 397, endPoint x: 726, endPoint y: 440, distance: 147.3
click at [585, 397] on button "button" at bounding box center [583, 398] width 23 height 23
click at [728, 438] on td "To enrich screen reader interactions, please activate Accessibility in Grammarl…" at bounding box center [729, 444] width 156 height 63
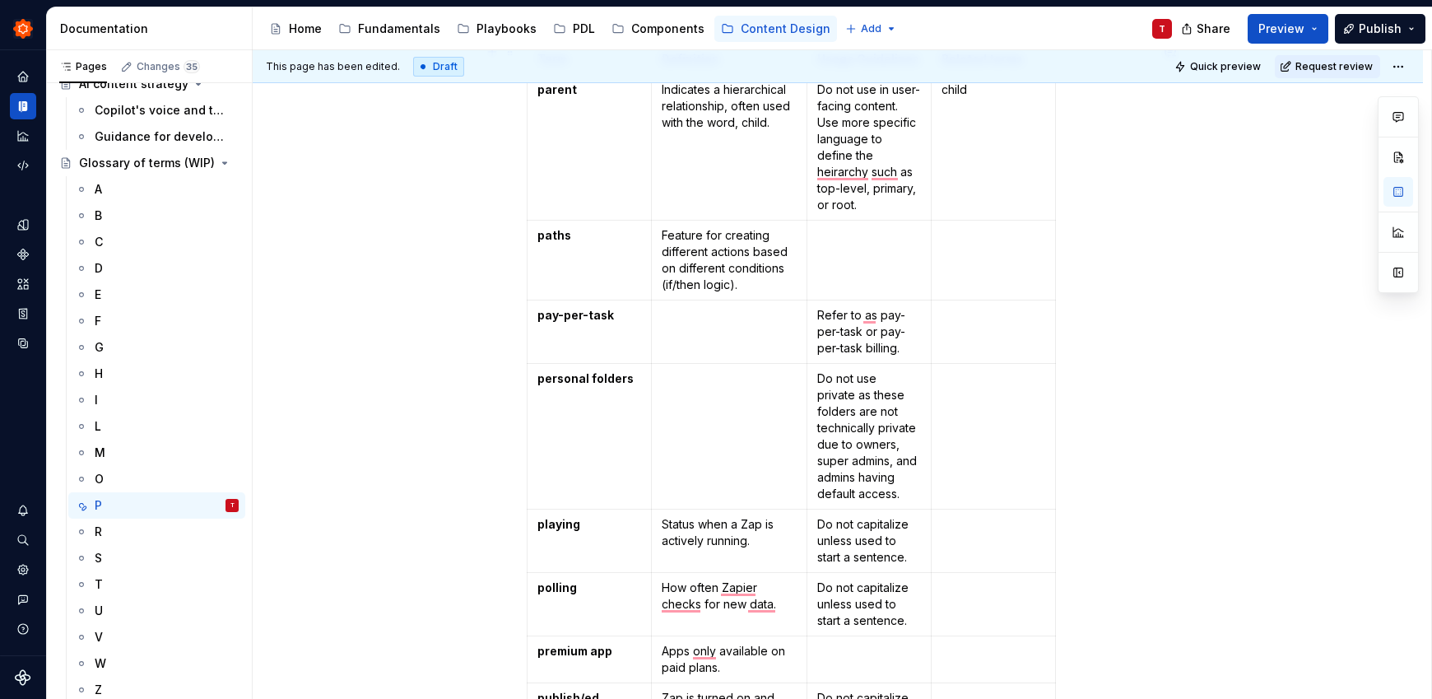
scroll to position [284, 0]
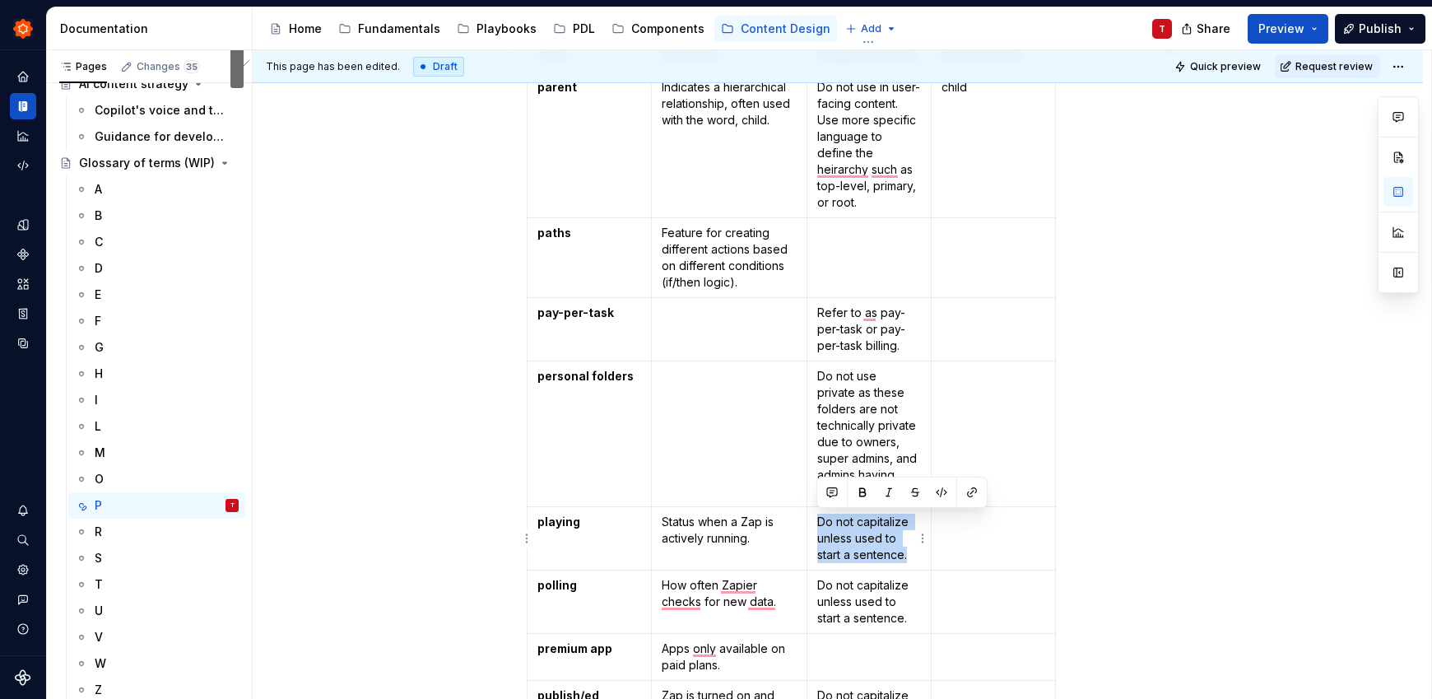
drag, startPoint x: 860, startPoint y: 526, endPoint x: 912, endPoint y: 550, distance: 57.4
click at [912, 550] on td "Do not capitalize unless used to start a sentence." at bounding box center [868, 538] width 124 height 63
copy p "Do not capitalize unless used to start a sentence."
click at [923, 340] on td "Refer to as pay-per-task or pay-per-task billing." at bounding box center [868, 329] width 124 height 63
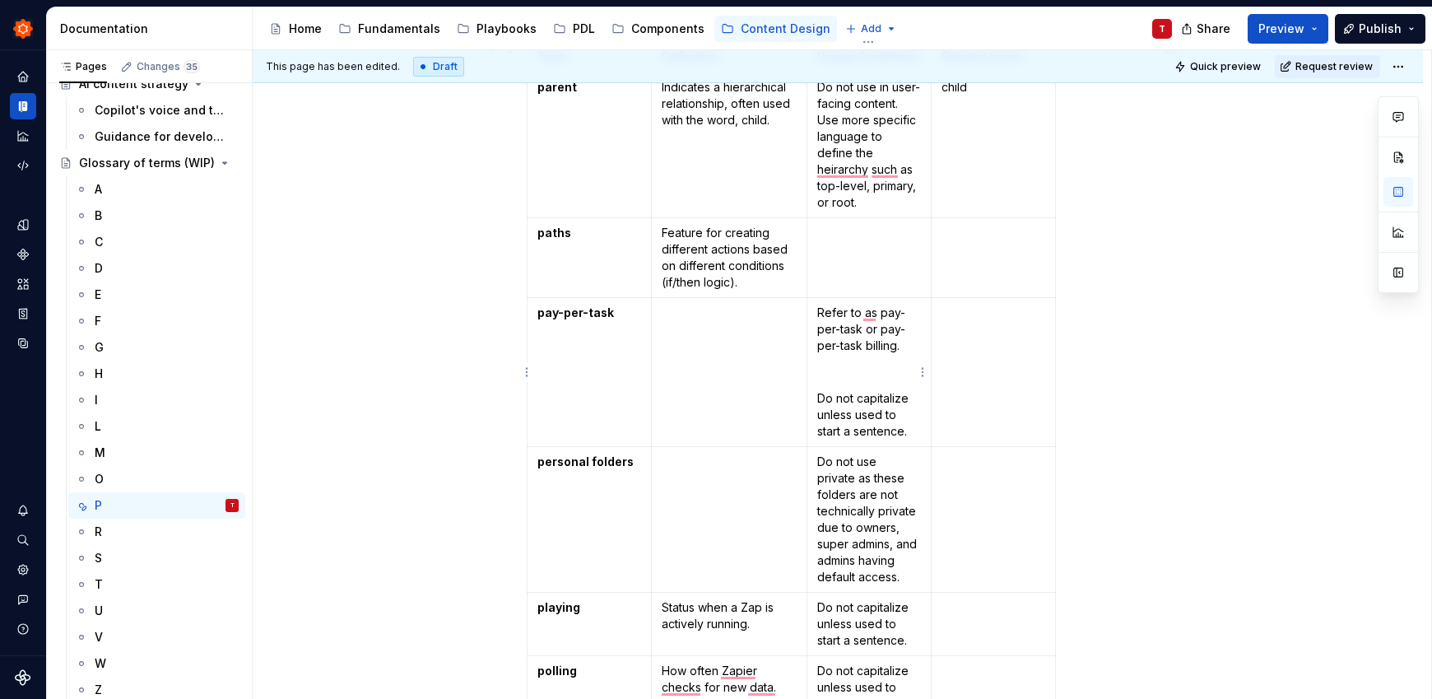
click at [822, 381] on td "Refer to as pay-per-task or pay-per-task billing. Do not capitalize unless used…" at bounding box center [868, 372] width 124 height 149
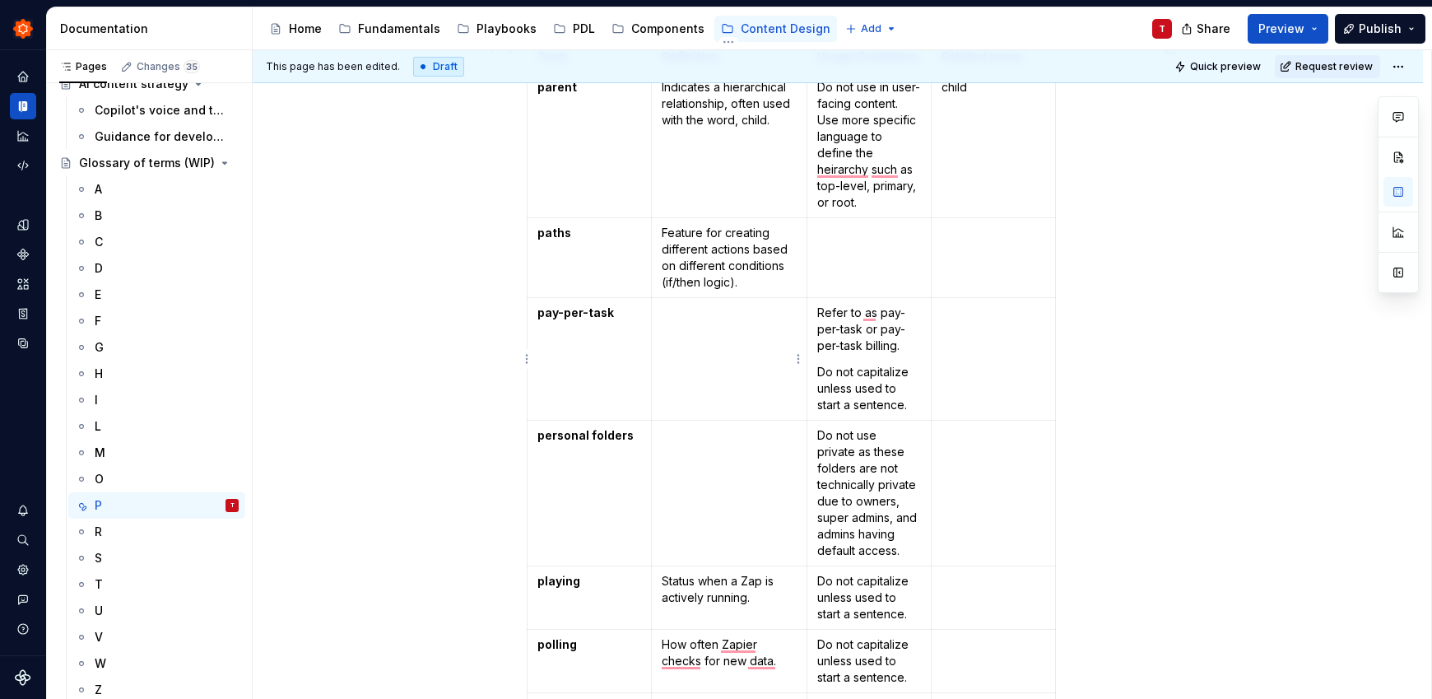
click at [725, 345] on td "To enrich screen reader interactions, please activate Accessibility in Grammarl…" at bounding box center [729, 359] width 156 height 123
click at [786, 307] on p "A feature for customer to automatically switch to be billed per task once their…" at bounding box center [729, 345] width 135 height 82
click at [717, 459] on td "To enrich screen reader interactions, please activate Accessibility in Grammarl…" at bounding box center [729, 493] width 156 height 146
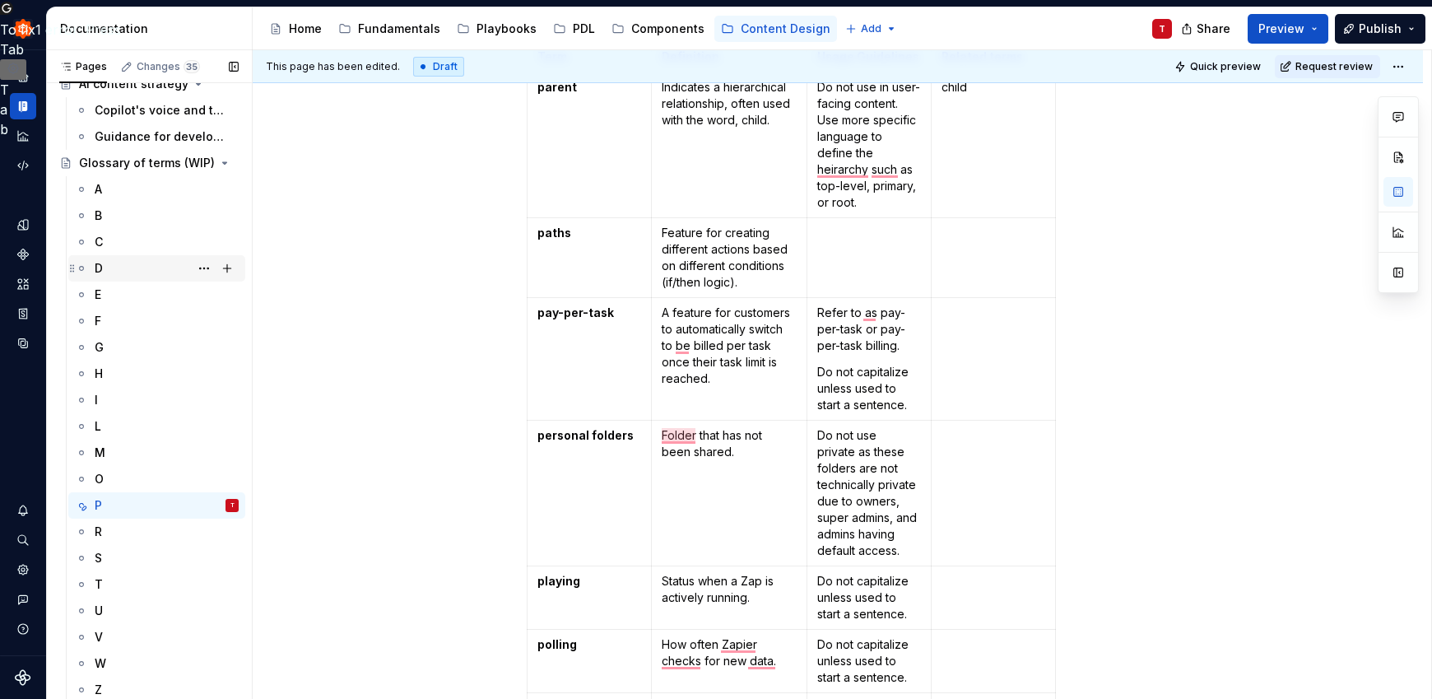
click at [137, 269] on div "D" at bounding box center [167, 268] width 144 height 23
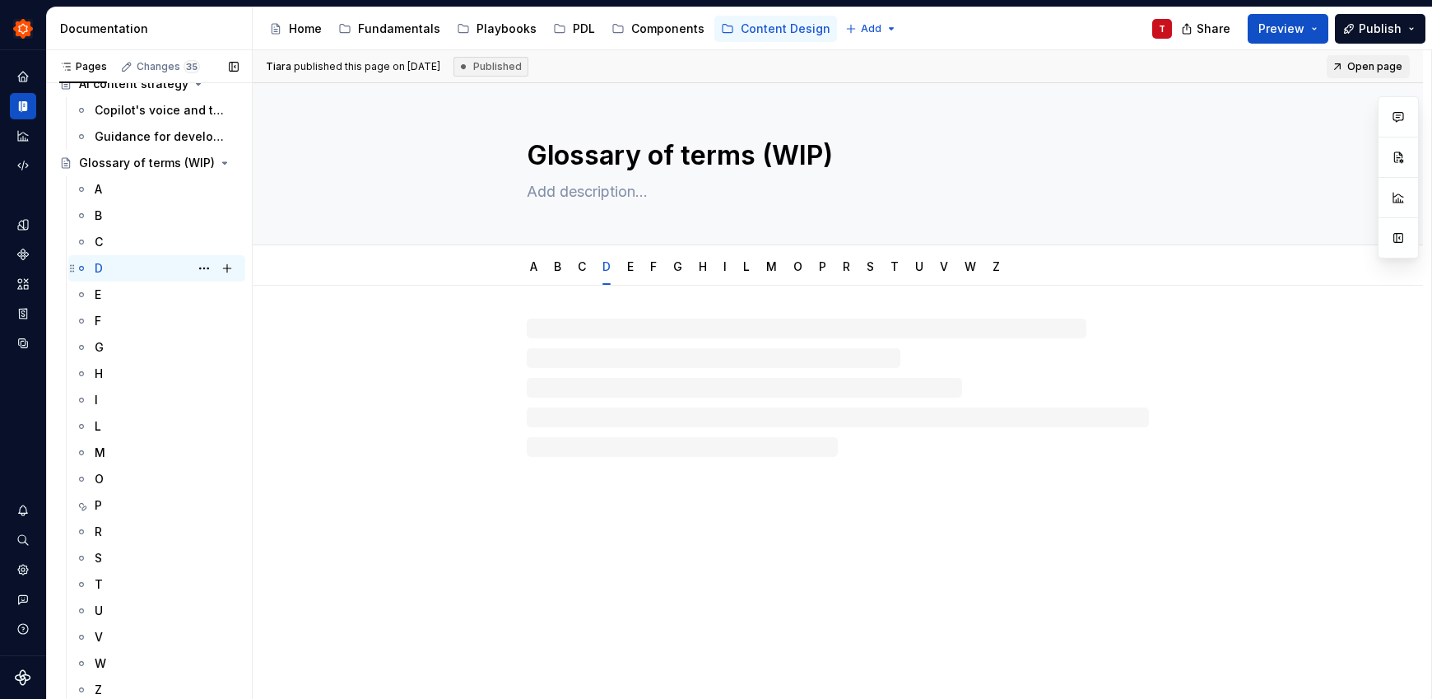
type textarea "*"
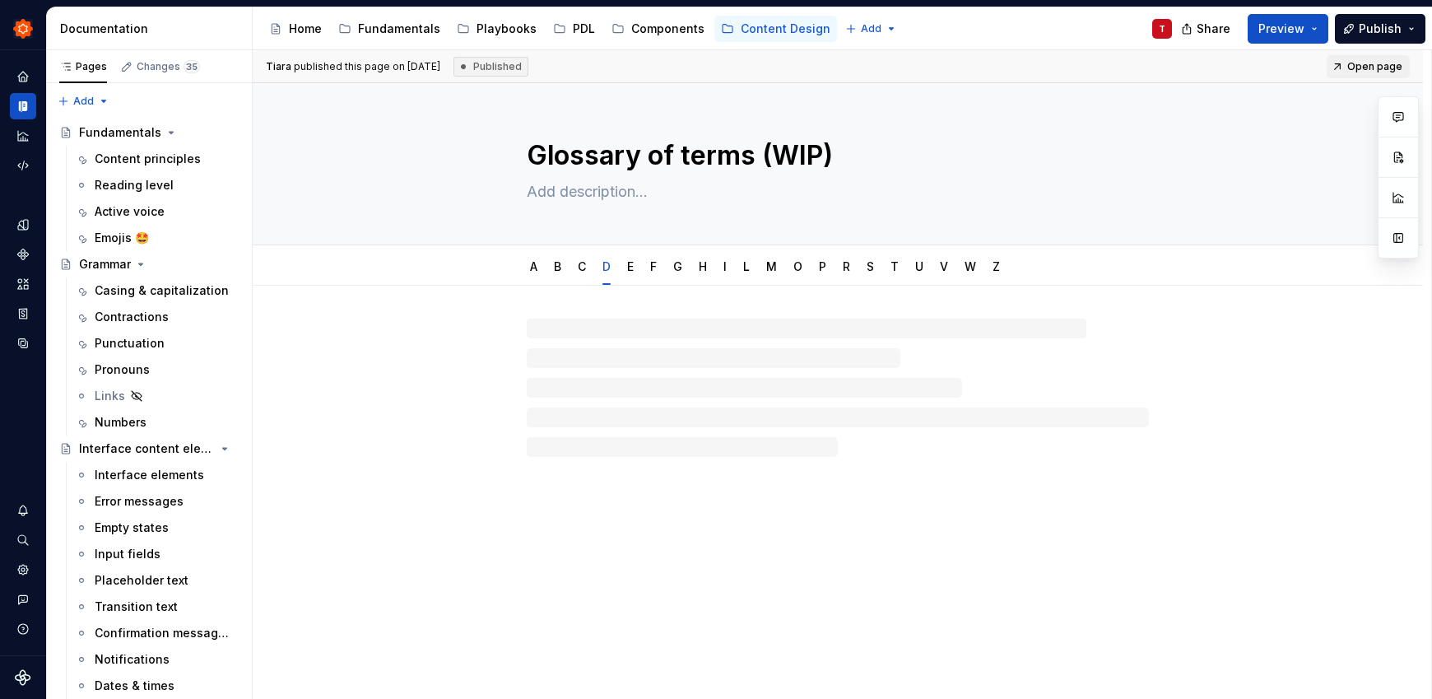
scroll to position [733, 0]
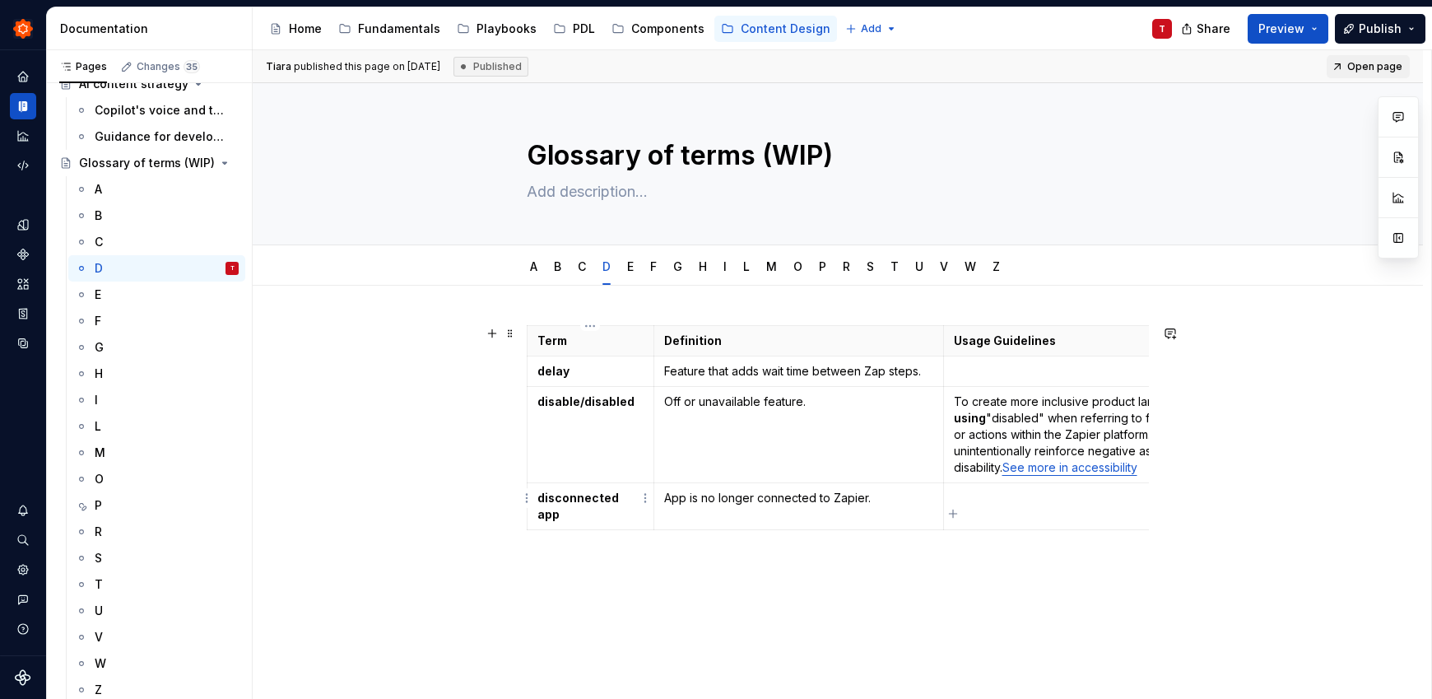
click at [648, 509] on td "disconnected app" at bounding box center [590, 506] width 127 height 47
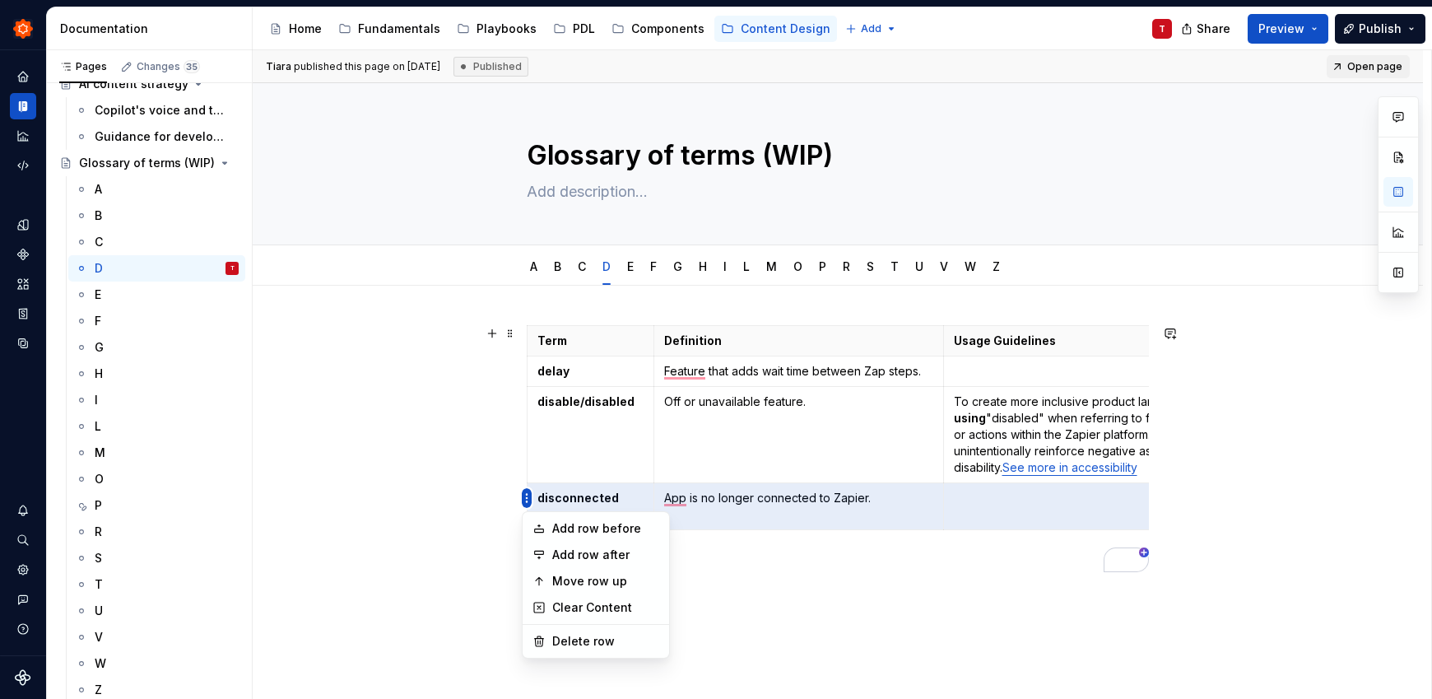
click at [528, 498] on html "Zinnia T Design system data Documentation Accessibility guide for tree Page tre…" at bounding box center [716, 349] width 1432 height 699
click at [607, 560] on div "Add row after" at bounding box center [605, 554] width 107 height 16
type textarea "*"
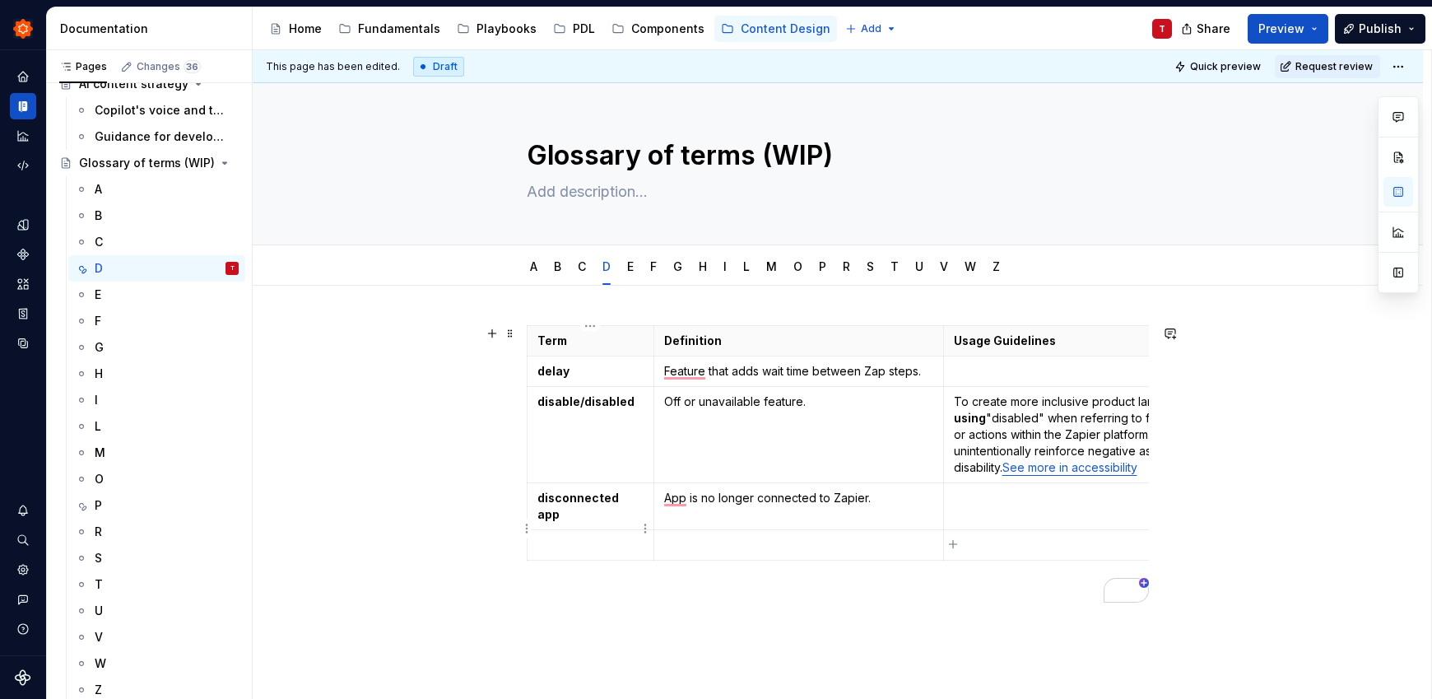
click at [602, 541] on td "To enrich screen reader interactions, please activate Accessibility in Grammarl…" at bounding box center [590, 545] width 127 height 30
click at [592, 536] on p "domain capture" at bounding box center [590, 544] width 106 height 16
click at [600, 536] on p "domain capture" at bounding box center [590, 544] width 106 height 16
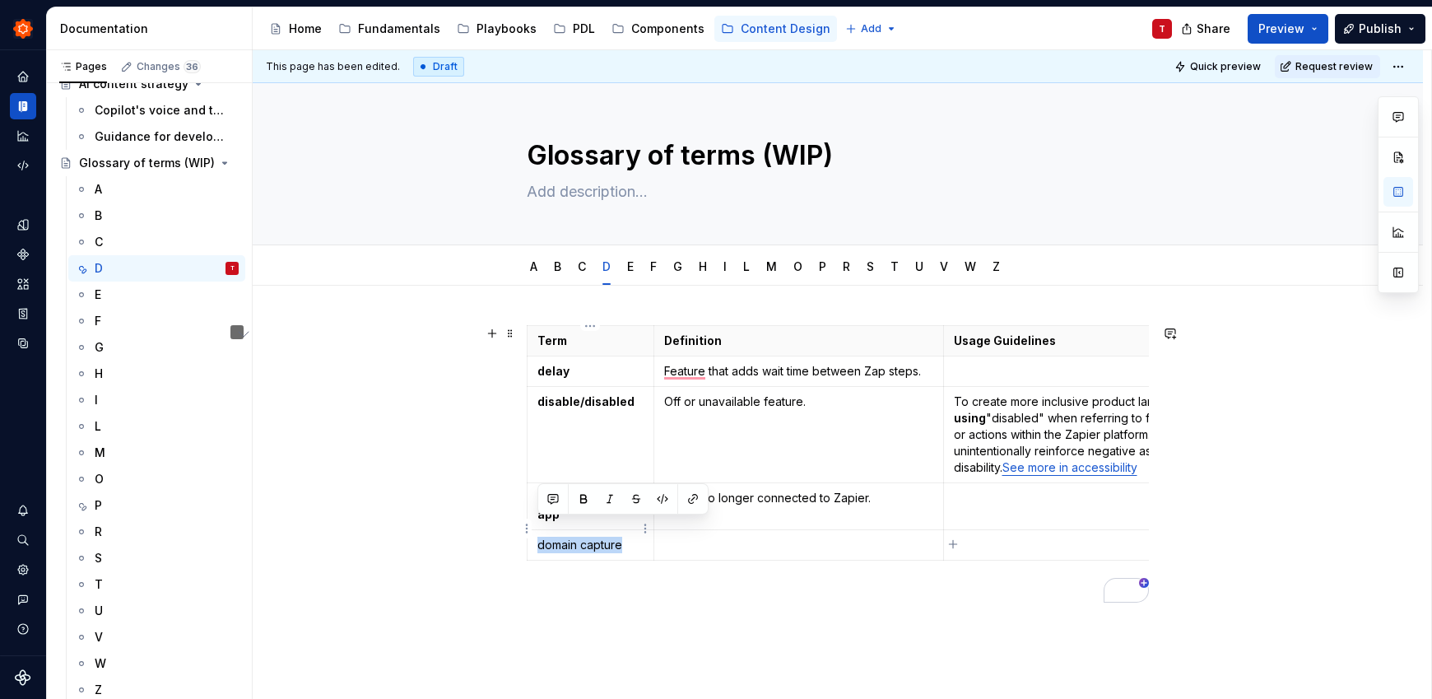
drag, startPoint x: 625, startPoint y: 528, endPoint x: 538, endPoint y: 532, distance: 86.5
click at [538, 536] on p "domain capture" at bounding box center [590, 544] width 106 height 16
click at [585, 503] on button "button" at bounding box center [583, 498] width 23 height 23
click at [699, 536] on p "To enrich screen reader interactions, please activate Accessibility in Grammarl…" at bounding box center [798, 544] width 269 height 16
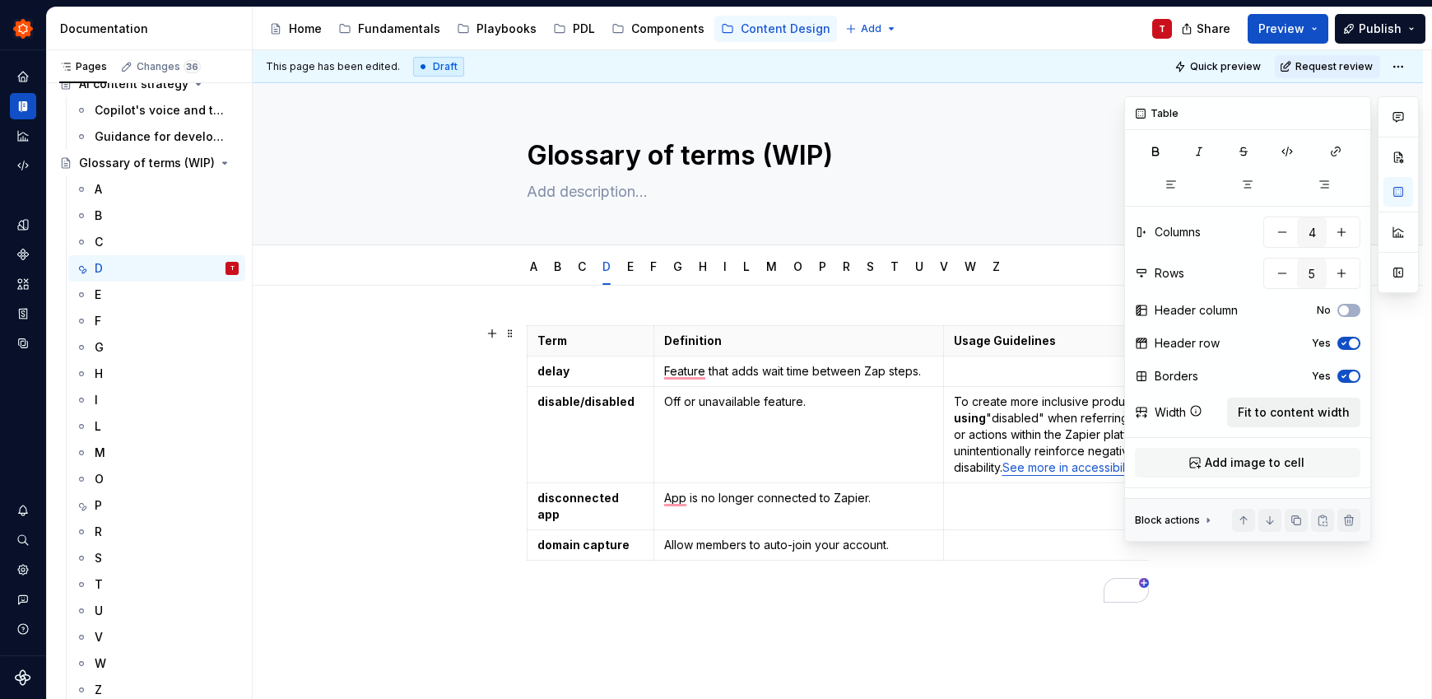
click at [1295, 408] on span "Fit to content width" at bounding box center [1294, 412] width 112 height 16
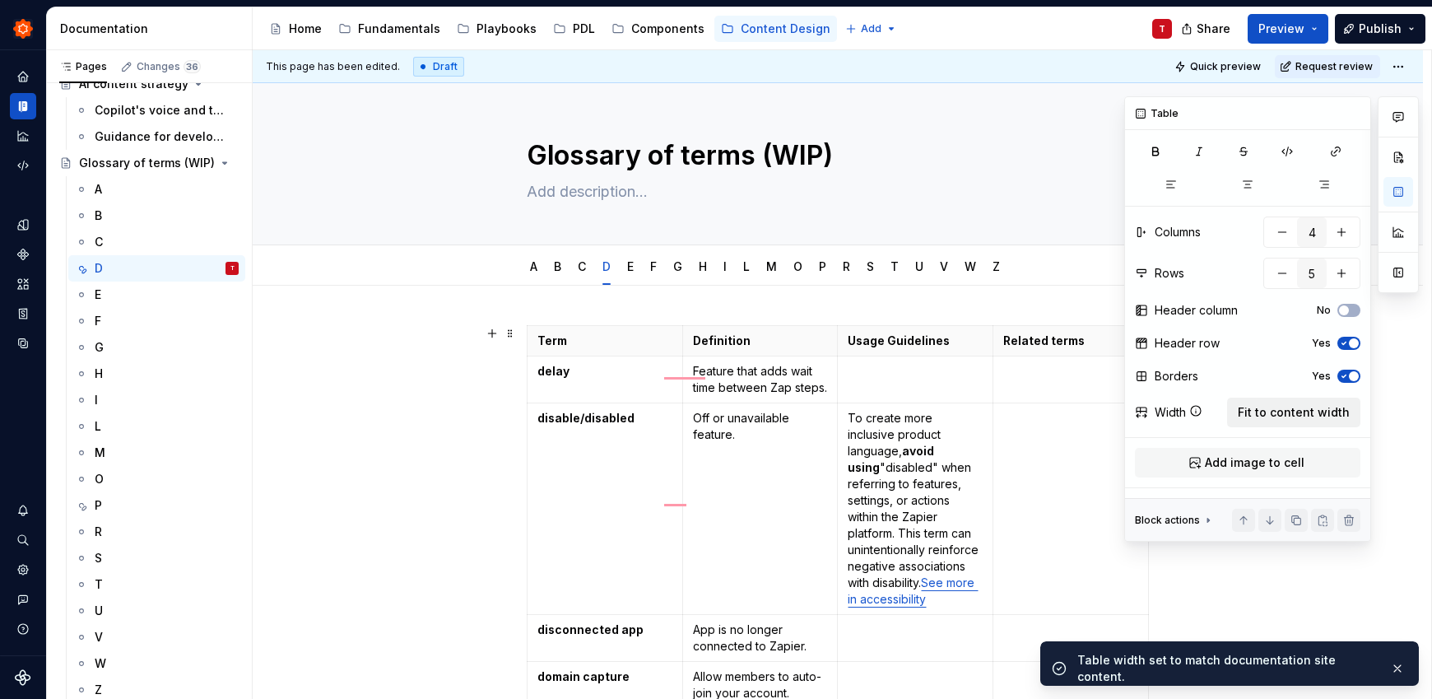
scroll to position [5, 0]
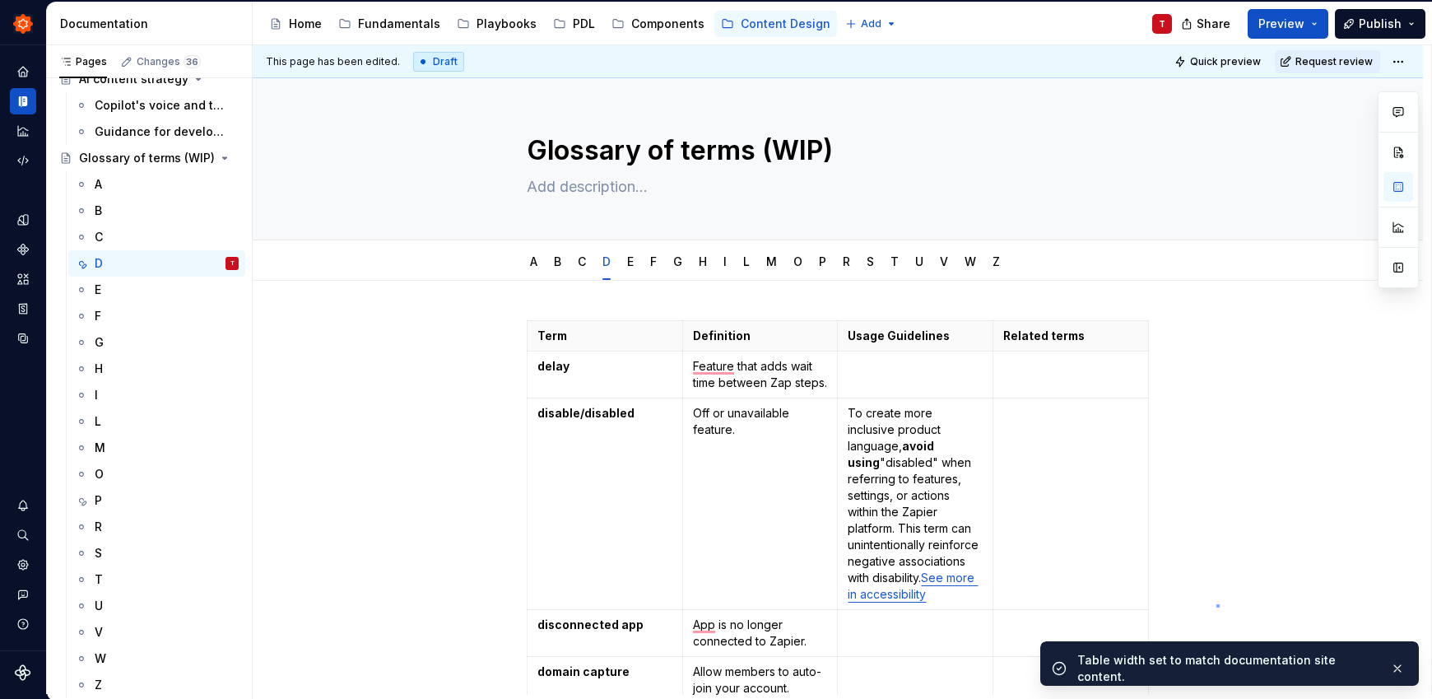
click at [1216, 604] on div "This page has been edited. Draft Quick preview Request review Glossary of terms…" at bounding box center [842, 369] width 1178 height 649
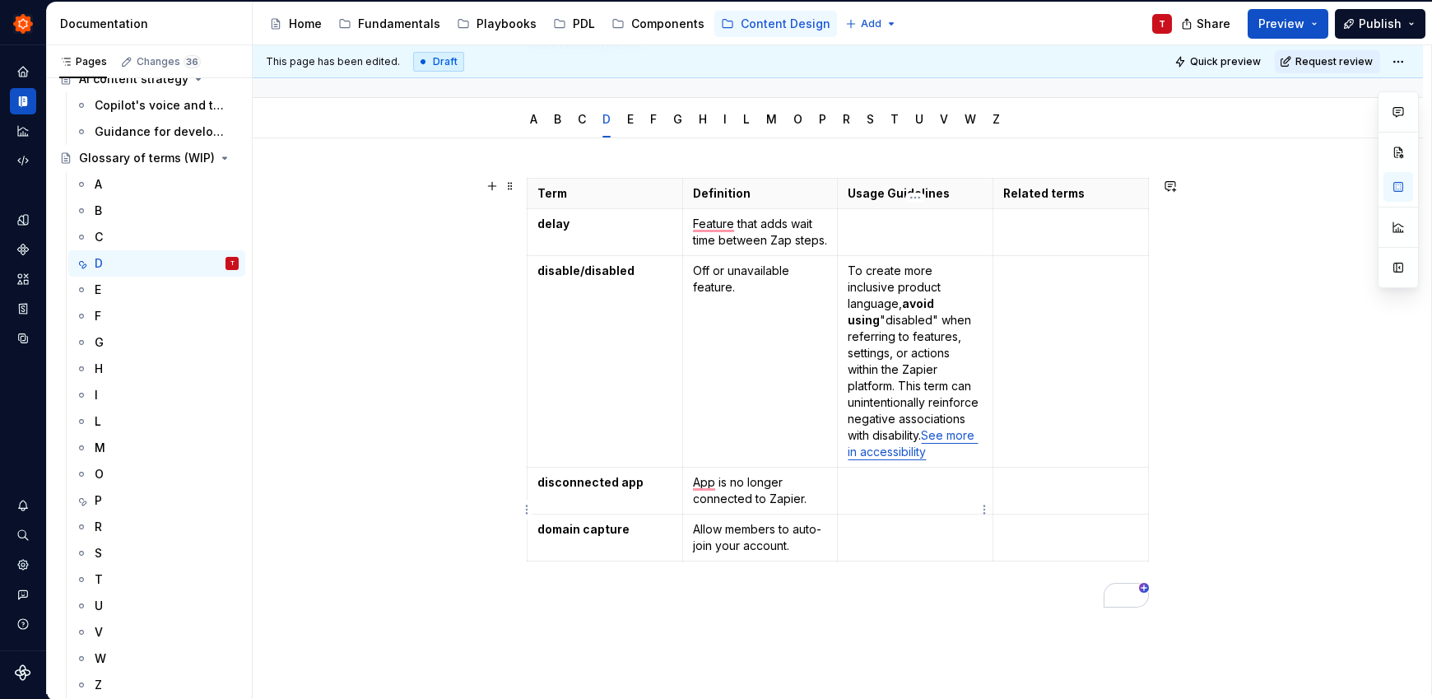
scroll to position [148, 0]
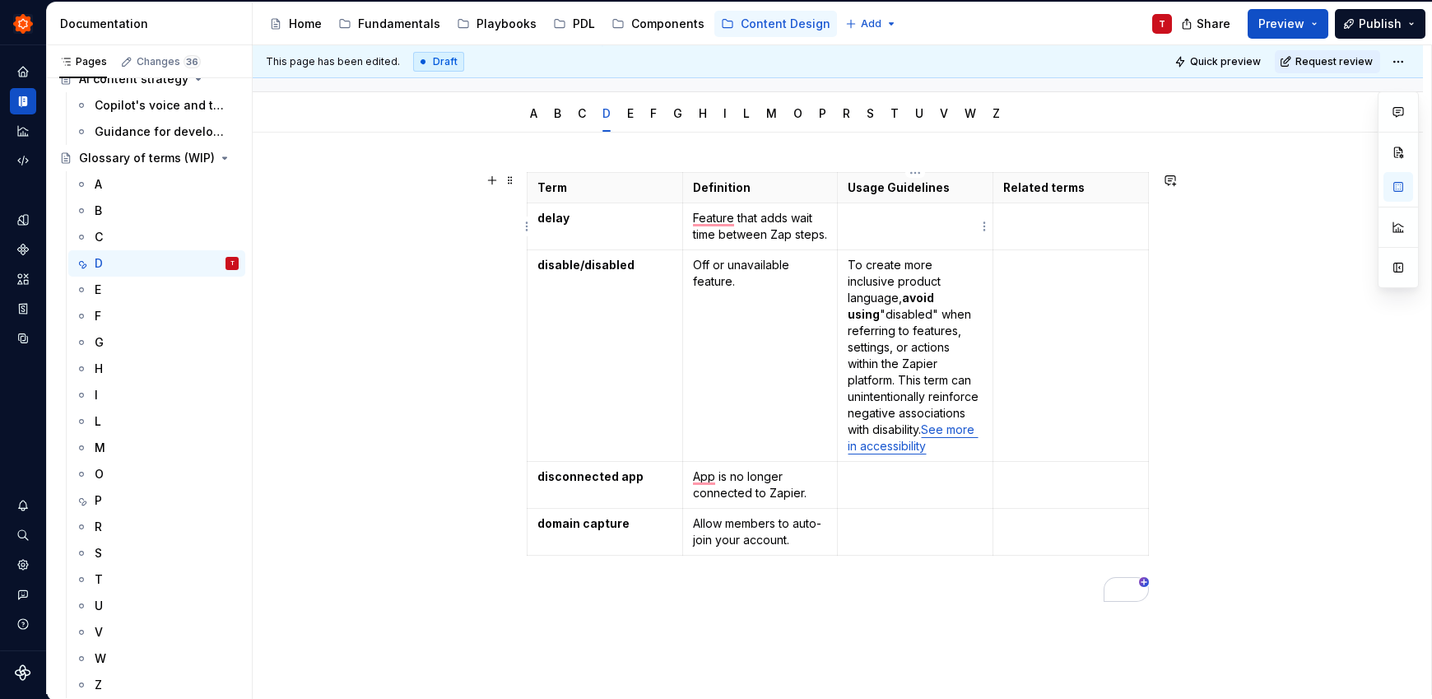
click at [920, 215] on p "To enrich screen reader interactions, please activate Accessibility in Grammarl…" at bounding box center [915, 218] width 135 height 16
click at [908, 538] on td "To enrich screen reader interactions, please activate Accessibility in Grammarl…" at bounding box center [916, 532] width 156 height 47
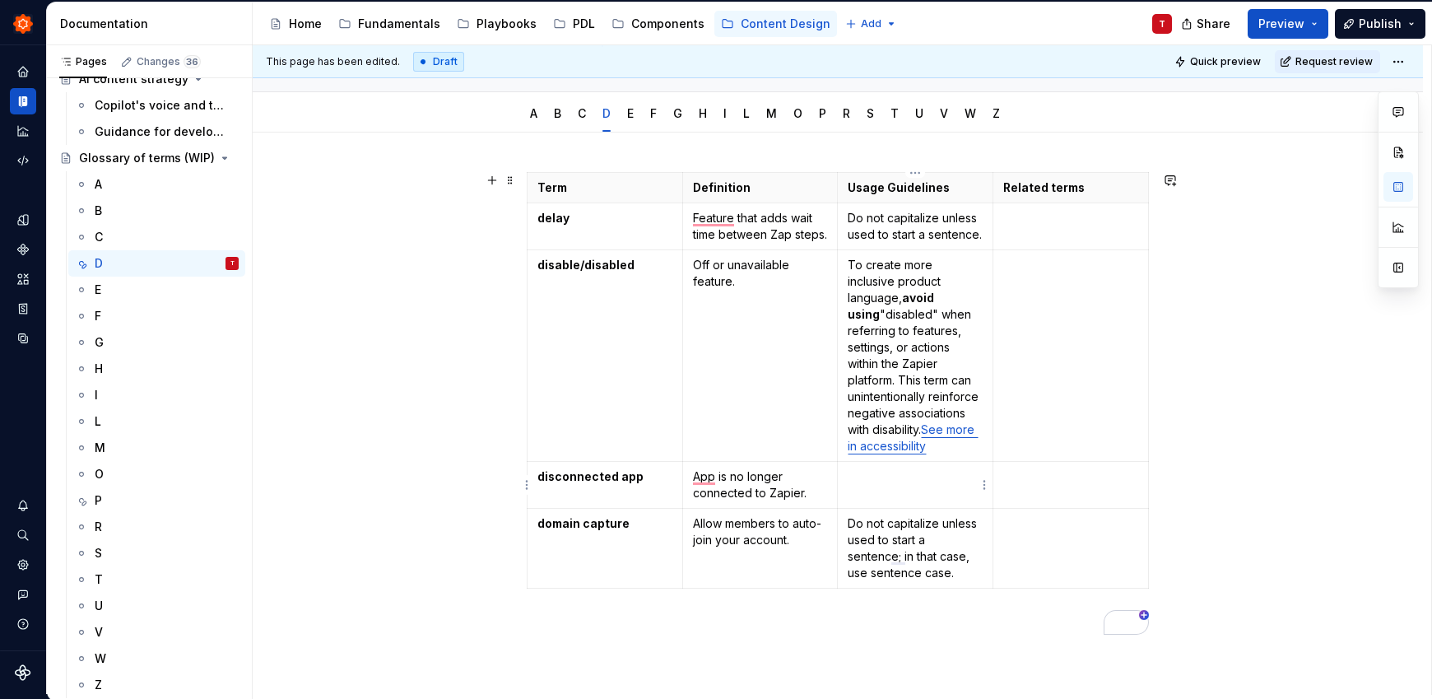
click at [924, 495] on td "To enrich screen reader interactions, please activate Accessibility in Grammarl…" at bounding box center [916, 485] width 156 height 47
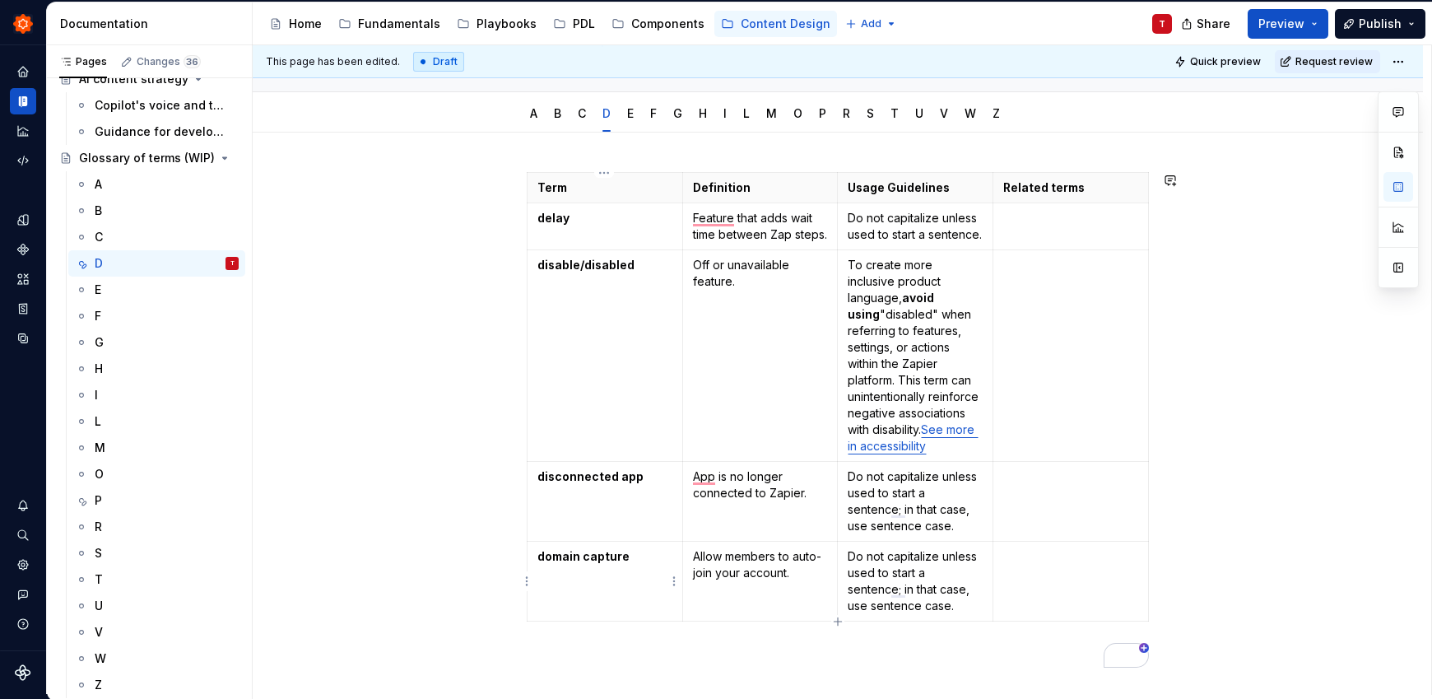
click at [582, 620] on td "domain capture" at bounding box center [605, 581] width 156 height 80
click at [118, 541] on div "S" at bounding box center [156, 553] width 177 height 26
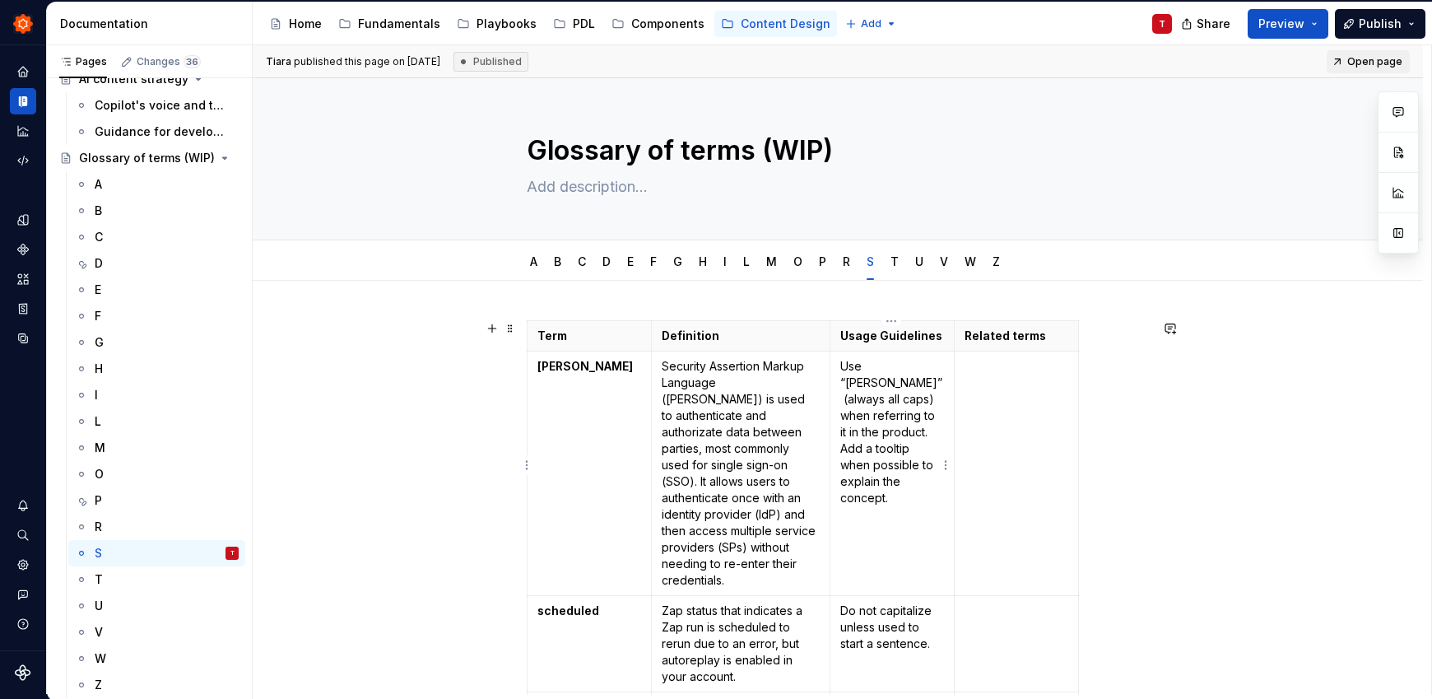
type textarea "*"
click at [932, 416] on p "Use “[PERSON_NAME]” (always all caps) when referring to it in the product. Add …" at bounding box center [892, 432] width 104 height 148
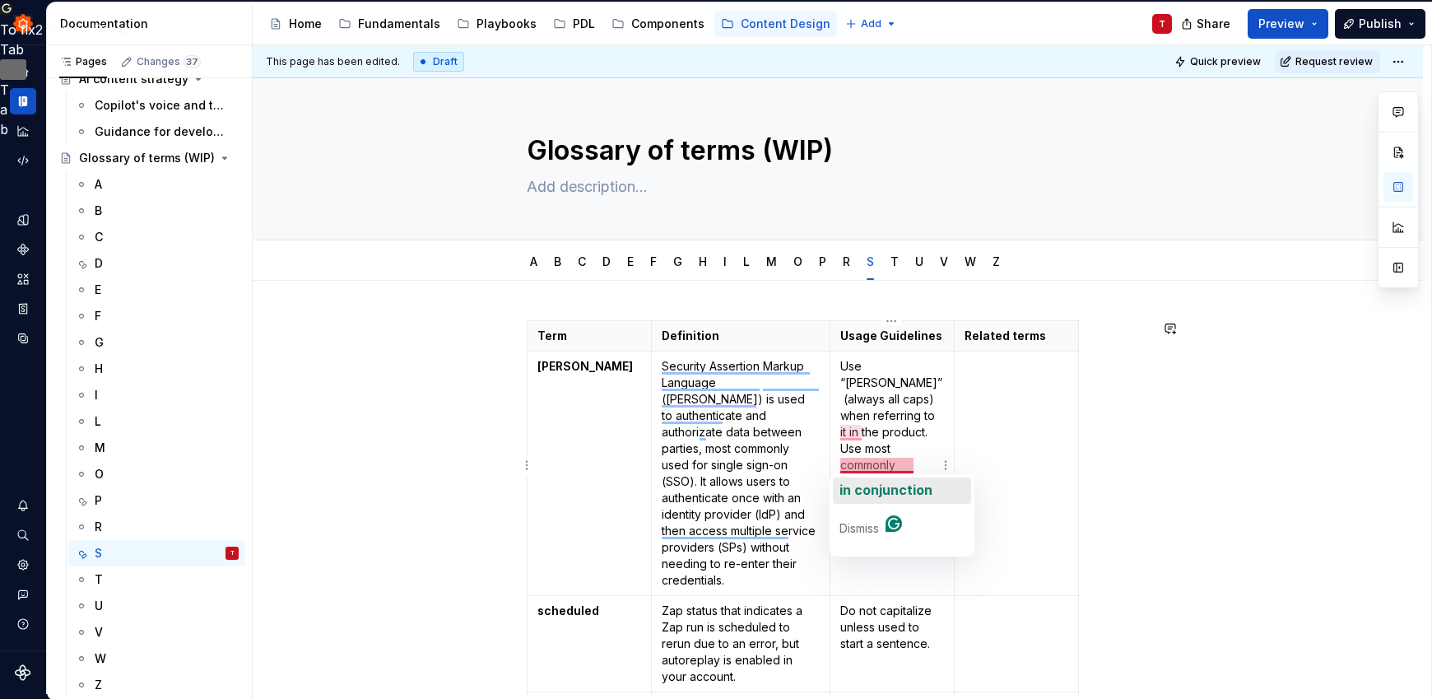
click at [866, 487] on span "in conjunction" at bounding box center [885, 489] width 93 height 16
click at [862, 479] on p "Use “SAML” (always all caps) when referring to it in the product. Use most comm…" at bounding box center [892, 456] width 104 height 197
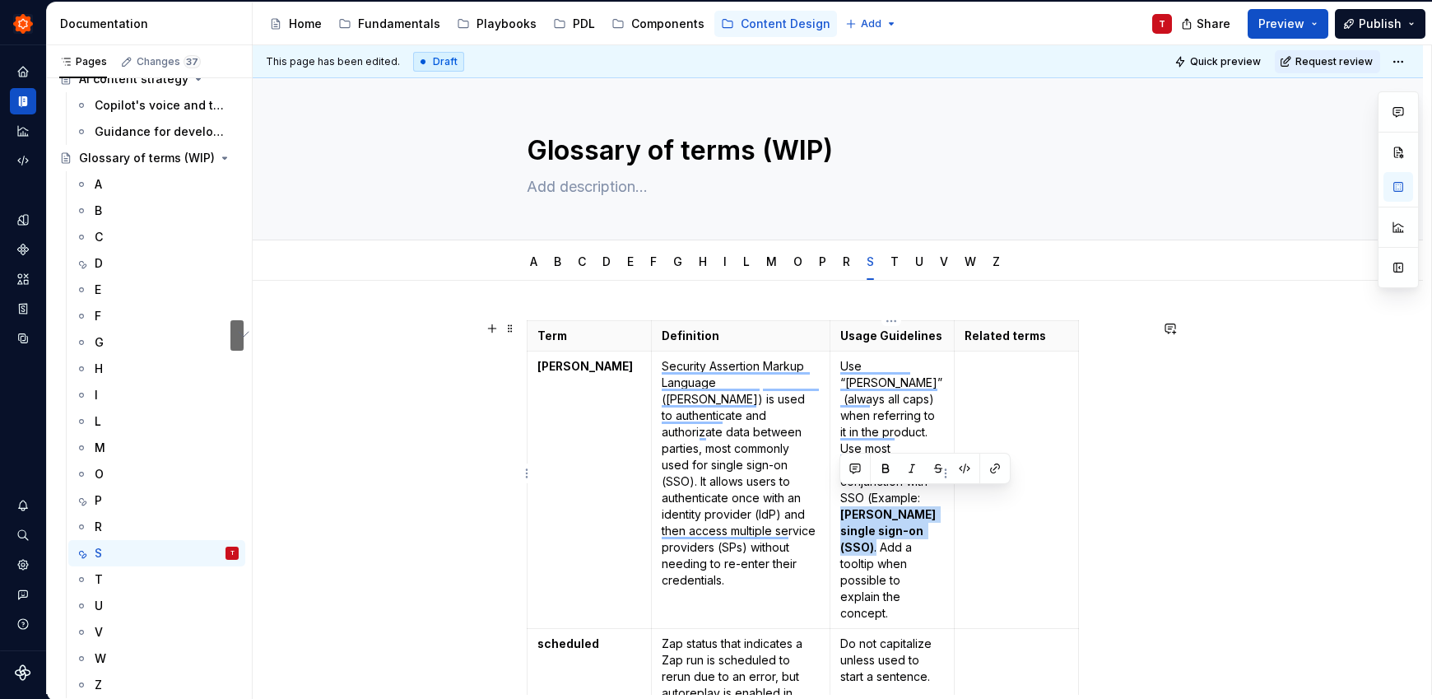
drag, startPoint x: 892, startPoint y: 513, endPoint x: 857, endPoint y: 485, distance: 44.5
click at [841, 495] on p "Use “SAML” (always all caps) when referring to it in the product. Use most comm…" at bounding box center [892, 489] width 104 height 263
click at [885, 468] on button "button" at bounding box center [885, 468] width 23 height 23
click at [923, 629] on td "Do not capitalize unless used to start a sentence." at bounding box center [891, 677] width 124 height 96
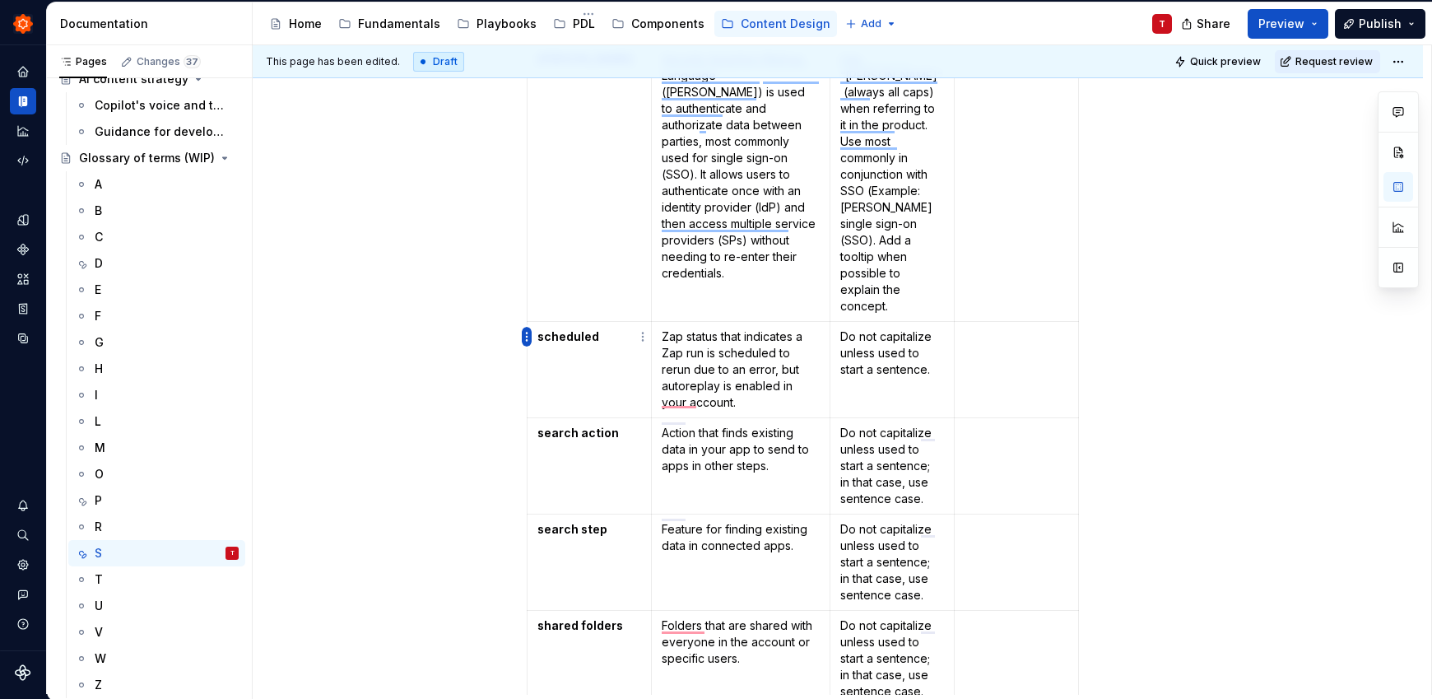
click at [527, 327] on html "Zinnia T Design system data Documentation Accessibility guide for tree Page tre…" at bounding box center [716, 349] width 1432 height 699
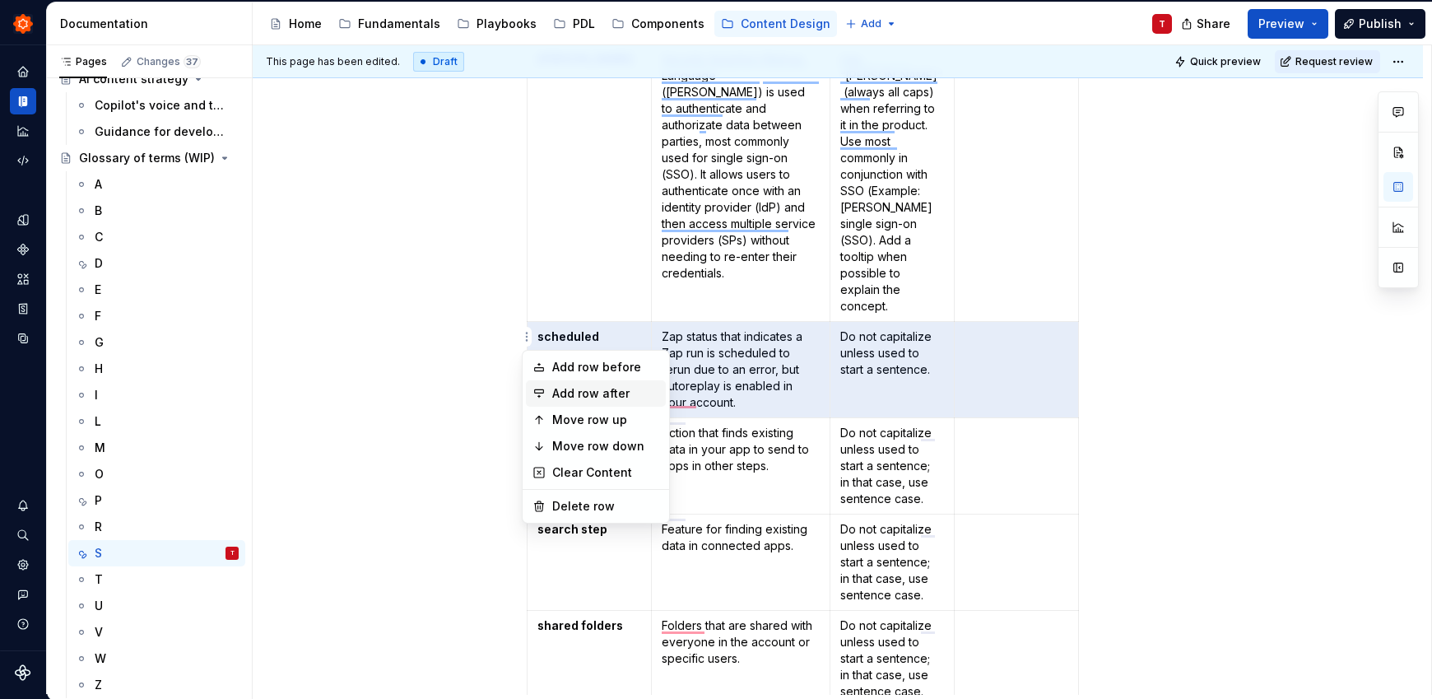
click at [579, 390] on div "Add row after" at bounding box center [605, 393] width 107 height 16
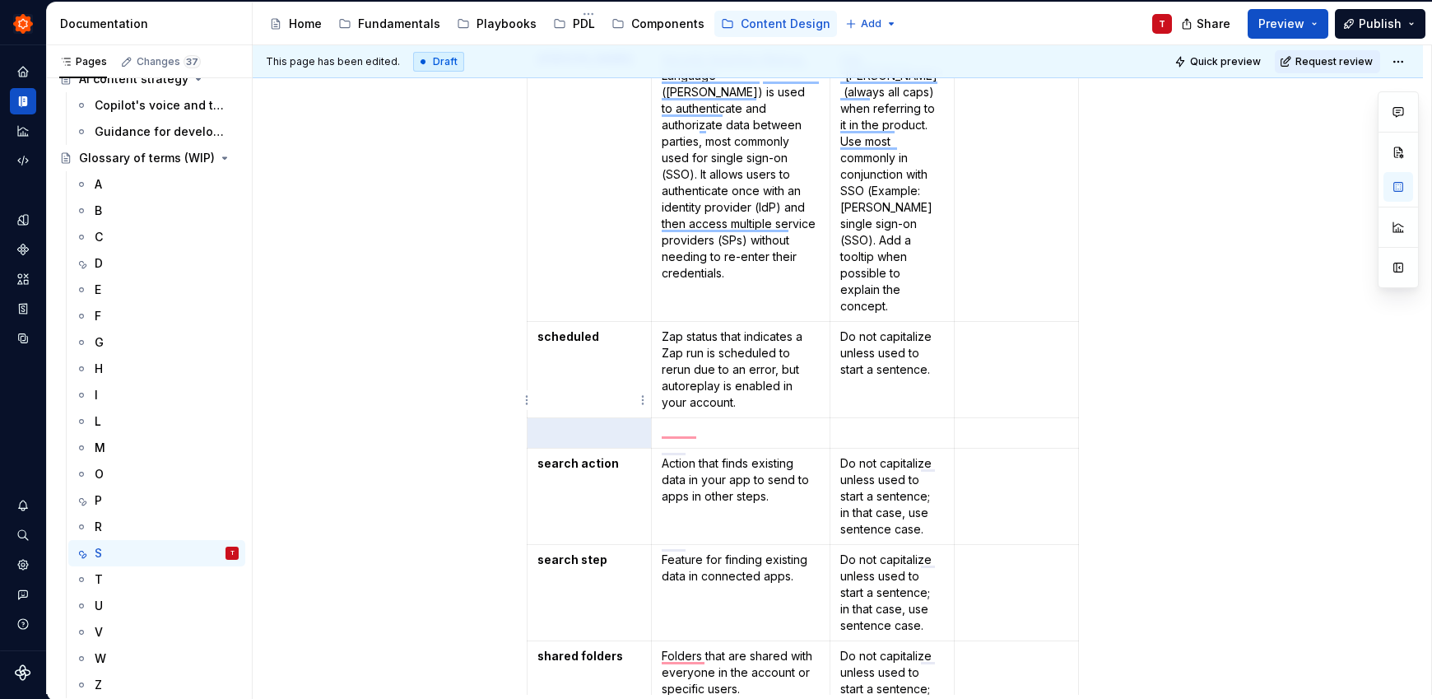
click at [579, 425] on p "To enrich screen reader interactions, please activate Accessibility in Grammarl…" at bounding box center [589, 433] width 104 height 16
click at [560, 425] on p "SCIM" at bounding box center [589, 433] width 104 height 16
drag, startPoint x: 575, startPoint y: 370, endPoint x: 597, endPoint y: 367, distance: 21.6
click at [576, 370] on button "button" at bounding box center [583, 370] width 23 height 23
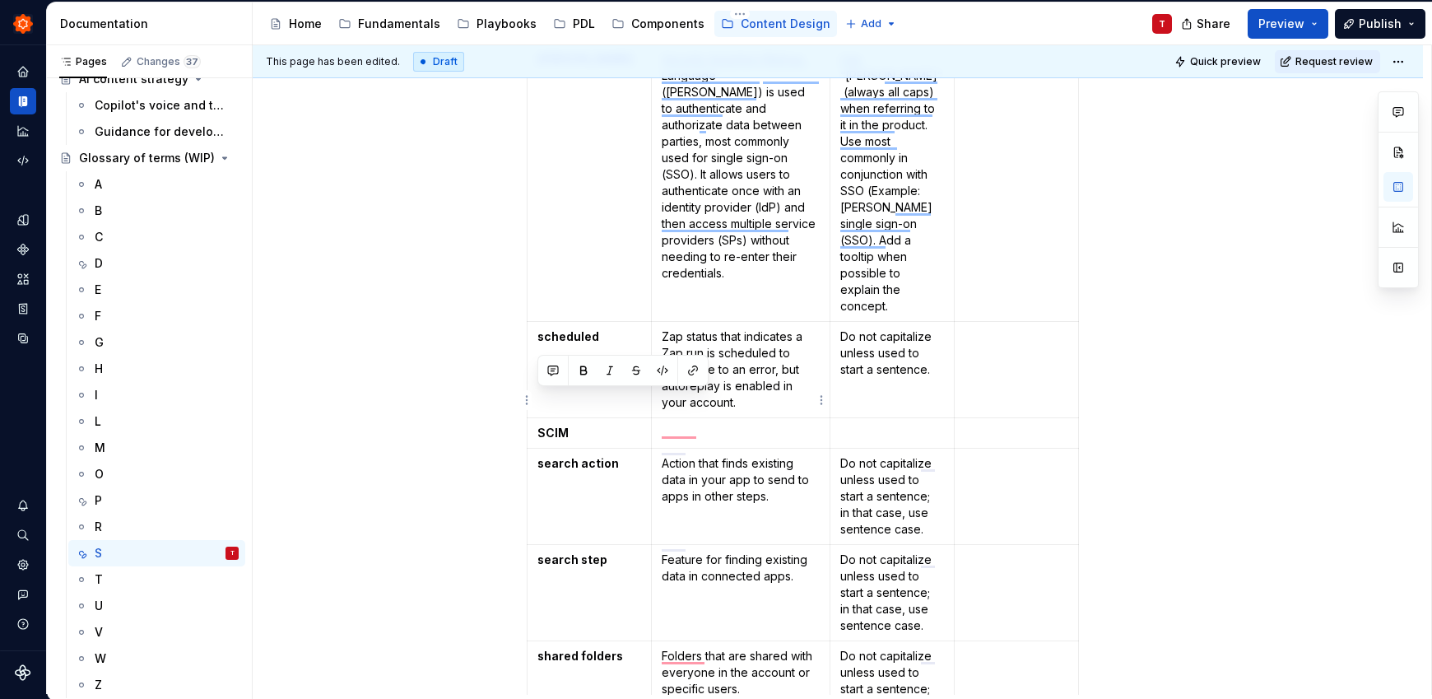
click at [764, 425] on p "To enrich screen reader interactions, please activate Accessibility in Grammarl…" at bounding box center [741, 433] width 158 height 16
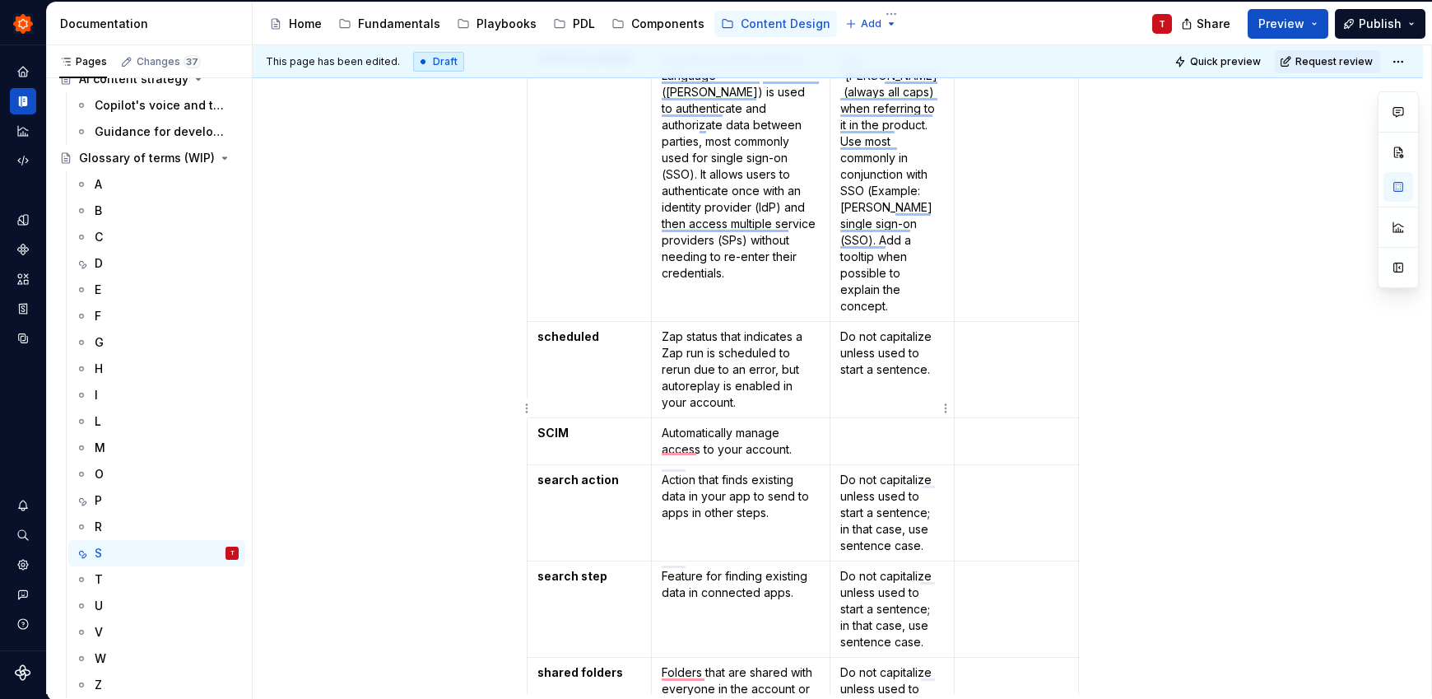
click at [902, 425] on p "To enrich screen reader interactions, please activate Accessibility in Grammarl…" at bounding box center [892, 433] width 104 height 16
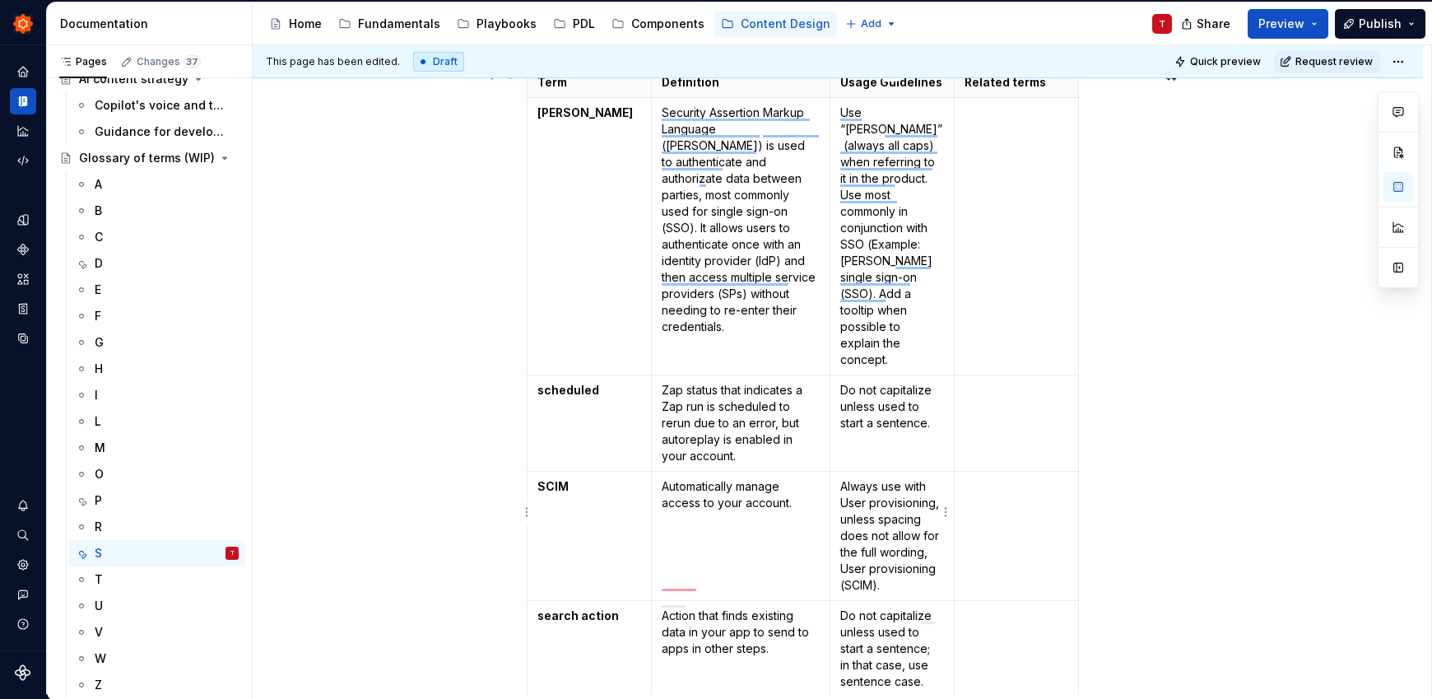
scroll to position [325, 0]
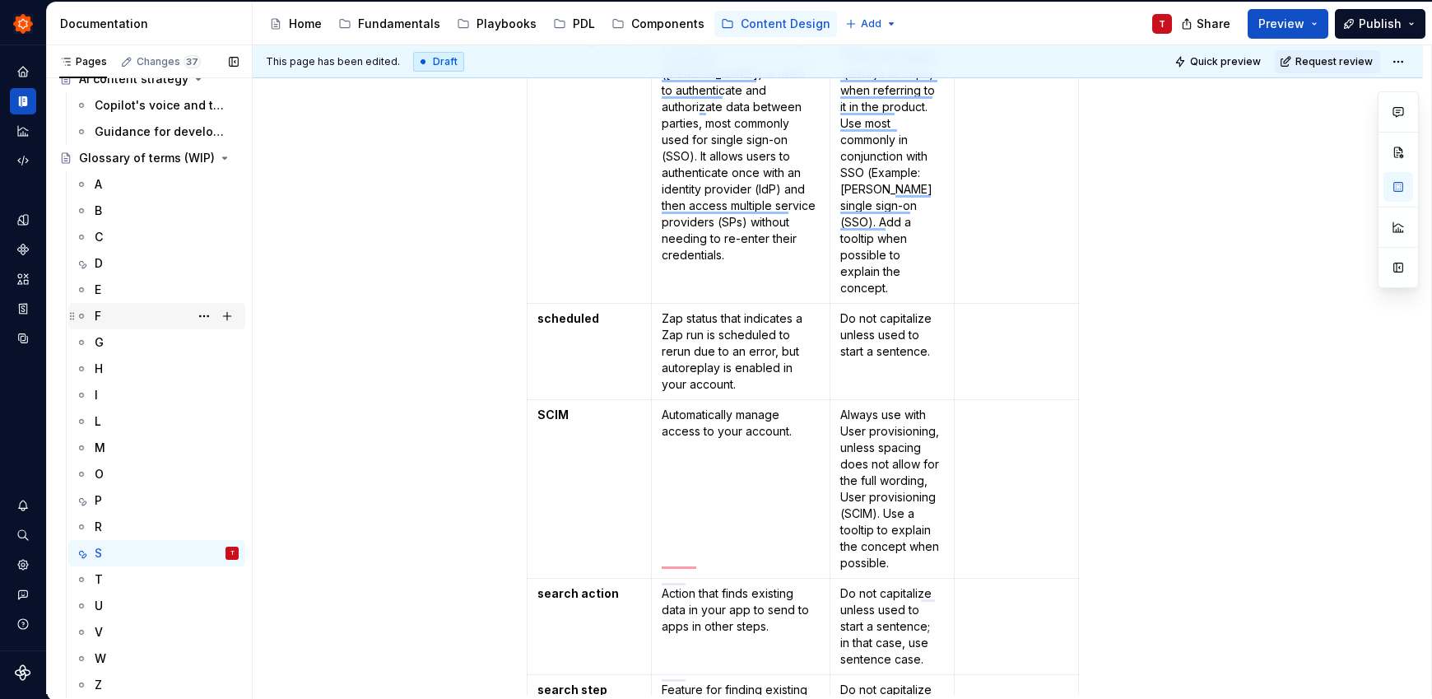
click at [114, 317] on div "F" at bounding box center [167, 315] width 144 height 23
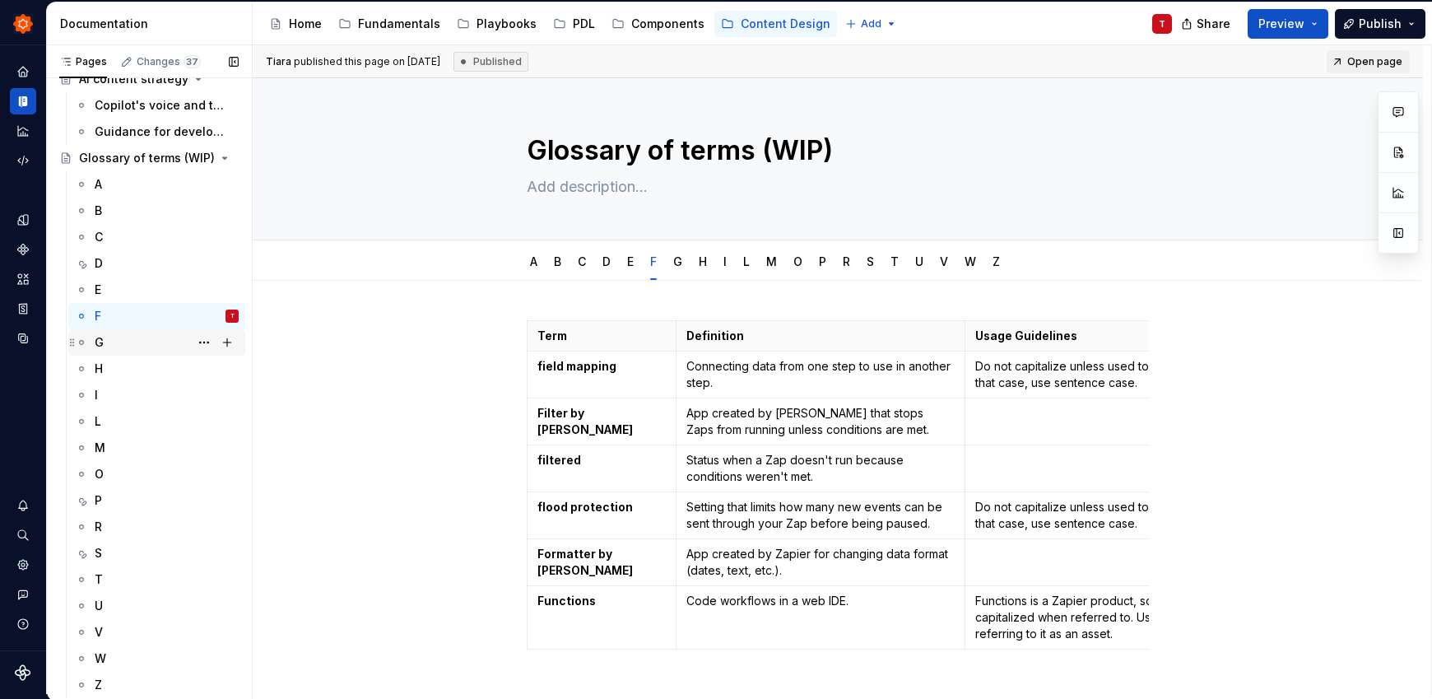
click at [164, 347] on div "G" at bounding box center [167, 342] width 144 height 23
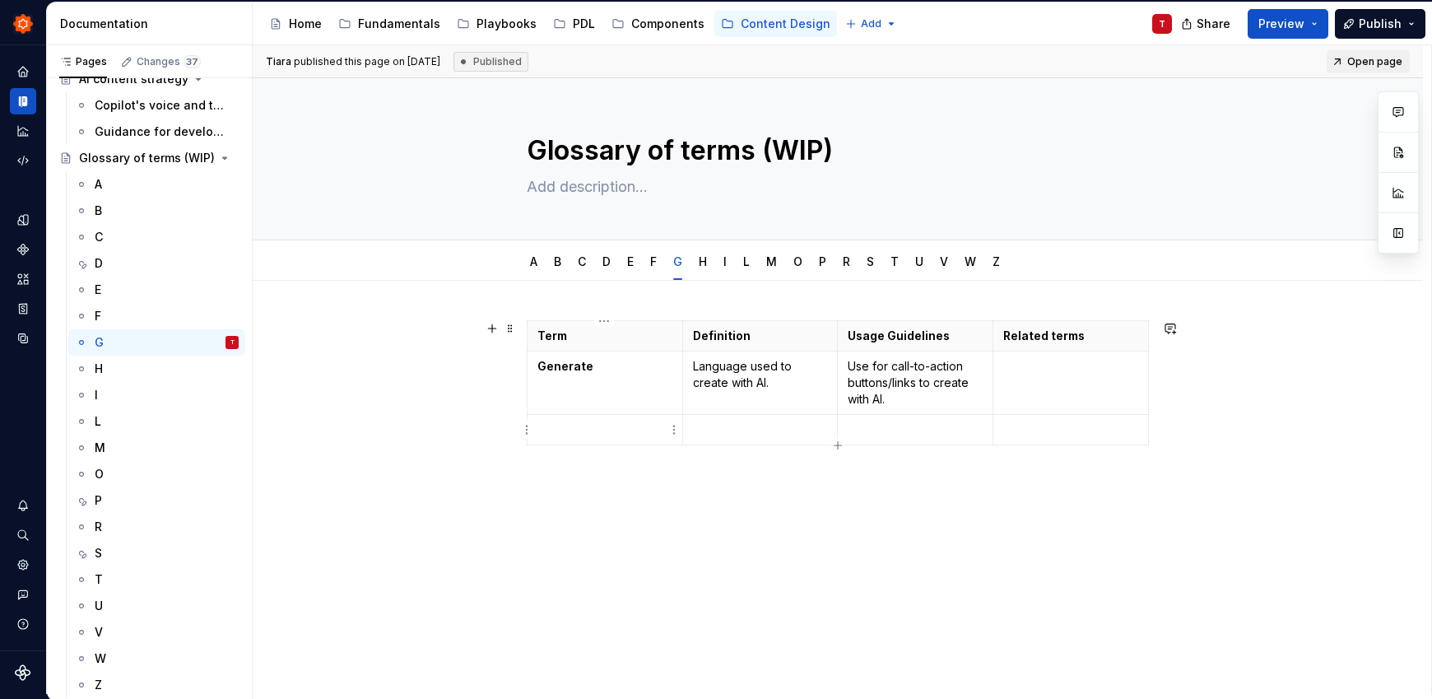
type textarea "*"
click at [578, 433] on p at bounding box center [604, 429] width 135 height 16
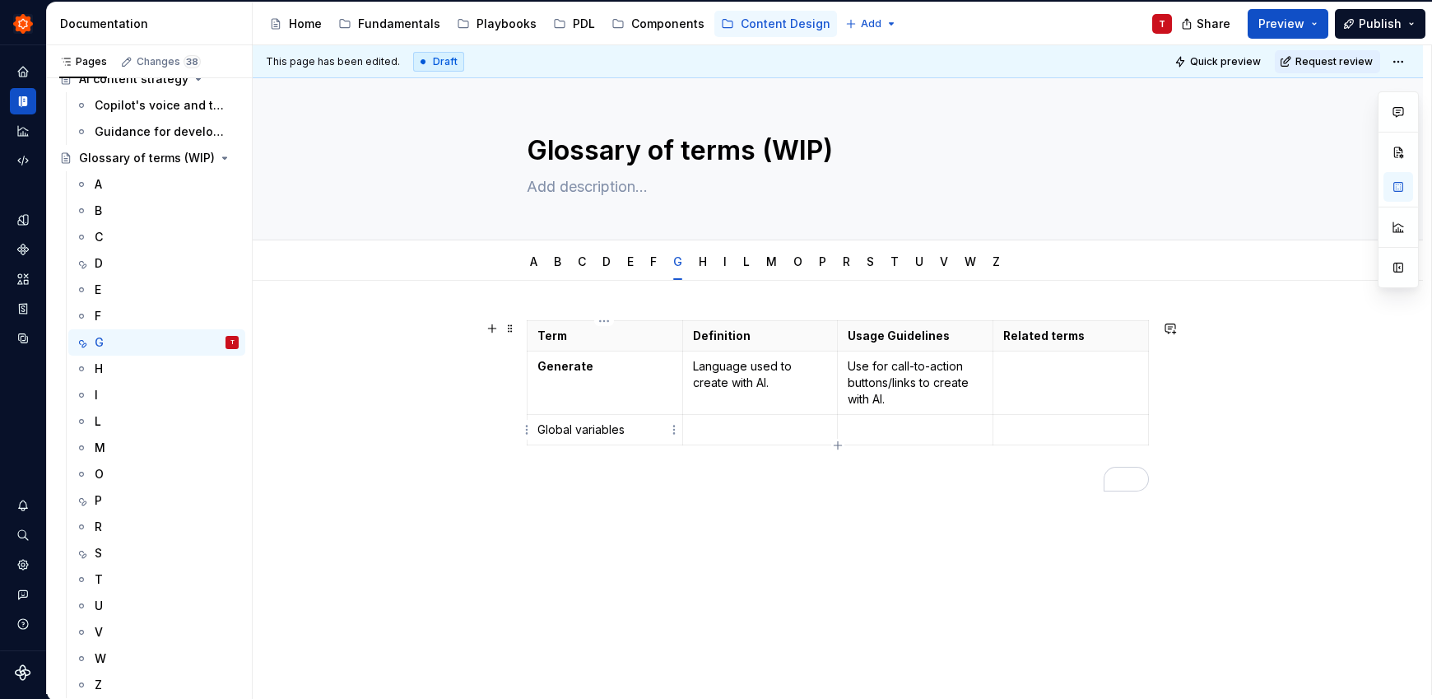
click at [573, 434] on p "Global variables" at bounding box center [604, 429] width 135 height 16
click at [577, 430] on p "Global variables" at bounding box center [604, 429] width 135 height 16
drag, startPoint x: 629, startPoint y: 430, endPoint x: 558, endPoint y: 412, distance: 73.6
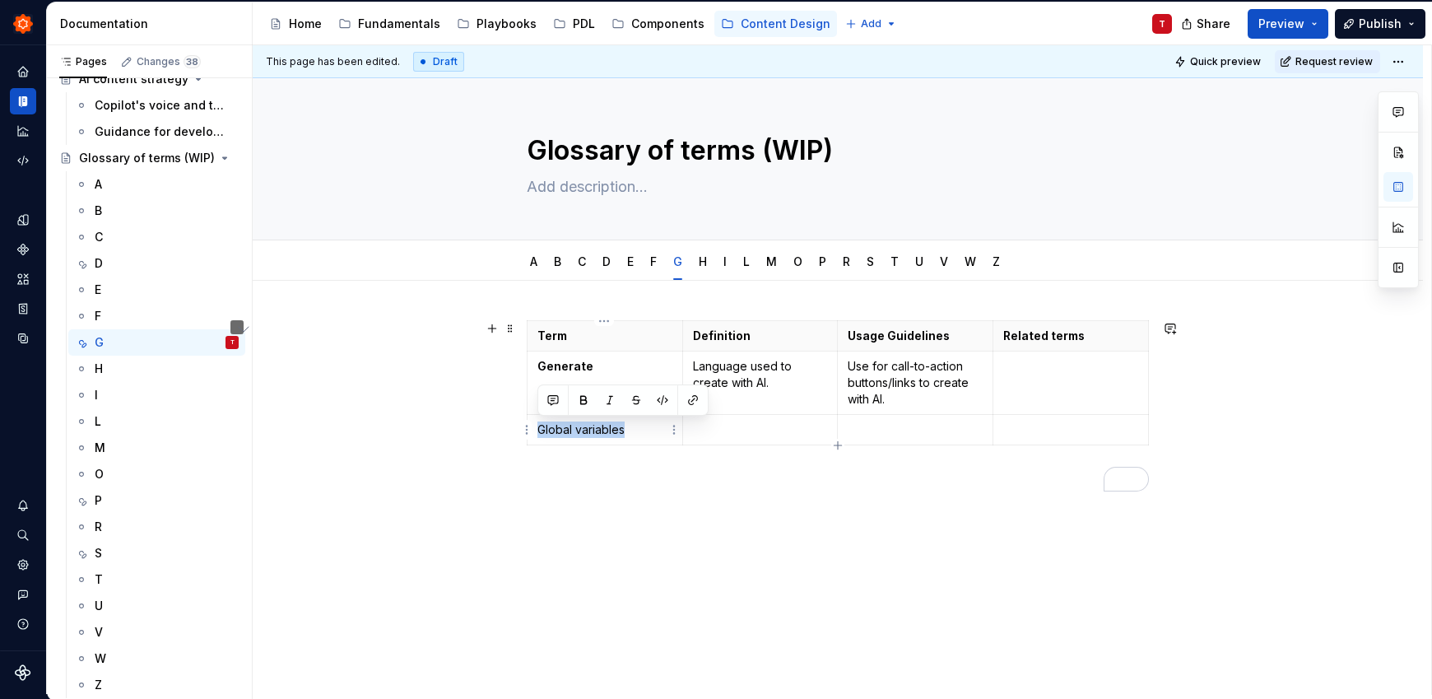
click at [537, 427] on p "Global variables" at bounding box center [604, 429] width 135 height 16
click at [580, 399] on button "button" at bounding box center [583, 399] width 23 height 23
click at [734, 437] on p "To enrich screen reader interactions, please activate Accessibility in Grammarl…" at bounding box center [760, 429] width 135 height 16
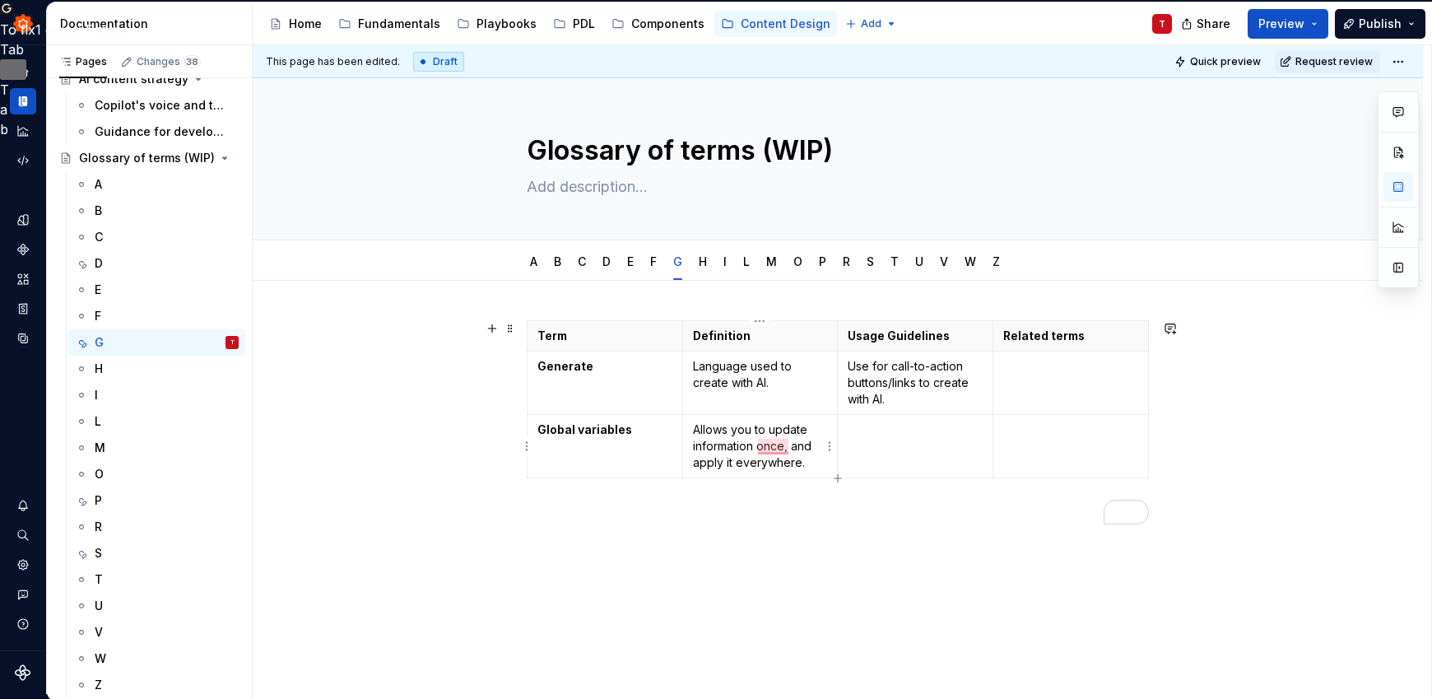
click at [699, 429] on p "Allows you to update information once, and apply it everywhere." at bounding box center [760, 445] width 135 height 49
drag, startPoint x: 545, startPoint y: 424, endPoint x: 563, endPoint y: 412, distance: 21.5
click at [545, 424] on strong "Global variables" at bounding box center [584, 429] width 95 height 14
click at [879, 445] on td "To enrich screen reader interactions, please activate Accessibility in Grammarl…" at bounding box center [916, 455] width 156 height 80
click at [948, 583] on div "Term Definition Usage Guidelines Related terms Generate Language used to create…" at bounding box center [838, 526] width 1170 height 490
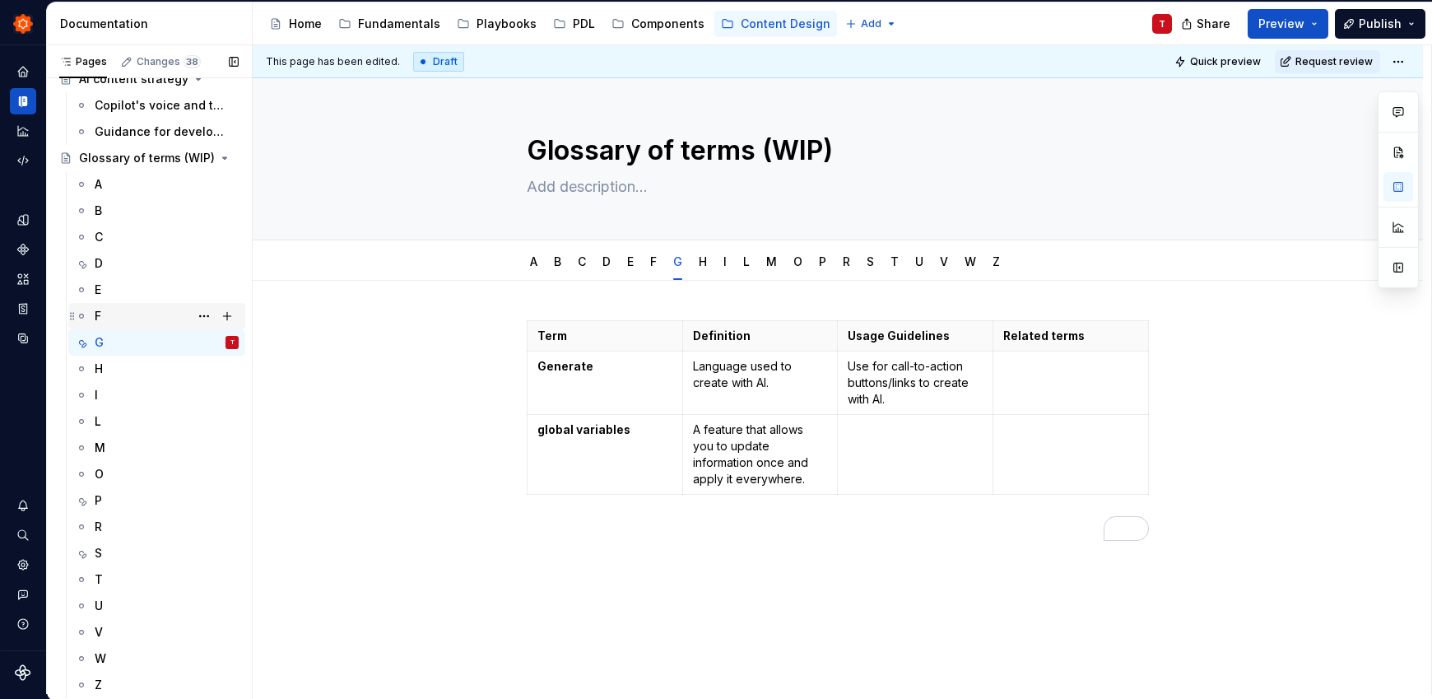
click at [170, 319] on div "F" at bounding box center [167, 315] width 144 height 23
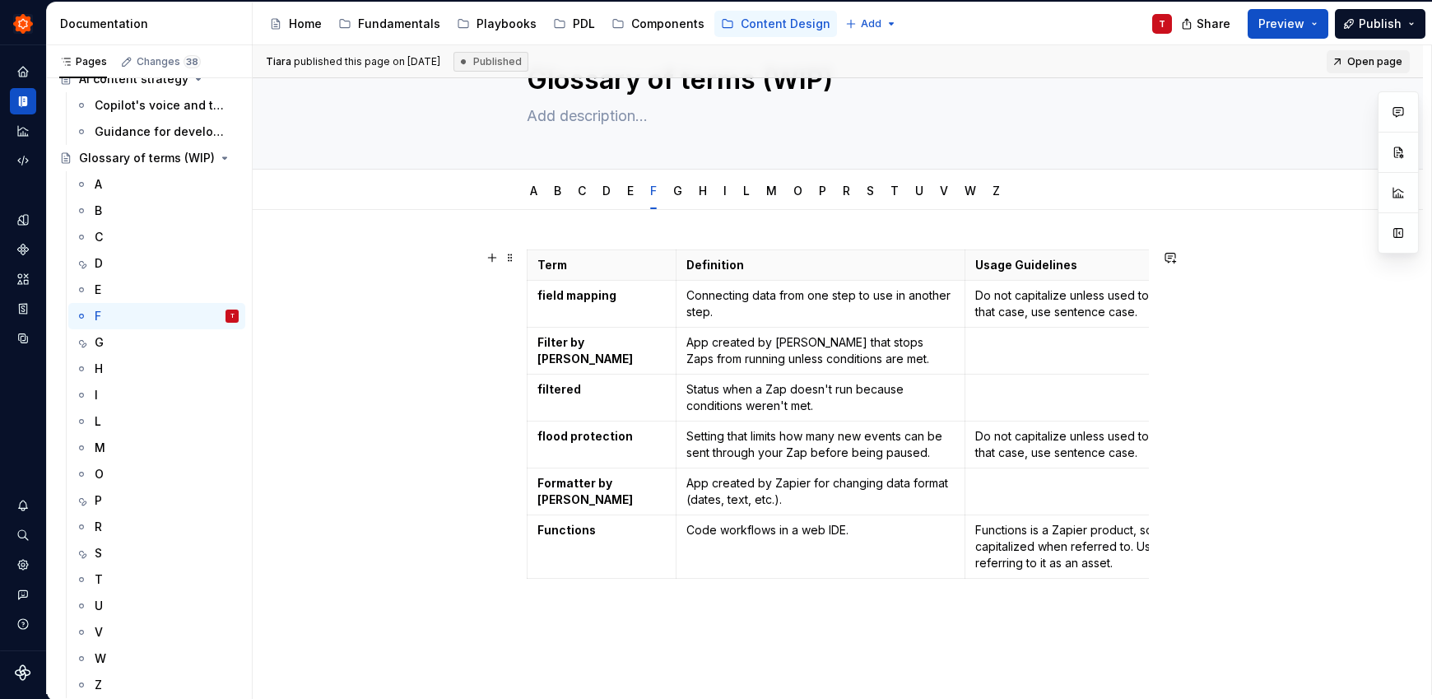
scroll to position [72, 0]
click at [529, 541] on html "Zinnia T Design system data Documentation Accessibility guide for tree Page tre…" at bounding box center [716, 349] width 1432 height 699
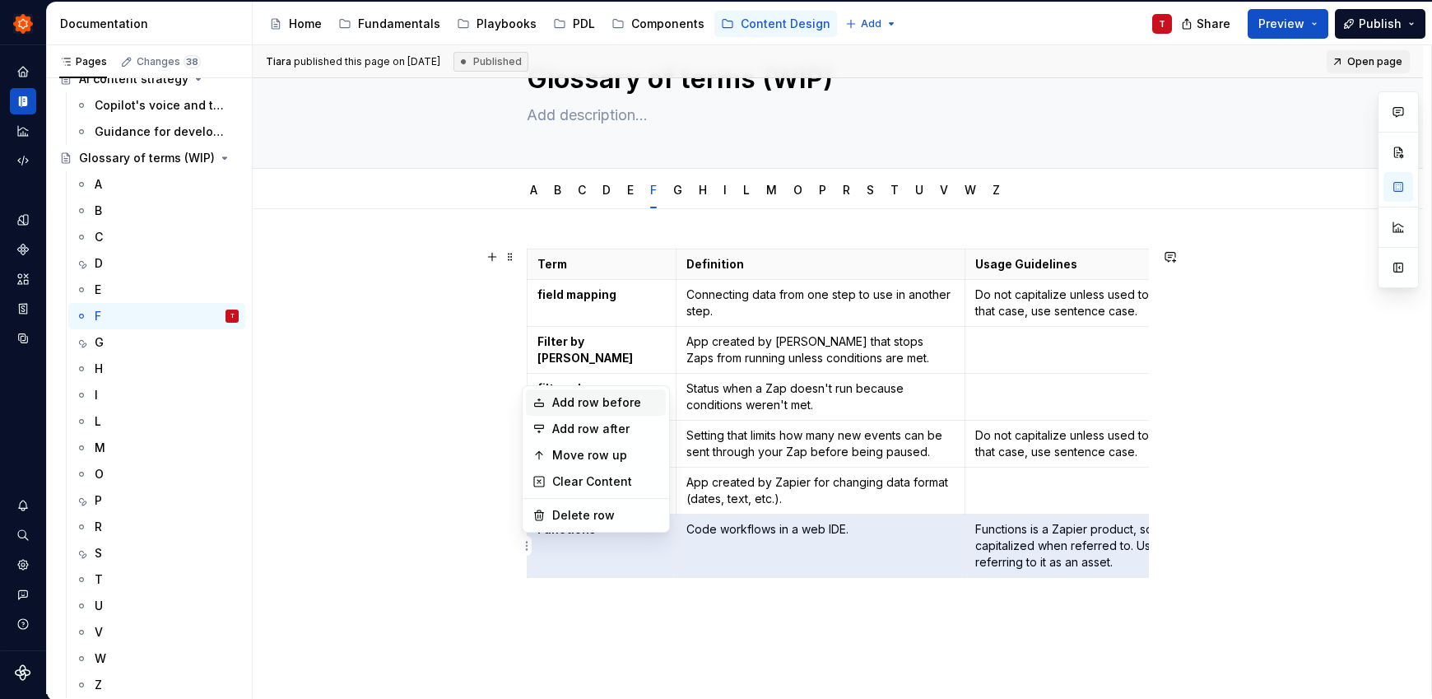
click at [582, 405] on div "Add row before" at bounding box center [605, 402] width 107 height 16
type textarea "*"
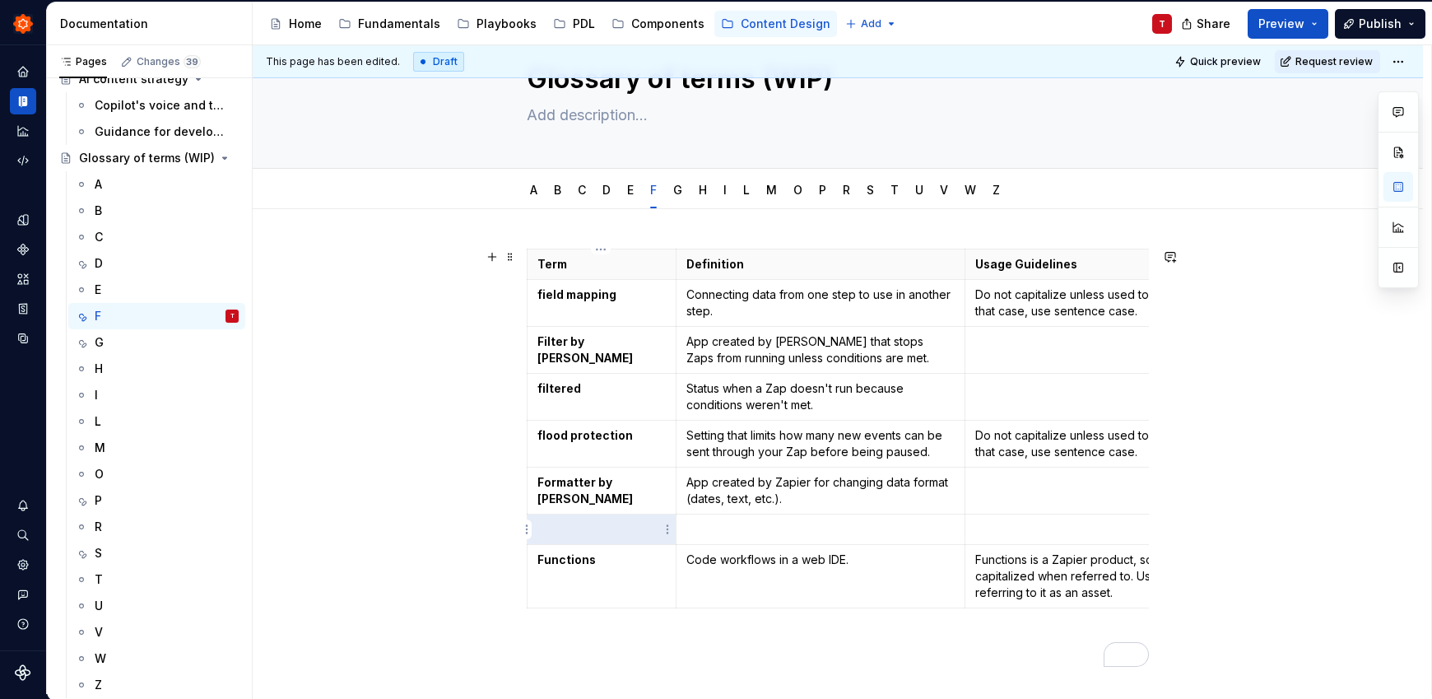
click at [582, 538] on td "To enrich screen reader interactions, please activate Accessibility in Grammarl…" at bounding box center [601, 529] width 149 height 30
drag, startPoint x: 574, startPoint y: 527, endPoint x: 589, endPoint y: 499, distance: 32.0
click at [537, 526] on p "formulas" at bounding box center [601, 529] width 128 height 16
click at [588, 498] on button "button" at bounding box center [583, 499] width 23 height 23
click at [740, 521] on p "To enrich screen reader interactions, please activate Accessibility in Grammarl…" at bounding box center [820, 529] width 269 height 16
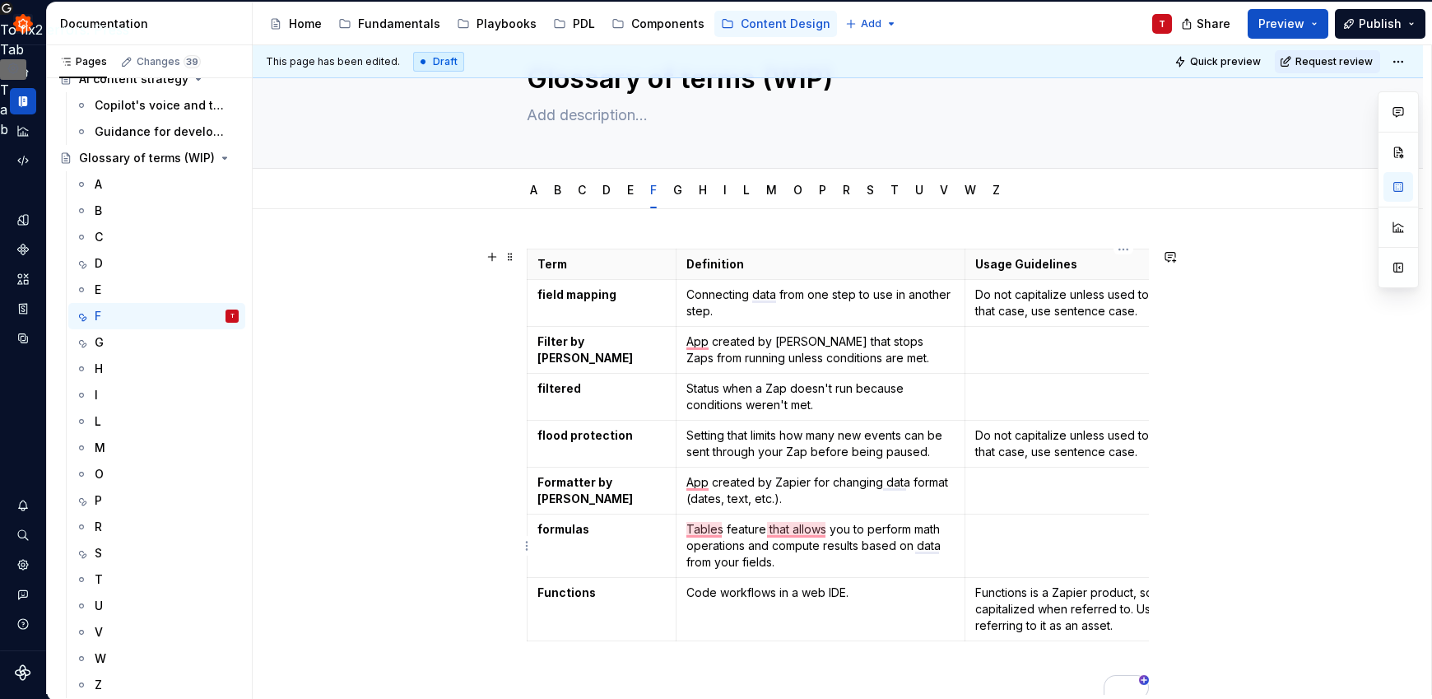
click at [1073, 528] on p "To enrich screen reader interactions, please activate Accessibility in Grammarl…" at bounding box center [1123, 529] width 297 height 16
click at [1055, 453] on p "Do not capitalize unless used to start a sentence; in that case, use sentence c…" at bounding box center [1123, 443] width 297 height 33
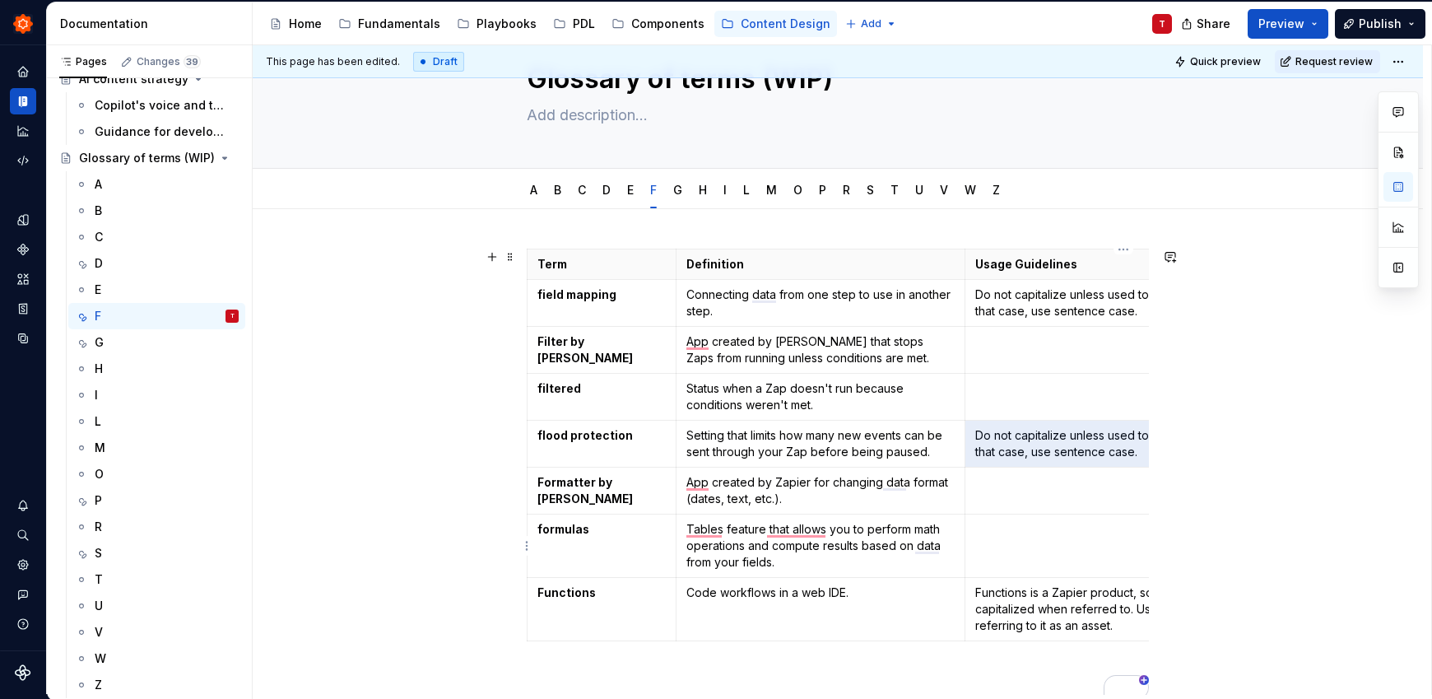
click at [1024, 548] on td "To enrich screen reader interactions, please activate Accessibility in Grammarl…" at bounding box center [1124, 545] width 318 height 63
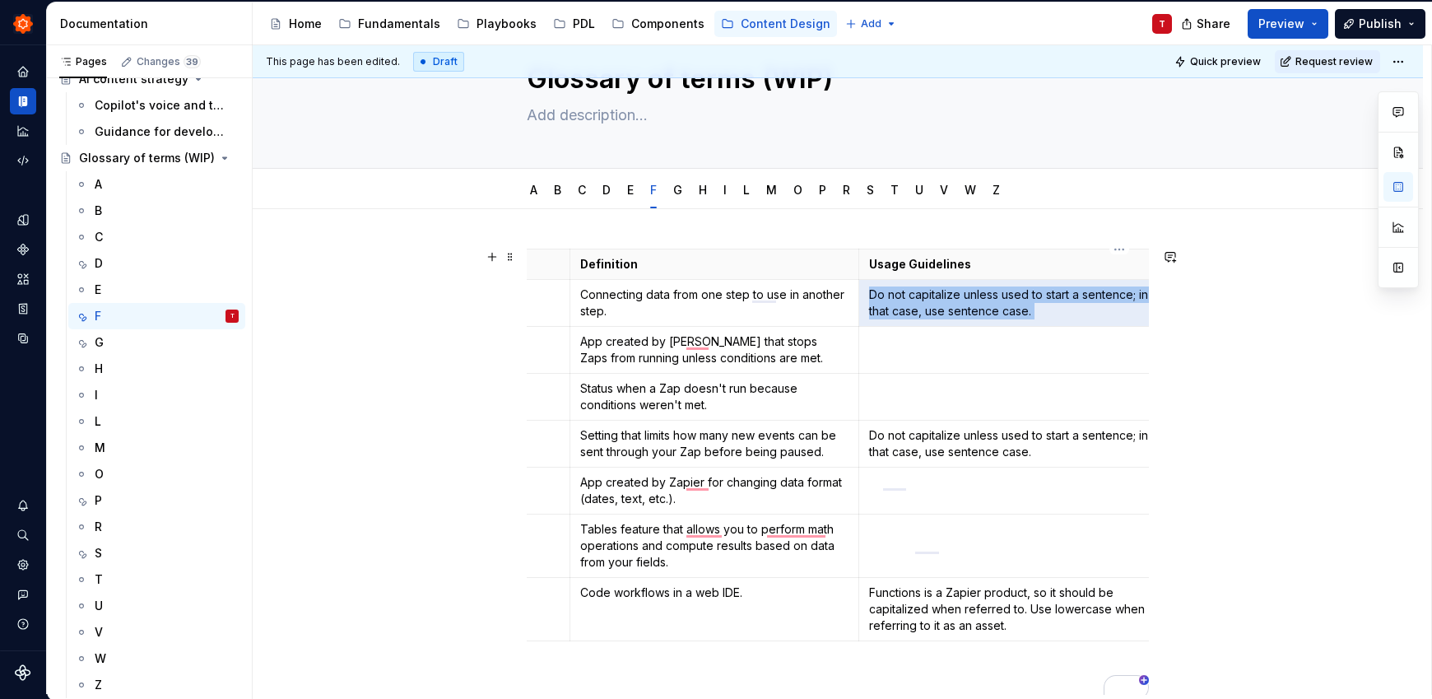
scroll to position [0, 253]
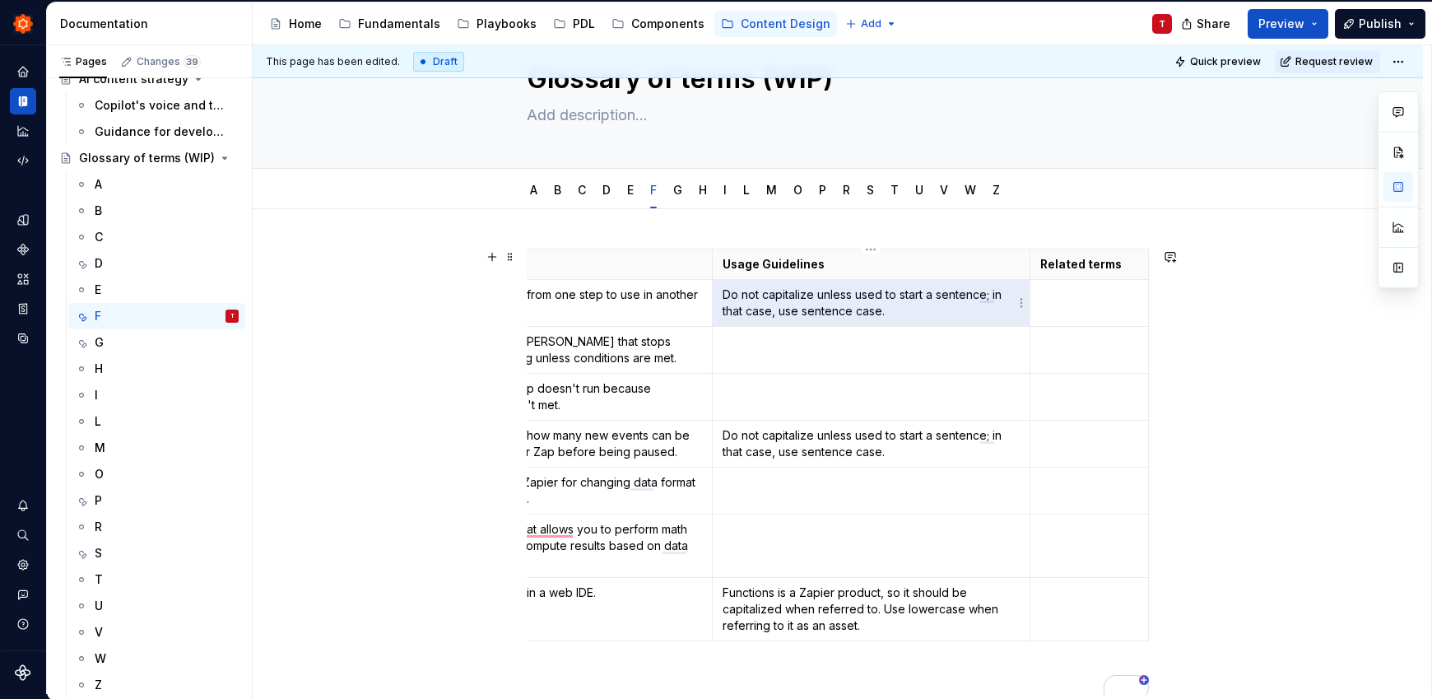
drag, startPoint x: 973, startPoint y: 296, endPoint x: 958, endPoint y: 286, distance: 18.5
click at [958, 286] on td "Do not capitalize unless used to start a sentence; in that case, use sentence c…" at bounding box center [872, 303] width 318 height 47
click at [969, 291] on p "Do not capitalize unless used to start a sentence; in that case, use sentence c…" at bounding box center [870, 302] width 297 height 33
drag, startPoint x: 987, startPoint y: 297, endPoint x: 757, endPoint y: 284, distance: 229.9
click at [757, 284] on td "Do not capitalize unless used to start a sentence; in that case, use sentence c…" at bounding box center [872, 303] width 318 height 47
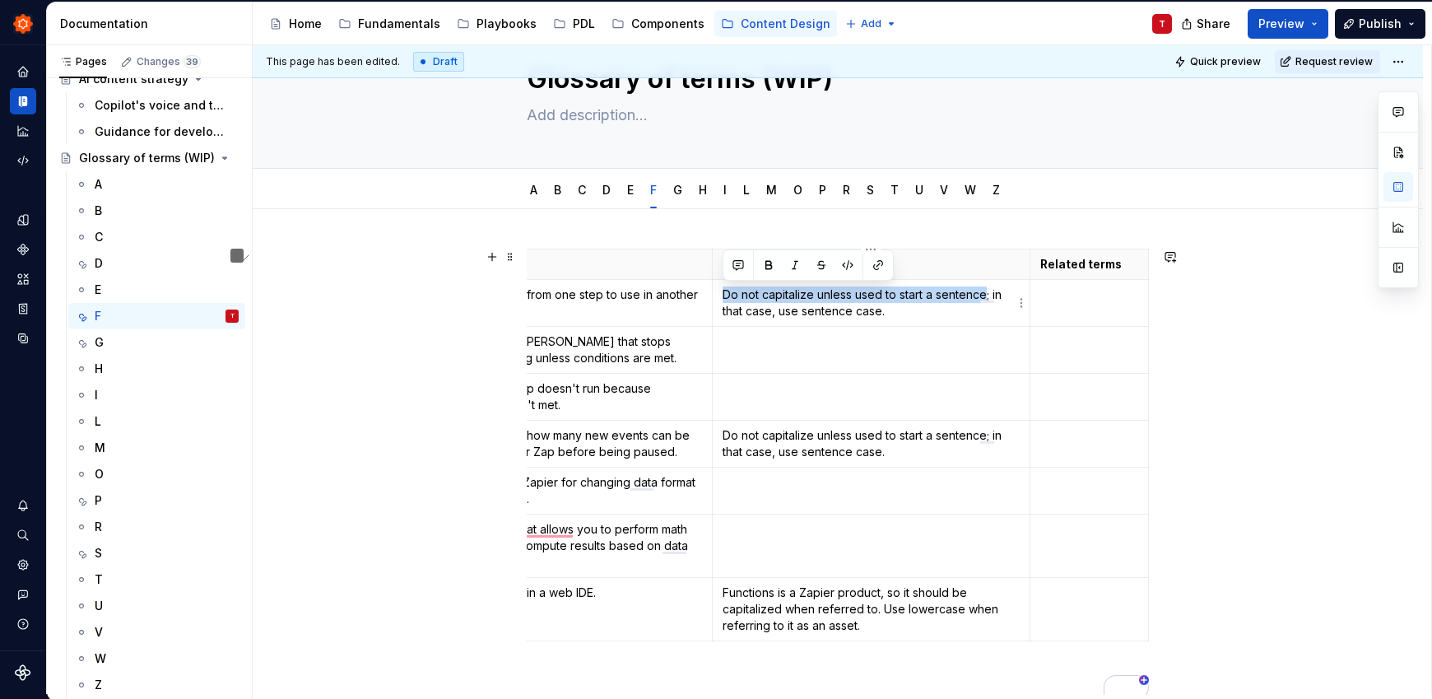
copy p "Do not capitalize unless used to start a sentence"
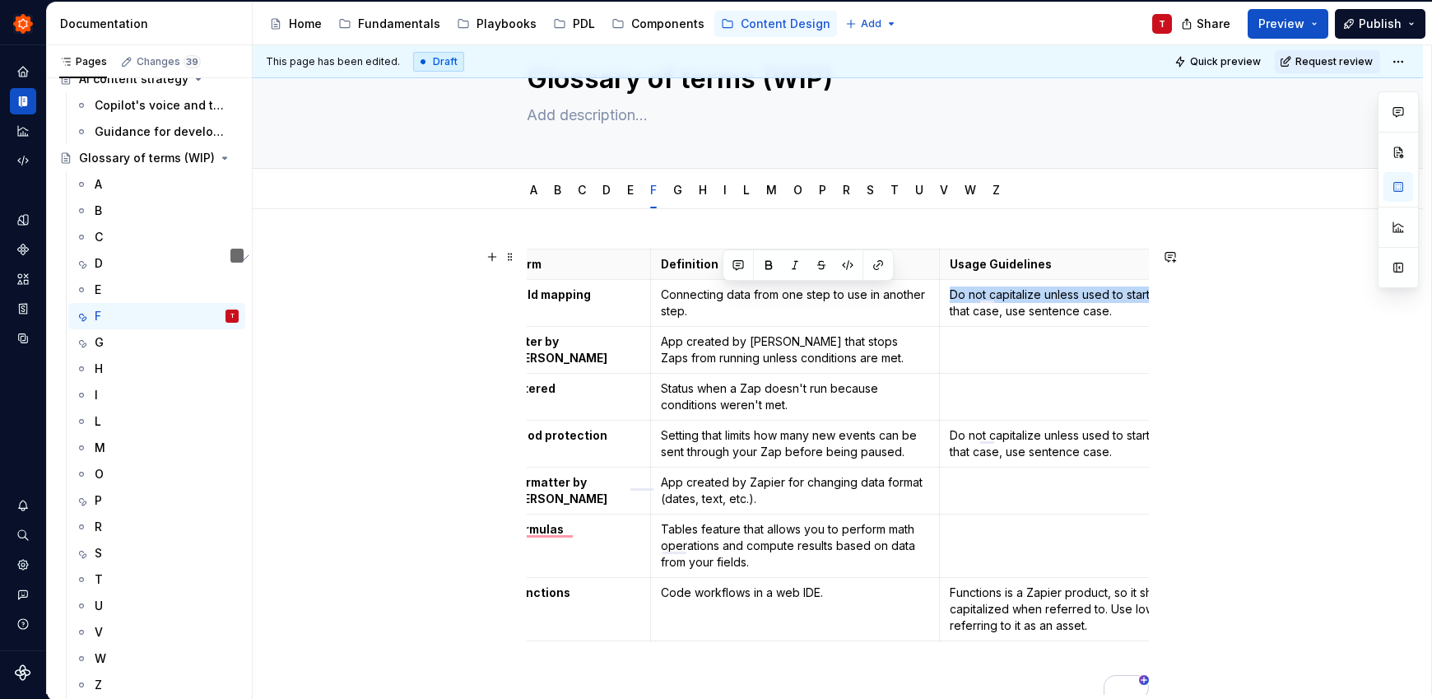
scroll to position [0, 0]
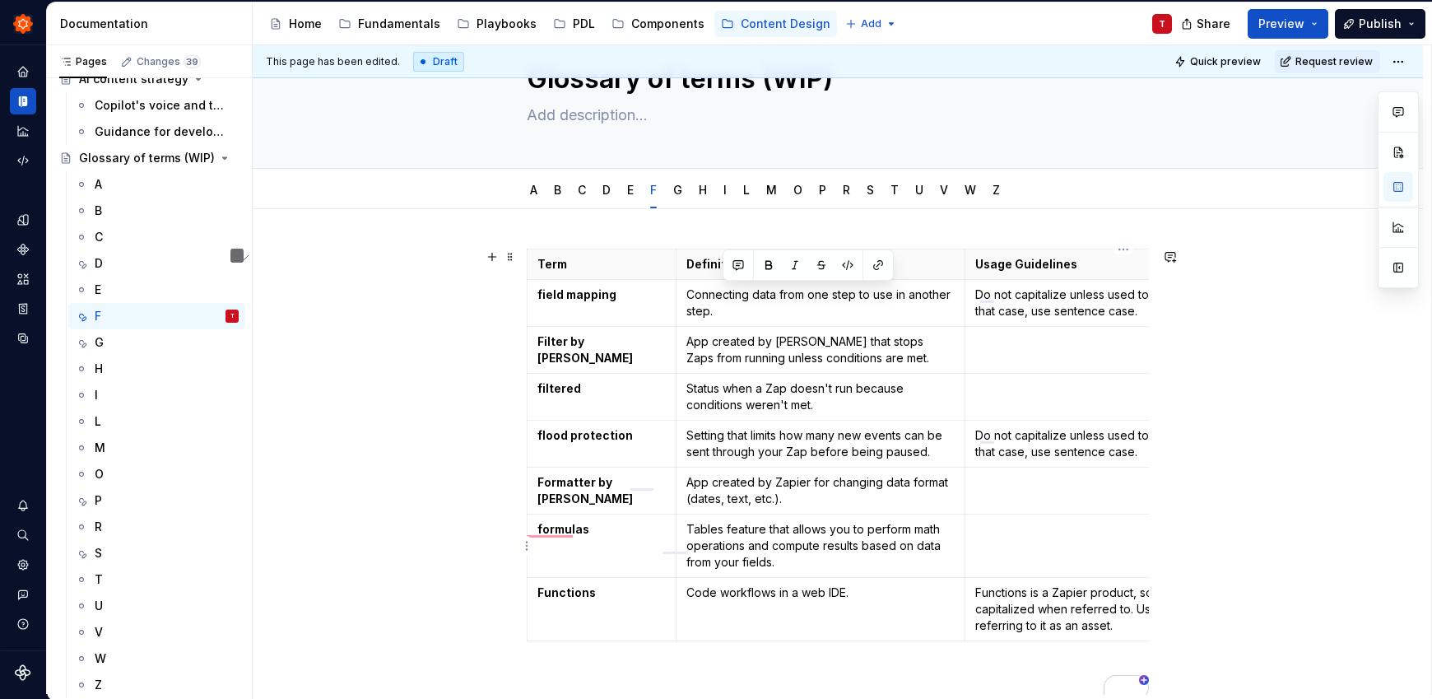
click at [1075, 530] on p "To enrich screen reader interactions, please activate Accessibility in Grammarl…" at bounding box center [1123, 529] width 297 height 16
click at [108, 397] on div "I" at bounding box center [167, 394] width 144 height 23
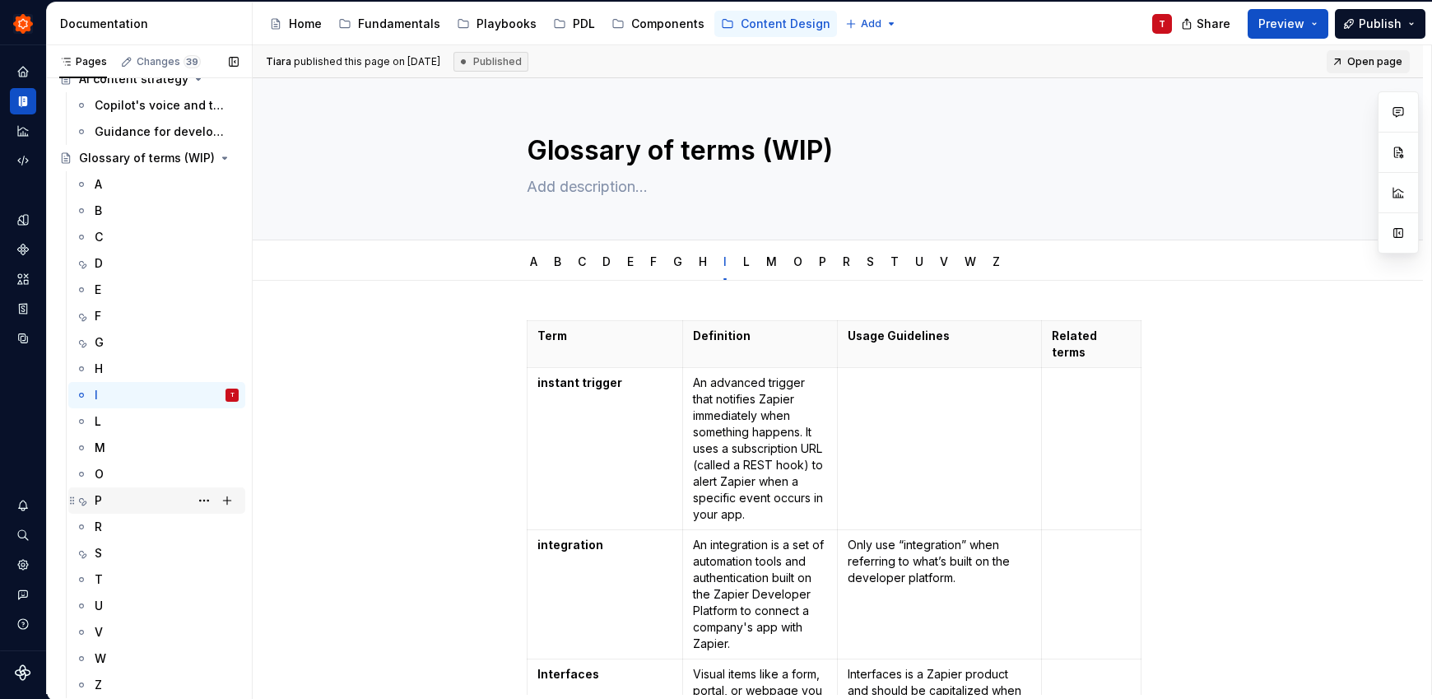
click at [133, 495] on div "P" at bounding box center [167, 500] width 144 height 23
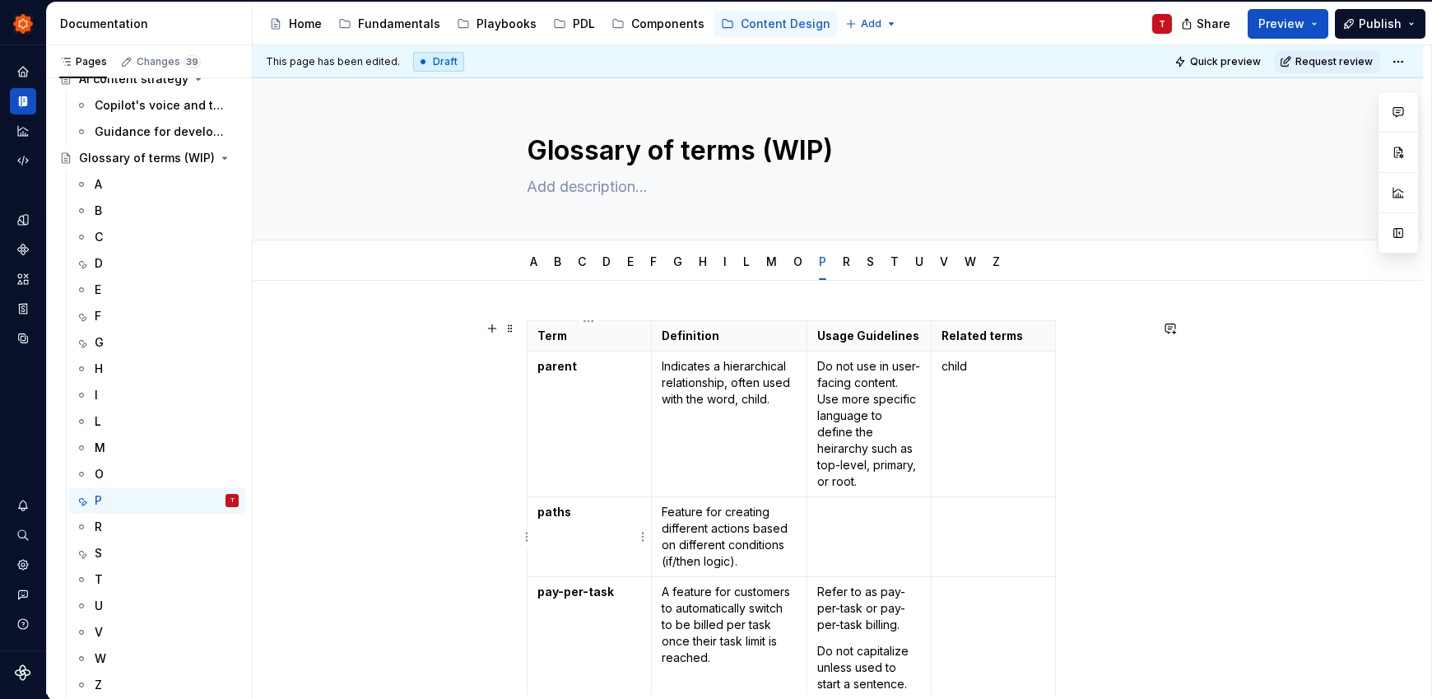
scroll to position [539, 0]
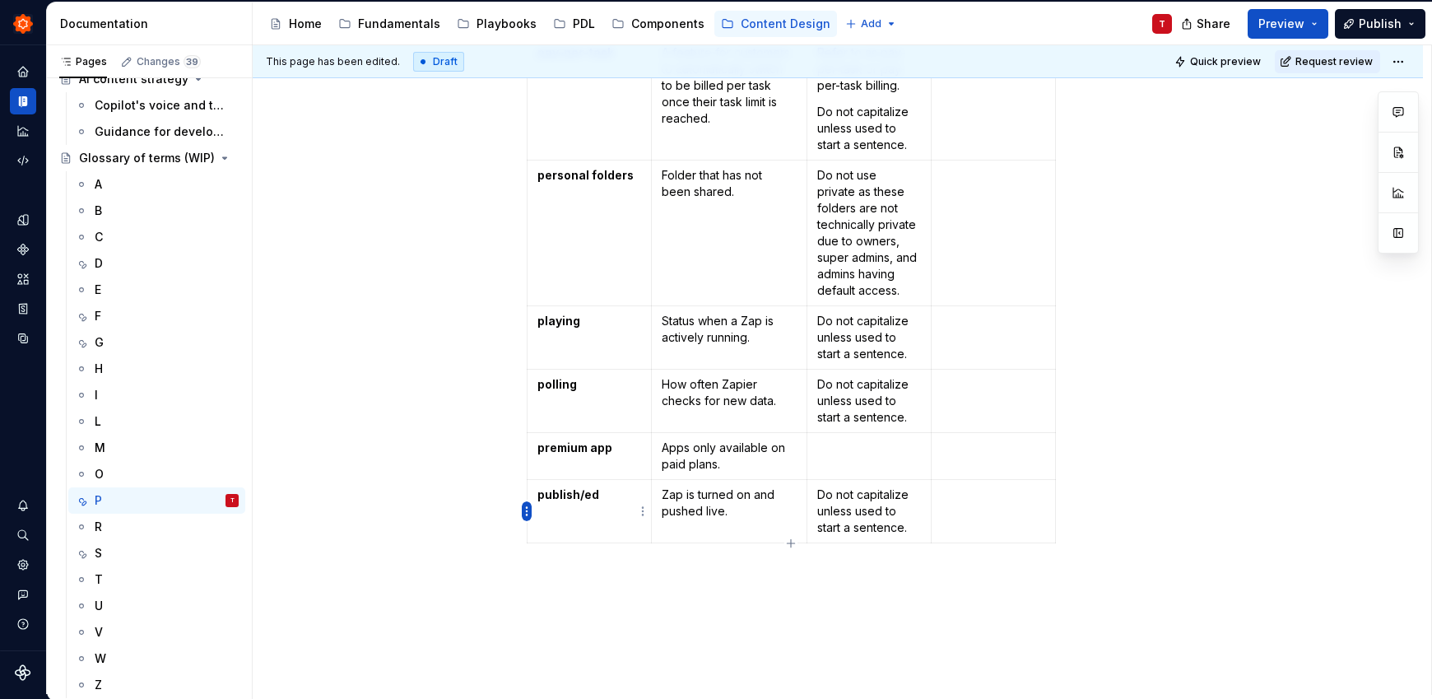
click at [521, 509] on html "Zinnia T Design system data Documentation Accessibility guide for tree Page tre…" at bounding box center [716, 349] width 1432 height 699
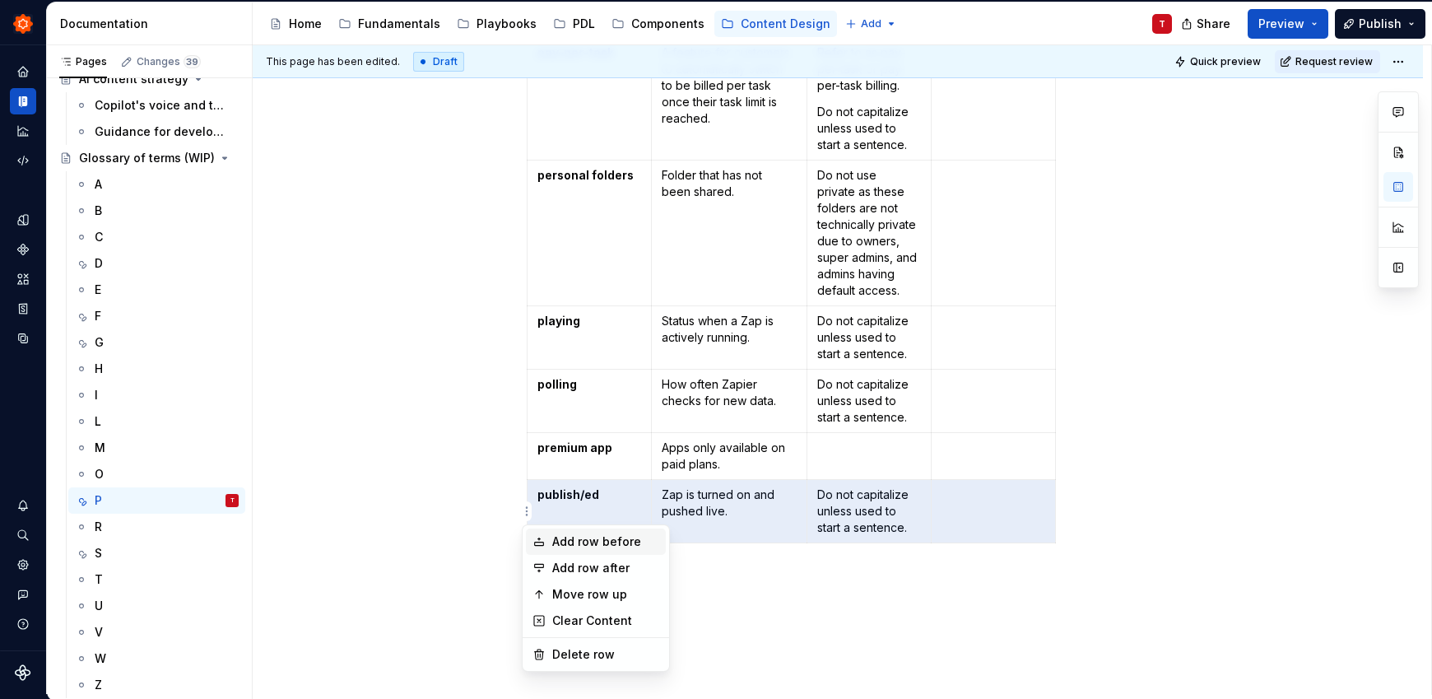
click at [574, 543] on div "Add row before" at bounding box center [605, 541] width 107 height 16
type textarea "*"
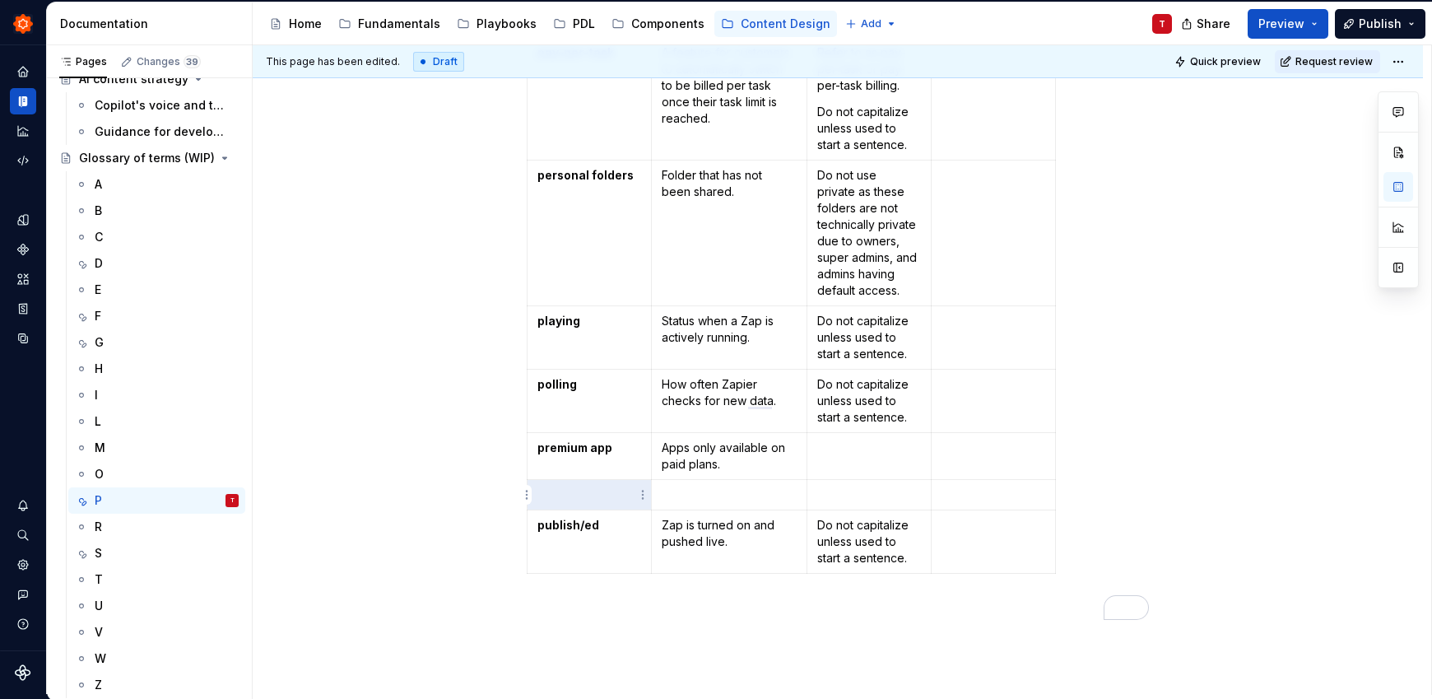
click at [586, 494] on p "To enrich screen reader interactions, please activate Accessibility in Grammarl…" at bounding box center [589, 494] width 104 height 16
click at [699, 503] on td "To enrich screen reader interactions, please activate Accessibility in Grammarl…" at bounding box center [729, 495] width 156 height 30
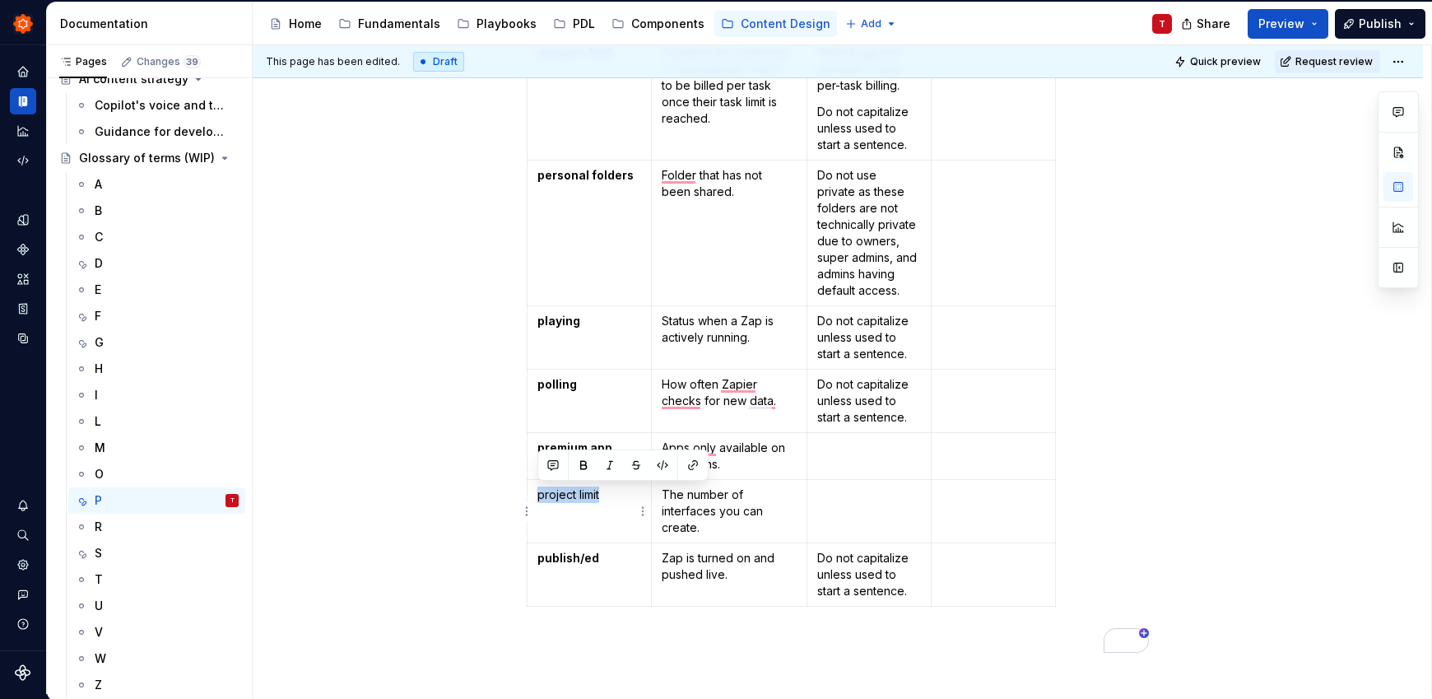
drag, startPoint x: 605, startPoint y: 495, endPoint x: 533, endPoint y: 495, distance: 71.6
click at [533, 495] on td "project limit" at bounding box center [589, 511] width 124 height 63
click at [587, 468] on button "button" at bounding box center [583, 464] width 23 height 23
click at [848, 494] on p "To enrich screen reader interactions, please activate Accessibility in Grammarl…" at bounding box center [869, 494] width 104 height 16
click at [662, 511] on p "The number of interfaces you can create." at bounding box center [729, 510] width 135 height 49
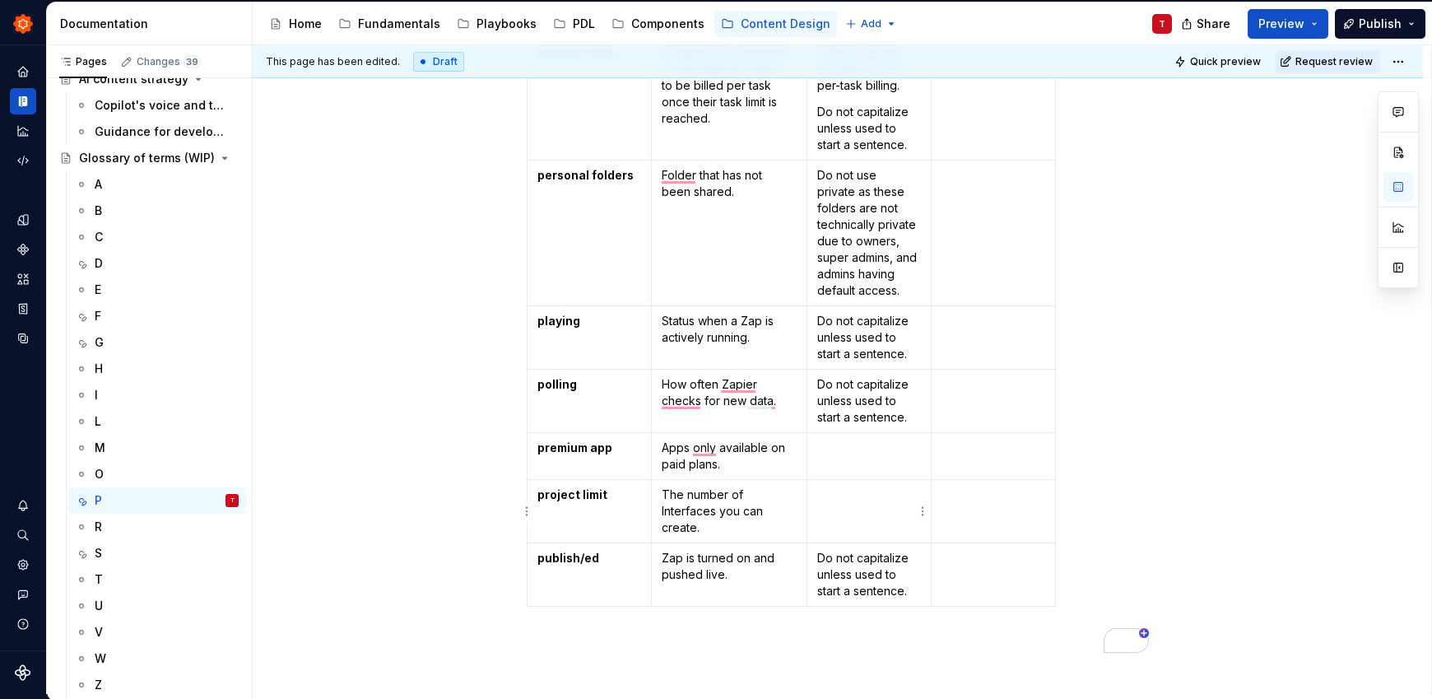
click at [866, 493] on p "To enrich screen reader interactions, please activate Accessibility in Grammarl…" at bounding box center [869, 494] width 104 height 16
click at [686, 498] on p "The number of Interfaces you can create." at bounding box center [729, 510] width 135 height 49
click at [870, 526] on td "To enrich screen reader interactions, please activate Accessibility in Grammarl…" at bounding box center [868, 511] width 124 height 63
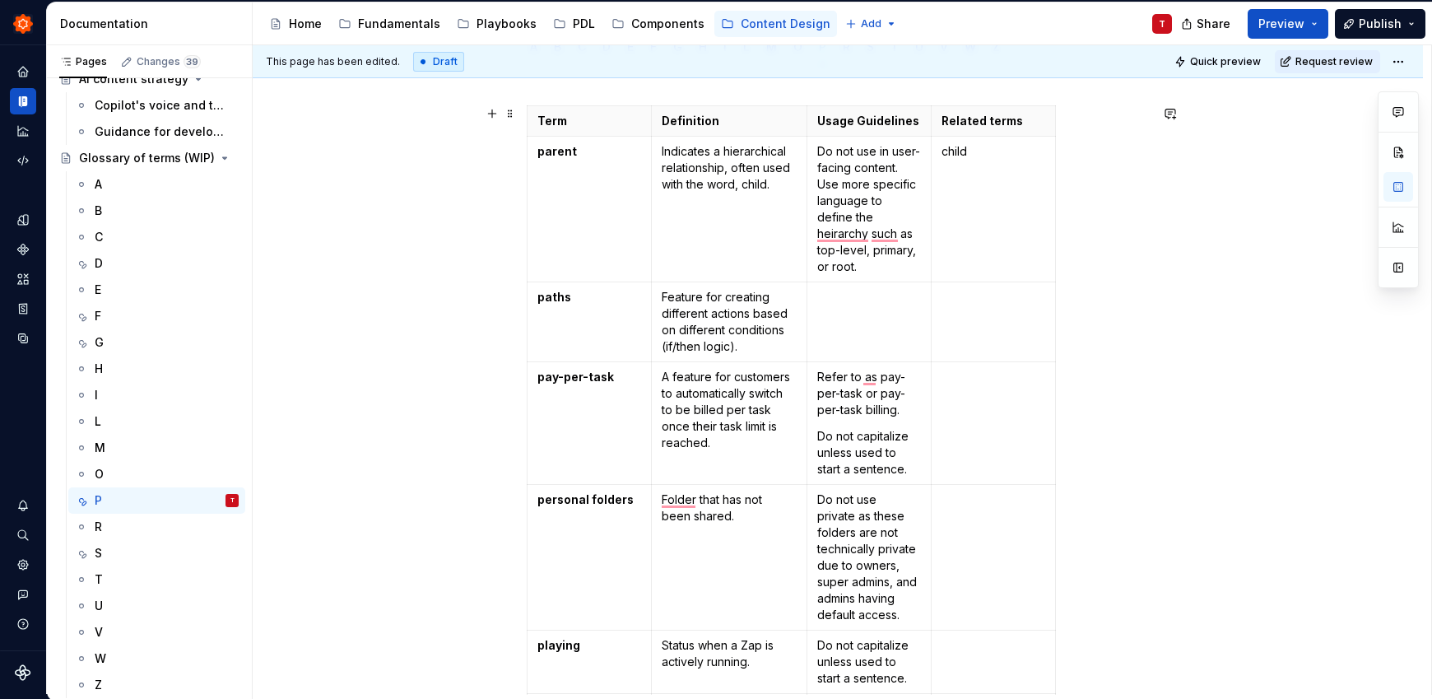
scroll to position [459, 0]
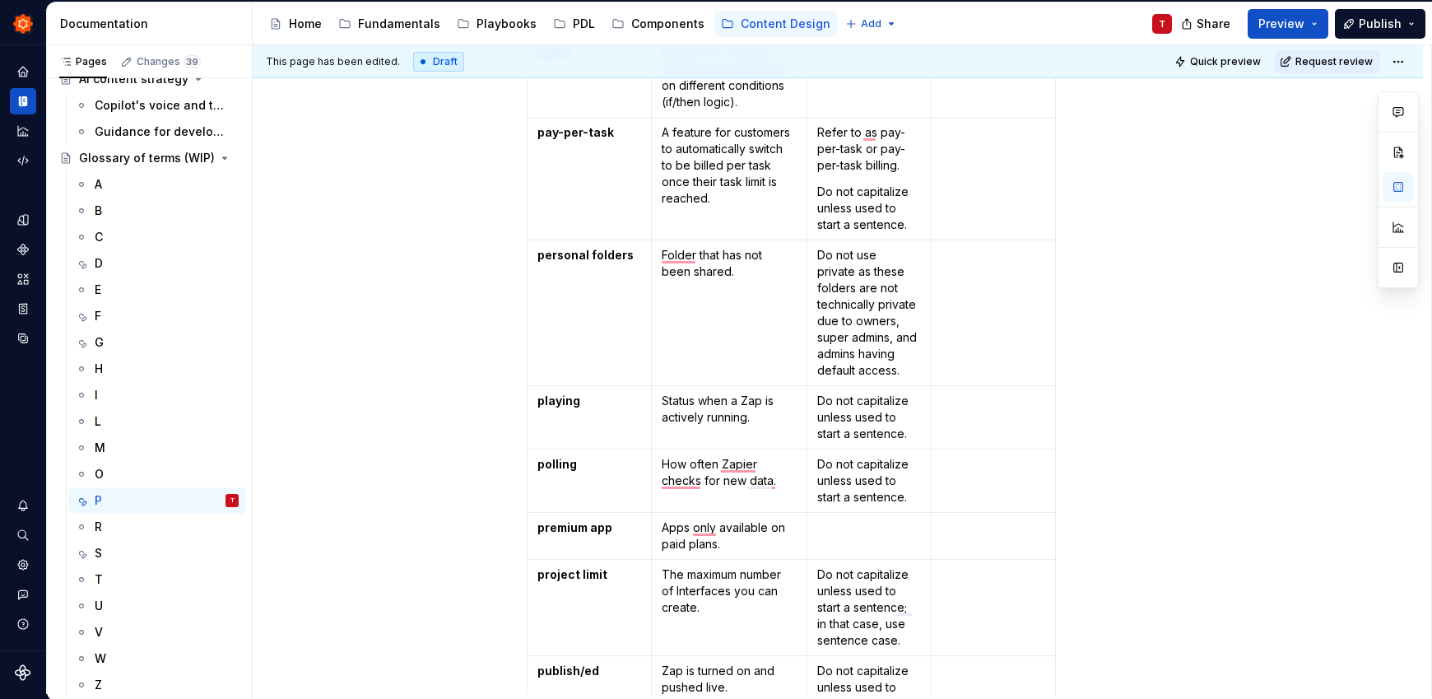
click at [1186, 514] on div "Term Definition Usage Guidelines Related terms parent Indicates a hierarchical …" at bounding box center [838, 407] width 1170 height 1173
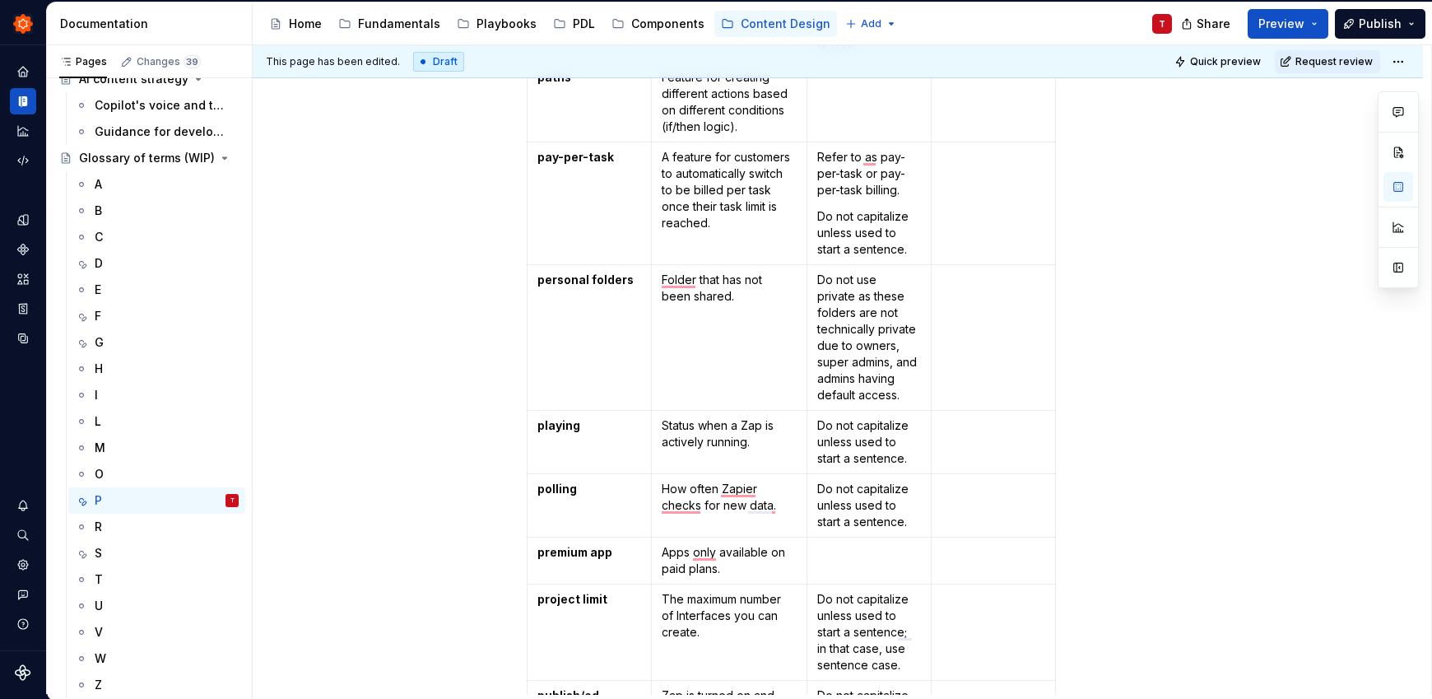
scroll to position [427, 0]
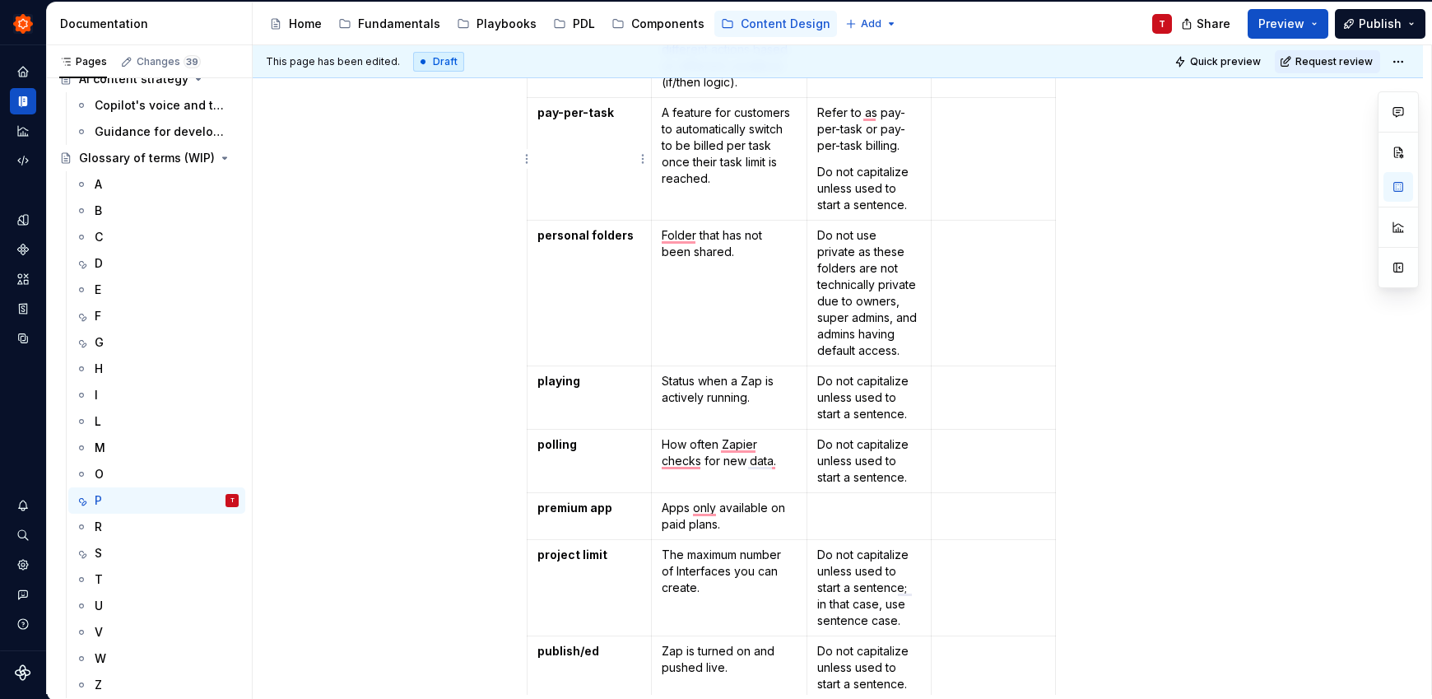
click at [629, 112] on p "pay-per-task" at bounding box center [589, 112] width 104 height 16
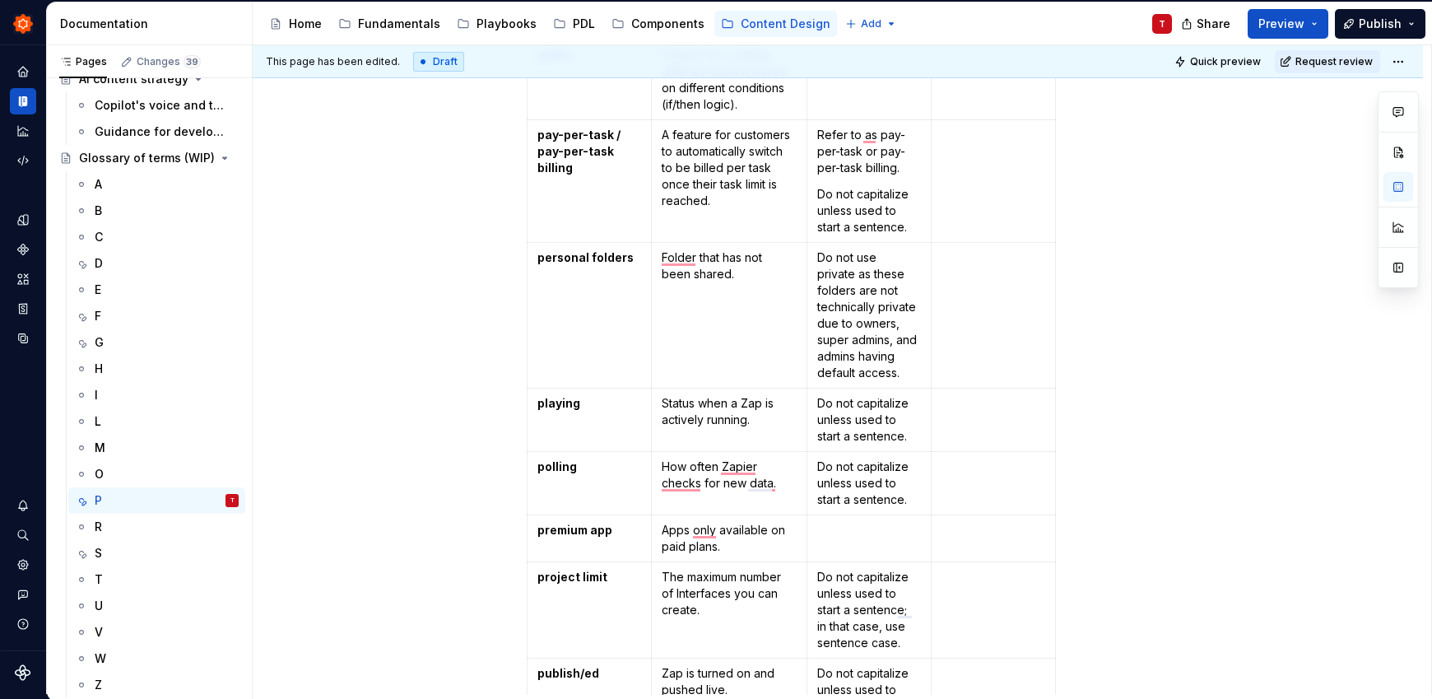
click at [1176, 441] on div "Term Definition Usage Guidelines Related terms parent Indicates a hierarchical …" at bounding box center [838, 410] width 1170 height 1173
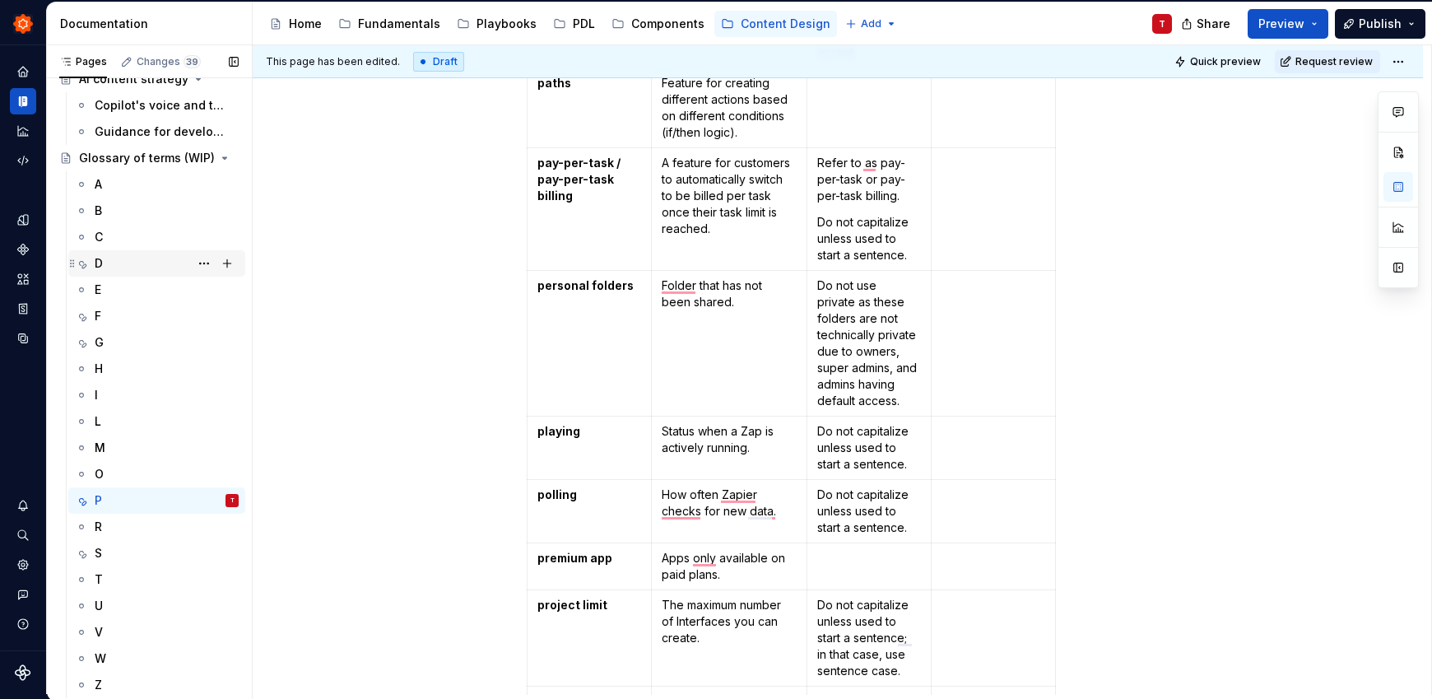
click at [114, 266] on div "D" at bounding box center [167, 263] width 144 height 23
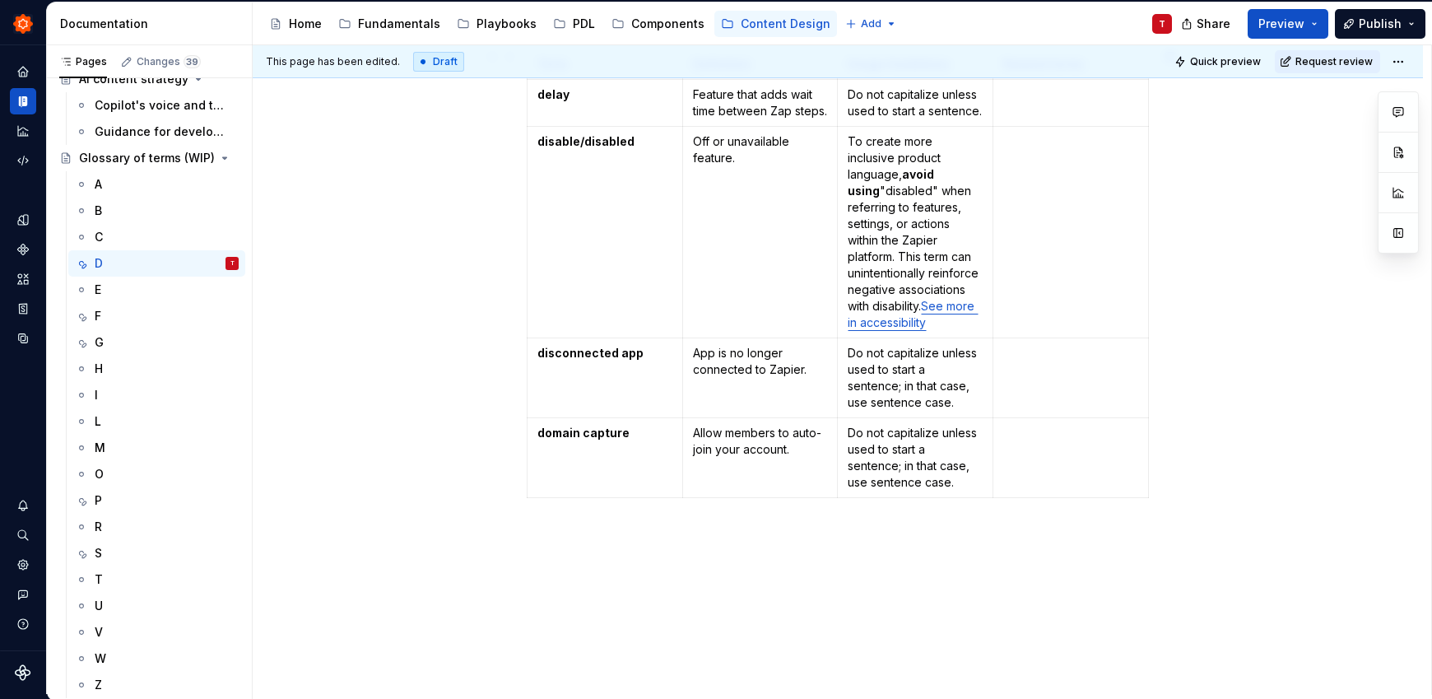
scroll to position [275, 0]
click at [569, 466] on td "domain capture" at bounding box center [605, 455] width 156 height 80
click at [527, 457] on html "Zinnia T Design system data Documentation Accessibility guide for tree Page tre…" at bounding box center [716, 349] width 1432 height 699
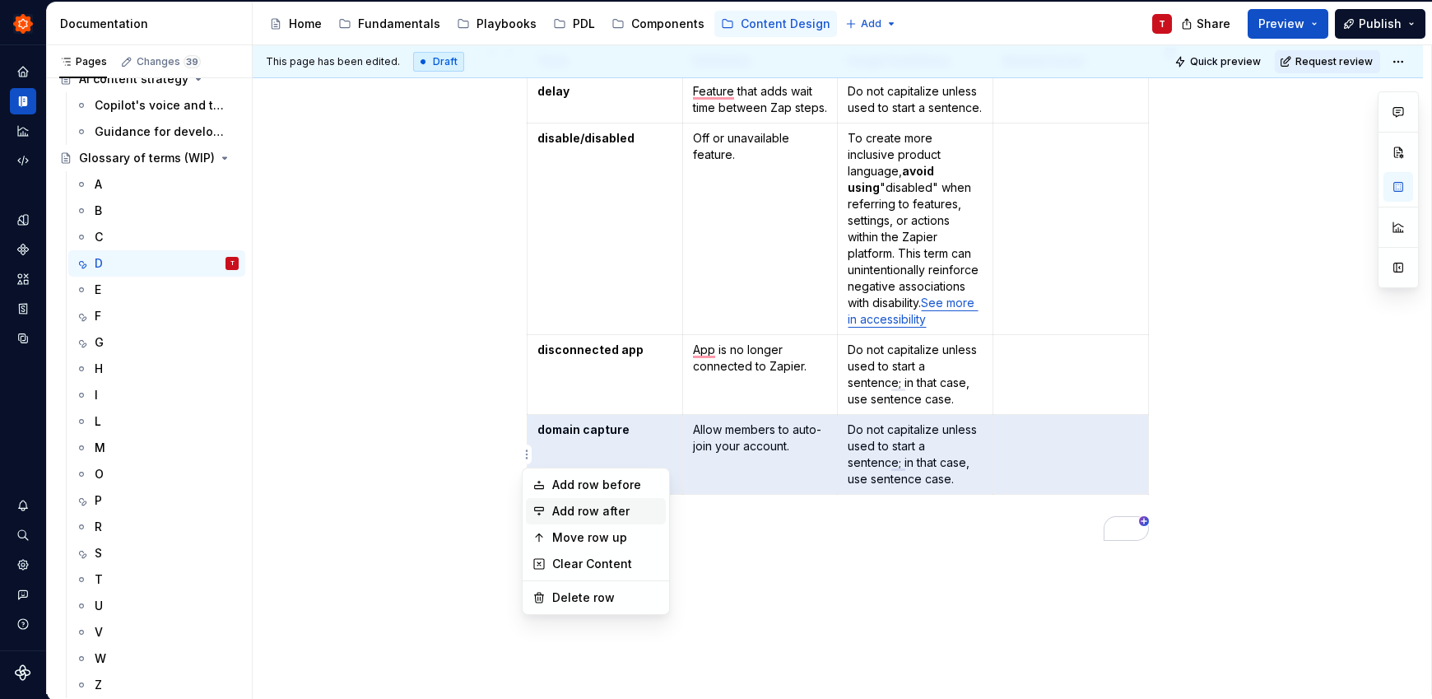
click at [608, 518] on div "Add row after" at bounding box center [605, 511] width 107 height 16
type textarea "*"
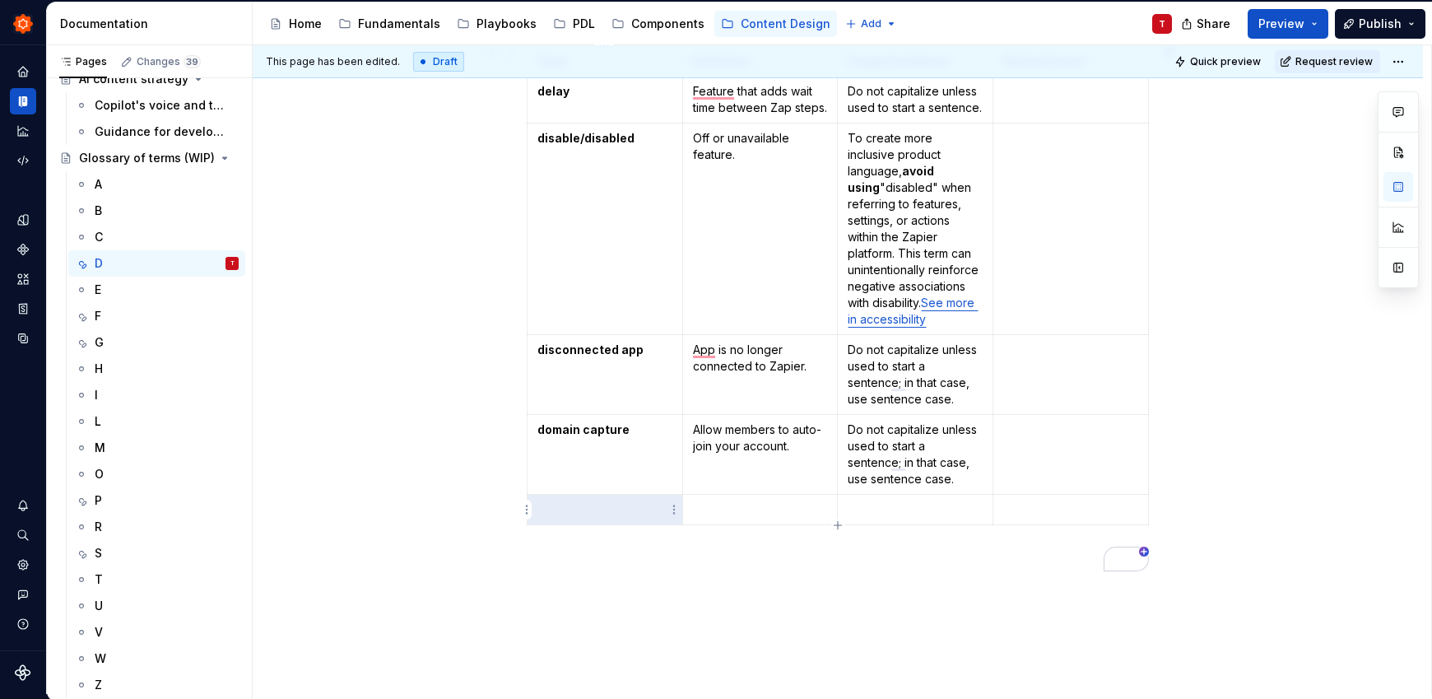
click at [608, 514] on p "To enrich screen reader interactions, please activate Accessibility in Grammarl…" at bounding box center [604, 509] width 135 height 16
drag, startPoint x: 546, startPoint y: 510, endPoint x: 532, endPoint y: 506, distance: 14.6
click at [532, 506] on td "Download" at bounding box center [605, 510] width 156 height 30
click at [789, 507] on p "To enrich screen reader interactions, please activate Accessibility in Grammarl…" at bounding box center [760, 509] width 135 height 16
drag, startPoint x: 719, startPoint y: 509, endPoint x: 694, endPoint y: 507, distance: 24.8
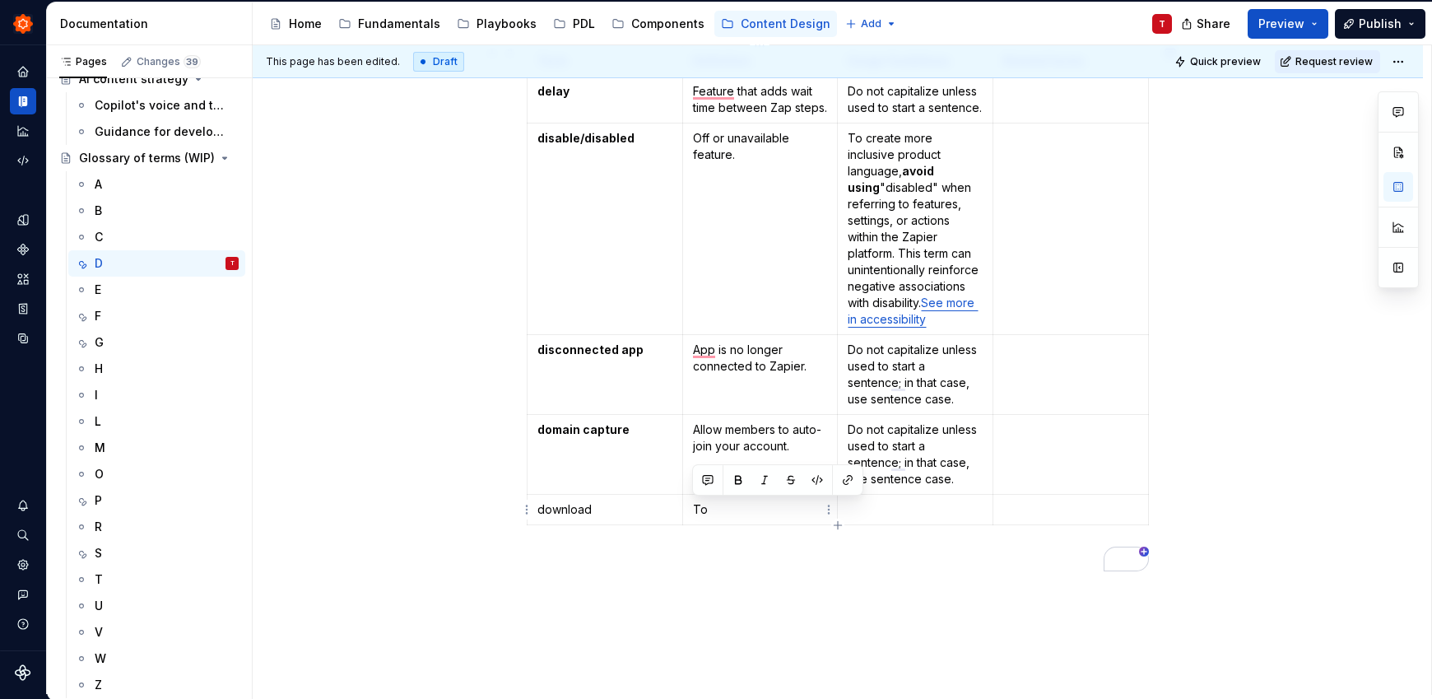
click at [694, 507] on p "To" at bounding box center [760, 509] width 135 height 16
drag, startPoint x: 590, startPoint y: 511, endPoint x: 532, endPoint y: 513, distance: 58.4
click at [532, 513] on td "download" at bounding box center [605, 526] width 156 height 63
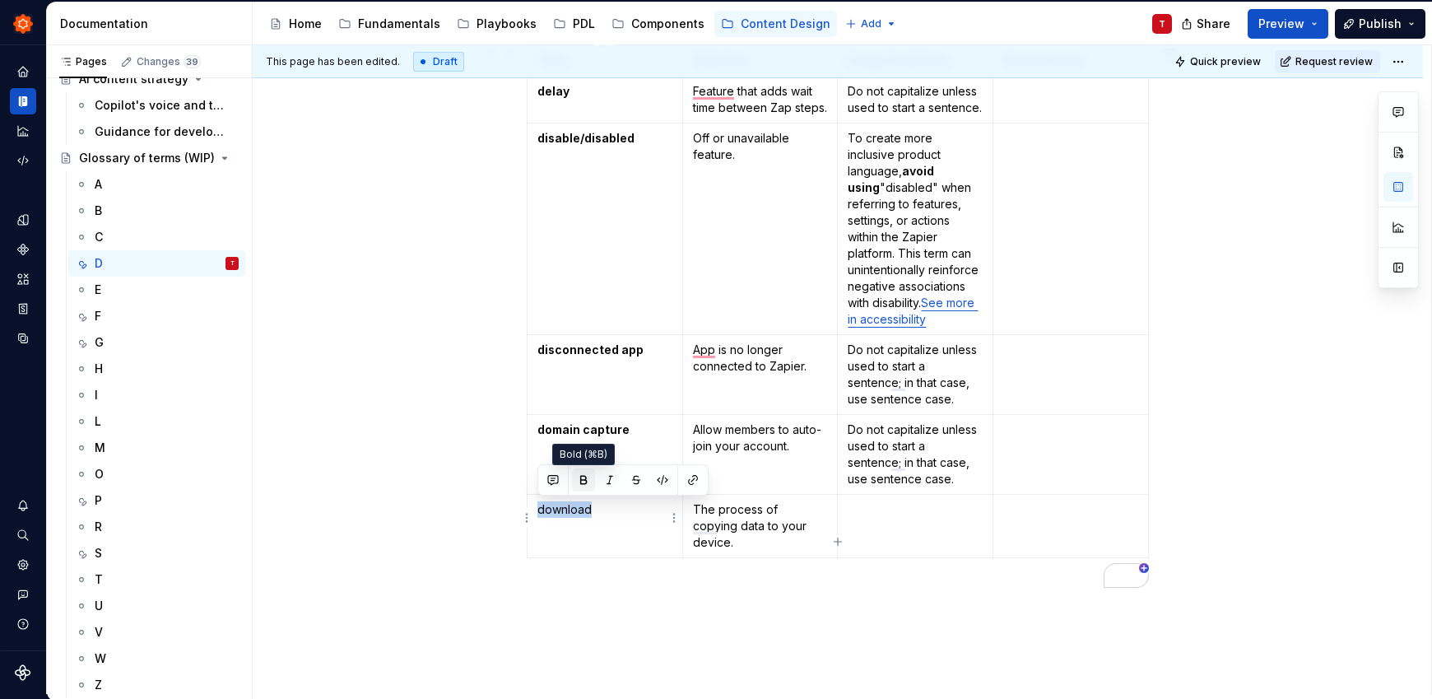
click at [583, 483] on button "button" at bounding box center [583, 479] width 23 height 23
click at [909, 522] on td "To enrich screen reader interactions, please activate Accessibility in Grammarl…" at bounding box center [916, 526] width 156 height 63
click at [801, 531] on p "The process of copying data to your device." at bounding box center [760, 525] width 135 height 49
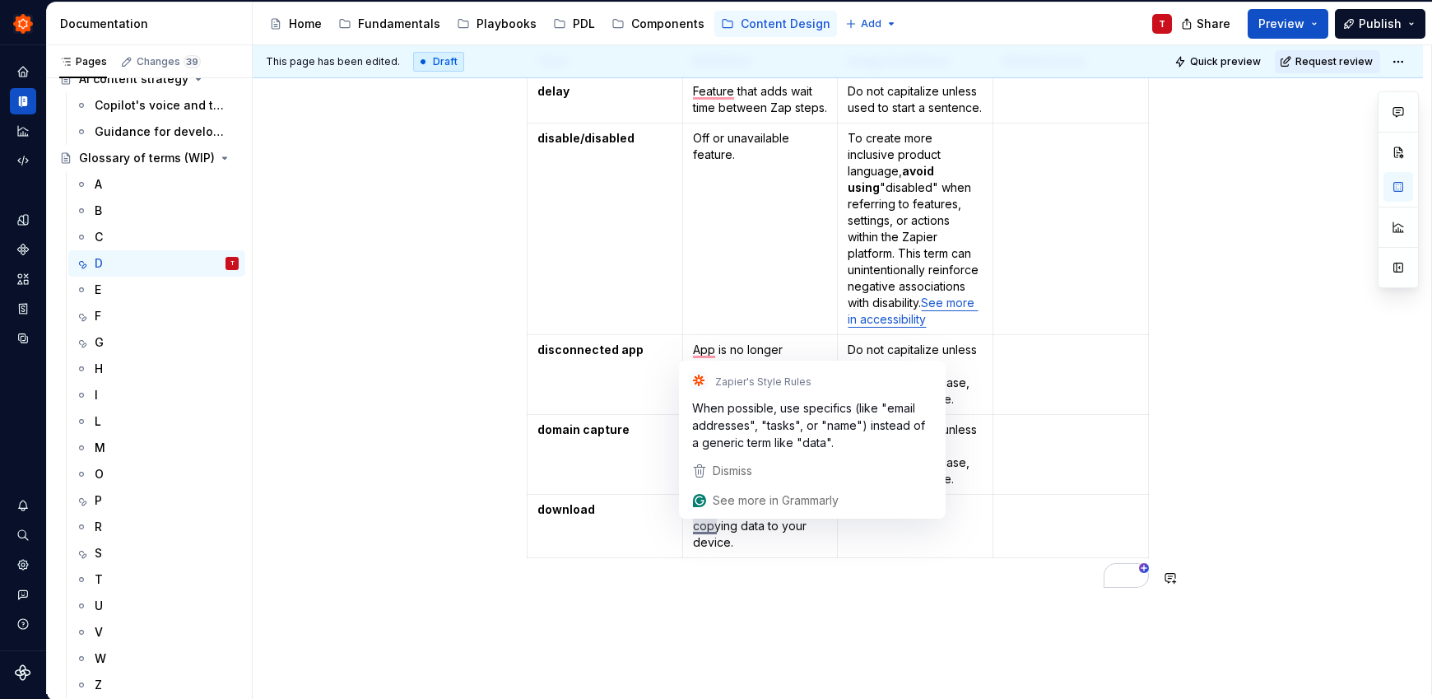
click at [815, 590] on div "Term Definition Usage Guidelines Related terms delay Feature that adds wait tim…" at bounding box center [838, 334] width 622 height 578
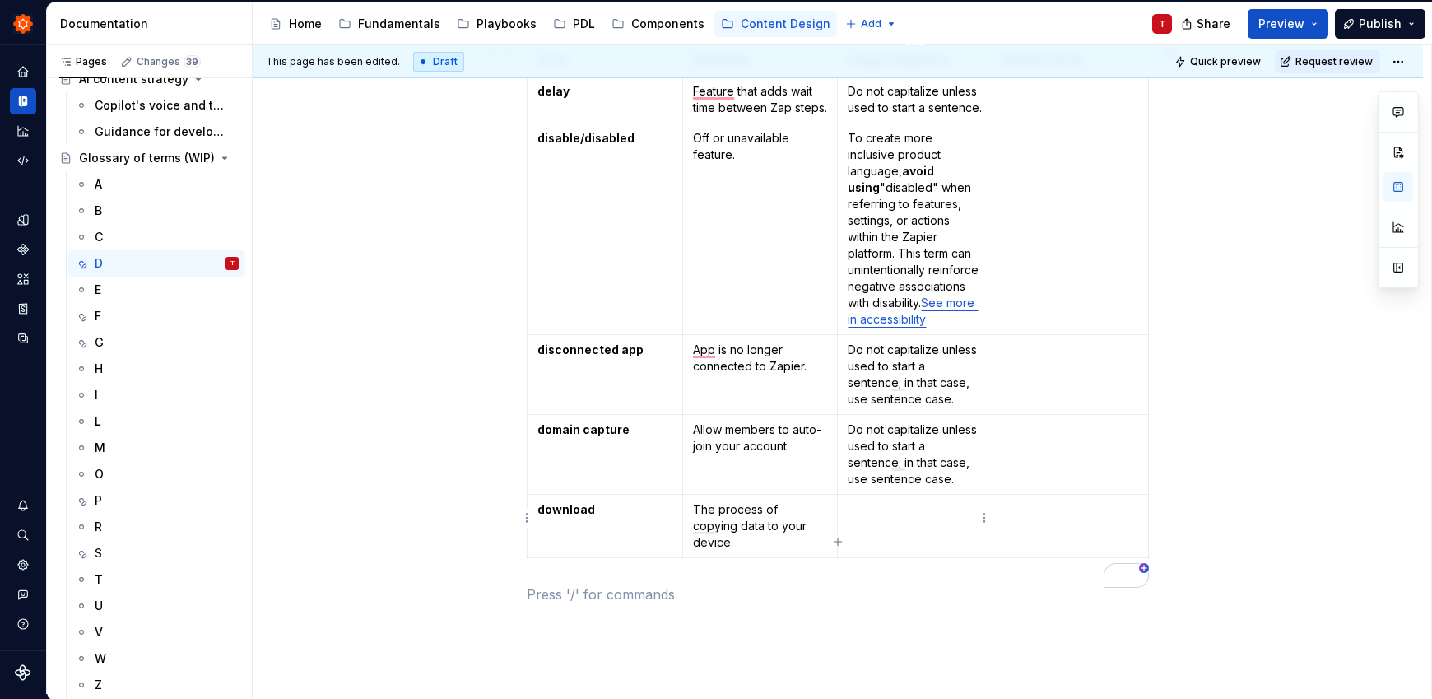
click at [902, 526] on td "To enrich screen reader interactions, please activate Accessibility in Grammarl…" at bounding box center [916, 526] width 156 height 63
click at [155, 288] on div "E" at bounding box center [167, 289] width 144 height 23
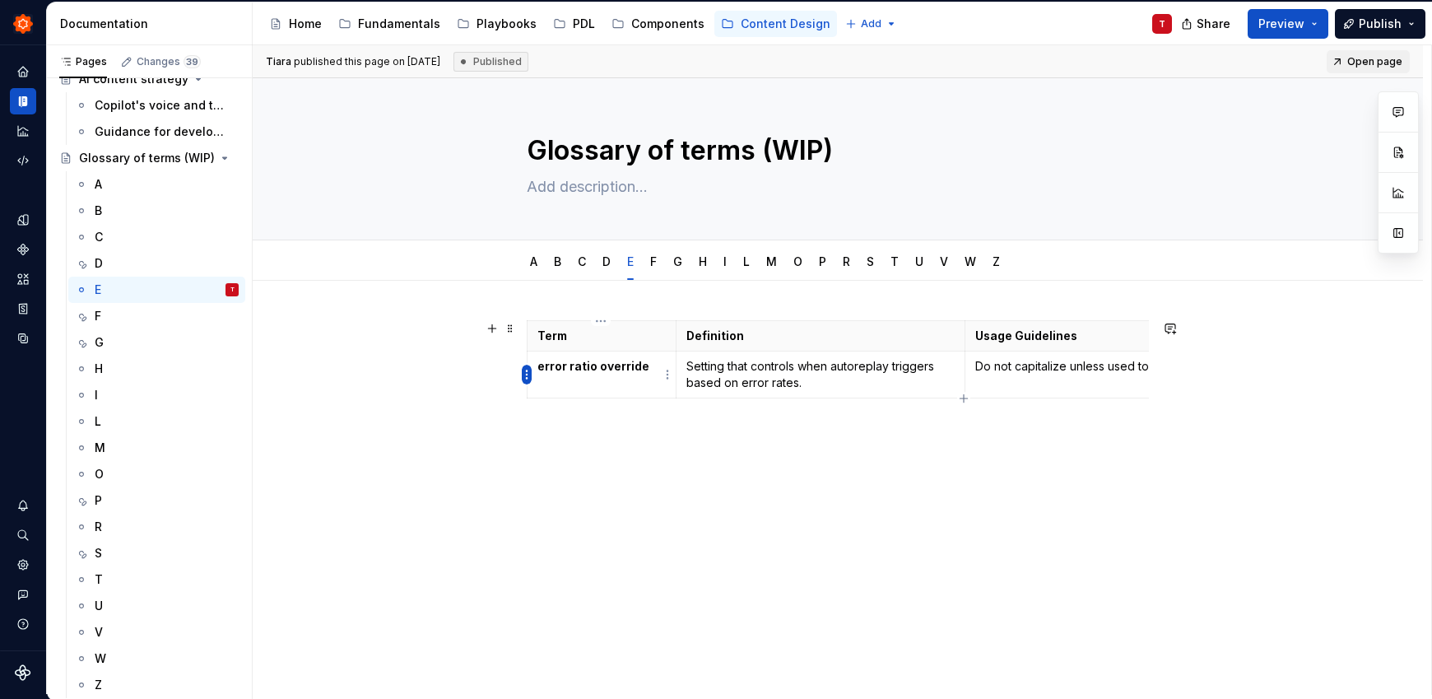
click at [527, 375] on html "Zinnia T Design system data Documentation Accessibility guide for tree Page tre…" at bounding box center [716, 349] width 1432 height 699
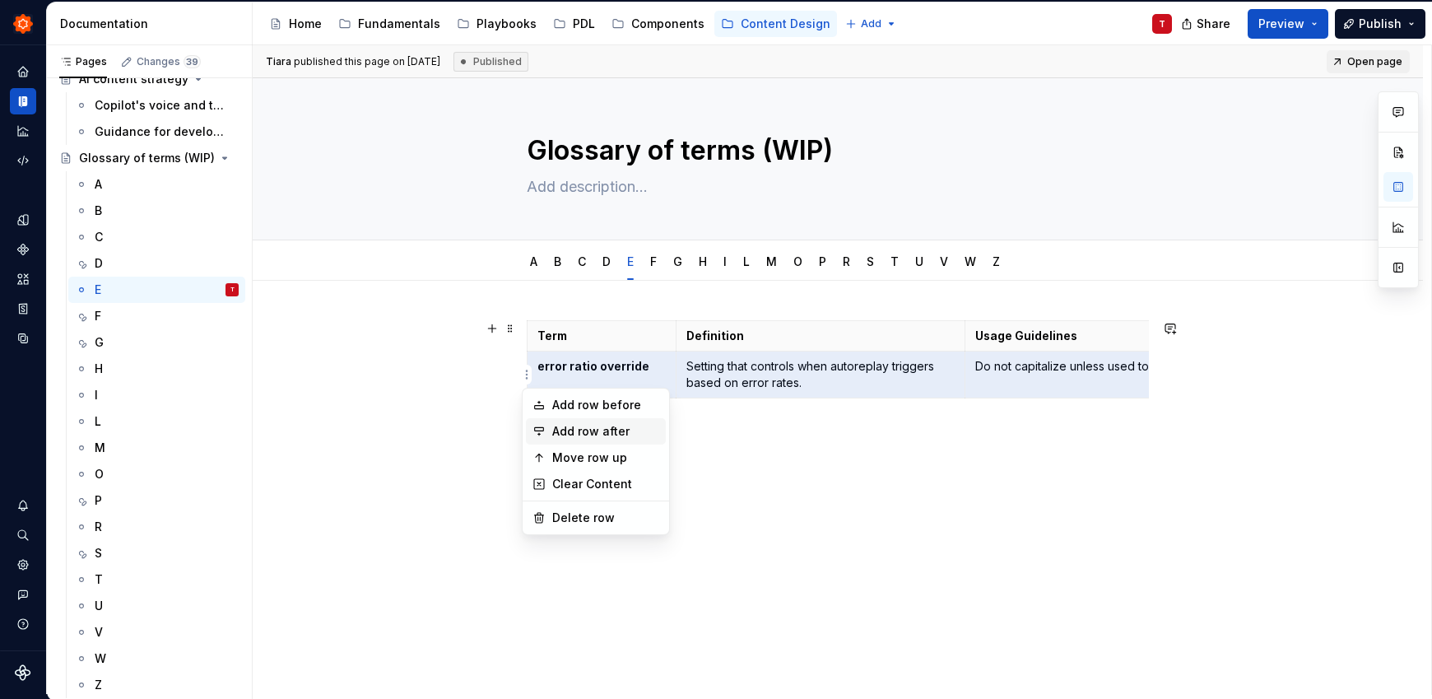
click at [574, 430] on div "Add row after" at bounding box center [605, 431] width 107 height 16
type textarea "*"
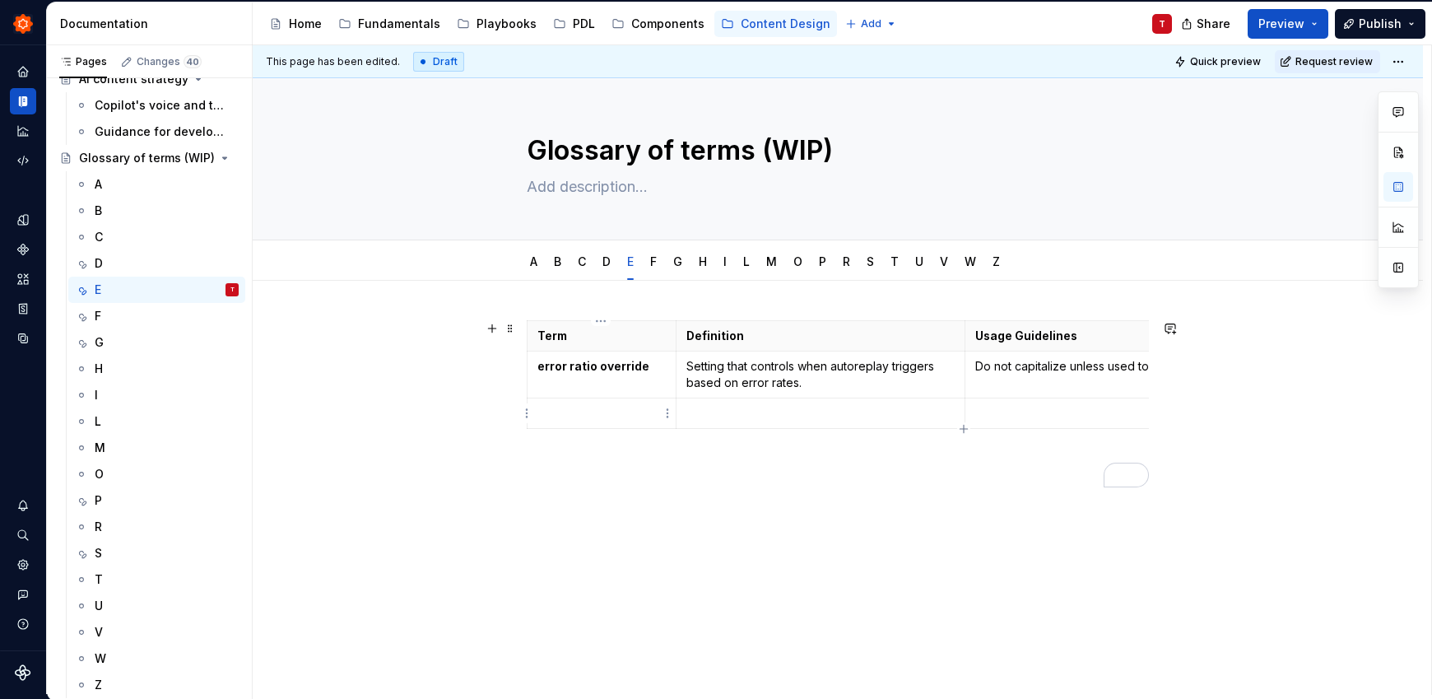
click at [569, 409] on p "To enrich screen reader interactions, please activate Accessibility in Grammarl…" at bounding box center [601, 413] width 128 height 16
drag, startPoint x: 578, startPoint y: 411, endPoint x: 536, endPoint y: 412, distance: 42.8
click at [536, 412] on td "export" at bounding box center [601, 413] width 149 height 30
drag, startPoint x: 578, startPoint y: 383, endPoint x: 667, endPoint y: 396, distance: 89.8
click at [579, 383] on button "button" at bounding box center [583, 383] width 23 height 23
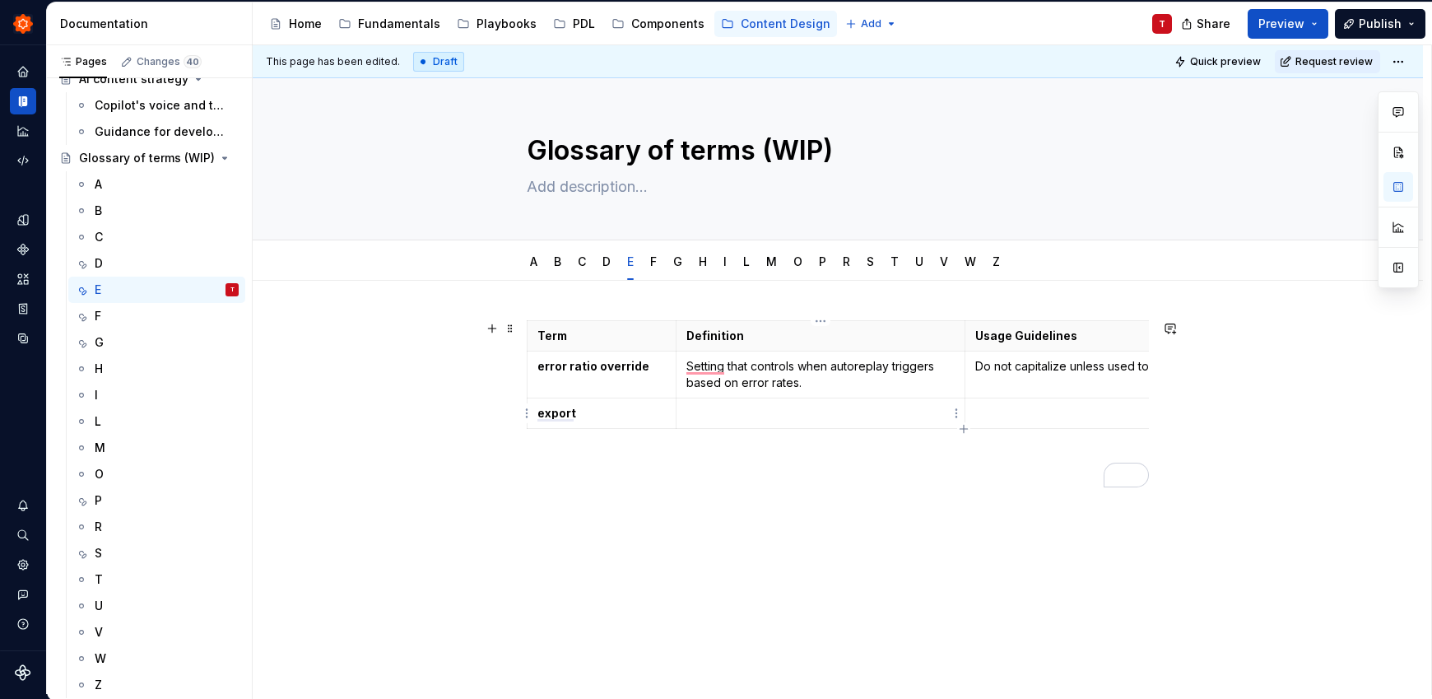
click at [760, 414] on p "To enrich screen reader interactions, please activate Accessibility in Grammarl…" at bounding box center [820, 413] width 269 height 16
type textarea "*"
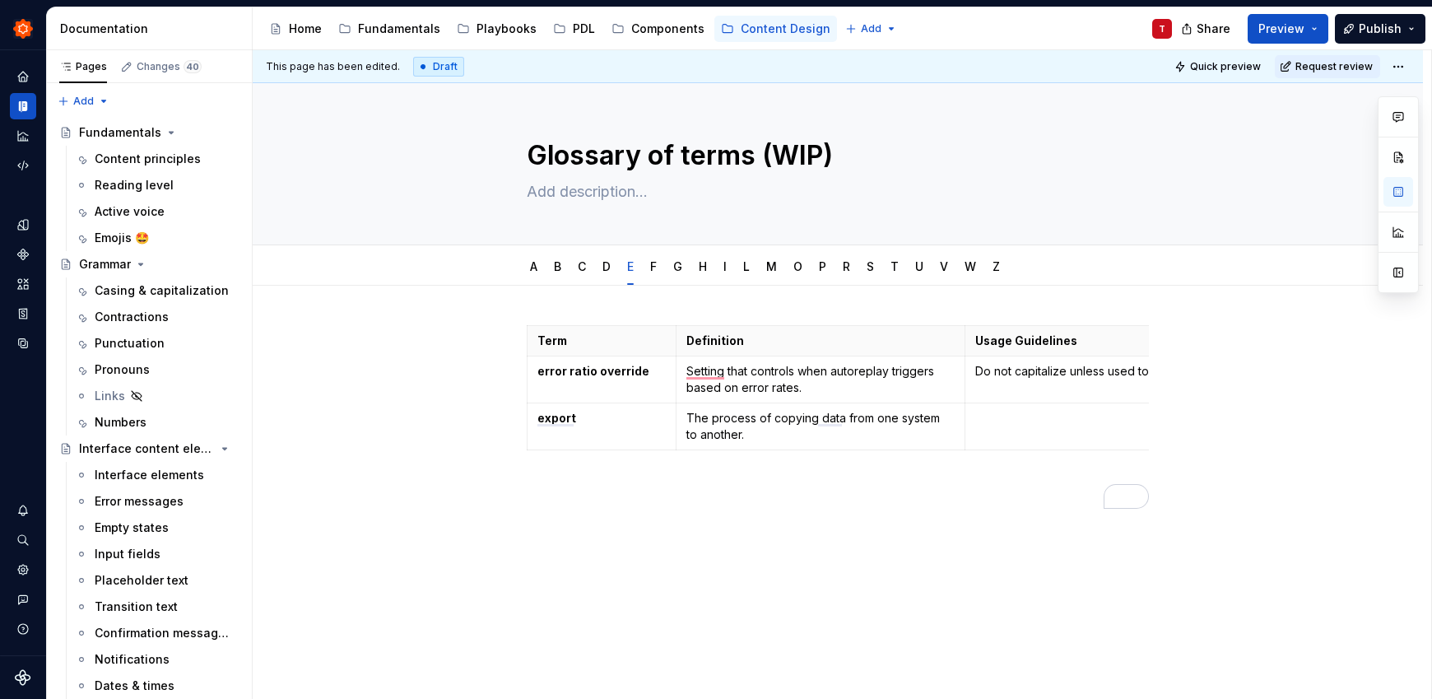
scroll to position [733, 0]
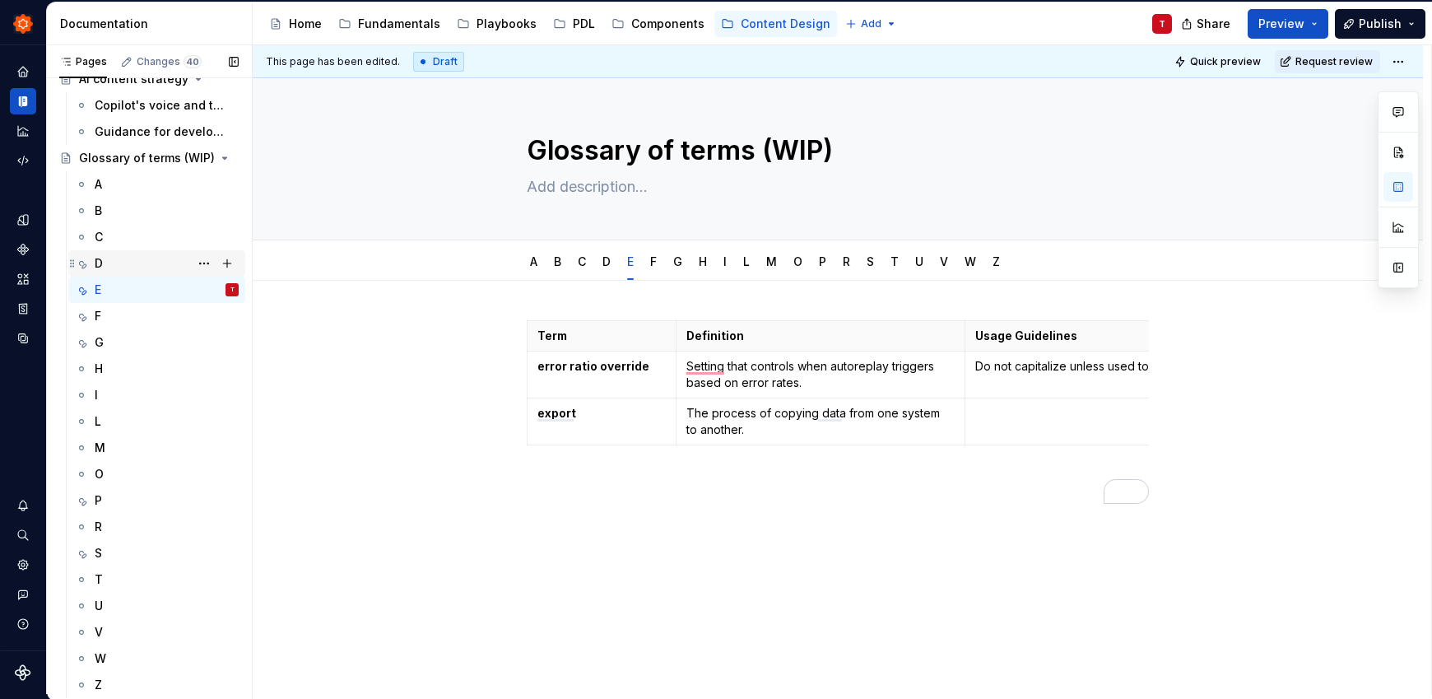
click at [114, 262] on div "D" at bounding box center [167, 263] width 144 height 23
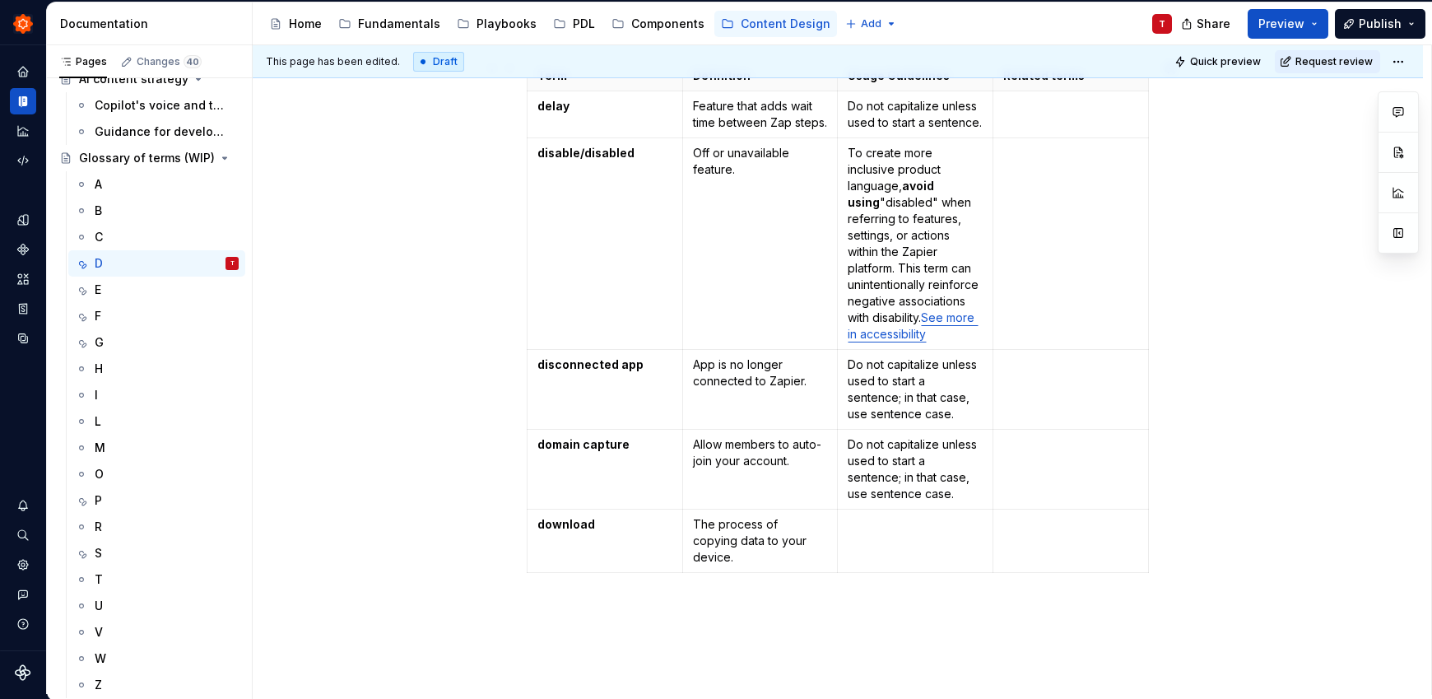
scroll to position [270, 0]
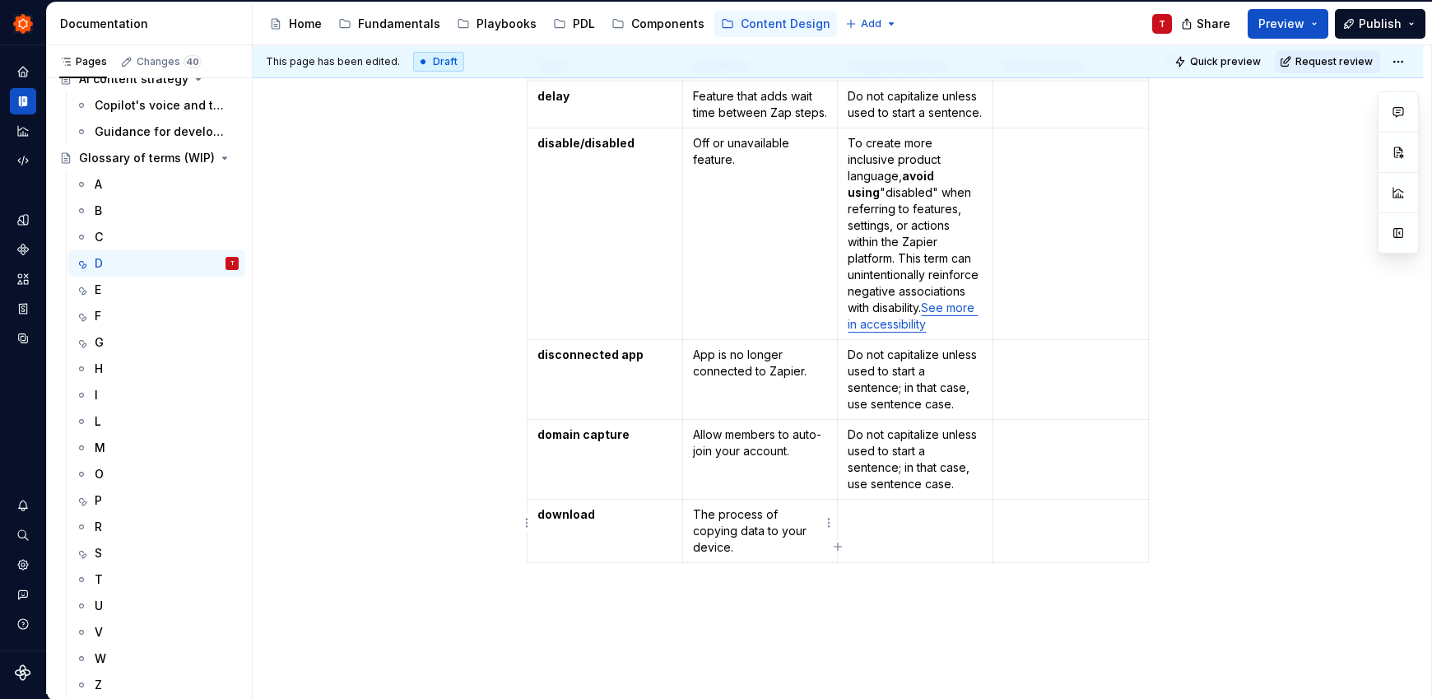
type textarea "*"
drag, startPoint x: 797, startPoint y: 535, endPoint x: 808, endPoint y: 534, distance: 11.5
click at [797, 535] on p "The process of copying data to your device." at bounding box center [760, 530] width 135 height 49
click at [142, 291] on div "E" at bounding box center [167, 289] width 144 height 23
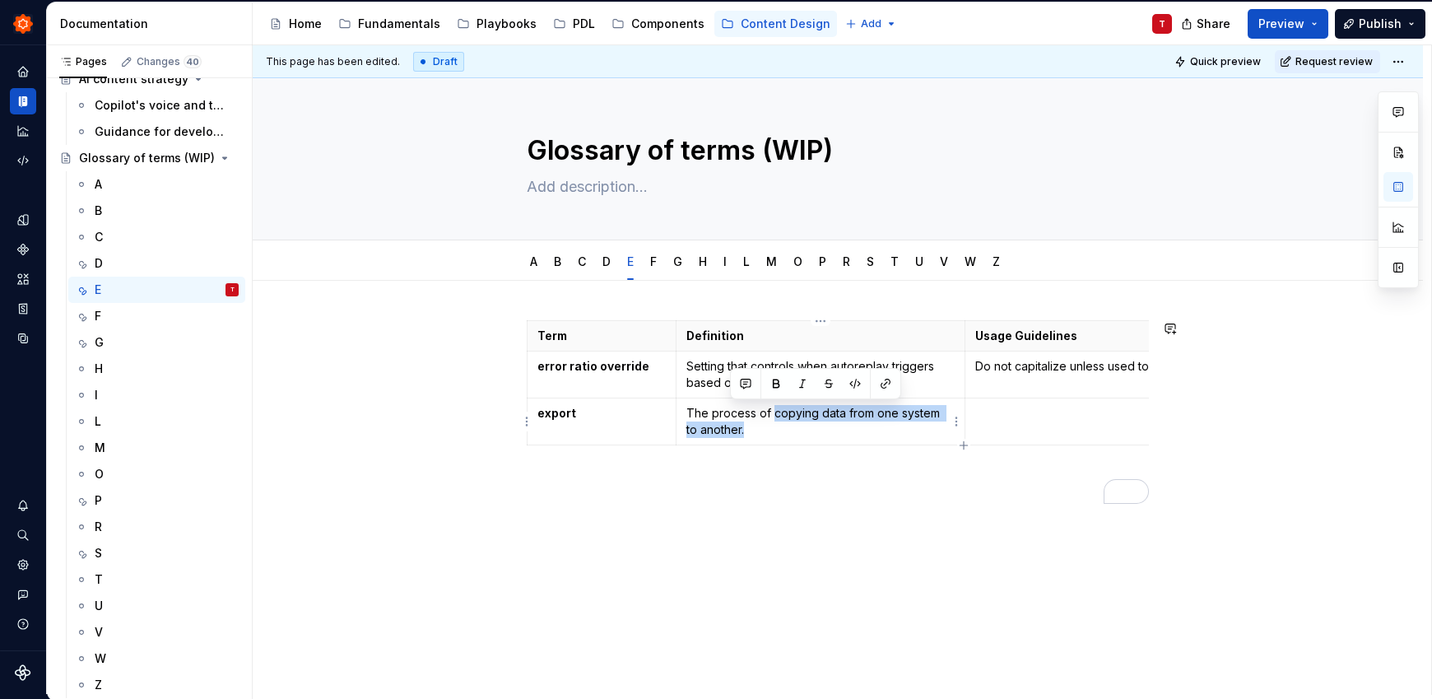
drag, startPoint x: 773, startPoint y: 419, endPoint x: 807, endPoint y: 441, distance: 41.1
click at [807, 441] on td "The process of copying data from one system to another." at bounding box center [821, 421] width 290 height 47
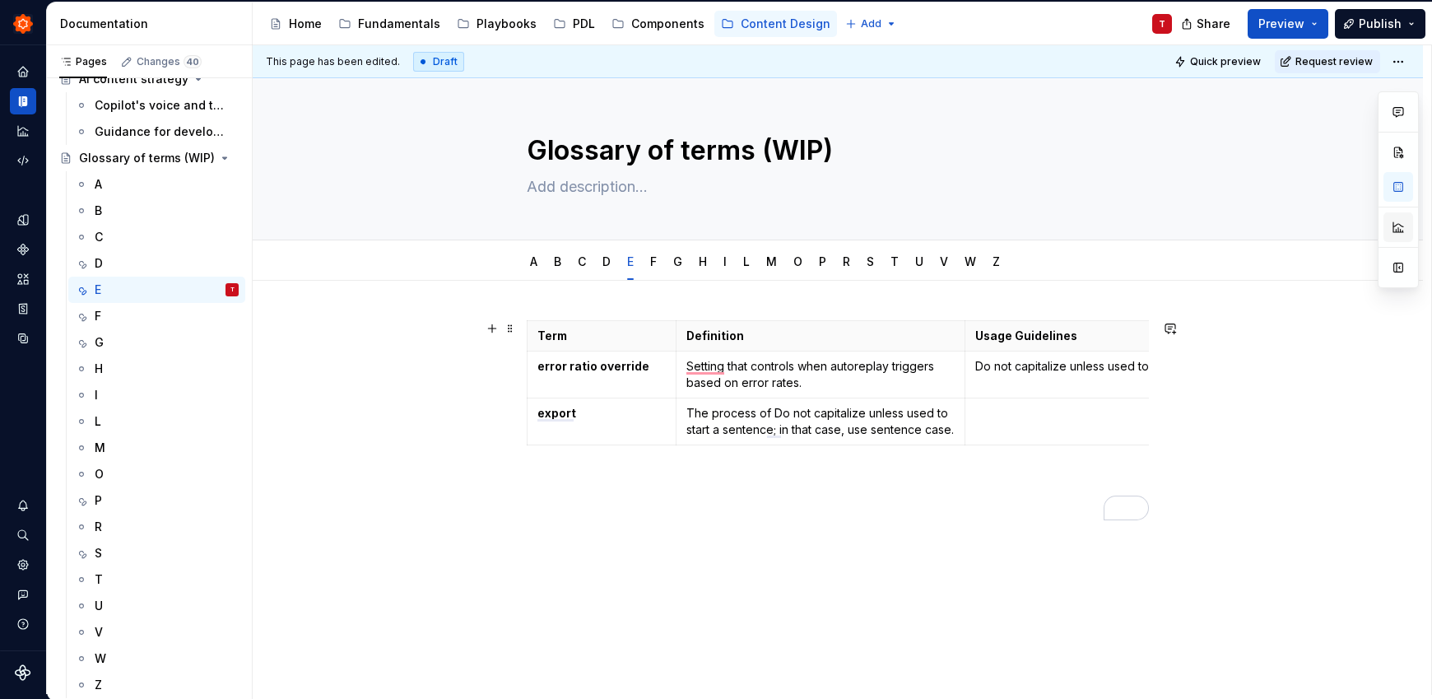
type textarea "*"
drag, startPoint x: 771, startPoint y: 416, endPoint x: 792, endPoint y: 446, distance: 36.1
click at [792, 438] on p "The process of Do not capitalize unless used to start a sentence; in that case,…" at bounding box center [820, 421] width 269 height 33
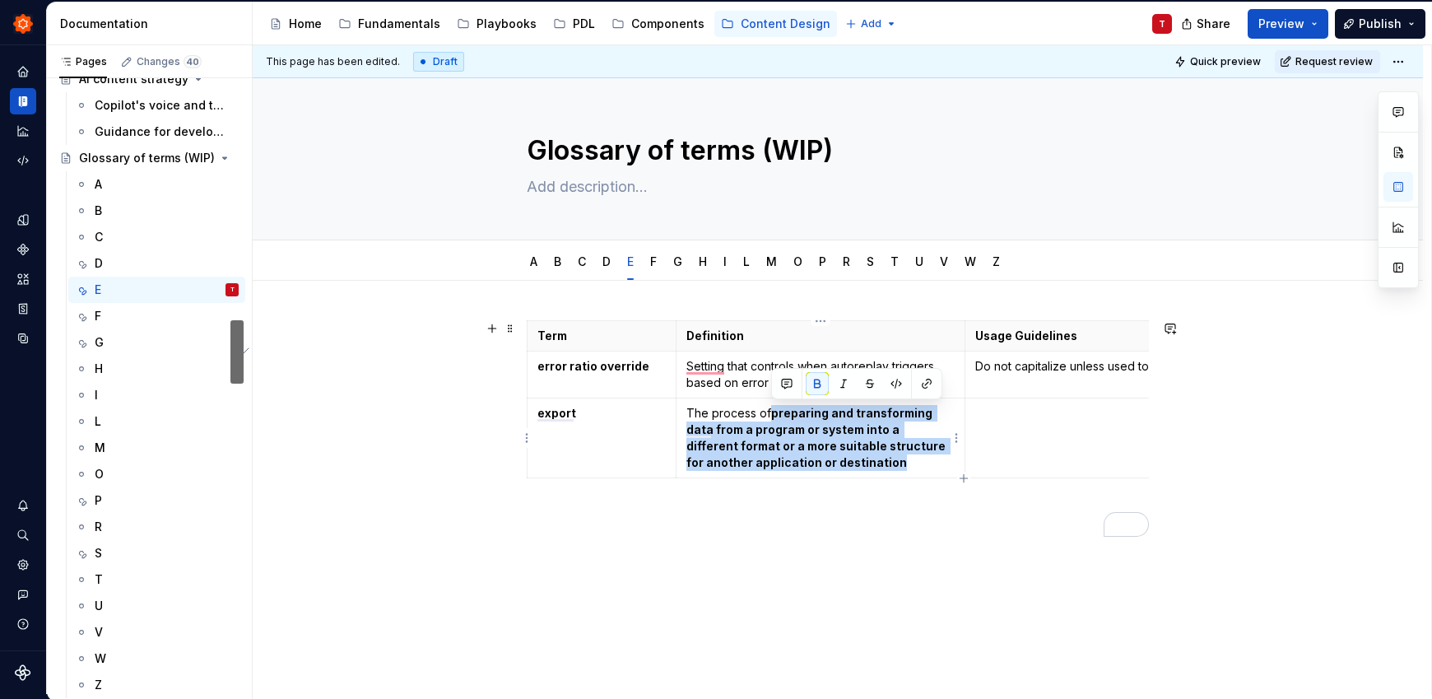
drag, startPoint x: 837, startPoint y: 461, endPoint x: 772, endPoint y: 416, distance: 78.7
click at [772, 416] on p "The process of preparing and transforming data from a program or system into a …" at bounding box center [820, 438] width 269 height 66
click at [819, 383] on button "button" at bounding box center [817, 383] width 23 height 23
click at [838, 467] on p "The process of preparing and transforming data from a program or system into a …" at bounding box center [820, 438] width 269 height 66
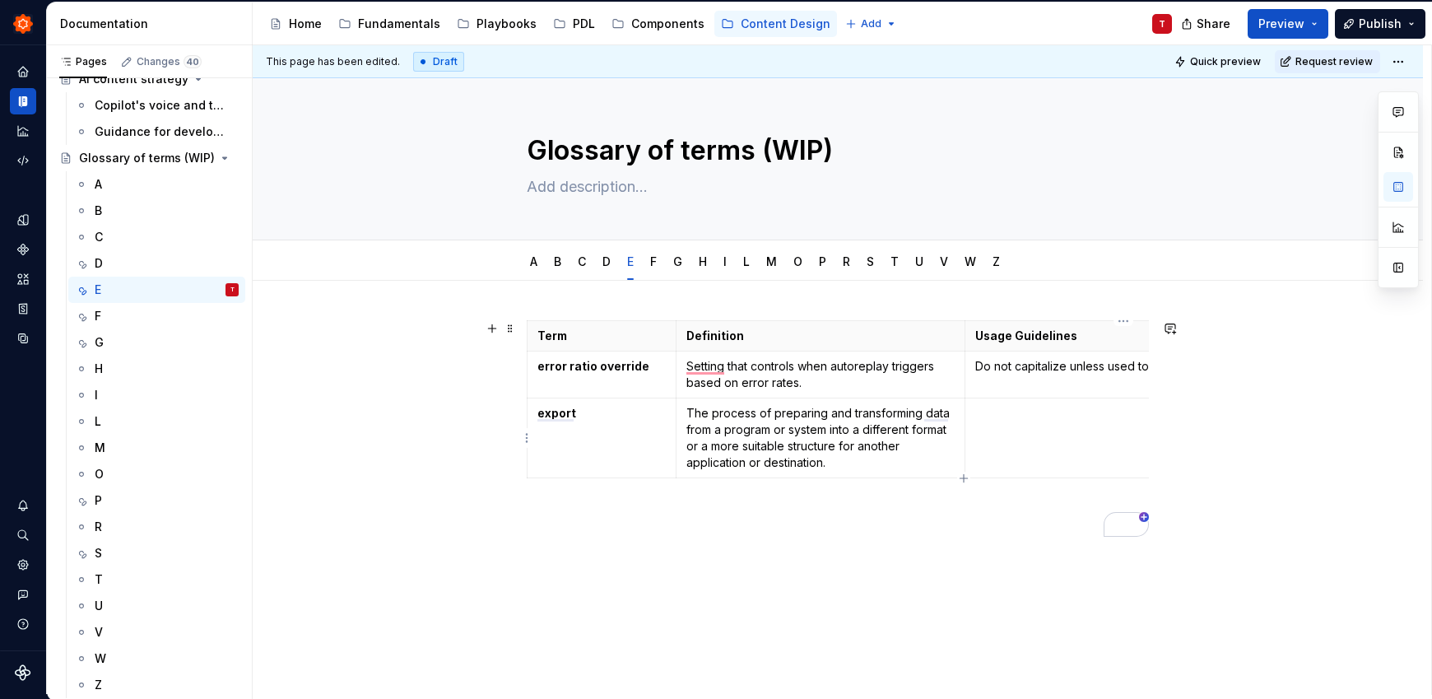
click at [1018, 424] on td "To enrich screen reader interactions, please activate Accessibility in Grammarl…" at bounding box center [1124, 438] width 318 height 80
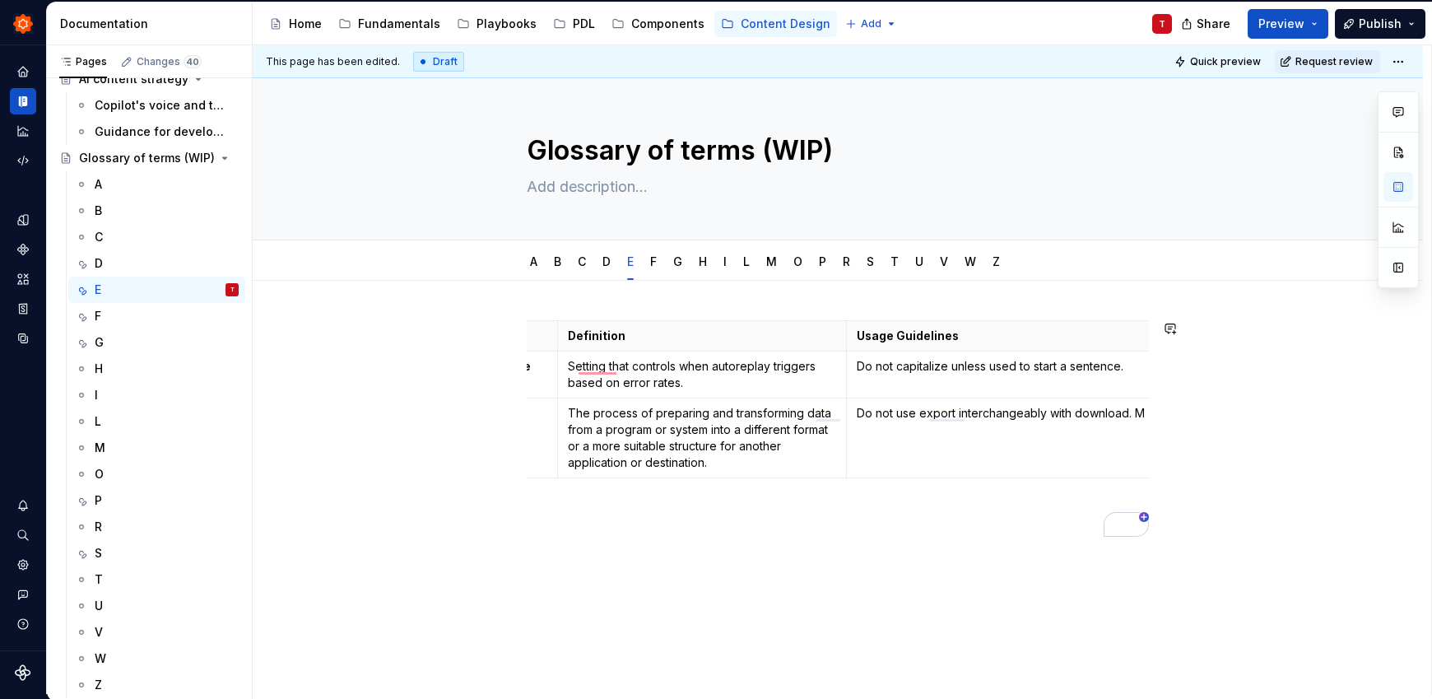
scroll to position [0, 125]
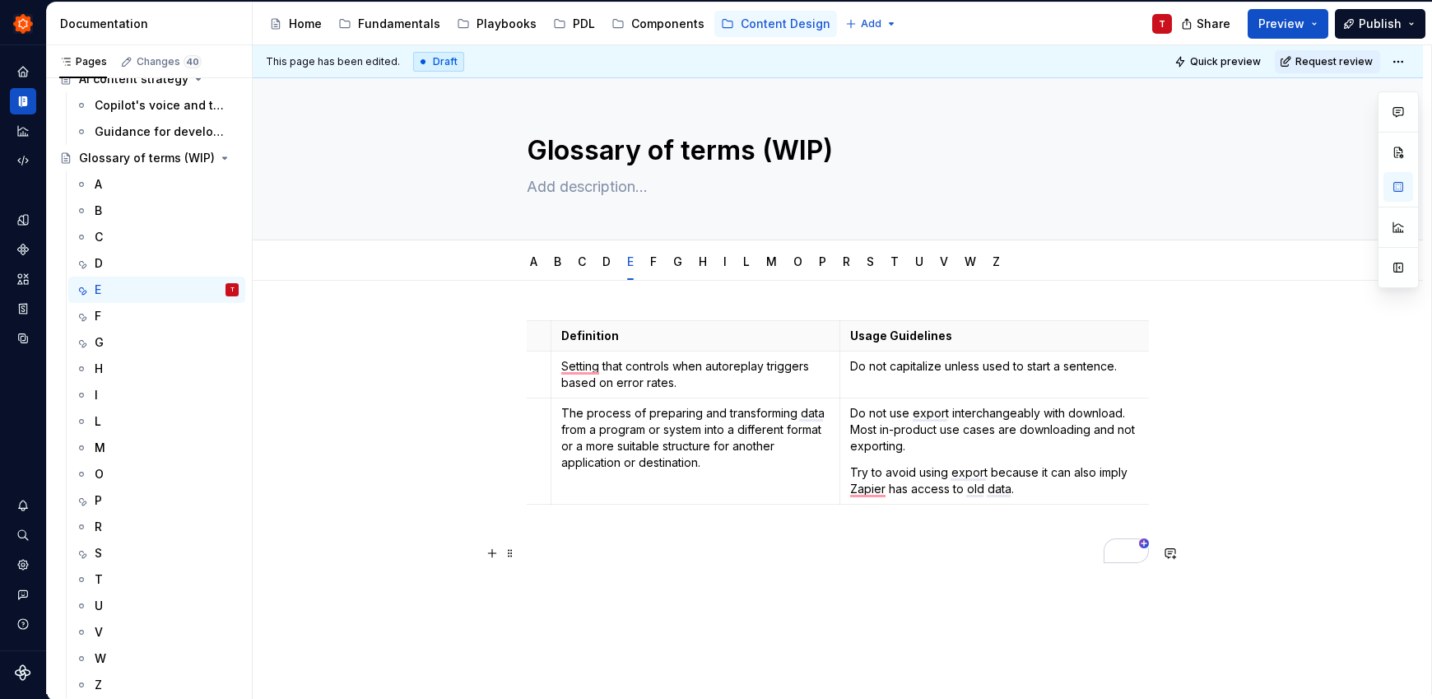
click at [890, 565] on div "Term Definition Usage Guidelines Related terms error ratio override Setting tha…" at bounding box center [838, 445] width 622 height 250
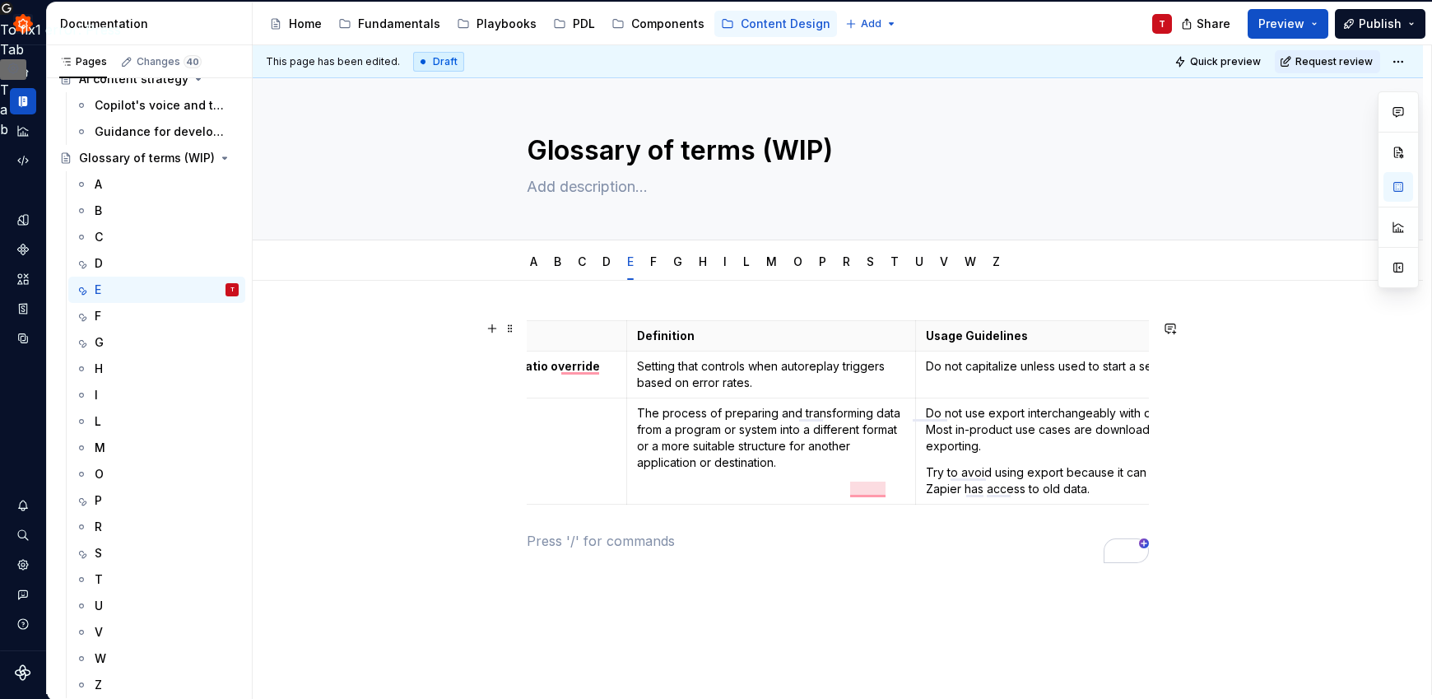
scroll to position [0, 0]
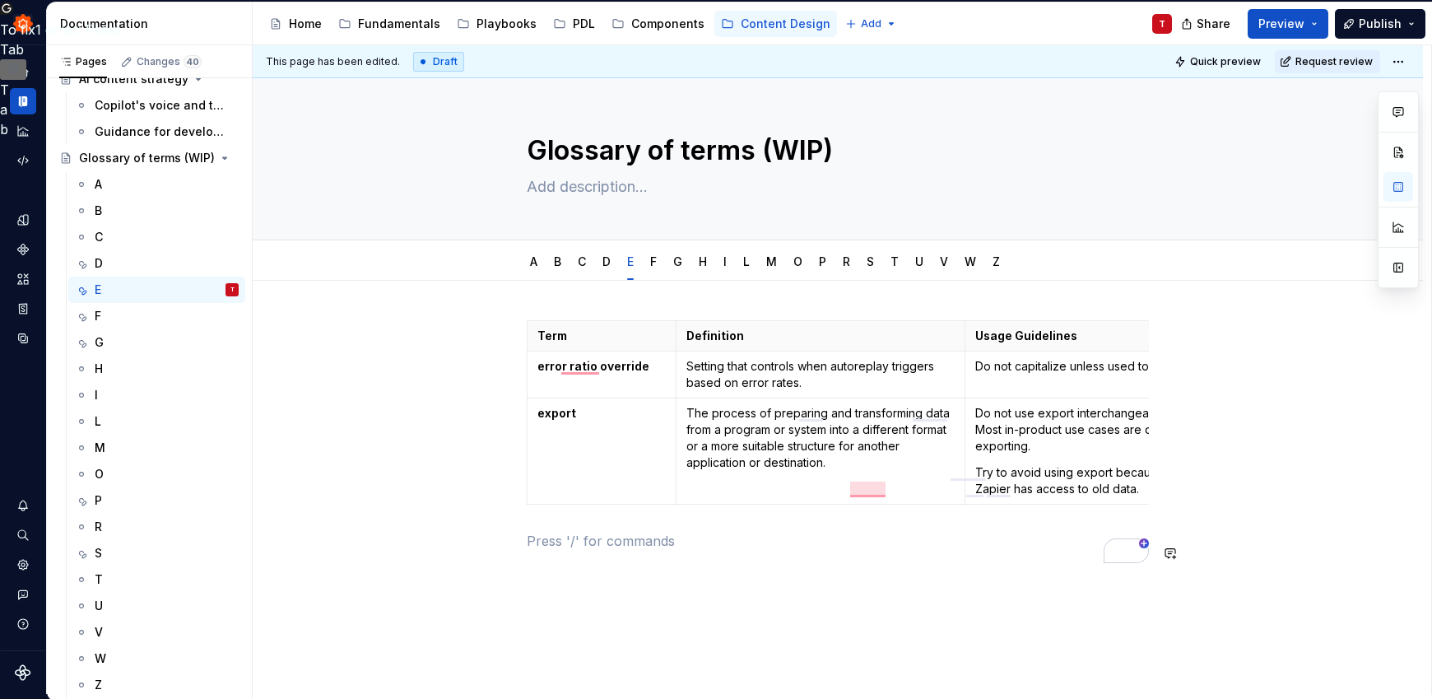
click at [831, 615] on div "Term Definition Usage Guidelines Related terms error ratio override Setting tha…" at bounding box center [838, 530] width 1170 height 499
click at [924, 564] on div "Term Definition Usage Guidelines Related terms error ratio override Setting tha…" at bounding box center [838, 445] width 622 height 250
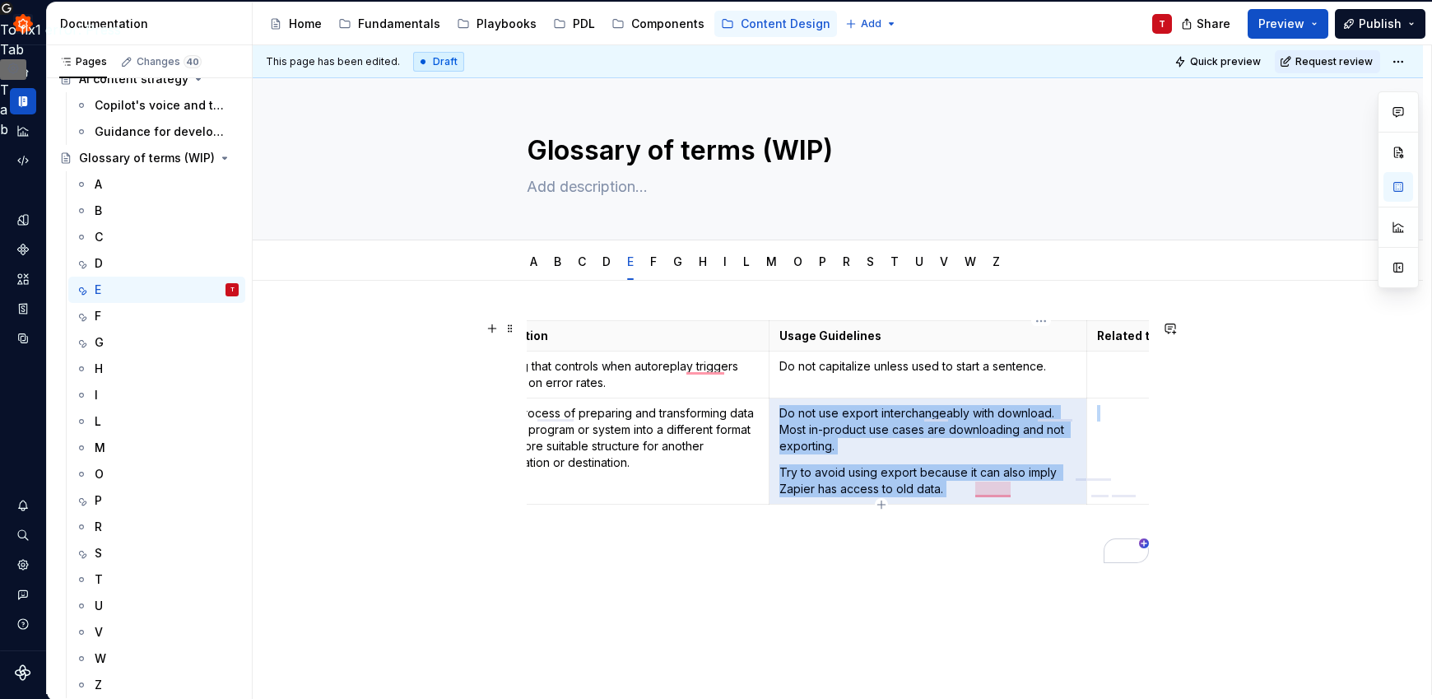
scroll to position [0, 253]
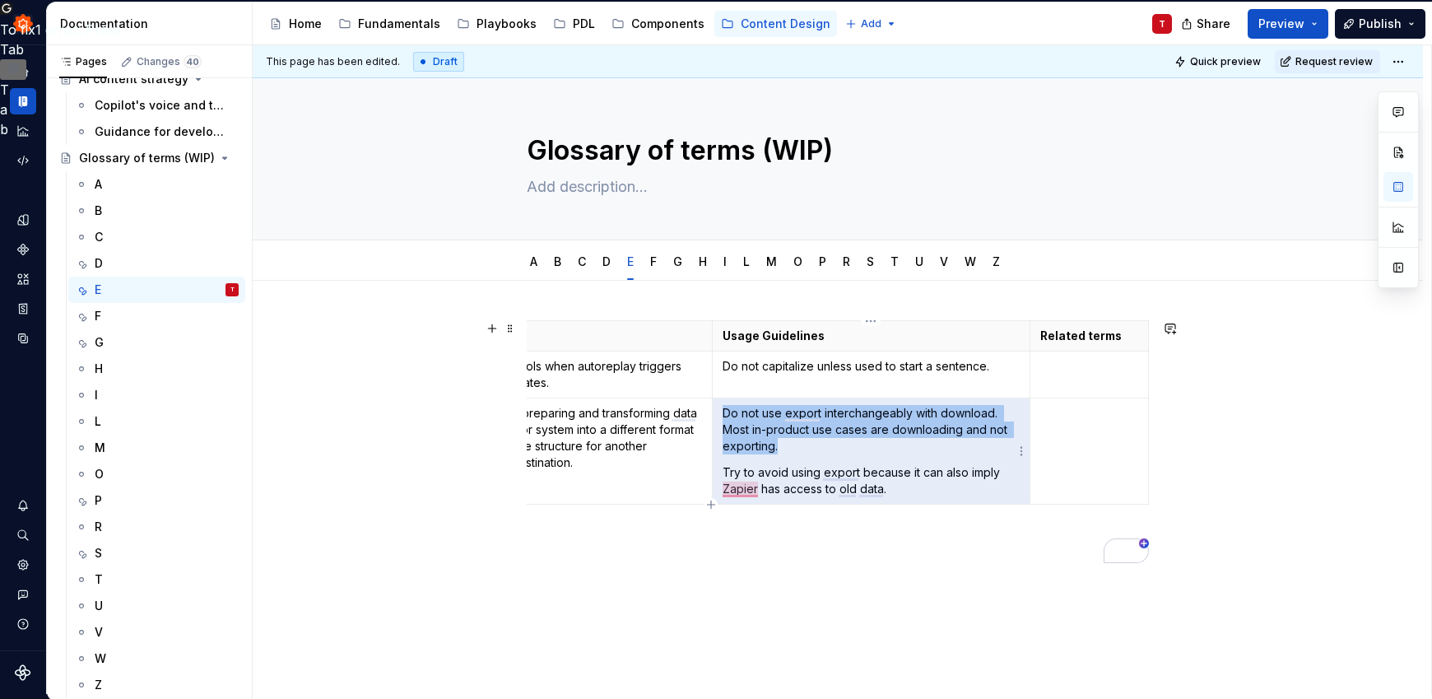
drag, startPoint x: 977, startPoint y: 411, endPoint x: 975, endPoint y: 427, distance: 15.7
click at [975, 427] on p "Do not use export interchangeably with download. Most in-product use cases are …" at bounding box center [870, 429] width 297 height 49
click at [917, 444] on p "Do not use export interchangeably with download. Most in-product use cases are …" at bounding box center [870, 429] width 297 height 49
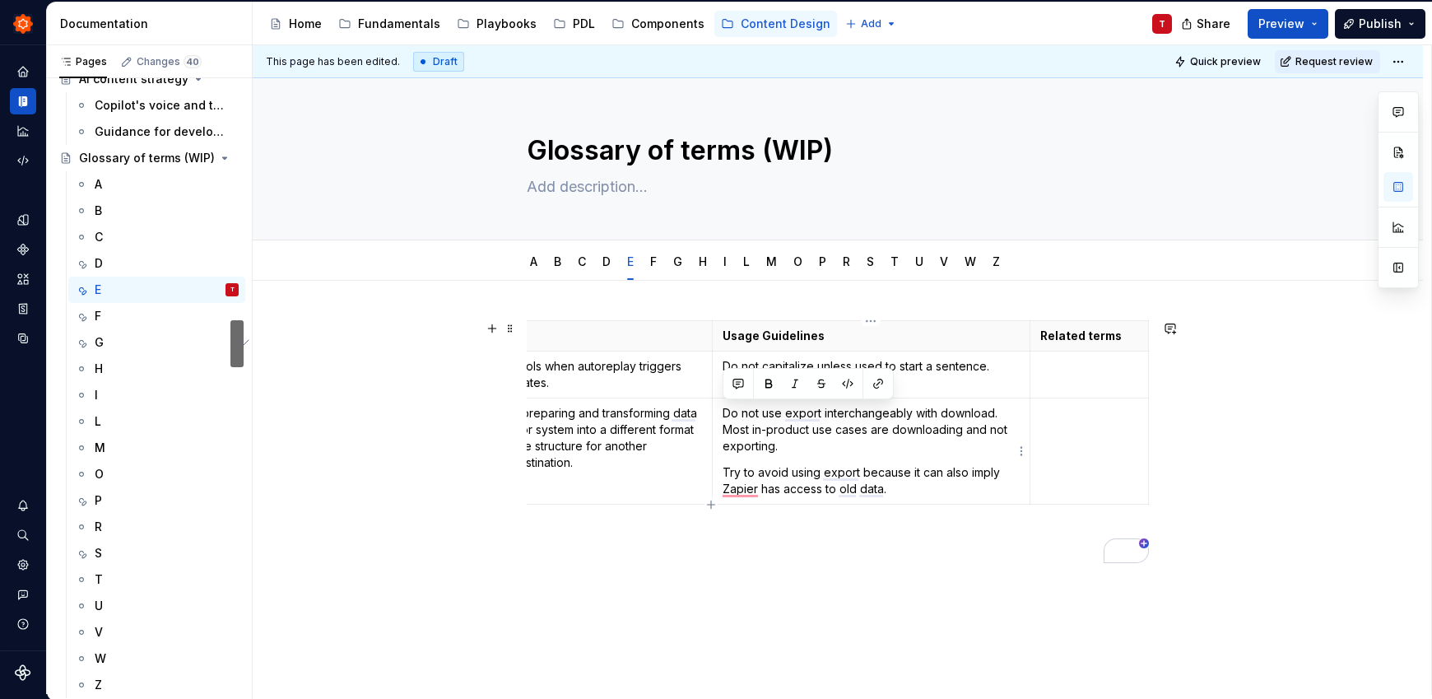
drag, startPoint x: 790, startPoint y: 445, endPoint x: 717, endPoint y: 414, distance: 79.6
click at [717, 414] on td "Do not use export interchangeably with download. Most in-product use cases are …" at bounding box center [872, 451] width 318 height 106
copy p "Do not use export interchangeably with download. Most in-product use cases are …"
click at [127, 257] on div "D" at bounding box center [167, 263] width 144 height 23
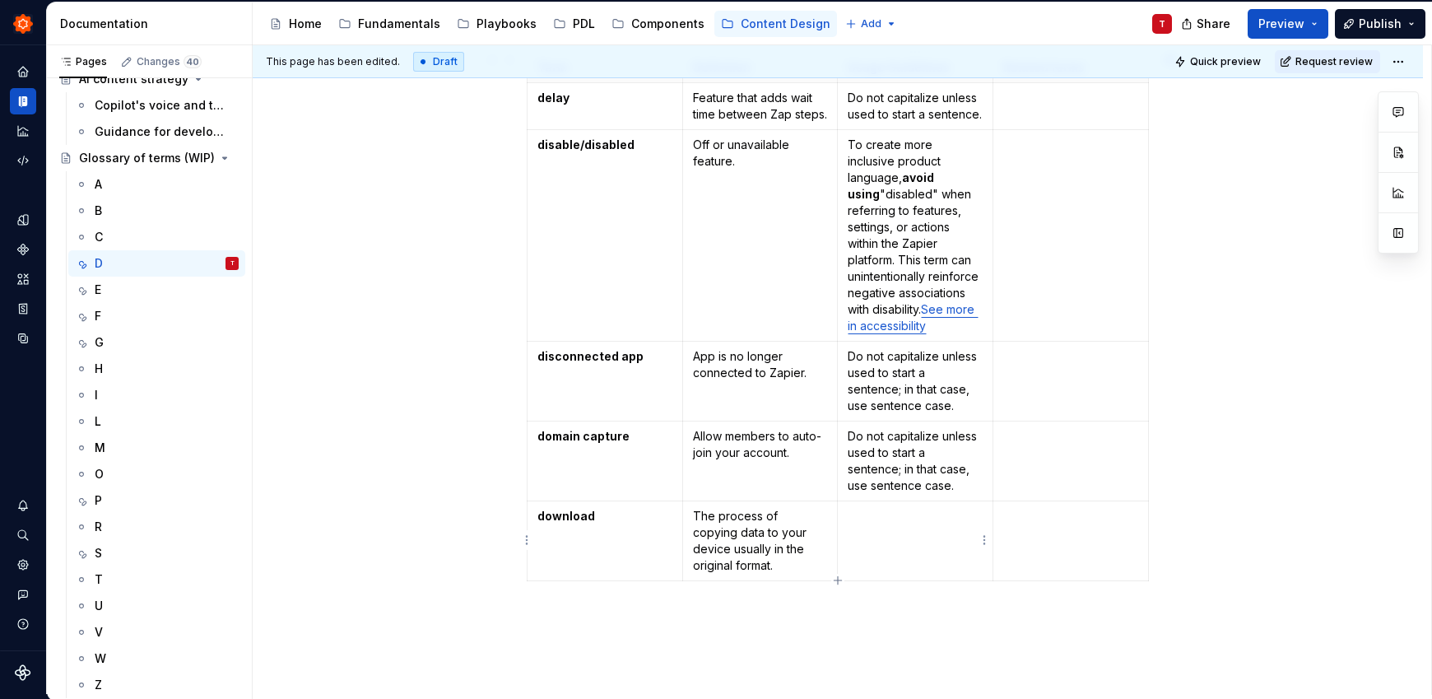
scroll to position [269, 0]
click at [931, 535] on td "To enrich screen reader interactions, please activate Accessibility in Grammarl…" at bounding box center [916, 540] width 156 height 80
type textarea "*"
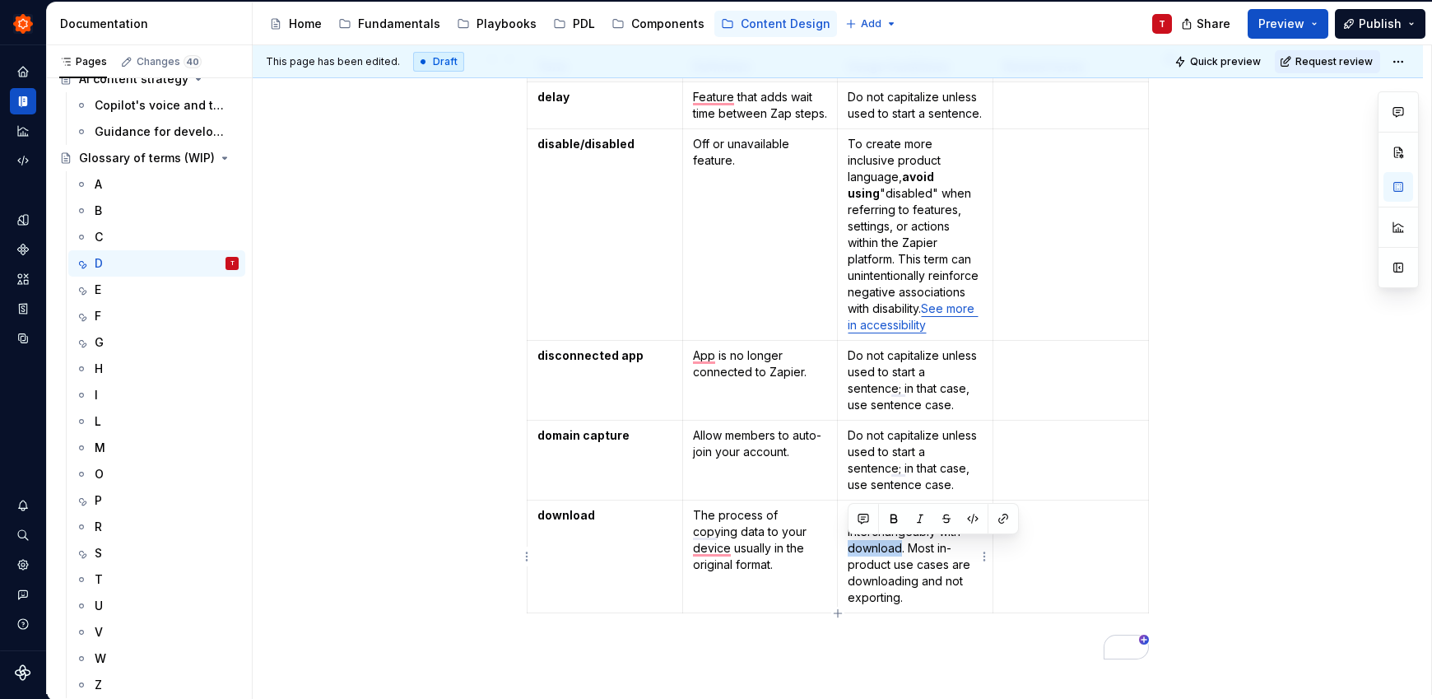
drag, startPoint x: 901, startPoint y: 548, endPoint x: 849, endPoint y: 546, distance: 51.9
click at [849, 546] on p "Do not use export interchangeably with download. Most in-product use cases are …" at bounding box center [915, 556] width 135 height 99
click at [915, 653] on p "To enrich screen reader interactions, please activate Accessibility in Grammarl…" at bounding box center [838, 649] width 622 height 20
click at [130, 604] on div "U" at bounding box center [167, 605] width 144 height 23
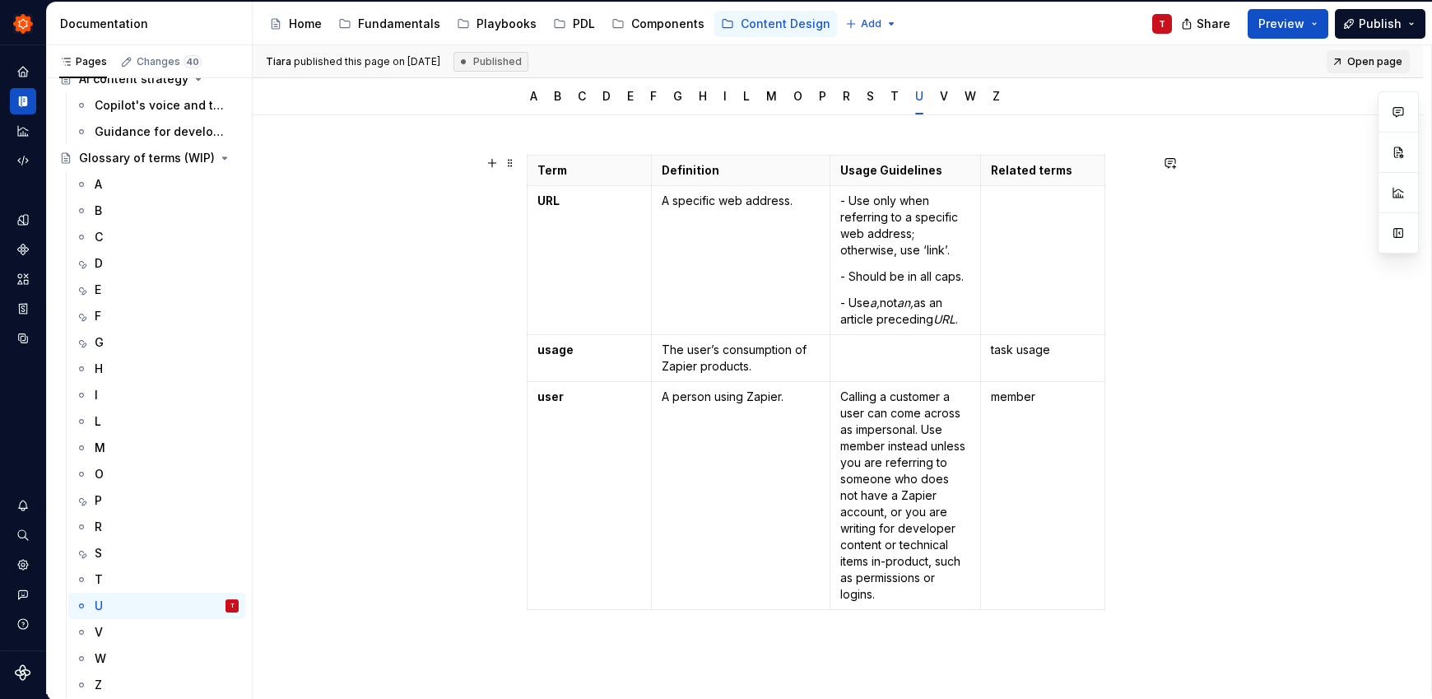
scroll to position [161, 0]
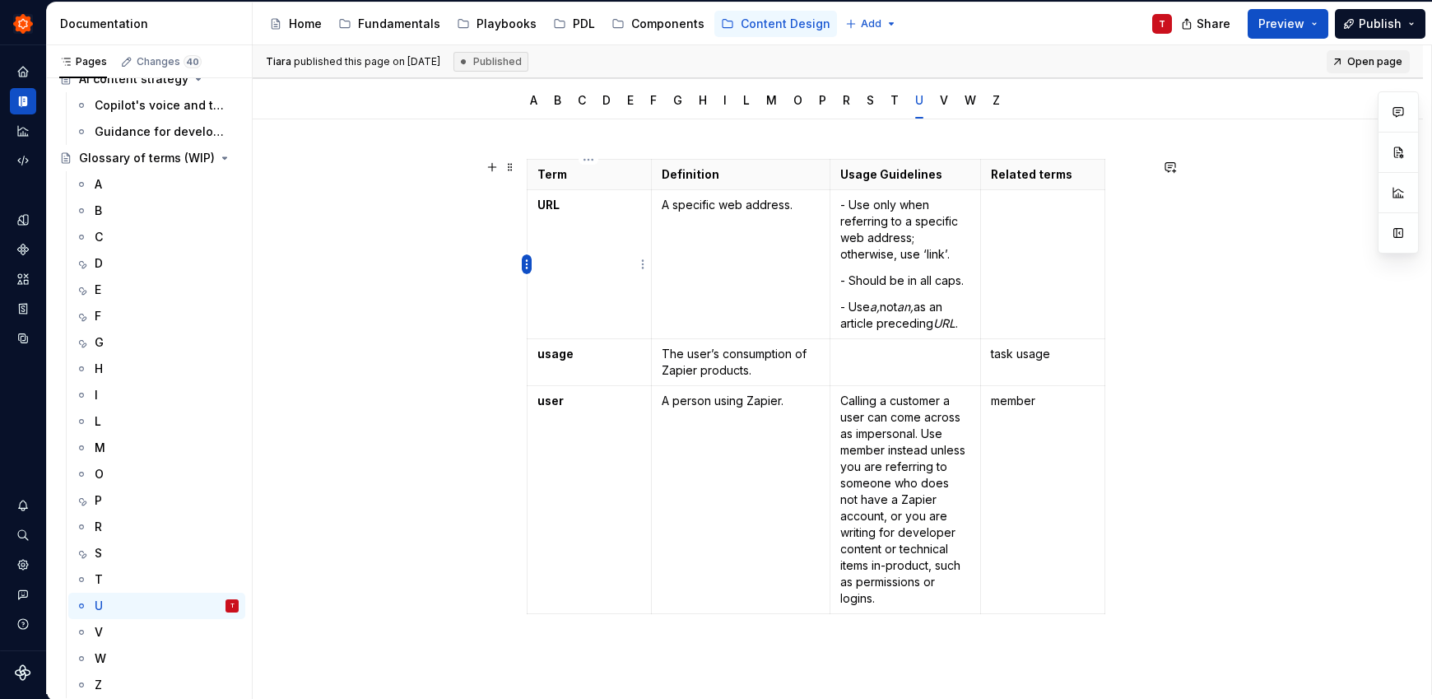
click at [526, 267] on html "Zinnia T Design system data Documentation Accessibility guide for tree Page tre…" at bounding box center [716, 349] width 1432 height 699
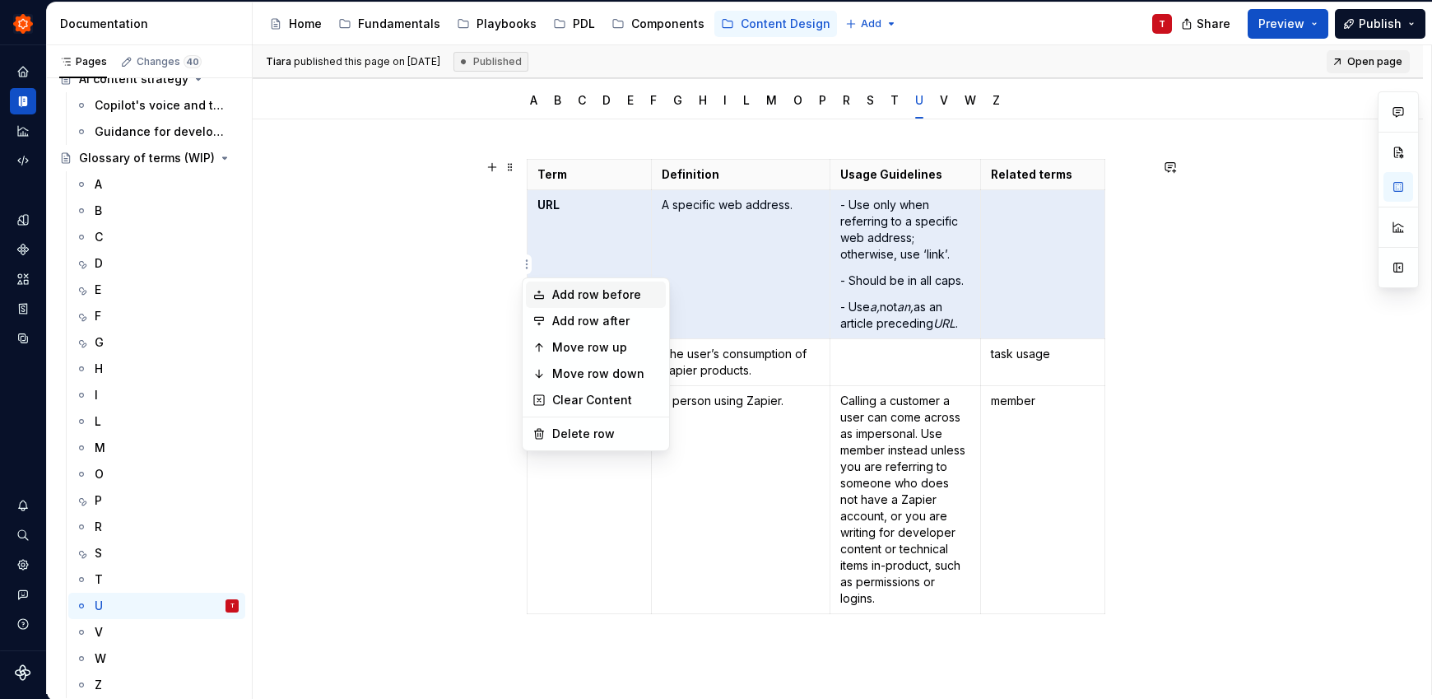
click at [609, 297] on div "Add row before" at bounding box center [605, 294] width 107 height 16
type textarea "*"
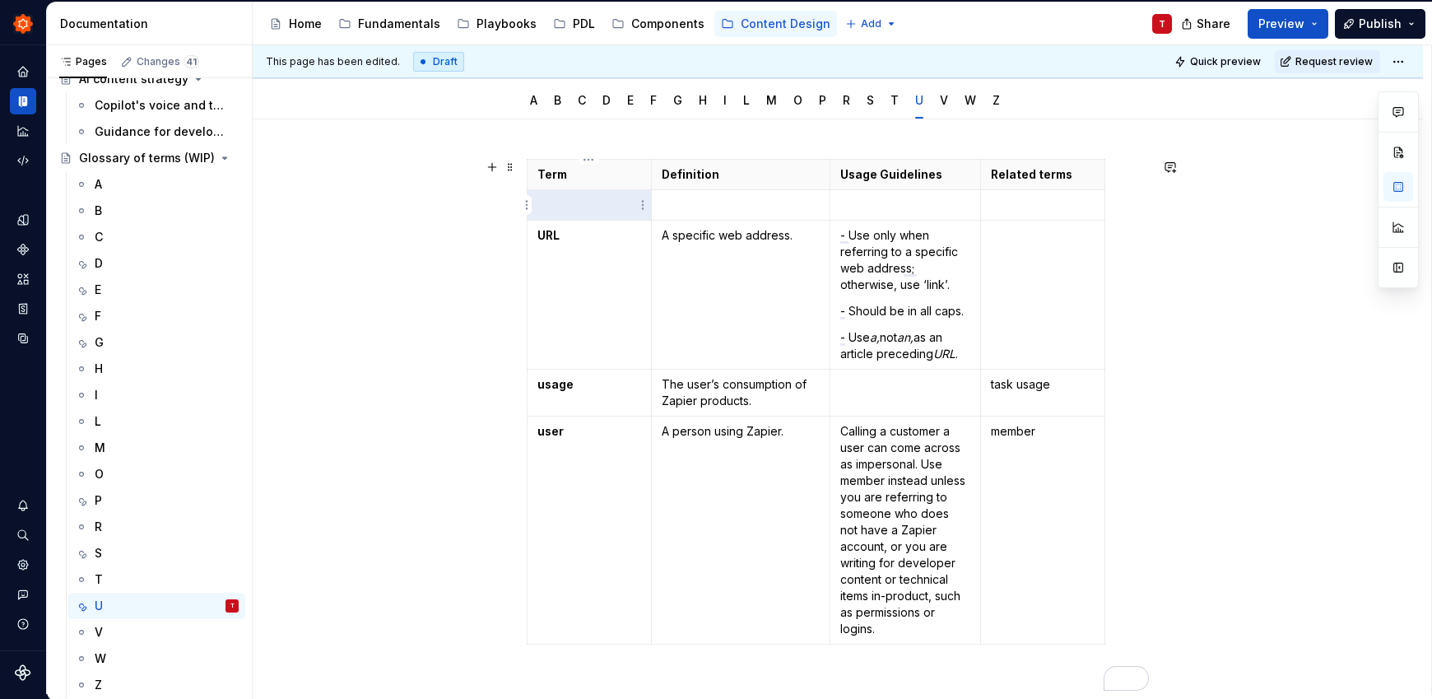
click at [578, 198] on p "To enrich screen reader interactions, please activate Accessibility in Grammarl…" at bounding box center [589, 205] width 104 height 16
click at [537, 208] on p "upload" at bounding box center [589, 205] width 104 height 16
click at [578, 179] on button "button" at bounding box center [583, 175] width 23 height 23
click at [713, 194] on td "To enrich screen reader interactions, please activate Accessibility in Grammarl…" at bounding box center [740, 205] width 179 height 30
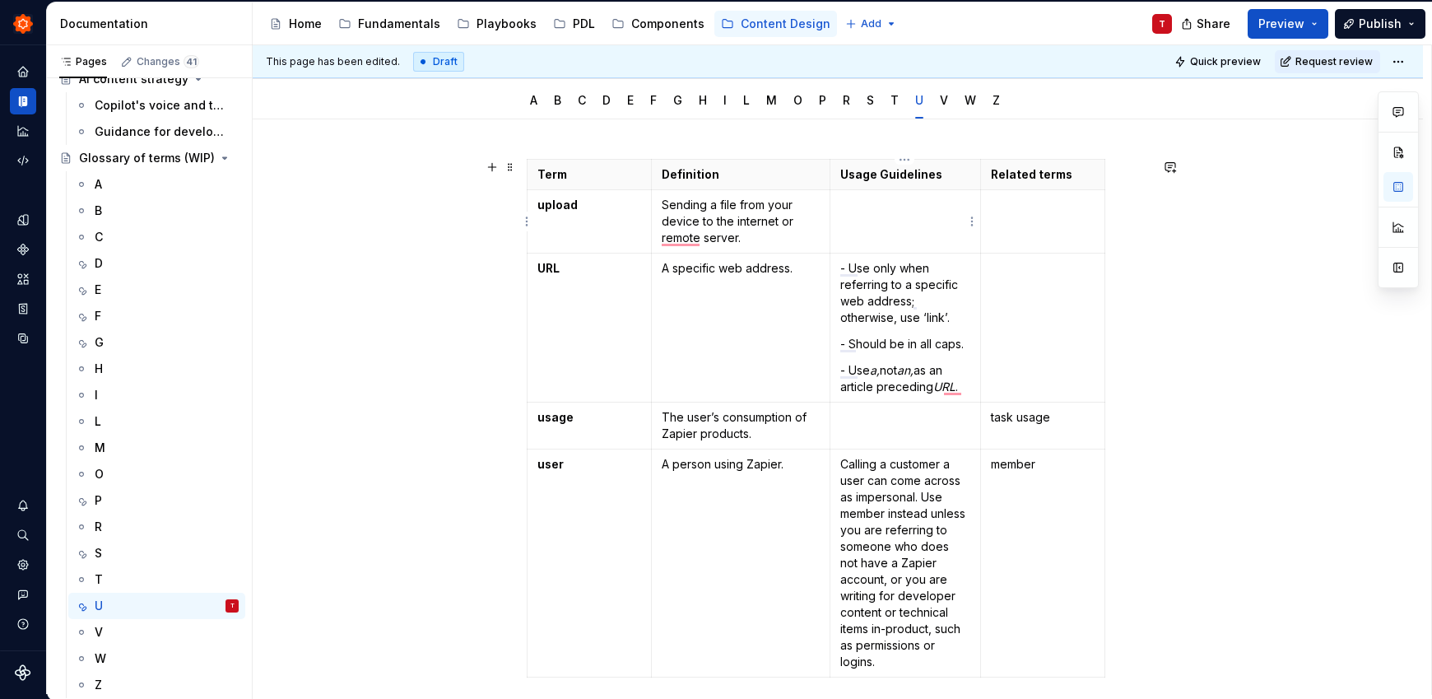
click at [936, 207] on p "To enrich screen reader interactions, please activate Accessibility in Grammarl…" at bounding box center [905, 205] width 130 height 16
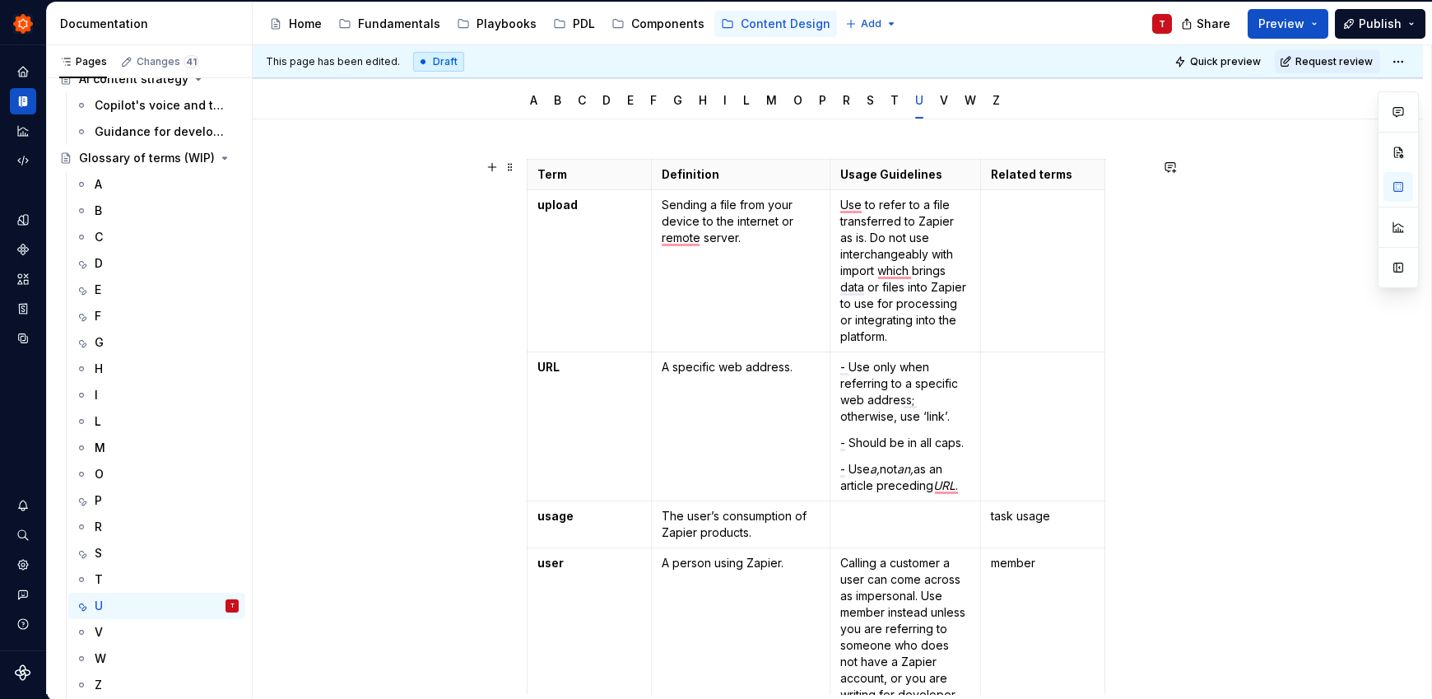
scroll to position [158, 0]
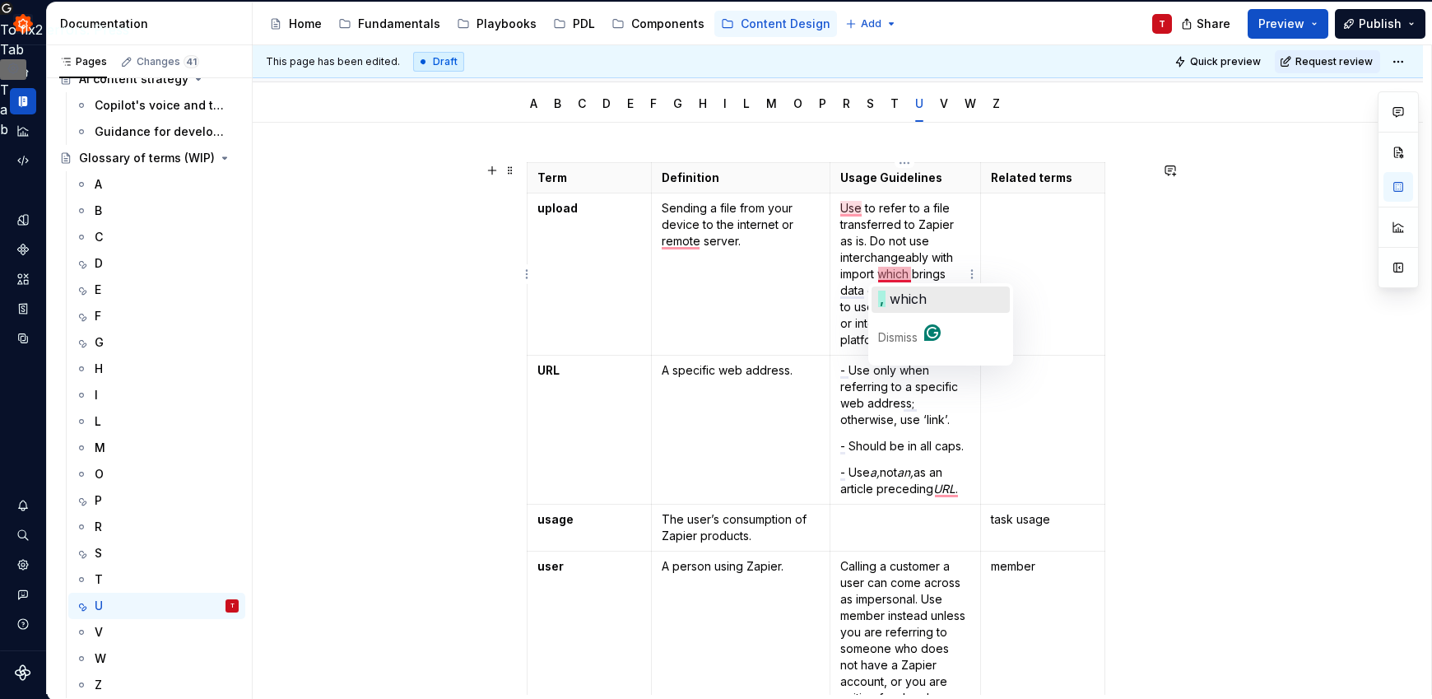
click at [887, 292] on span "button" at bounding box center [887, 298] width 4 height 16
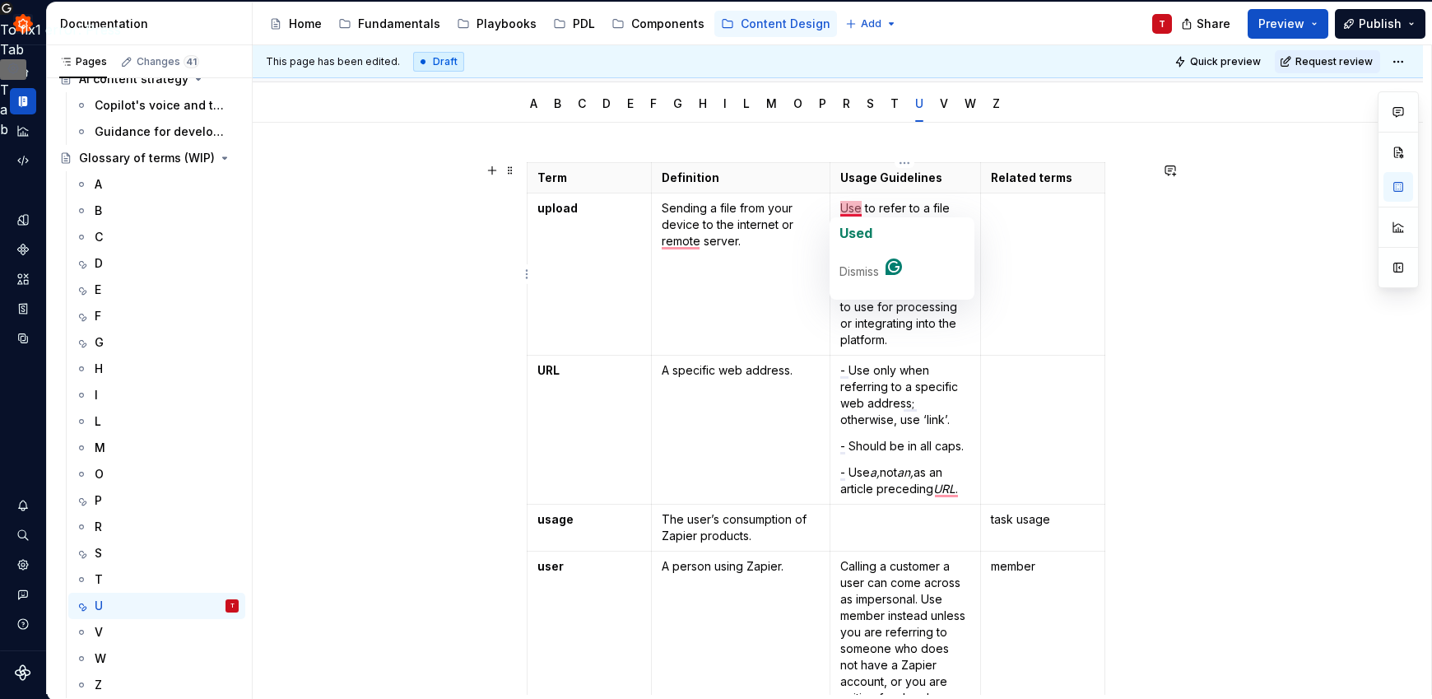
click at [871, 332] on p "Use to refer to a file transferred to Zapier as is. Do not use interchangeably …" at bounding box center [905, 274] width 130 height 148
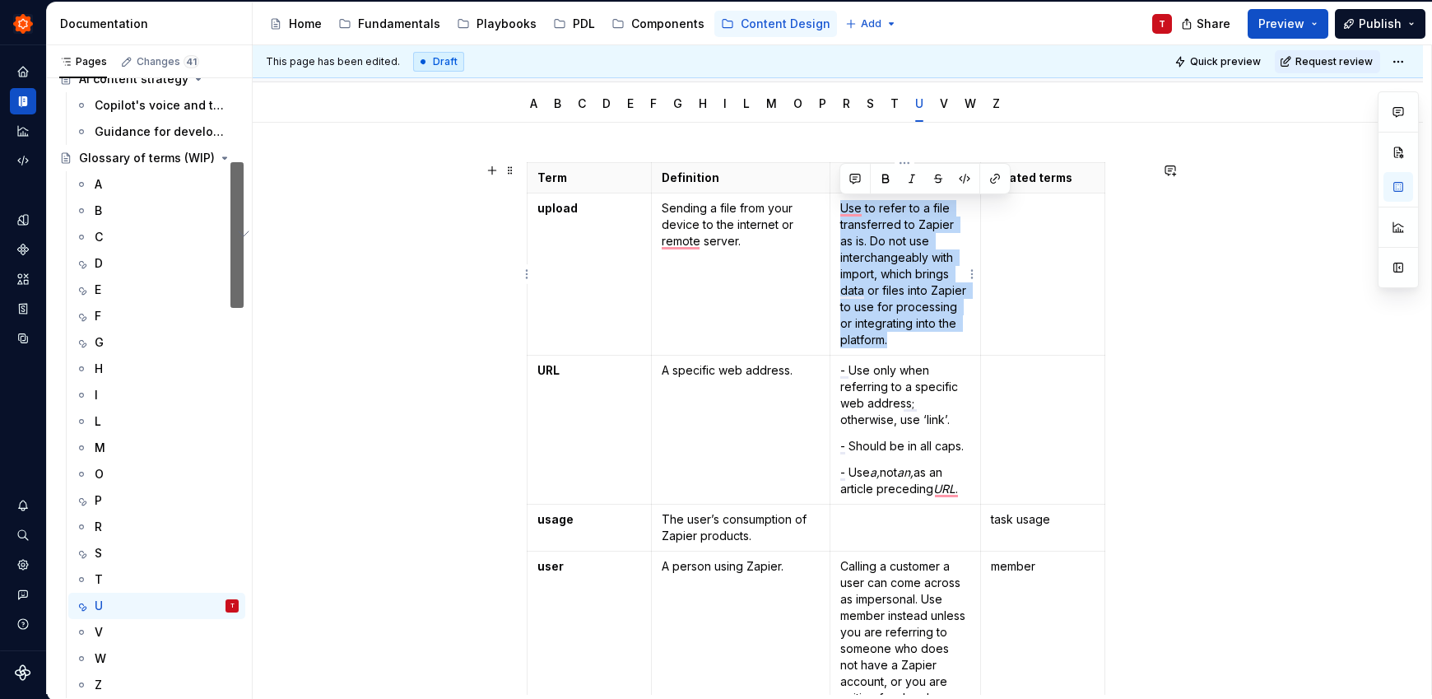
drag, startPoint x: 913, startPoint y: 341, endPoint x: 837, endPoint y: 207, distance: 154.0
click at [837, 207] on td "Use to refer to a file transferred to Zapier as is. Do not use interchangeably …" at bounding box center [904, 274] width 151 height 162
copy p "Use to refer to a file transferred to Zapier as is. Do not use interchangeably …"
click at [136, 397] on div "I" at bounding box center [167, 394] width 144 height 23
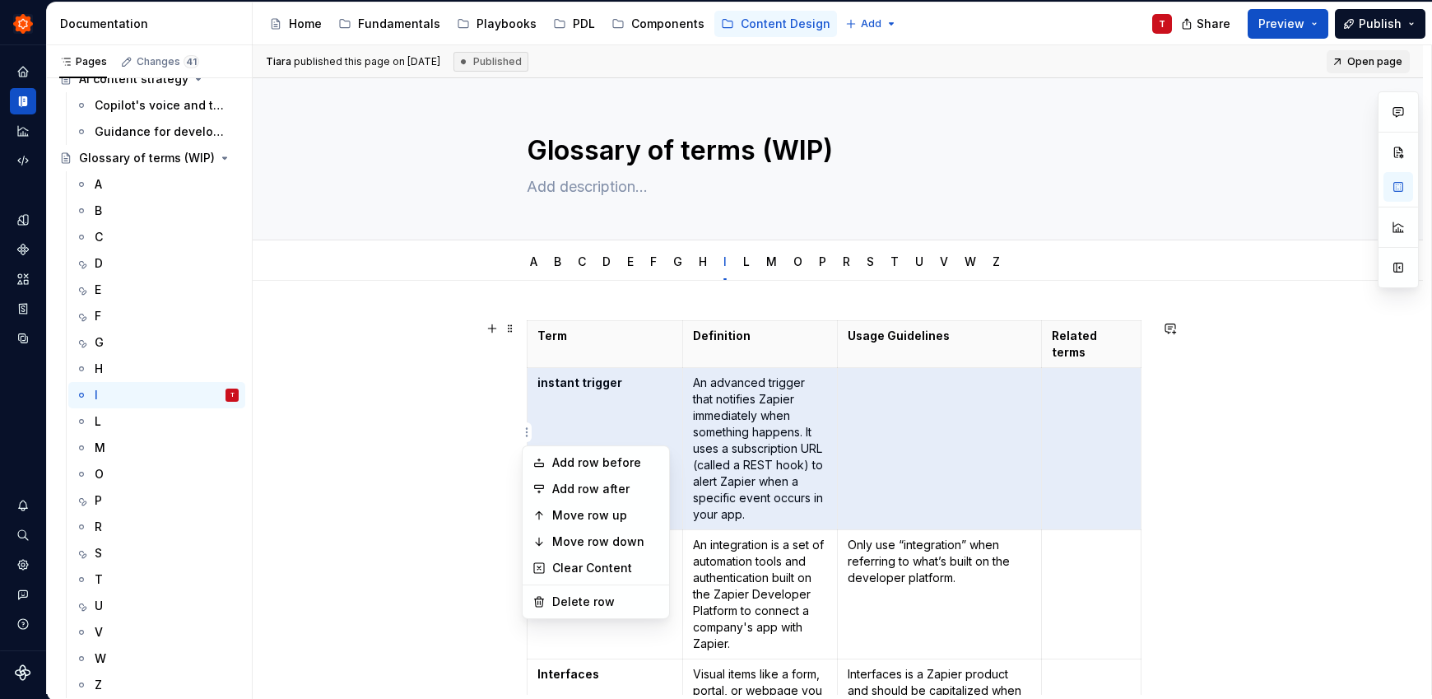
click at [529, 430] on html "Zinnia T Design system data Documentation Accessibility guide for tree Page tre…" at bounding box center [716, 349] width 1432 height 699
click at [612, 464] on div "Add row before" at bounding box center [605, 462] width 107 height 16
type textarea "*"
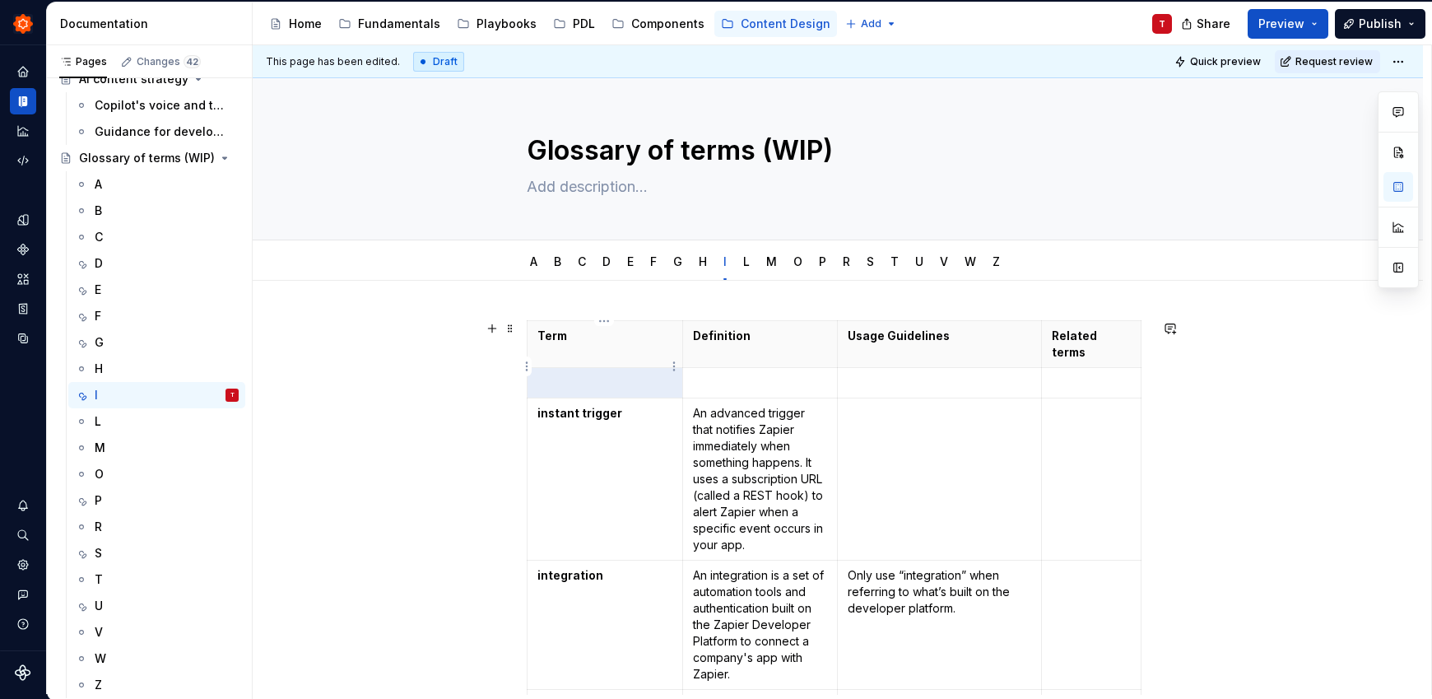
click at [583, 368] on td "To enrich screen reader interactions, please activate Accessibility in Grammarl…" at bounding box center [605, 383] width 156 height 30
click at [718, 376] on td "To enrich screen reader interactions, please activate Accessibility in Grammarl…" at bounding box center [760, 383] width 156 height 30
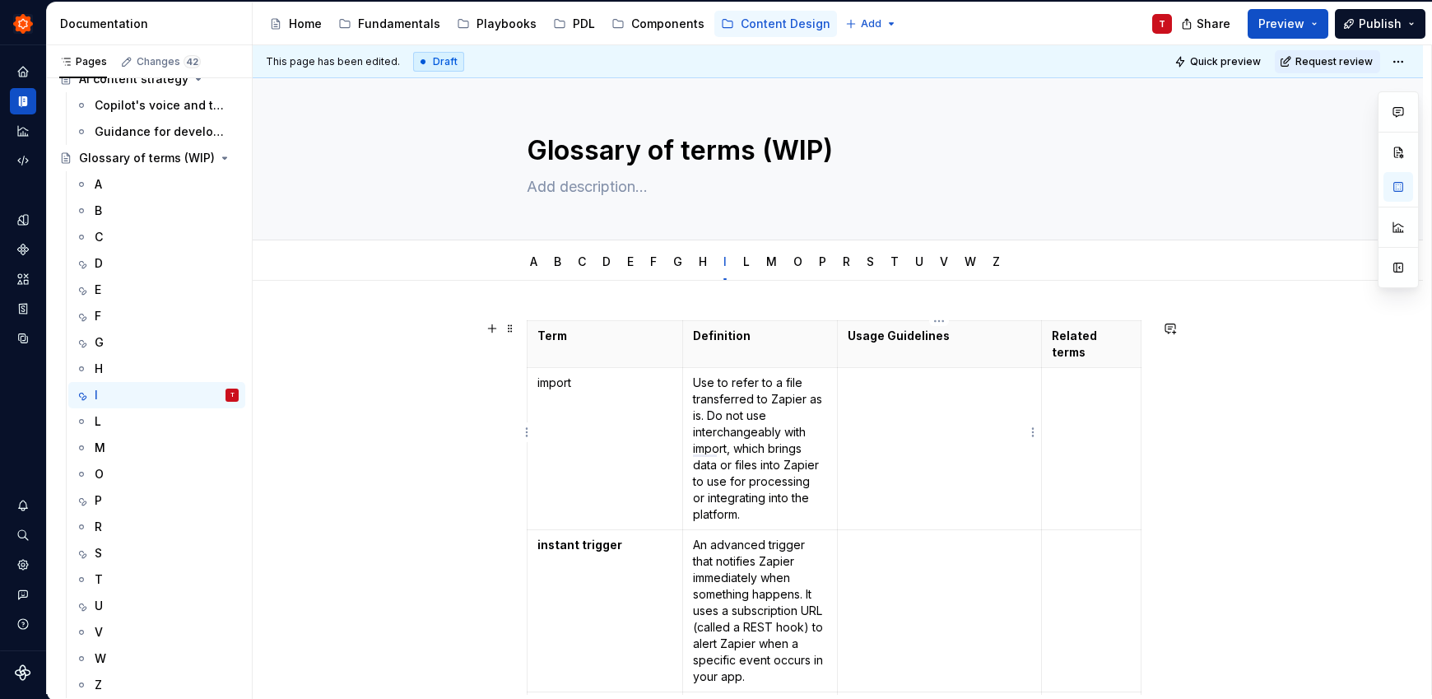
click at [926, 375] on td "To enrich screen reader interactions, please activate Accessibility in Grammarl…" at bounding box center [940, 449] width 204 height 162
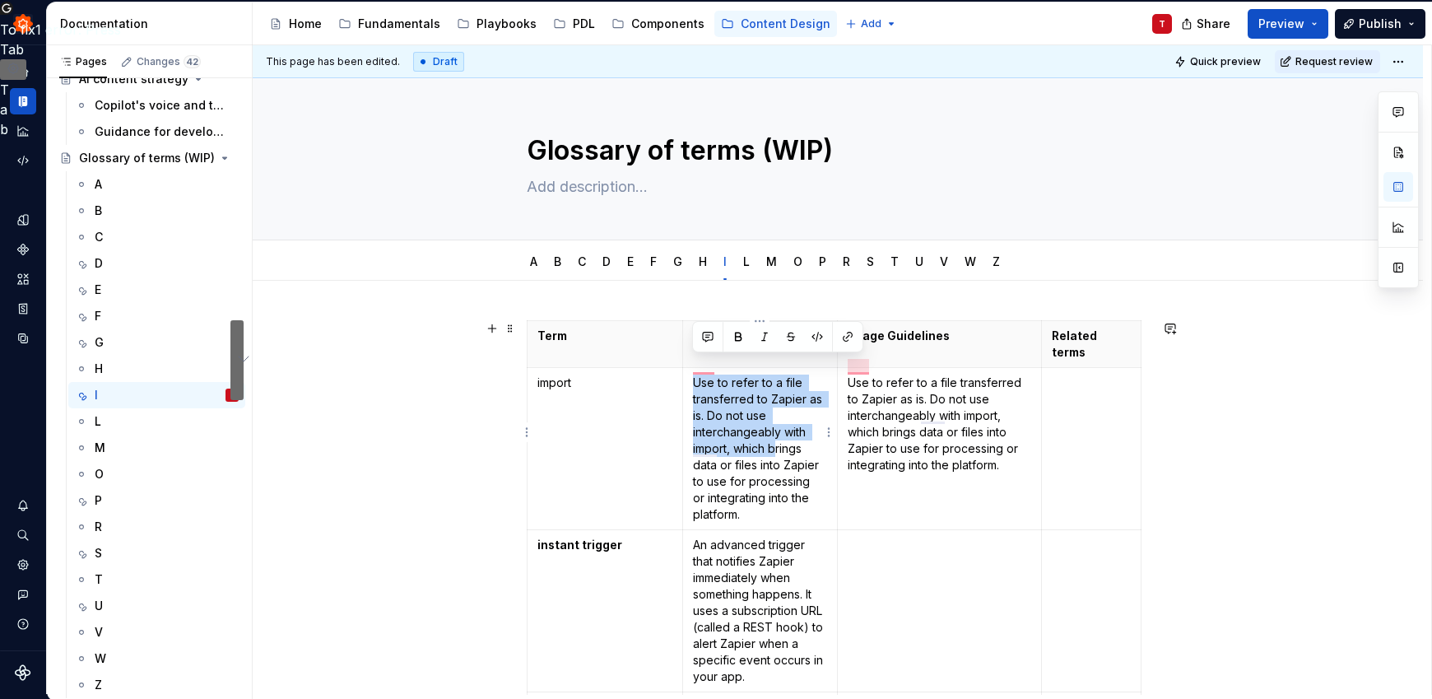
drag, startPoint x: 774, startPoint y: 431, endPoint x: 690, endPoint y: 366, distance: 106.2
click at [690, 368] on td "Use to refer to a file transferred to Zapier as is. Do not use interchangeably …" at bounding box center [760, 449] width 156 height 162
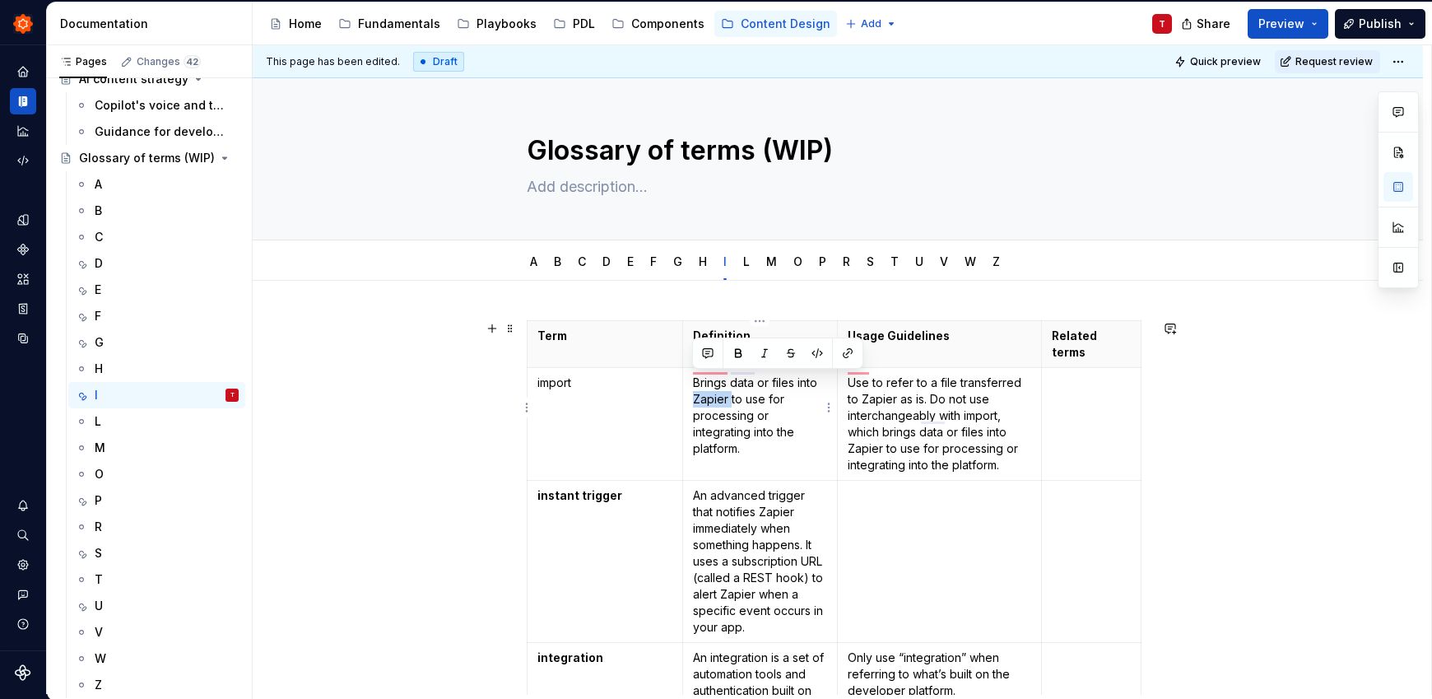
drag, startPoint x: 729, startPoint y: 383, endPoint x: 693, endPoint y: 383, distance: 36.2
click at [693, 383] on p "Brings data or files into Zapier to use for processing or integrating into the …" at bounding box center [760, 415] width 135 height 82
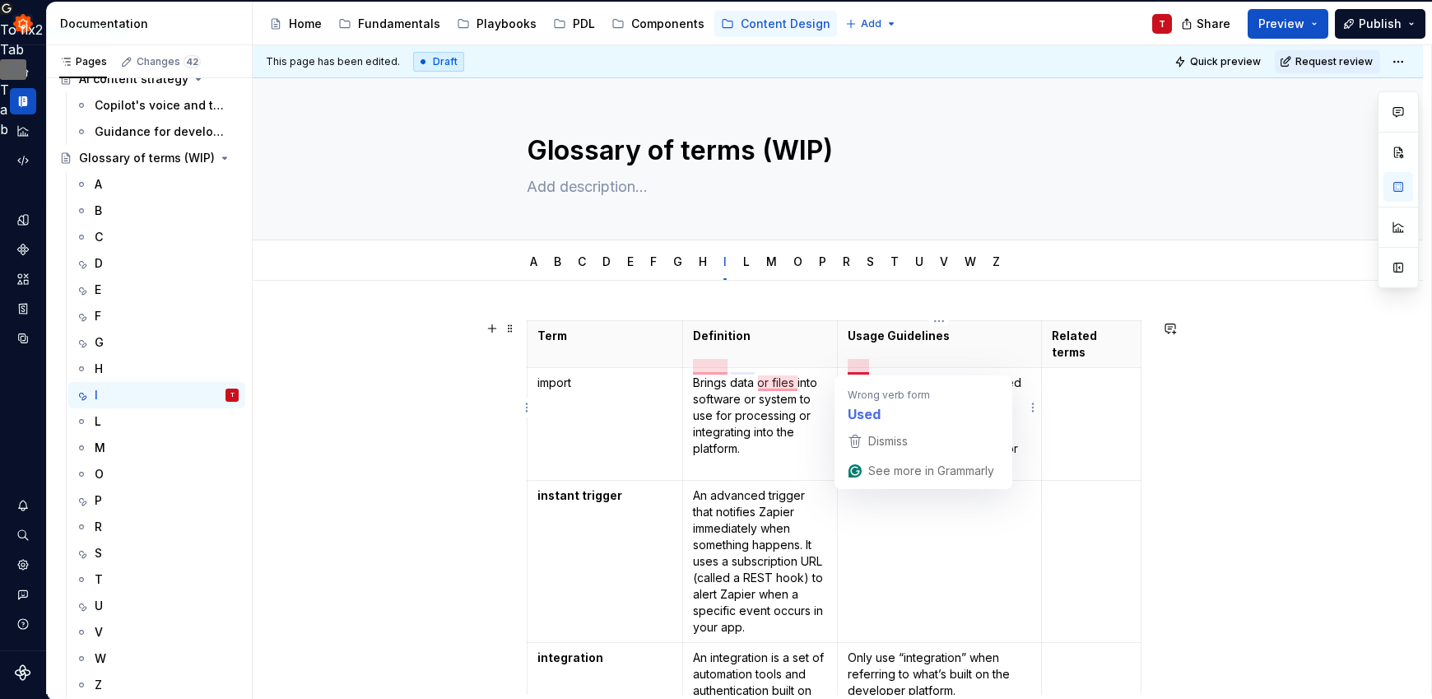
click at [1004, 374] on p "Use to refer to a file transferred to Zapier as is. Do not use interchangeably …" at bounding box center [939, 423] width 183 height 99
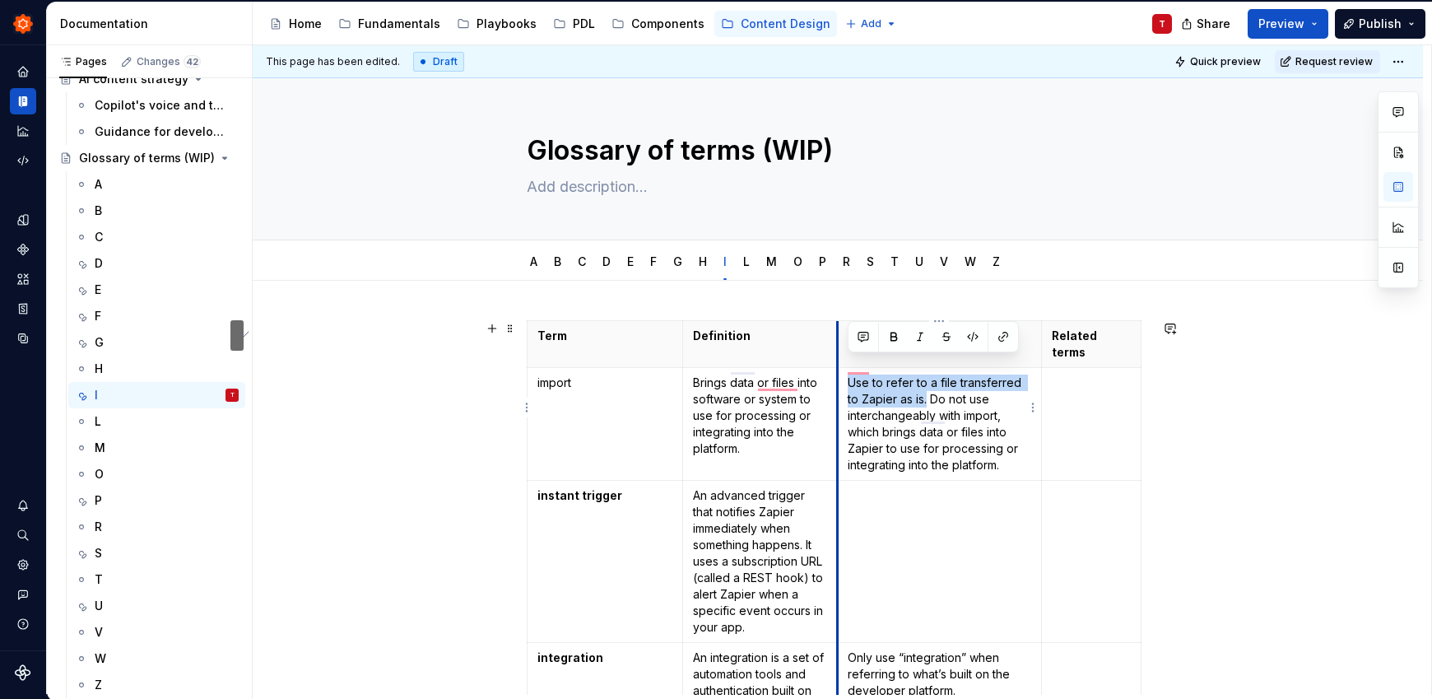
drag, startPoint x: 928, startPoint y: 384, endPoint x: 837, endPoint y: 367, distance: 93.0
click at [838, 368] on td "Use to refer to a file transferred to Zapier as is. Do not use interchangeably …" at bounding box center [940, 424] width 204 height 113
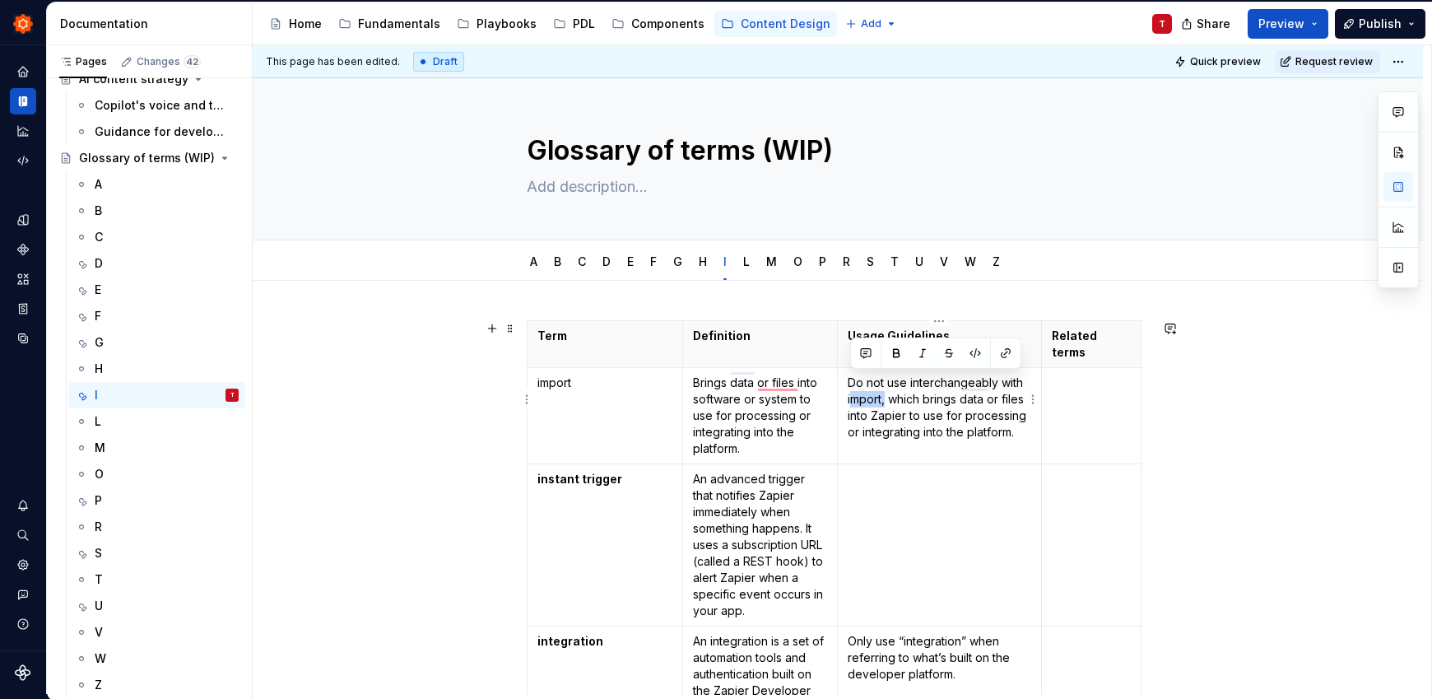
drag, startPoint x: 882, startPoint y: 379, endPoint x: 848, endPoint y: 378, distance: 34.6
click at [848, 378] on p "Do not use interchangeably with import, which brings data or files into Zapier …" at bounding box center [939, 407] width 183 height 66
drag, startPoint x: 928, startPoint y: 379, endPoint x: 957, endPoint y: 426, distance: 55.0
click at [957, 426] on p "Do not use interchangeably with upload, which brings data or files into Zapier …" at bounding box center [939, 415] width 183 height 82
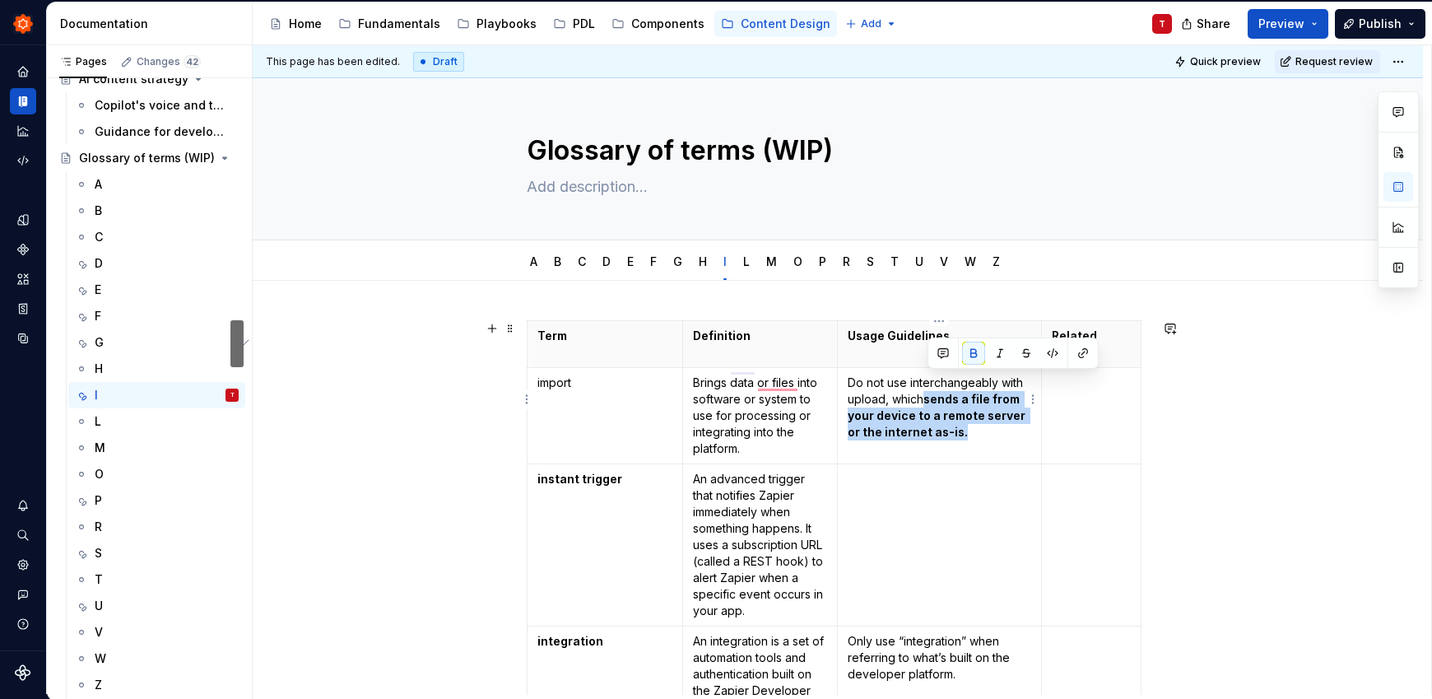
drag, startPoint x: 965, startPoint y: 416, endPoint x: 927, endPoint y: 385, distance: 48.6
click at [927, 385] on p "Do not use interchangeably with upload, which sends a file from your device to …" at bounding box center [939, 407] width 183 height 66
drag, startPoint x: 974, startPoint y: 358, endPoint x: 979, endPoint y: 409, distance: 51.3
click at [975, 359] on button "button" at bounding box center [973, 352] width 23 height 23
click at [969, 420] on p "Do not use interchangeably with upload, which sends a file from your device to …" at bounding box center [939, 407] width 183 height 66
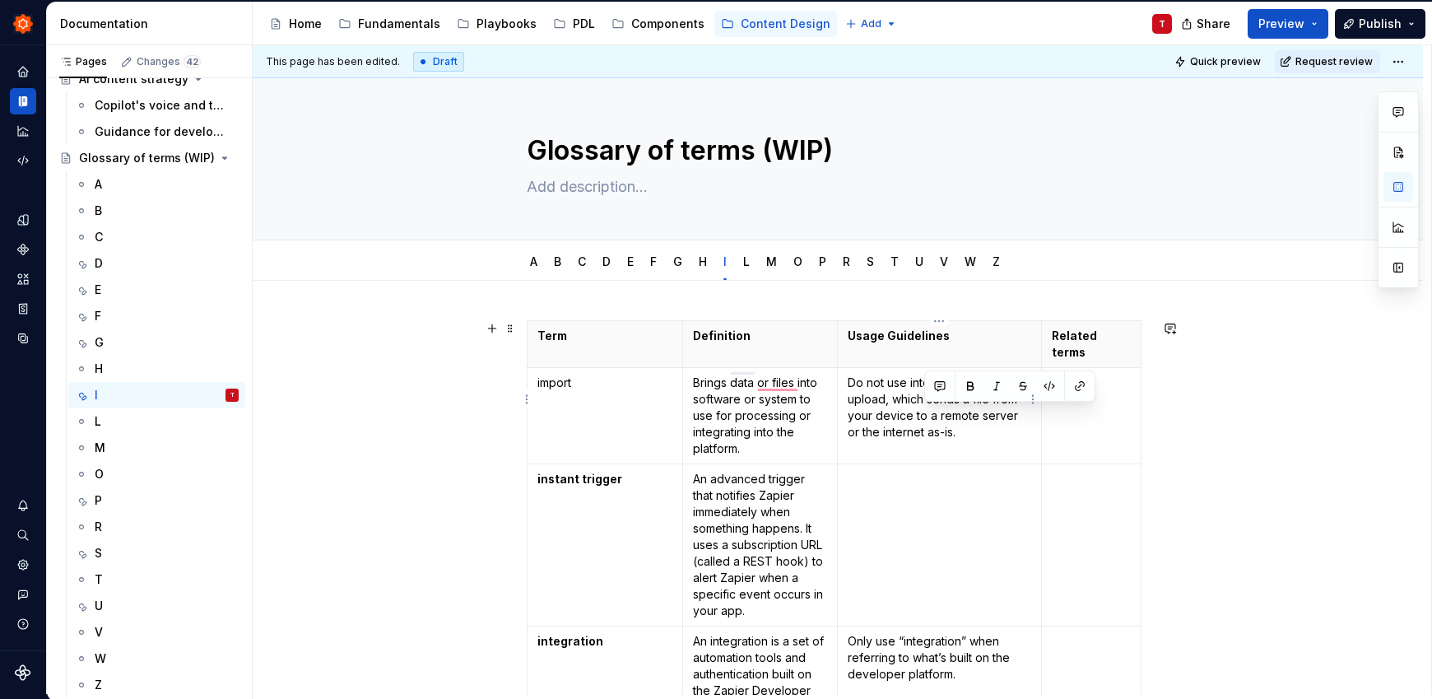
drag, startPoint x: 965, startPoint y: 419, endPoint x: 924, endPoint y: 411, distance: 41.8
click at [924, 411] on p "Do not use interchangeably with upload, which sends a file from your device to …" at bounding box center [939, 407] width 183 height 66
click at [911, 487] on td "To enrich screen reader interactions, please activate Accessibility in Grammarl…" at bounding box center [940, 545] width 204 height 162
drag, startPoint x: 555, startPoint y: 369, endPoint x: 535, endPoint y: 366, distance: 19.9
click at [535, 368] on td "import" at bounding box center [605, 416] width 156 height 96
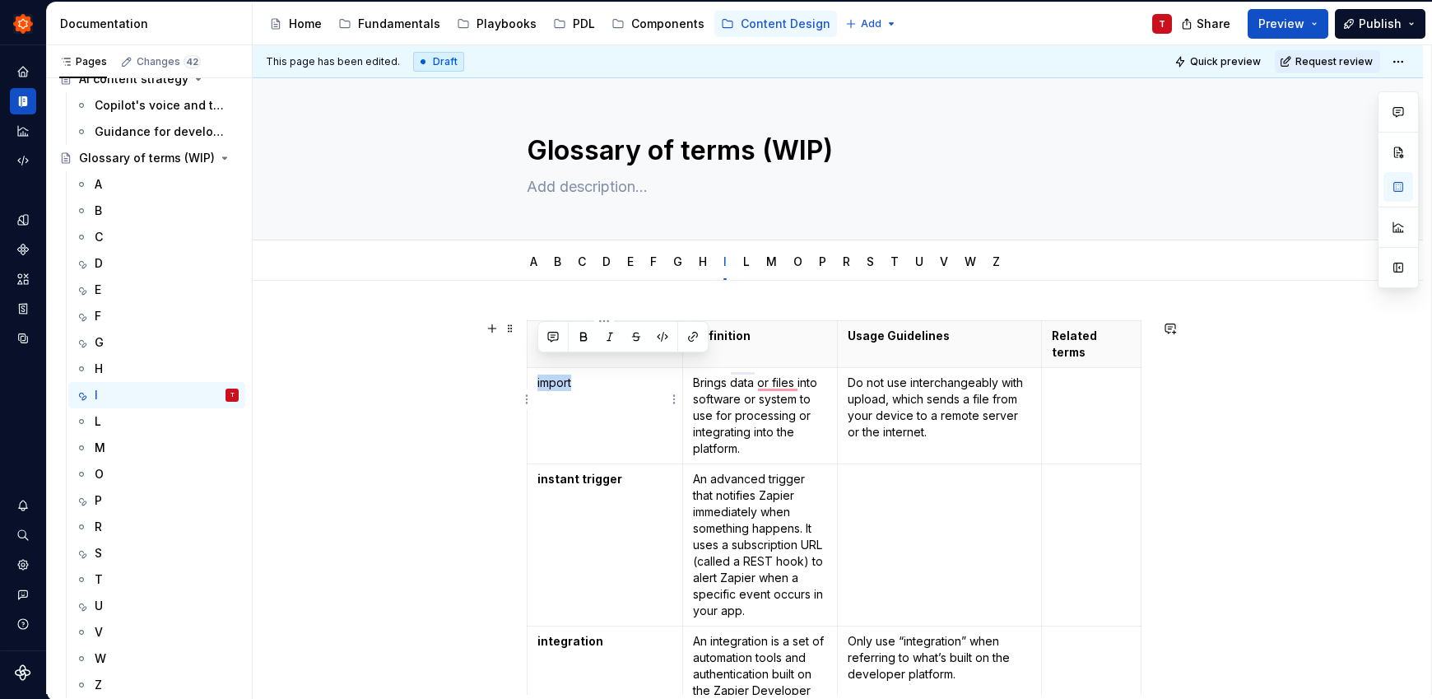
drag, startPoint x: 581, startPoint y: 335, endPoint x: 626, endPoint y: 369, distance: 56.4
click at [581, 335] on button "button" at bounding box center [583, 336] width 23 height 23
click at [910, 505] on td "To enrich screen reader interactions, please activate Accessibility in Grammarl…" at bounding box center [940, 545] width 204 height 162
click at [903, 426] on td "Do not use interchangeably with upload, which sends a file from your device to …" at bounding box center [940, 416] width 204 height 96
drag, startPoint x: 910, startPoint y: 436, endPoint x: 945, endPoint y: 433, distance: 35.5
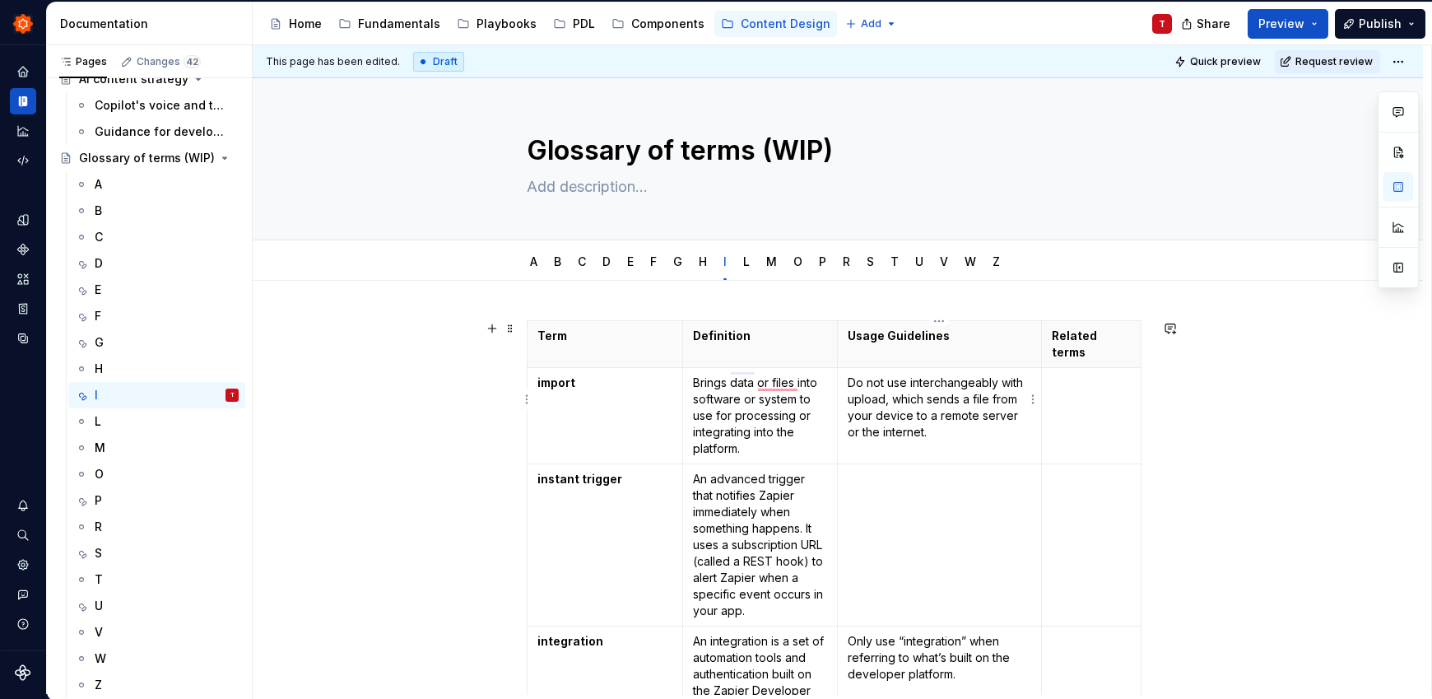
click at [911, 436] on td "Do not use interchangeably with upload, which sends a file from your device to …" at bounding box center [940, 416] width 204 height 96
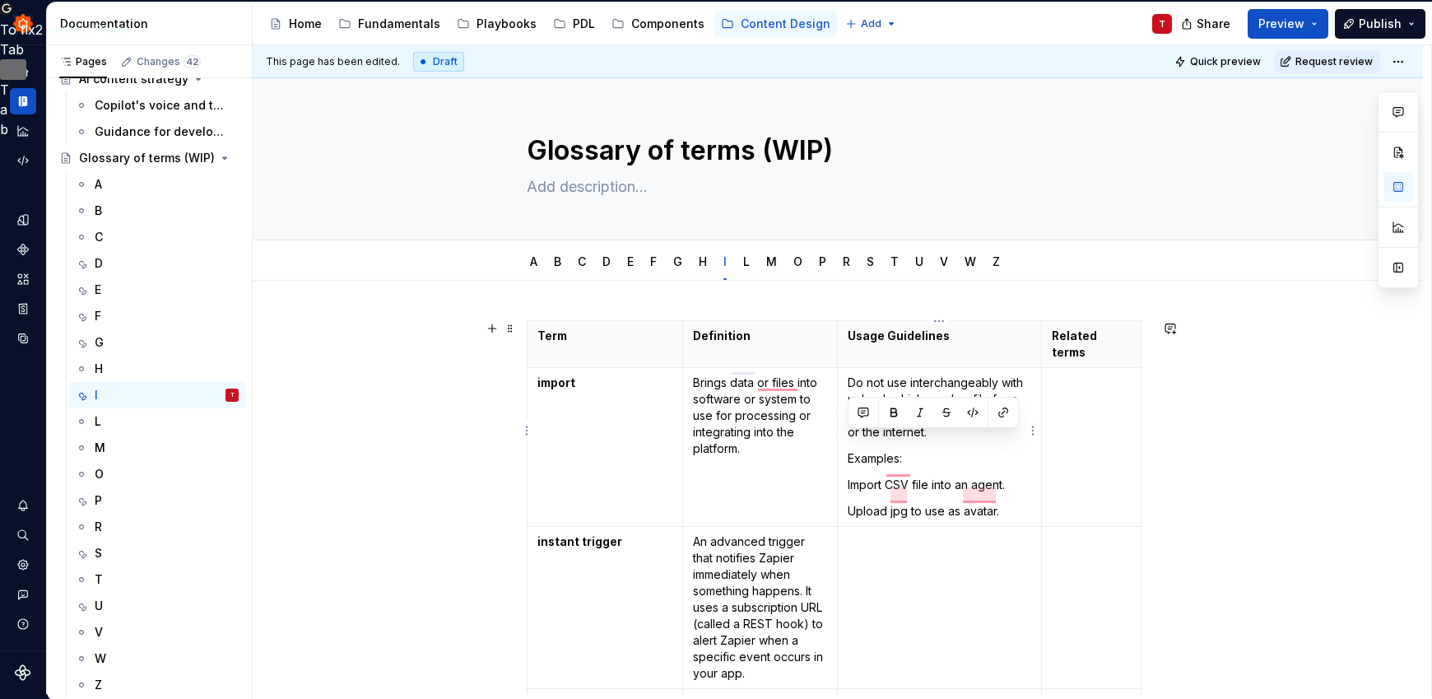
drag, startPoint x: 875, startPoint y: 442, endPoint x: 843, endPoint y: 439, distance: 31.4
click at [843, 439] on td "Do not use interchangeably with upload, which sends a file from your device to …" at bounding box center [940, 447] width 204 height 159
click at [894, 411] on button "button" at bounding box center [893, 412] width 23 height 23
click at [118, 600] on div "U" at bounding box center [167, 605] width 144 height 23
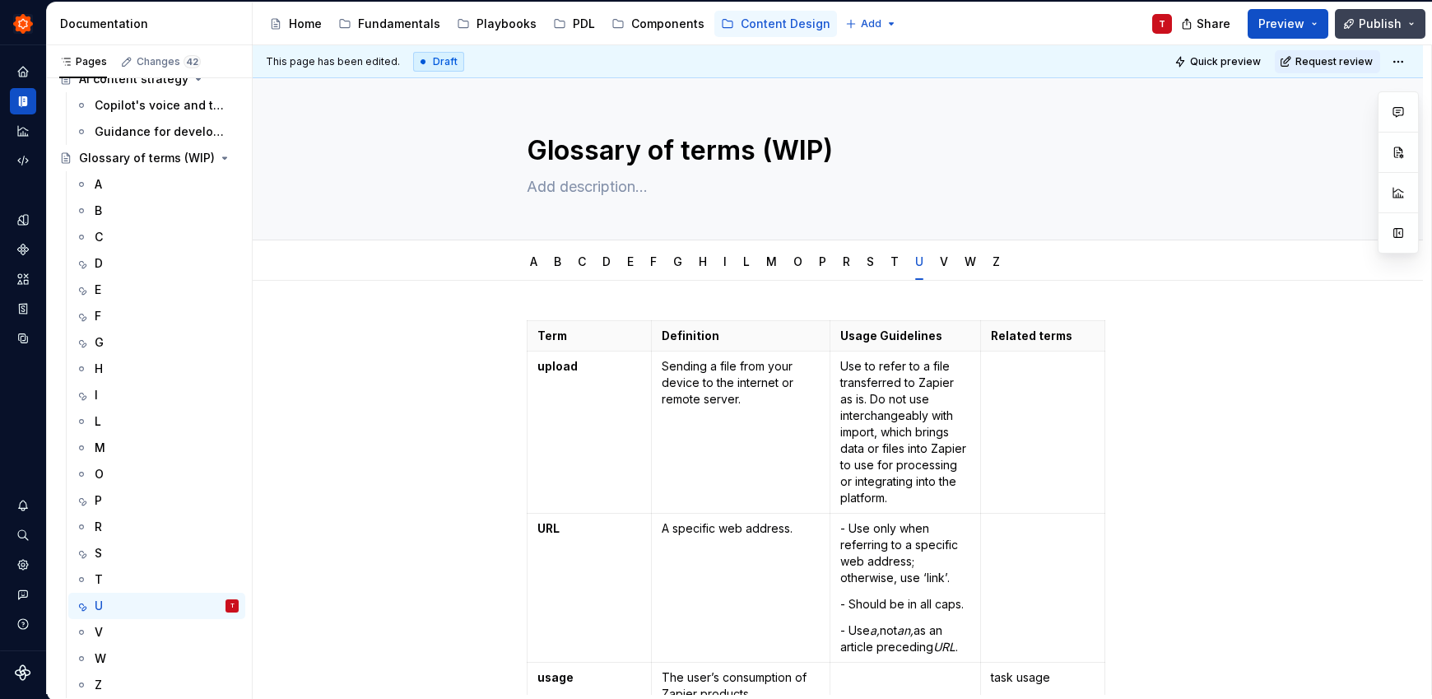
click at [1373, 26] on span "Publish" at bounding box center [1379, 24] width 43 height 16
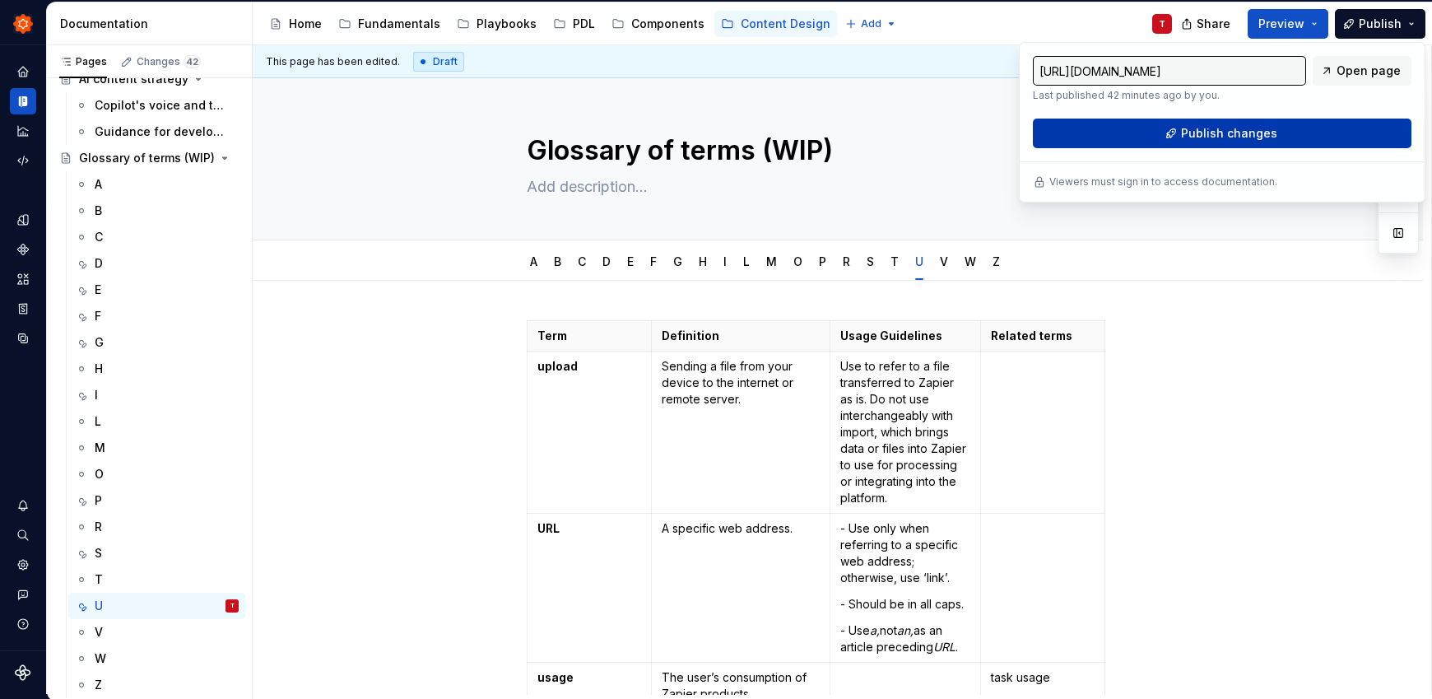
click at [1291, 134] on button "Publish changes" at bounding box center [1222, 133] width 379 height 30
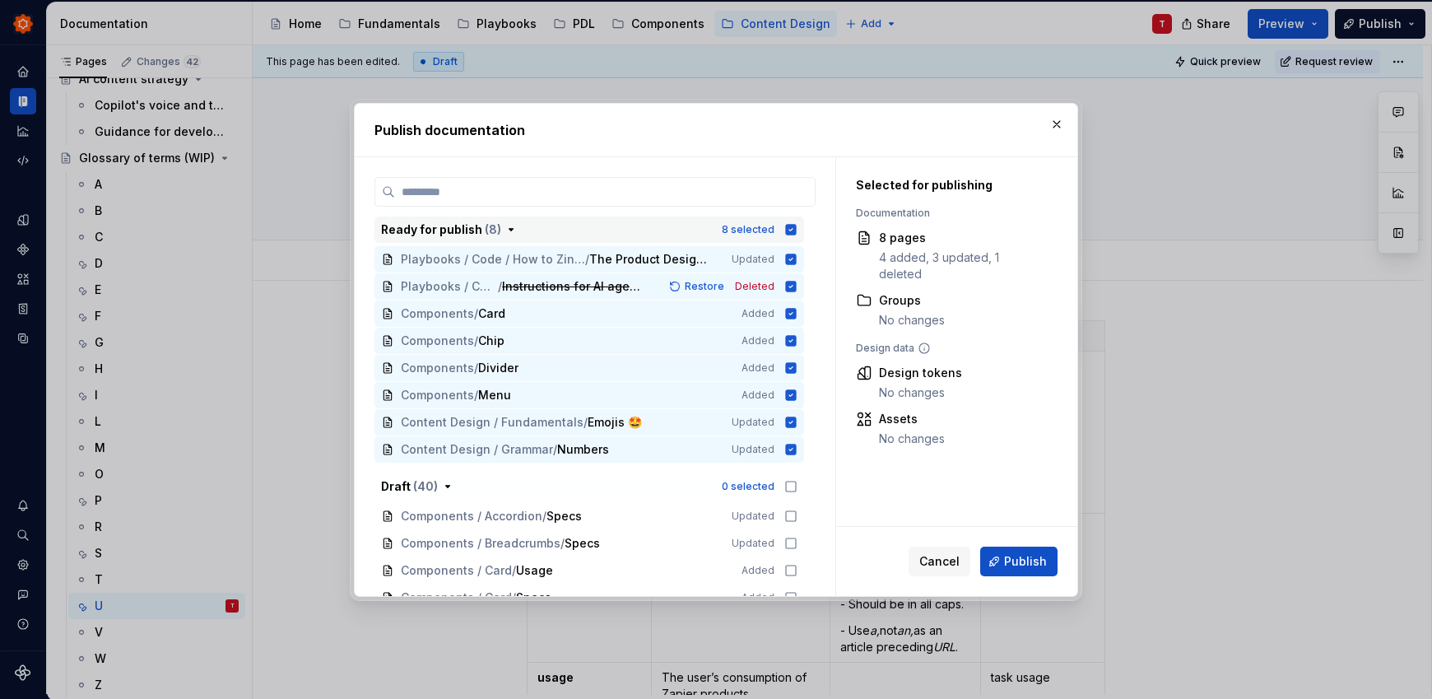
click at [790, 234] on icon "button" at bounding box center [791, 229] width 11 height 11
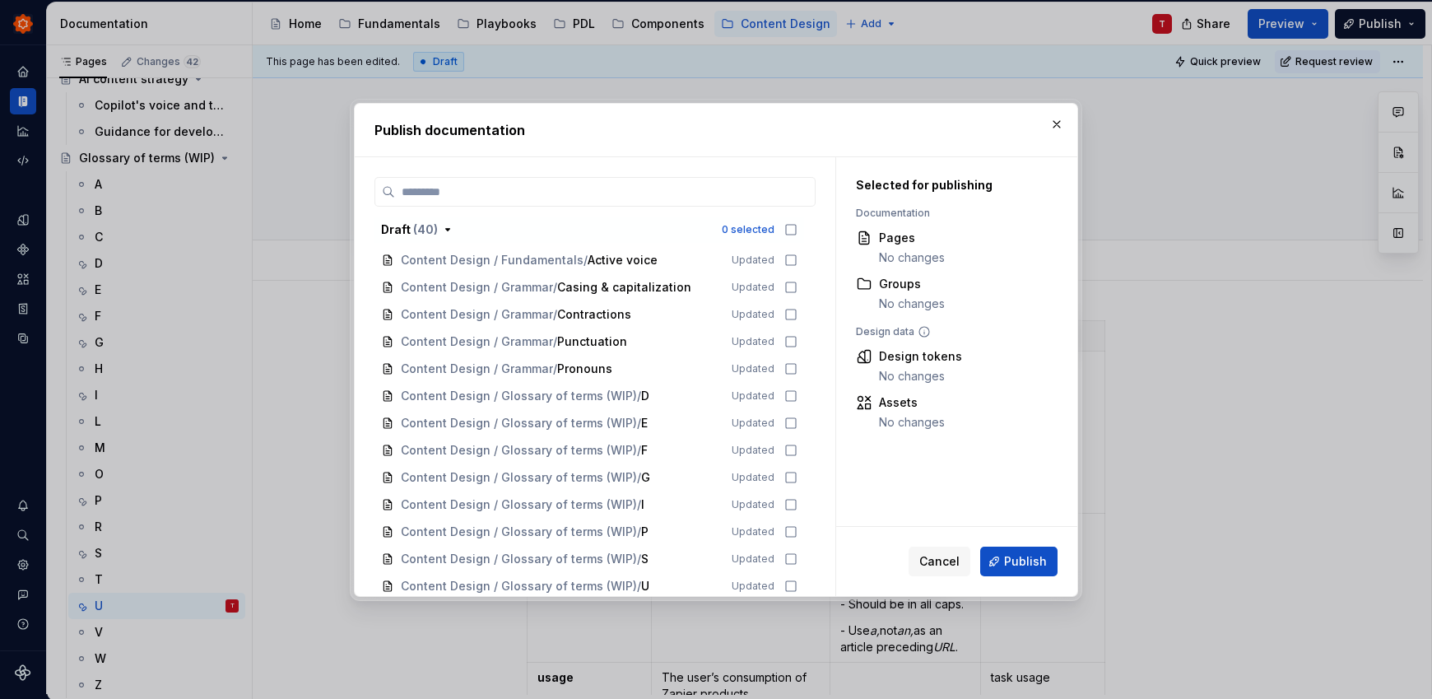
scroll to position [993, 0]
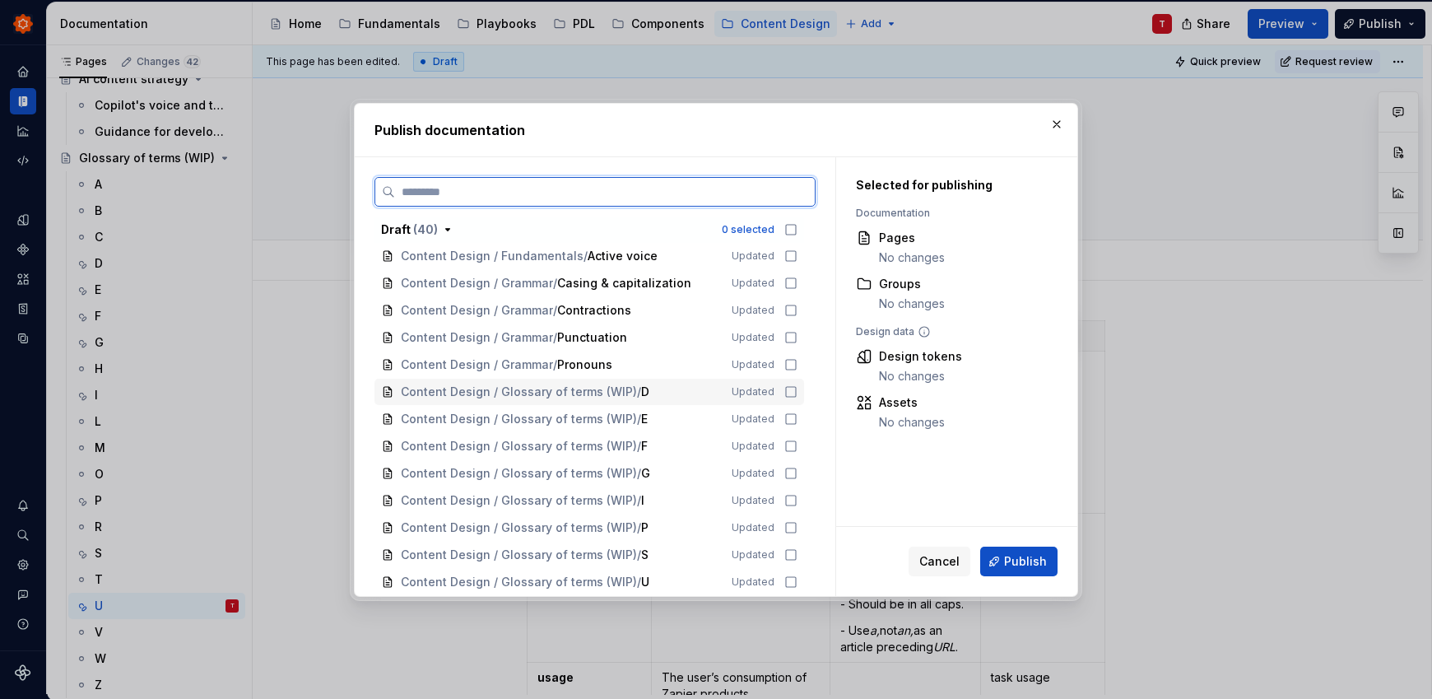
click at [788, 397] on icon at bounding box center [790, 391] width 13 height 13
click at [789, 419] on icon at bounding box center [790, 418] width 13 height 13
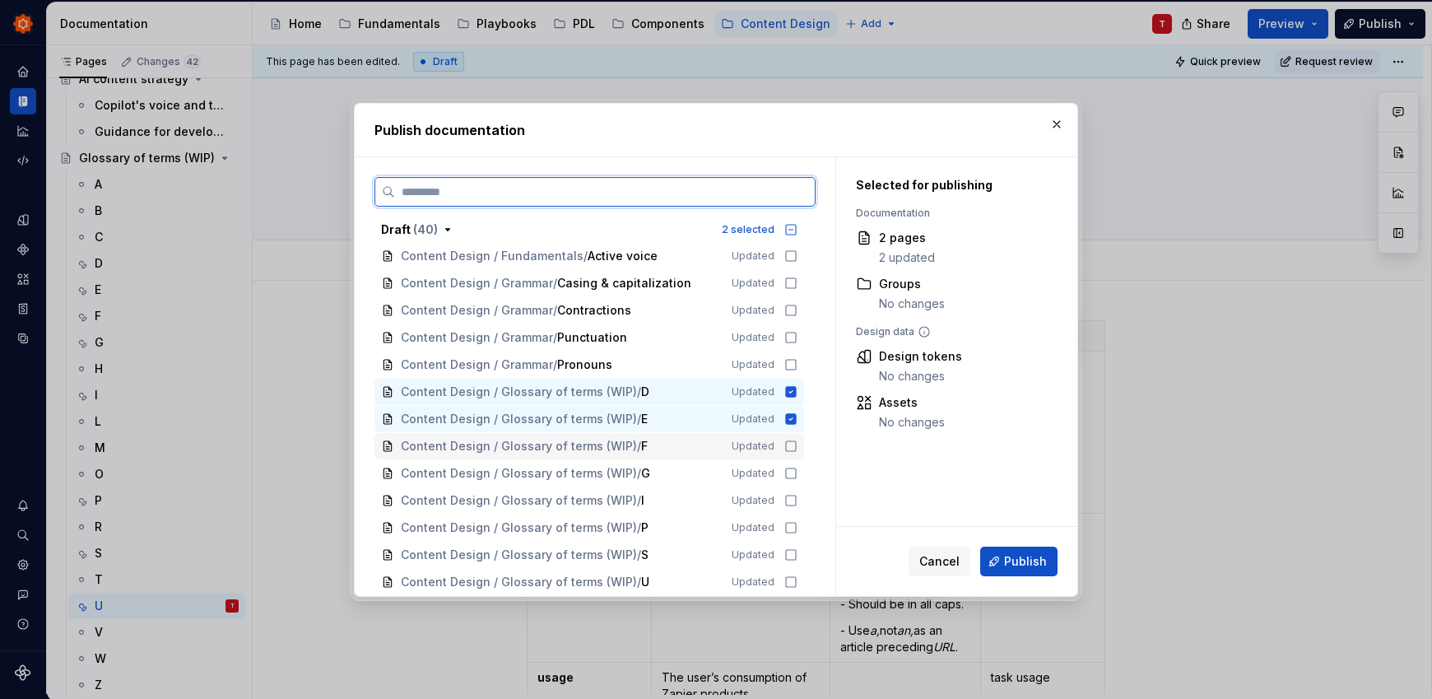
click at [789, 447] on icon at bounding box center [790, 445] width 13 height 13
click at [789, 479] on div "Content Design / Glossary of terms (WIP) / G Updated" at bounding box center [589, 473] width 430 height 26
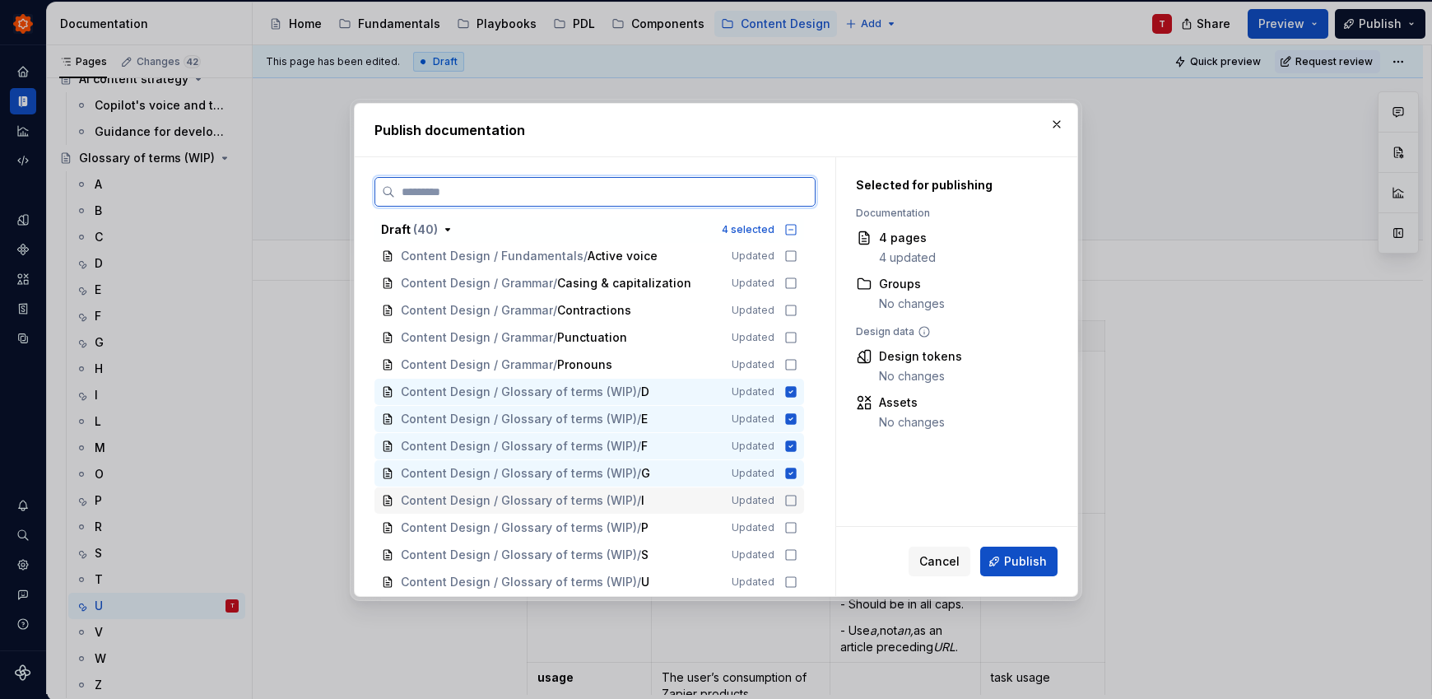
drag, startPoint x: 790, startPoint y: 503, endPoint x: 792, endPoint y: 522, distance: 19.0
click at [790, 504] on icon at bounding box center [790, 500] width 13 height 13
click at [792, 532] on icon at bounding box center [790, 527] width 13 height 13
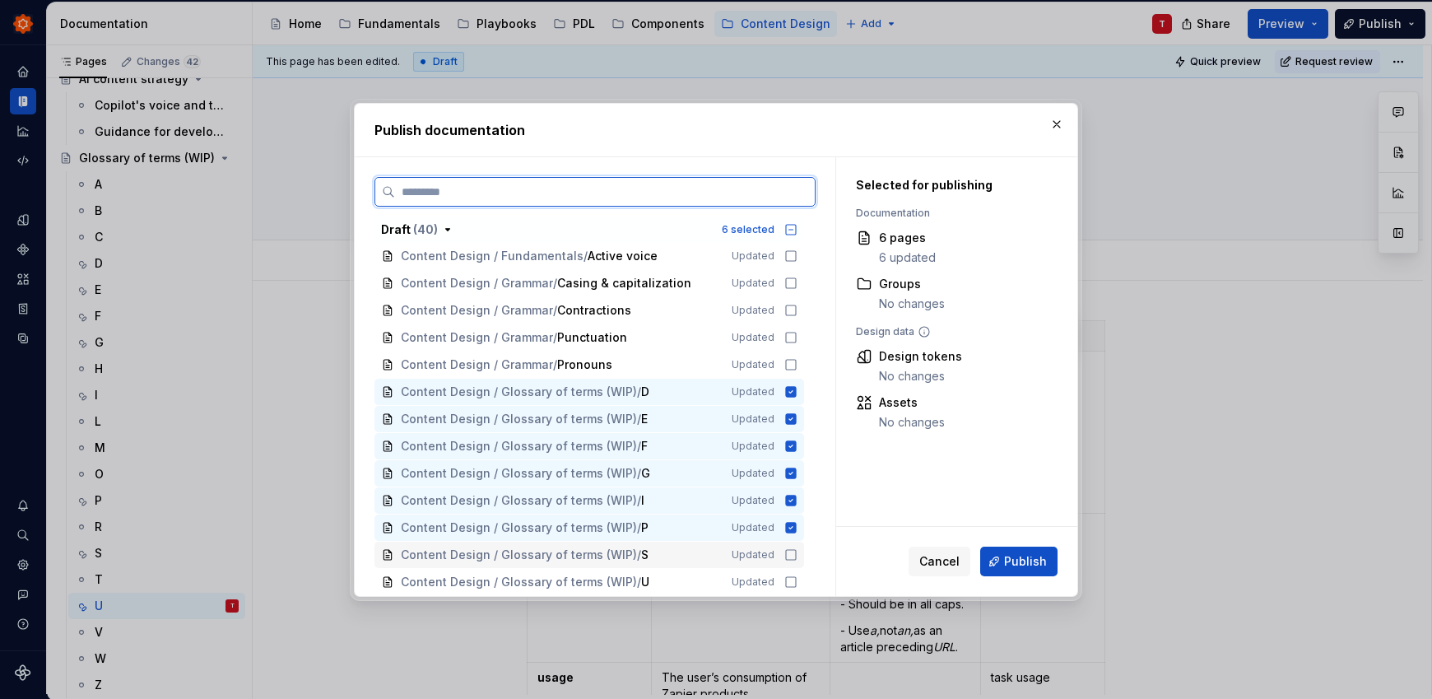
drag, startPoint x: 791, startPoint y: 553, endPoint x: 792, endPoint y: 569, distance: 15.7
click at [792, 554] on icon at bounding box center [790, 554] width 13 height 13
click at [790, 581] on icon at bounding box center [790, 581] width 13 height 13
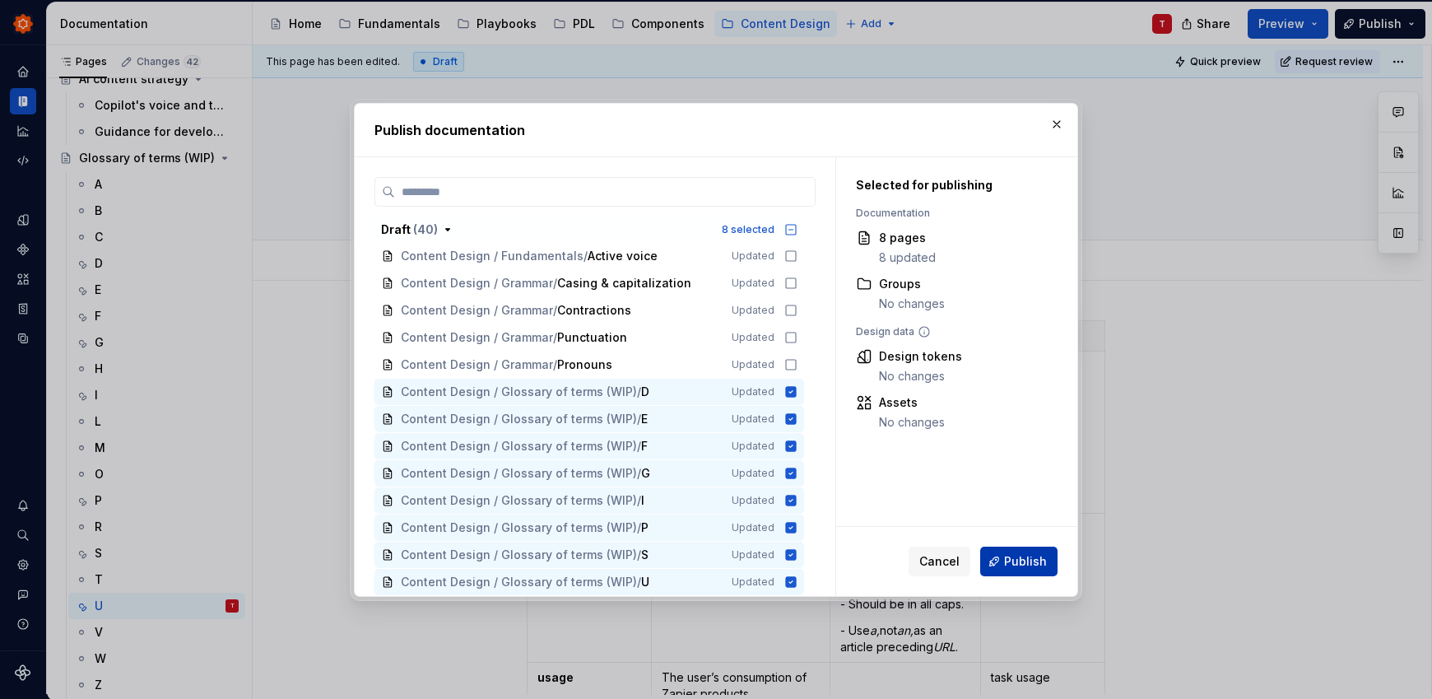
click at [1029, 556] on span "Publish" at bounding box center [1025, 561] width 43 height 16
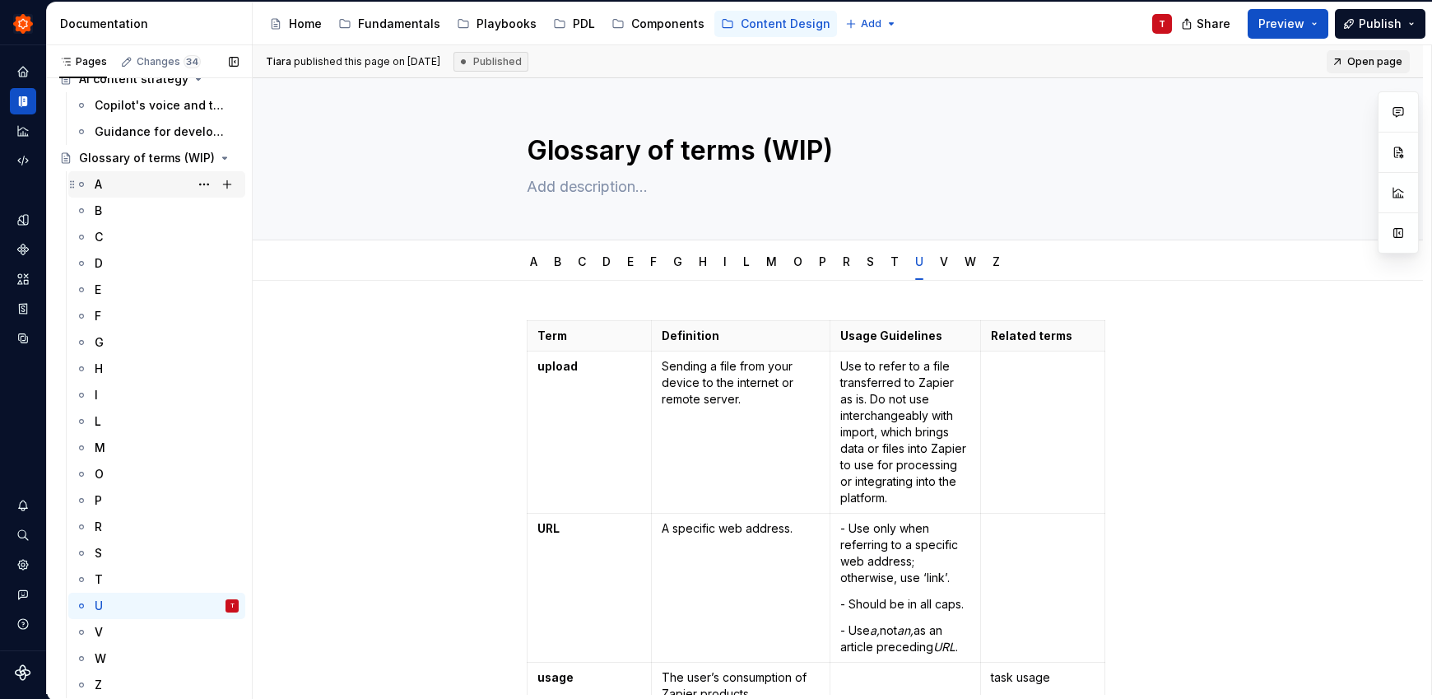
click at [144, 181] on div "A" at bounding box center [167, 184] width 144 height 23
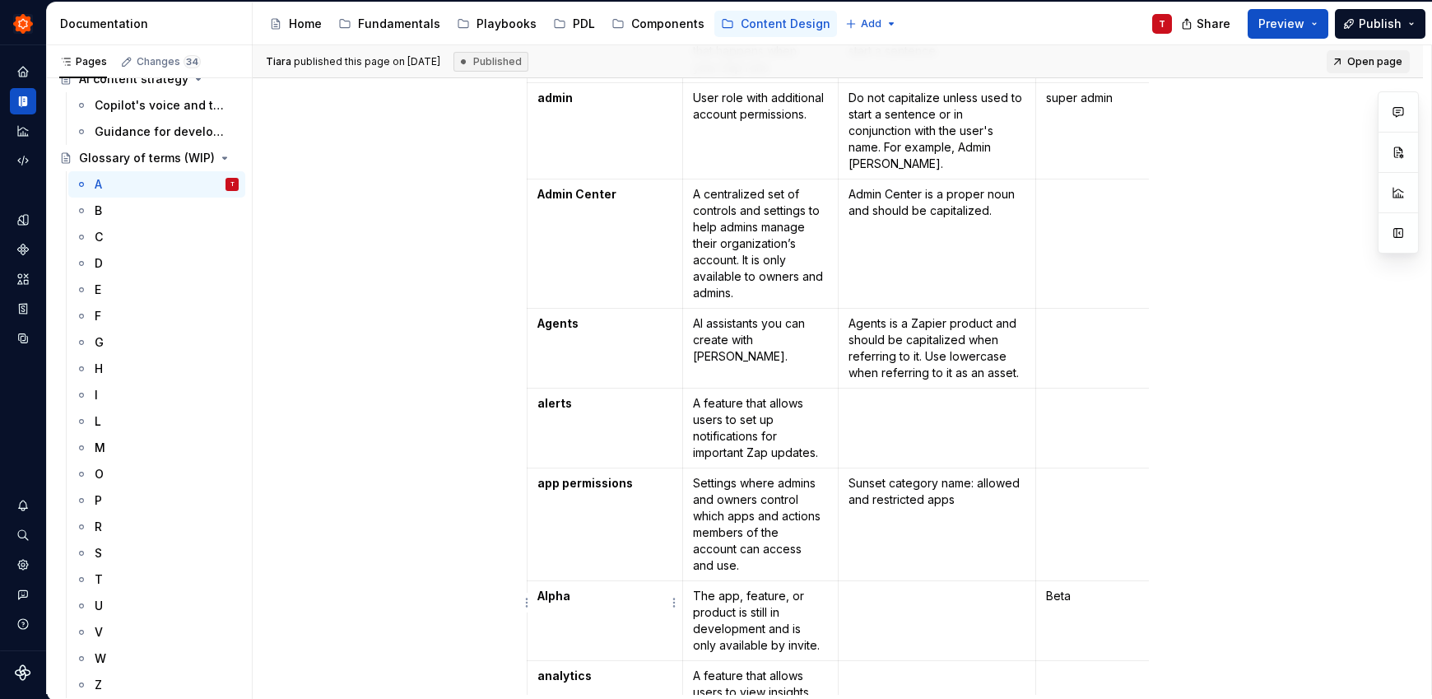
scroll to position [600, 0]
click at [543, 585] on strong "Alpha" at bounding box center [553, 592] width 33 height 14
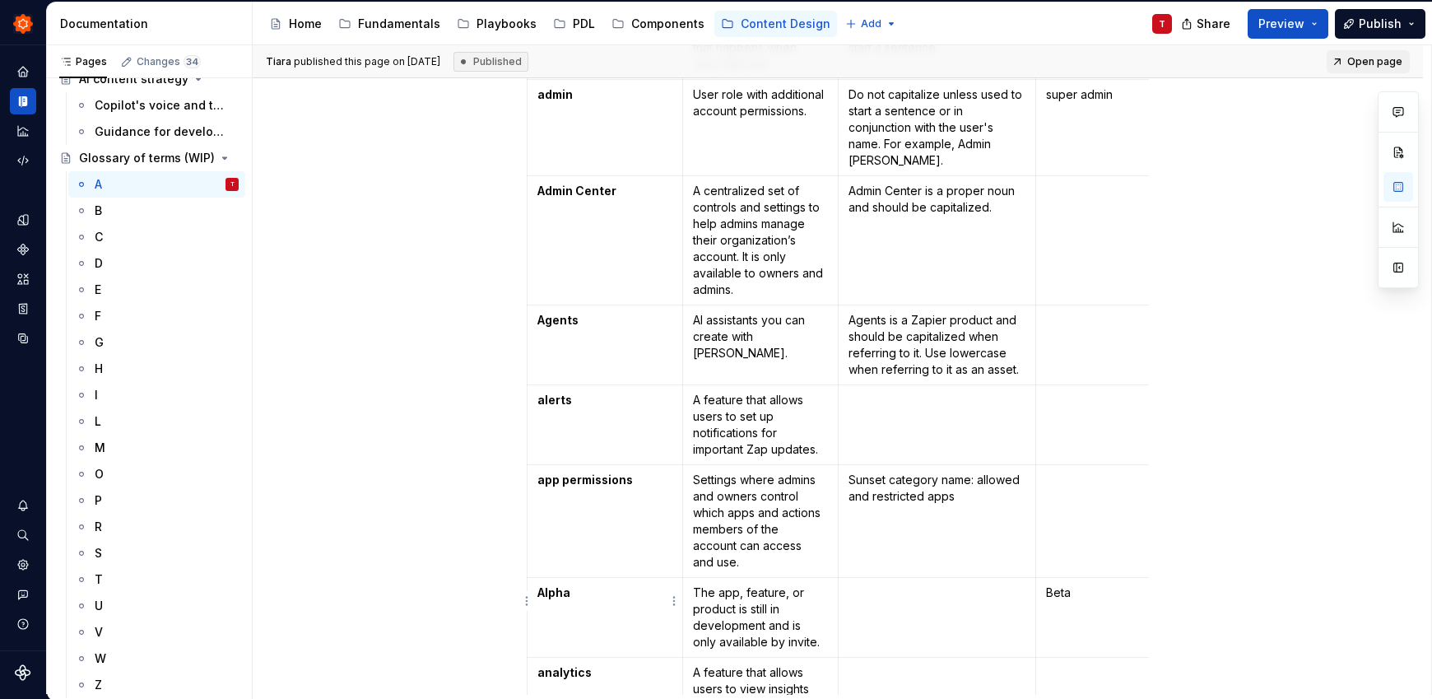
type textarea "*"
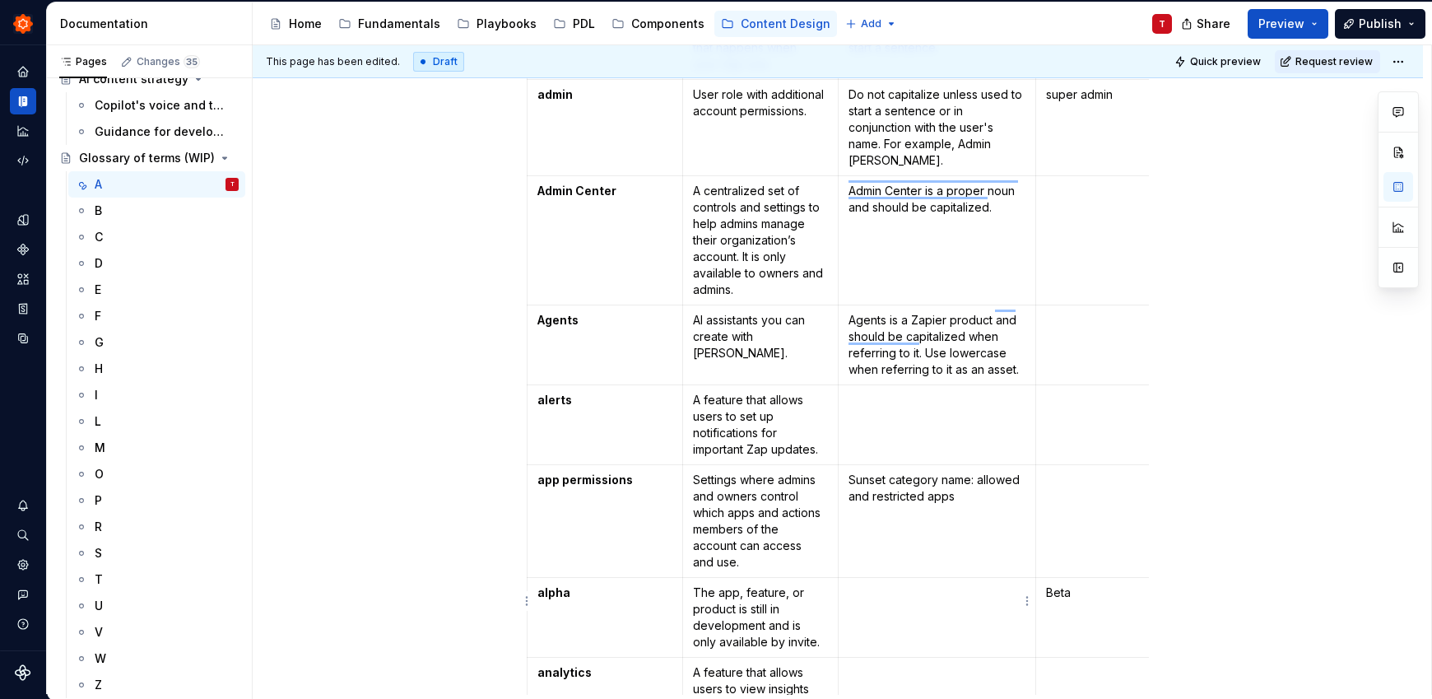
click at [936, 610] on td "To enrich screen reader interactions, please activate Accessibility in Grammarl…" at bounding box center [937, 618] width 198 height 80
click at [1047, 584] on p "Beta" at bounding box center [1130, 592] width 169 height 16
click at [1076, 613] on td "beta" at bounding box center [1130, 618] width 189 height 80
click at [918, 597] on p "Capitalize at the start of a sentence." at bounding box center [937, 600] width 178 height 33
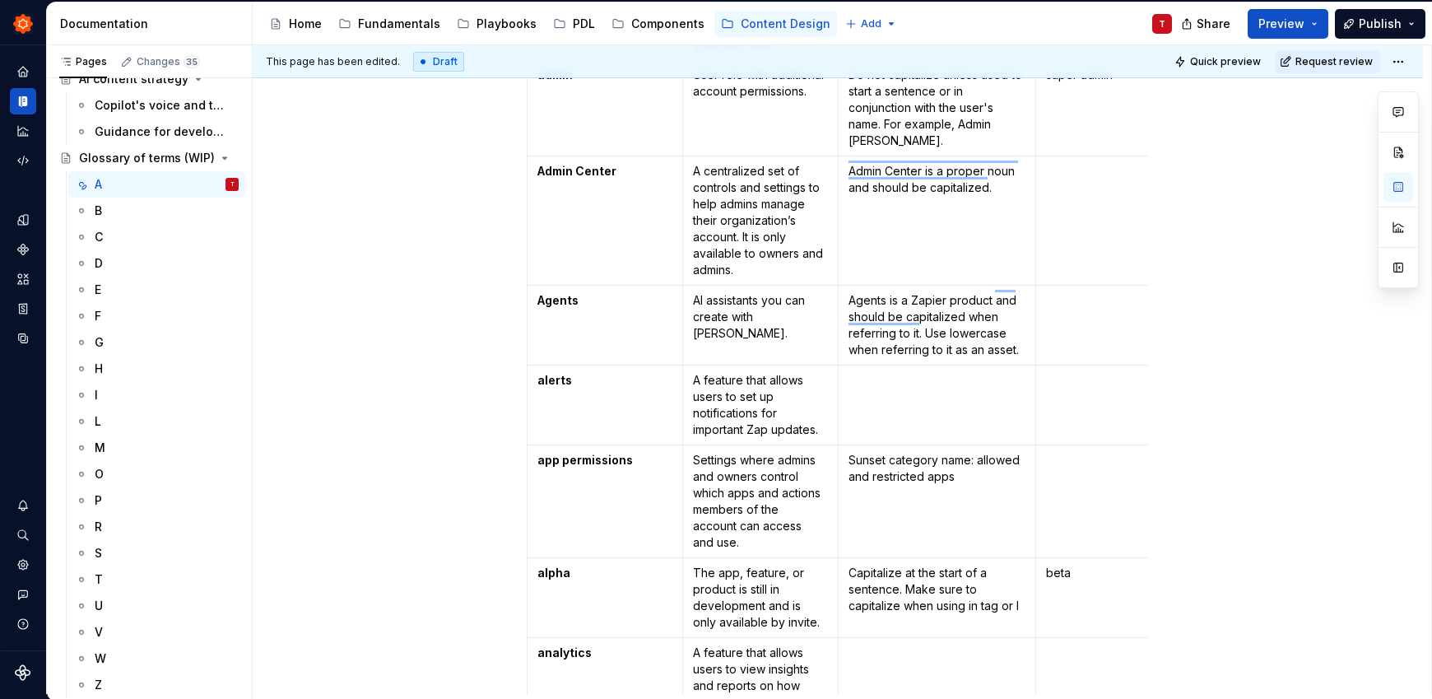
scroll to position [620, 0]
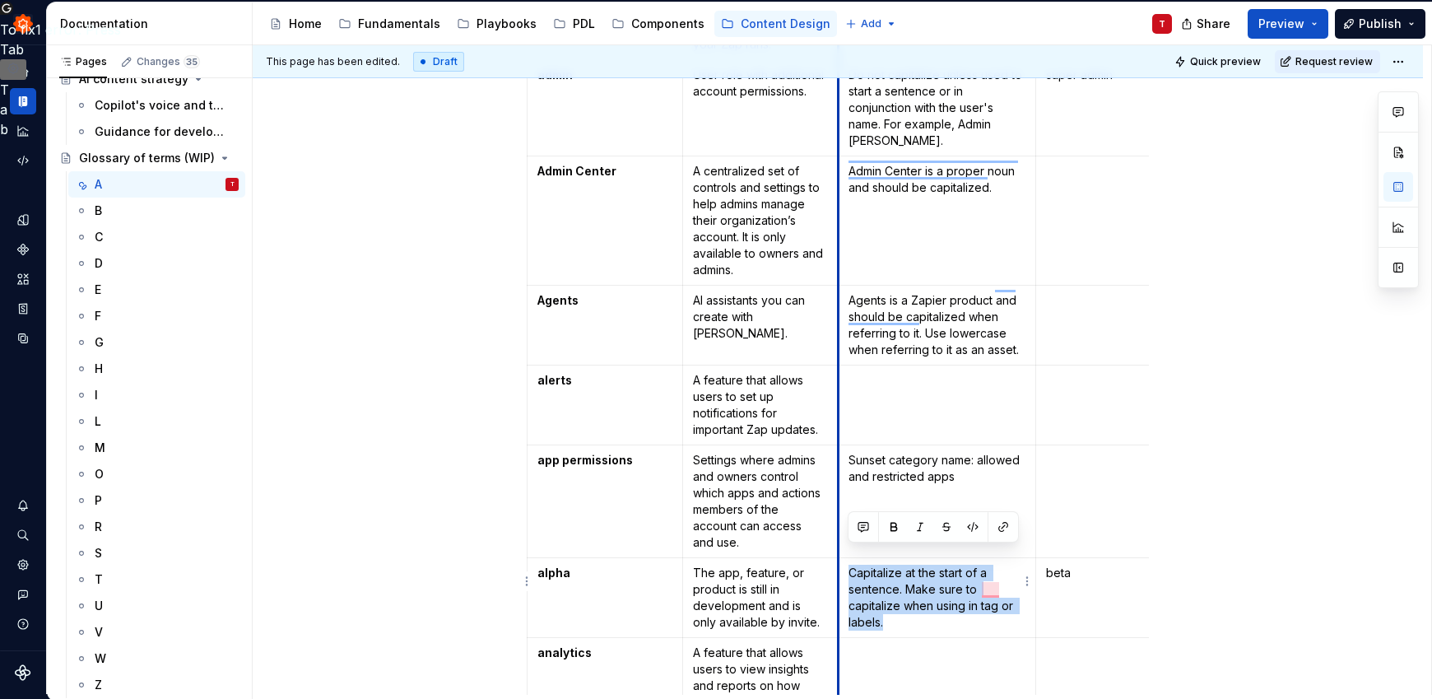
drag, startPoint x: 888, startPoint y: 606, endPoint x: 840, endPoint y: 551, distance: 72.3
click at [840, 558] on td "Capitalize at the start of a sentence. Make sure to capitalize when using in ta…" at bounding box center [937, 598] width 198 height 80
copy p "Capitalize at the start of a sentence. Make sure to capitalize when using in ta…"
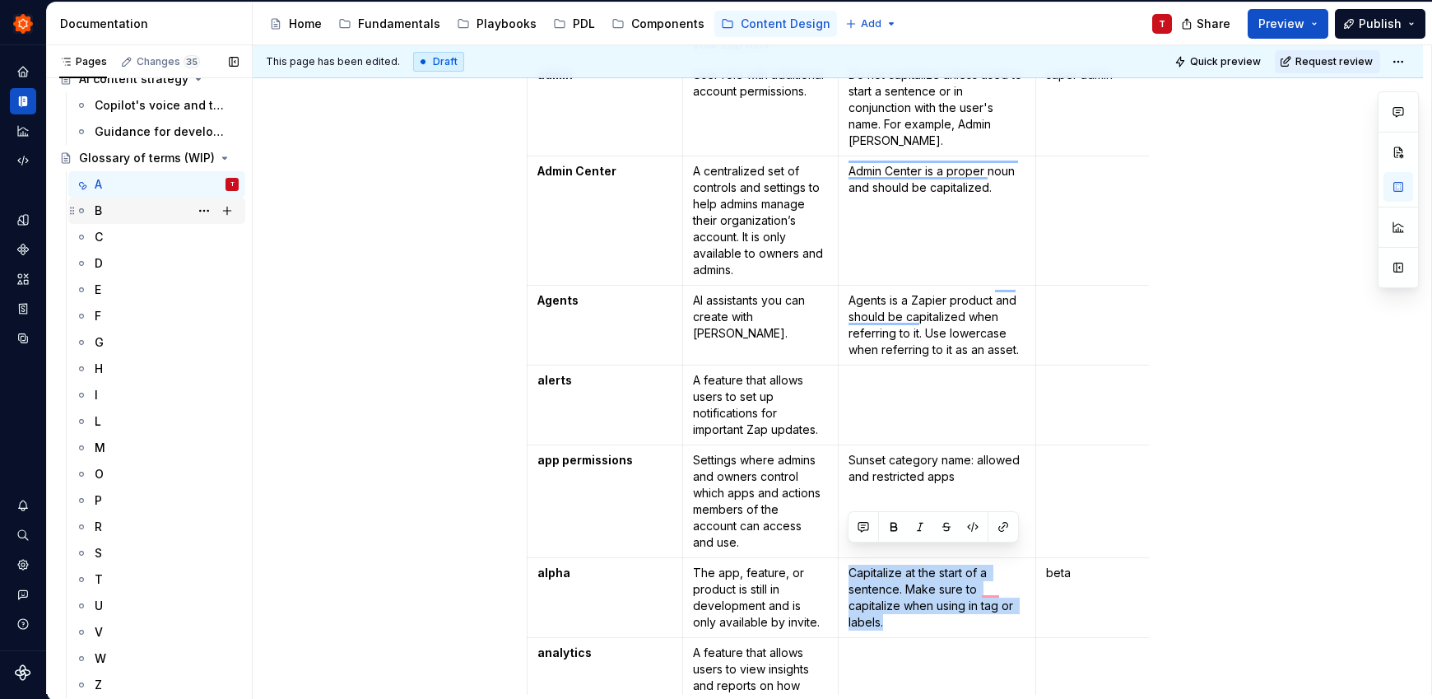
click at [137, 206] on div "B" at bounding box center [167, 210] width 144 height 23
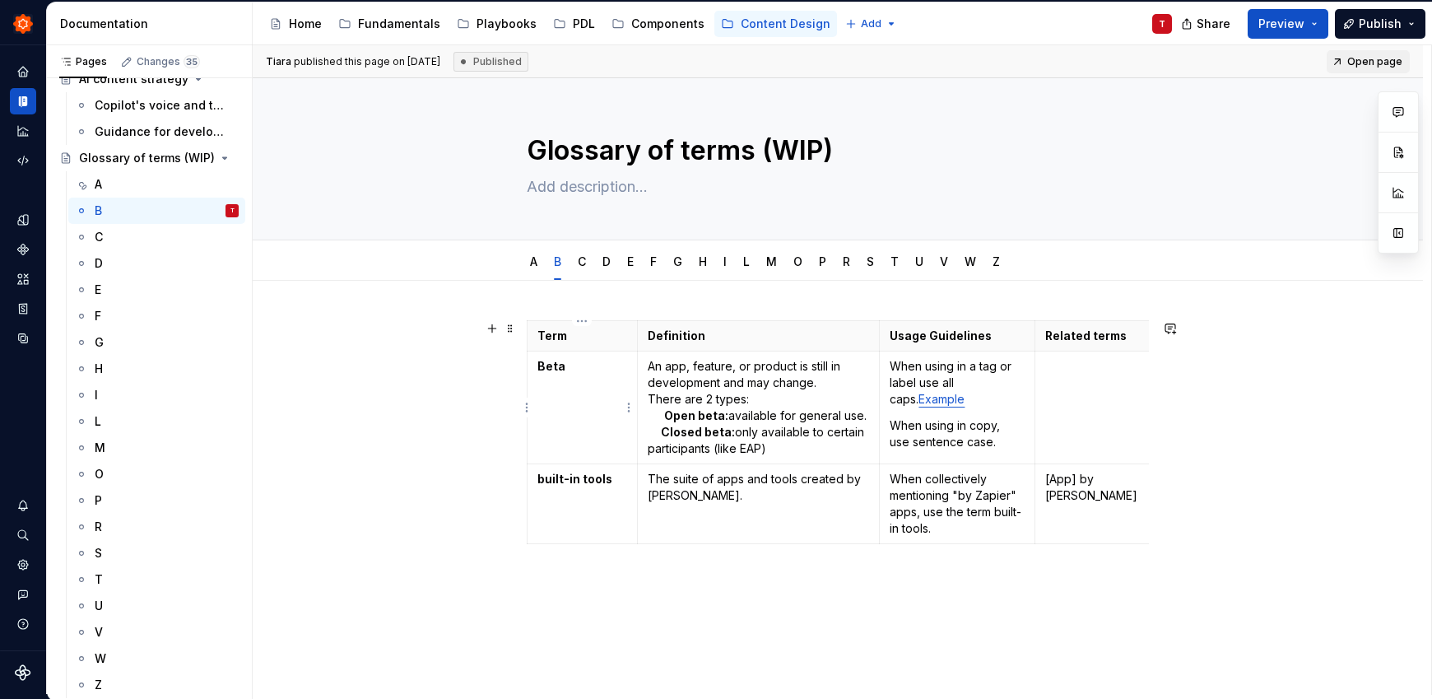
type textarea "*"
click at [539, 360] on strong "Beta" at bounding box center [551, 366] width 28 height 14
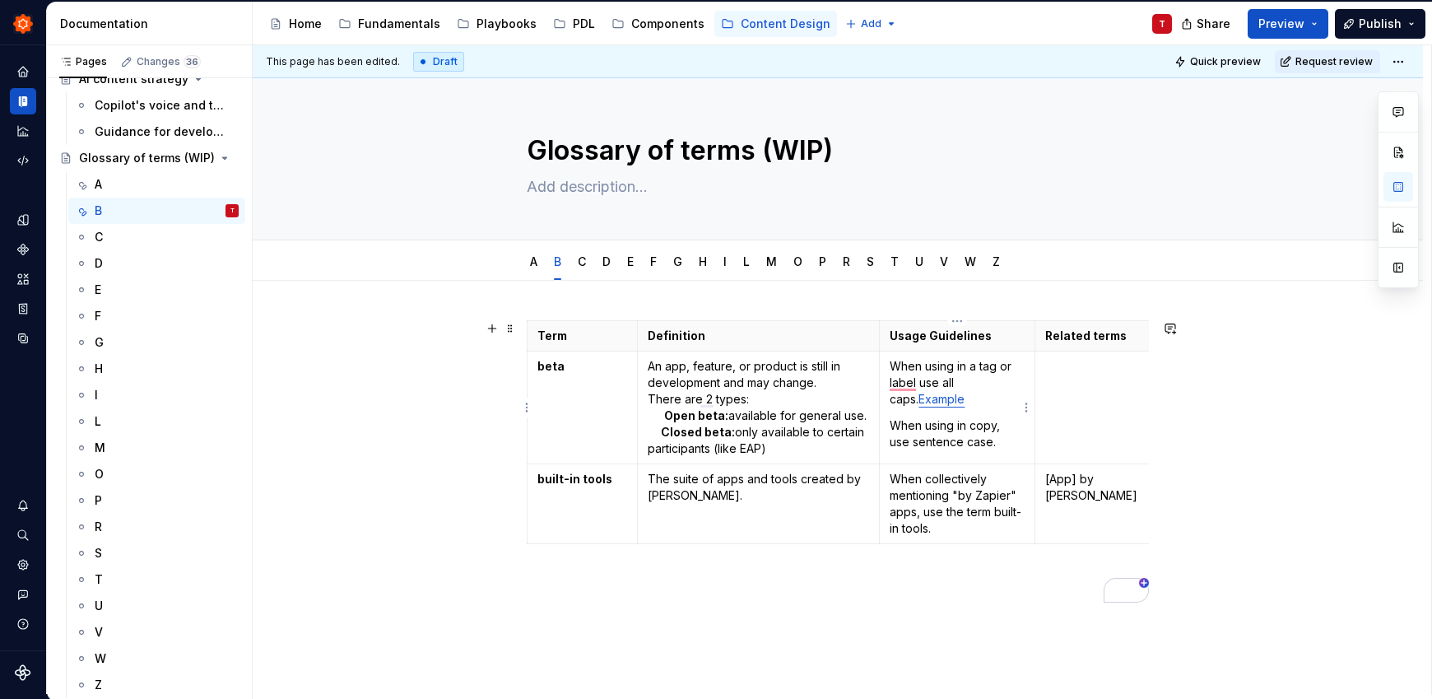
type textarea "*"
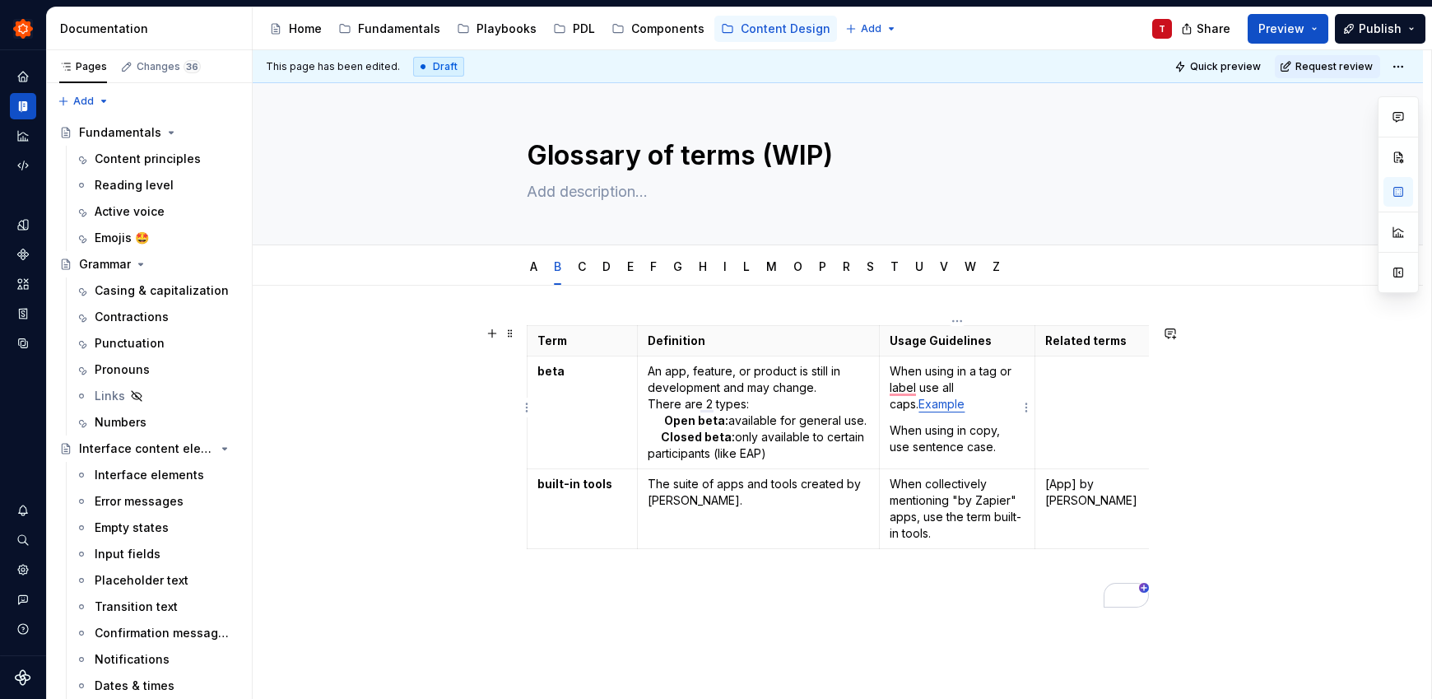
scroll to position [733, 0]
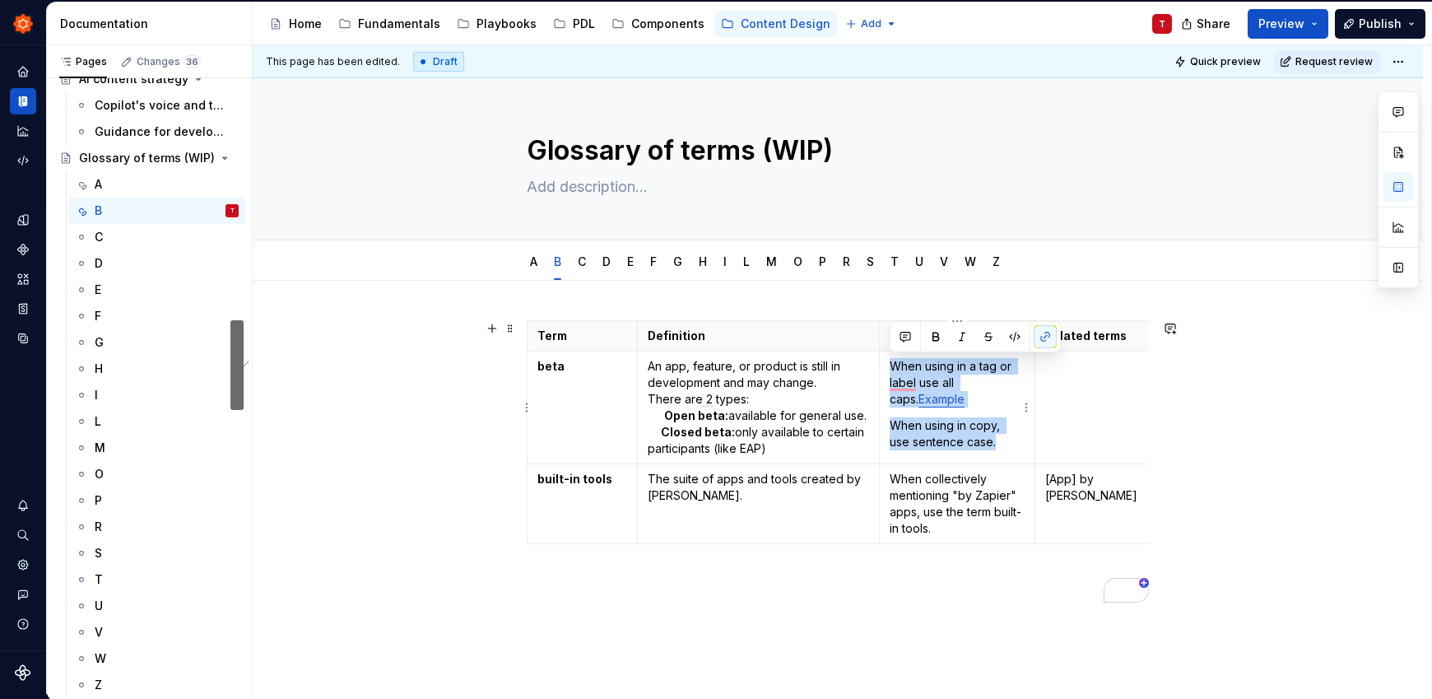
drag, startPoint x: 1003, startPoint y: 447, endPoint x: 889, endPoint y: 364, distance: 140.7
click at [889, 364] on td "When using in a tag or label use all caps. Example When using in copy, use sent…" at bounding box center [958, 407] width 156 height 113
copy td "When using in a tag or label use all caps. Example When using in copy, use sent…"
click at [134, 183] on div "A" at bounding box center [167, 184] width 144 height 23
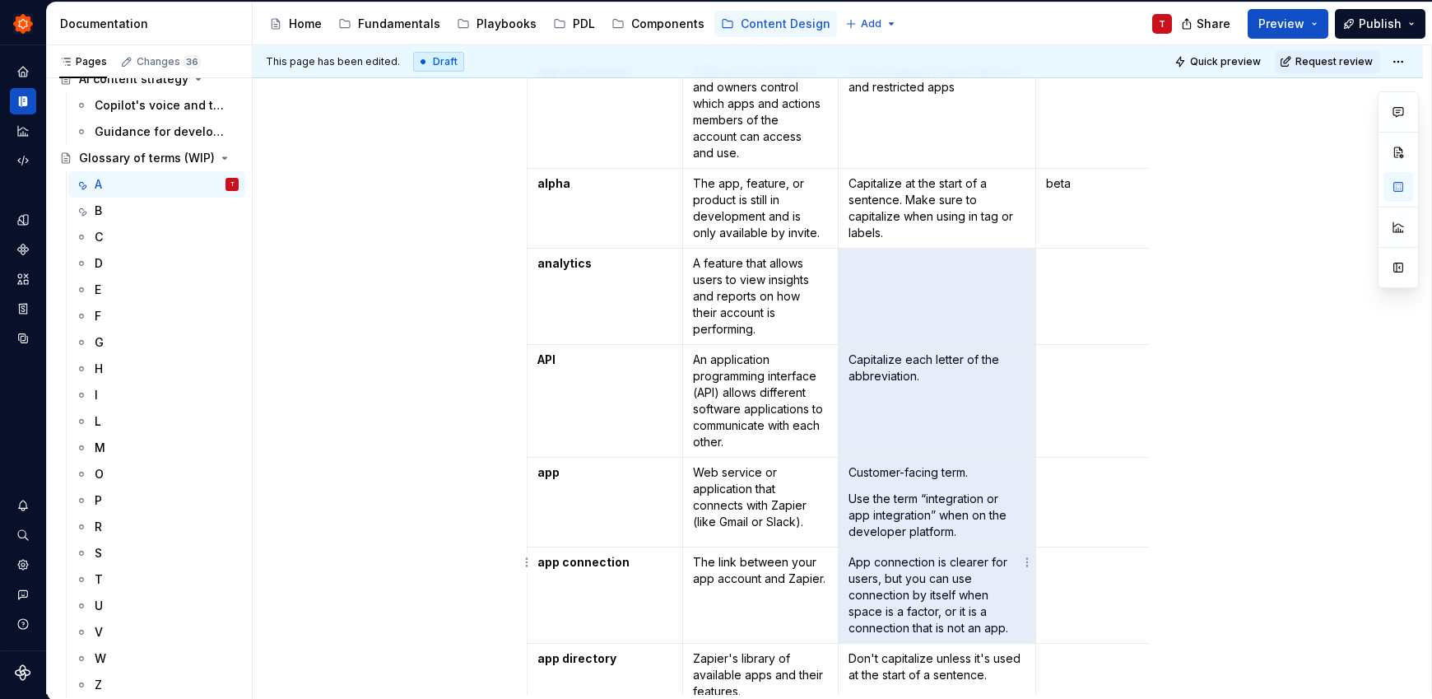
scroll to position [1025, 0]
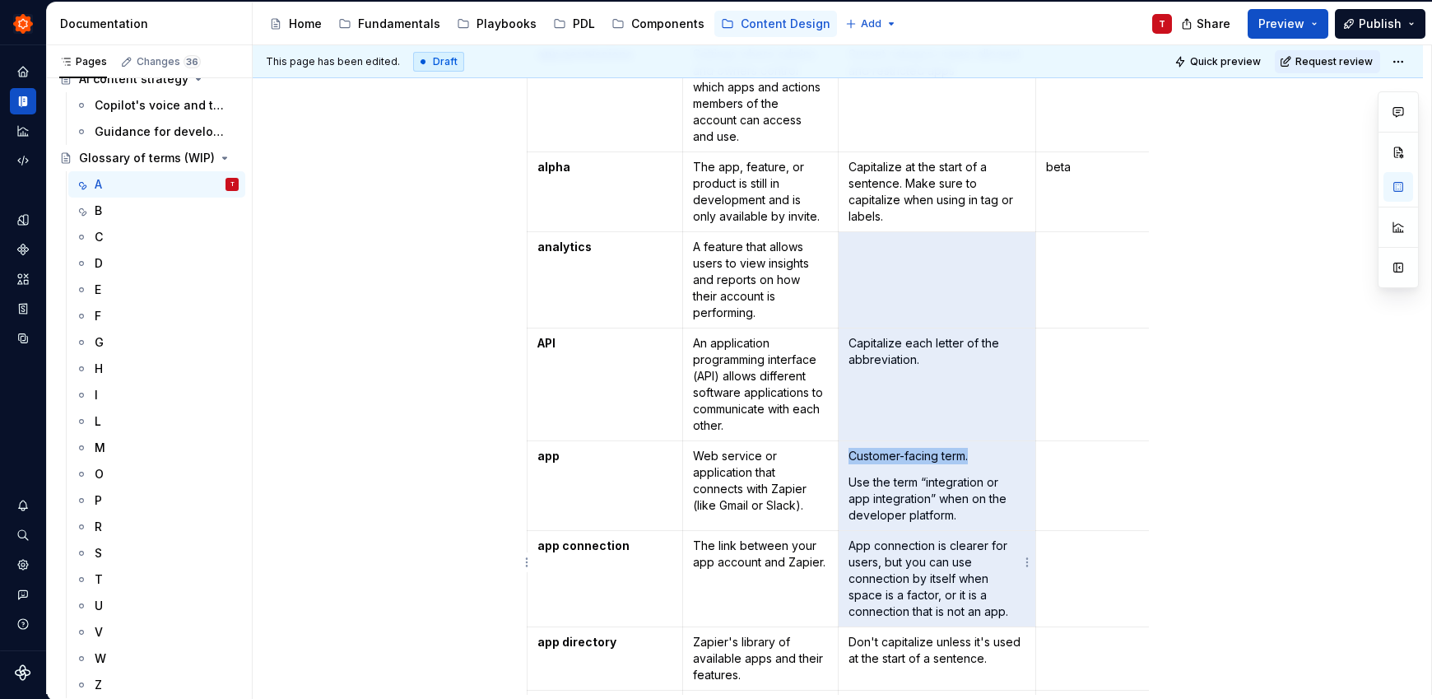
drag, startPoint x: 862, startPoint y: 649, endPoint x: 862, endPoint y: 481, distance: 168.7
click at [862, 481] on tbody "Term Definition Usage Guidelines Related terms [App] by Zapier Apps or tools cr…" at bounding box center [876, 244] width 698 height 1818
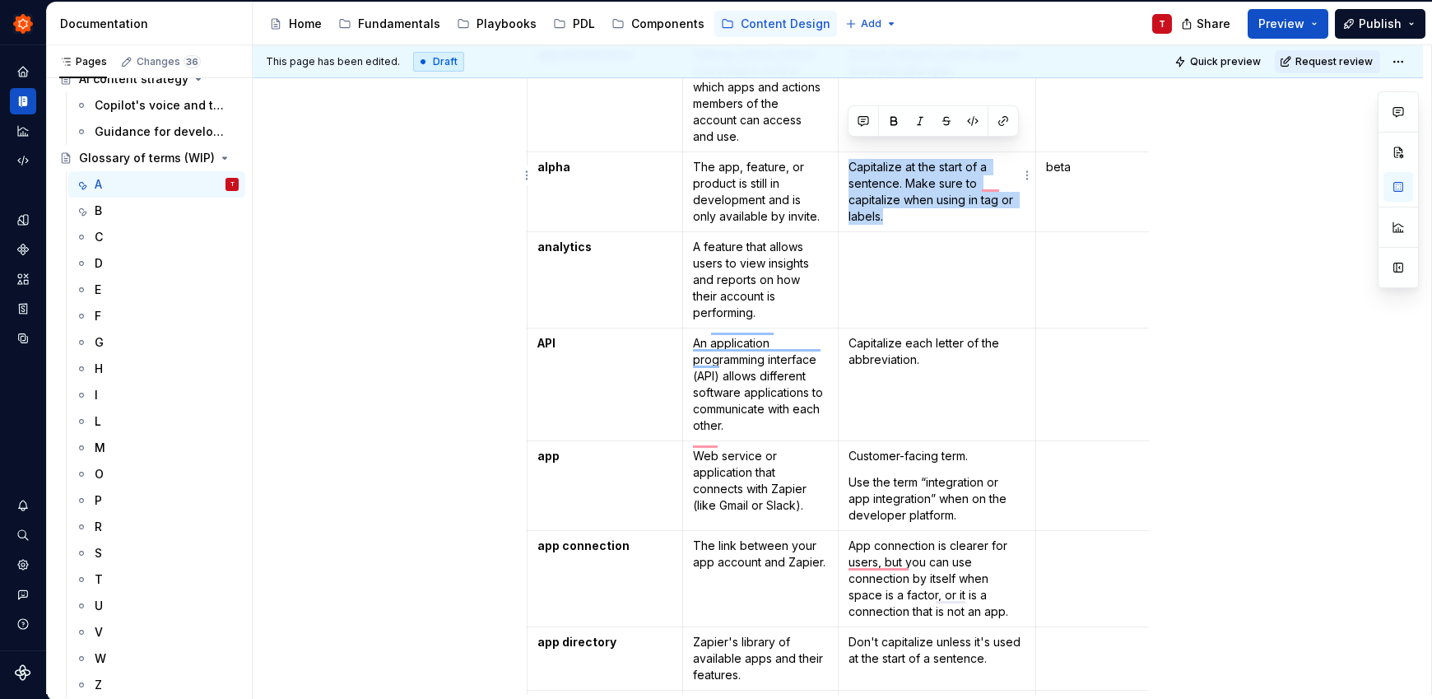
drag, startPoint x: 885, startPoint y: 201, endPoint x: 848, endPoint y: 156, distance: 57.8
click at [848, 159] on p "Capitalize at the start of a sentence. Make sure to capitalize when using in ta…" at bounding box center [937, 192] width 178 height 66
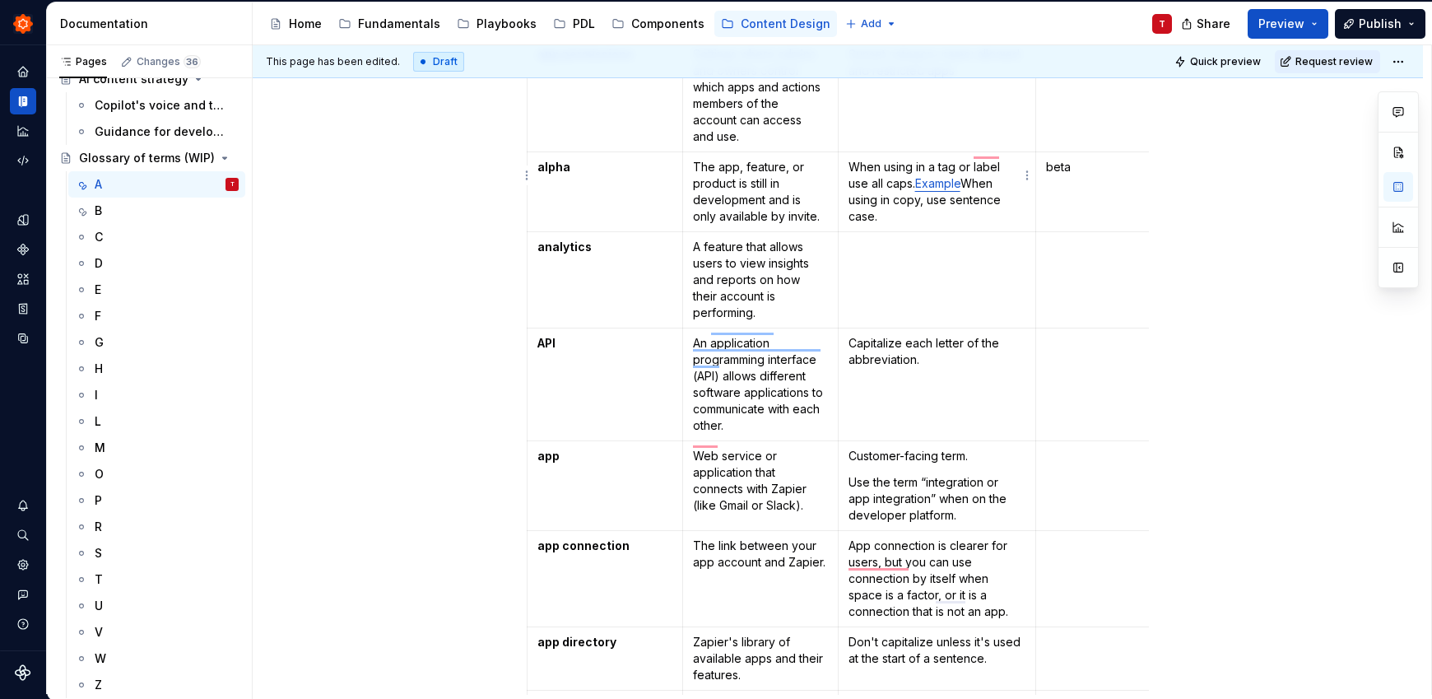
click at [945, 165] on p "When using in a tag or label use all caps. Example When using in copy, use sent…" at bounding box center [937, 192] width 178 height 66
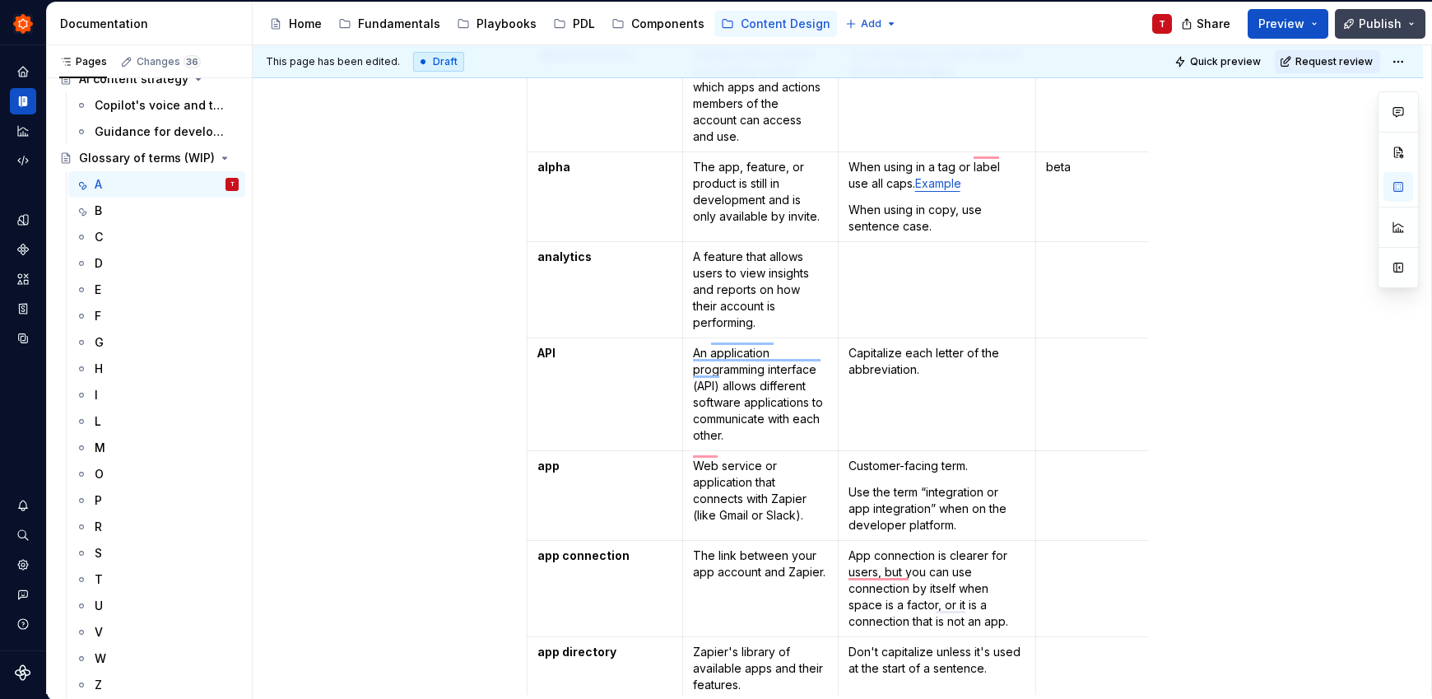
click at [1386, 22] on span "Publish" at bounding box center [1379, 24] width 43 height 16
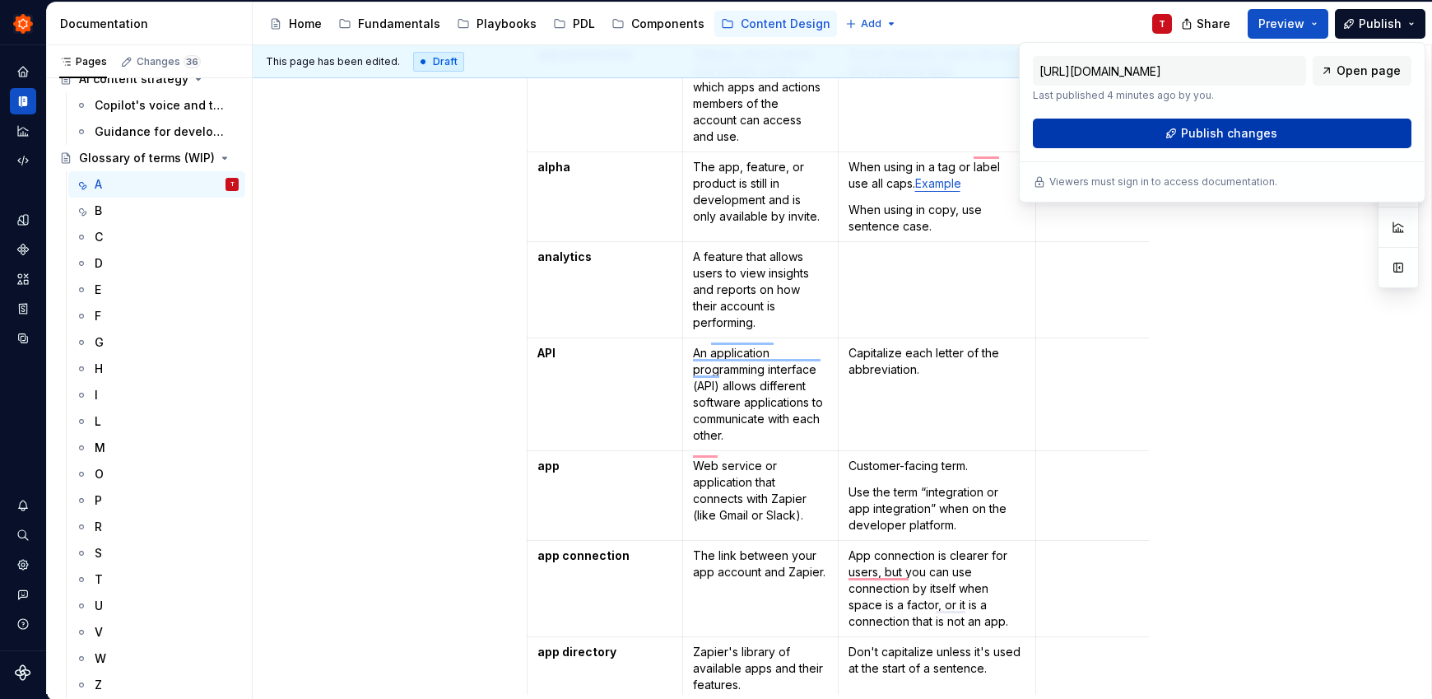
click at [1278, 123] on button "Publish changes" at bounding box center [1222, 133] width 379 height 30
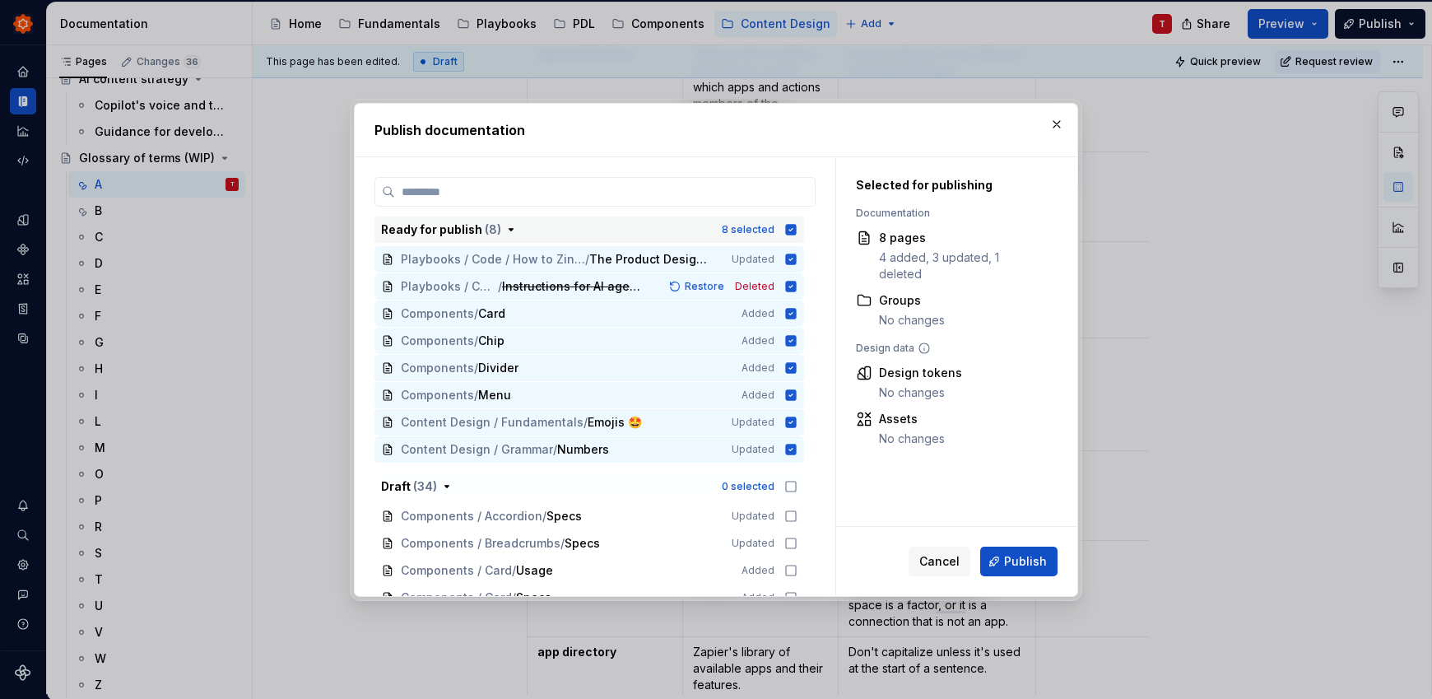
click at [792, 226] on icon "button" at bounding box center [791, 229] width 11 height 11
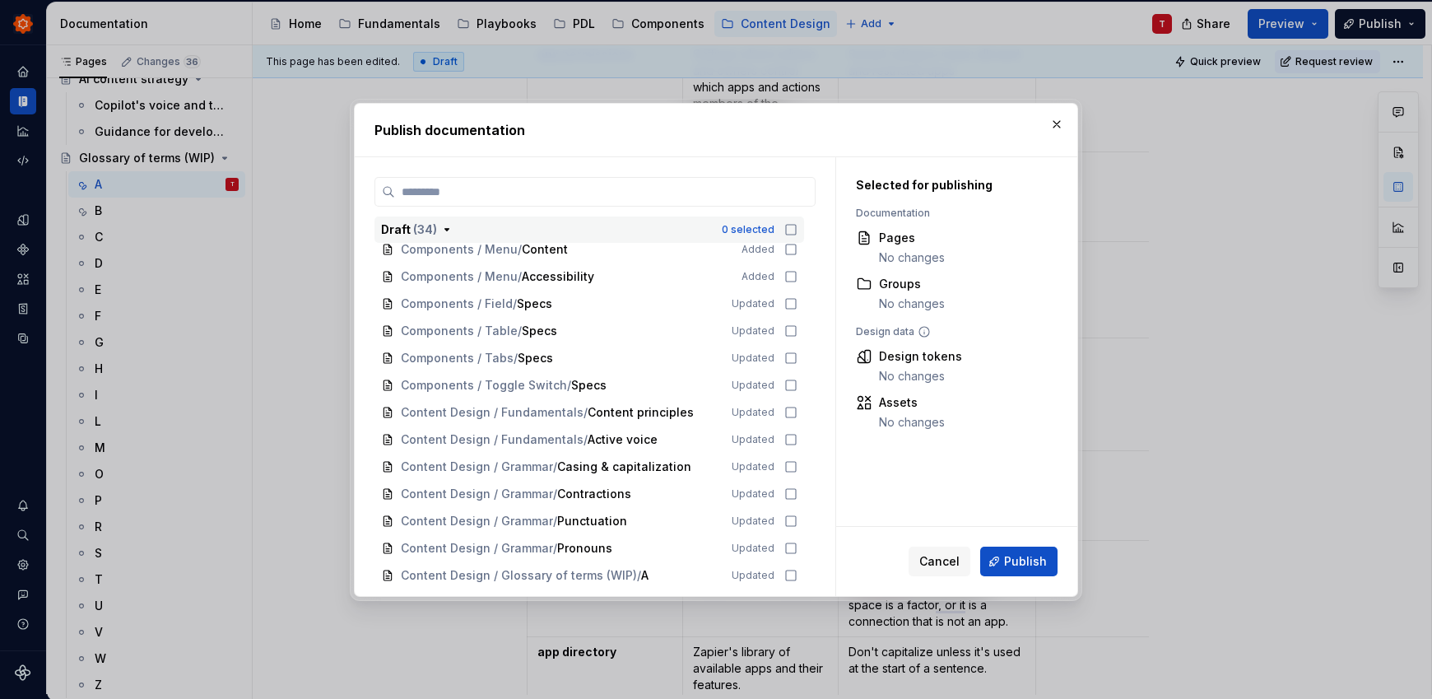
scroll to position [830, 0]
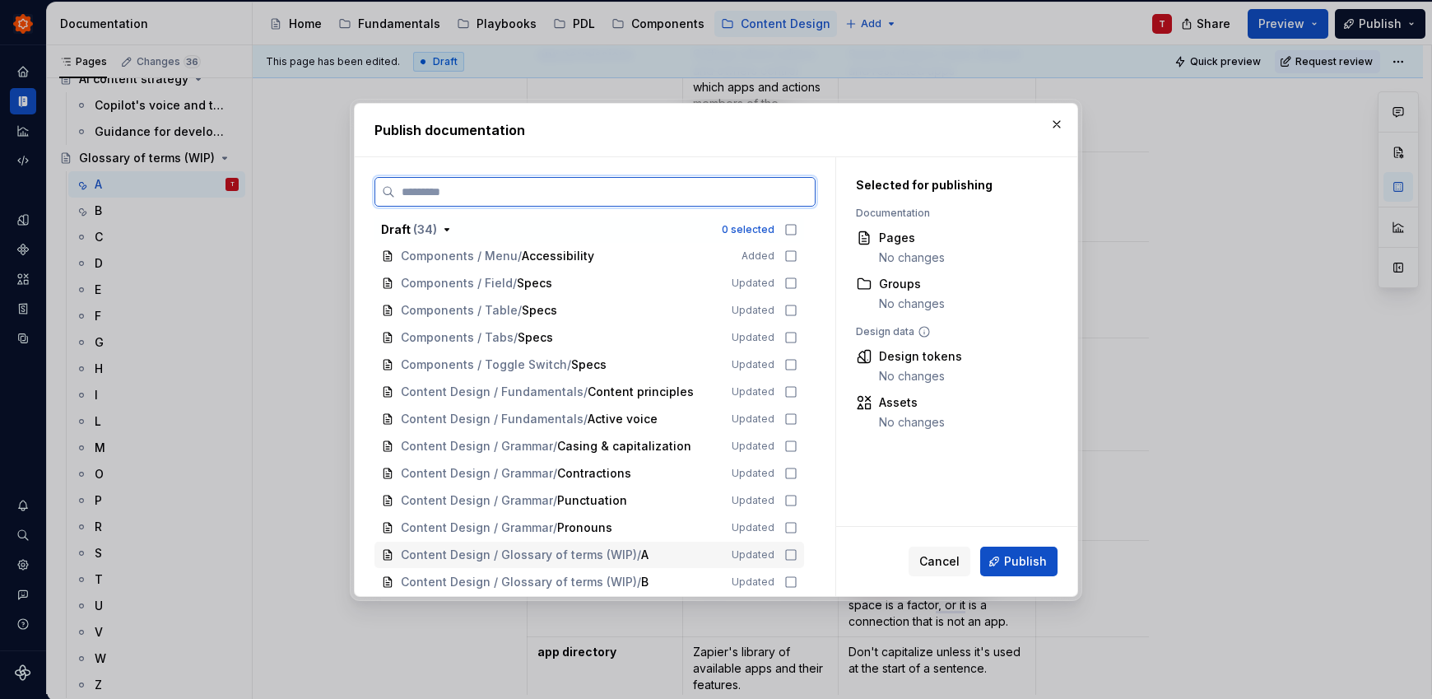
click at [786, 560] on div "Content Design / Glossary of terms (WIP) / A Updated" at bounding box center [589, 554] width 430 height 26
click at [790, 581] on icon at bounding box center [790, 581] width 13 height 13
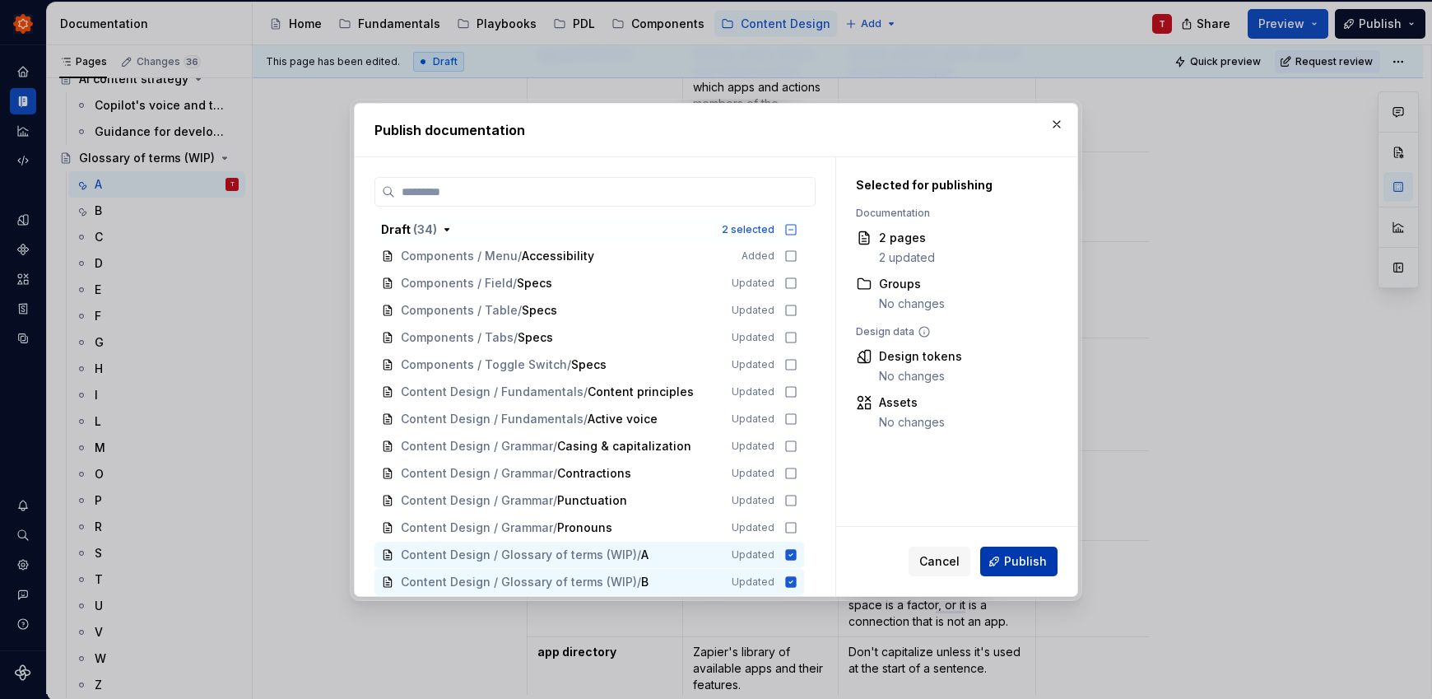
click at [1007, 565] on span "Publish" at bounding box center [1025, 561] width 43 height 16
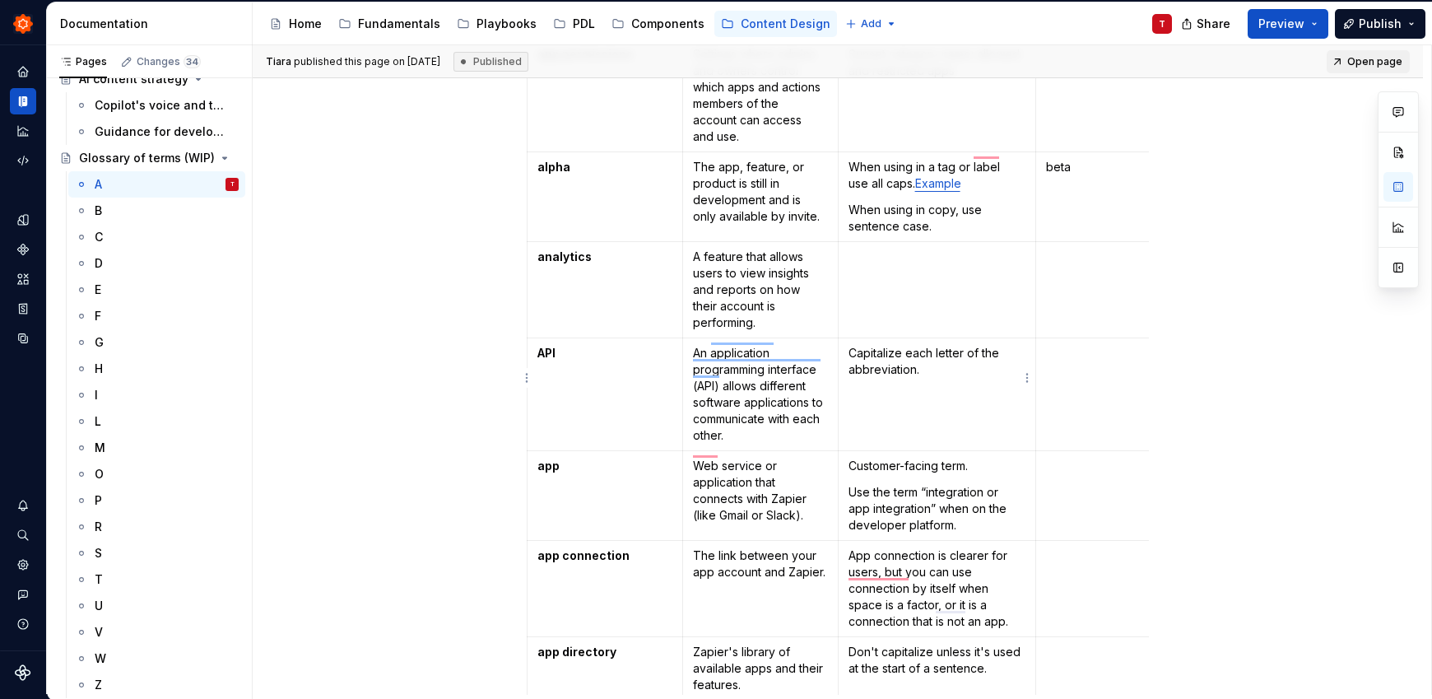
click at [950, 345] on p "Capitalize each letter of the abbreviation." at bounding box center [937, 361] width 178 height 33
click at [941, 355] on p "Capitalize each letter of the abbreviation." at bounding box center [937, 361] width 178 height 33
type textarea "*"
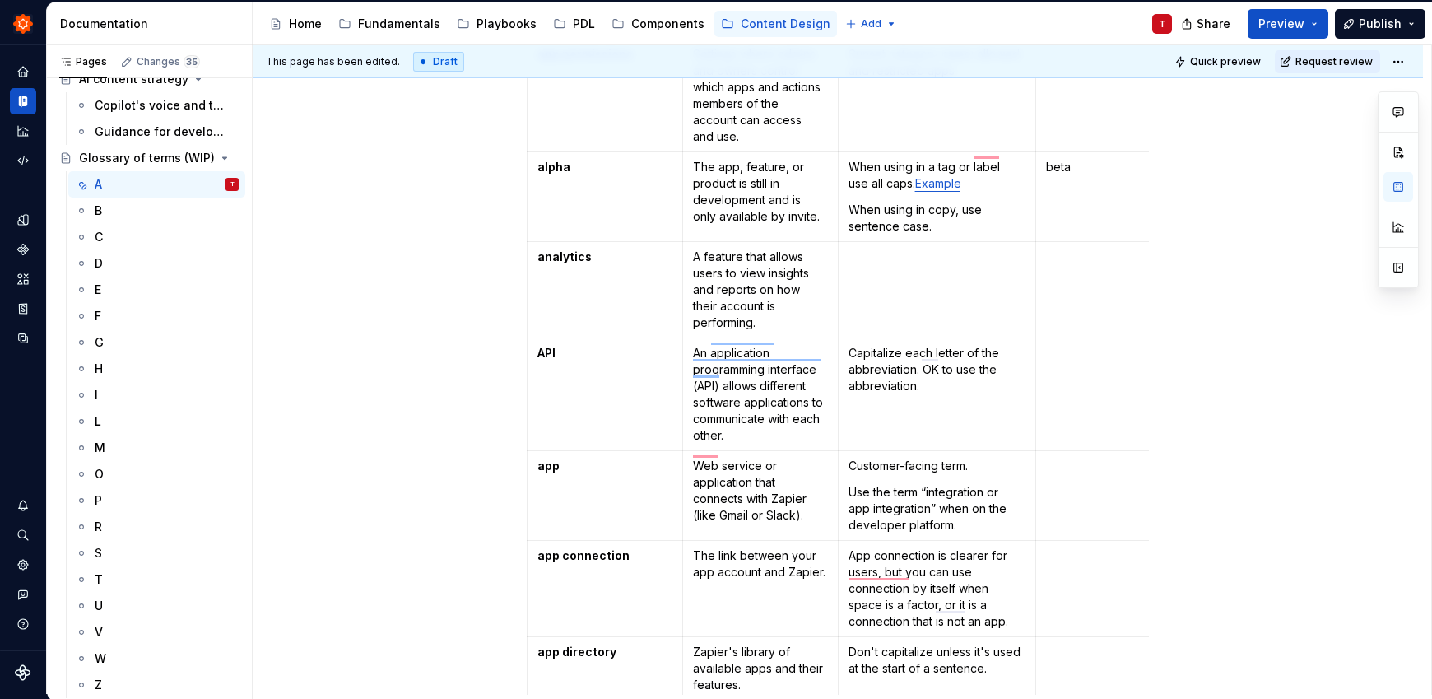
click at [1157, 343] on div "Term Definition Usage Guidelines Related terms [App] by Zapier Apps or tools cr…" at bounding box center [838, 391] width 1170 height 2272
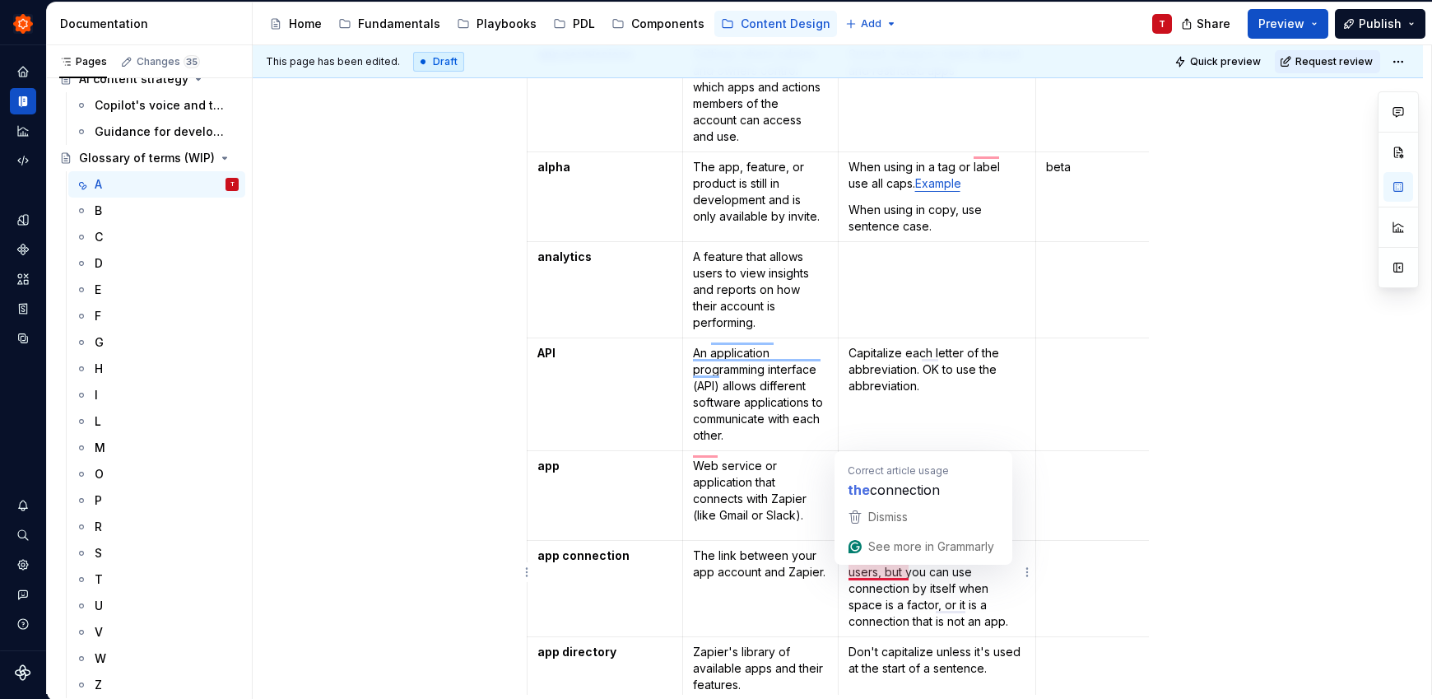
click at [875, 572] on p "App connection is clearer for users, but you can use connection by itself when …" at bounding box center [937, 588] width 178 height 82
click at [850, 572] on p "App connection is clearer for users, but you can use connection by itself when …" at bounding box center [937, 588] width 178 height 82
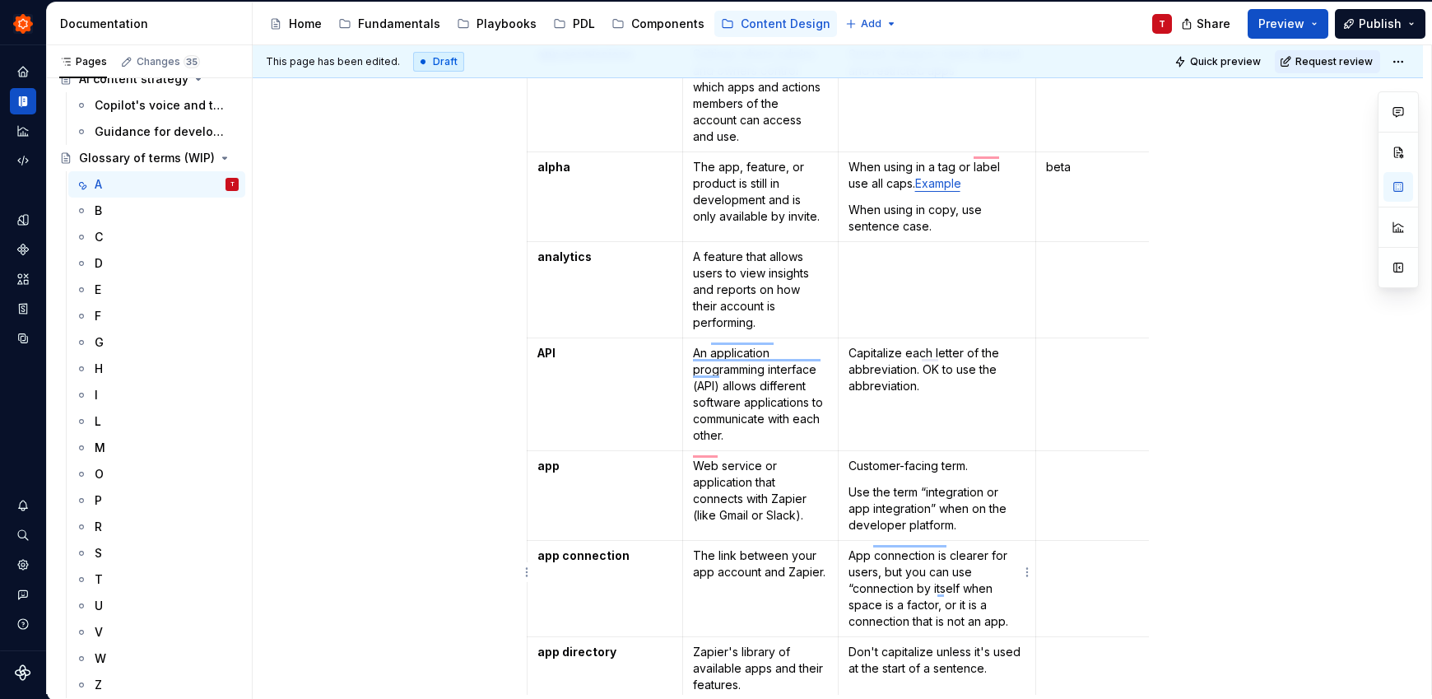
click at [915, 569] on p "App connection is clearer for users, but you can use “connection by itself when…" at bounding box center [937, 588] width 178 height 82
click at [957, 592] on p "App connection is clearer for users, but you can use “connection” by itself whe…" at bounding box center [937, 588] width 178 height 82
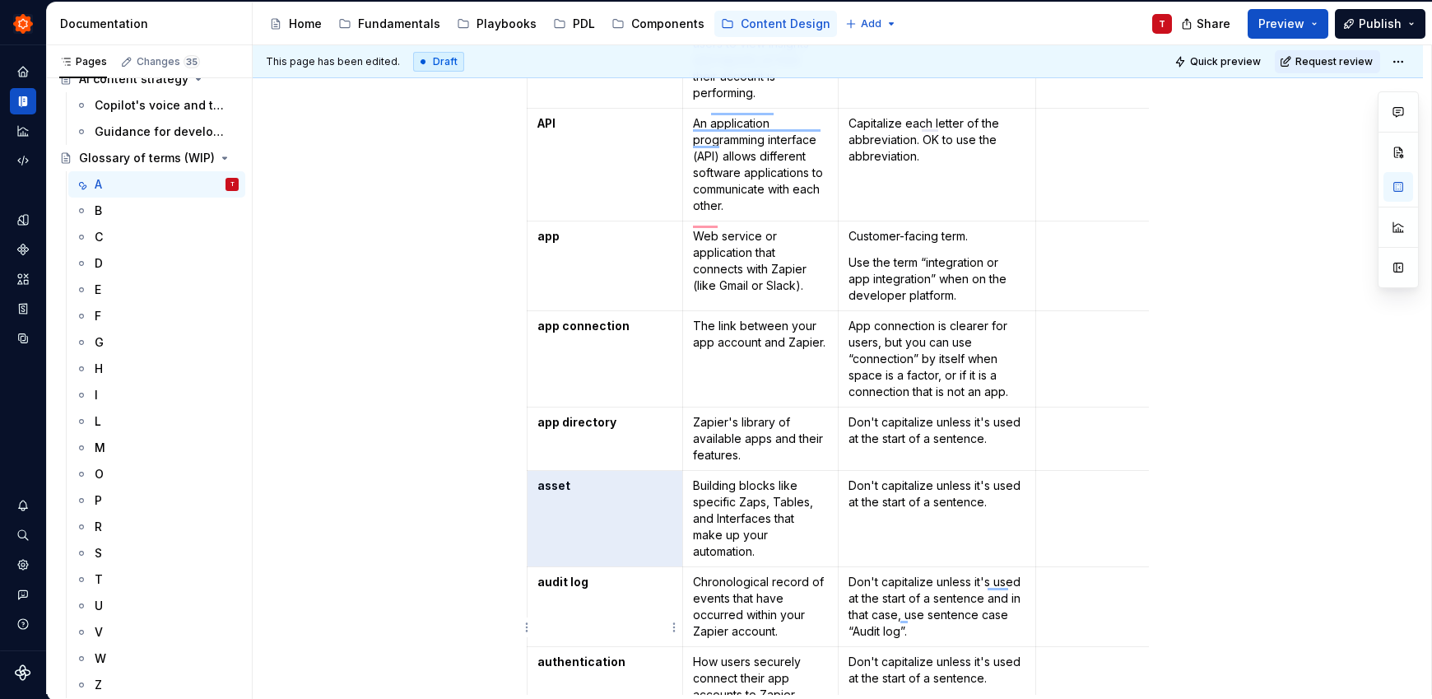
scroll to position [1433, 0]
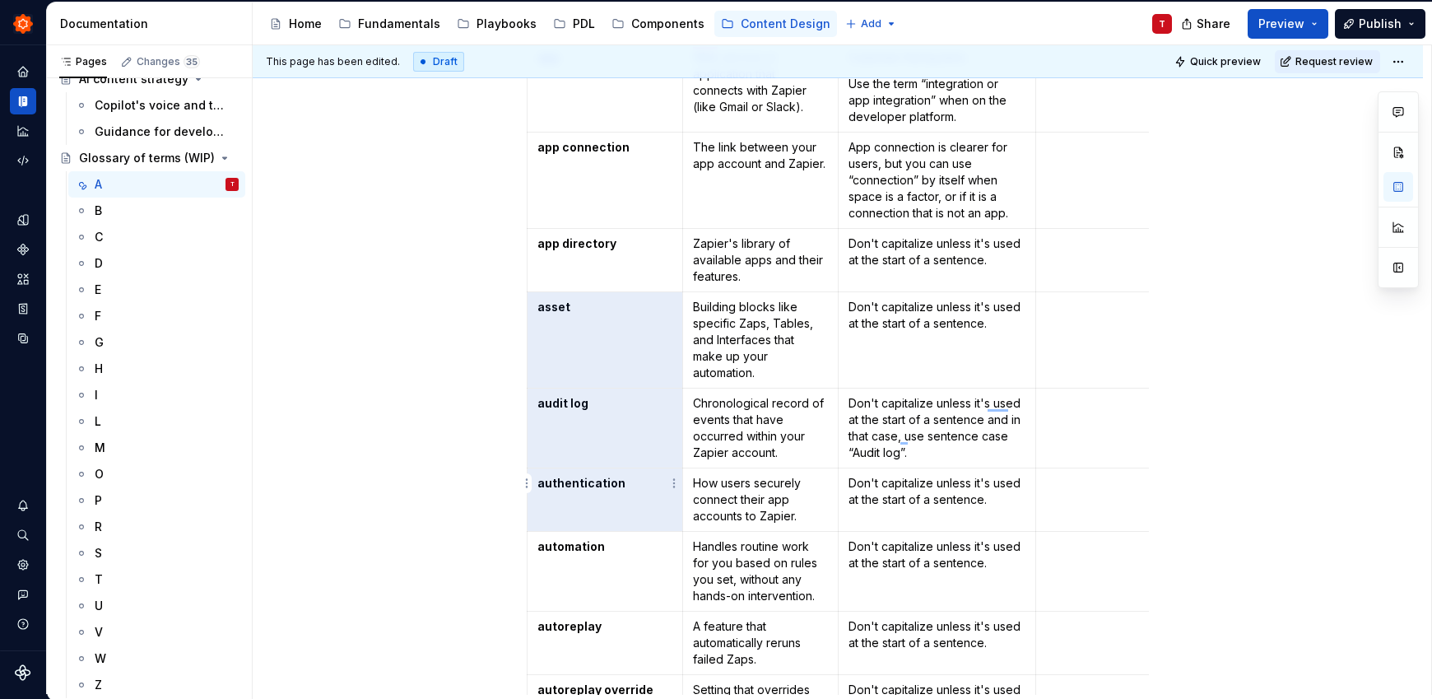
drag, startPoint x: 541, startPoint y: 629, endPoint x: 638, endPoint y: 431, distance: 220.4
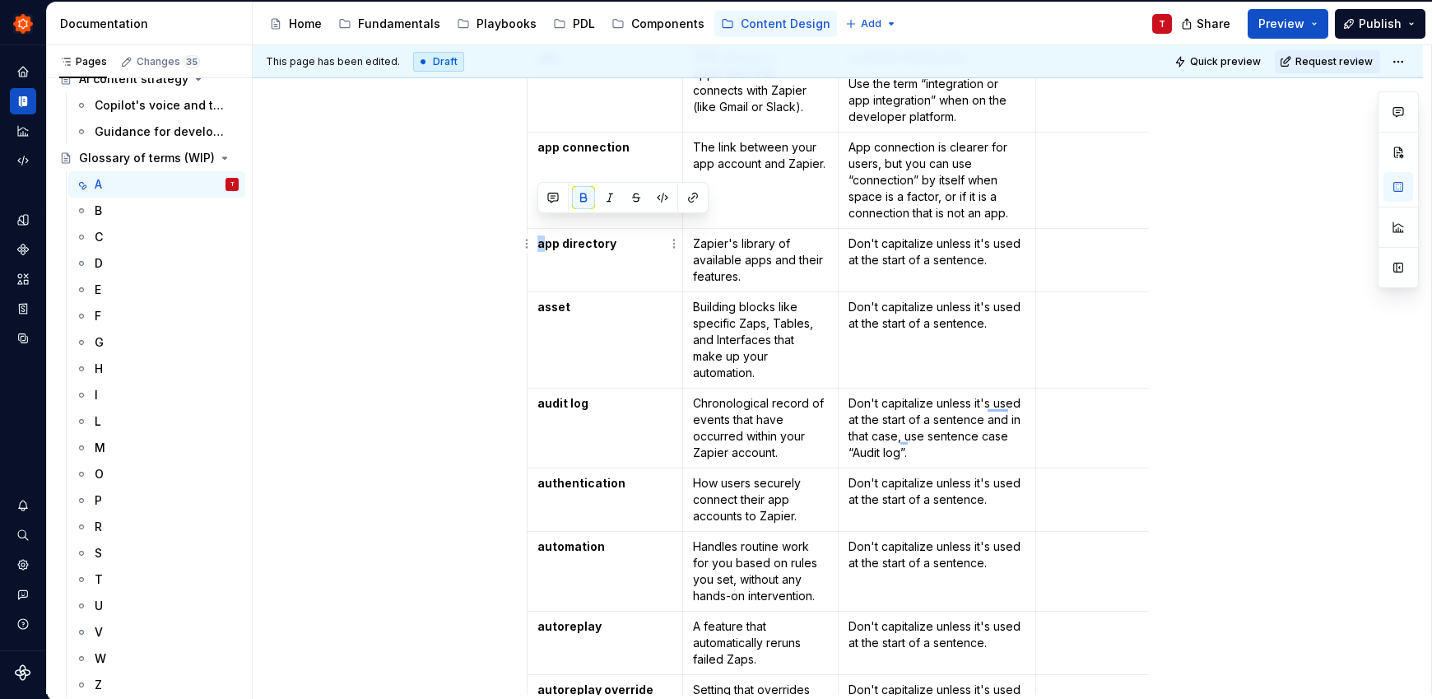
click at [538, 236] on strong "app directory" at bounding box center [576, 243] width 79 height 14
click at [563, 236] on strong "App directory" at bounding box center [576, 243] width 79 height 14
click at [567, 236] on strong "App directory" at bounding box center [576, 243] width 79 height 14
click at [564, 236] on strong "App directory" at bounding box center [576, 243] width 79 height 14
click at [744, 310] on p "Building blocks like specific Zaps, Tables, and Interfaces that make up your au…" at bounding box center [760, 340] width 135 height 82
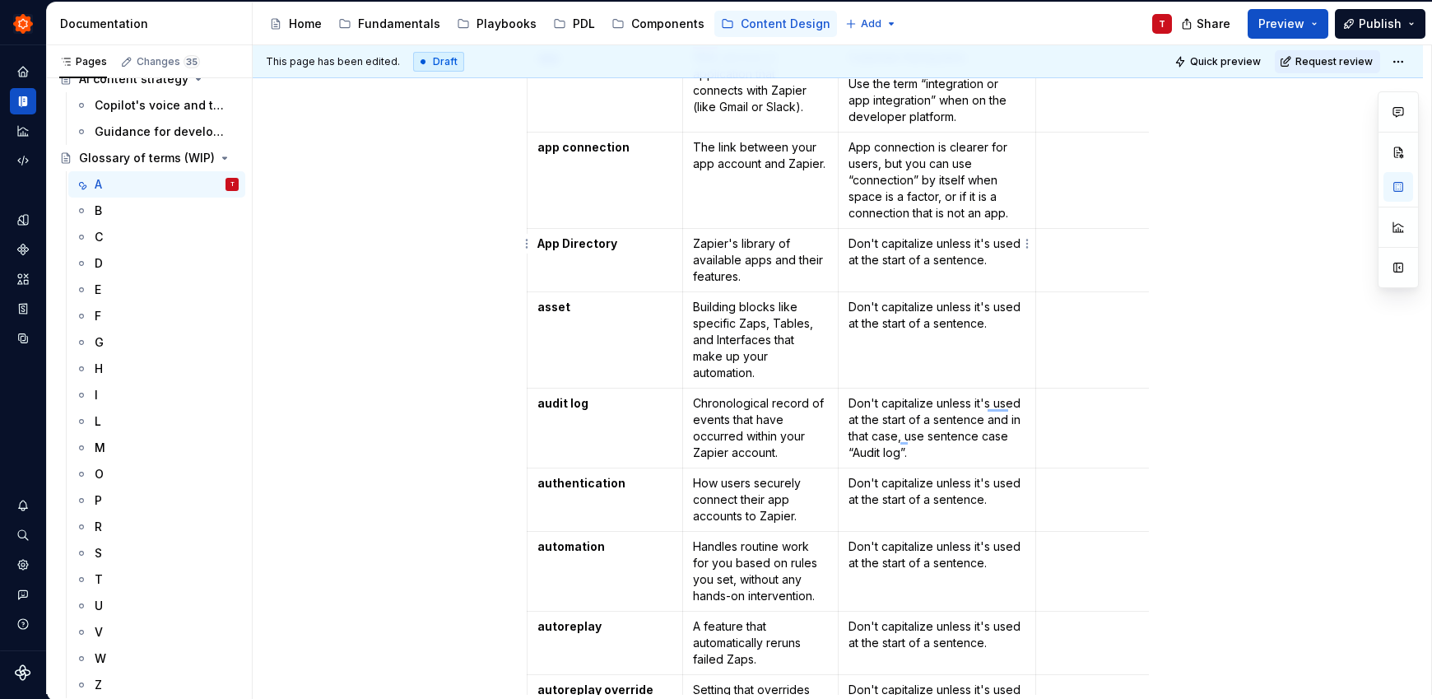
click at [950, 235] on p "Don't capitalize unless it's used at the start of a sentence." at bounding box center [937, 251] width 178 height 33
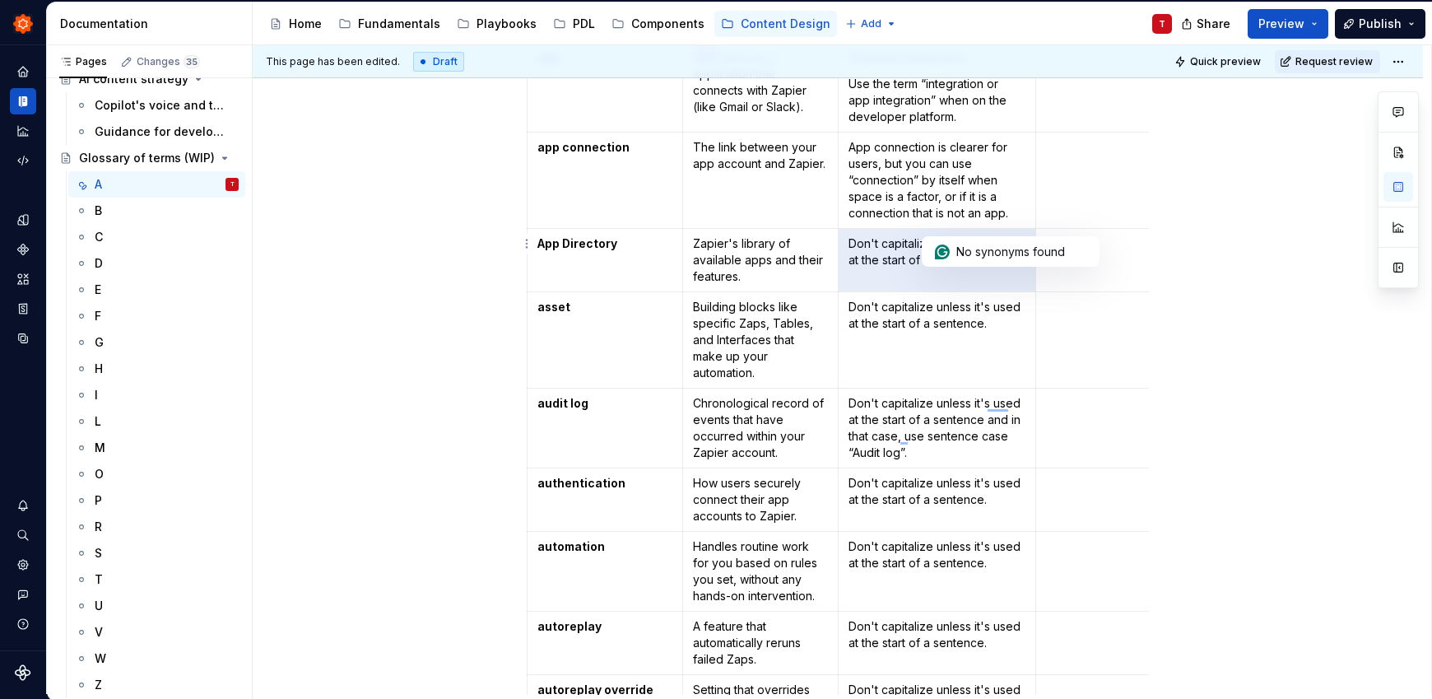
click at [950, 235] on p "Don't capitalize unless it's used at the start of a sentence." at bounding box center [937, 251] width 178 height 33
click at [916, 240] on p "Don't capitalize unless it's used at the start of a sentence." at bounding box center [937, 251] width 178 height 33
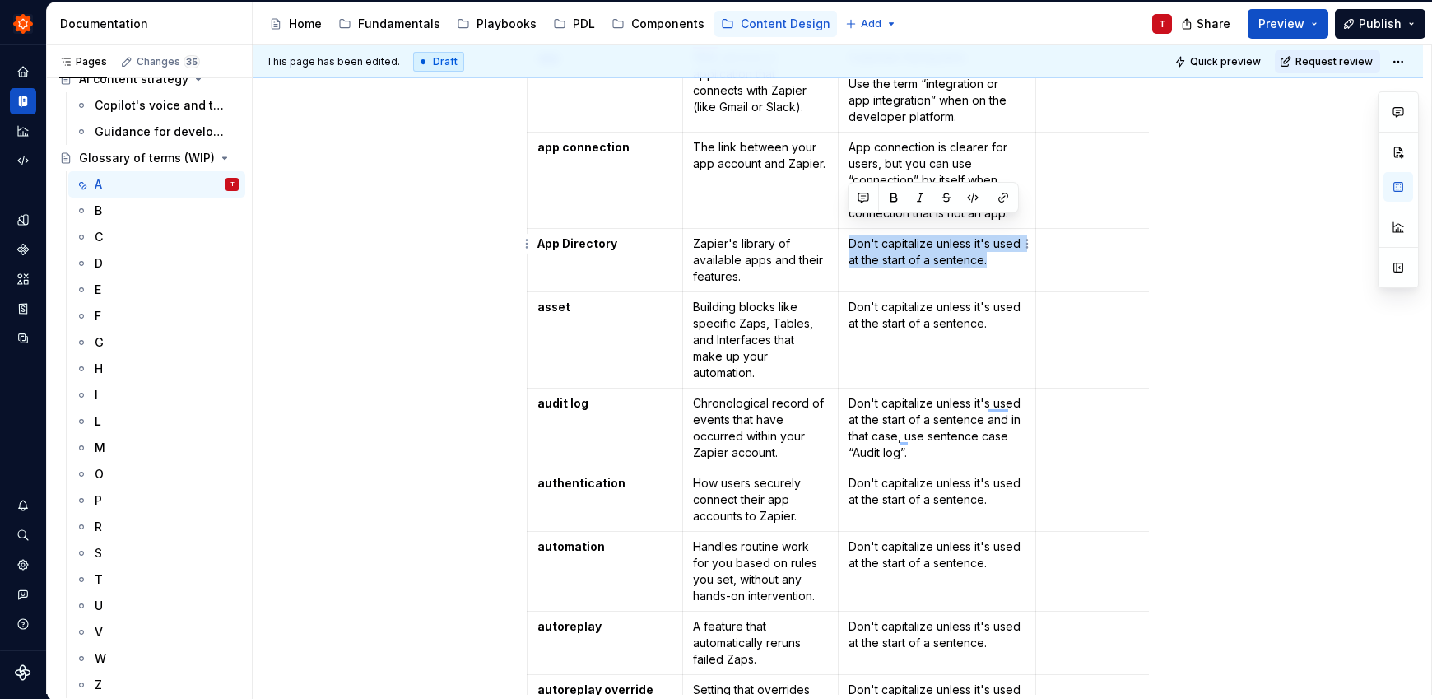
drag, startPoint x: 1010, startPoint y: 248, endPoint x: 848, endPoint y: 216, distance: 165.4
click at [848, 229] on td "Don't capitalize unless it's used at the start of a sentence." at bounding box center [937, 260] width 198 height 63
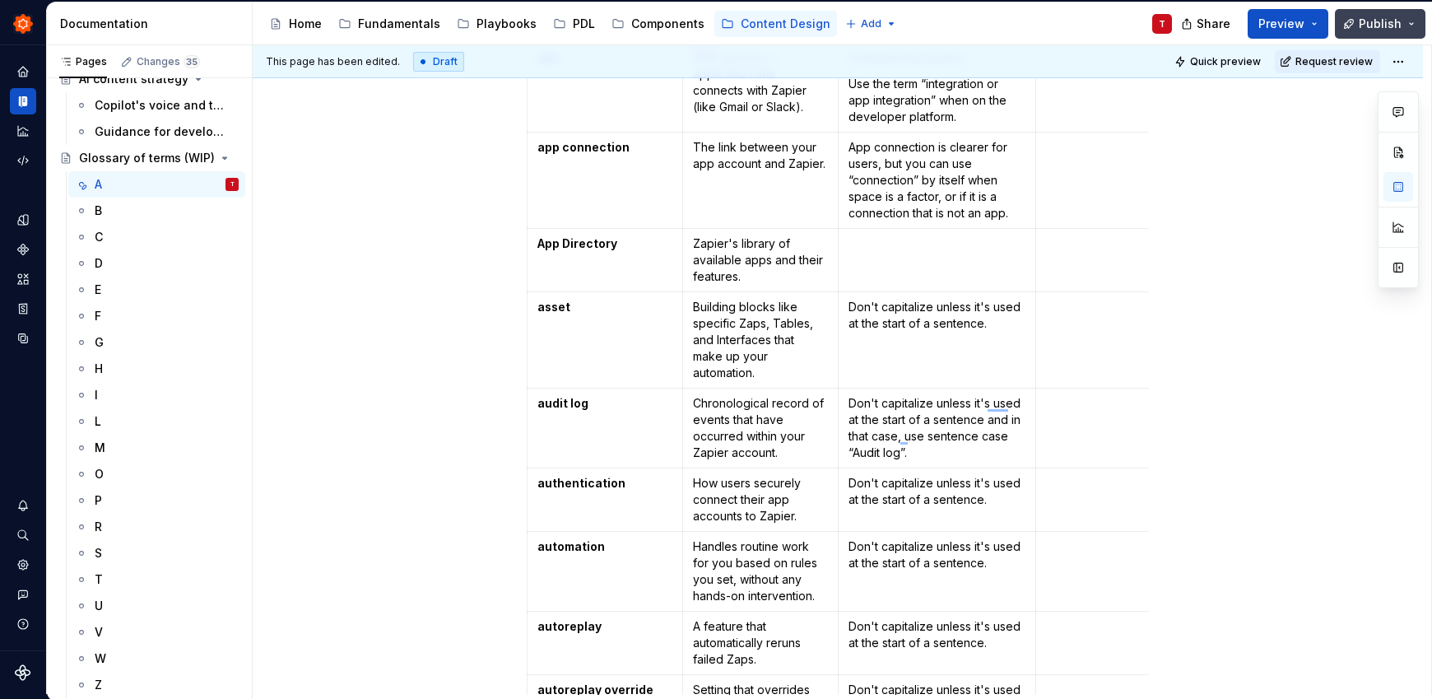
click at [1389, 21] on span "Publish" at bounding box center [1379, 24] width 43 height 16
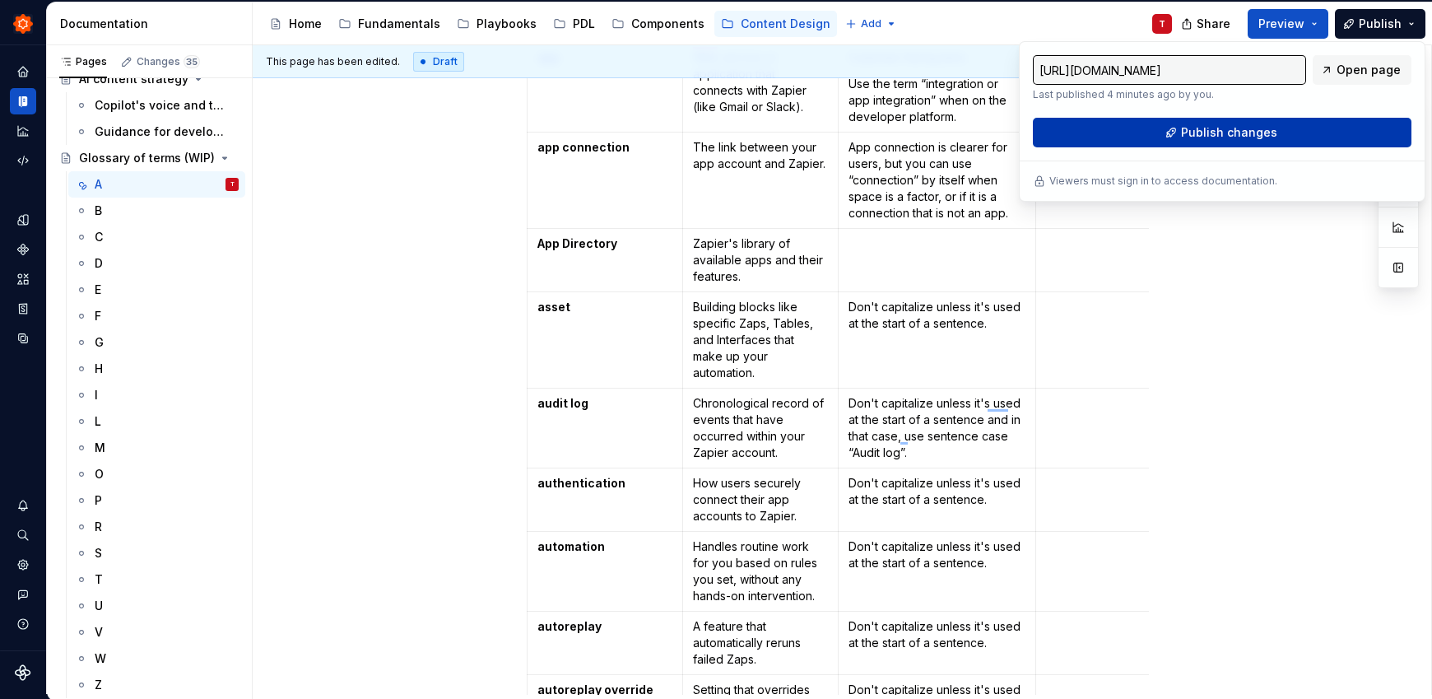
click at [1326, 129] on button "Publish changes" at bounding box center [1222, 133] width 379 height 30
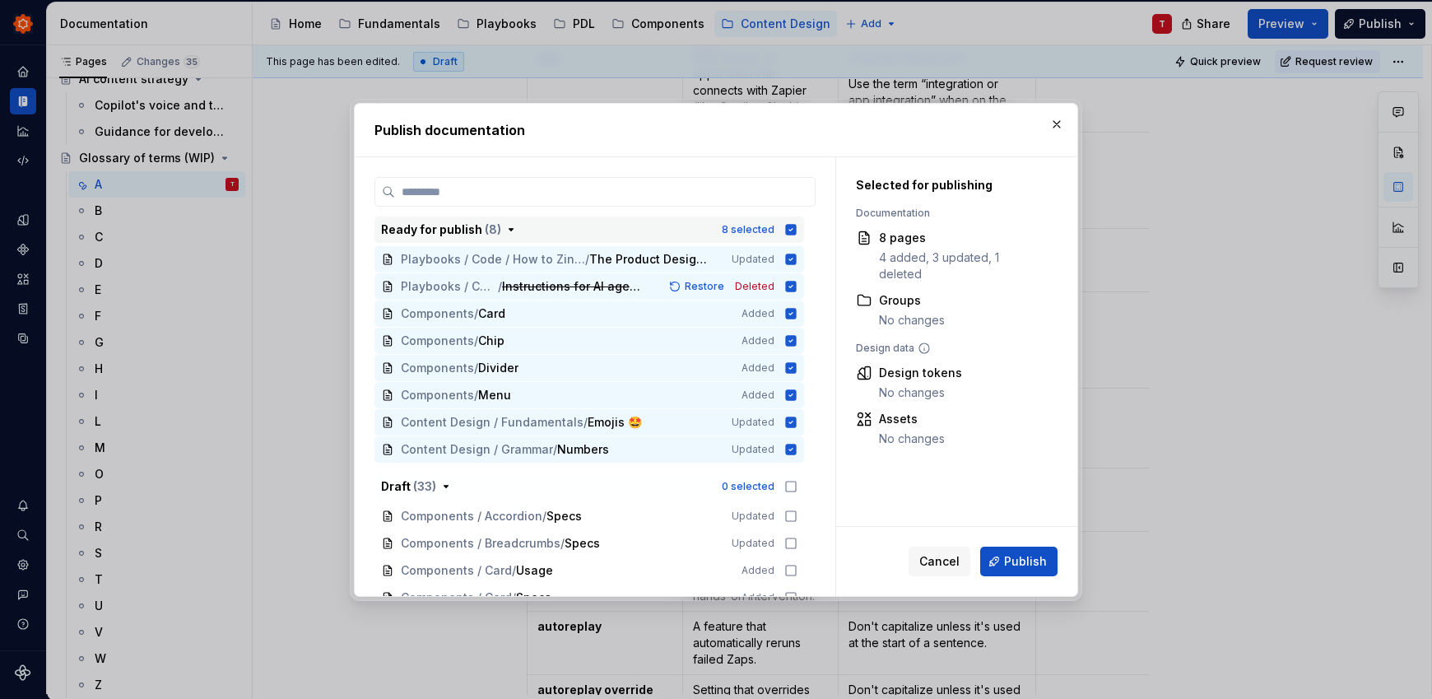
click at [788, 223] on icon "button" at bounding box center [790, 229] width 13 height 13
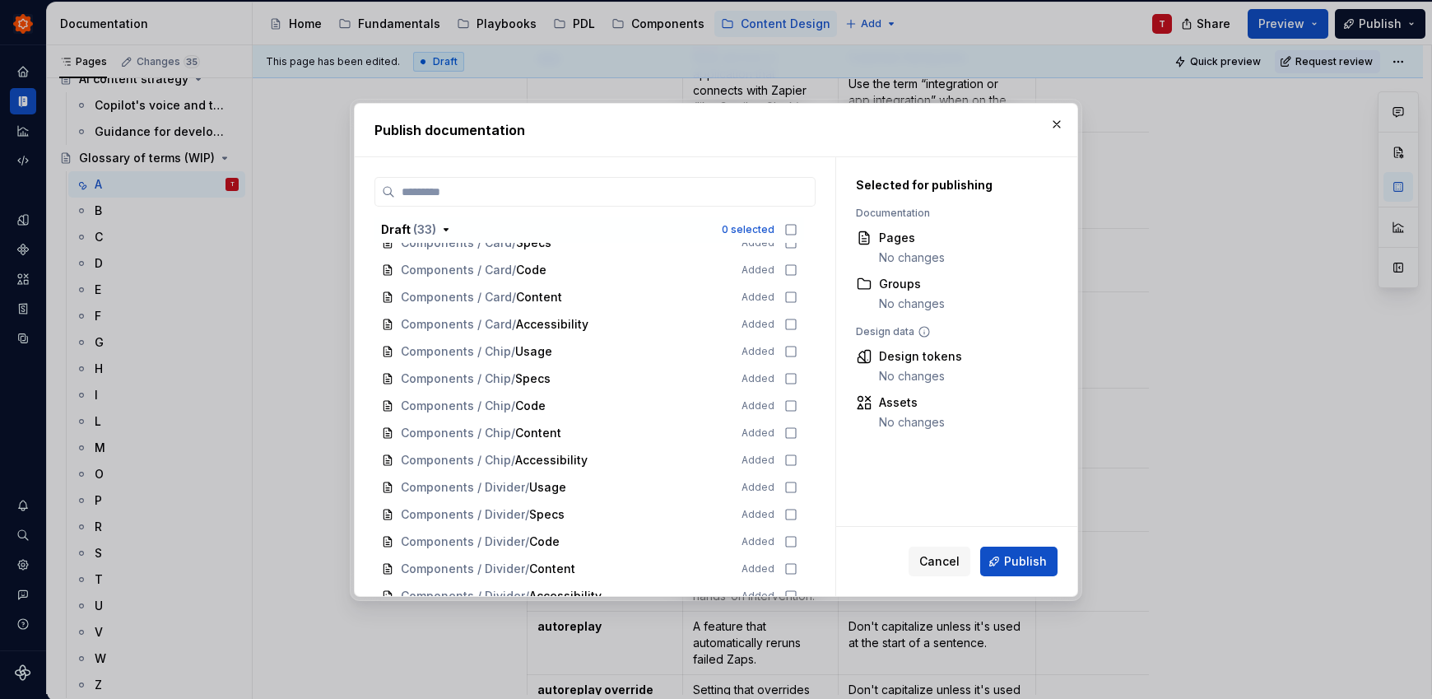
scroll to position [803, 0]
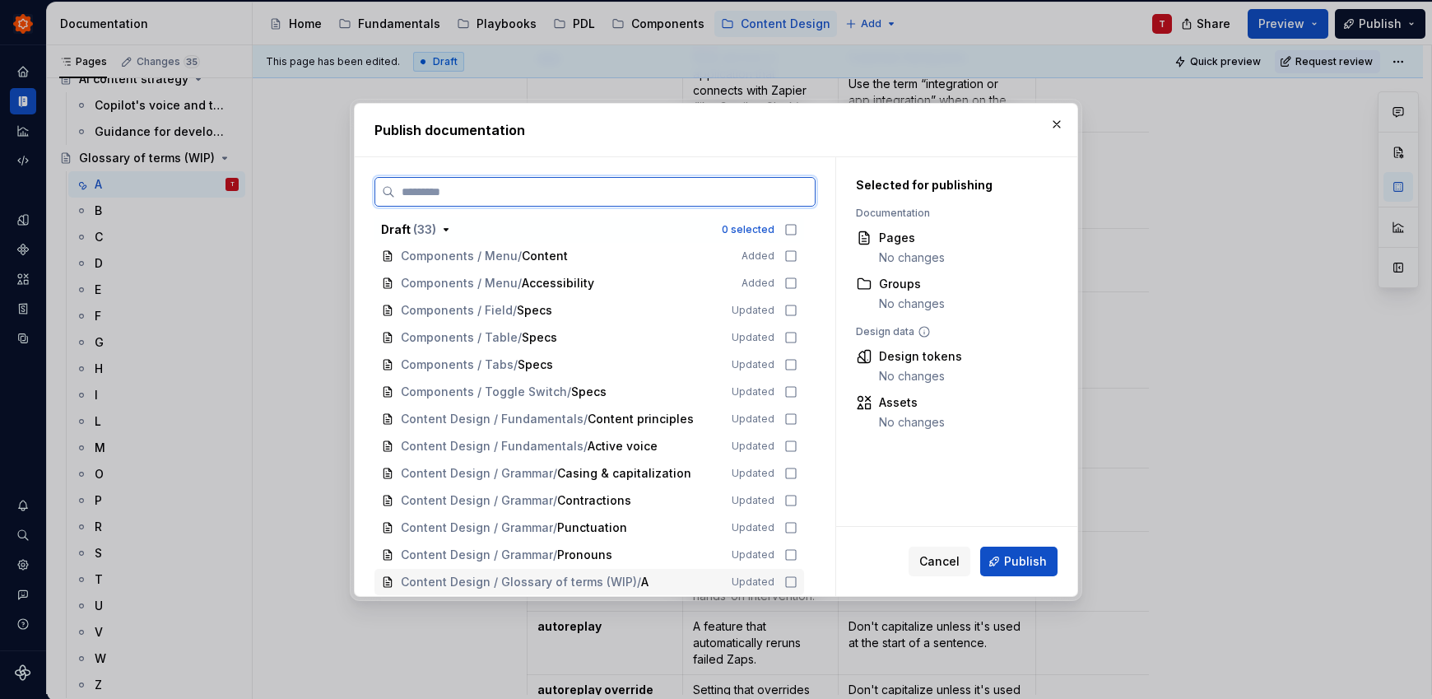
drag, startPoint x: 786, startPoint y: 585, endPoint x: 845, endPoint y: 572, distance: 60.7
click at [786, 585] on icon at bounding box center [790, 581] width 13 height 13
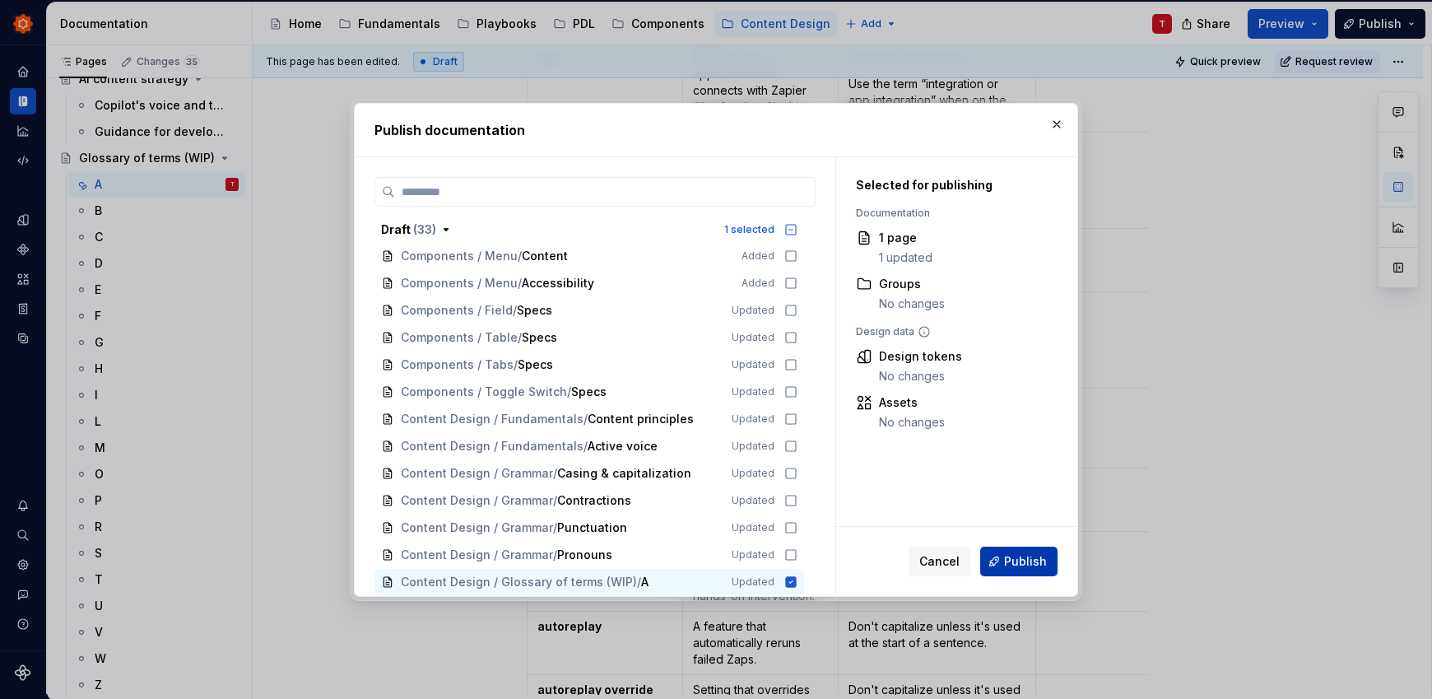
click at [1025, 564] on span "Publish" at bounding box center [1025, 561] width 43 height 16
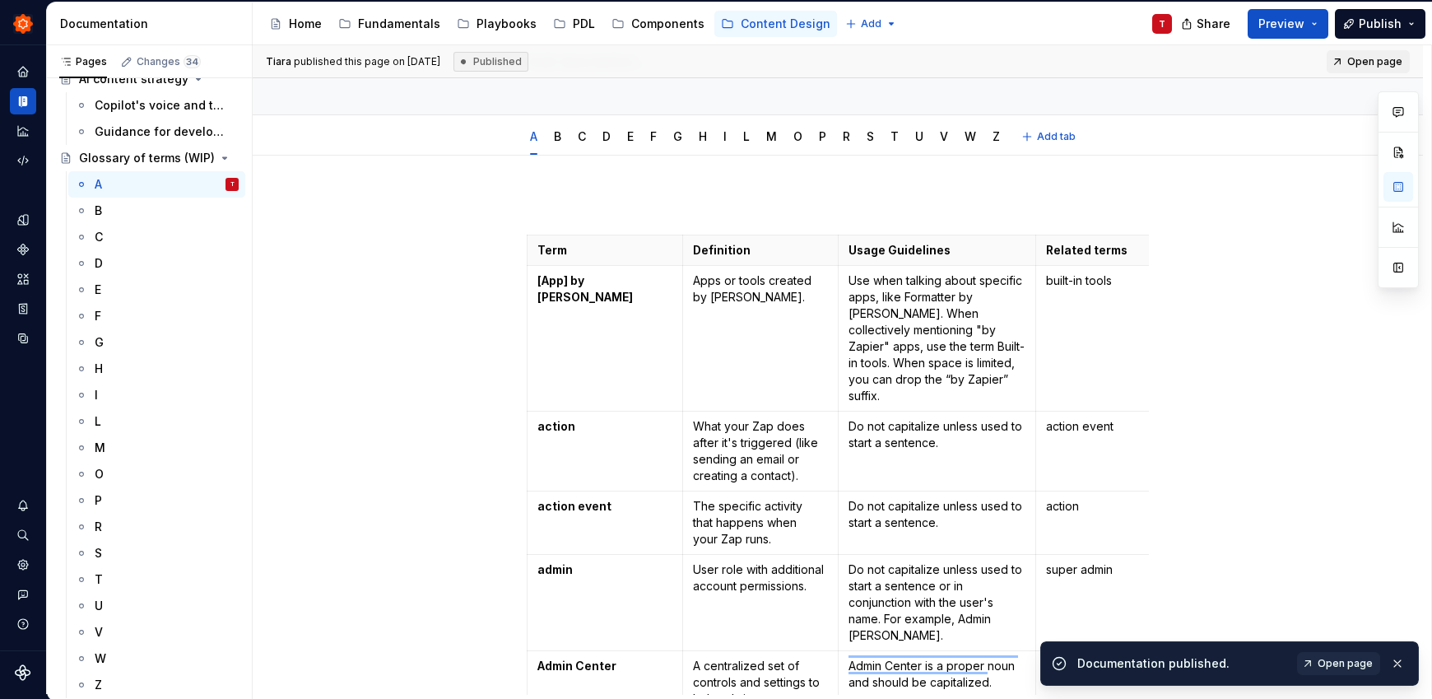
scroll to position [0, 0]
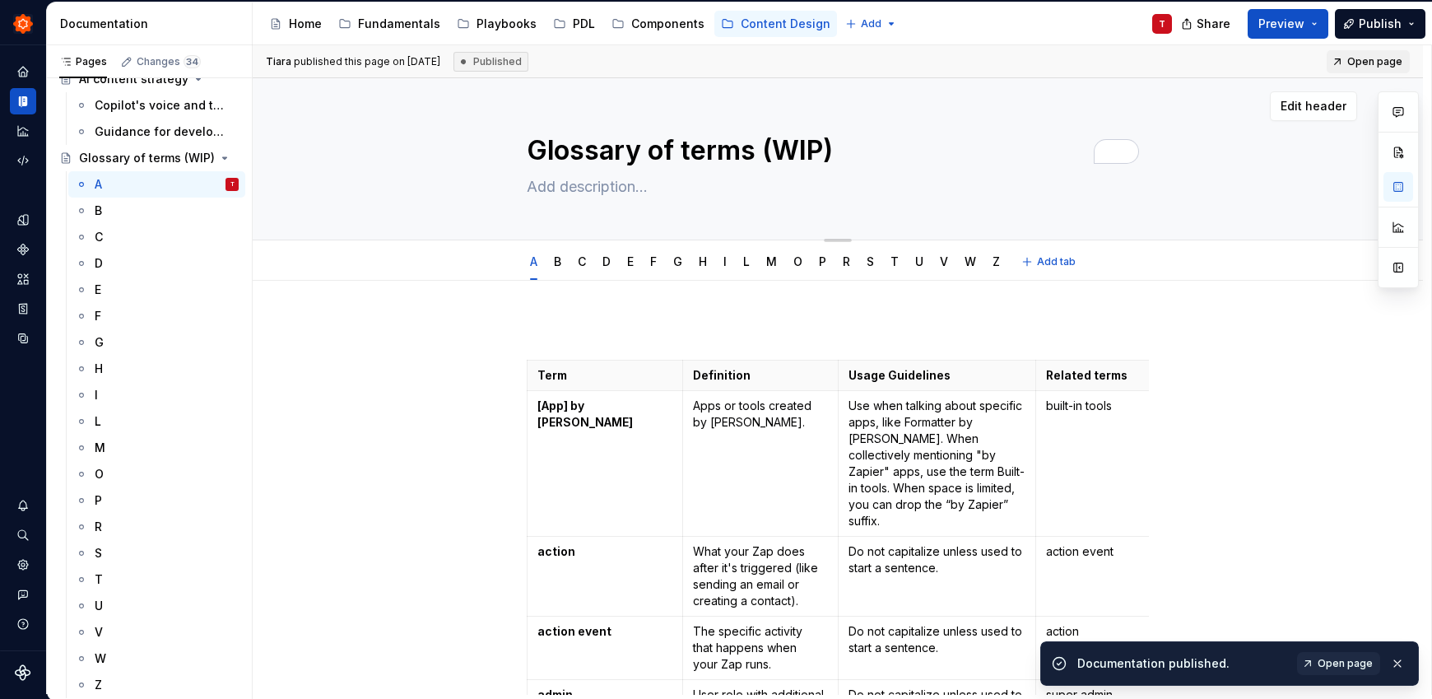
click at [763, 146] on textarea "Glossary of terms (WIP)" at bounding box center [834, 150] width 622 height 39
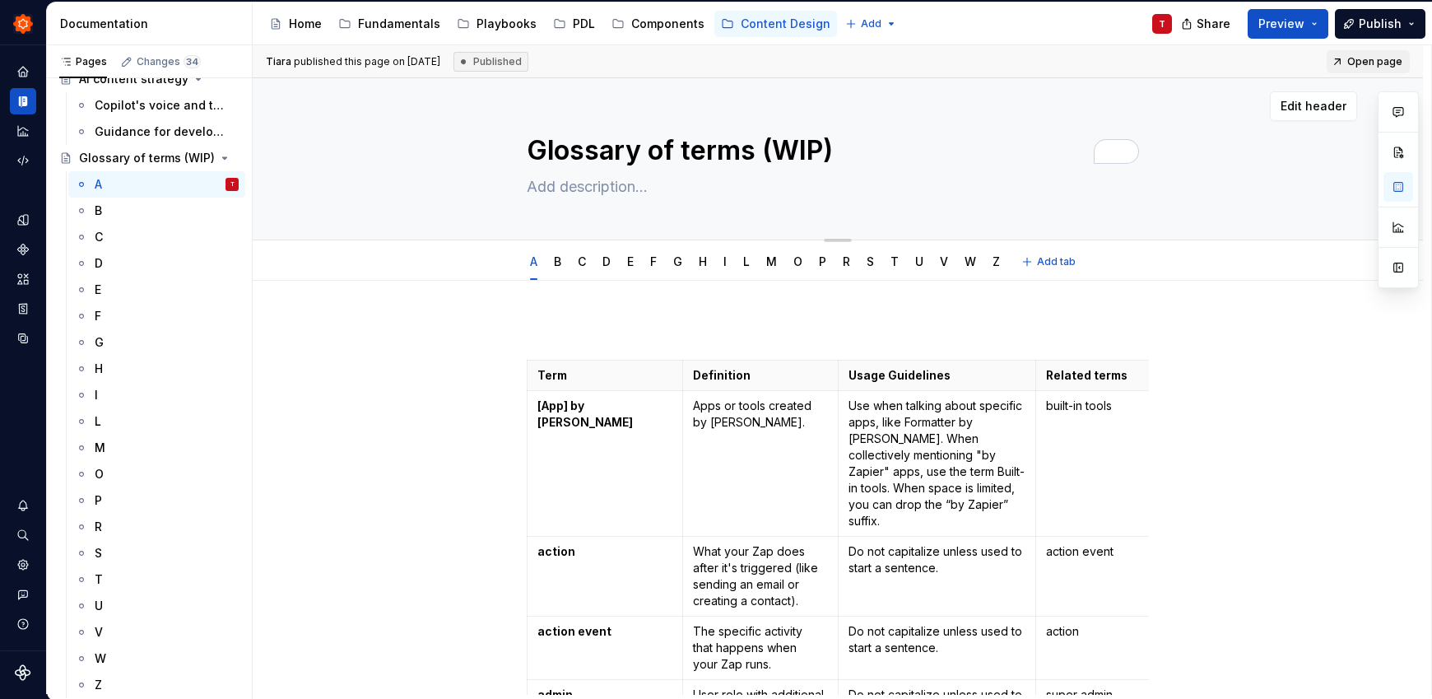
drag, startPoint x: 752, startPoint y: 151, endPoint x: 843, endPoint y: 146, distance: 90.6
click at [843, 146] on textarea "Glossary of terms (WIP)" at bounding box center [834, 150] width 622 height 39
type textarea "*"
type textarea "Glossary of terms"
type textarea "*"
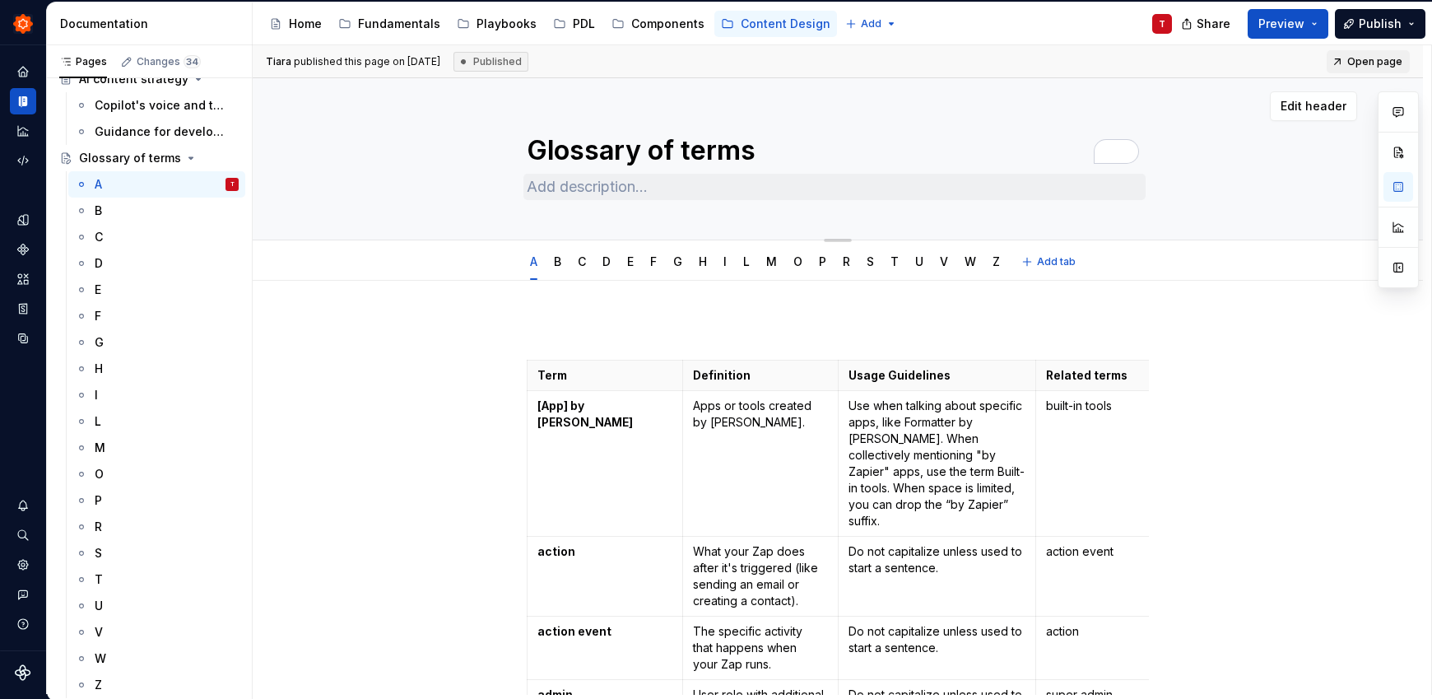
type textarea "Glossary of terms"
click at [637, 188] on textarea at bounding box center [834, 187] width 622 height 26
click at [1374, 19] on span "Publish" at bounding box center [1379, 24] width 43 height 16
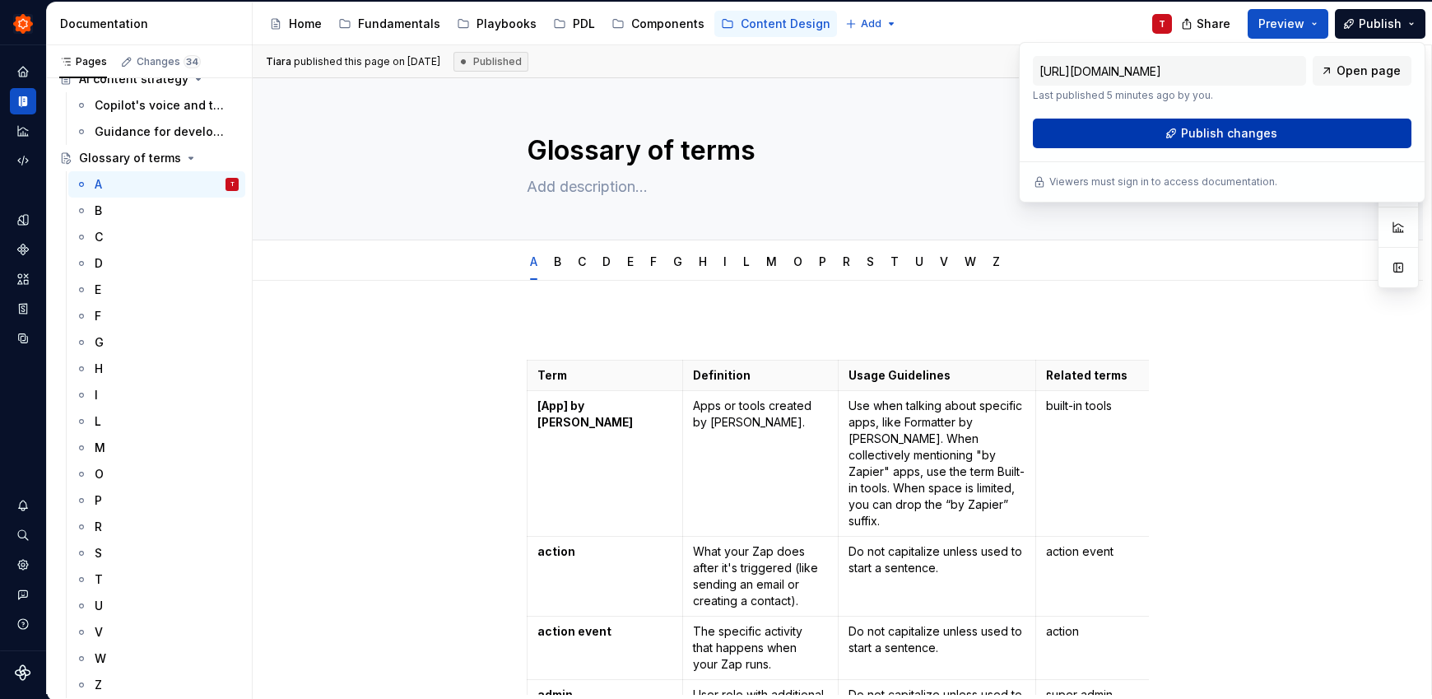
click at [1360, 140] on button "Publish changes" at bounding box center [1222, 133] width 379 height 30
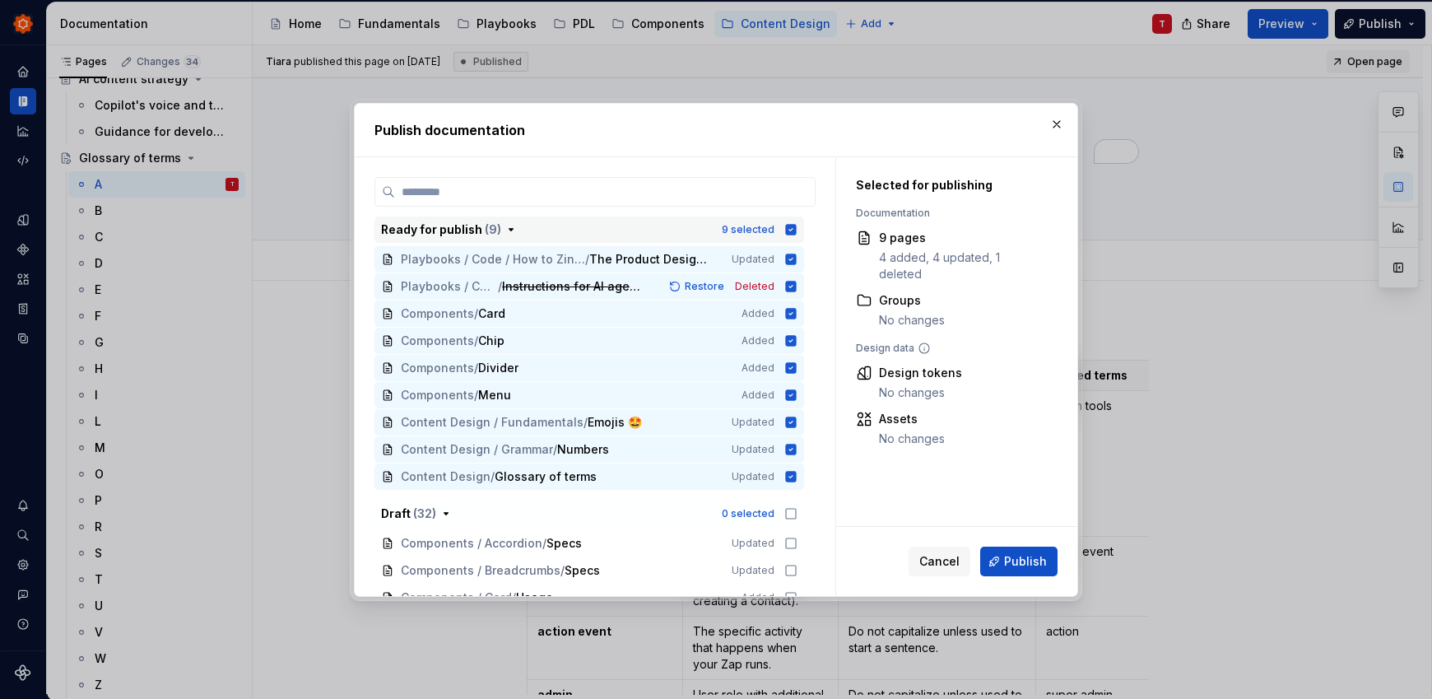
click at [794, 229] on icon "button" at bounding box center [791, 229] width 11 height 11
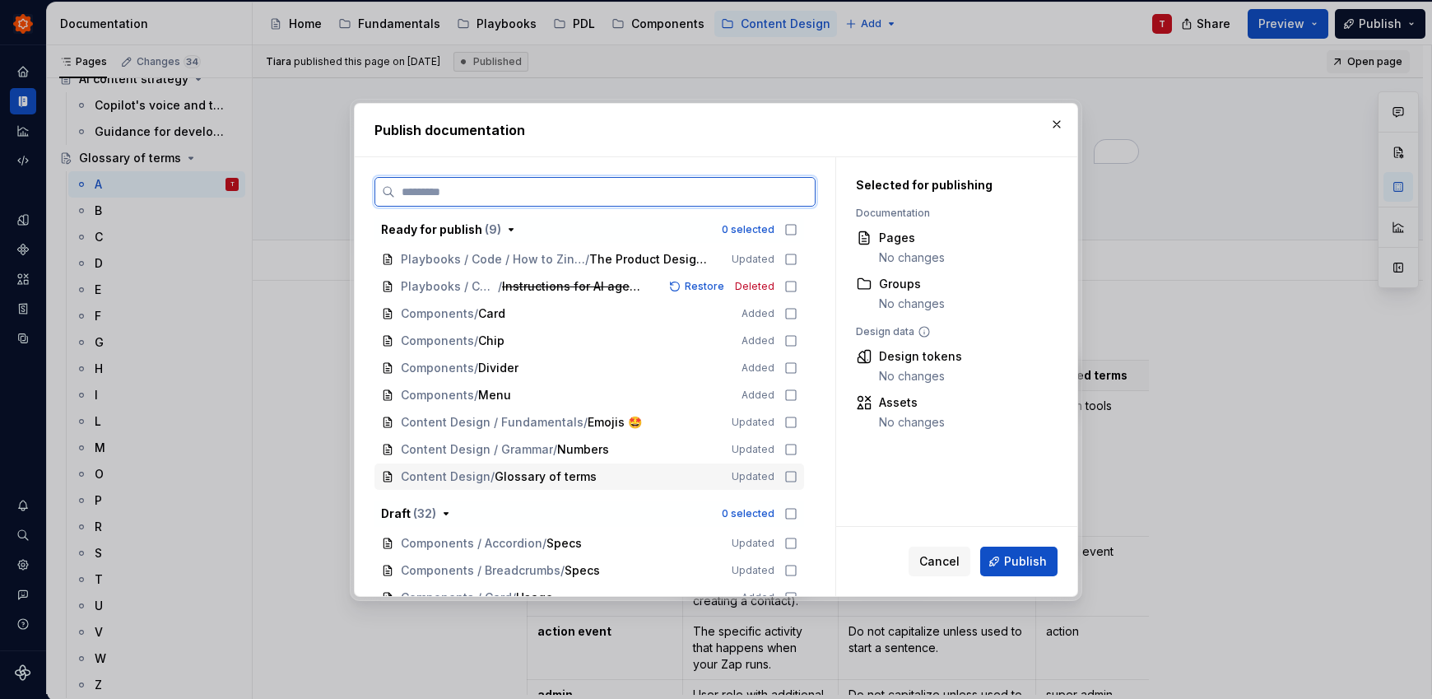
click at [786, 477] on icon at bounding box center [791, 476] width 10 height 10
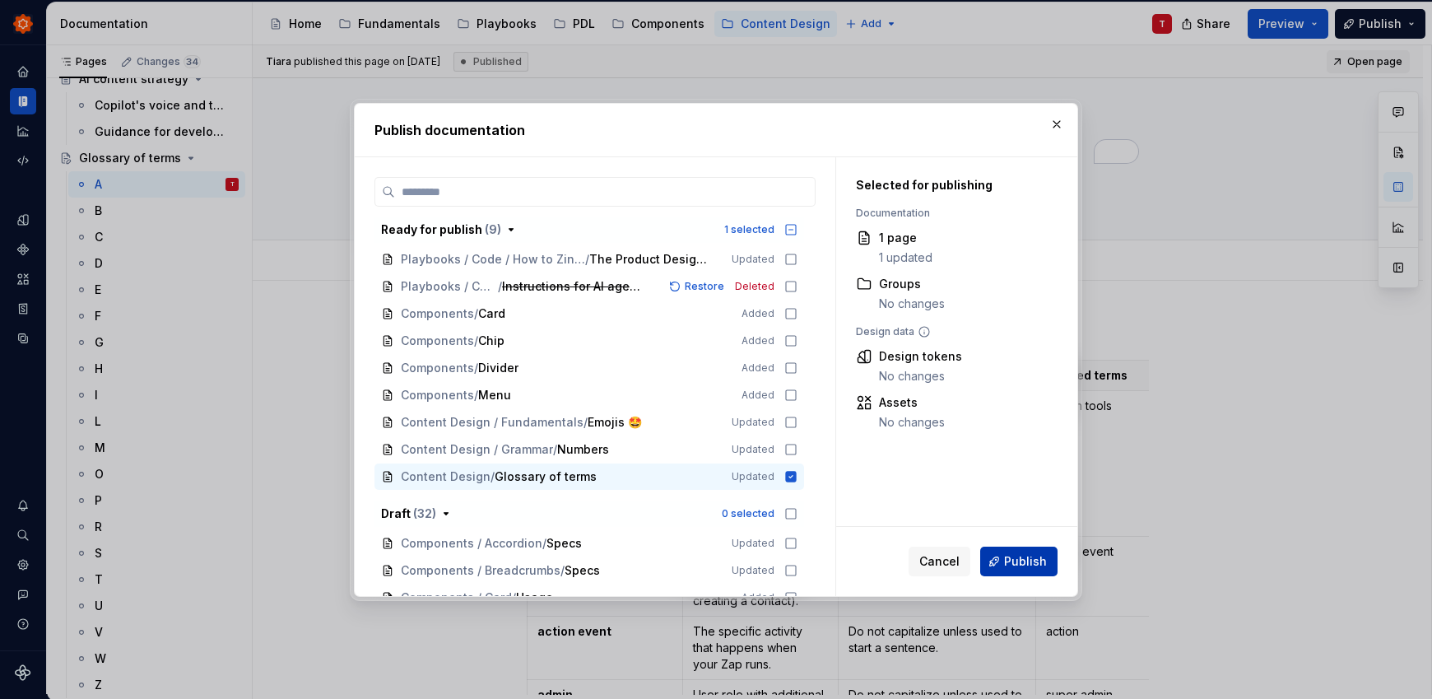
click at [1027, 562] on span "Publish" at bounding box center [1025, 561] width 43 height 16
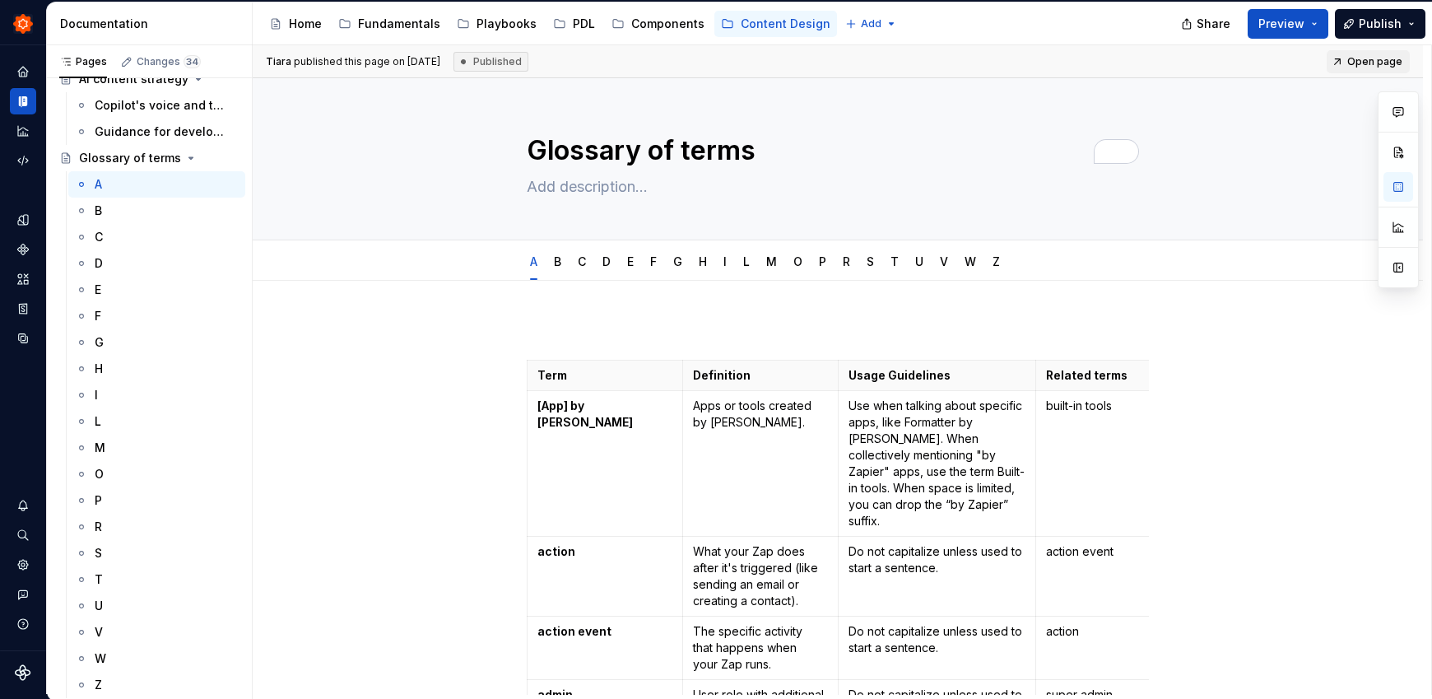
type textarea "*"
